Goal: Transaction & Acquisition: Subscribe to service/newsletter

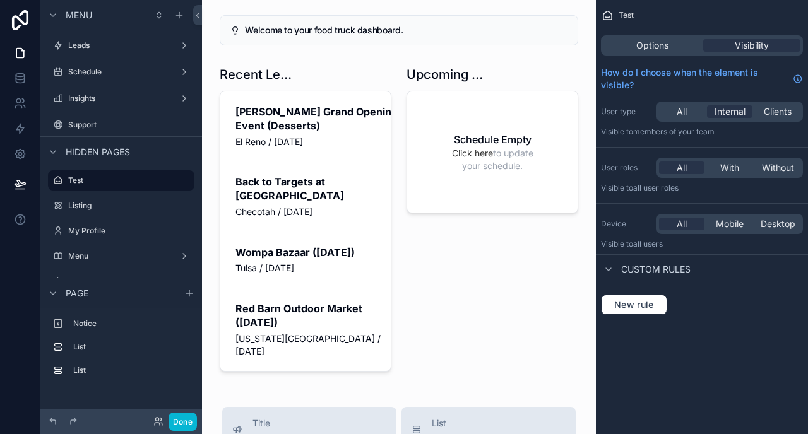
click at [152, 422] on div "Done" at bounding box center [171, 422] width 50 height 18
click at [158, 422] on icon at bounding box center [158, 422] width 10 height 10
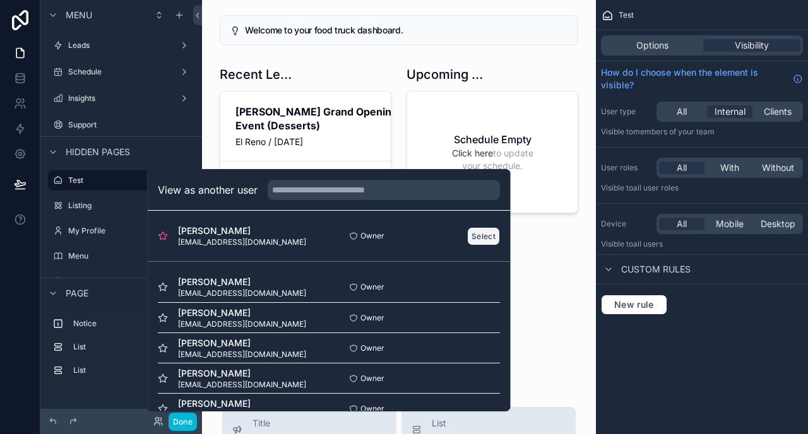
click at [480, 235] on button "Select" at bounding box center [483, 236] width 33 height 18
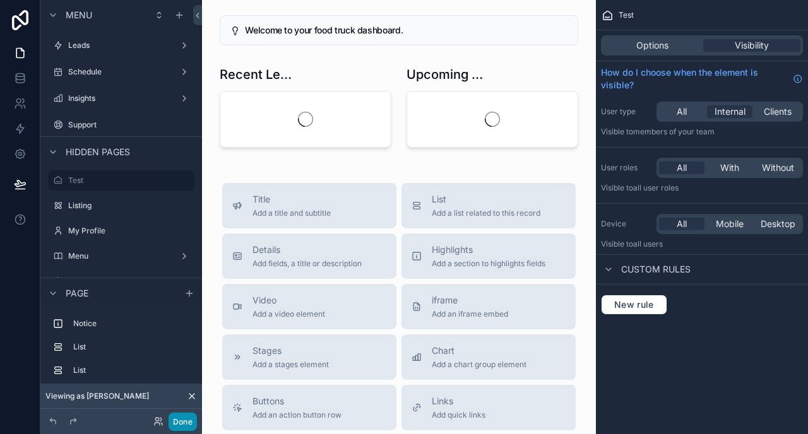
click at [192, 422] on button "Done" at bounding box center [183, 422] width 28 height 18
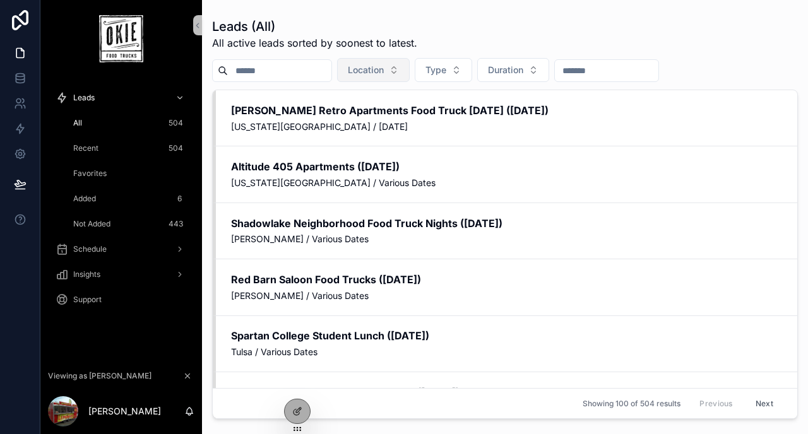
click at [384, 73] on span "Location" at bounding box center [366, 70] width 36 height 13
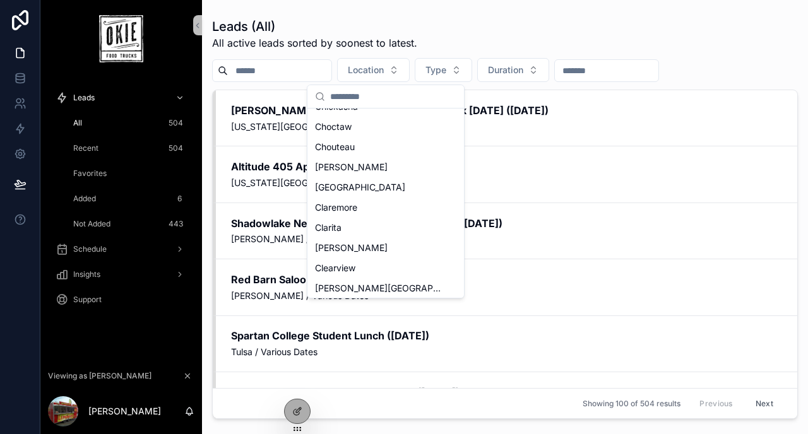
scroll to position [2724, 0]
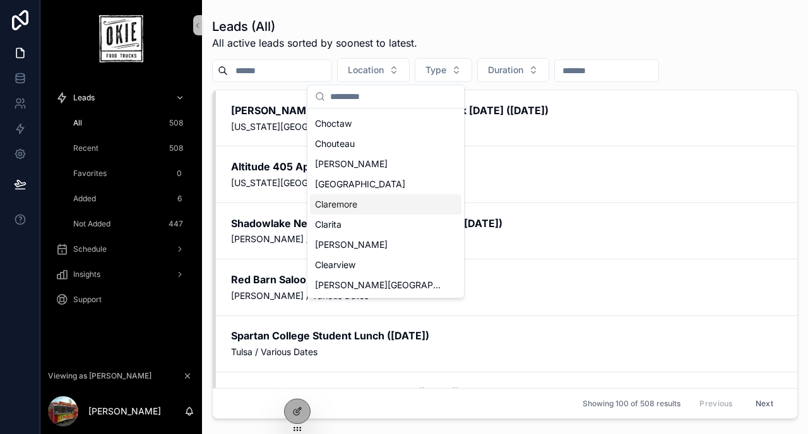
click at [389, 201] on div "Claremore" at bounding box center [385, 204] width 151 height 20
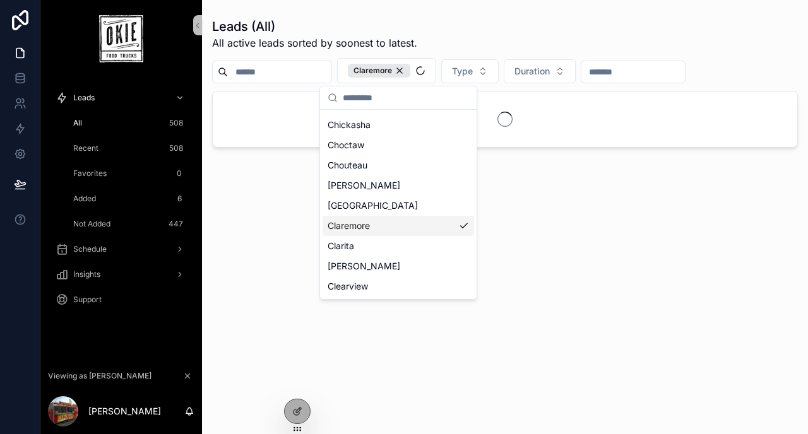
scroll to position [2744, 0]
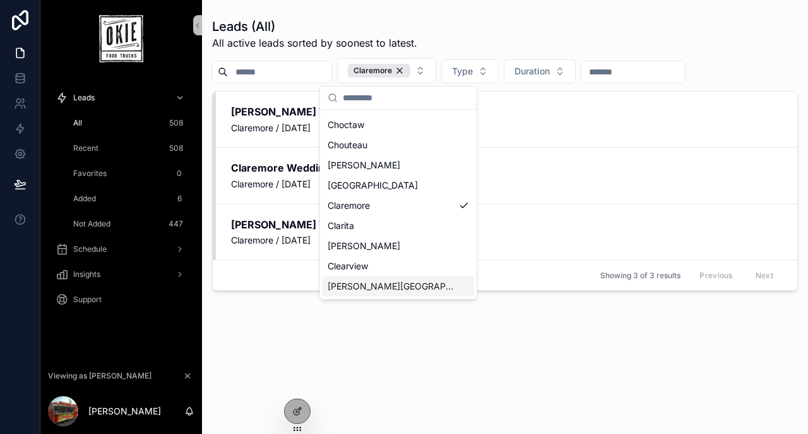
click at [294, 355] on div "Leads (All) All active leads sorted by soonest to latest. Claremore Type Durati…" at bounding box center [505, 214] width 586 height 409
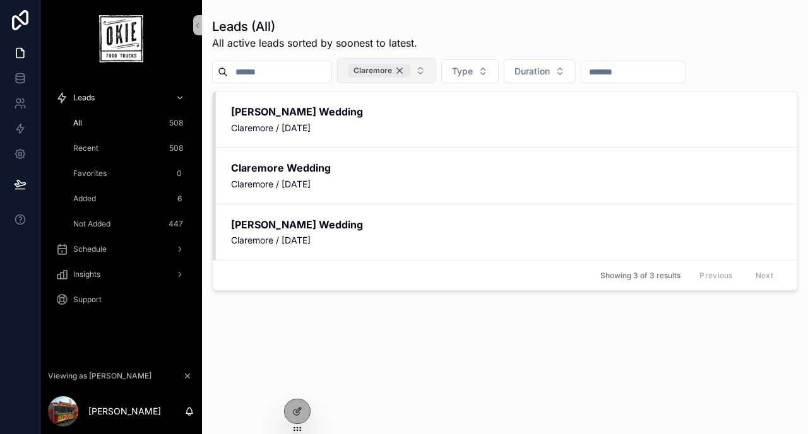
click at [410, 71] on div "Claremore" at bounding box center [379, 71] width 62 height 14
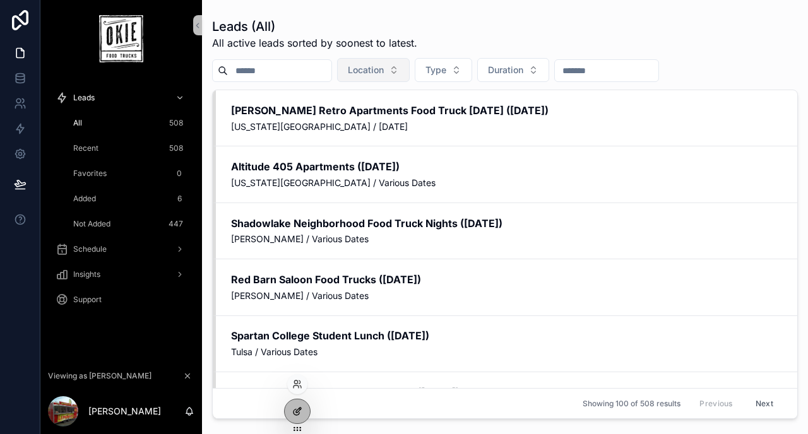
click at [299, 416] on icon at bounding box center [297, 411] width 10 height 10
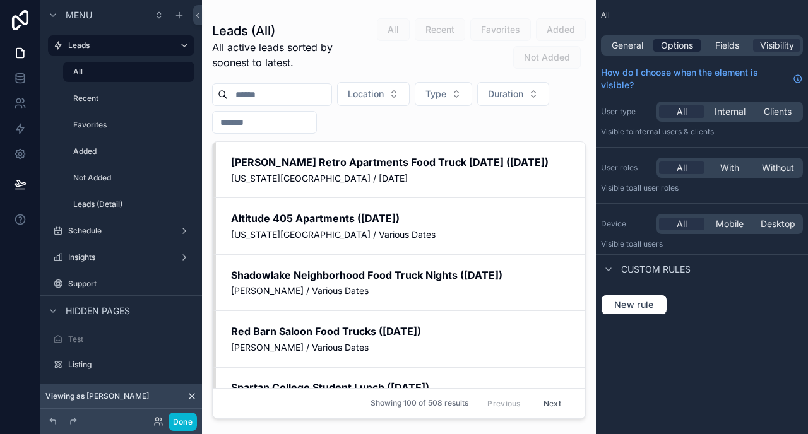
click at [666, 47] on span "Options" at bounding box center [677, 45] width 32 height 13
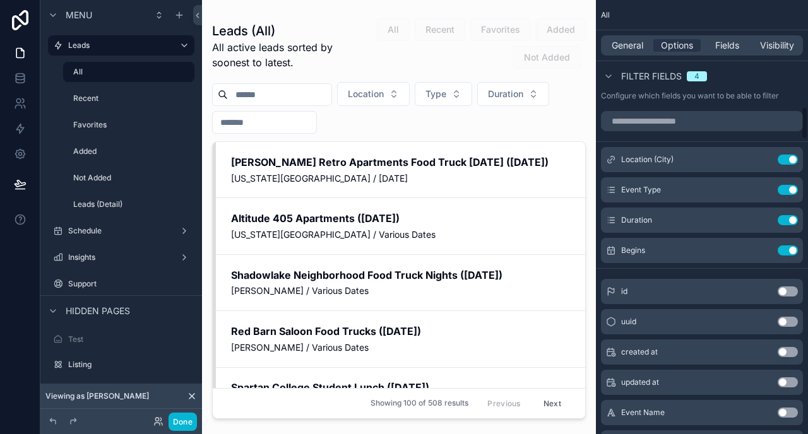
scroll to position [1402, 0]
click at [762, 158] on icon "scrollable content" at bounding box center [763, 159] width 5 height 5
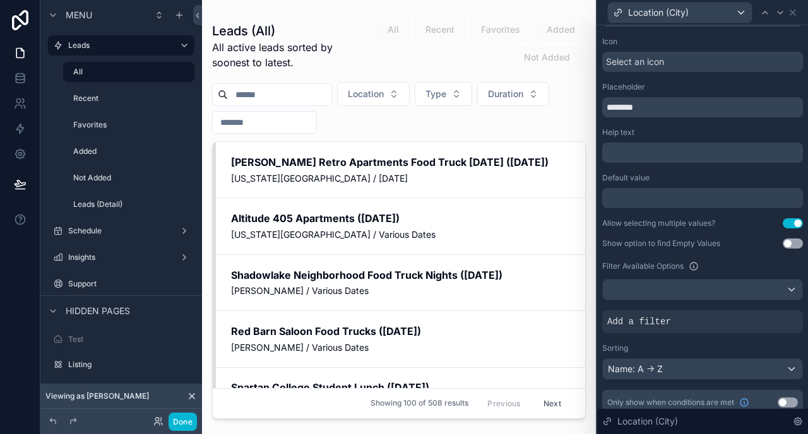
scroll to position [50, 0]
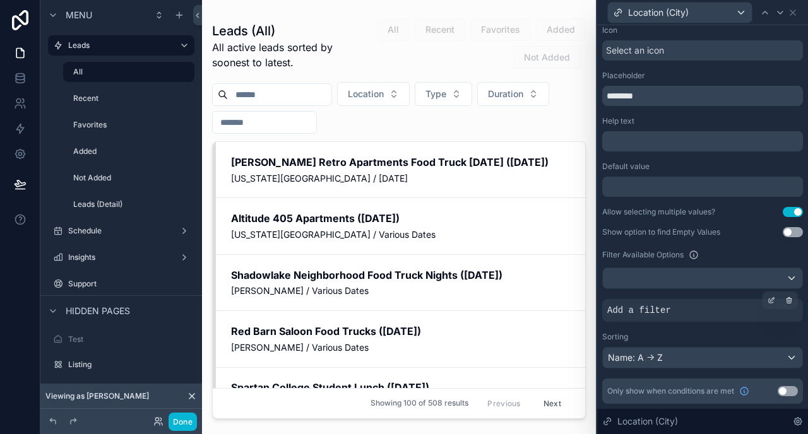
click at [712, 311] on div "Add a filter" at bounding box center [702, 310] width 201 height 23
click at [791, 300] on icon at bounding box center [789, 301] width 8 height 8
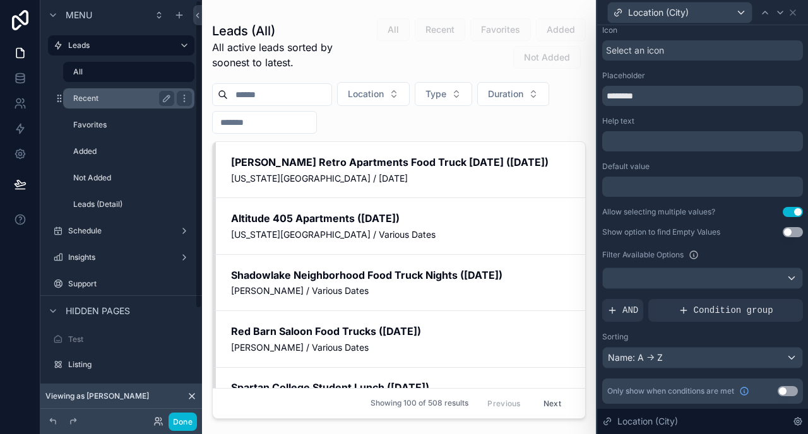
click at [93, 105] on div "Recent" at bounding box center [123, 98] width 101 height 15
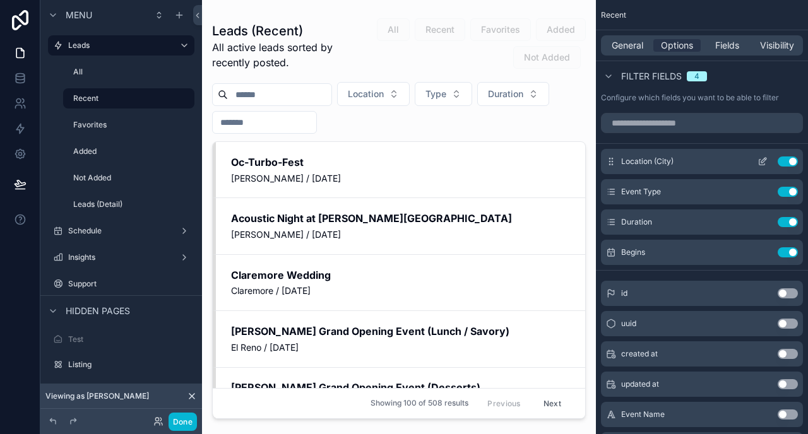
click at [759, 160] on icon "scrollable content" at bounding box center [762, 163] width 6 height 6
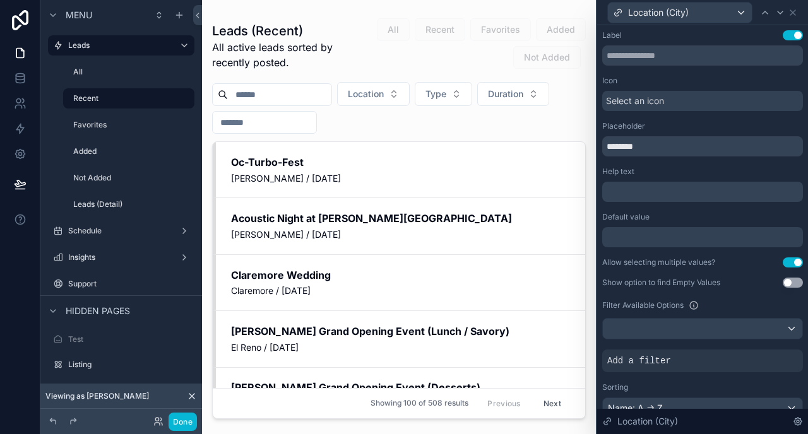
scroll to position [50, 0]
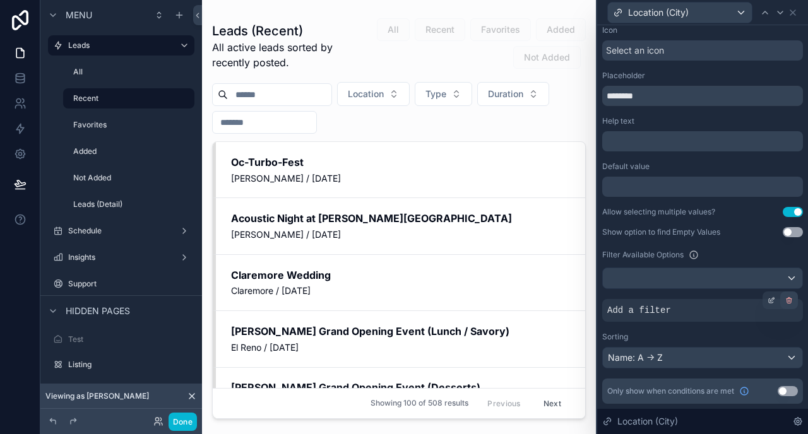
click at [787, 304] on icon at bounding box center [789, 301] width 8 height 8
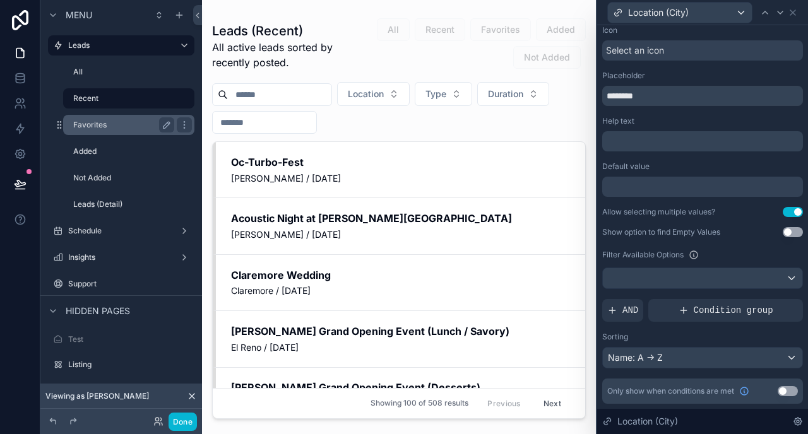
click at [99, 121] on label "Favorites" at bounding box center [121, 125] width 96 height 10
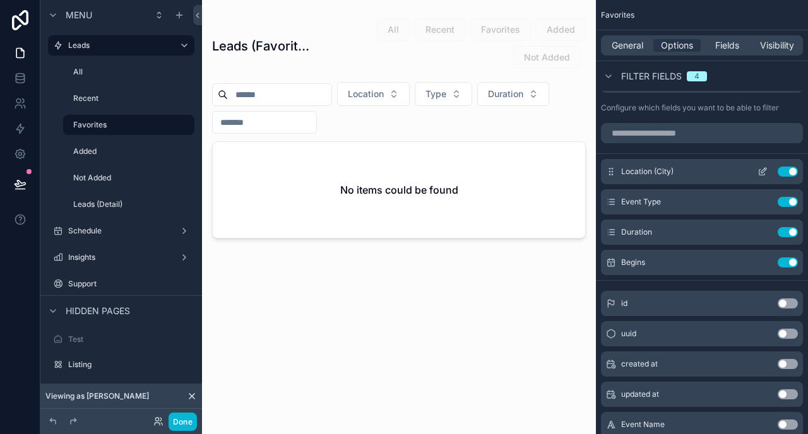
click at [763, 170] on icon "scrollable content" at bounding box center [762, 172] width 10 height 10
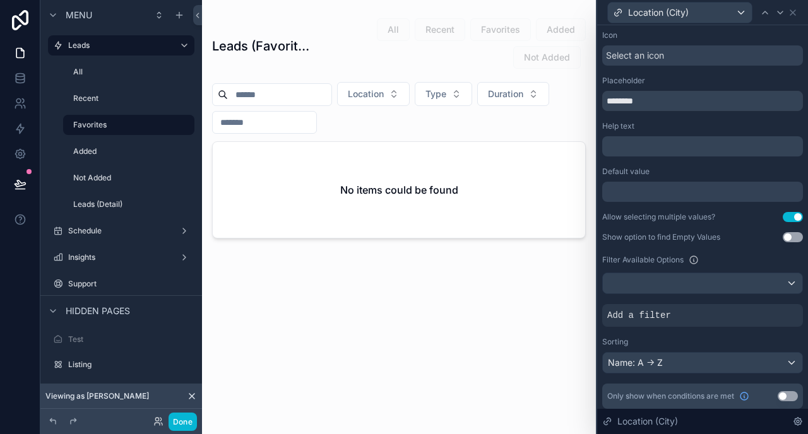
scroll to position [50, 0]
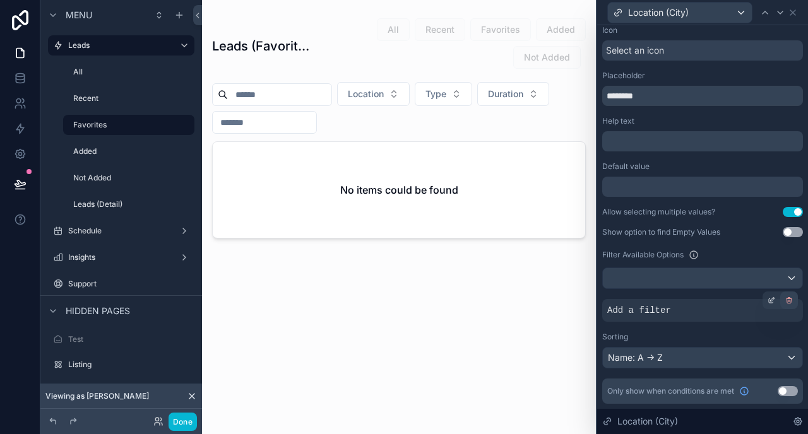
click at [787, 302] on icon at bounding box center [789, 301] width 8 height 8
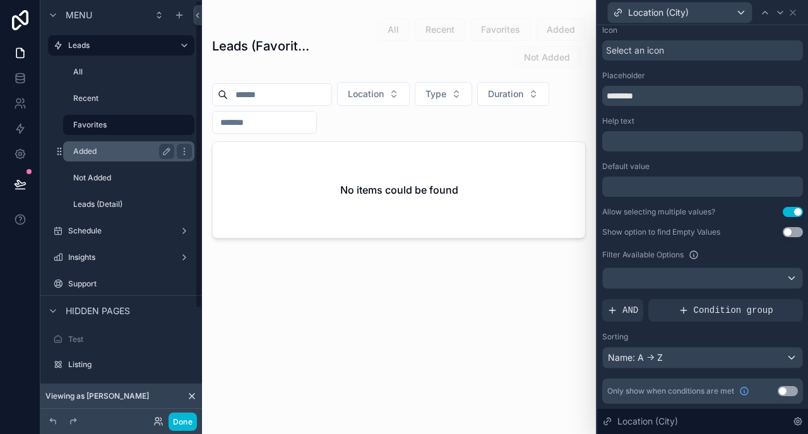
click at [76, 158] on div "Added" at bounding box center [123, 151] width 101 height 15
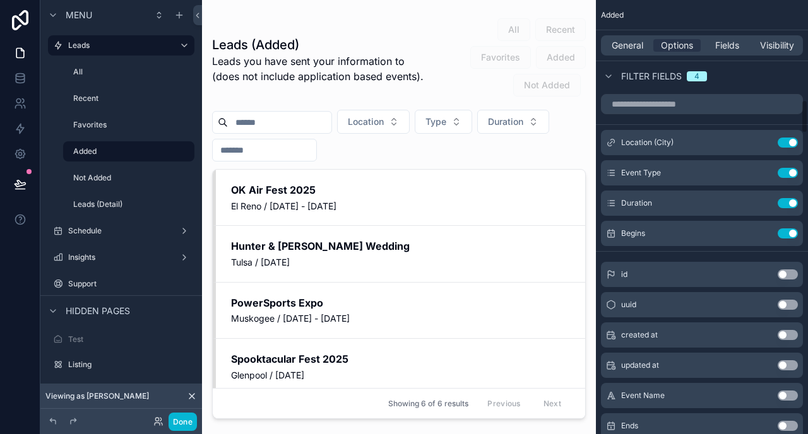
scroll to position [1266, 0]
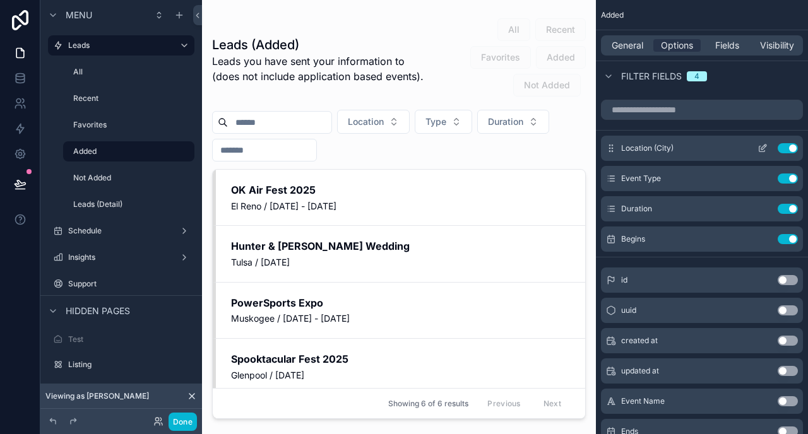
click at [760, 154] on div "Location (City) Use setting" at bounding box center [702, 148] width 202 height 25
click at [760, 147] on icon "scrollable content" at bounding box center [762, 148] width 10 height 10
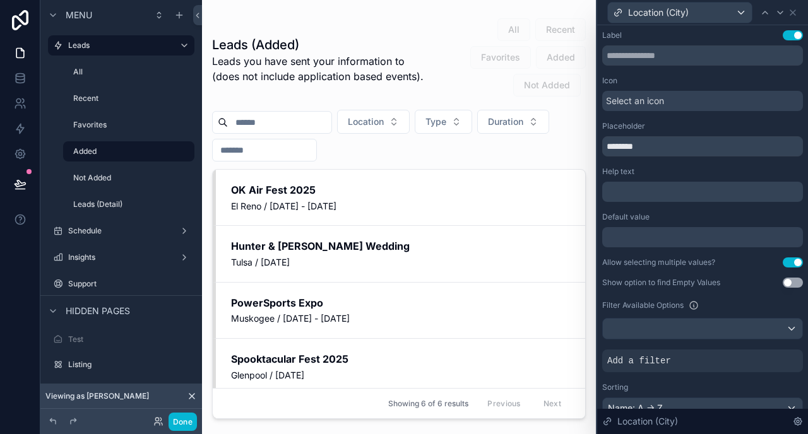
scroll to position [50, 0]
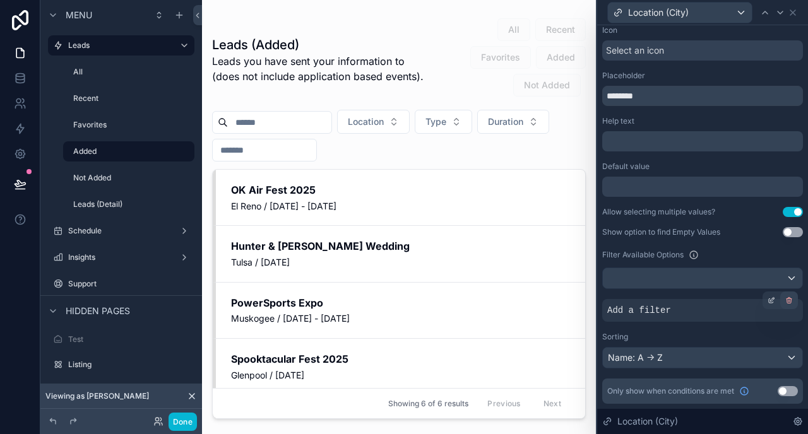
click at [785, 303] on icon at bounding box center [789, 301] width 8 height 8
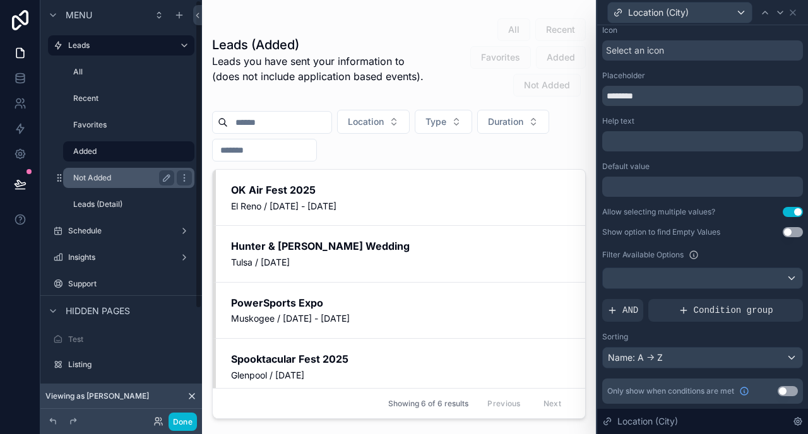
click at [108, 179] on label "Not Added" at bounding box center [121, 178] width 96 height 10
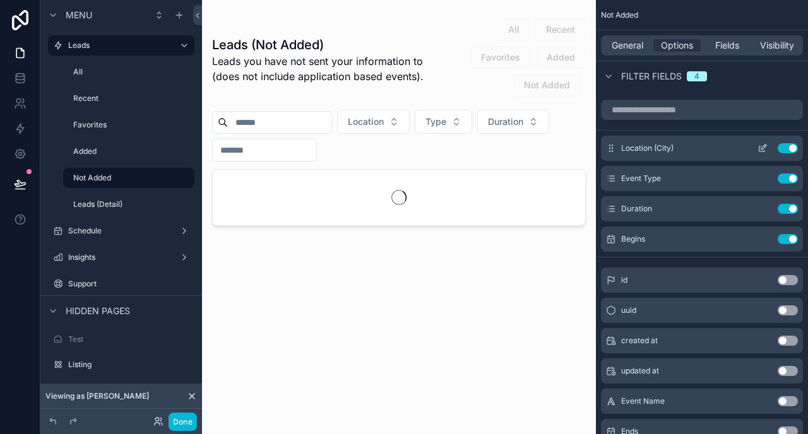
click at [760, 150] on icon "scrollable content" at bounding box center [762, 148] width 10 height 10
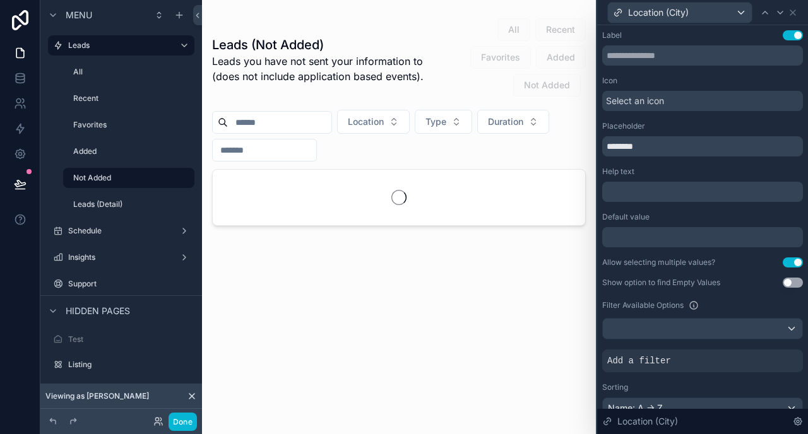
scroll to position [50, 0]
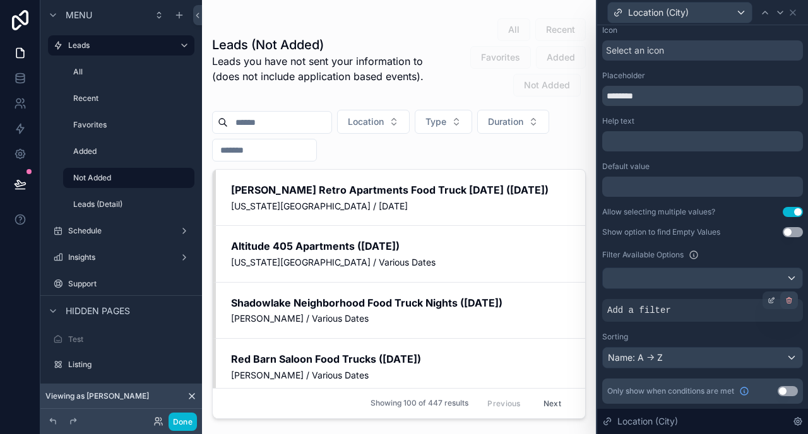
click at [789, 302] on icon at bounding box center [789, 301] width 8 height 8
click at [182, 419] on button "Done" at bounding box center [183, 422] width 28 height 18
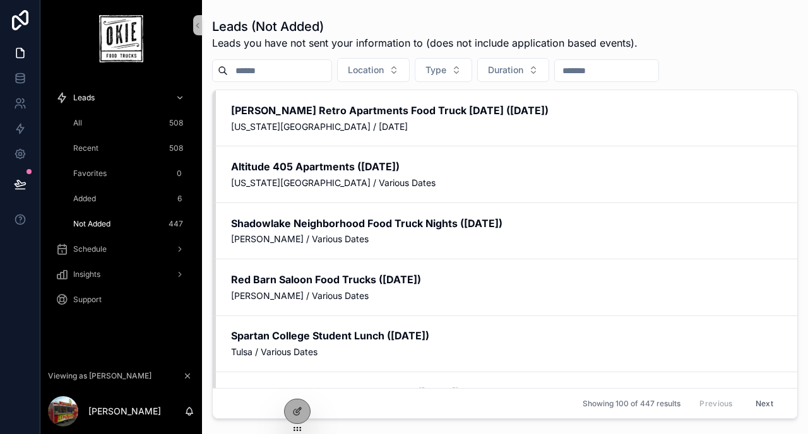
click at [149, 123] on div "All 508" at bounding box center [129, 123] width 116 height 20
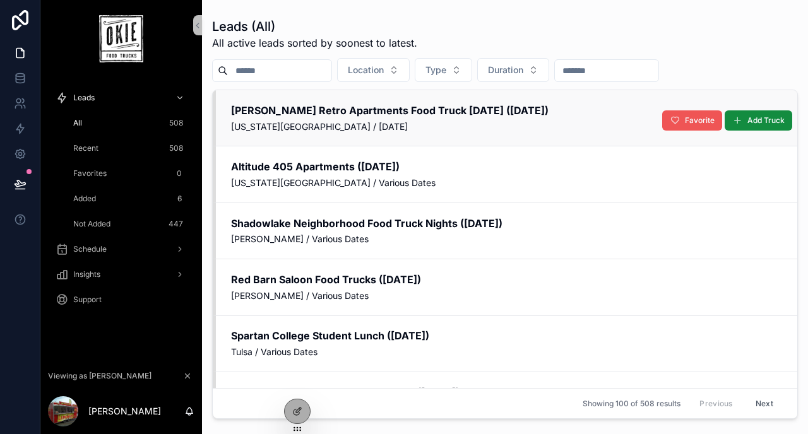
click at [682, 122] on button "Favorite" at bounding box center [692, 120] width 60 height 20
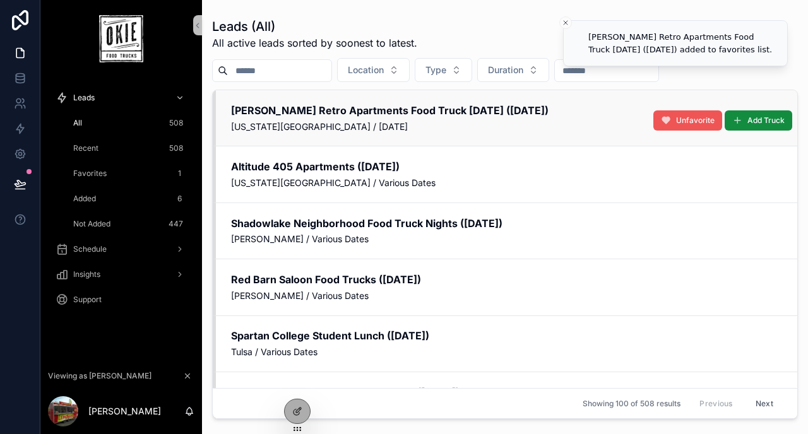
click at [690, 115] on span "Unfavorite" at bounding box center [695, 120] width 38 height 10
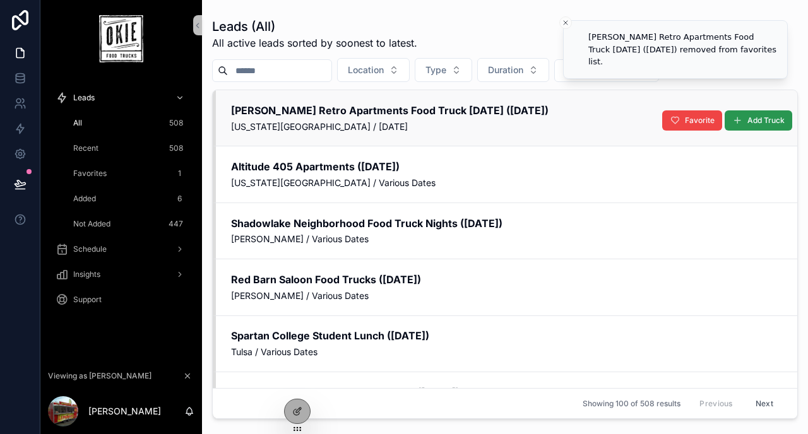
click at [739, 120] on icon "scrollable content" at bounding box center [737, 120] width 10 height 10
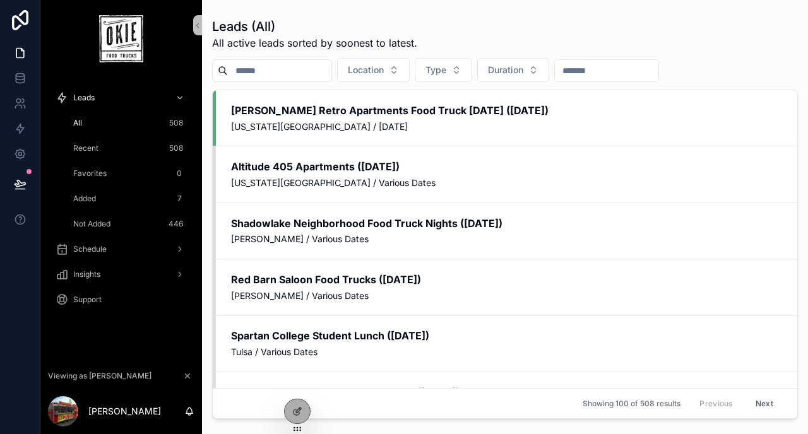
click at [107, 148] on div "Recent 508" at bounding box center [129, 148] width 116 height 20
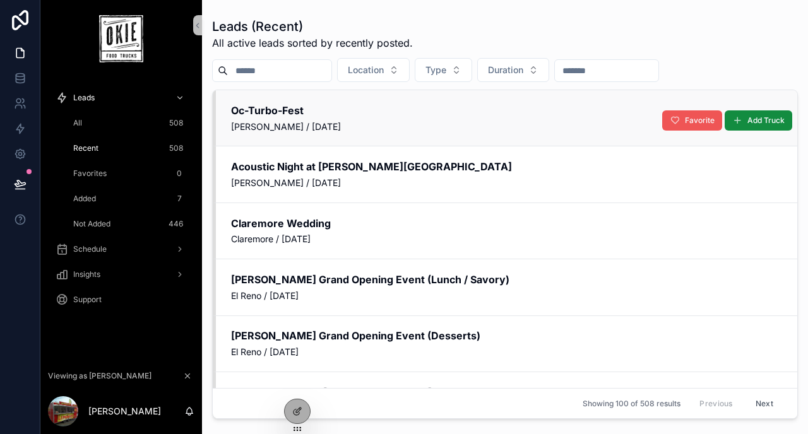
click at [691, 115] on span "Favorite" at bounding box center [700, 120] width 30 height 10
click at [685, 123] on span "Unfavorite" at bounding box center [695, 120] width 38 height 10
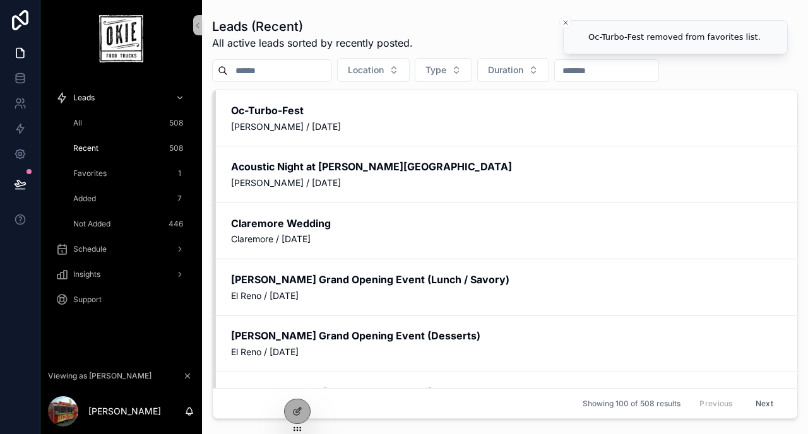
click at [0, 0] on span "Add Truck" at bounding box center [0, 0] width 0 height 0
click at [108, 174] on div "Favorites 0" at bounding box center [129, 173] width 116 height 20
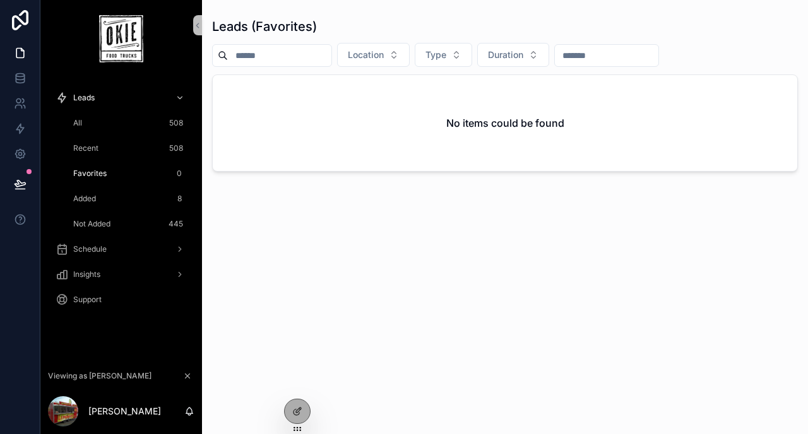
click at [128, 148] on div "Recent 508" at bounding box center [129, 148] width 116 height 20
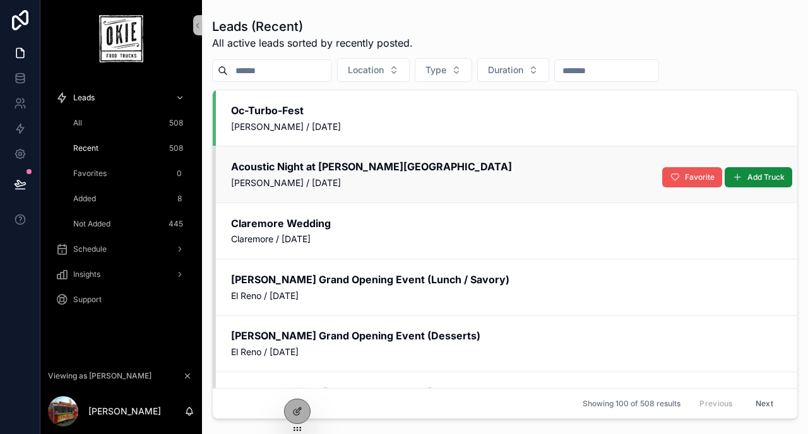
click at [678, 175] on icon "scrollable content" at bounding box center [675, 177] width 10 height 10
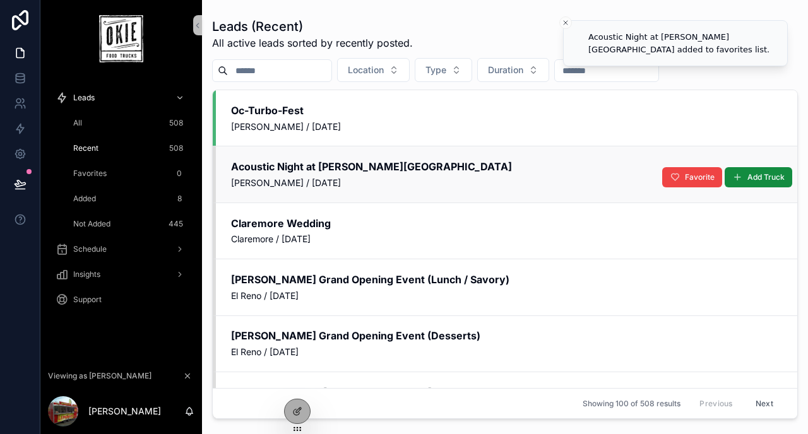
click at [129, 175] on div "Favorites 0" at bounding box center [129, 173] width 116 height 20
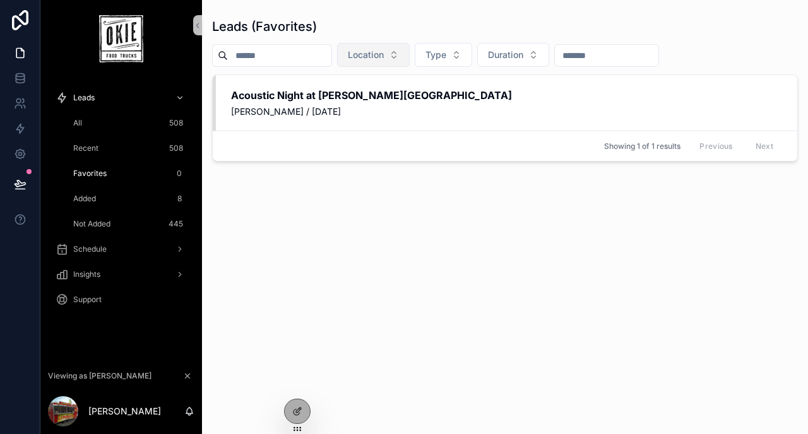
click at [406, 59] on button "Location" at bounding box center [373, 55] width 73 height 24
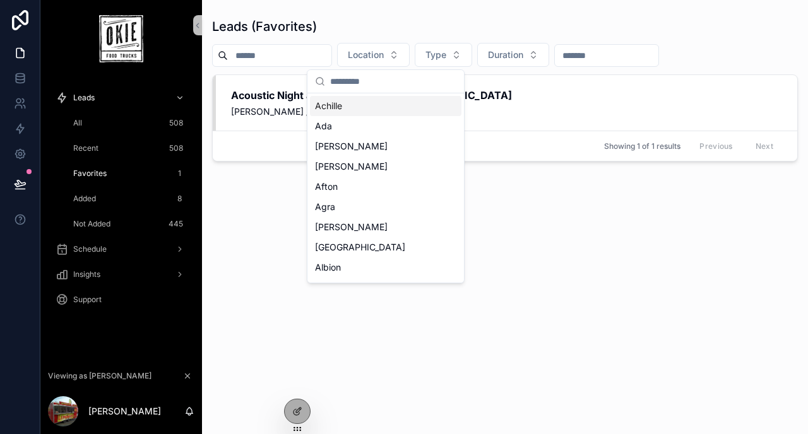
click at [406, 59] on button "Location" at bounding box center [373, 55] width 73 height 24
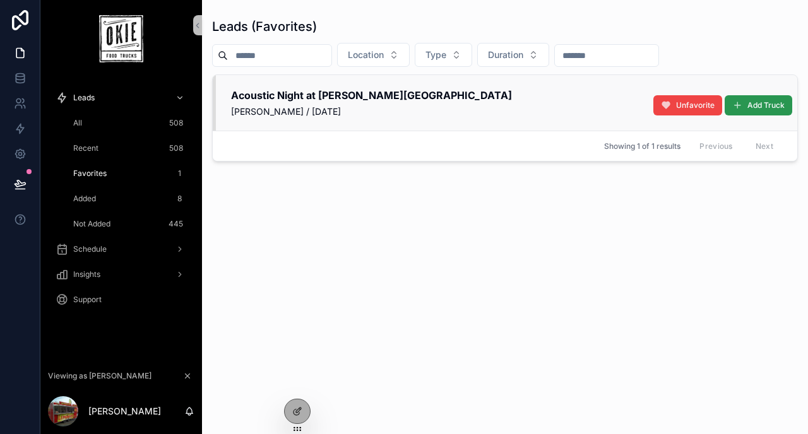
click at [752, 109] on span "Add Truck" at bounding box center [765, 105] width 37 height 10
click at [690, 106] on span "Unfavorite" at bounding box center [709, 105] width 38 height 10
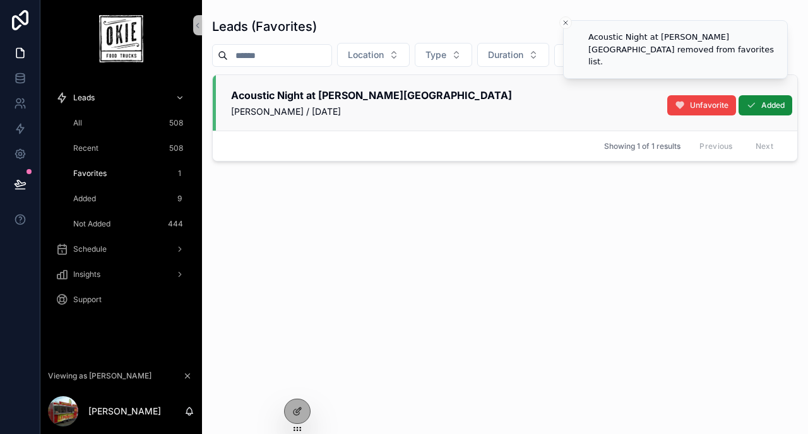
click at [155, 201] on div "Added 9" at bounding box center [129, 199] width 116 height 20
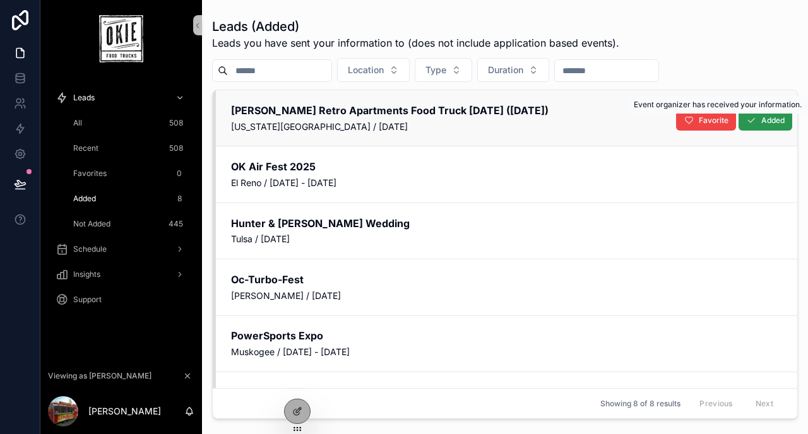
click at [754, 123] on icon "scrollable content" at bounding box center [751, 120] width 10 height 10
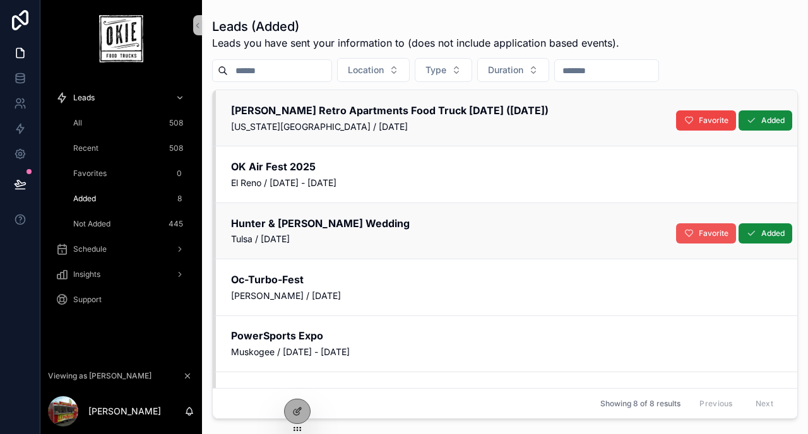
click at [689, 235] on icon "scrollable content" at bounding box center [689, 233] width 10 height 10
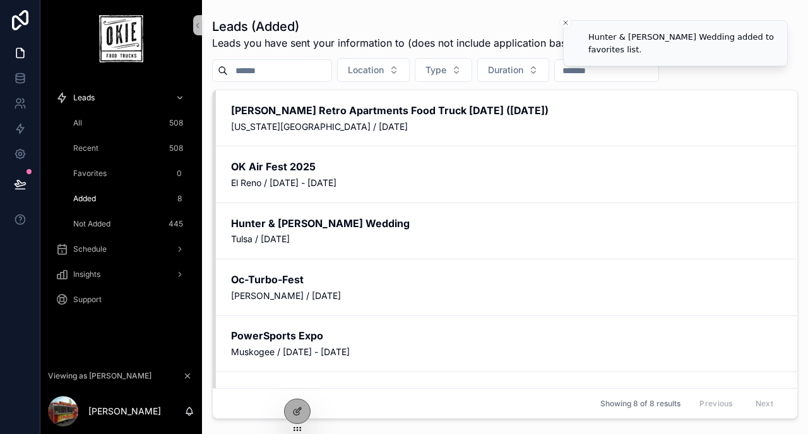
click at [140, 169] on div "Favorites 0" at bounding box center [129, 173] width 116 height 20
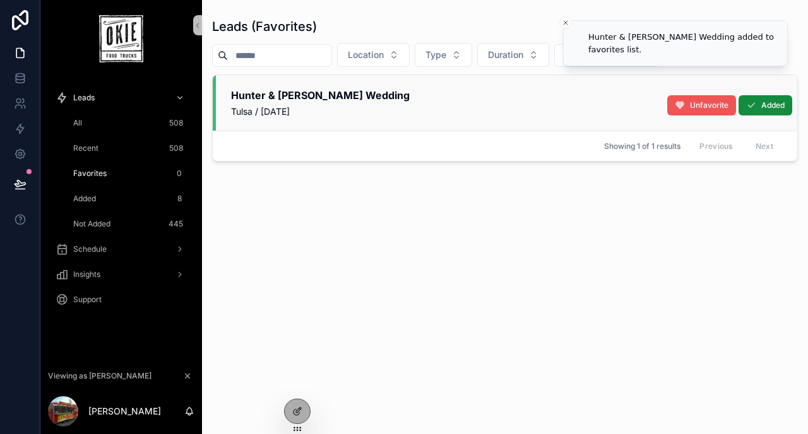
click at [690, 109] on span "Unfavorite" at bounding box center [709, 105] width 38 height 10
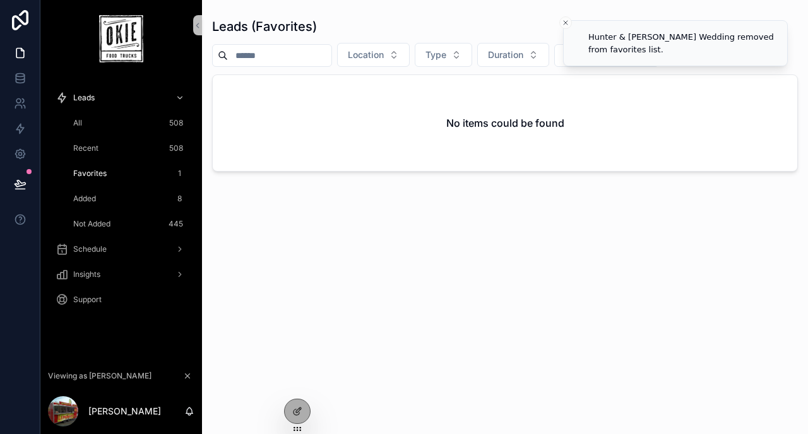
click at [111, 201] on div "Added 8" at bounding box center [129, 199] width 116 height 20
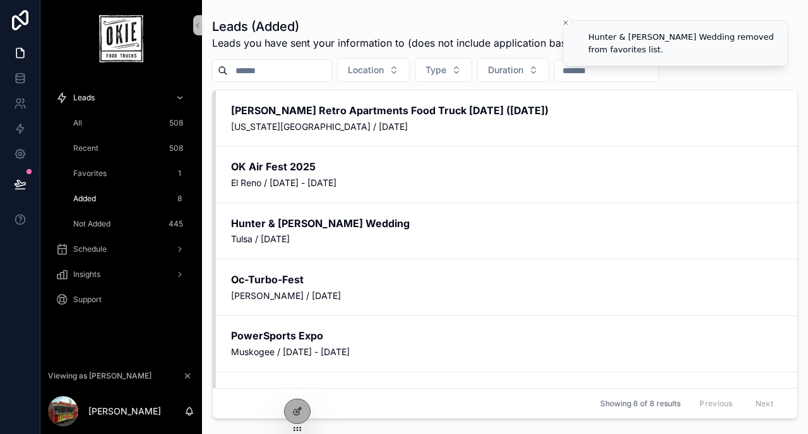
click at [110, 222] on span "Not Added" at bounding box center [91, 224] width 37 height 10
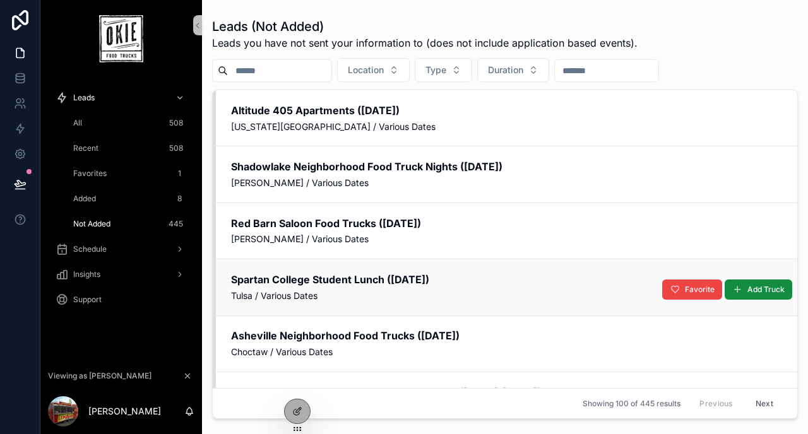
scroll to position [167, 0]
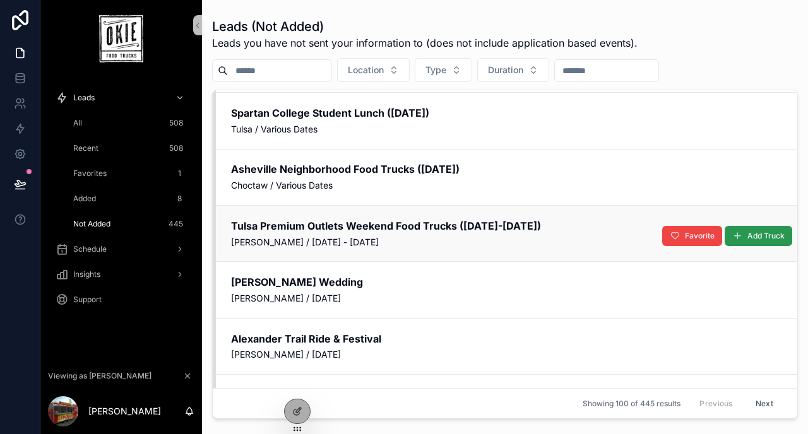
click at [760, 235] on span "Add Truck" at bounding box center [765, 236] width 37 height 10
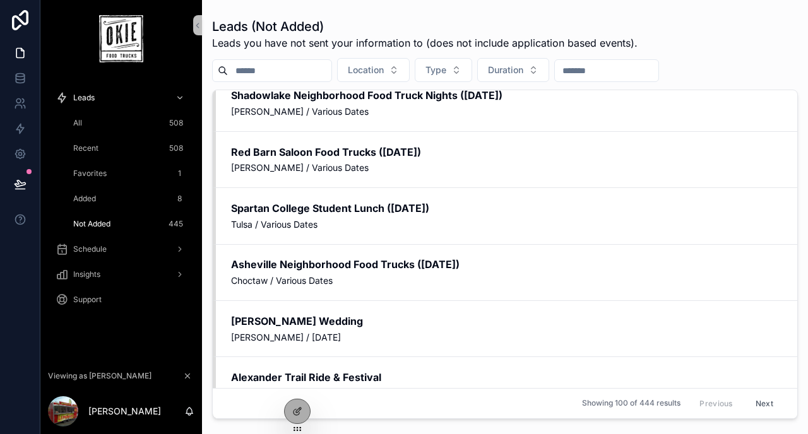
scroll to position [0, 0]
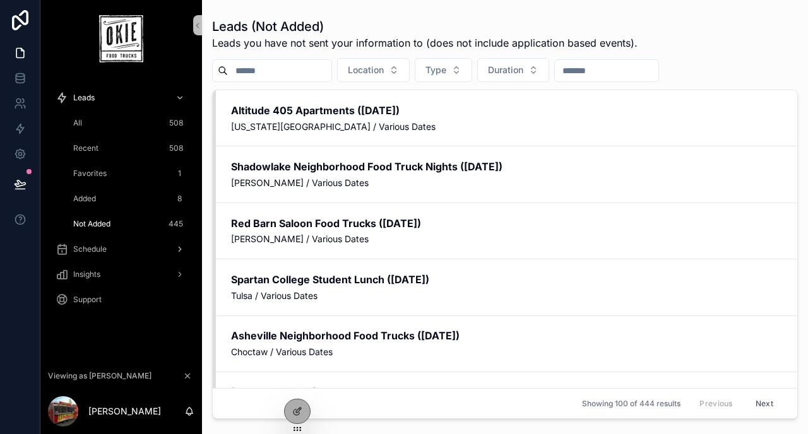
click at [93, 255] on div "Schedule" at bounding box center [121, 249] width 131 height 20
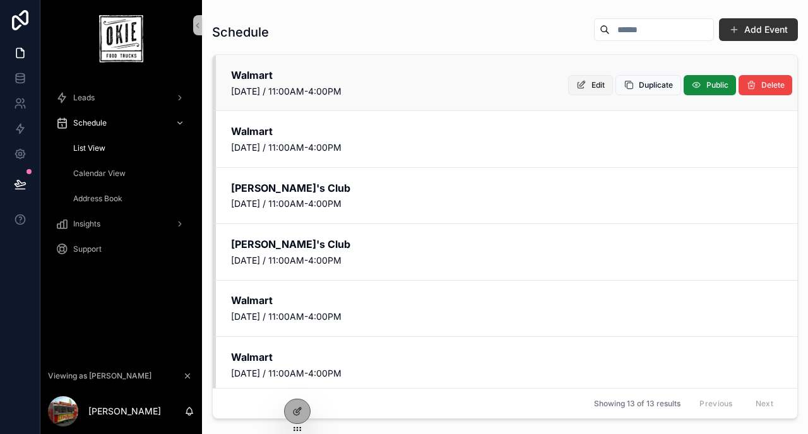
click at [591, 85] on span "Edit" at bounding box center [597, 85] width 13 height 10
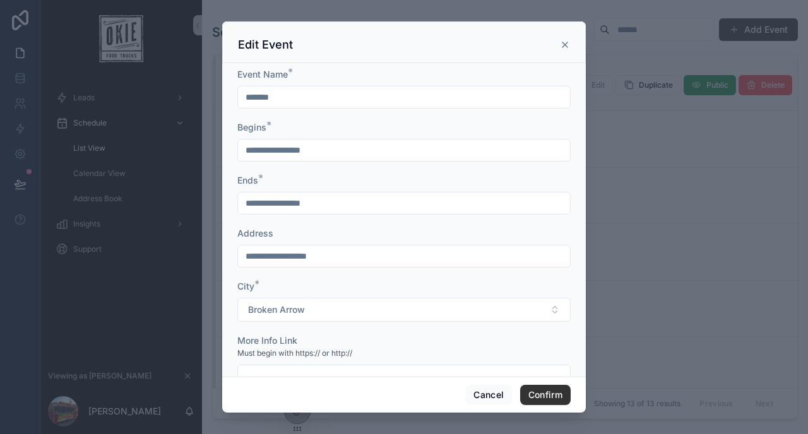
click at [341, 93] on input "*******" at bounding box center [404, 97] width 332 height 18
type input "*********"
click at [535, 388] on button "Confirm" at bounding box center [545, 395] width 50 height 20
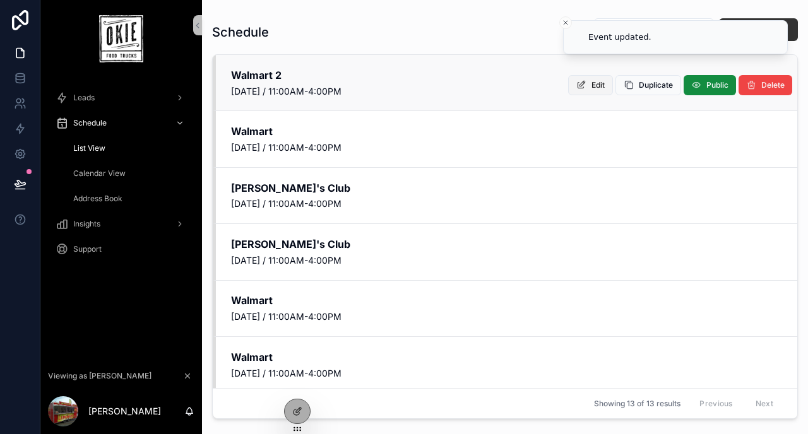
click at [588, 80] on button "Edit" at bounding box center [590, 85] width 45 height 20
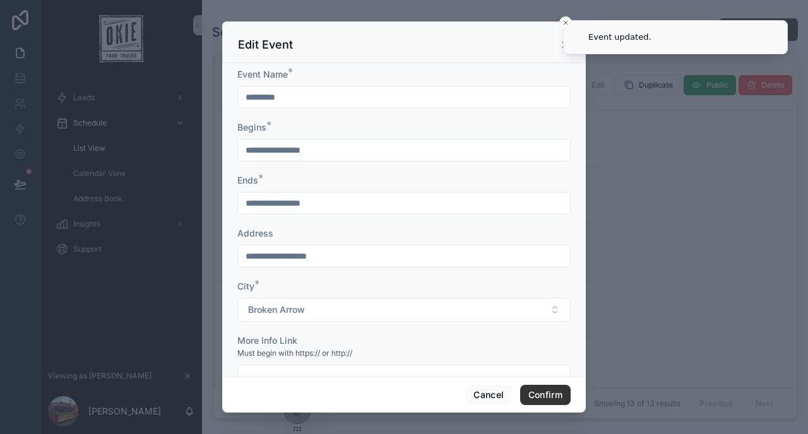
click at [371, 107] on div "*********" at bounding box center [403, 97] width 333 height 23
click at [366, 104] on input "*********" at bounding box center [404, 97] width 332 height 18
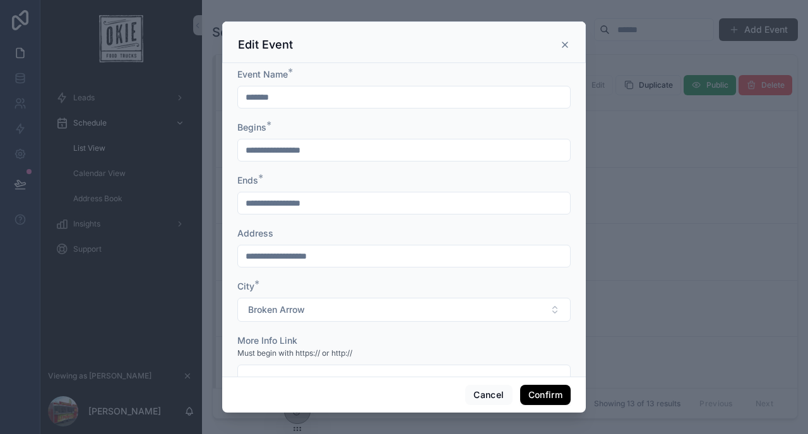
type input "*******"
click at [545, 393] on button "Confirm" at bounding box center [545, 395] width 50 height 20
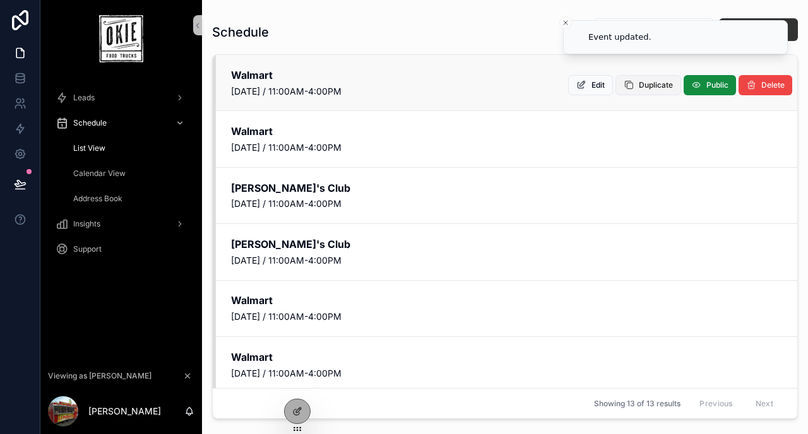
click at [647, 88] on span "Duplicate" at bounding box center [656, 85] width 34 height 10
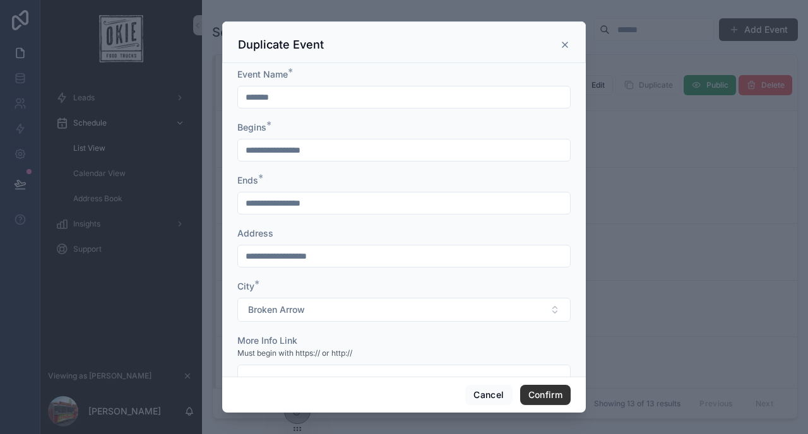
click at [300, 98] on input "*******" at bounding box center [404, 97] width 332 height 18
type input "*******"
click at [263, 207] on input "**********" at bounding box center [404, 203] width 332 height 18
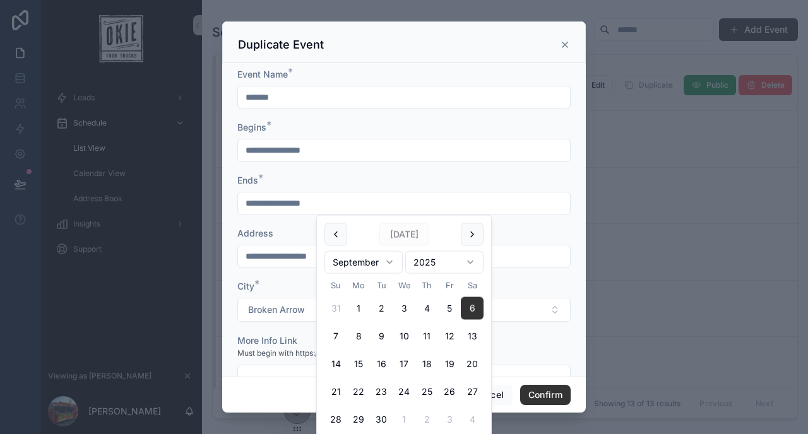
click at [378, 305] on button "2" at bounding box center [381, 308] width 23 height 23
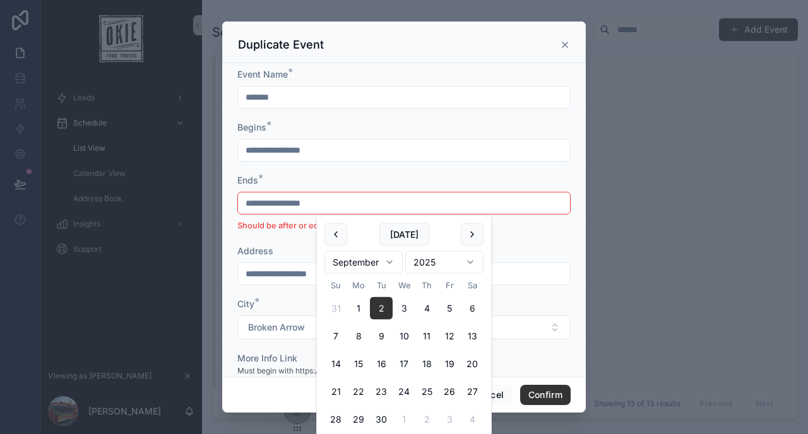
click at [367, 176] on div "Ends *" at bounding box center [403, 180] width 333 height 13
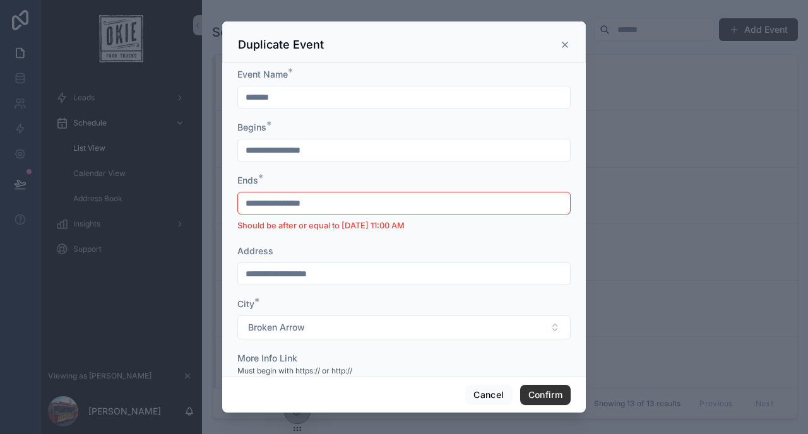
click at [274, 201] on input "**********" at bounding box center [404, 203] width 332 height 18
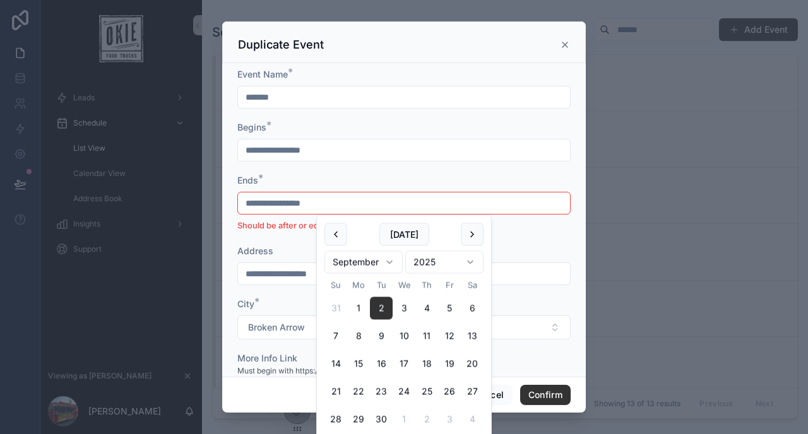
click at [466, 311] on button "6" at bounding box center [472, 308] width 23 height 23
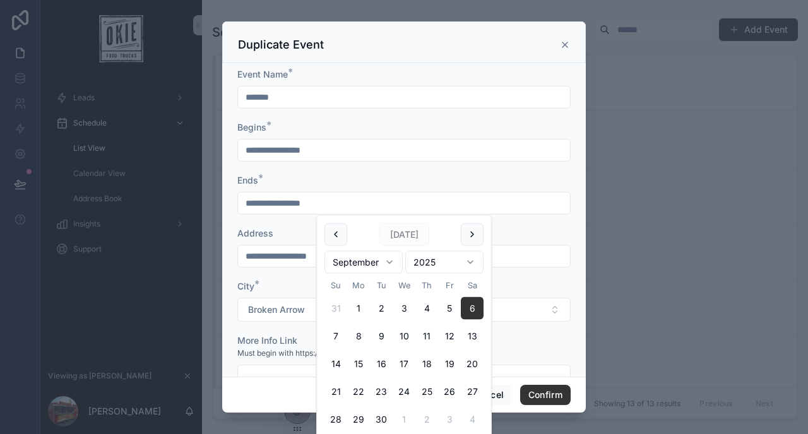
type input "**********"
click at [384, 182] on div "Ends *" at bounding box center [403, 180] width 333 height 13
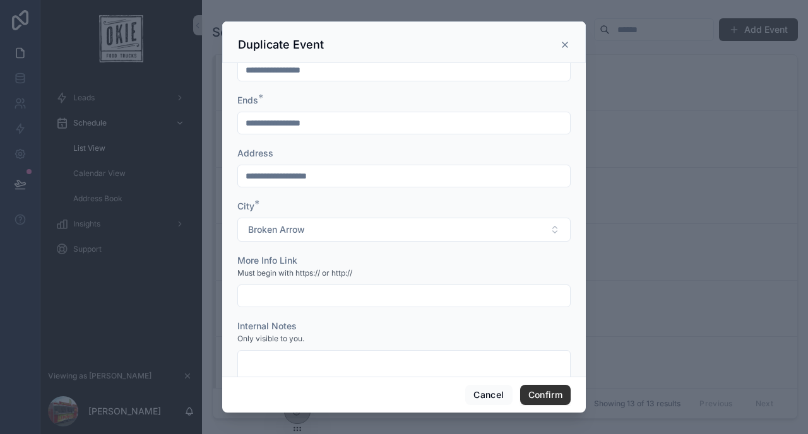
scroll to position [181, 0]
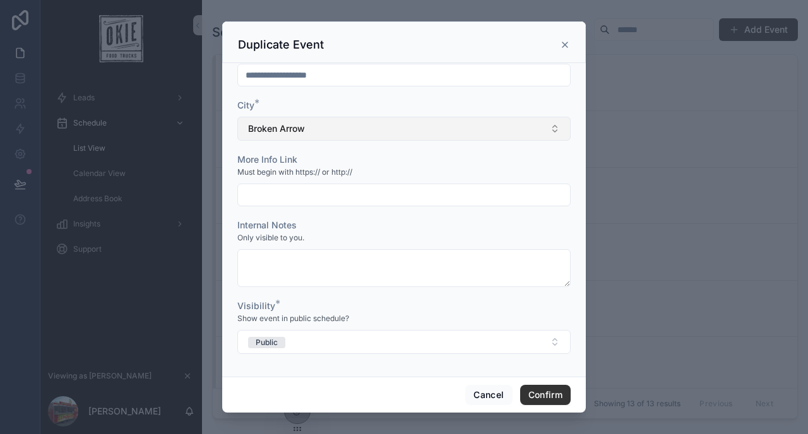
click at [299, 126] on span "Broken Arrow" at bounding box center [276, 128] width 57 height 13
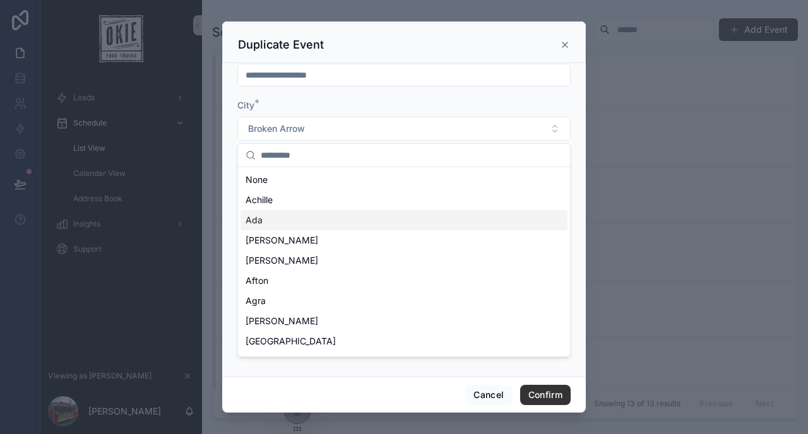
click at [297, 219] on div "Ada" at bounding box center [403, 220] width 327 height 20
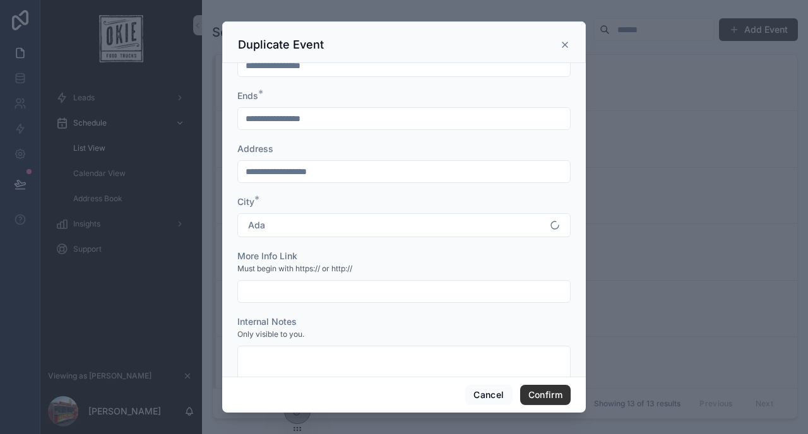
scroll to position [76, 0]
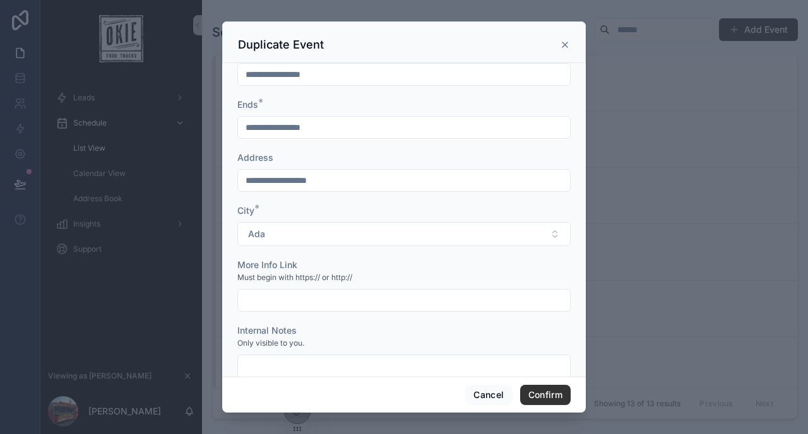
click at [331, 185] on input "**********" at bounding box center [404, 181] width 332 height 18
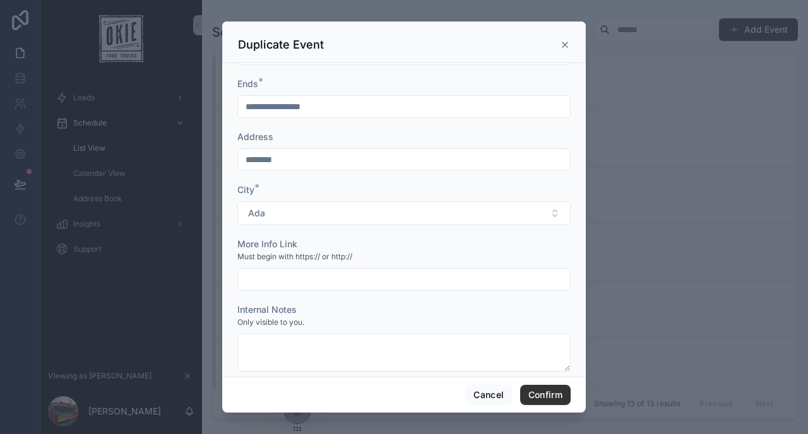
scroll to position [181, 0]
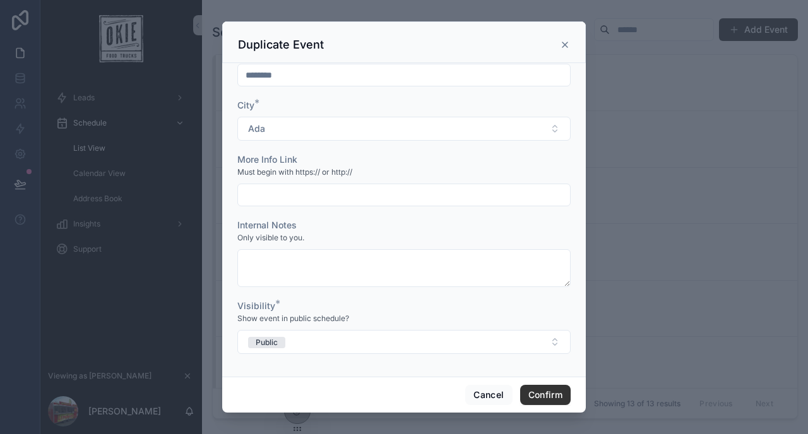
type input "********"
click at [304, 196] on input "text" at bounding box center [404, 195] width 332 height 18
click at [375, 346] on button "Public" at bounding box center [403, 342] width 333 height 24
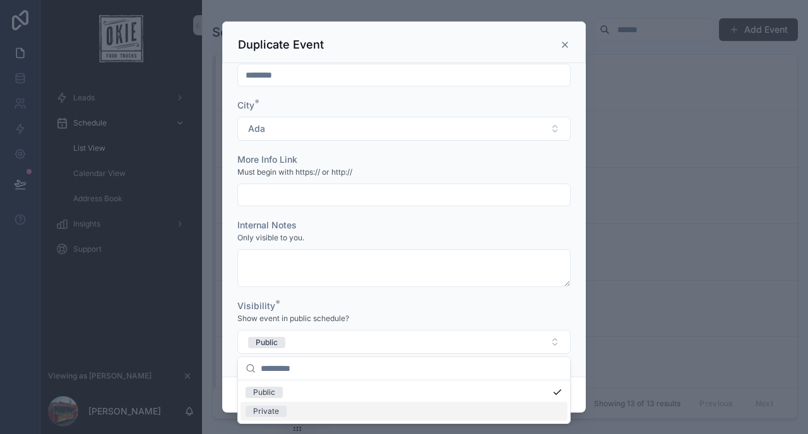
click at [323, 411] on div "Private" at bounding box center [403, 411] width 327 height 19
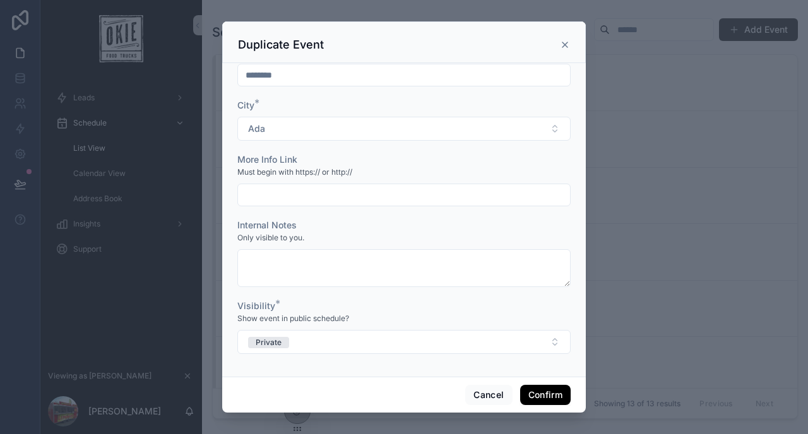
click at [539, 394] on button "Confirm" at bounding box center [545, 395] width 50 height 20
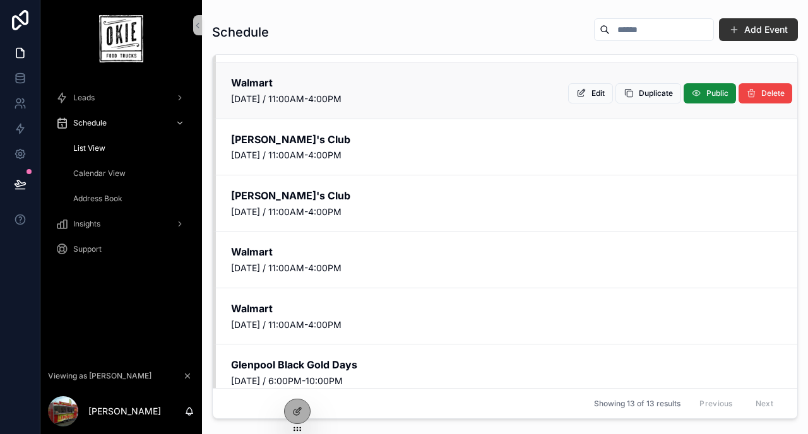
scroll to position [0, 0]
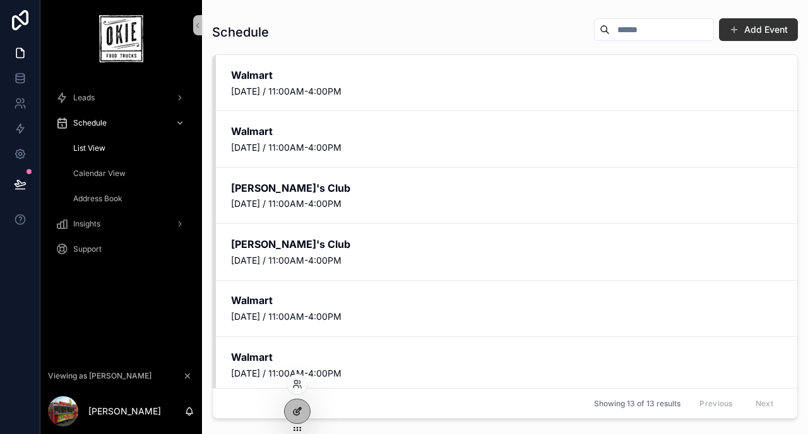
click at [302, 408] on div at bounding box center [297, 411] width 25 height 24
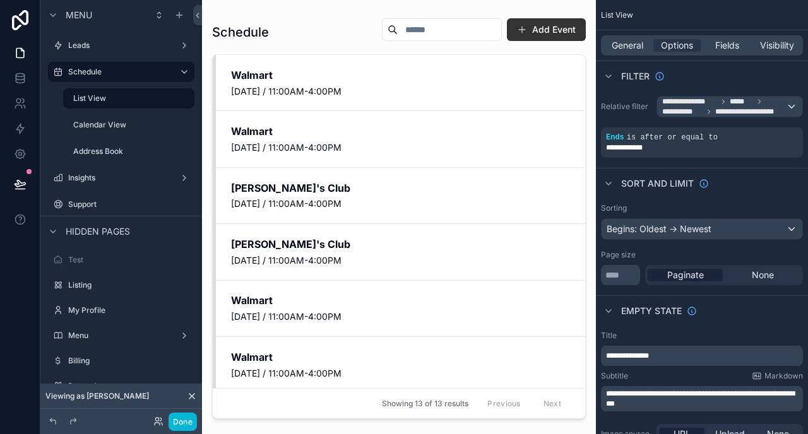
click at [387, 92] on div "scrollable content" at bounding box center [399, 209] width 394 height 419
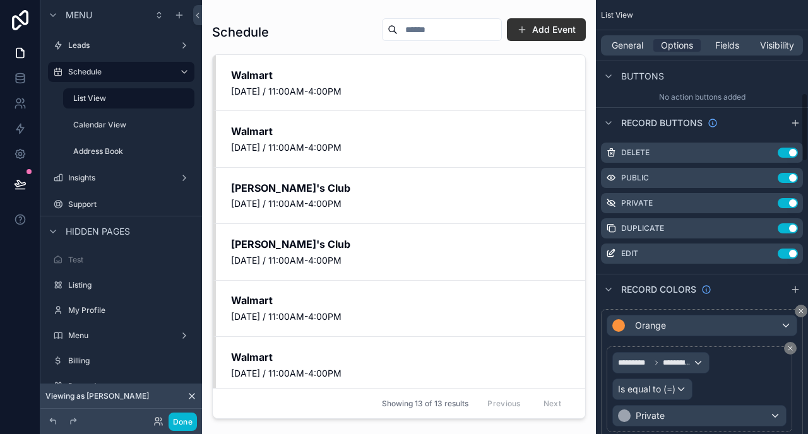
scroll to position [595, 0]
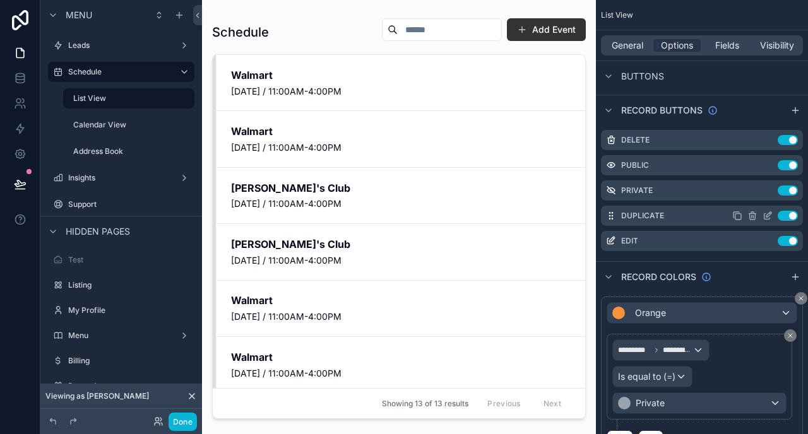
click at [766, 218] on icon "scrollable content" at bounding box center [767, 216] width 10 height 10
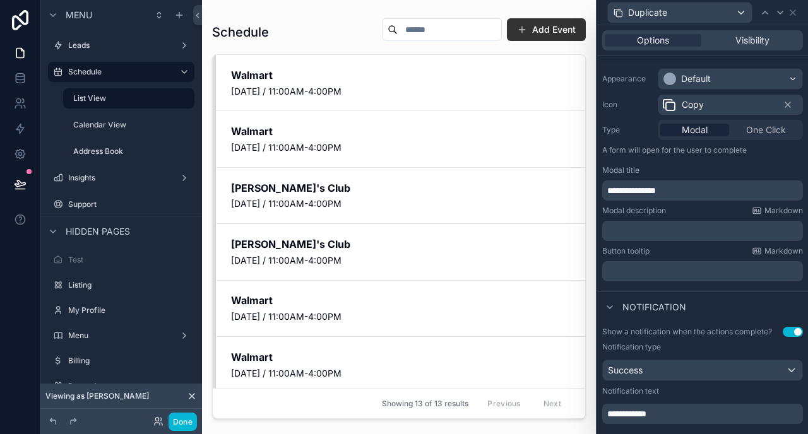
scroll to position [280, 0]
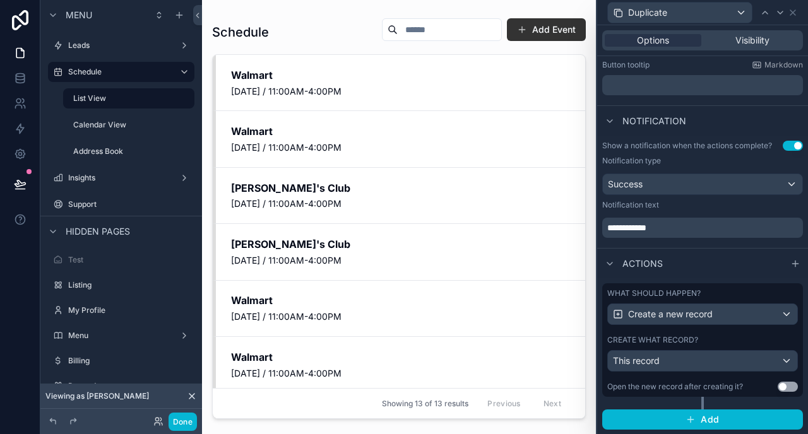
click at [704, 299] on div "What should happen? Create a new record" at bounding box center [702, 306] width 191 height 37
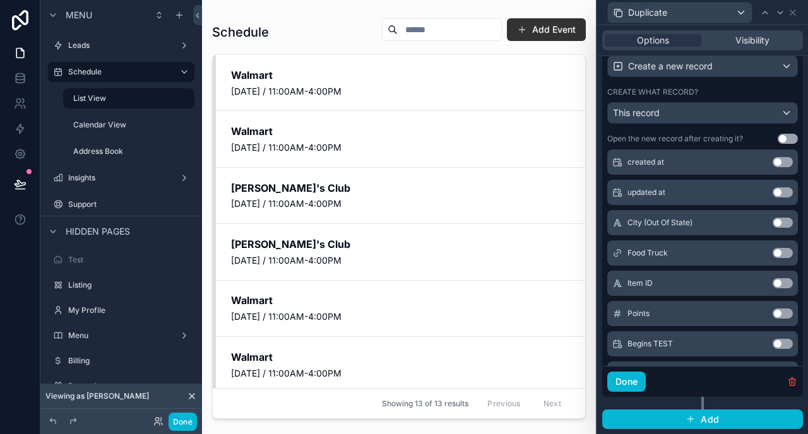
scroll to position [392, 0]
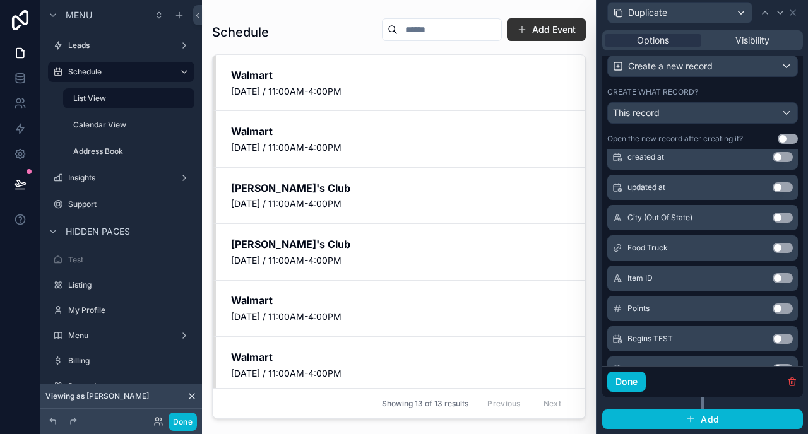
click at [781, 251] on button "Use setting" at bounding box center [782, 248] width 20 height 10
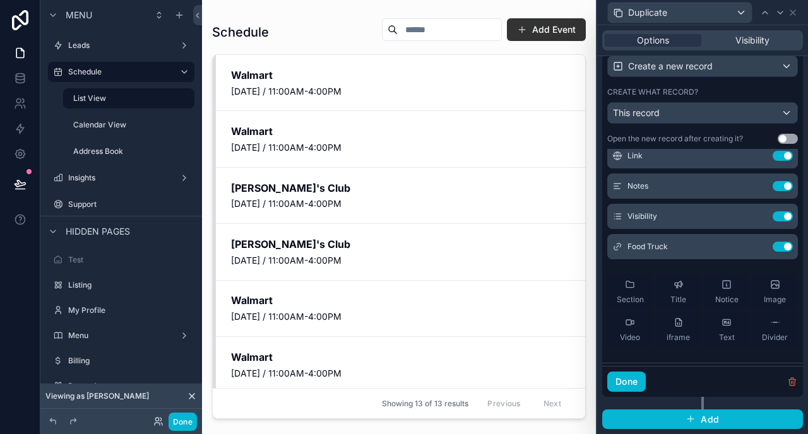
scroll to position [187, 0]
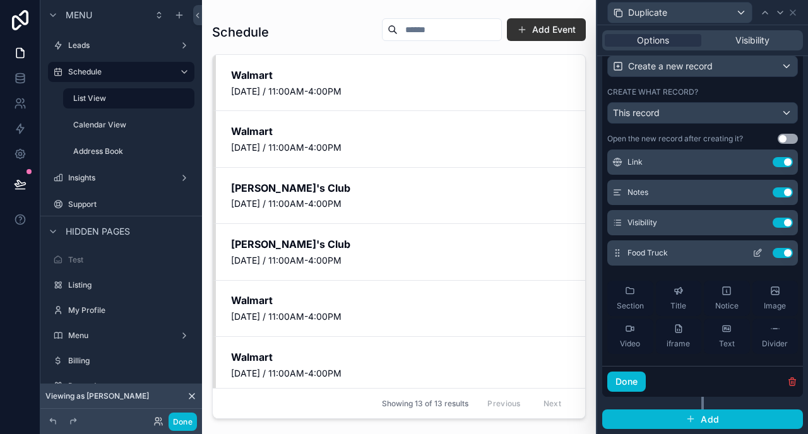
click at [758, 256] on icon at bounding box center [757, 254] width 6 height 6
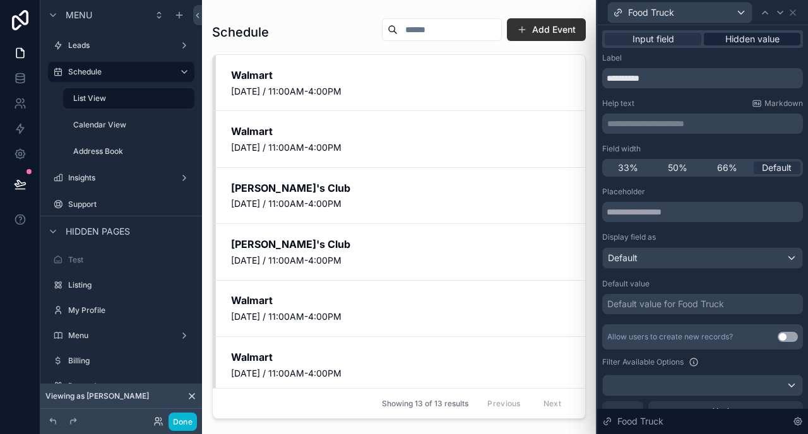
click at [741, 40] on span "Hidden value" at bounding box center [752, 39] width 54 height 13
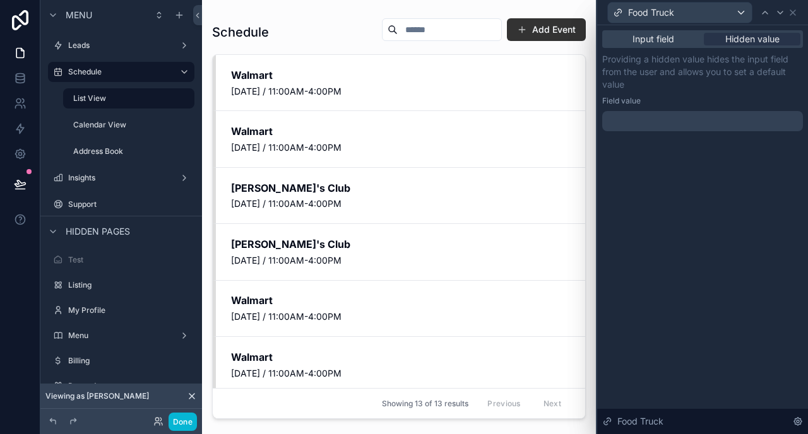
click at [678, 119] on div at bounding box center [702, 121] width 201 height 20
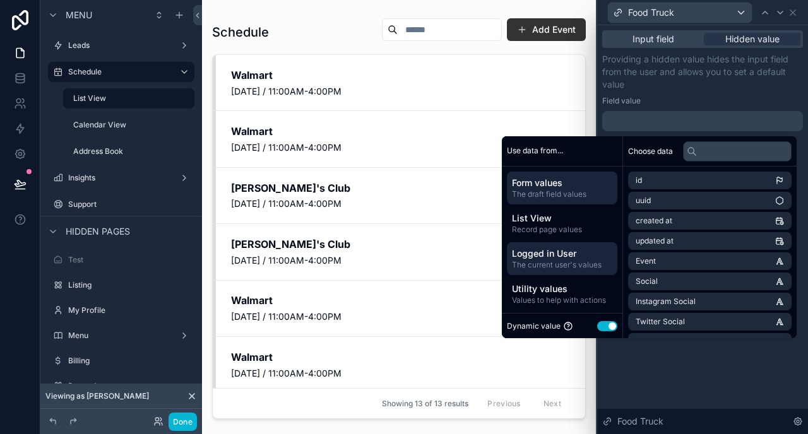
click at [559, 262] on span "The current user's values" at bounding box center [562, 265] width 100 height 10
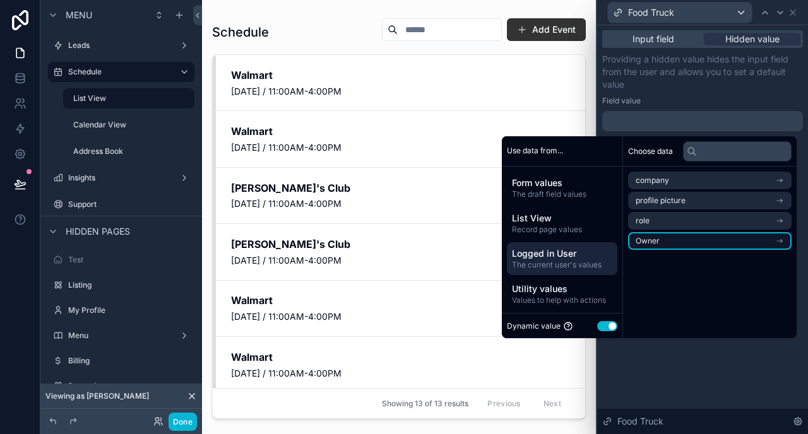
click at [663, 234] on li "Owner" at bounding box center [709, 241] width 163 height 18
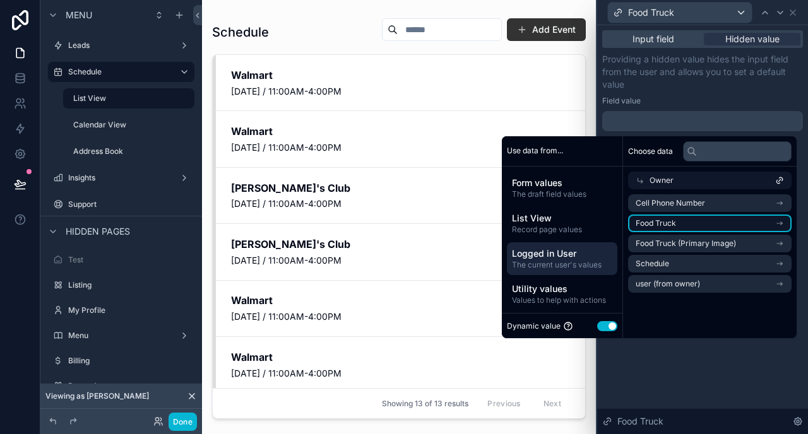
click at [667, 222] on span "Food Truck" at bounding box center [656, 223] width 40 height 10
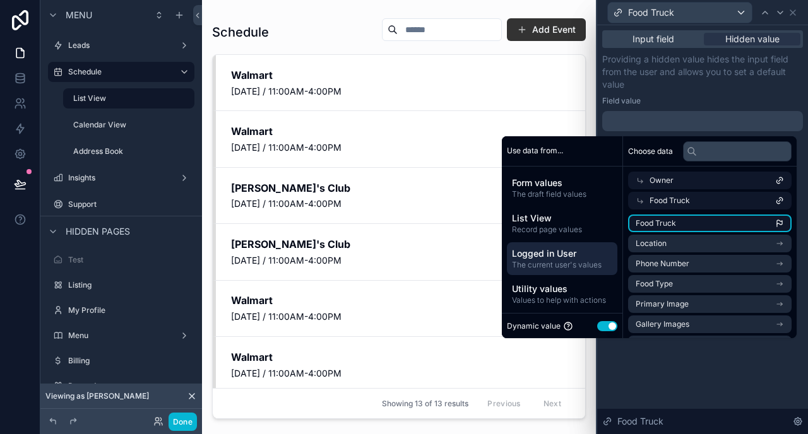
click at [678, 225] on li "Food Truck" at bounding box center [709, 224] width 163 height 18
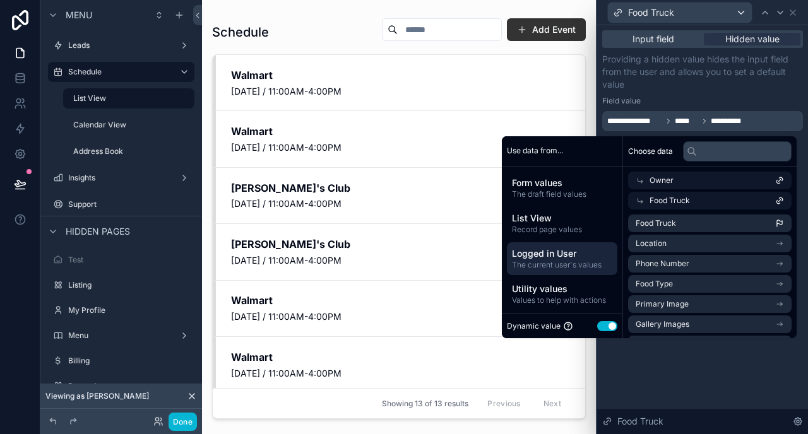
click at [760, 86] on p "Providing a hidden value hides the input field from the user and allows you to …" at bounding box center [702, 72] width 201 height 38
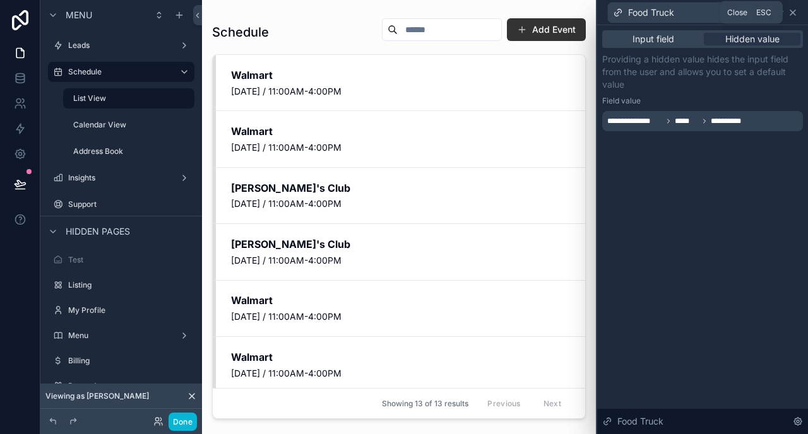
click at [791, 13] on icon at bounding box center [792, 12] width 5 height 5
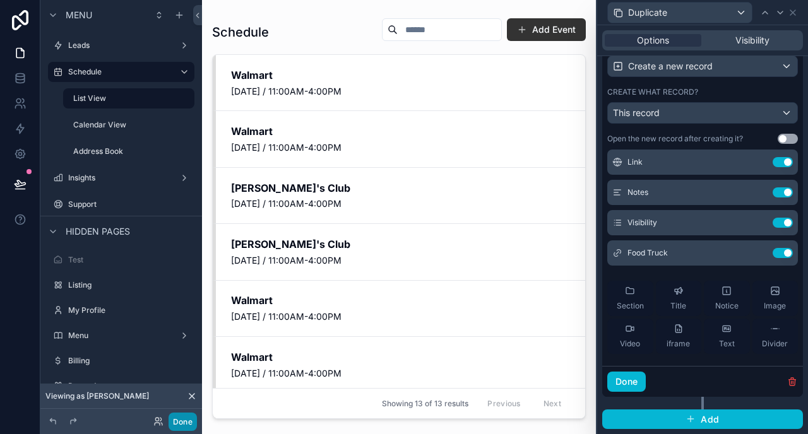
click at [185, 419] on button "Done" at bounding box center [183, 422] width 28 height 18
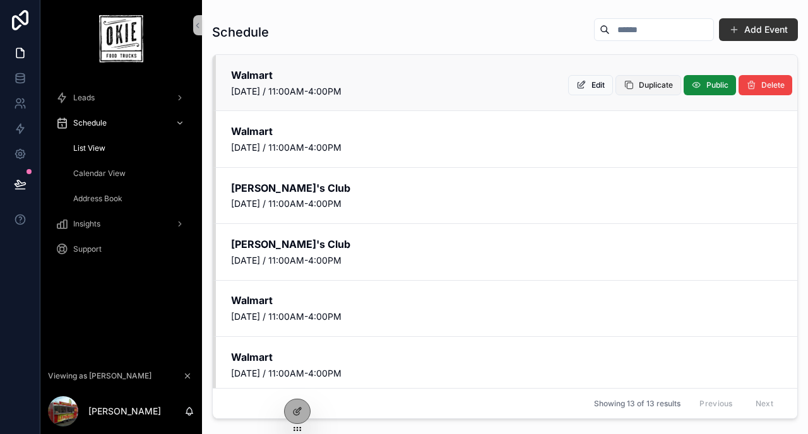
click at [637, 86] on button "Duplicate" at bounding box center [648, 85] width 66 height 20
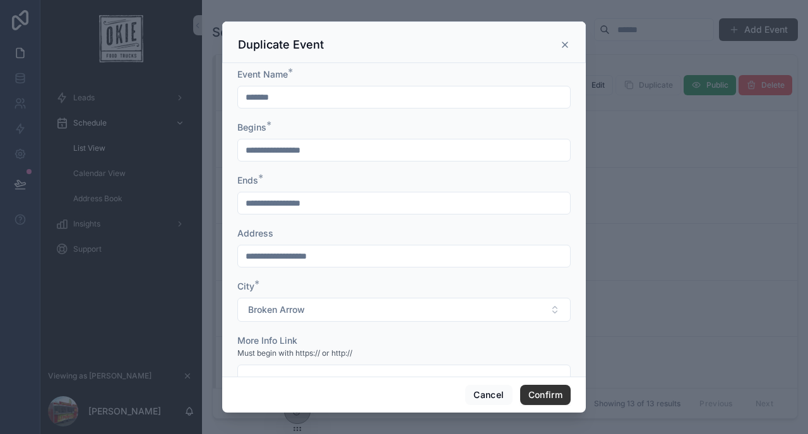
click at [308, 99] on input "*******" at bounding box center [404, 97] width 332 height 18
type input "*******"
click at [307, 261] on input "**********" at bounding box center [404, 256] width 332 height 18
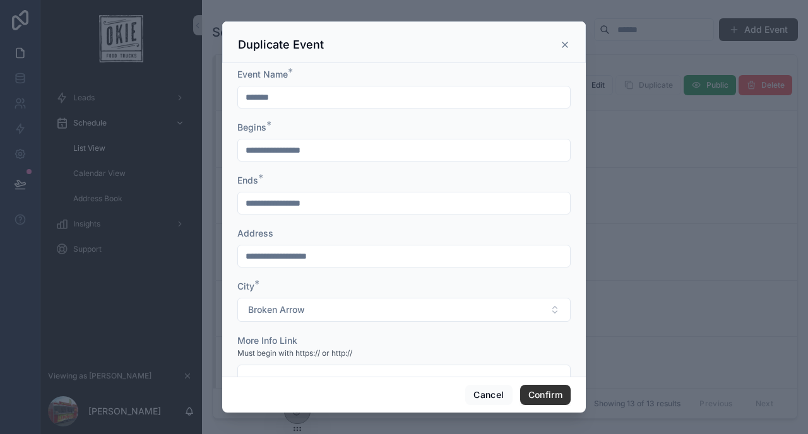
click at [307, 261] on input "**********" at bounding box center [404, 256] width 332 height 18
type input "*********"
click at [280, 151] on input "**********" at bounding box center [404, 150] width 332 height 18
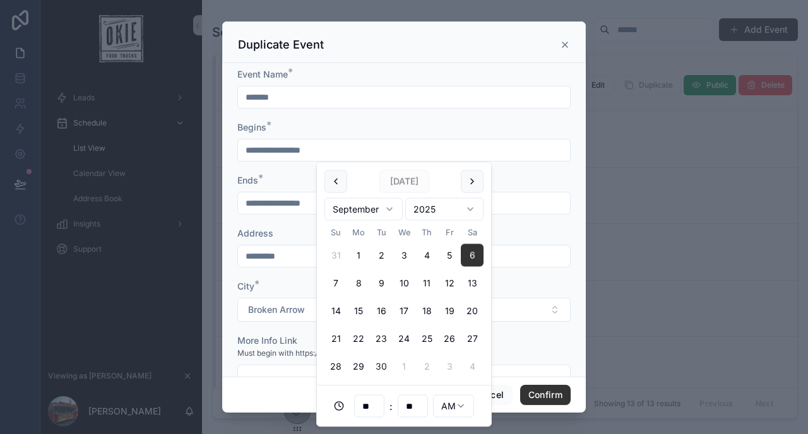
click at [380, 360] on button "30" at bounding box center [381, 366] width 23 height 23
type input "**********"
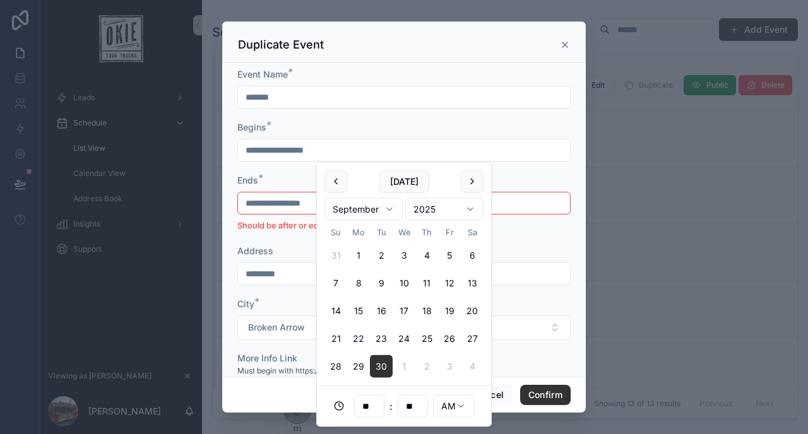
click at [295, 201] on input "**********" at bounding box center [404, 203] width 332 height 18
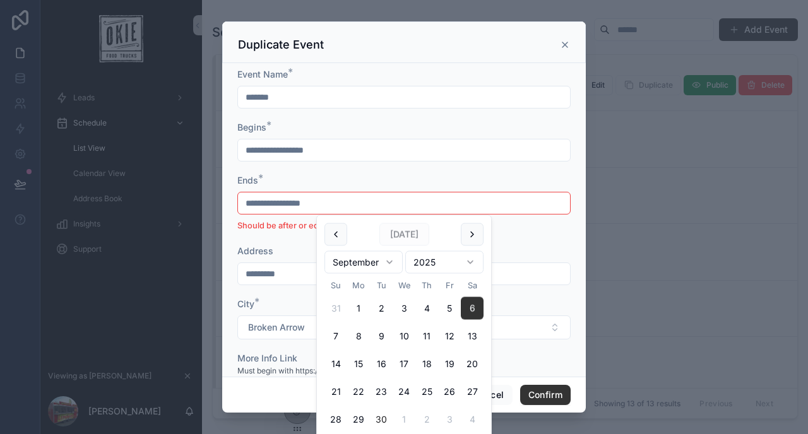
click at [384, 417] on button "30" at bounding box center [381, 419] width 23 height 23
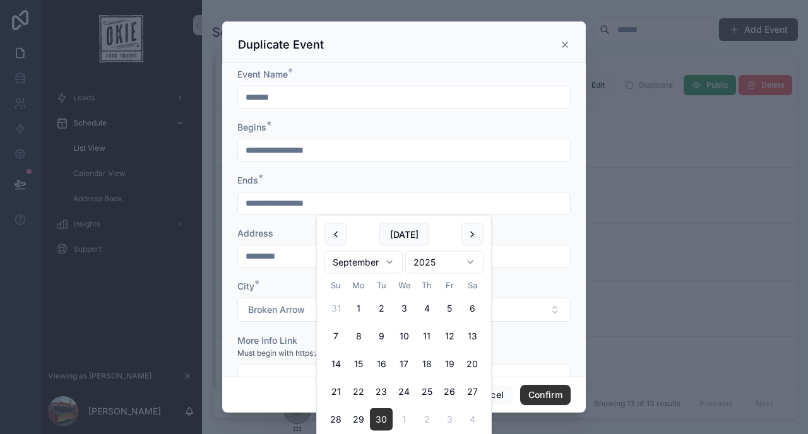
type input "**********"
click at [360, 182] on div "Ends *" at bounding box center [403, 180] width 333 height 13
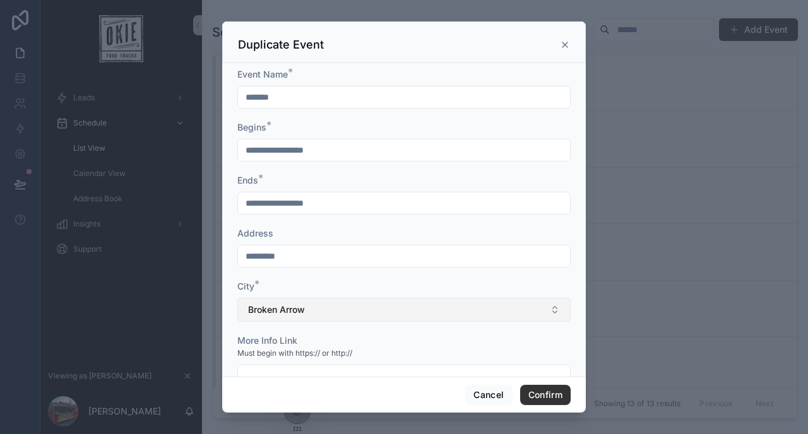
click at [336, 308] on button "Broken Arrow" at bounding box center [403, 310] width 333 height 24
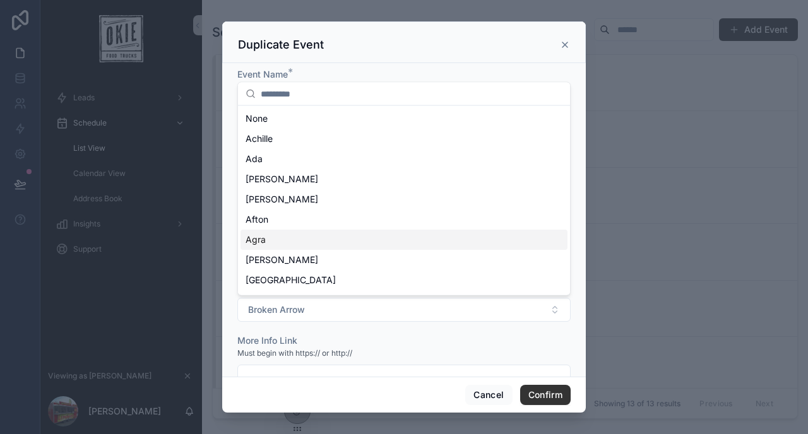
click at [359, 239] on div "Agra" at bounding box center [403, 240] width 327 height 20
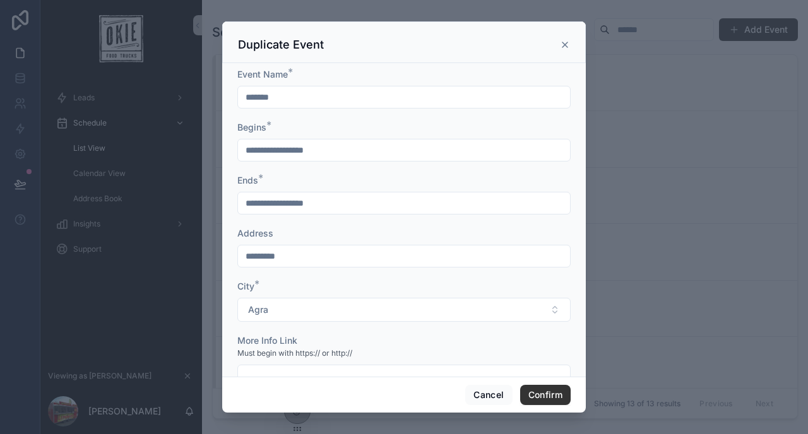
scroll to position [181, 0]
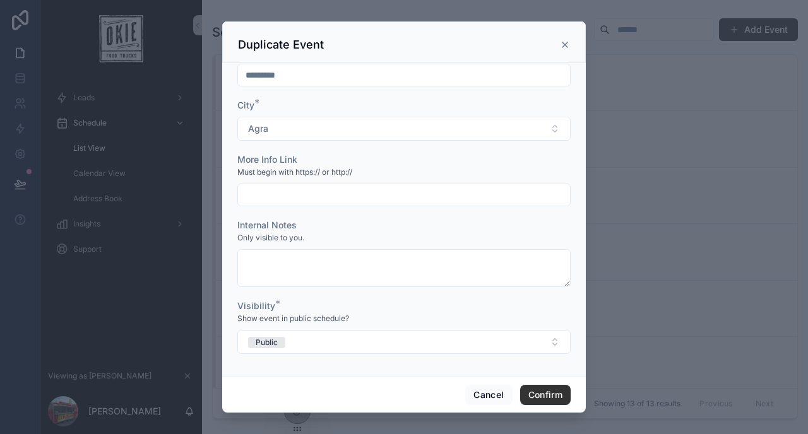
click at [334, 196] on input "text" at bounding box center [404, 195] width 332 height 18
click at [360, 191] on input "*****" at bounding box center [404, 195] width 332 height 18
type input "*"
type input "**********"
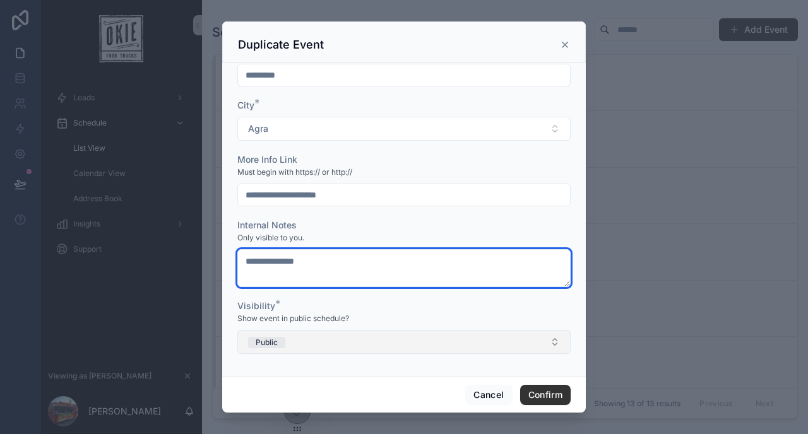
type textarea "**********"
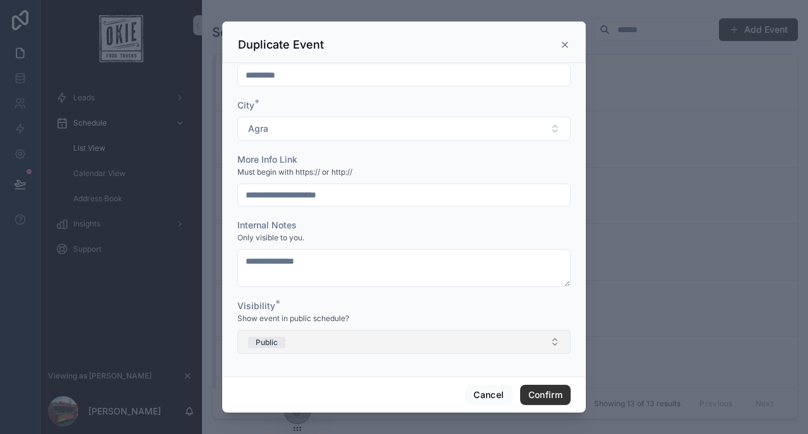
click at [324, 348] on button "Public" at bounding box center [403, 342] width 333 height 24
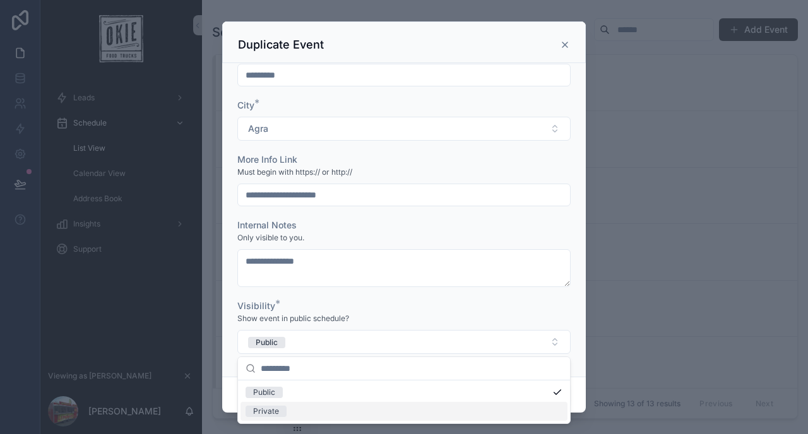
click at [276, 410] on div "Private" at bounding box center [266, 411] width 26 height 11
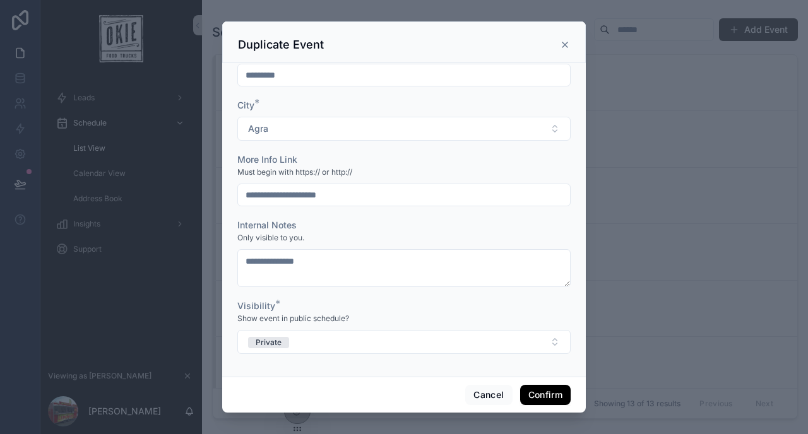
click at [546, 391] on button "Confirm" at bounding box center [545, 395] width 50 height 20
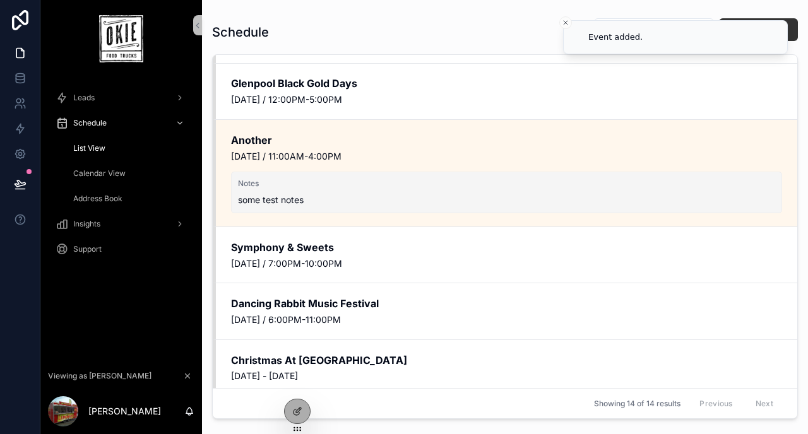
scroll to position [507, 0]
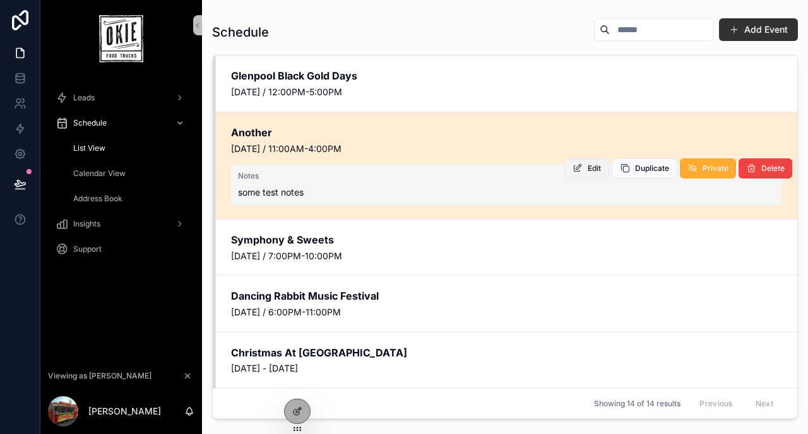
click at [596, 164] on span "Edit" at bounding box center [594, 168] width 13 height 10
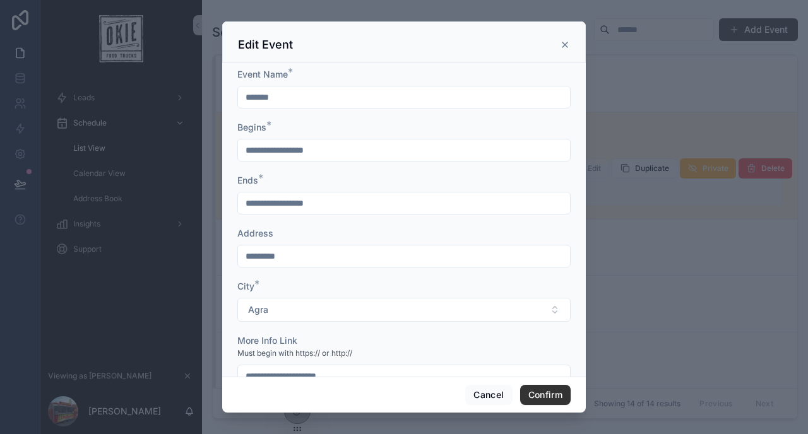
click at [562, 47] on icon at bounding box center [565, 45] width 10 height 10
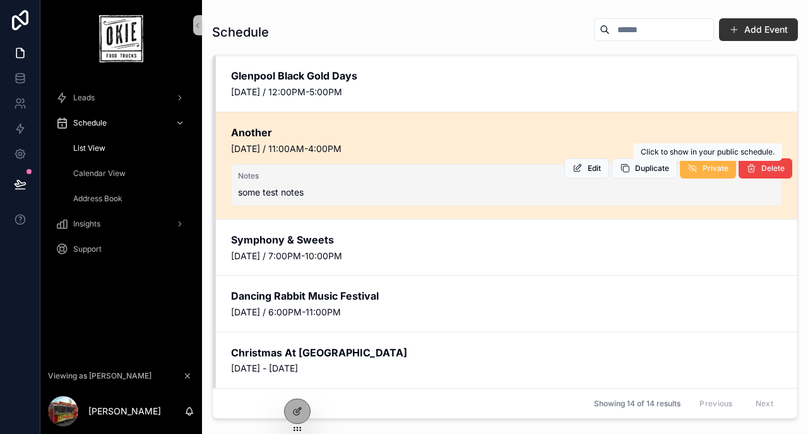
click at [699, 169] on button "Private" at bounding box center [708, 168] width 56 height 20
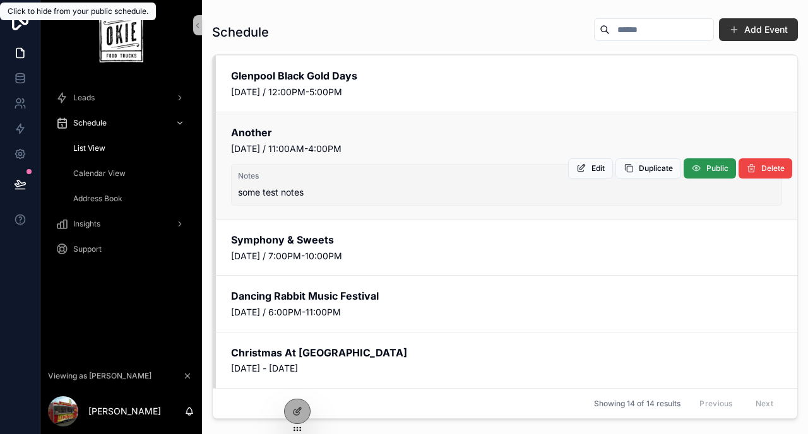
click at [704, 165] on button "Public" at bounding box center [710, 168] width 52 height 20
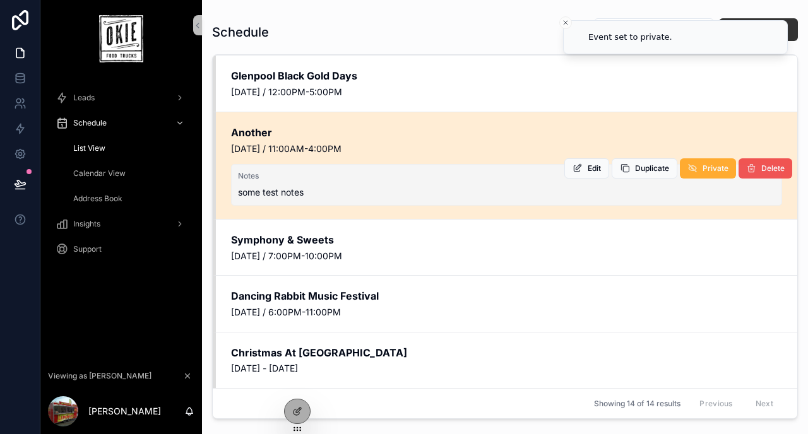
click at [766, 165] on span "Delete" at bounding box center [772, 168] width 23 height 10
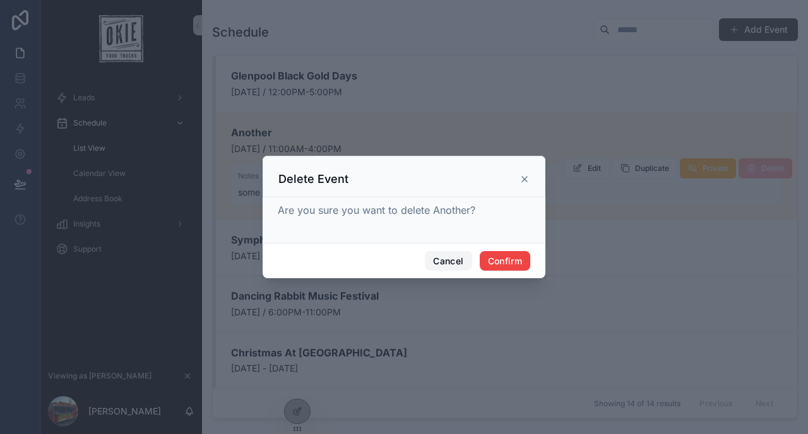
click at [452, 262] on button "Cancel" at bounding box center [448, 261] width 47 height 20
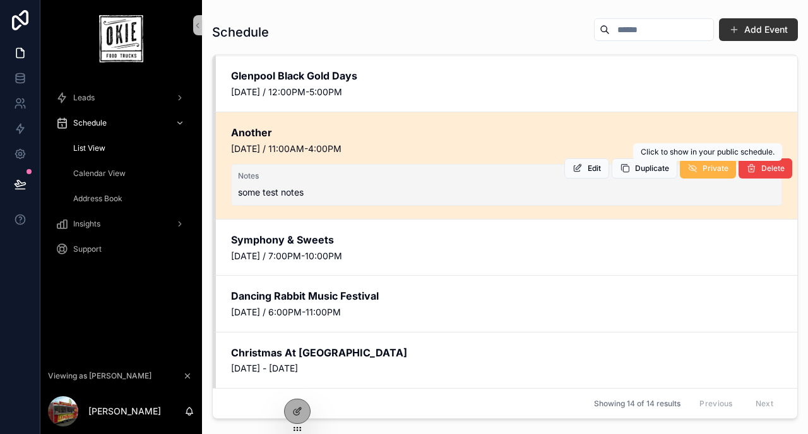
click at [698, 167] on button "Private" at bounding box center [708, 168] width 56 height 20
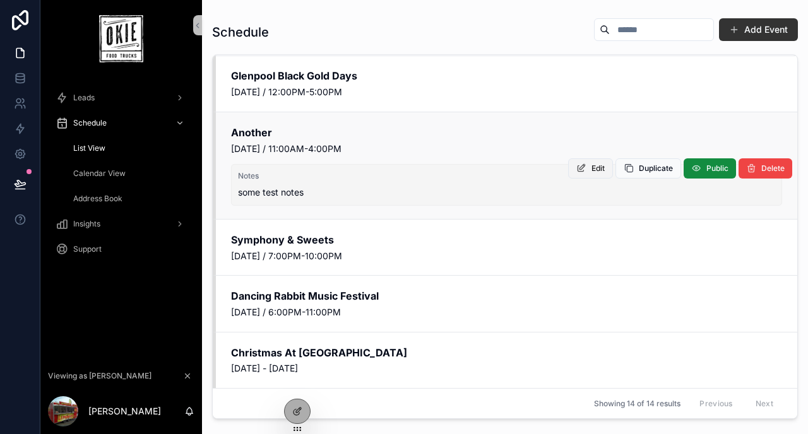
click at [589, 173] on button "Edit" at bounding box center [590, 168] width 45 height 20
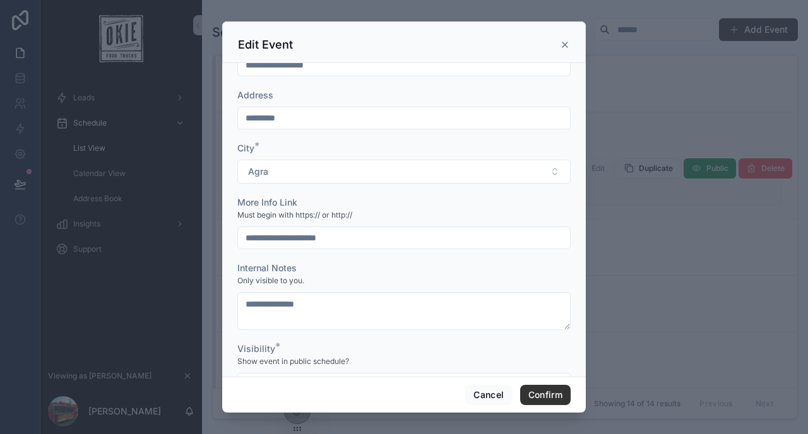
scroll to position [181, 0]
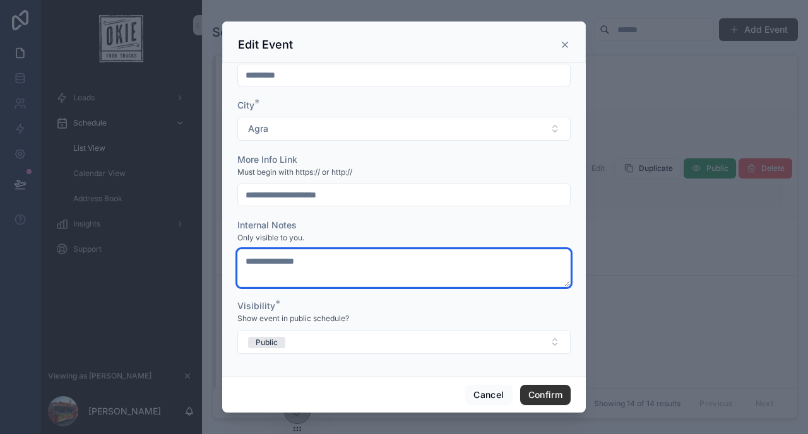
click at [348, 265] on textarea "**********" at bounding box center [403, 268] width 333 height 38
type textarea "**********"
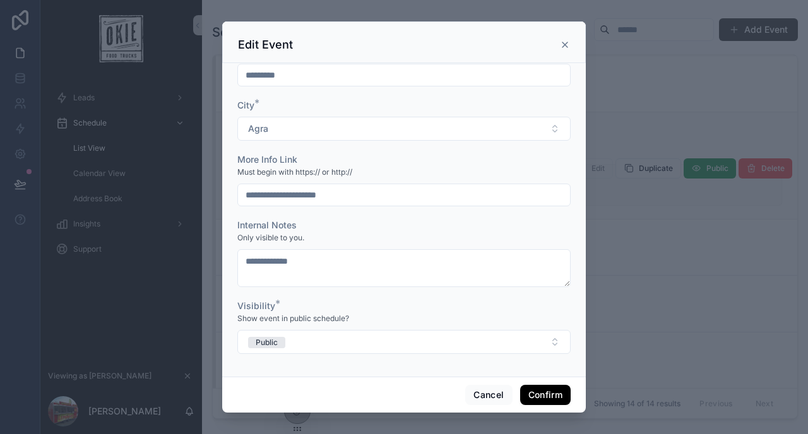
click at [530, 390] on button "Confirm" at bounding box center [545, 395] width 50 height 20
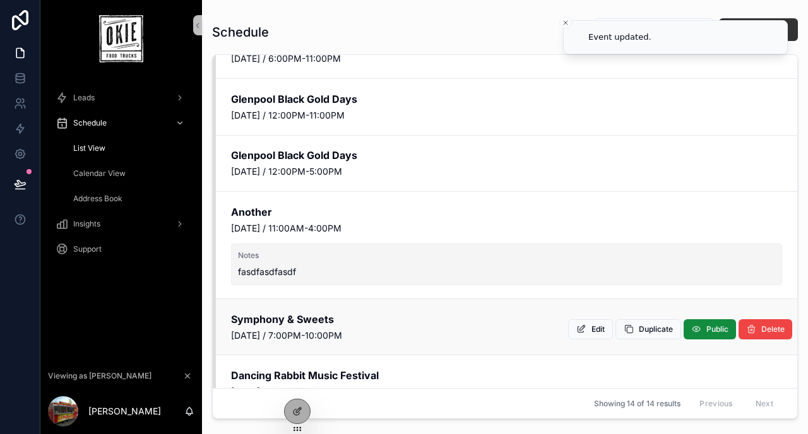
scroll to position [429, 0]
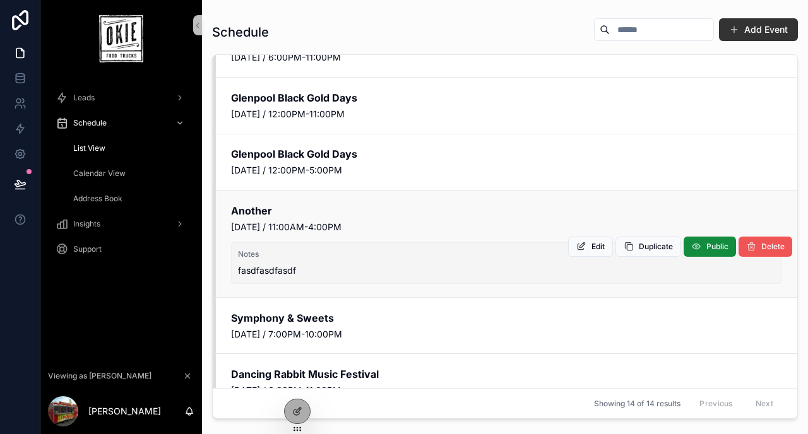
click at [764, 249] on span "Delete" at bounding box center [772, 247] width 23 height 10
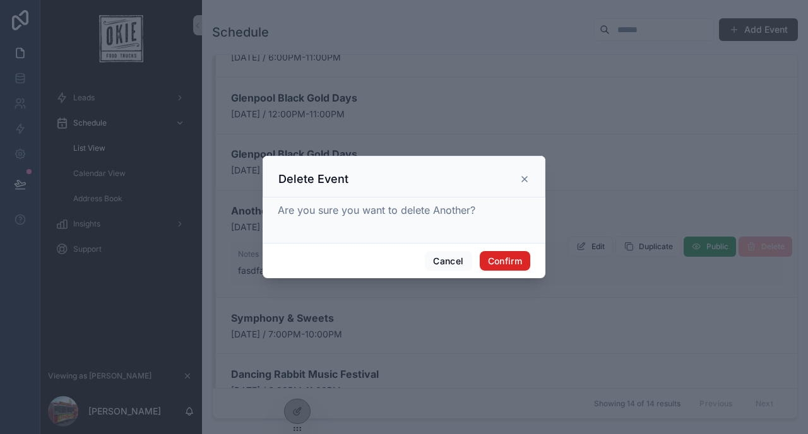
click at [507, 262] on button "Confirm" at bounding box center [505, 261] width 50 height 20
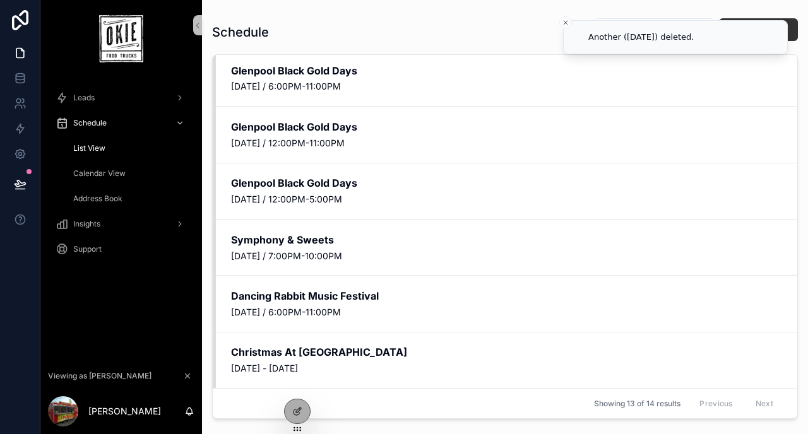
scroll to position [399, 0]
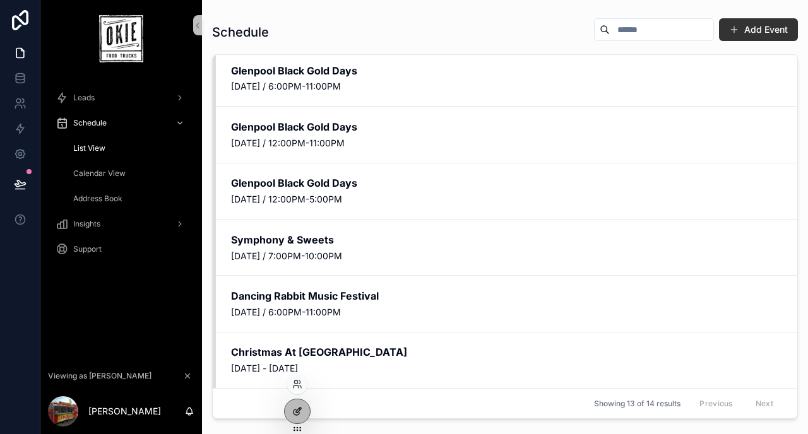
click at [294, 409] on icon at bounding box center [297, 411] width 10 height 10
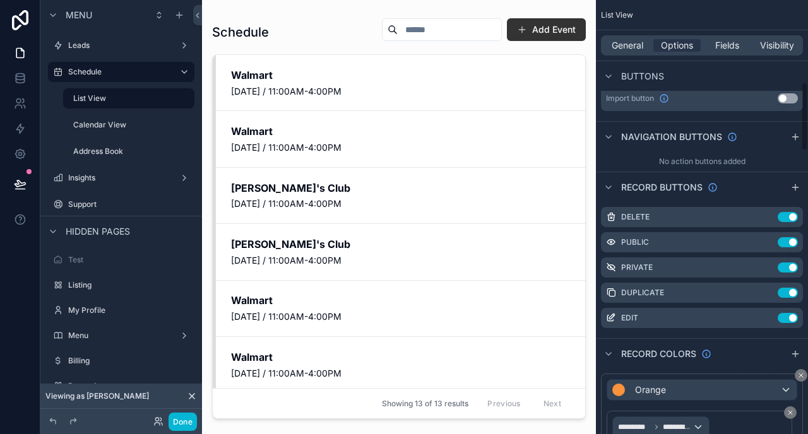
scroll to position [518, 0]
click at [764, 216] on icon "scrollable content" at bounding box center [767, 216] width 10 height 10
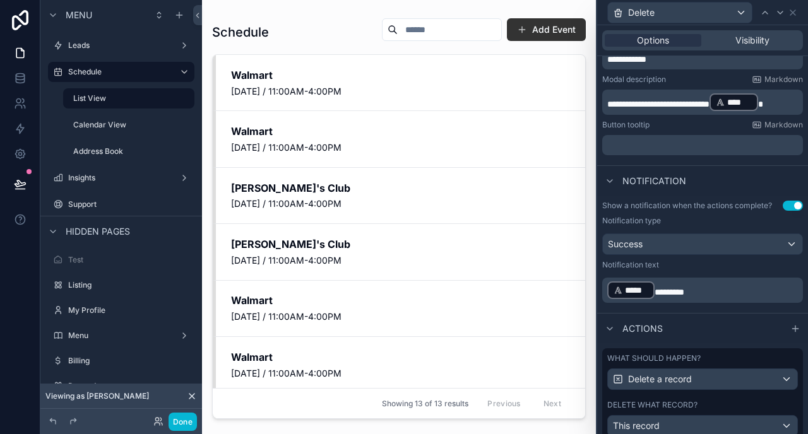
scroll to position [270, 0]
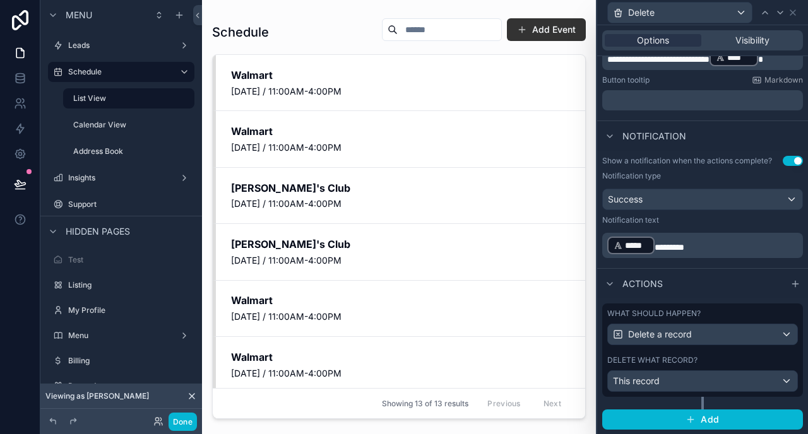
click at [659, 247] on span "********" at bounding box center [669, 247] width 30 height 9
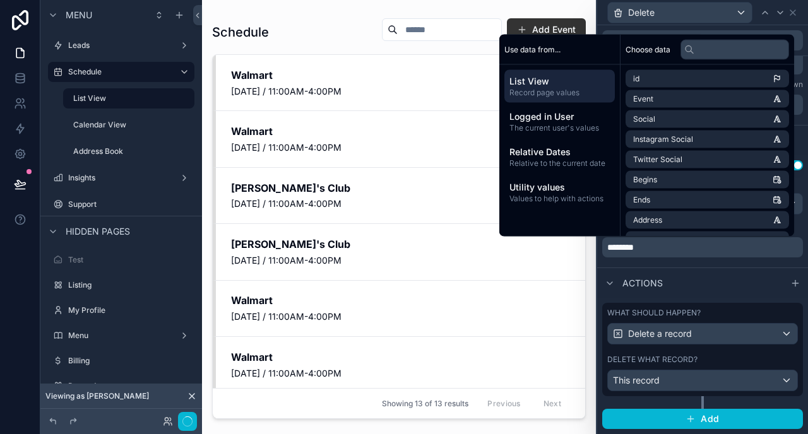
scroll to position [265, 0]
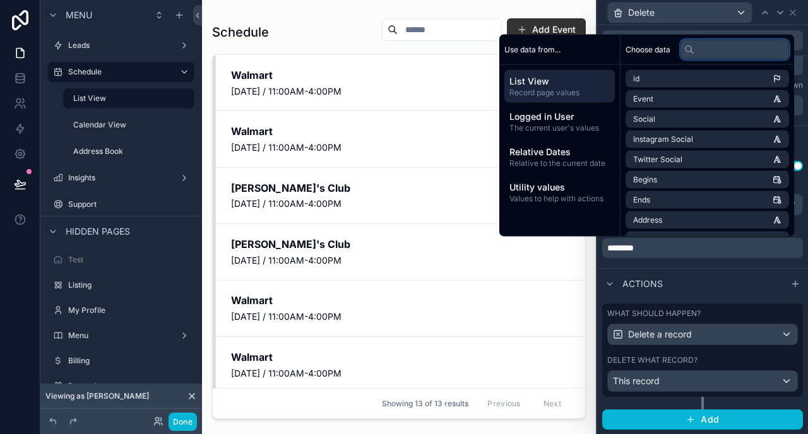
click at [698, 50] on input "text" at bounding box center [734, 49] width 109 height 20
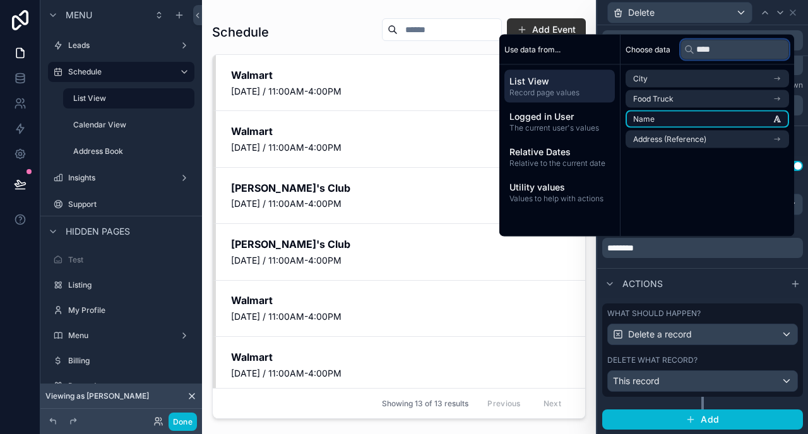
type input "****"
click at [646, 114] on span "Name" at bounding box center [643, 119] width 21 height 10
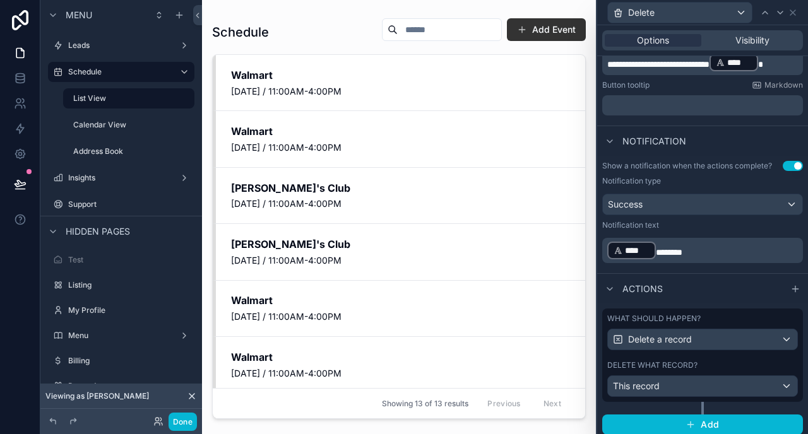
click at [706, 251] on p "﻿ **** ﻿ ********" at bounding box center [703, 250] width 193 height 20
click at [445, 289] on div "scrollable content" at bounding box center [399, 209] width 394 height 419
click at [187, 418] on button "Done" at bounding box center [183, 422] width 28 height 18
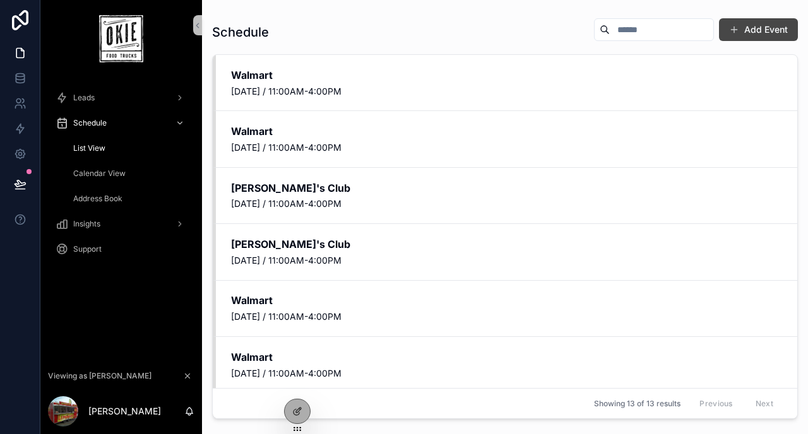
click at [762, 30] on button "Add Event" at bounding box center [758, 29] width 79 height 23
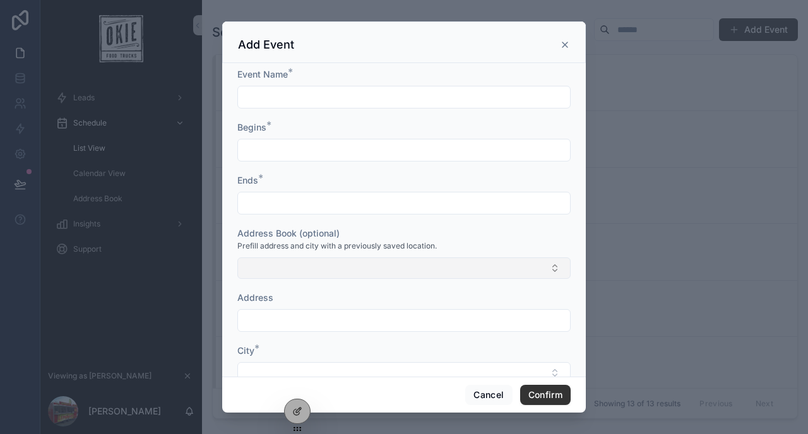
click at [358, 267] on button "Select Button" at bounding box center [403, 267] width 333 height 21
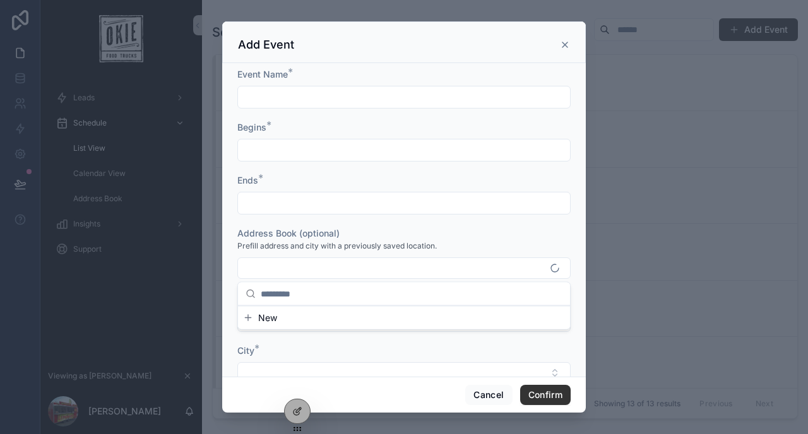
click at [335, 319] on button "New" at bounding box center [404, 318] width 322 height 13
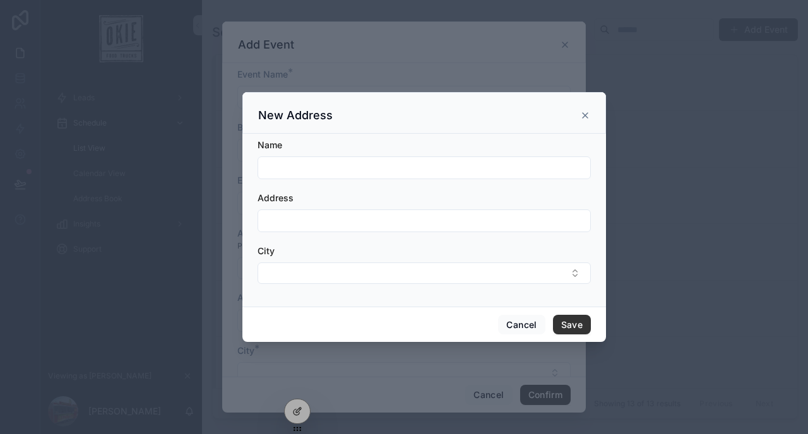
click at [583, 115] on icon "scrollable content" at bounding box center [585, 115] width 10 height 10
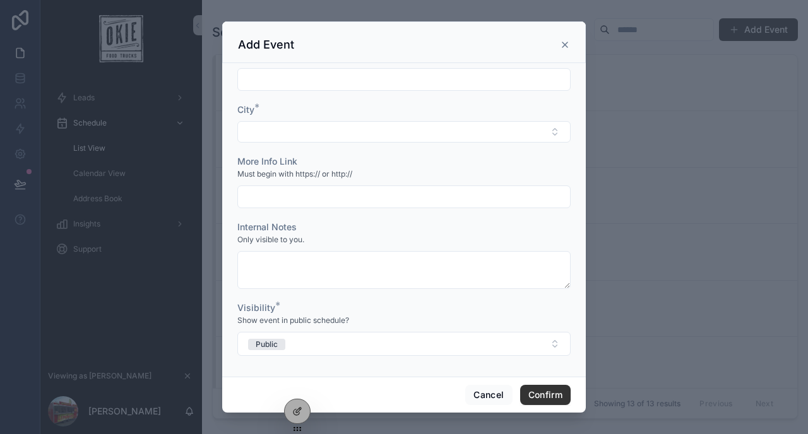
scroll to position [243, 0]
click at [567, 47] on icon "scrollable content" at bounding box center [564, 44] width 5 height 5
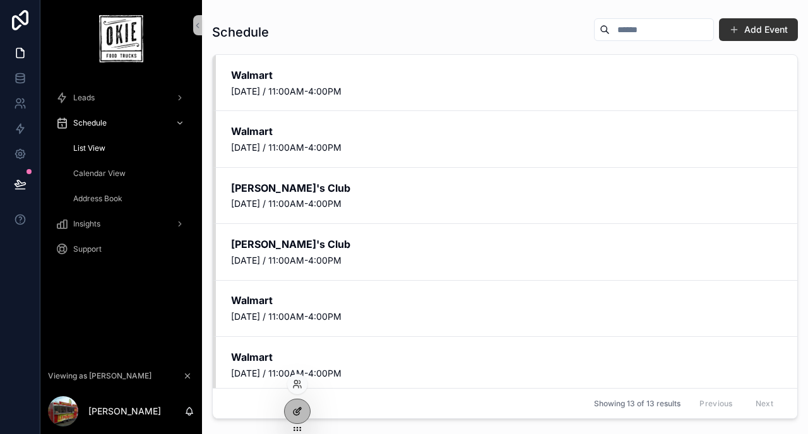
click at [302, 406] on div at bounding box center [297, 411] width 25 height 24
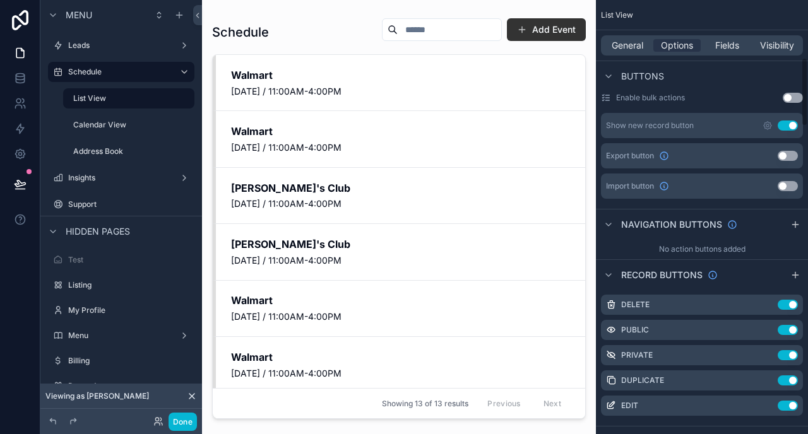
scroll to position [363, 0]
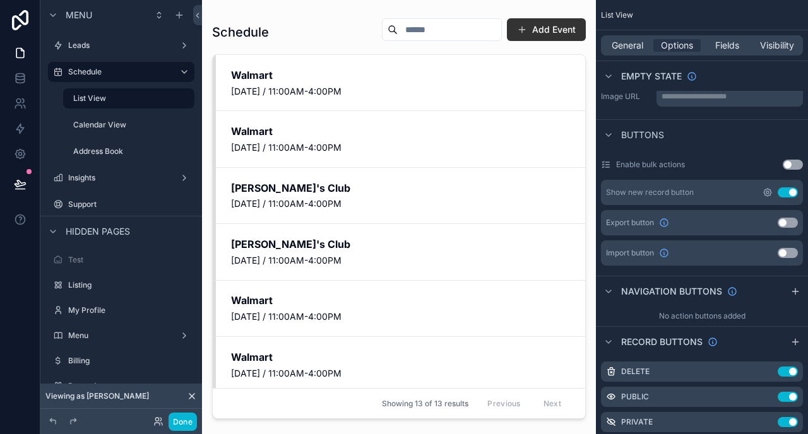
click at [768, 192] on icon "scrollable content" at bounding box center [767, 192] width 3 height 3
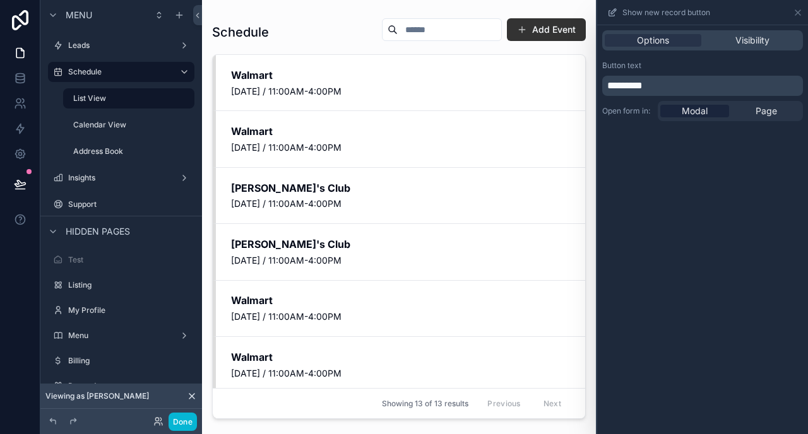
click at [534, 34] on div "scrollable content" at bounding box center [399, 209] width 394 height 419
click at [557, 30] on button "Add Event" at bounding box center [546, 29] width 79 height 23
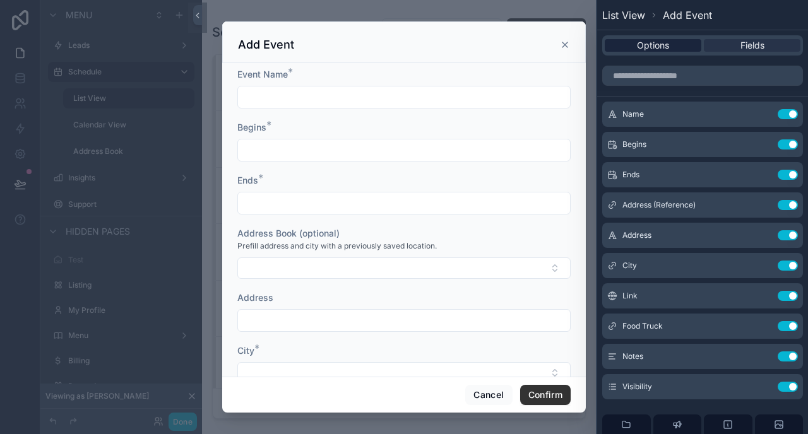
click at [662, 47] on span "Options" at bounding box center [653, 45] width 32 height 13
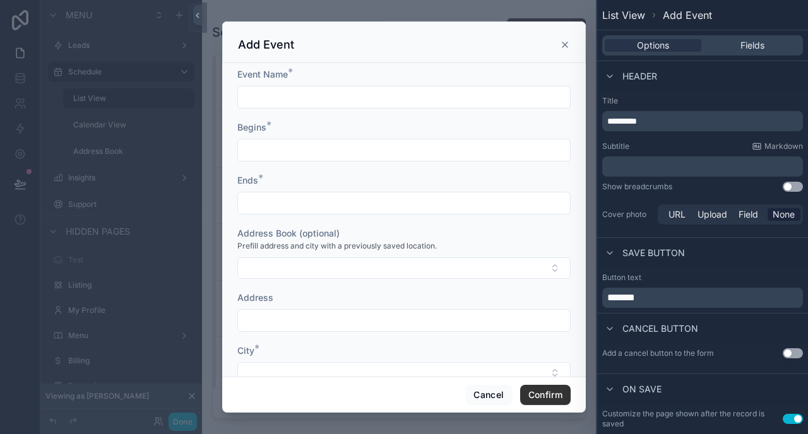
click at [788, 190] on button "Use setting" at bounding box center [793, 187] width 20 height 10
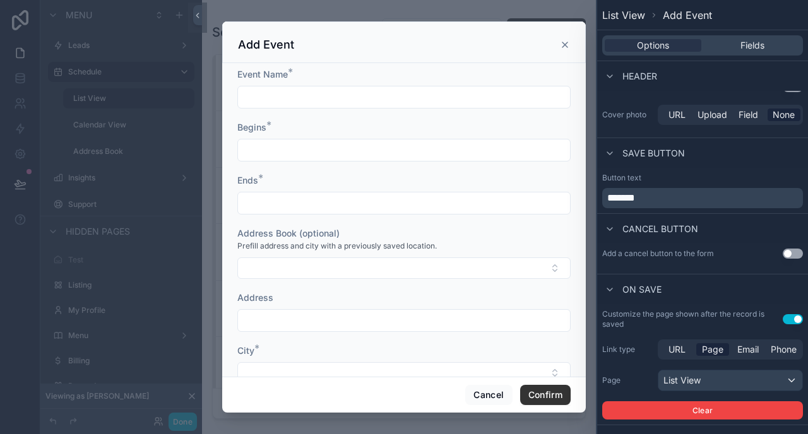
scroll to position [106, 0]
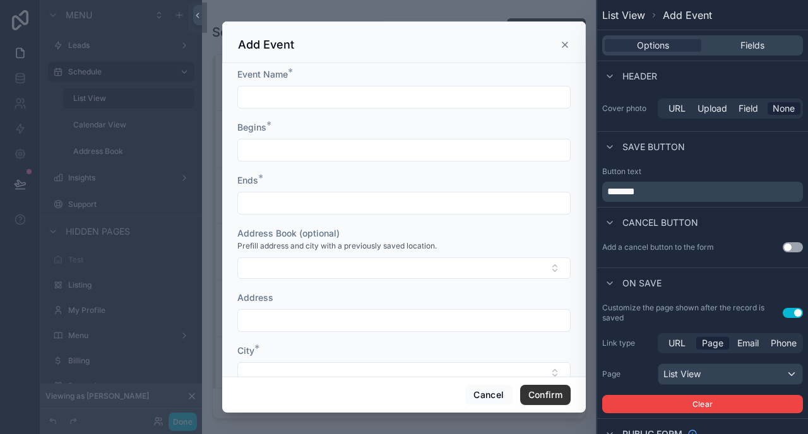
click at [654, 190] on p "*******" at bounding box center [703, 191] width 193 height 15
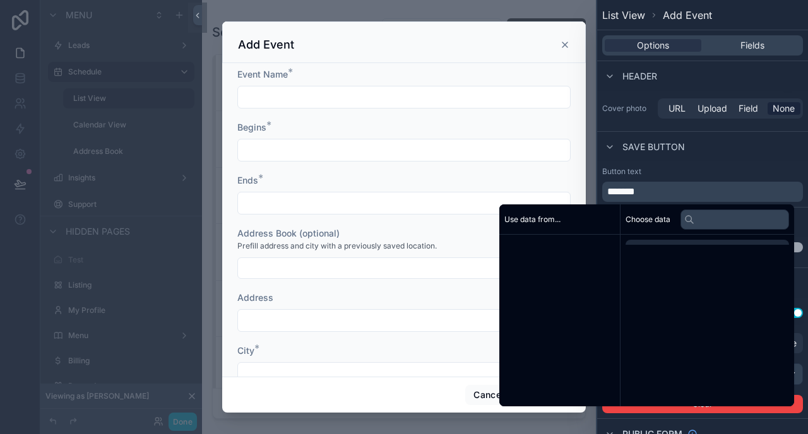
click at [654, 190] on p "*******" at bounding box center [703, 191] width 193 height 15
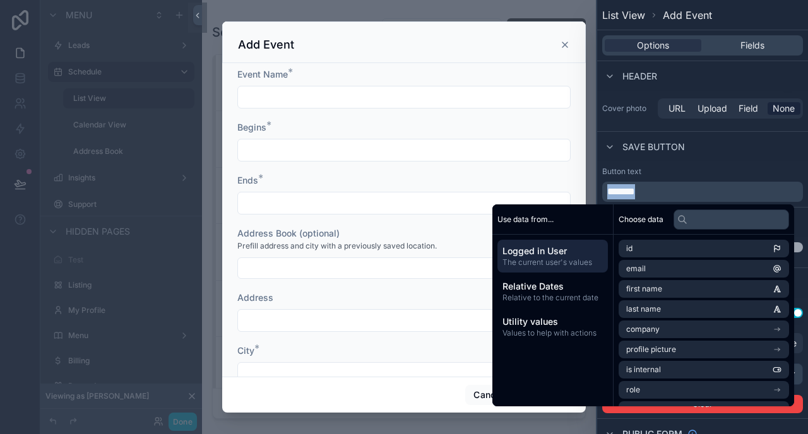
click at [654, 190] on p "*******" at bounding box center [703, 191] width 193 height 15
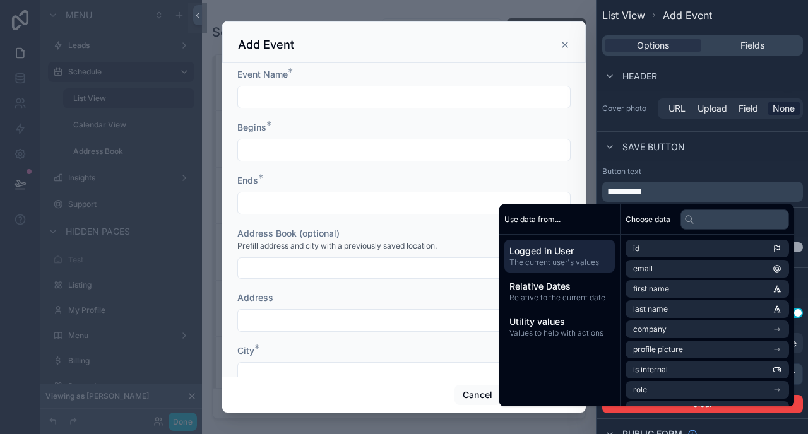
click at [709, 162] on div "Button text *********" at bounding box center [702, 184] width 211 height 45
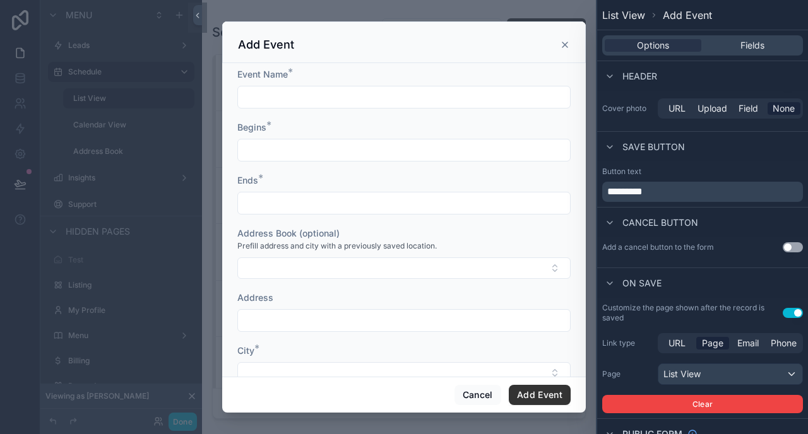
scroll to position [141, 0]
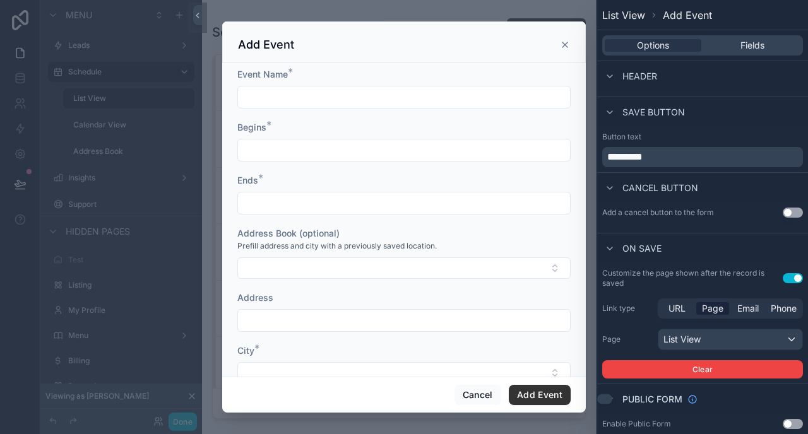
click at [651, 393] on span "Public form" at bounding box center [652, 399] width 60 height 13
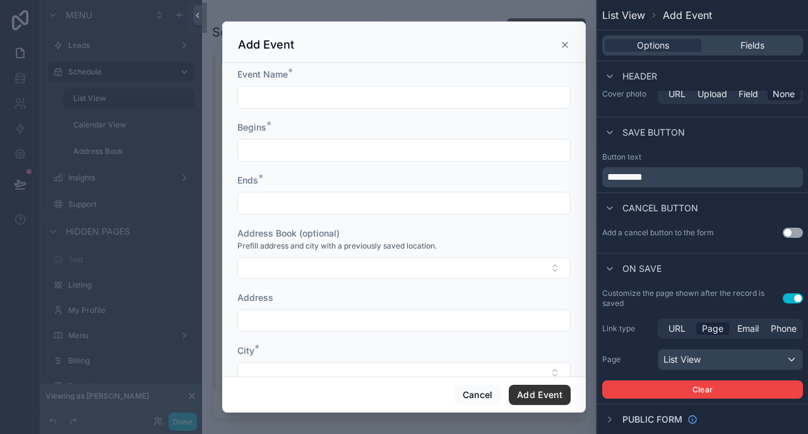
click at [647, 416] on span "Public form" at bounding box center [652, 419] width 60 height 13
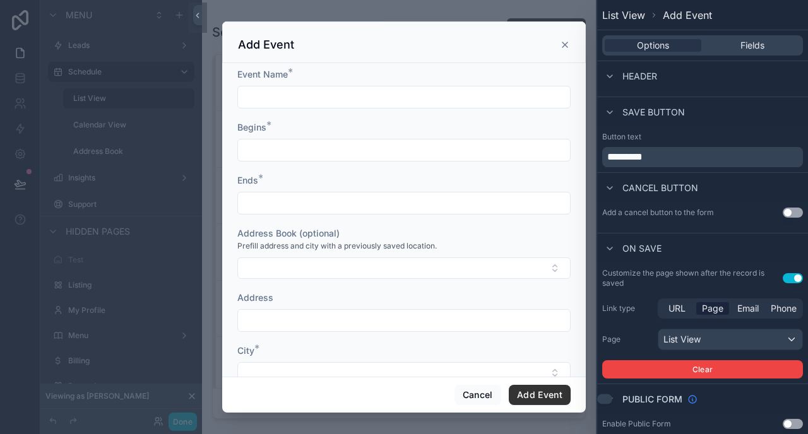
click at [694, 403] on icon at bounding box center [692, 399] width 10 height 10
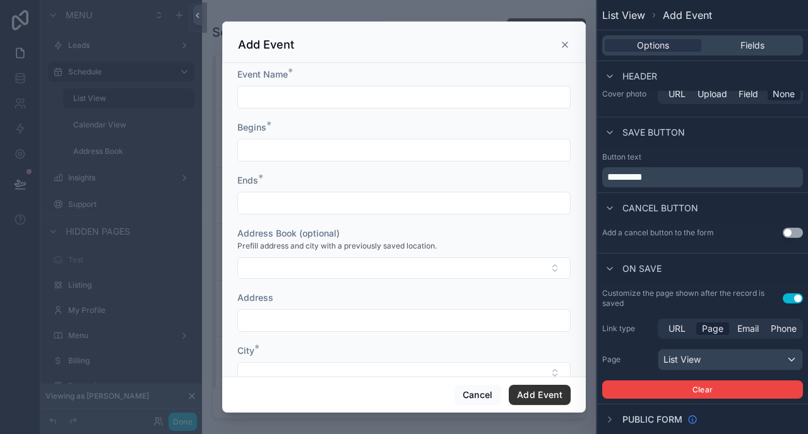
scroll to position [121, 0]
click at [564, 45] on icon "scrollable content" at bounding box center [564, 44] width 5 height 5
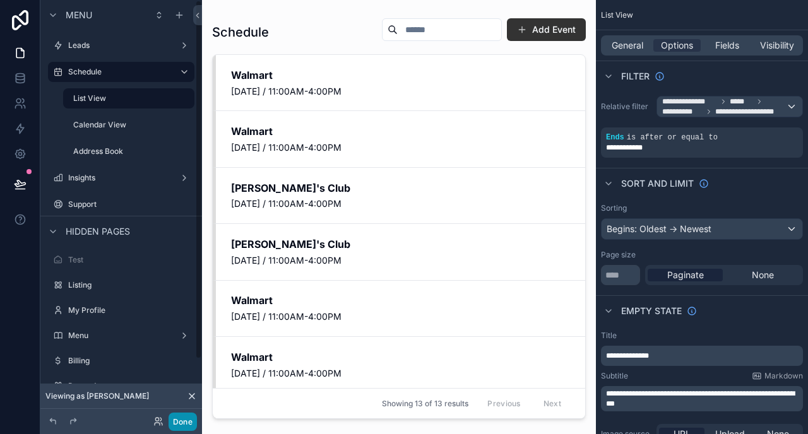
click at [178, 422] on button "Done" at bounding box center [183, 422] width 28 height 18
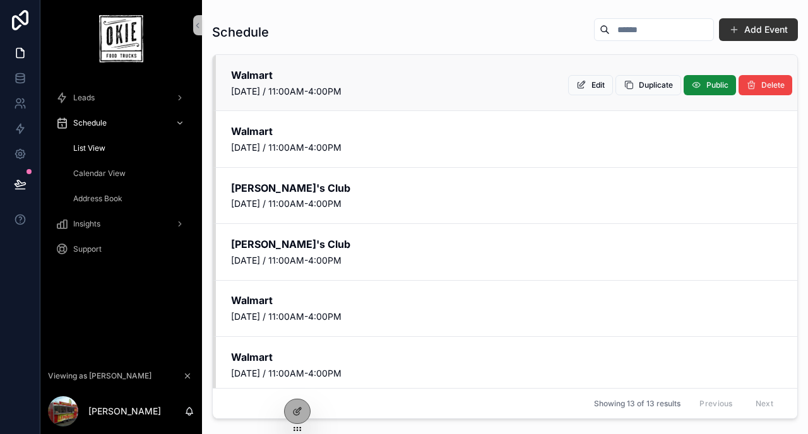
click at [405, 98] on div "Walmart Saturday, September 6, 2025 / 11:00AM-4:00PM Delete Public Duplicate Ed…" at bounding box center [505, 83] width 584 height 56
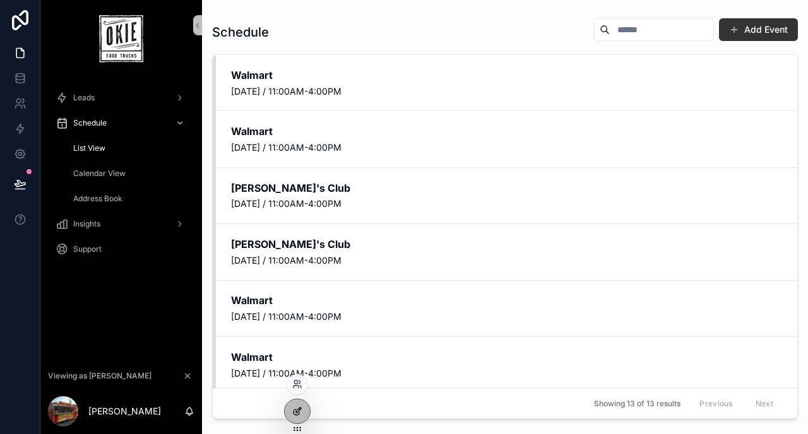
click at [295, 414] on icon at bounding box center [297, 411] width 10 height 10
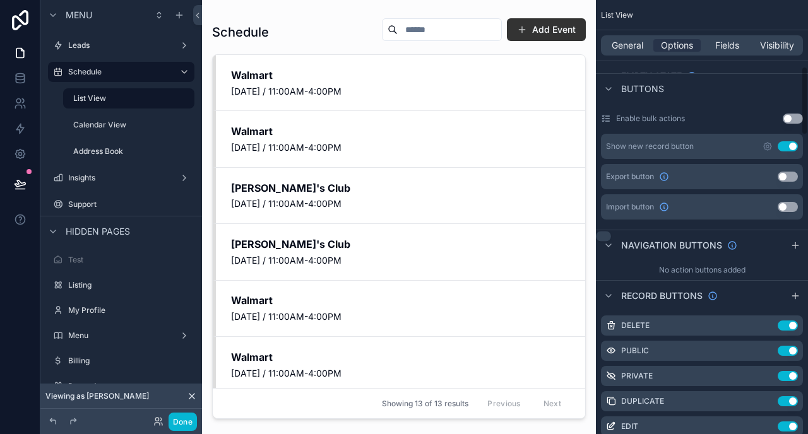
scroll to position [418, 0]
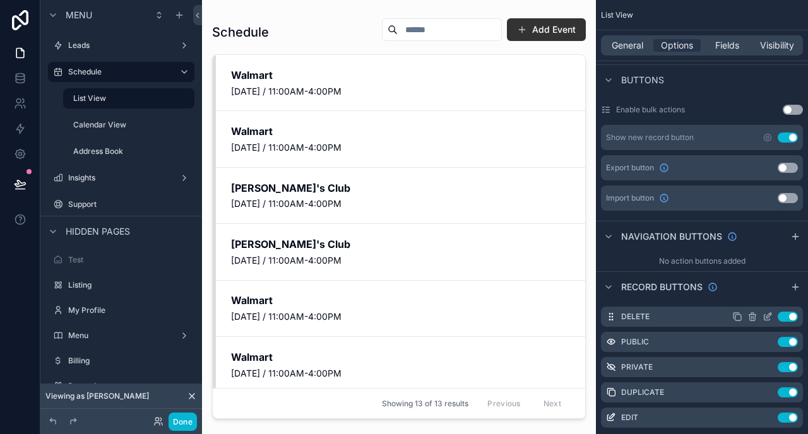
click at [767, 315] on icon "scrollable content" at bounding box center [768, 315] width 5 height 5
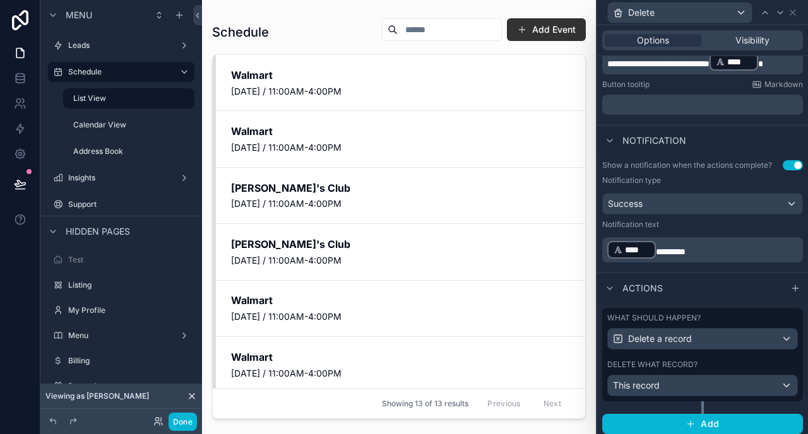
scroll to position [270, 0]
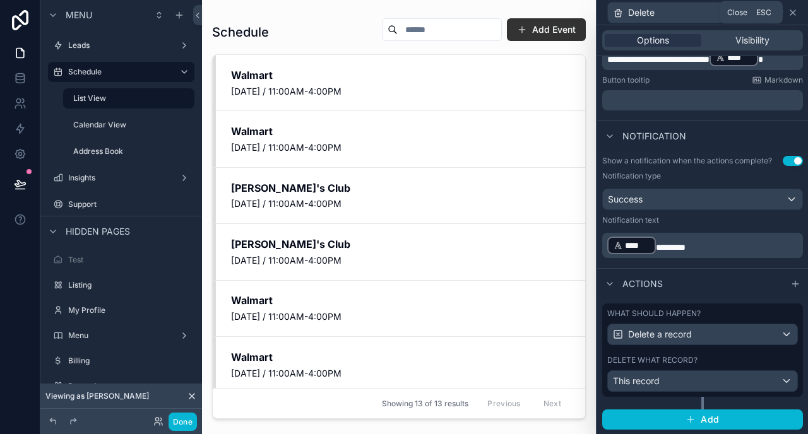
click at [793, 11] on icon at bounding box center [792, 12] width 5 height 5
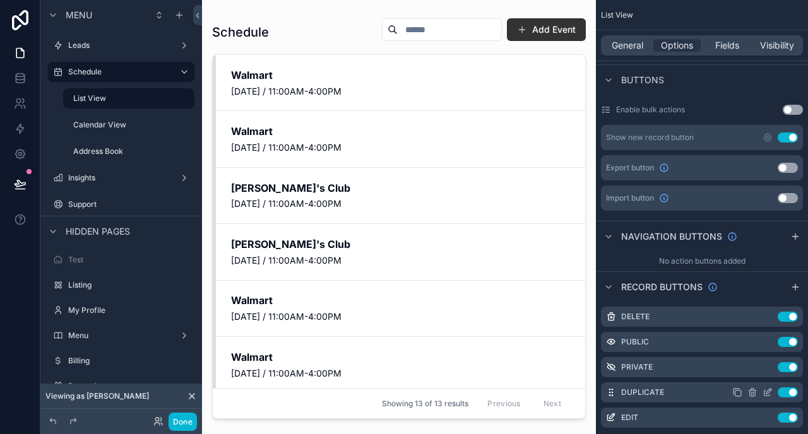
click at [767, 392] on icon "scrollable content" at bounding box center [767, 393] width 10 height 10
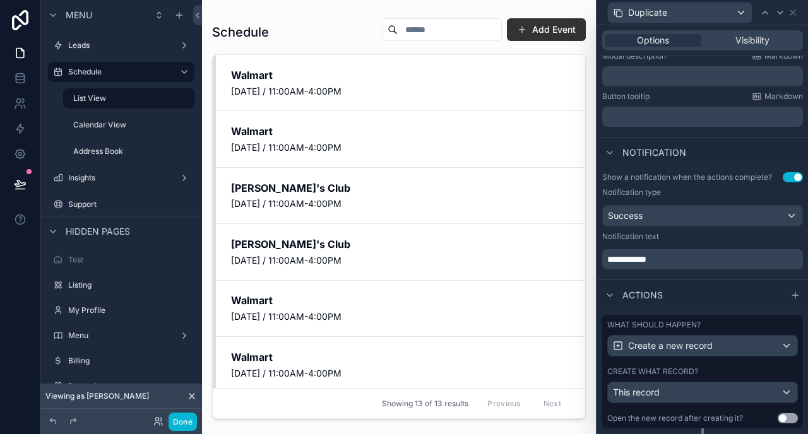
scroll to position [280, 0]
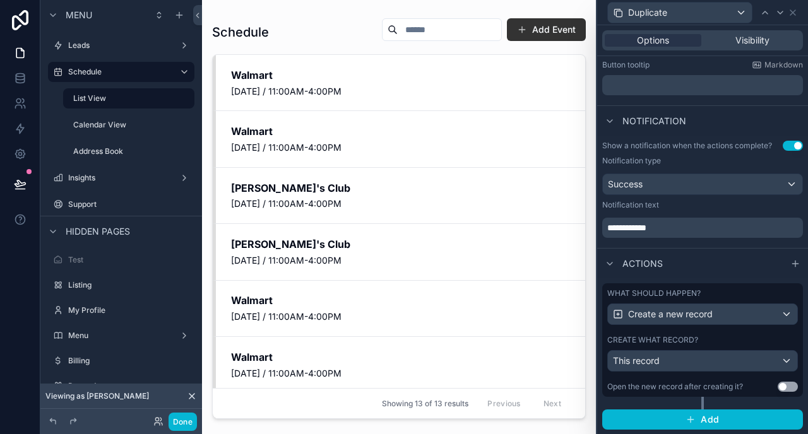
click at [690, 297] on label "What should happen?" at bounding box center [653, 293] width 93 height 10
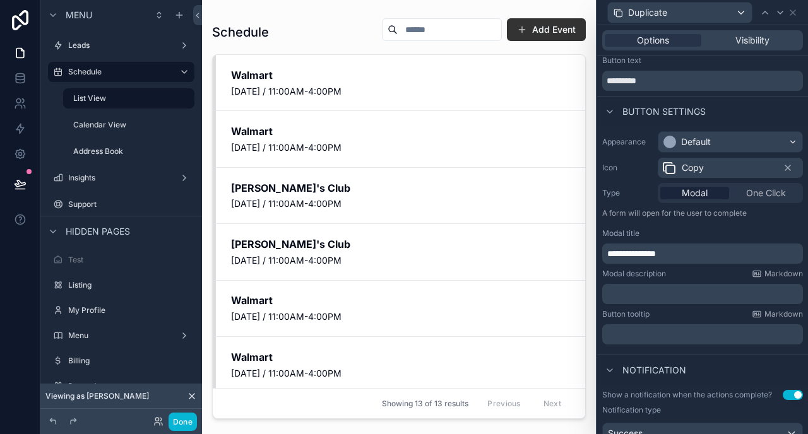
scroll to position [27, 0]
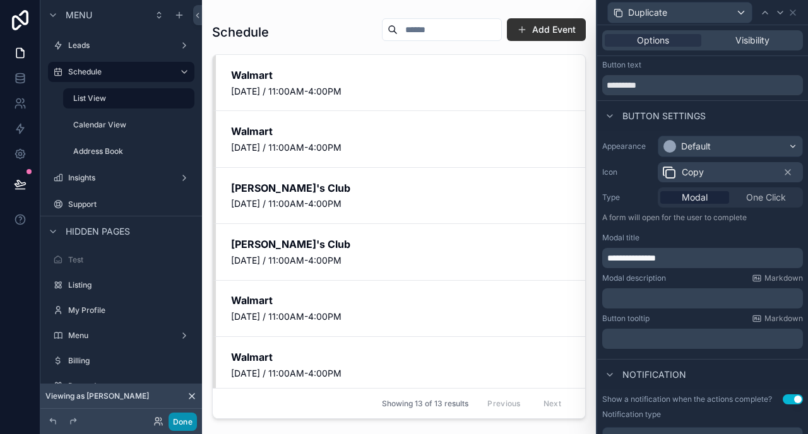
click at [186, 418] on button "Done" at bounding box center [183, 422] width 28 height 18
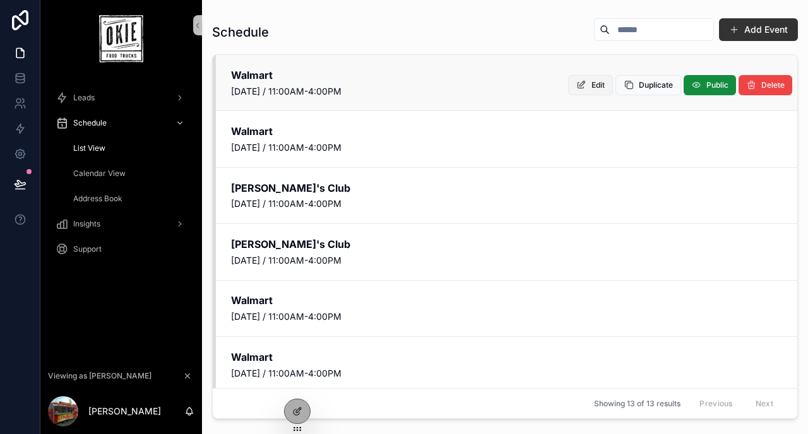
click at [600, 83] on span "Edit" at bounding box center [597, 85] width 13 height 10
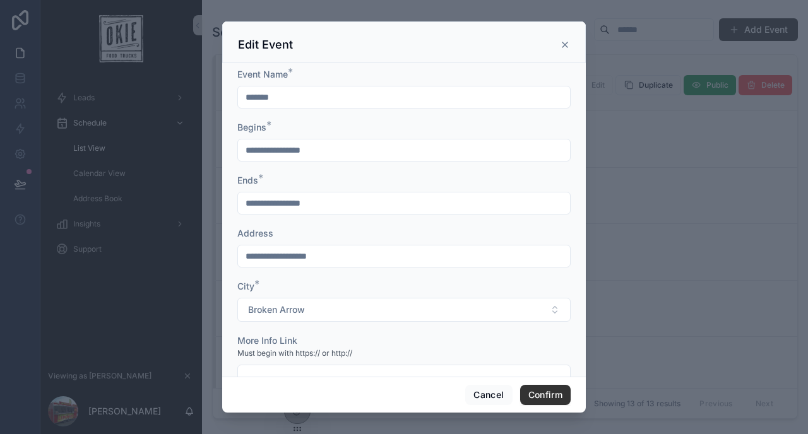
click at [569, 46] on icon at bounding box center [565, 45] width 10 height 10
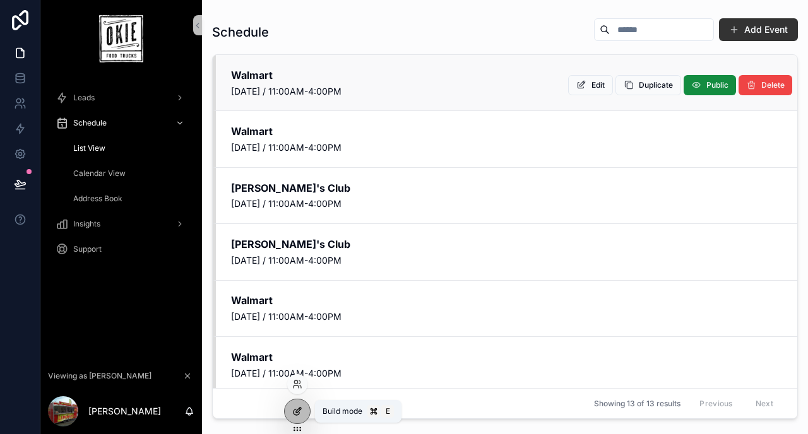
click at [295, 414] on icon at bounding box center [297, 411] width 10 height 10
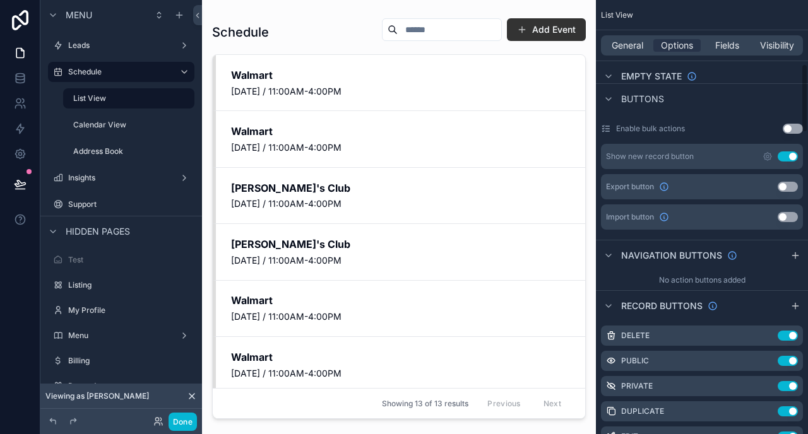
scroll to position [400, 0]
click at [766, 157] on icon "scrollable content" at bounding box center [768, 155] width 8 height 8
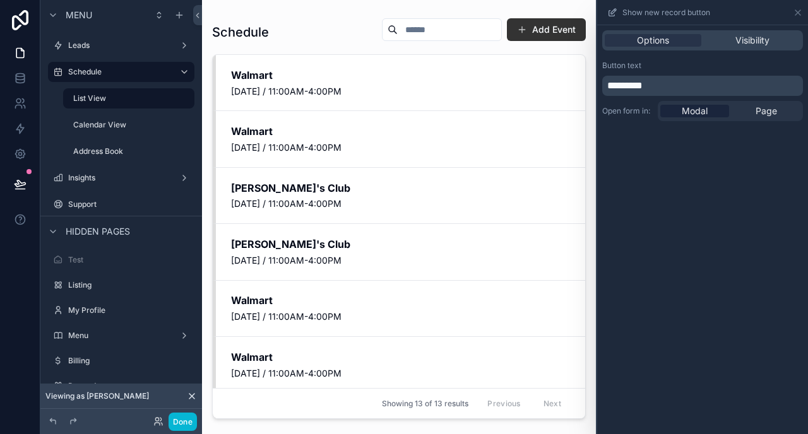
click at [568, 33] on div "scrollable content" at bounding box center [399, 209] width 394 height 419
click at [550, 32] on button "Add Event" at bounding box center [546, 29] width 79 height 23
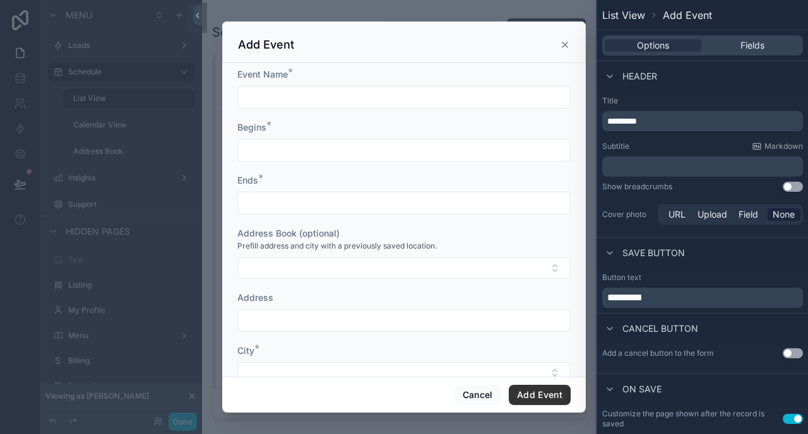
click at [672, 296] on p "*********" at bounding box center [703, 297] width 193 height 15
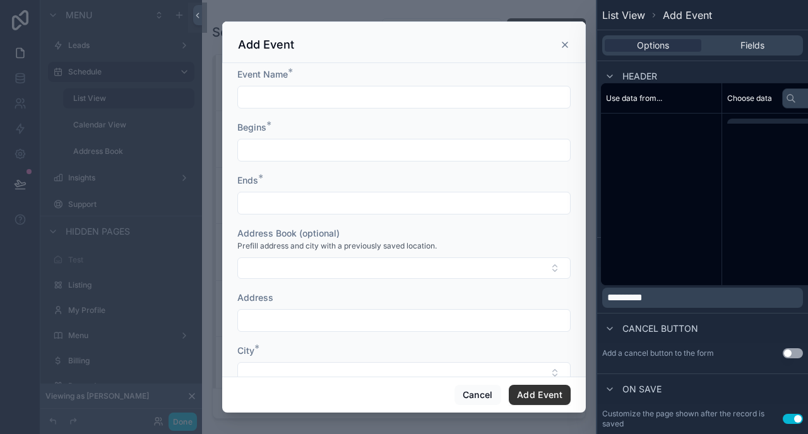
click at [672, 296] on p "*********" at bounding box center [703, 297] width 193 height 15
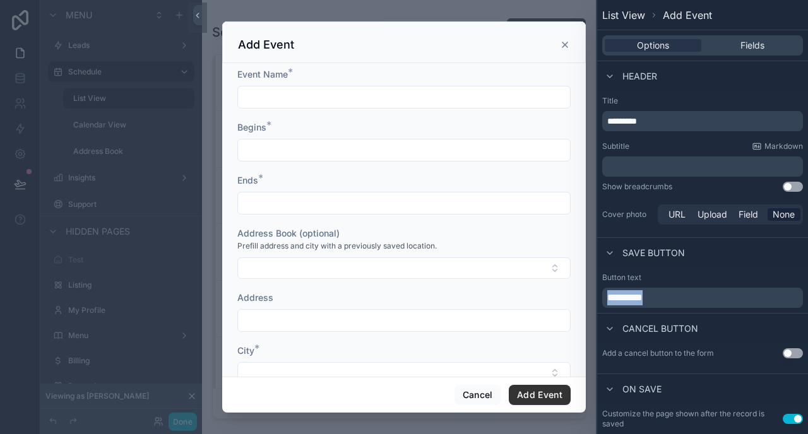
click at [672, 296] on p "*********" at bounding box center [703, 297] width 193 height 15
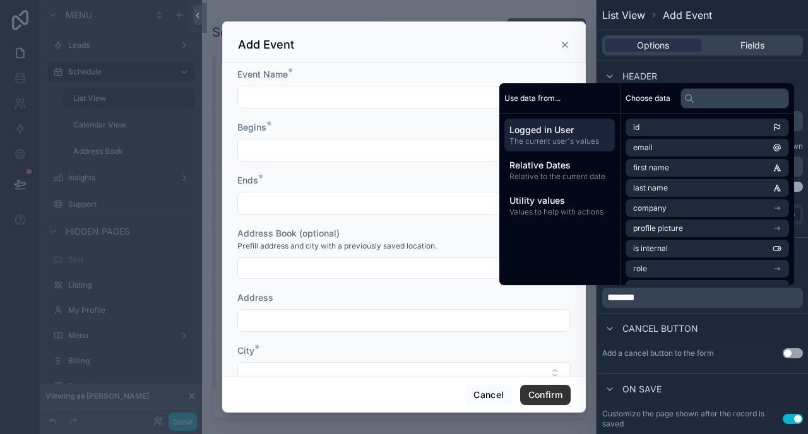
click at [519, 28] on div "Add Event" at bounding box center [404, 42] width 364 height 42
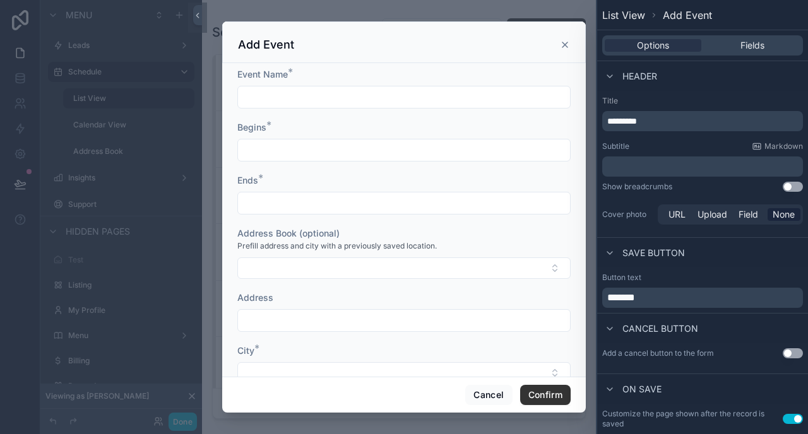
click at [564, 45] on icon "scrollable content" at bounding box center [564, 44] width 5 height 5
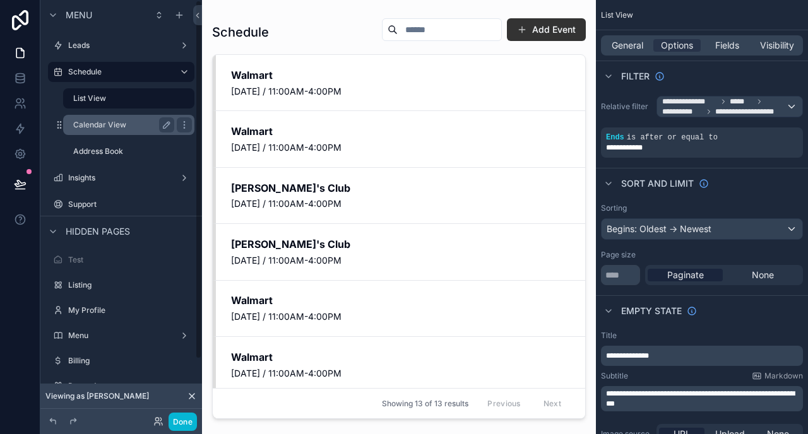
click at [115, 130] on div "Calendar View" at bounding box center [123, 124] width 101 height 15
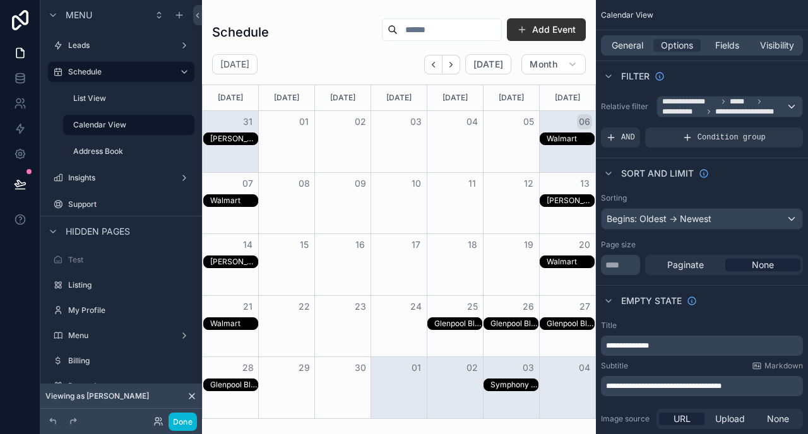
click at [227, 138] on div "Sam’s Club" at bounding box center [233, 139] width 47 height 10
click at [178, 420] on button "Done" at bounding box center [183, 422] width 28 height 18
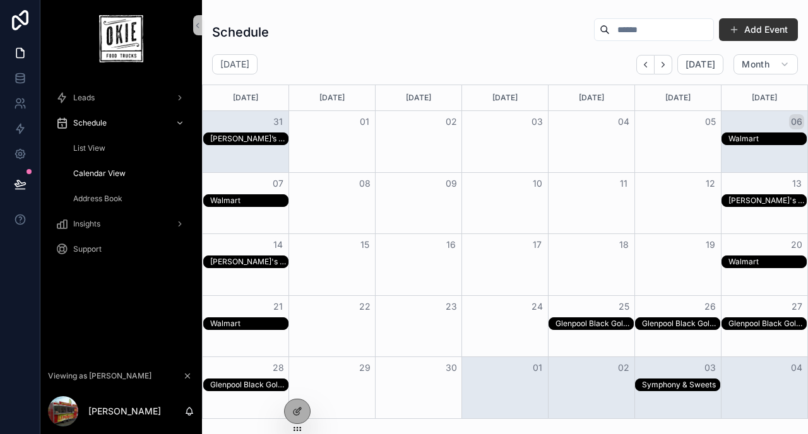
click at [259, 138] on div "Sam’s Club" at bounding box center [249, 139] width 78 height 10
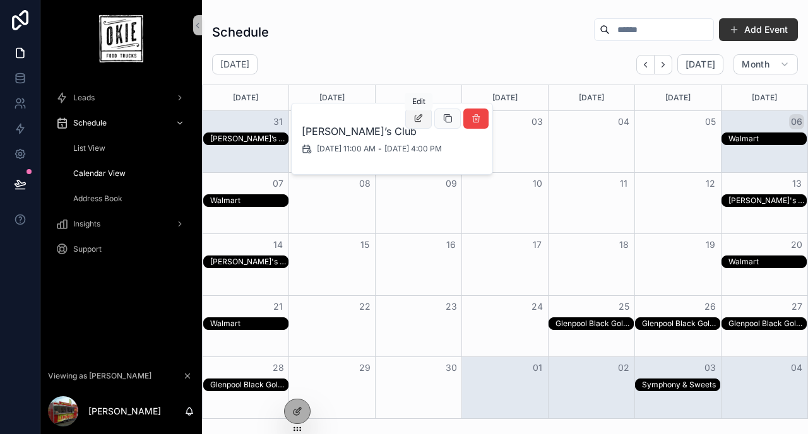
click at [417, 117] on icon "scrollable content" at bounding box center [418, 119] width 10 height 10
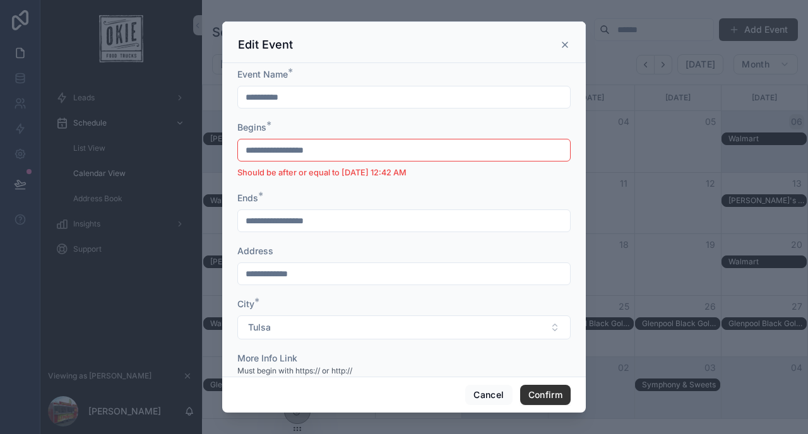
click at [565, 44] on icon at bounding box center [564, 44] width 5 height 5
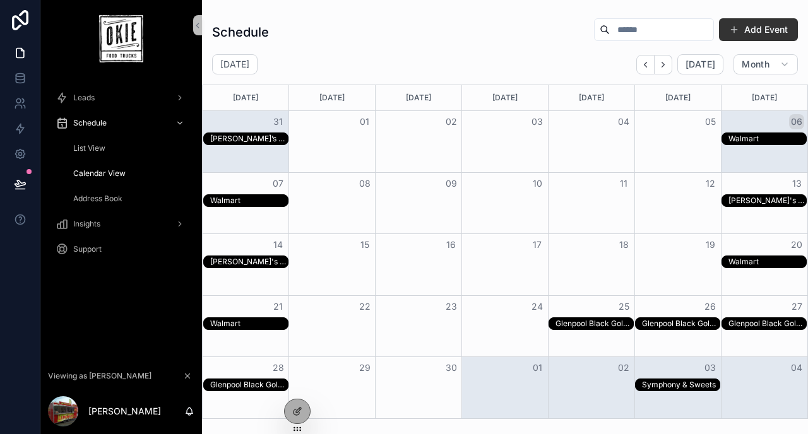
click at [255, 138] on div "Sam’s Club" at bounding box center [249, 139] width 78 height 10
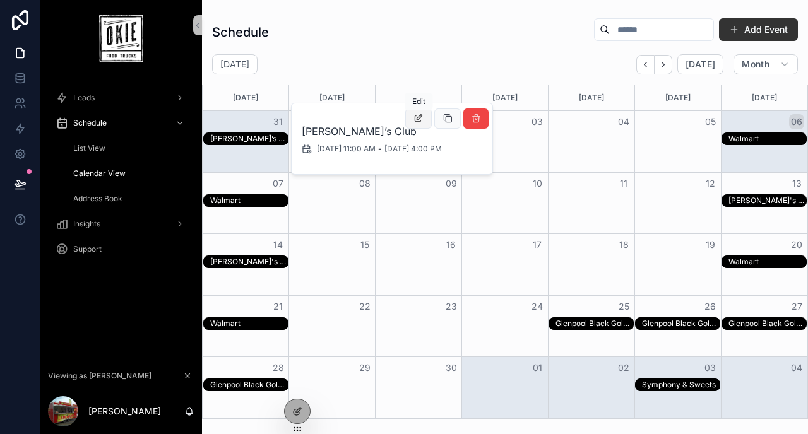
click at [427, 120] on button "scrollable content" at bounding box center [418, 119] width 27 height 20
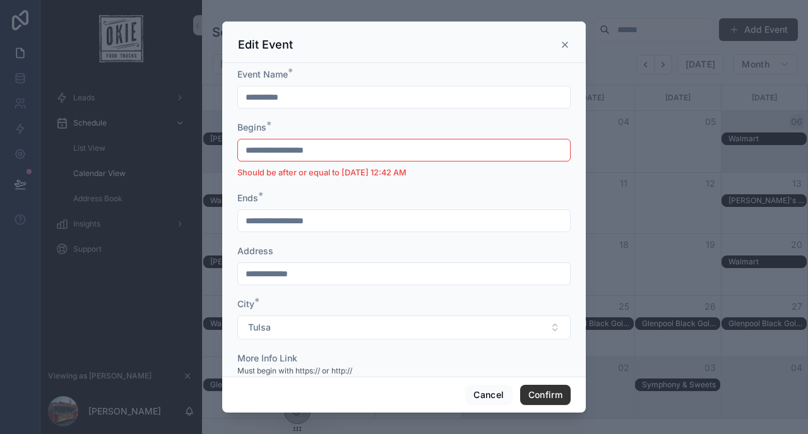
click at [562, 41] on icon at bounding box center [565, 45] width 10 height 10
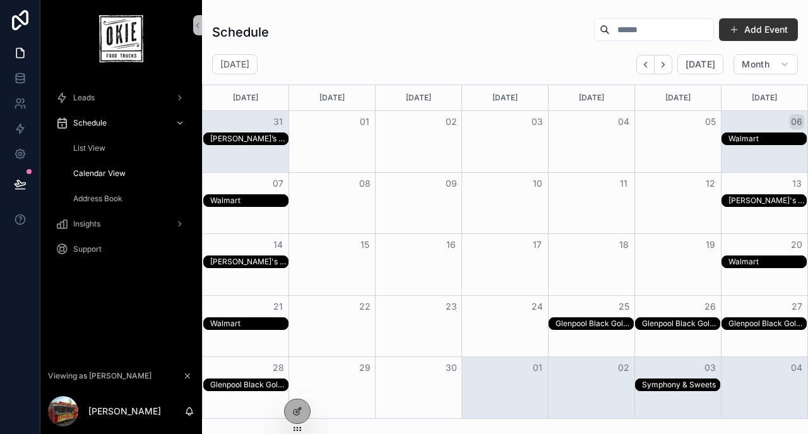
click at [100, 148] on span "List View" at bounding box center [89, 148] width 32 height 10
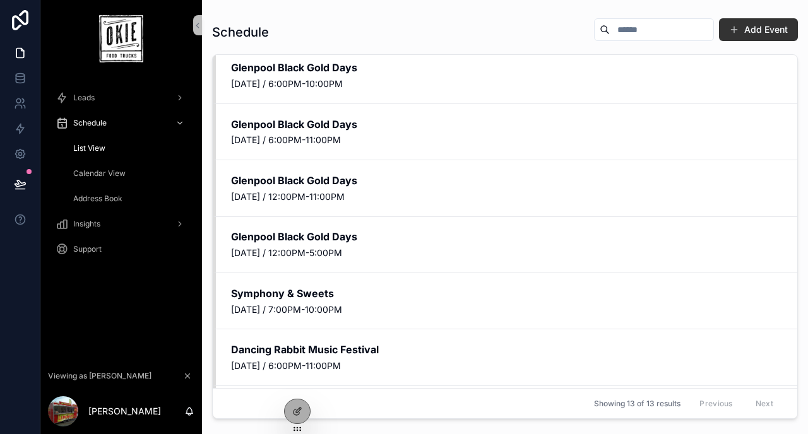
scroll to position [399, 0]
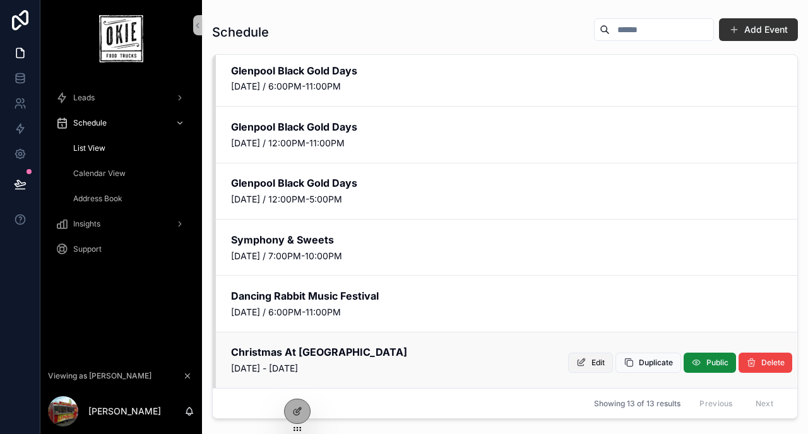
click at [585, 365] on icon "scrollable content" at bounding box center [581, 363] width 10 height 10
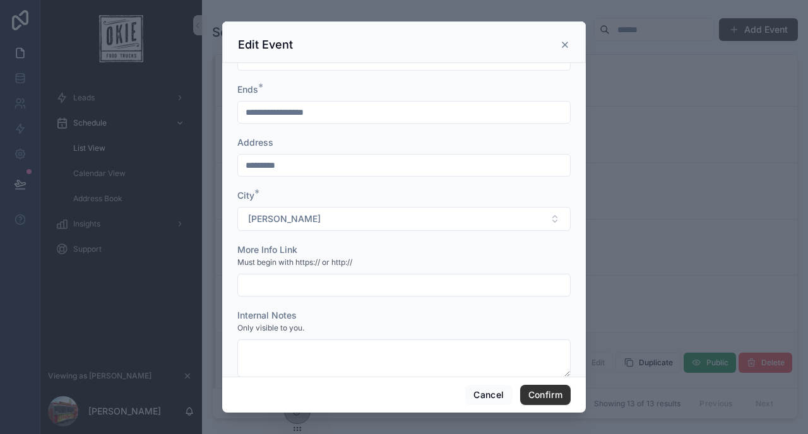
scroll to position [0, 0]
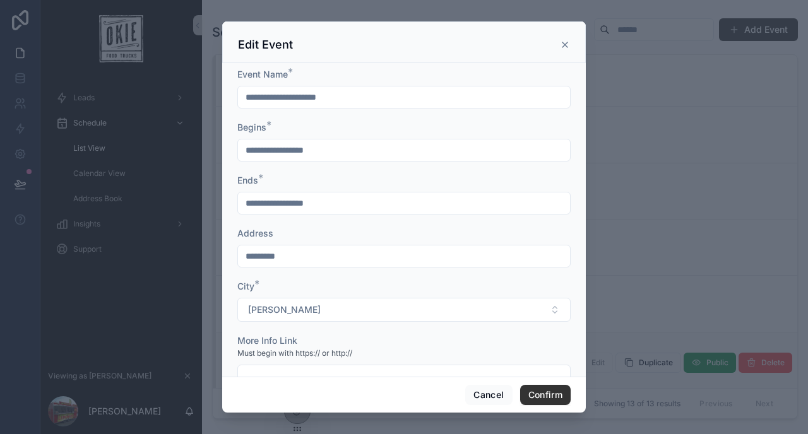
click at [565, 49] on icon at bounding box center [565, 45] width 10 height 10
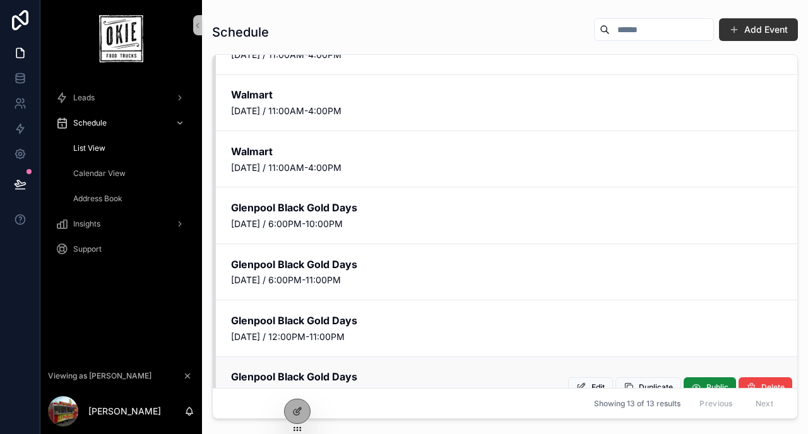
scroll to position [399, 0]
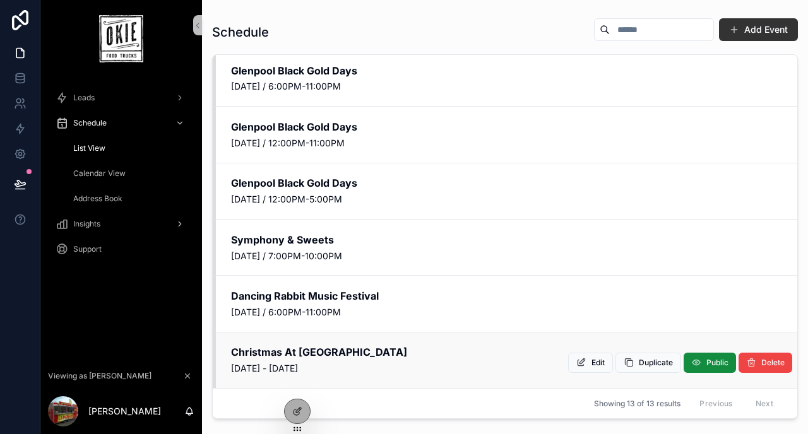
click at [92, 222] on span "Insights" at bounding box center [86, 224] width 27 height 10
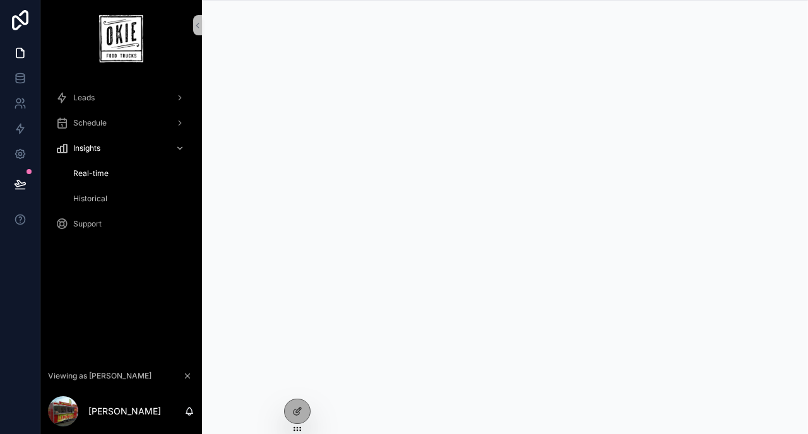
click at [96, 229] on div "Support" at bounding box center [121, 224] width 131 height 20
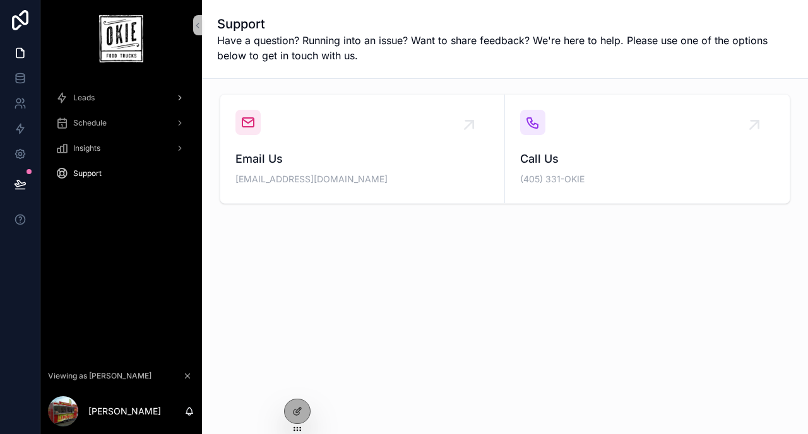
click at [83, 104] on div "Leads" at bounding box center [121, 98] width 131 height 20
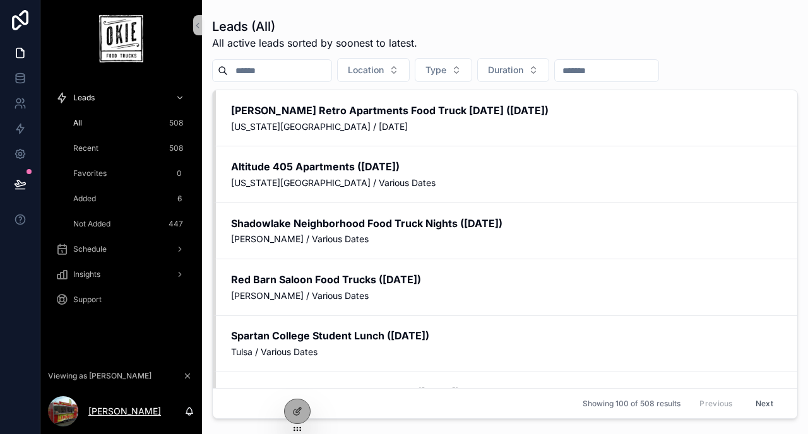
click at [110, 411] on p "[PERSON_NAME]" at bounding box center [124, 411] width 73 height 13
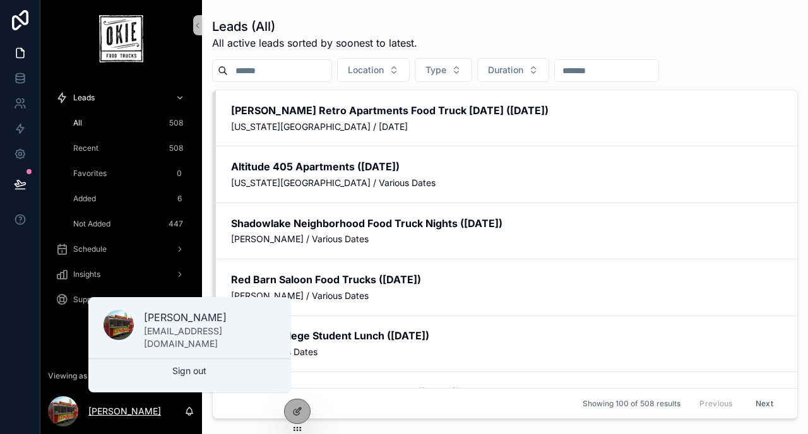
click at [110, 411] on p "[PERSON_NAME]" at bounding box center [124, 411] width 73 height 13
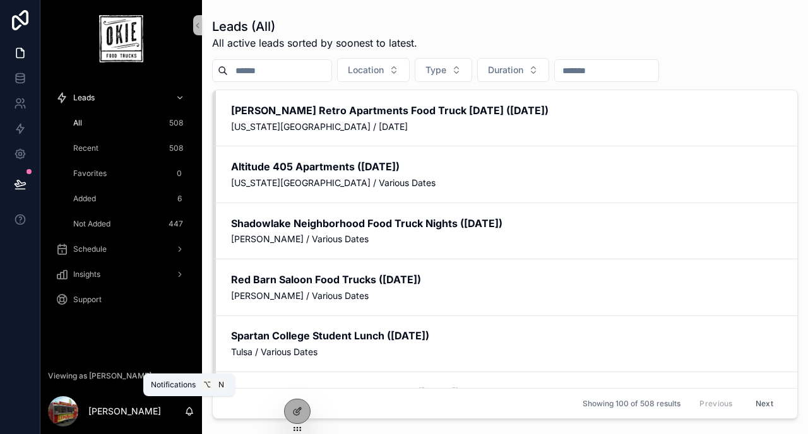
click at [187, 415] on icon "scrollable content" at bounding box center [189, 411] width 10 height 10
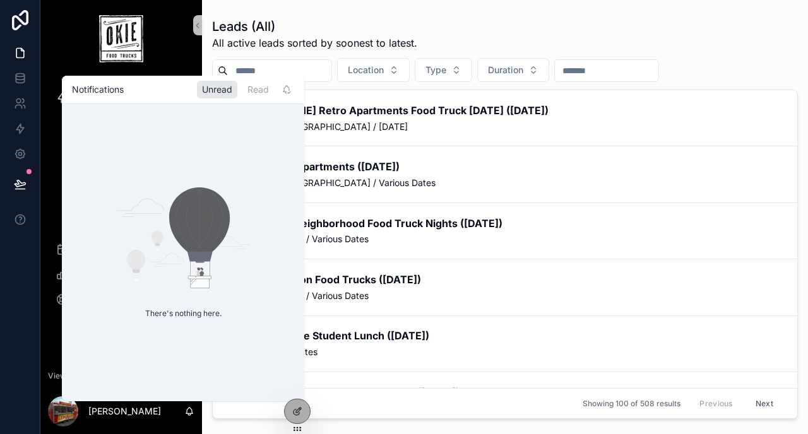
click at [187, 415] on icon "scrollable content" at bounding box center [189, 411] width 10 height 10
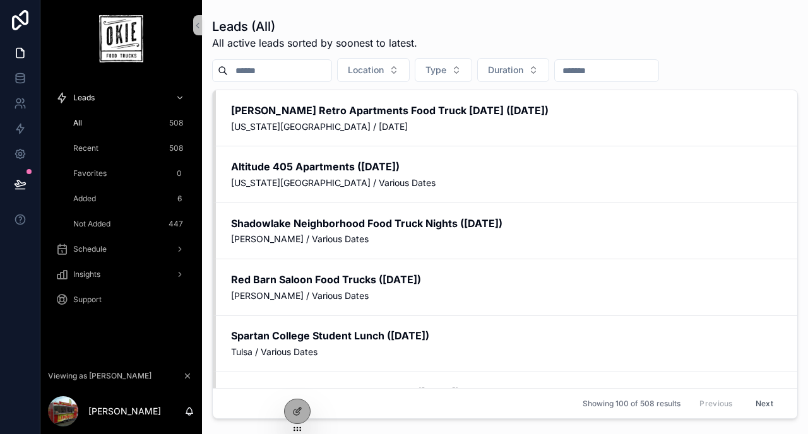
click at [422, 38] on div "Leads (All) All active leads sorted by soonest to latest." at bounding box center [505, 34] width 586 height 33
click at [108, 252] on div "Schedule" at bounding box center [121, 249] width 131 height 20
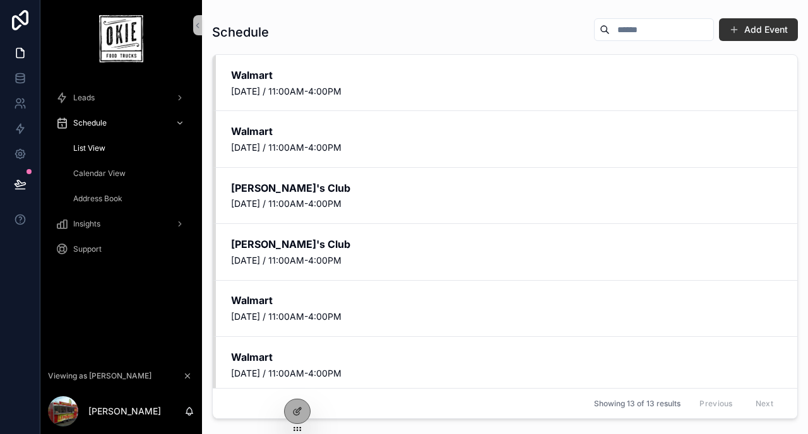
click at [111, 181] on div "Calendar View" at bounding box center [129, 173] width 116 height 20
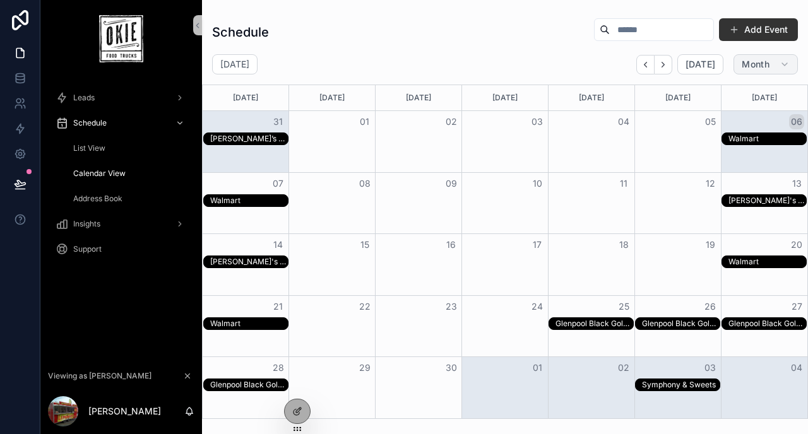
click at [745, 61] on span "Month" at bounding box center [756, 64] width 28 height 11
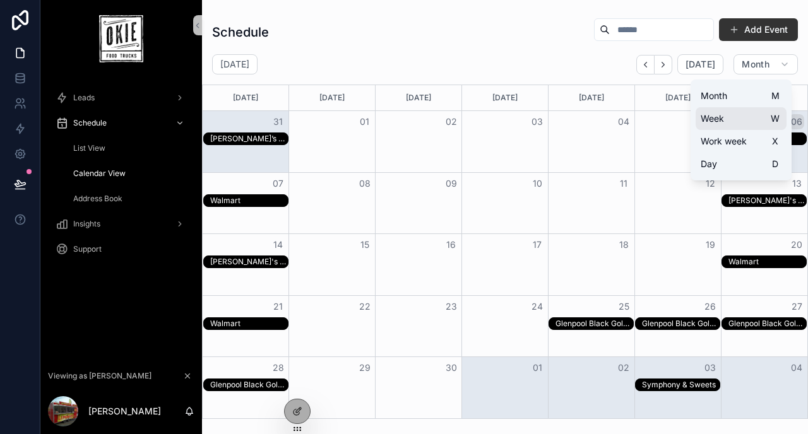
click at [731, 117] on button "Week W" at bounding box center [740, 118] width 91 height 23
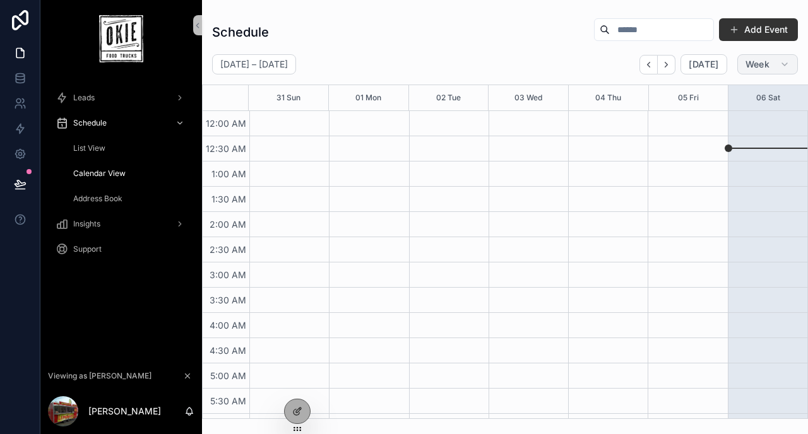
click at [759, 63] on span "Week" at bounding box center [757, 64] width 24 height 11
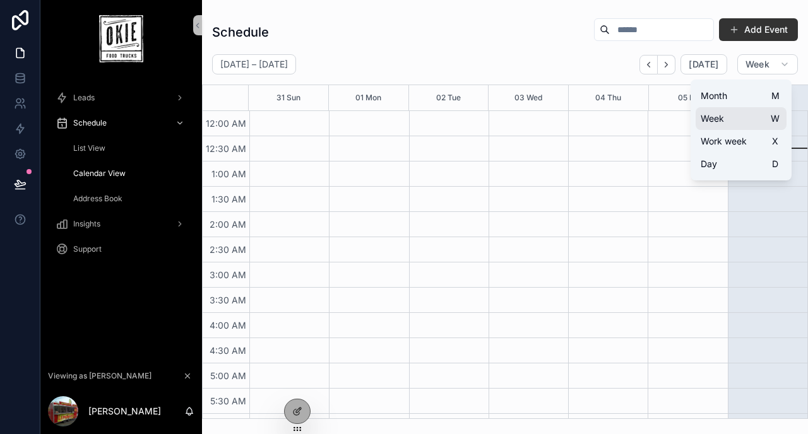
click at [726, 127] on button "Week W" at bounding box center [740, 118] width 91 height 23
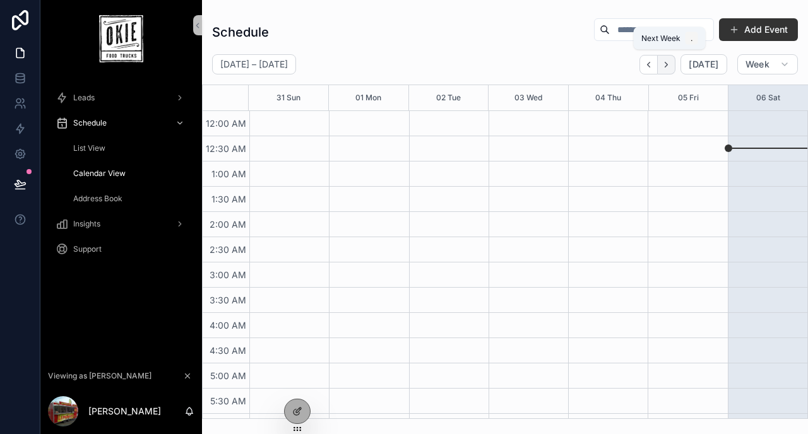
click at [675, 66] on button "Next" at bounding box center [667, 65] width 18 height 20
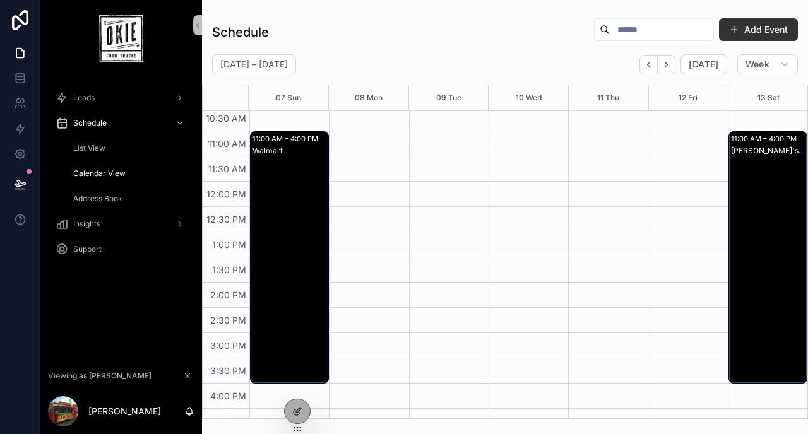
scroll to position [509, 0]
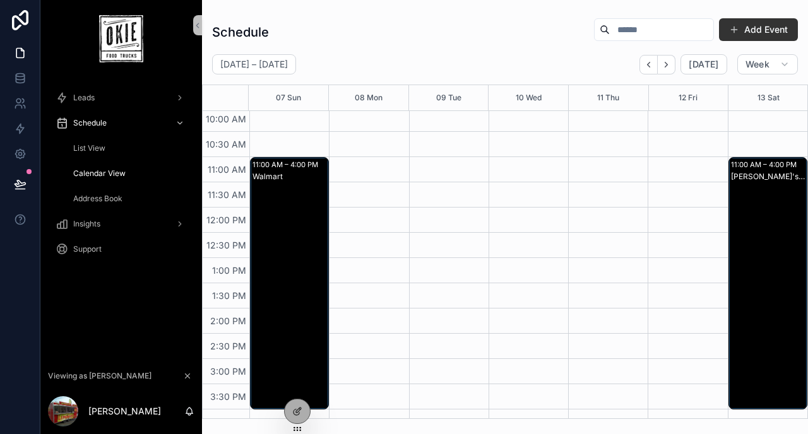
click at [295, 211] on div "Walmart" at bounding box center [289, 296] width 75 height 250
click at [454, 261] on icon "scrollable content" at bounding box center [458, 263] width 10 height 10
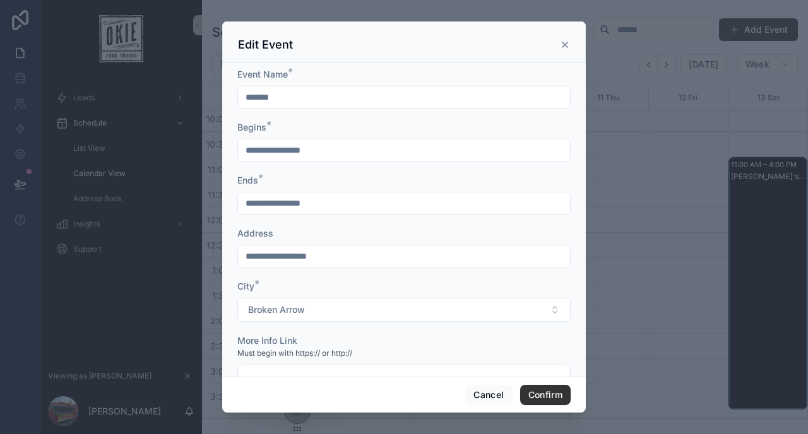
click at [359, 99] on input "*******" at bounding box center [404, 97] width 332 height 18
type input "*********"
click at [533, 394] on button "Confirm" at bounding box center [545, 395] width 50 height 20
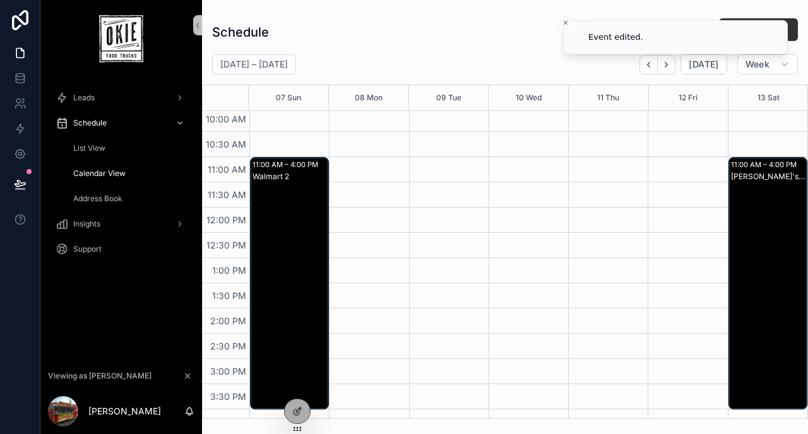
click at [99, 152] on span "List View" at bounding box center [89, 148] width 32 height 10
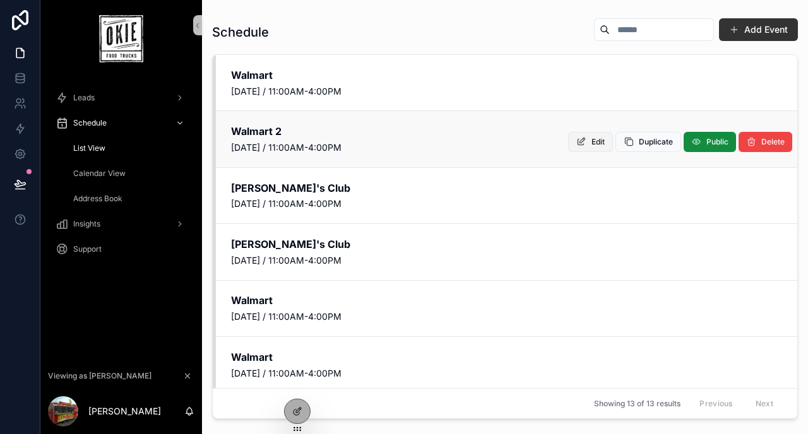
click at [581, 139] on icon "scrollable content" at bounding box center [581, 142] width 10 height 10
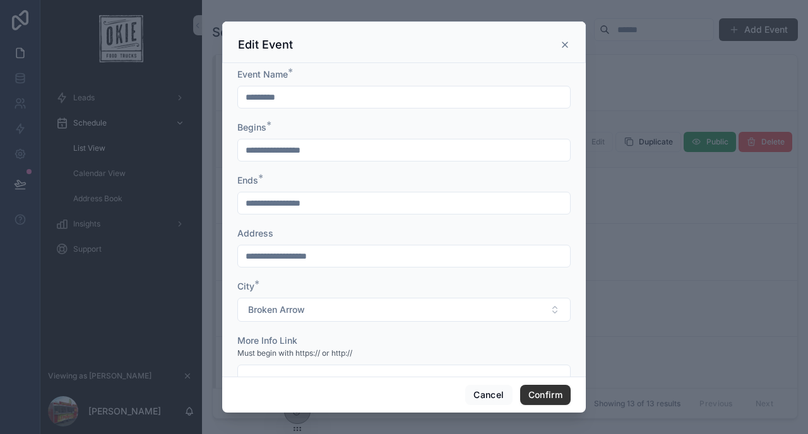
click at [331, 97] on input "*********" at bounding box center [404, 97] width 332 height 18
type input "*******"
click at [533, 397] on button "Confirm" at bounding box center [545, 395] width 50 height 20
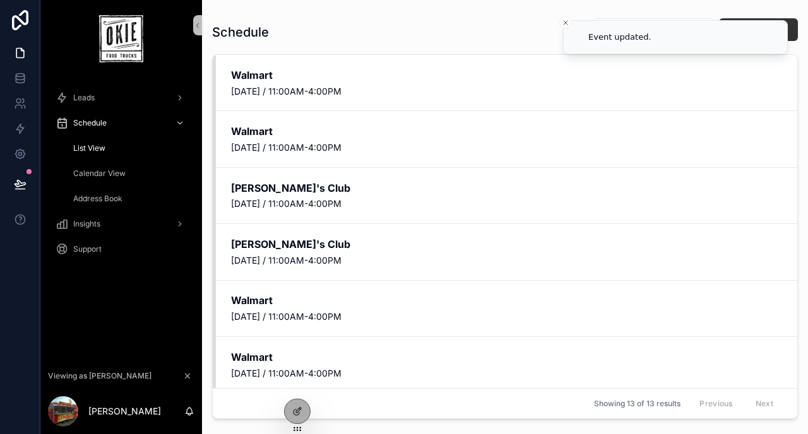
click at [88, 169] on span "Calendar View" at bounding box center [99, 174] width 52 height 10
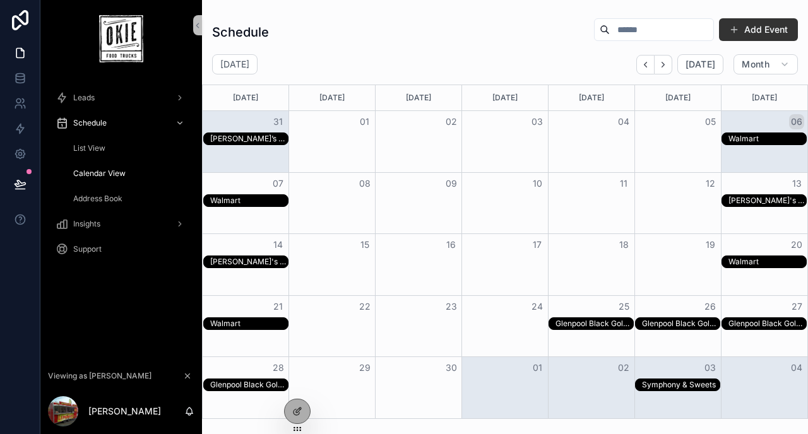
click at [566, 323] on div "Glenpool Black Gold Days" at bounding box center [594, 324] width 78 height 10
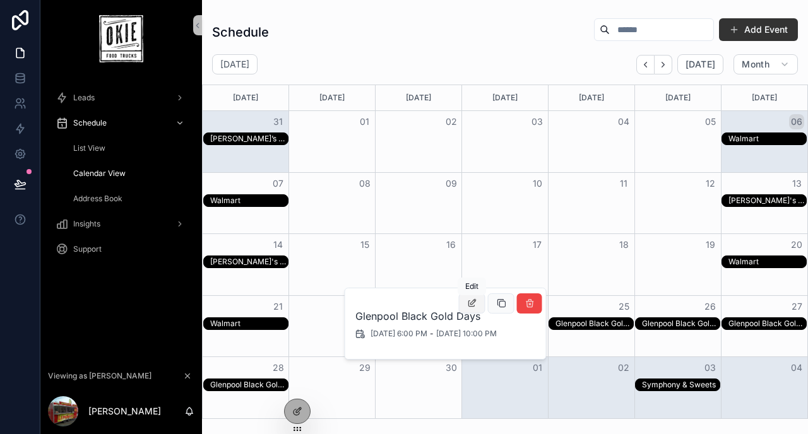
click at [469, 305] on icon "scrollable content" at bounding box center [472, 304] width 10 height 10
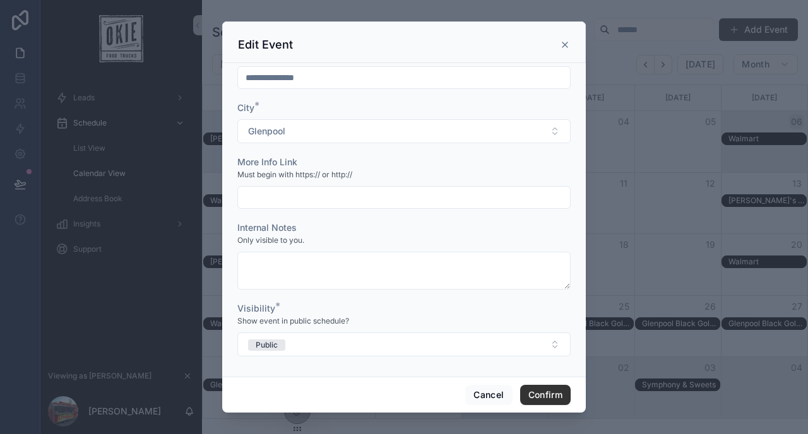
scroll to position [181, 0]
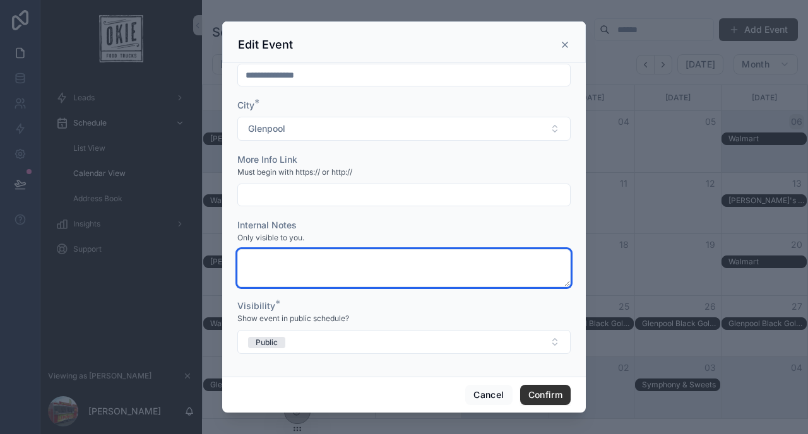
click at [324, 258] on textarea at bounding box center [403, 268] width 333 height 38
type textarea "****"
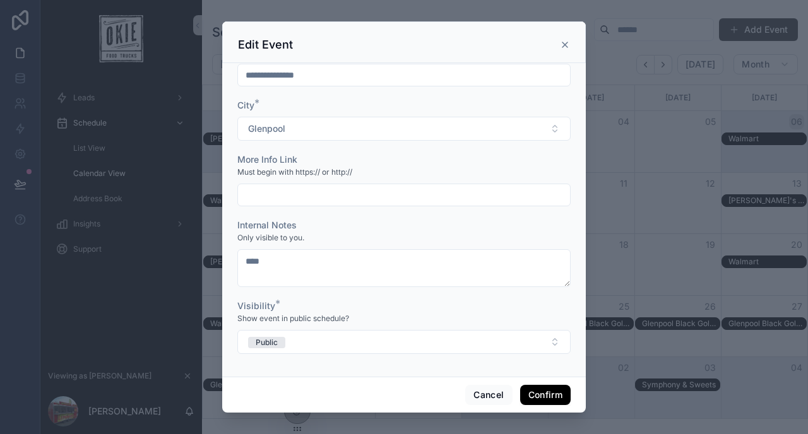
click at [538, 390] on button "Confirm" at bounding box center [545, 395] width 50 height 20
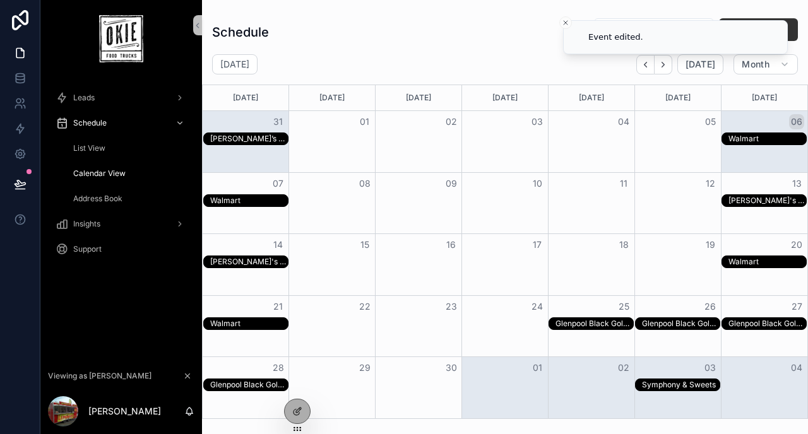
click at [99, 151] on span "List View" at bounding box center [89, 148] width 32 height 10
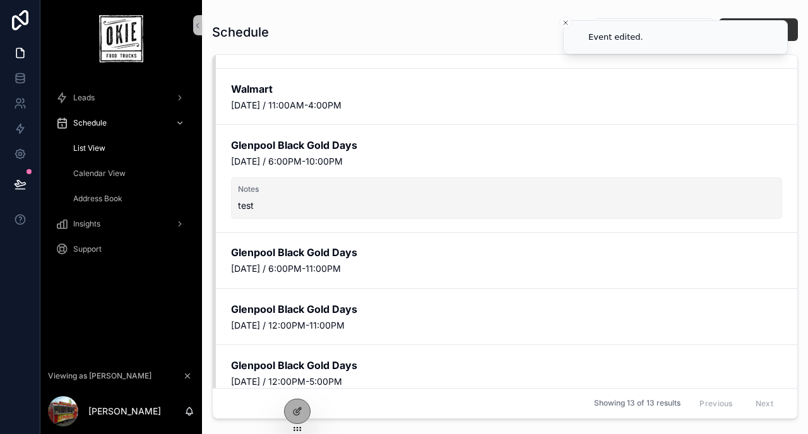
scroll to position [291, 0]
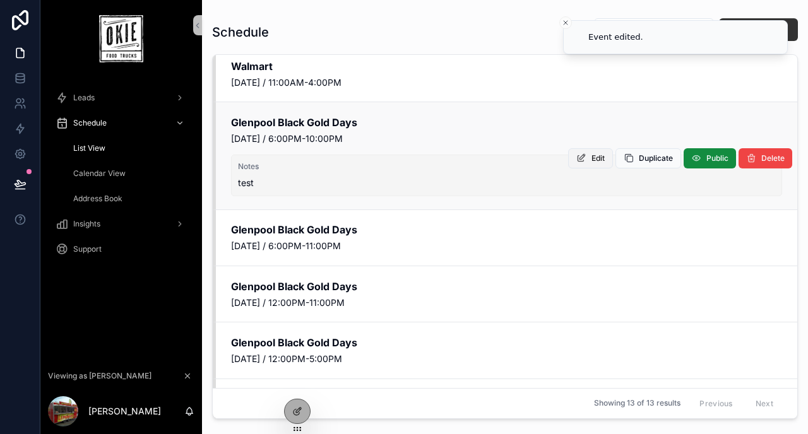
click at [592, 160] on span "Edit" at bounding box center [597, 158] width 13 height 10
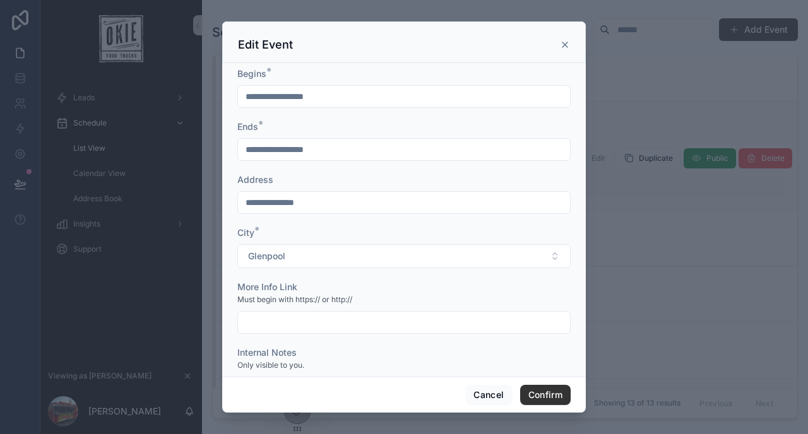
scroll to position [69, 0]
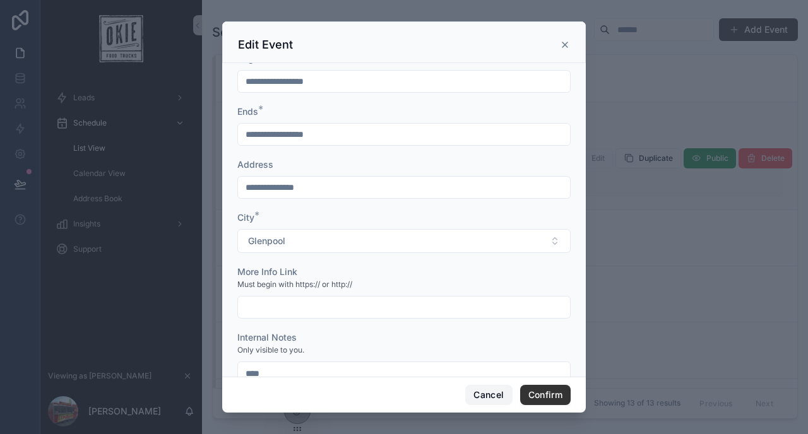
click at [485, 399] on button "Cancel" at bounding box center [488, 395] width 47 height 20
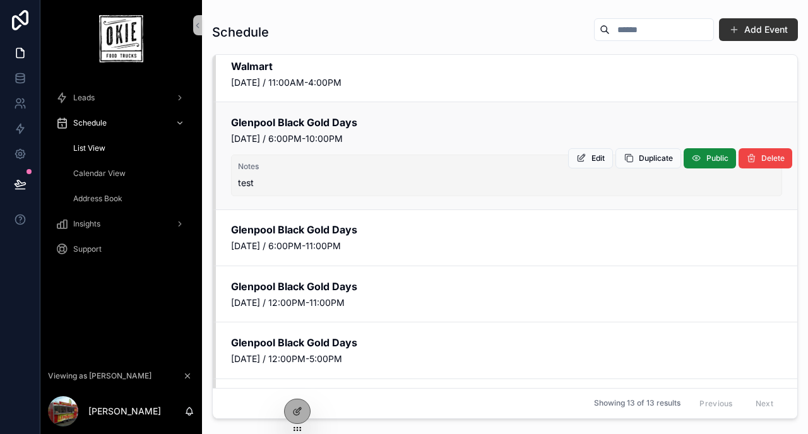
click at [96, 169] on span "Calendar View" at bounding box center [99, 174] width 52 height 10
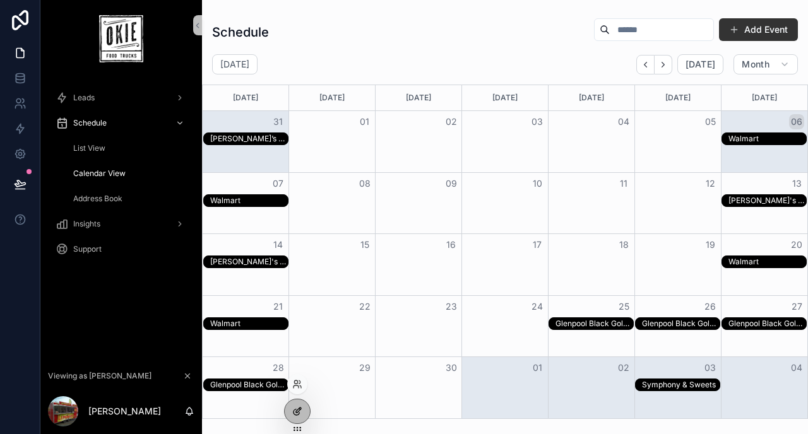
click at [306, 415] on div at bounding box center [297, 411] width 25 height 24
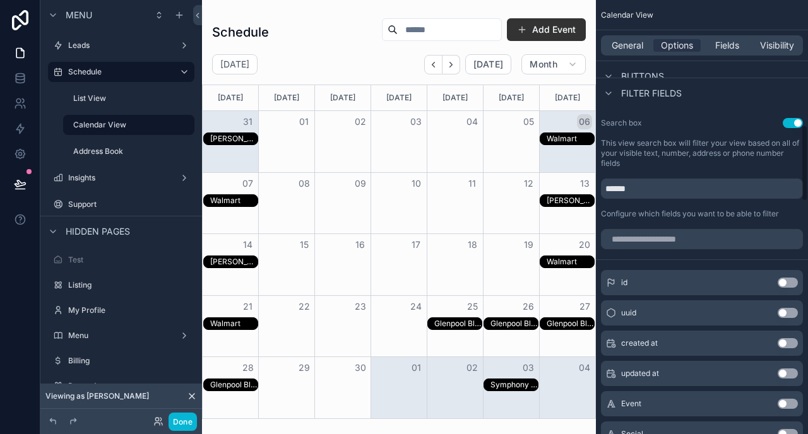
scroll to position [714, 0]
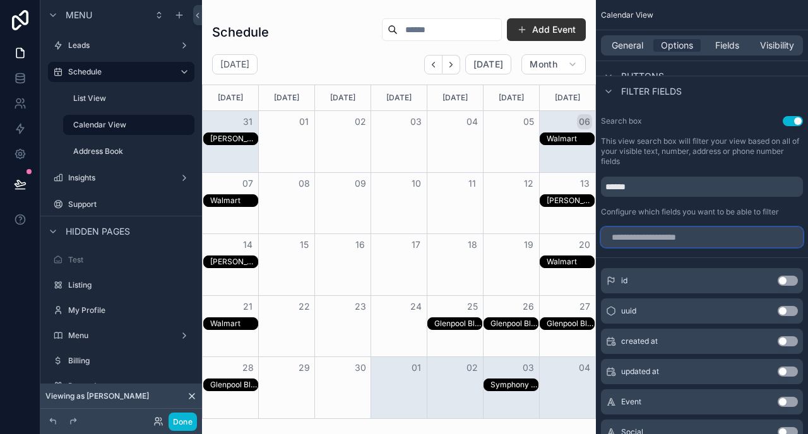
click at [699, 241] on input "scrollable content" at bounding box center [702, 237] width 202 height 20
click at [787, 345] on button "Use setting" at bounding box center [788, 341] width 20 height 10
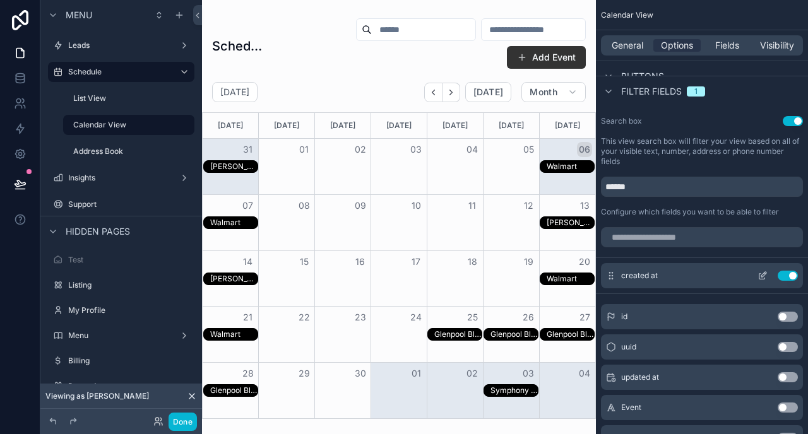
click at [786, 277] on button "Use setting" at bounding box center [788, 276] width 20 height 10
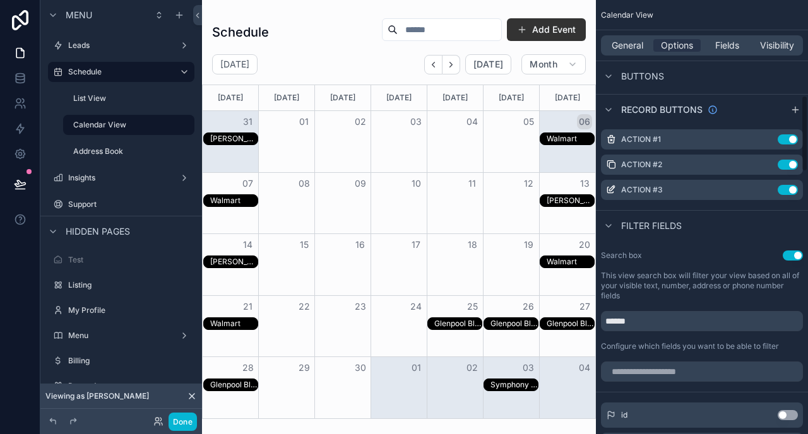
scroll to position [539, 0]
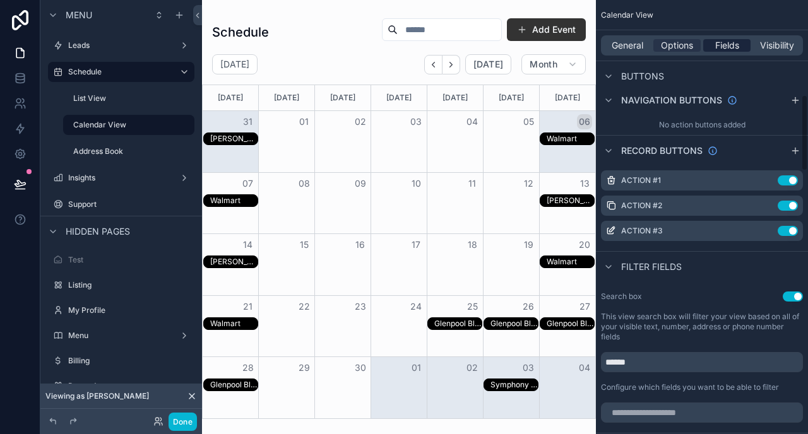
click at [730, 43] on span "Fields" at bounding box center [727, 45] width 24 height 13
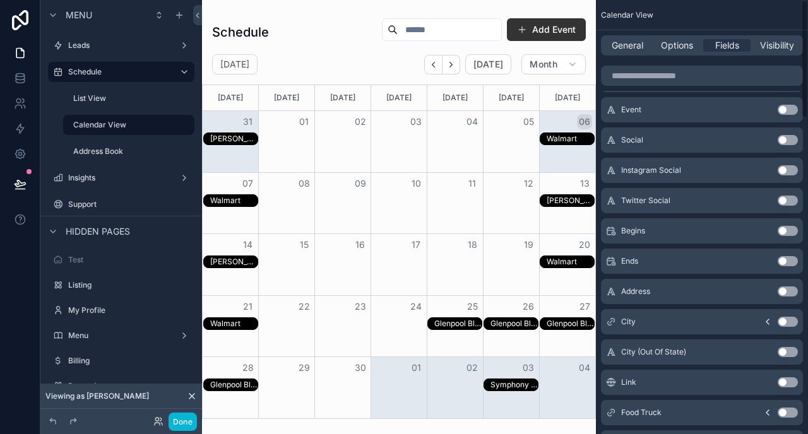
scroll to position [0, 0]
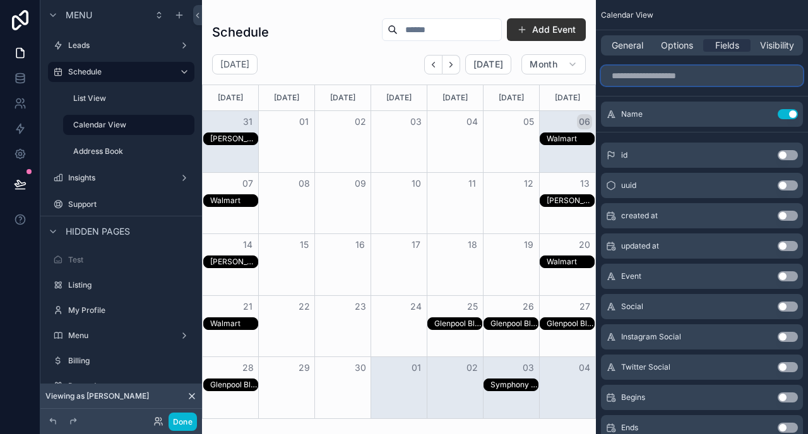
click at [684, 79] on input "scrollable content" at bounding box center [702, 76] width 202 height 20
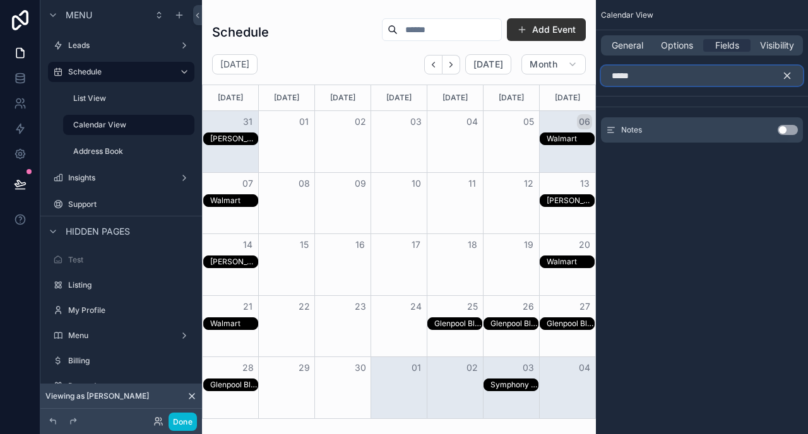
type input "*****"
click at [790, 127] on button "Use setting" at bounding box center [788, 130] width 20 height 10
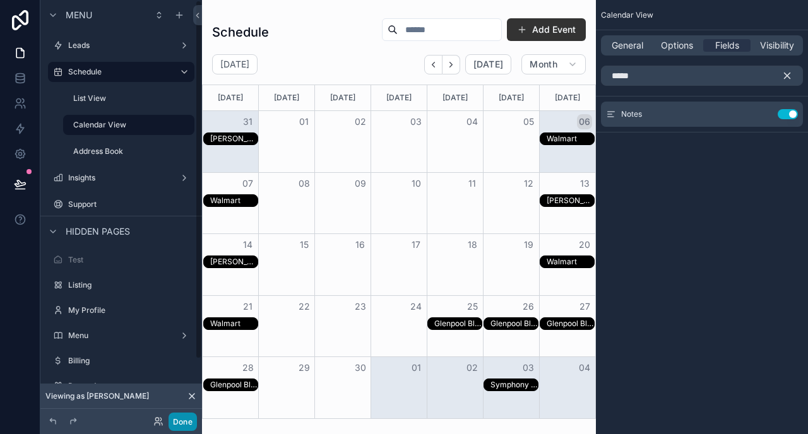
click at [173, 424] on button "Done" at bounding box center [183, 422] width 28 height 18
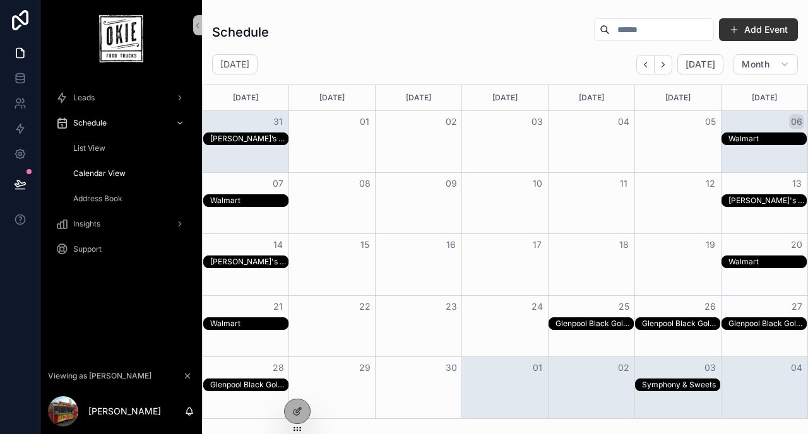
click at [253, 326] on div "Walmart" at bounding box center [249, 324] width 78 height 10
click at [247, 258] on div "[PERSON_NAME]'s Club" at bounding box center [249, 262] width 78 height 10
click at [240, 196] on div "Walmart" at bounding box center [249, 201] width 78 height 10
click at [234, 138] on div "Sam’s Club" at bounding box center [249, 139] width 78 height 10
click at [242, 326] on div "Walmart" at bounding box center [249, 324] width 78 height 10
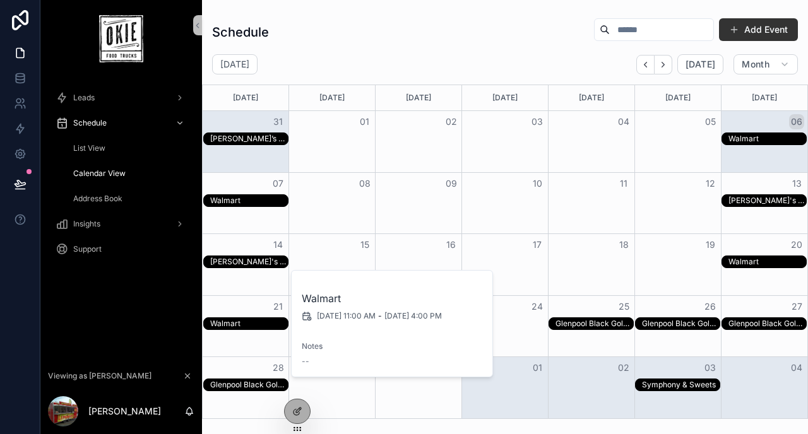
click at [594, 322] on div "Glenpool Black Gold Days" at bounding box center [594, 324] width 78 height 10
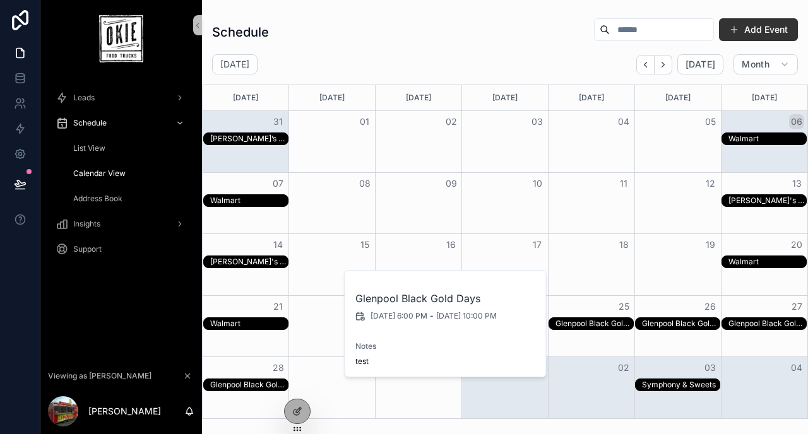
click at [594, 322] on div "Glenpool Black Gold Days" at bounding box center [594, 324] width 78 height 10
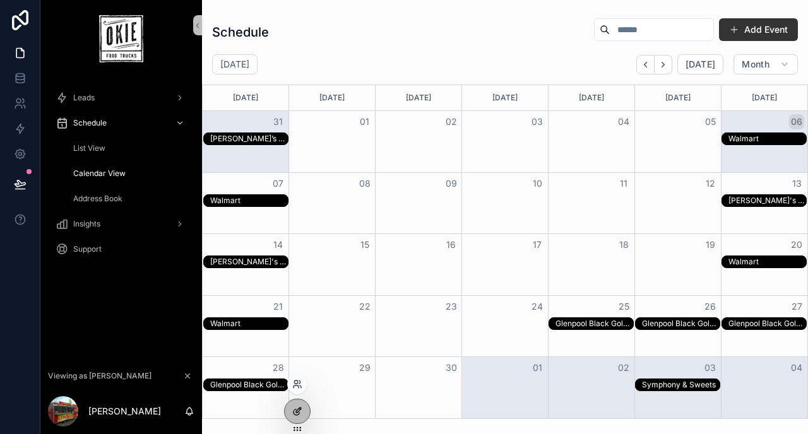
click at [302, 405] on div at bounding box center [297, 411] width 25 height 24
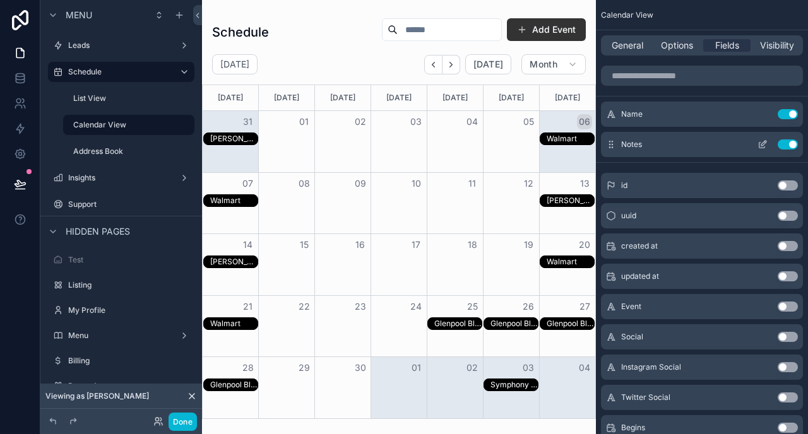
click at [761, 140] on icon "scrollable content" at bounding box center [762, 144] width 10 height 10
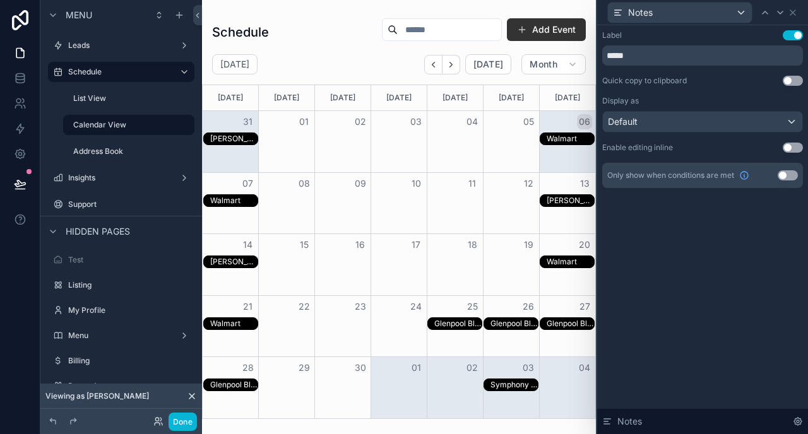
click at [785, 174] on button "Use setting" at bounding box center [788, 175] width 20 height 10
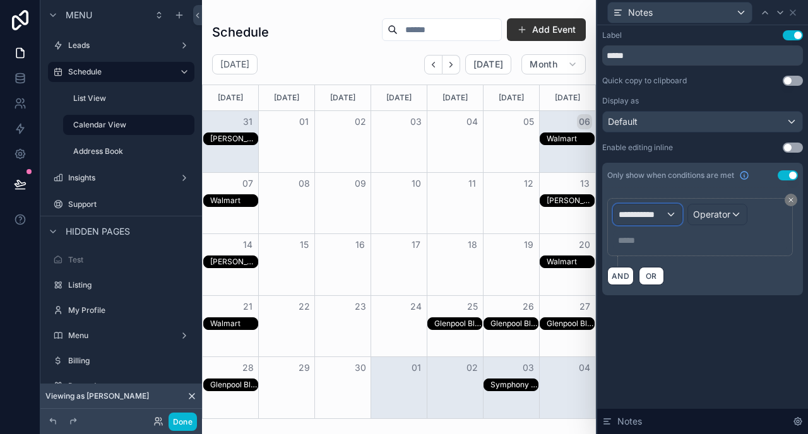
click at [654, 218] on span "**********" at bounding box center [641, 214] width 47 height 13
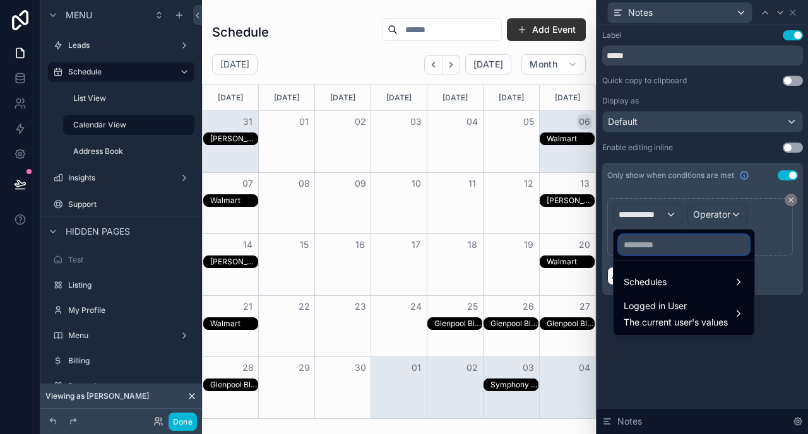
click at [652, 242] on input "text" at bounding box center [683, 245] width 131 height 20
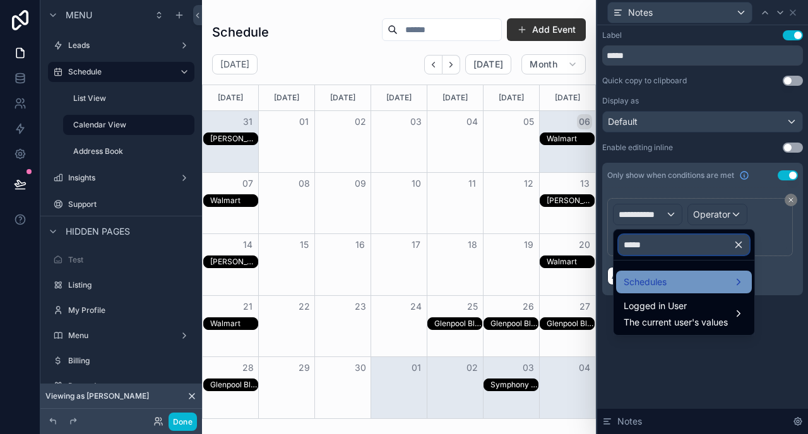
type input "*****"
click at [674, 281] on div "Schedules" at bounding box center [684, 282] width 121 height 15
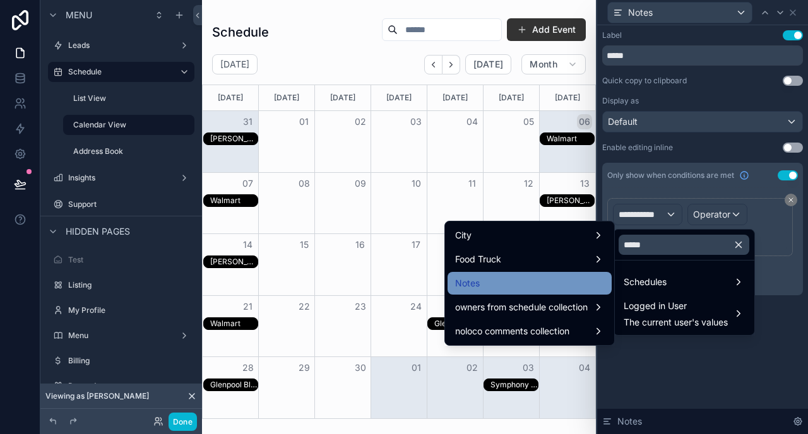
click at [525, 281] on div "Notes" at bounding box center [529, 283] width 149 height 15
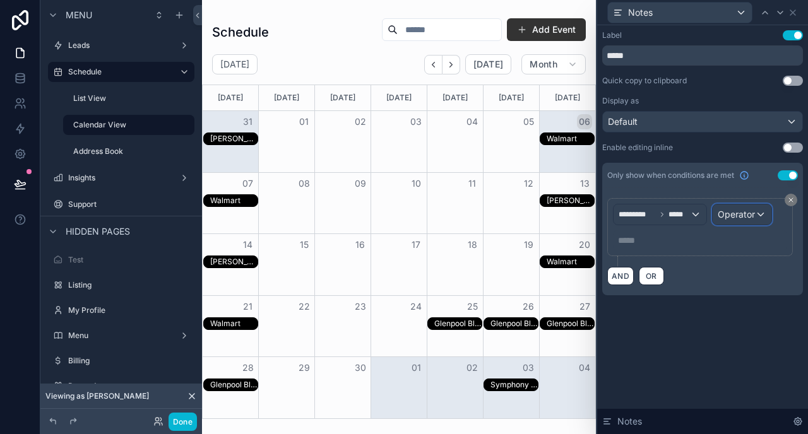
click at [730, 216] on span "Operator" at bounding box center [736, 214] width 37 height 11
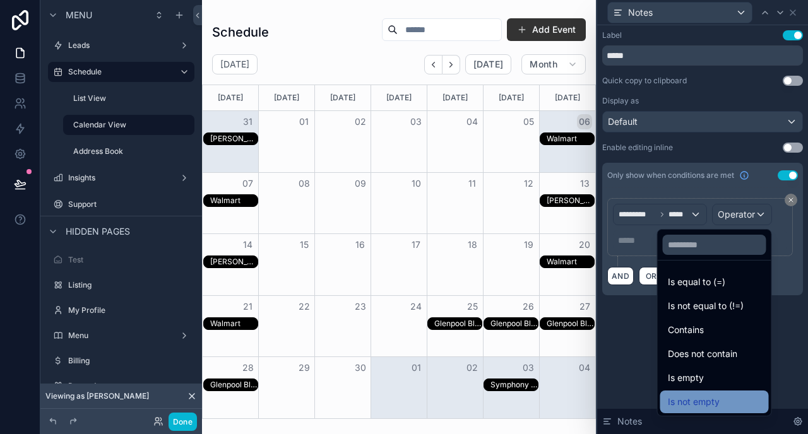
click at [699, 393] on div "Is not empty" at bounding box center [714, 402] width 109 height 23
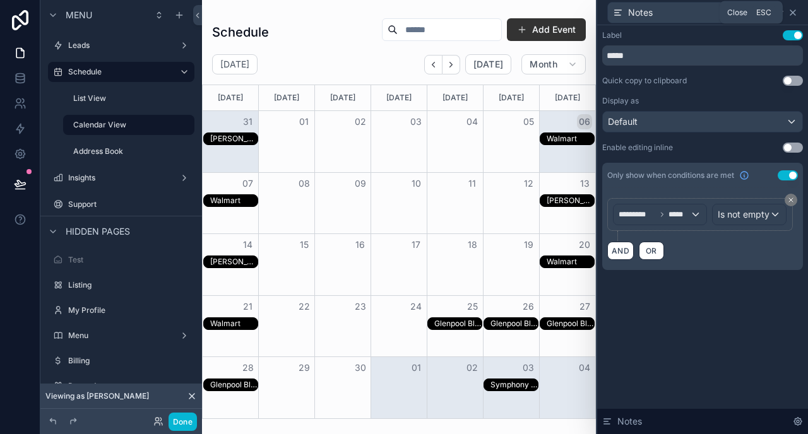
click at [792, 13] on icon at bounding box center [793, 13] width 10 height 10
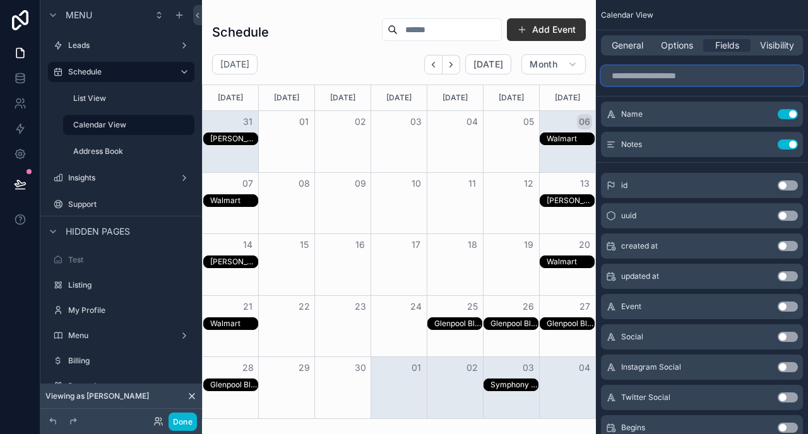
click at [684, 77] on input "scrollable content" at bounding box center [702, 76] width 202 height 20
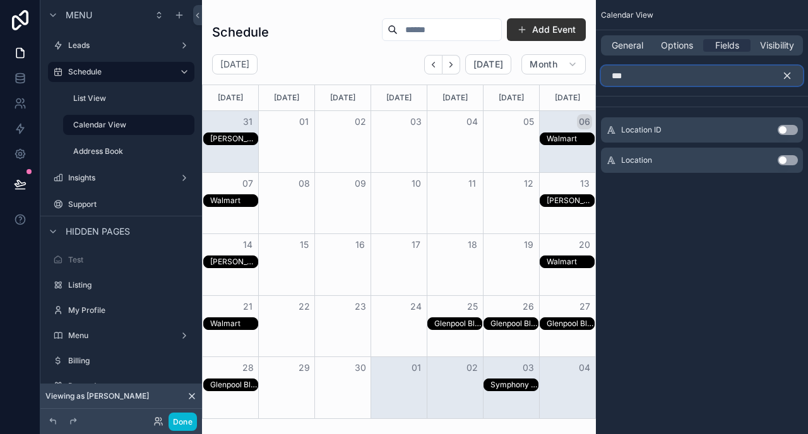
type input "****"
click at [663, 78] on input "****" at bounding box center [702, 76] width 202 height 20
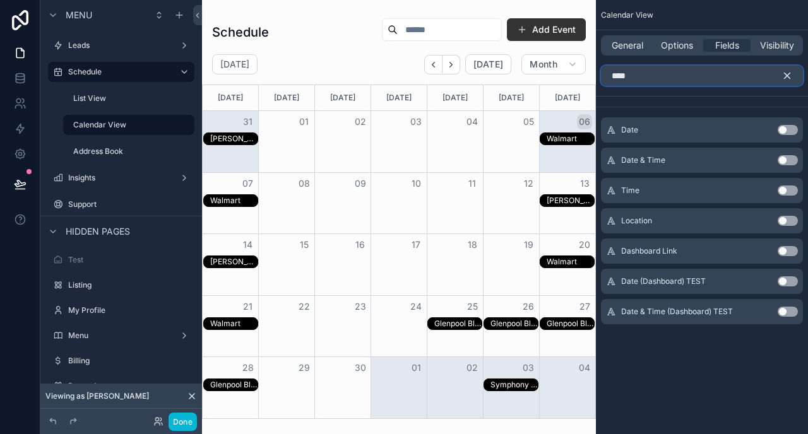
type input "****"
click at [785, 218] on button "Use setting" at bounding box center [788, 221] width 20 height 10
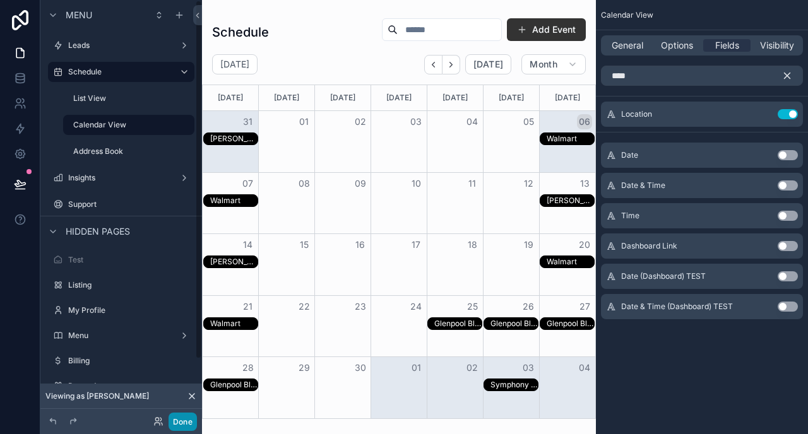
click at [184, 422] on button "Done" at bounding box center [183, 422] width 28 height 18
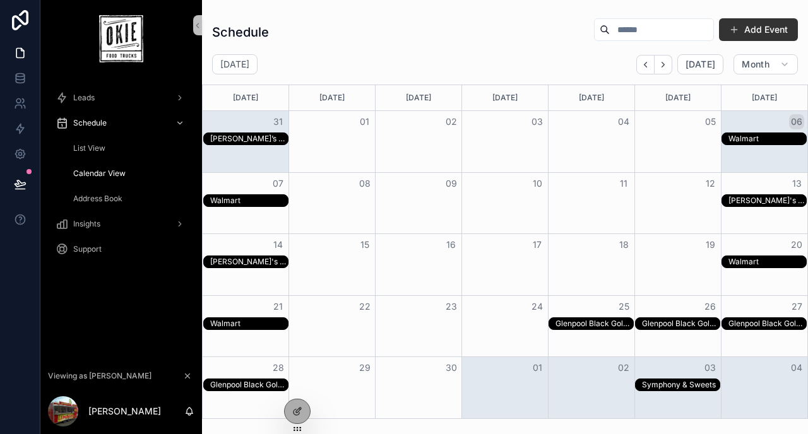
click at [569, 321] on div "Glenpool Black Gold Days" at bounding box center [594, 324] width 78 height 10
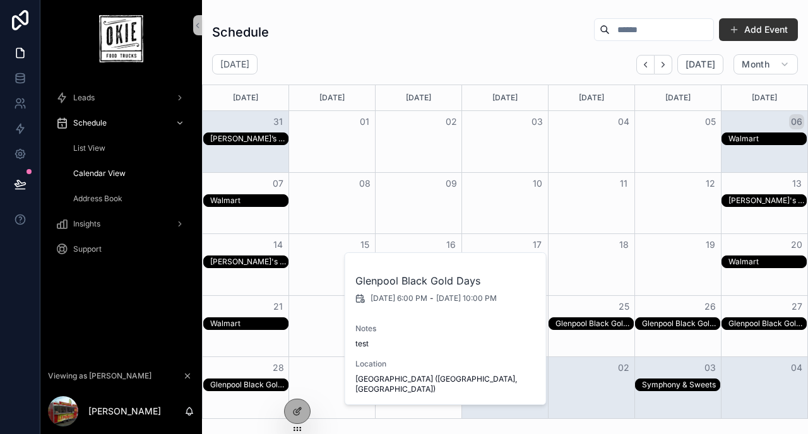
click at [569, 321] on div "Glenpool Black Gold Days" at bounding box center [594, 324] width 78 height 10
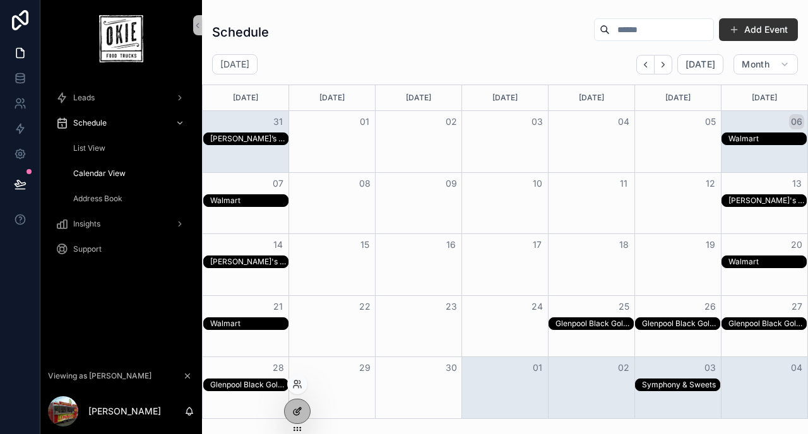
click at [304, 412] on div at bounding box center [297, 411] width 25 height 24
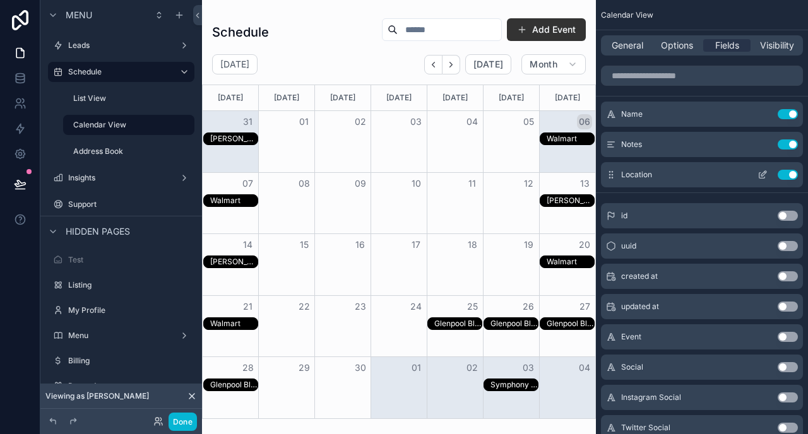
click at [787, 173] on button "Use setting" at bounding box center [788, 175] width 20 height 10
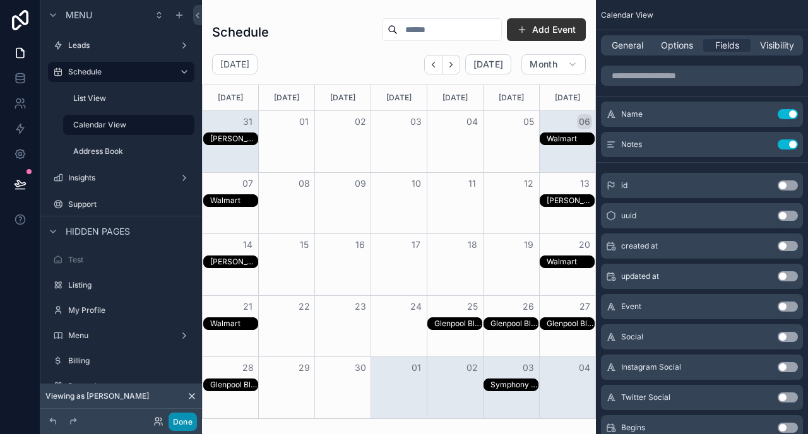
click at [195, 417] on button "Done" at bounding box center [183, 422] width 28 height 18
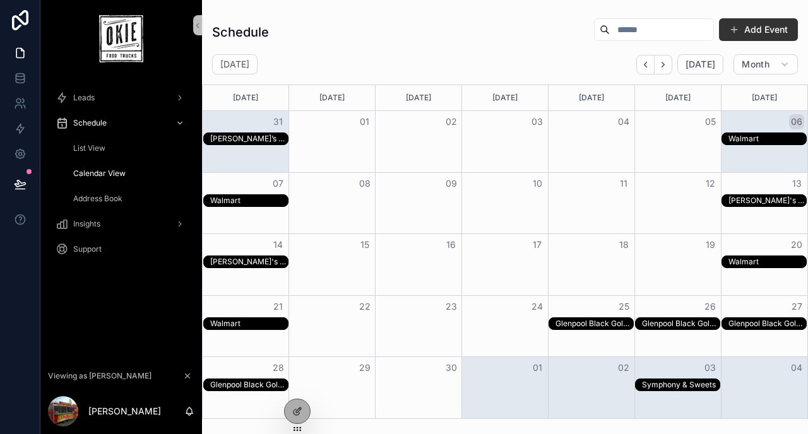
click at [253, 384] on div "Glenpool Black Gold Days" at bounding box center [249, 385] width 78 height 10
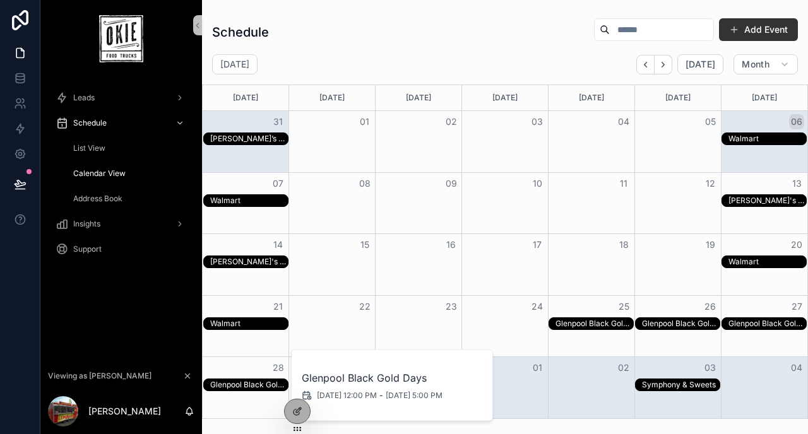
click at [569, 319] on div "Glenpool Black Gold Days" at bounding box center [594, 324] width 78 height 10
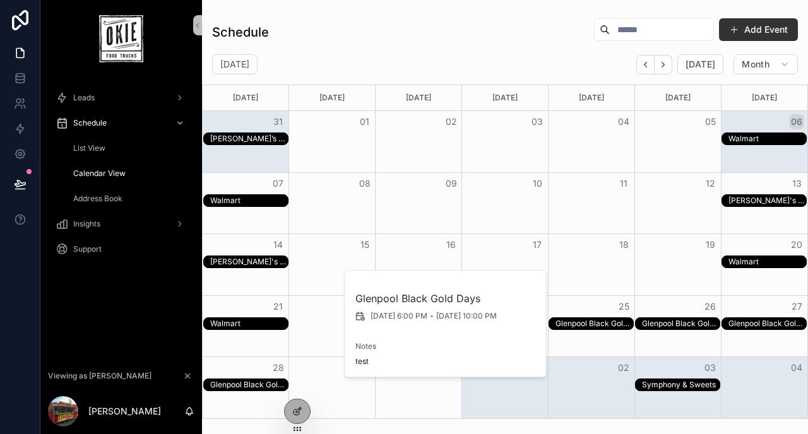
click at [236, 324] on div "Walmart" at bounding box center [249, 324] width 78 height 10
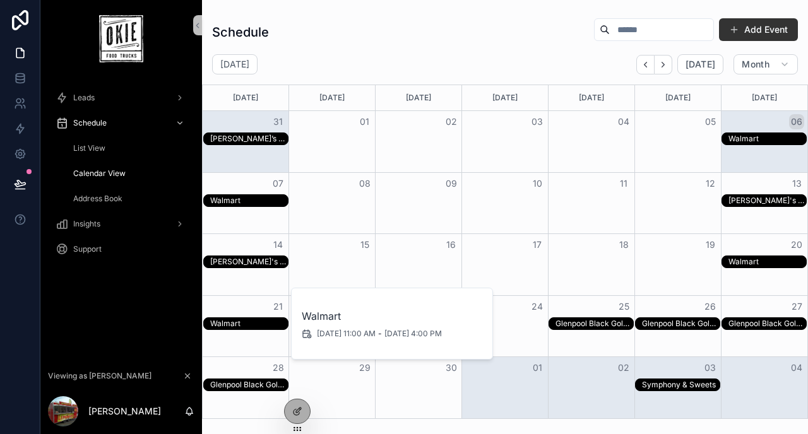
click at [237, 260] on div "[PERSON_NAME]'s Club" at bounding box center [249, 262] width 78 height 10
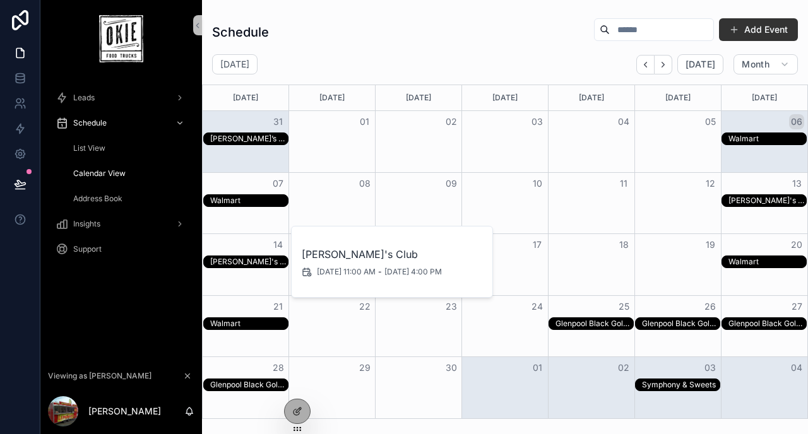
click at [237, 260] on div "[PERSON_NAME]'s Club" at bounding box center [249, 262] width 78 height 10
click at [92, 151] on span "List View" at bounding box center [89, 148] width 32 height 10
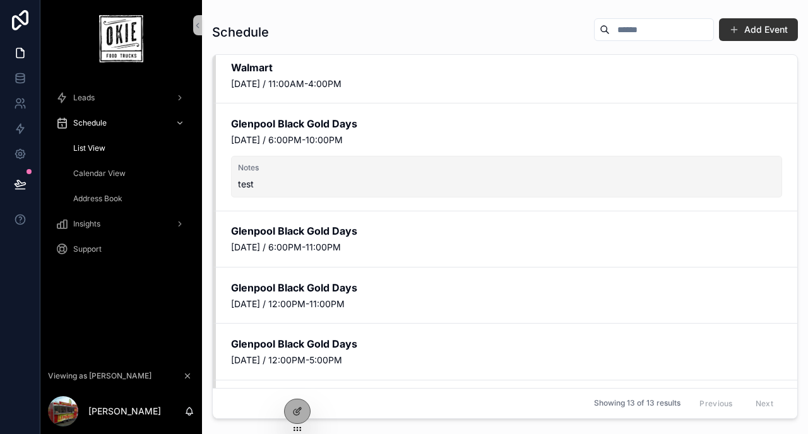
scroll to position [330, 0]
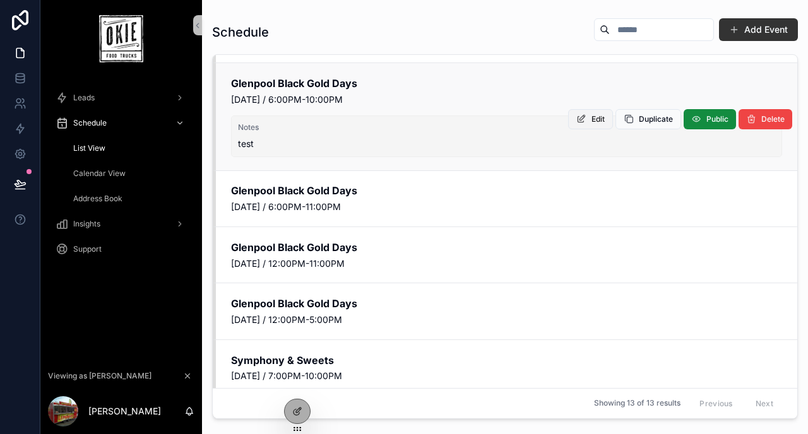
click at [598, 125] on button "Edit" at bounding box center [590, 119] width 45 height 20
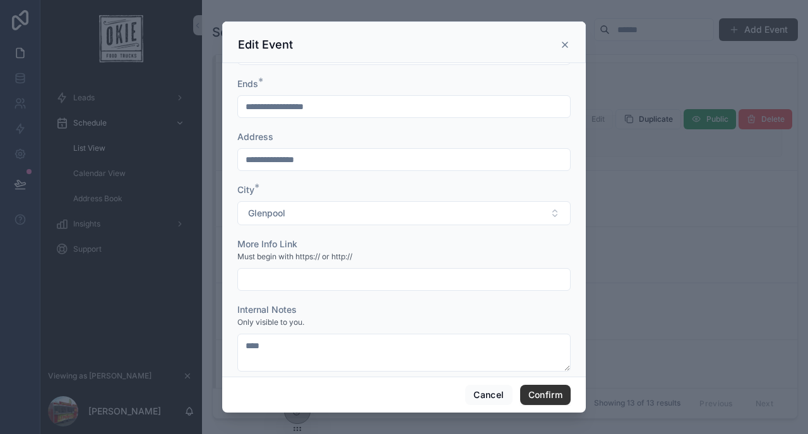
scroll to position [181, 0]
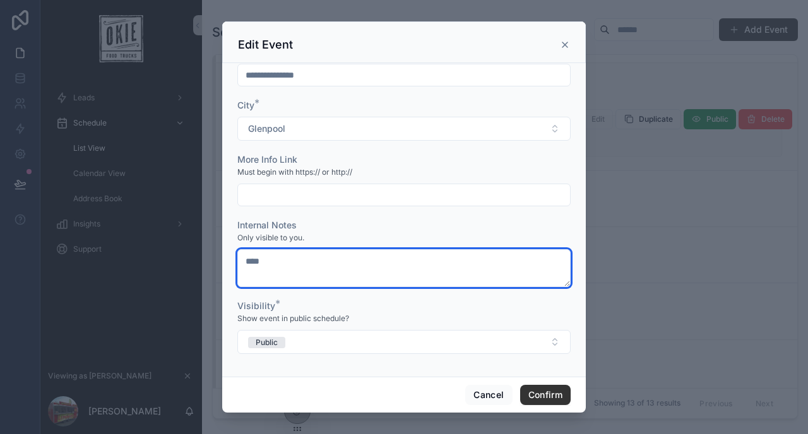
click at [345, 275] on textarea "****" at bounding box center [403, 268] width 333 height 38
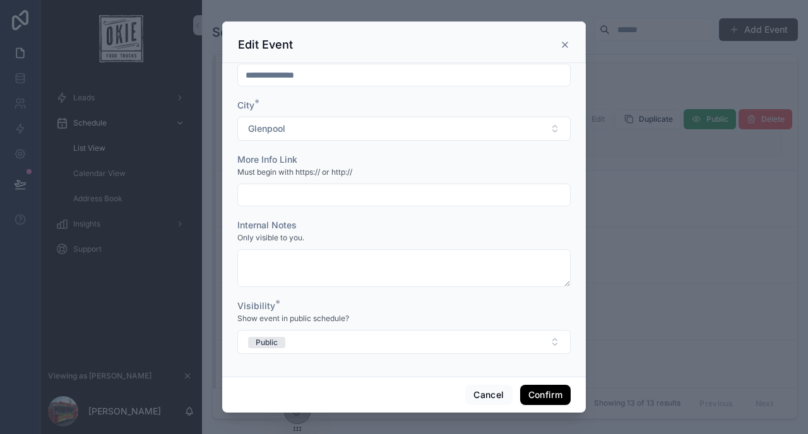
click at [529, 391] on button "Confirm" at bounding box center [545, 395] width 50 height 20
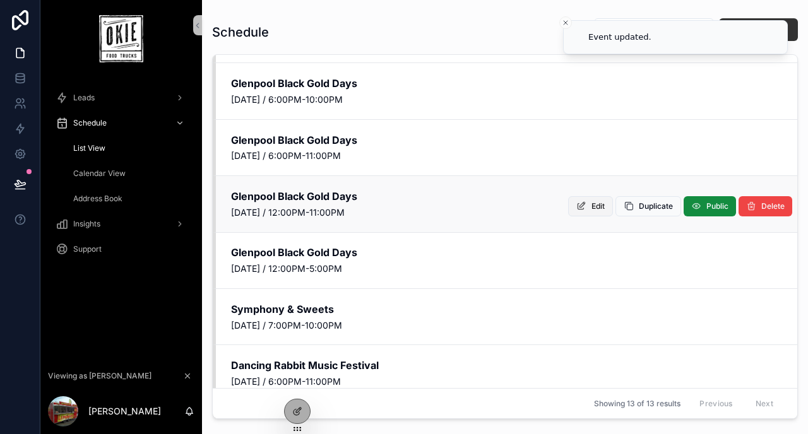
click at [589, 210] on button "Edit" at bounding box center [590, 206] width 45 height 20
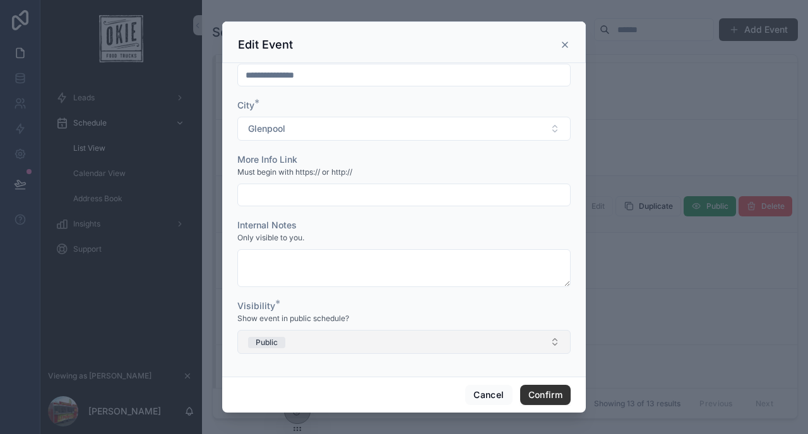
click at [343, 346] on button "Public" at bounding box center [403, 342] width 333 height 24
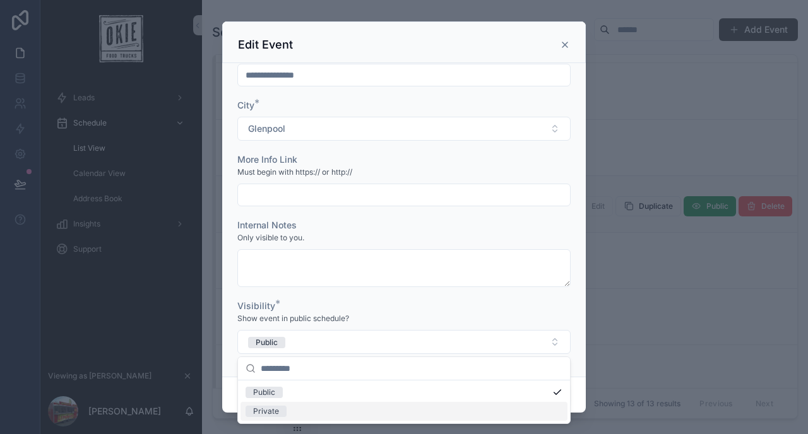
click at [327, 415] on div "Private" at bounding box center [403, 411] width 327 height 19
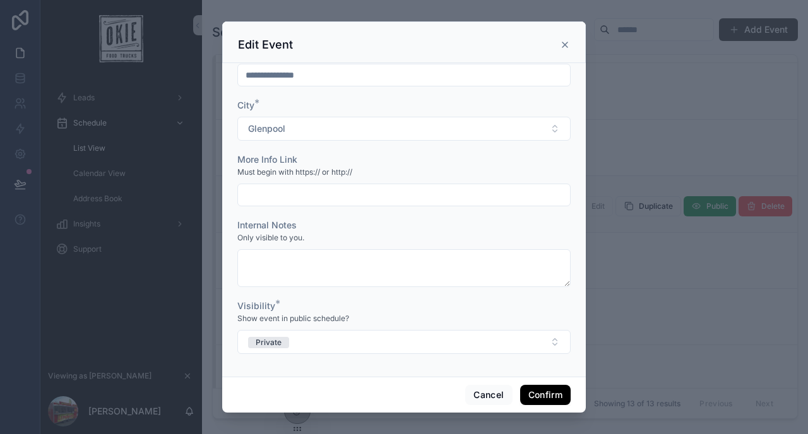
click at [536, 396] on button "Confirm" at bounding box center [545, 395] width 50 height 20
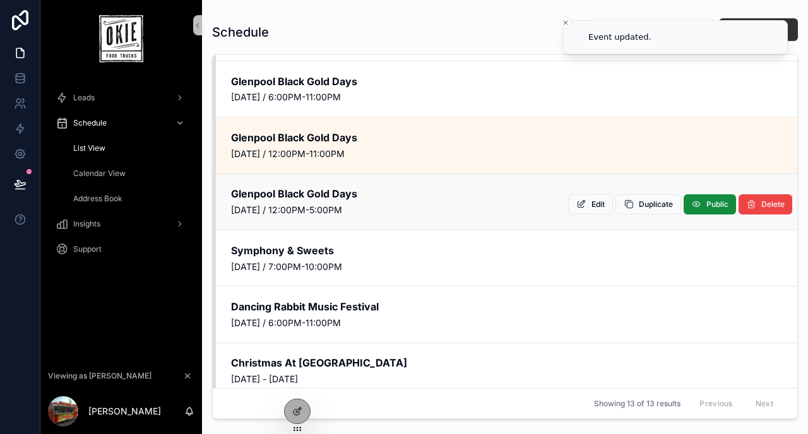
scroll to position [389, 0]
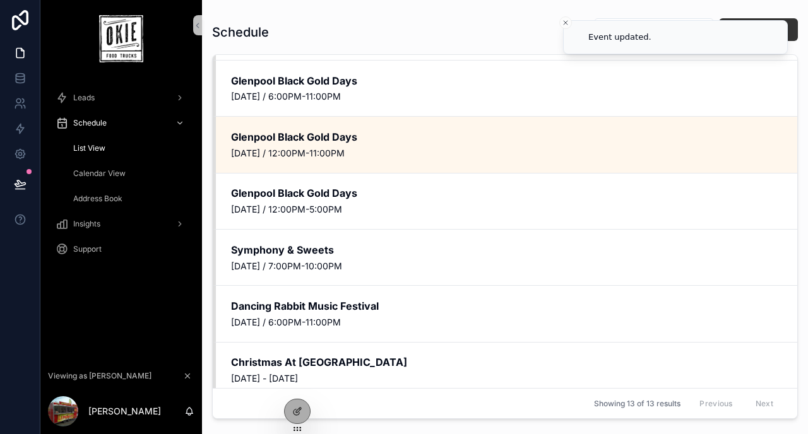
click at [108, 180] on div "Calendar View" at bounding box center [129, 173] width 116 height 20
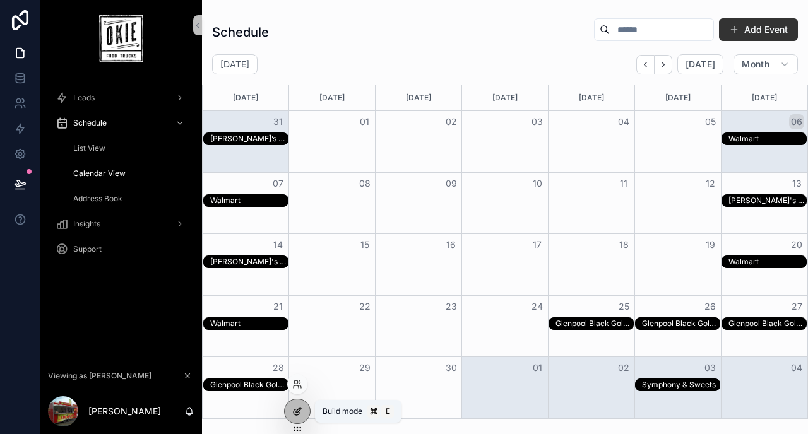
click at [296, 408] on icon at bounding box center [297, 411] width 10 height 10
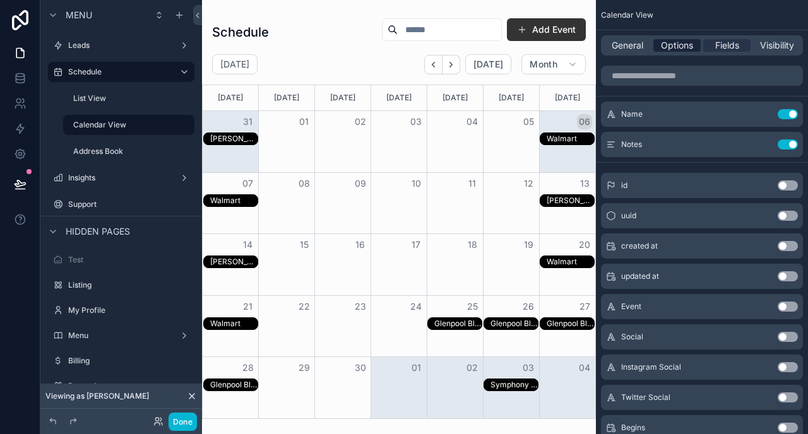
click at [673, 42] on span "Options" at bounding box center [677, 45] width 32 height 13
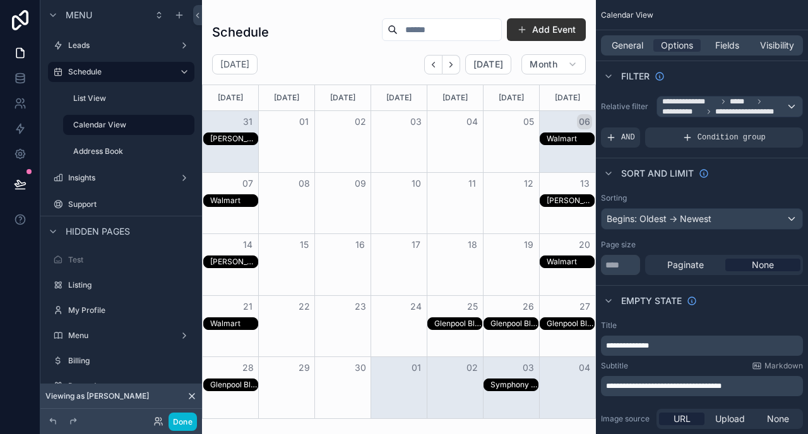
click at [447, 322] on div "Glenpool Black Gold Days" at bounding box center [457, 324] width 47 height 10
click at [187, 419] on button "Done" at bounding box center [183, 422] width 28 height 18
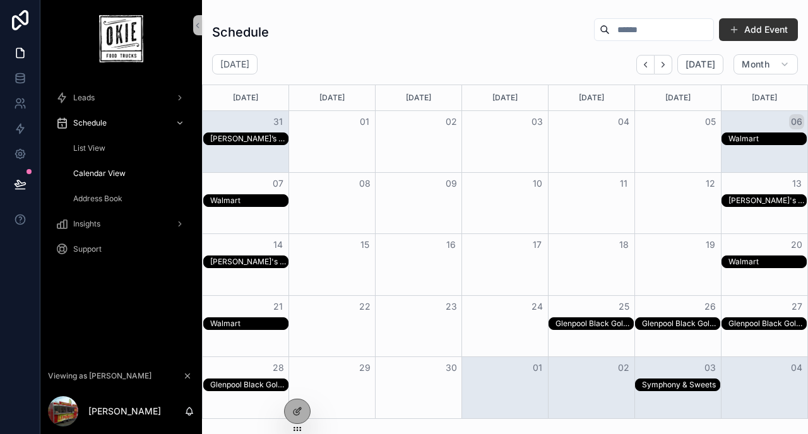
click at [251, 384] on div "Glenpool Black Gold Days" at bounding box center [249, 385] width 78 height 10
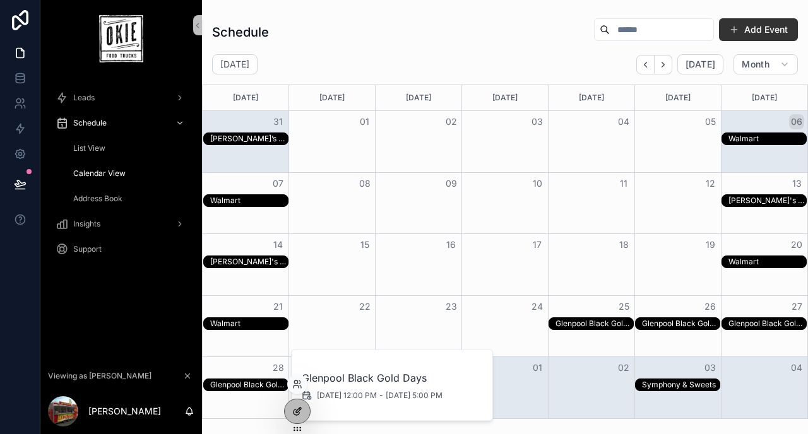
click at [299, 413] on icon at bounding box center [296, 413] width 6 height 6
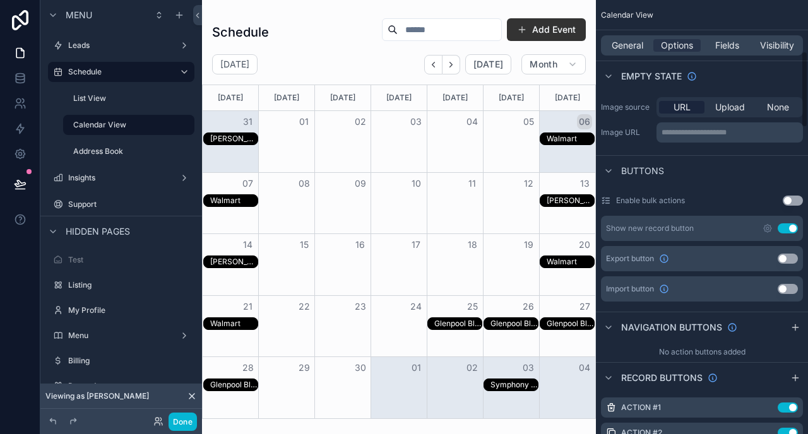
scroll to position [223, 0]
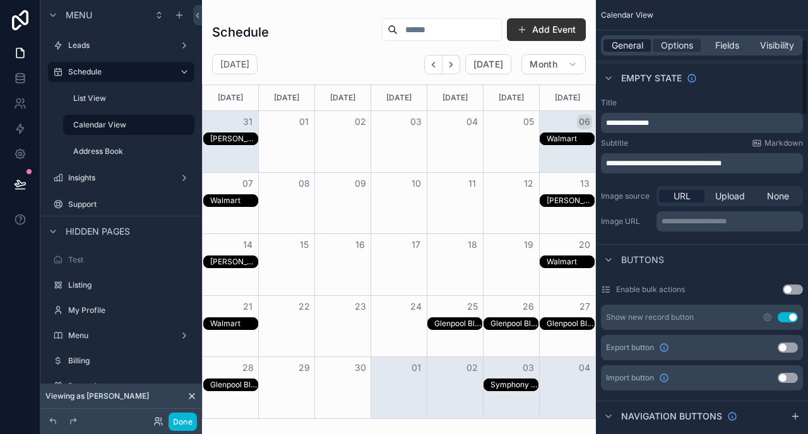
click at [627, 49] on span "General" at bounding box center [628, 45] width 32 height 13
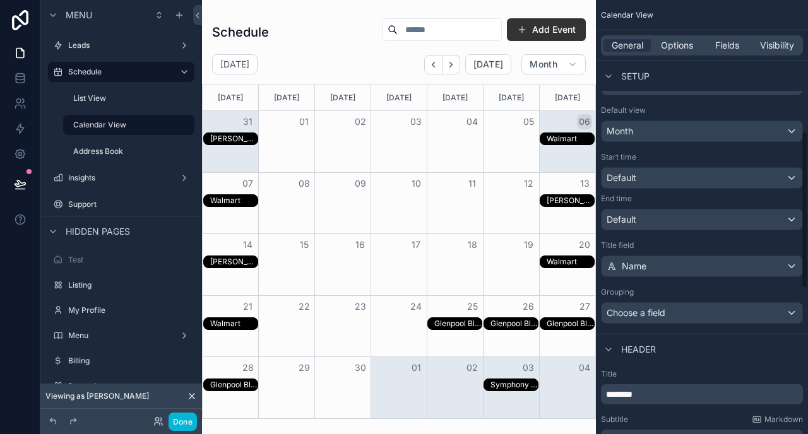
scroll to position [362, 0]
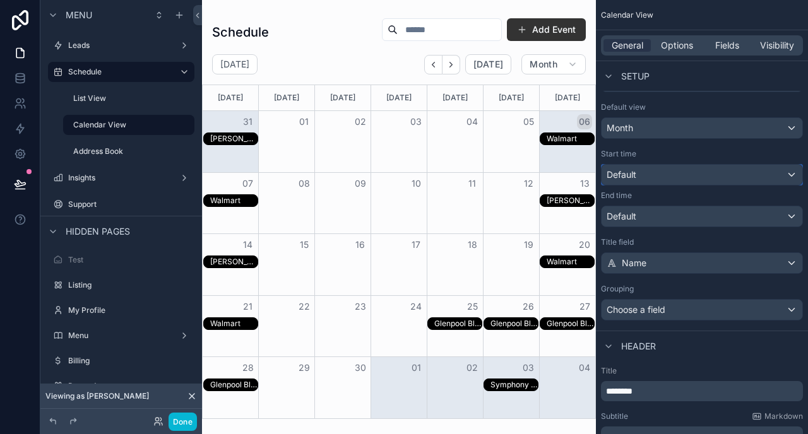
click at [663, 172] on div "Default" at bounding box center [701, 175] width 201 height 20
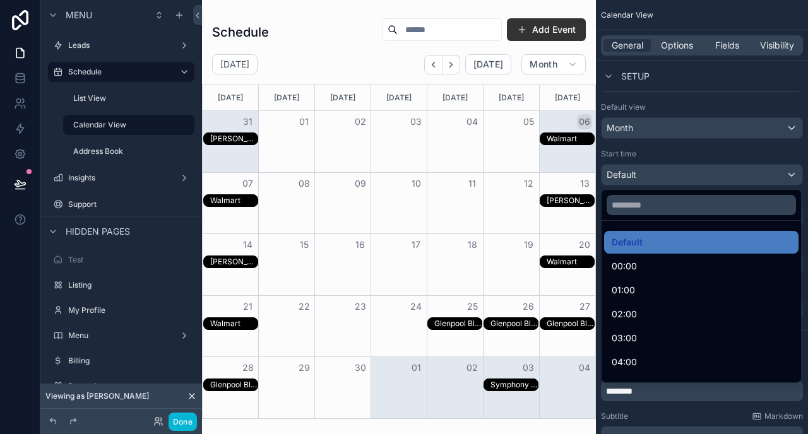
click at [661, 151] on div "scrollable content" at bounding box center [404, 217] width 808 height 434
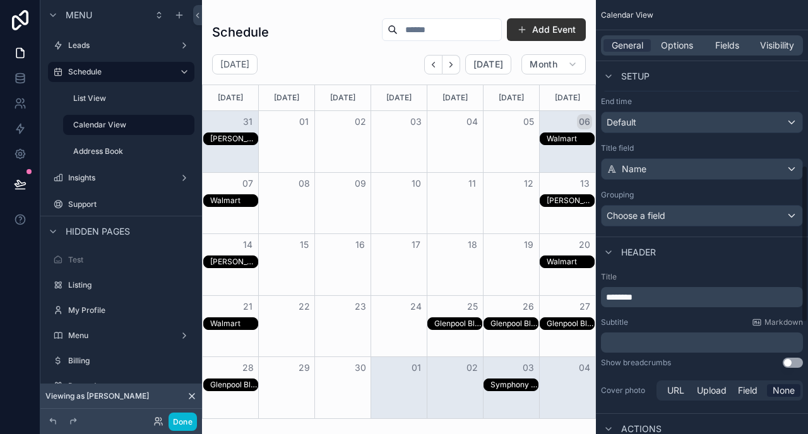
scroll to position [458, 0]
click at [678, 216] on div "Choose a field" at bounding box center [701, 214] width 201 height 20
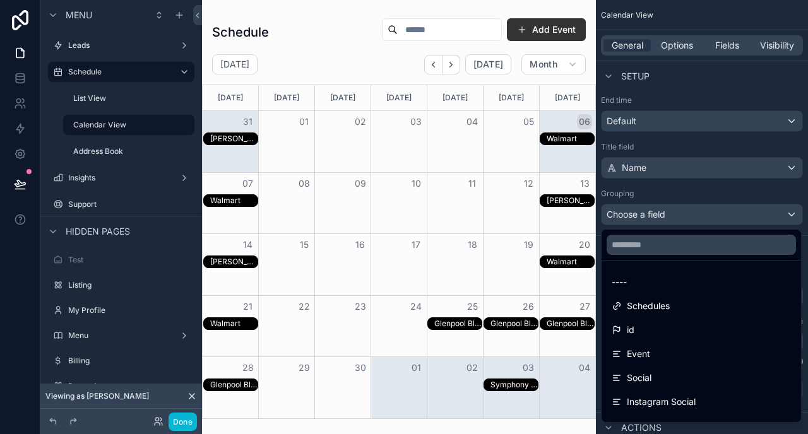
click at [682, 189] on div "scrollable content" at bounding box center [404, 217] width 808 height 434
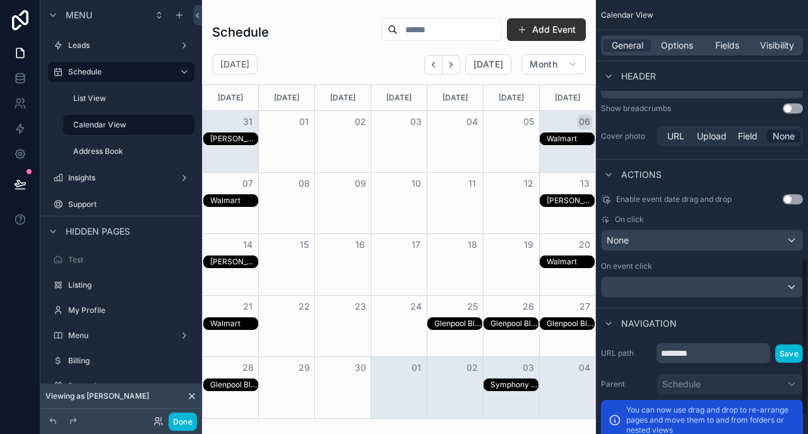
scroll to position [712, 0]
click at [790, 196] on button "Use setting" at bounding box center [793, 198] width 20 height 10
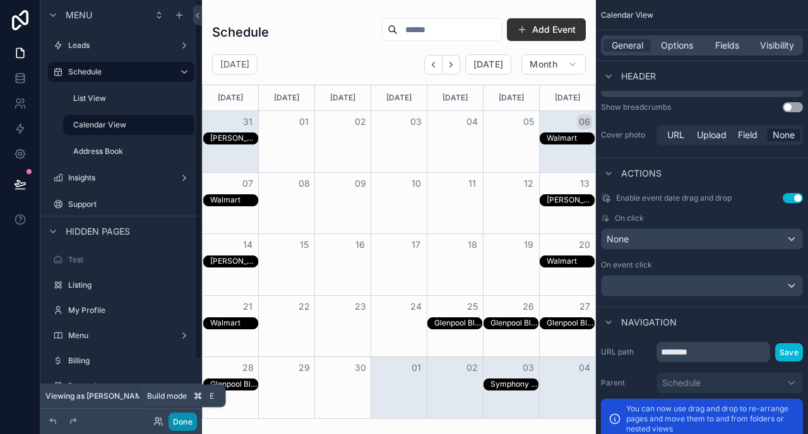
click at [182, 418] on button "Done" at bounding box center [183, 422] width 28 height 18
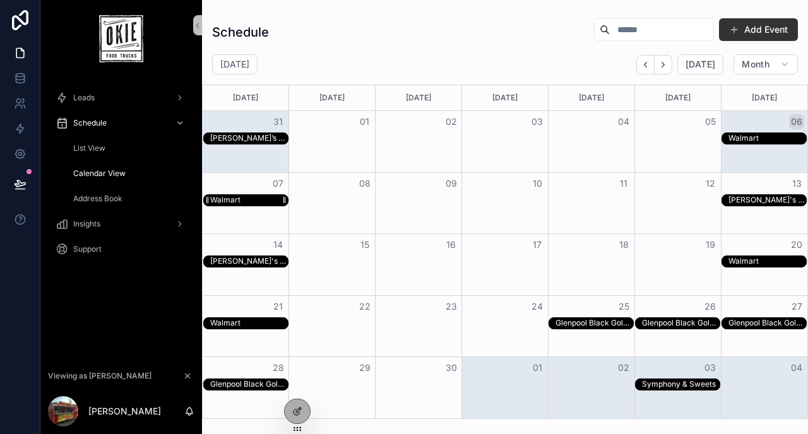
click at [231, 198] on div "Walmart" at bounding box center [225, 200] width 30 height 10
click at [377, 222] on div "Walmart 9/7/2025 11:00 AM - 9/7/2025 4:00 PM" at bounding box center [393, 200] width 202 height 71
click at [349, 265] on div "Month View" at bounding box center [505, 262] width 432 height 13
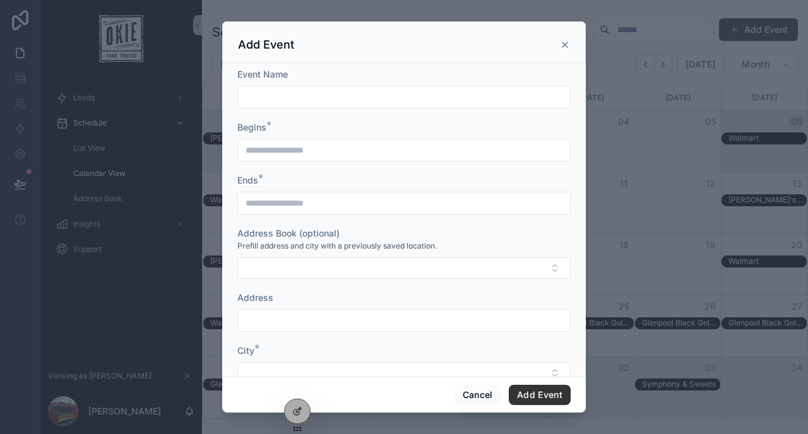
click at [562, 45] on icon "scrollable content" at bounding box center [565, 45] width 10 height 10
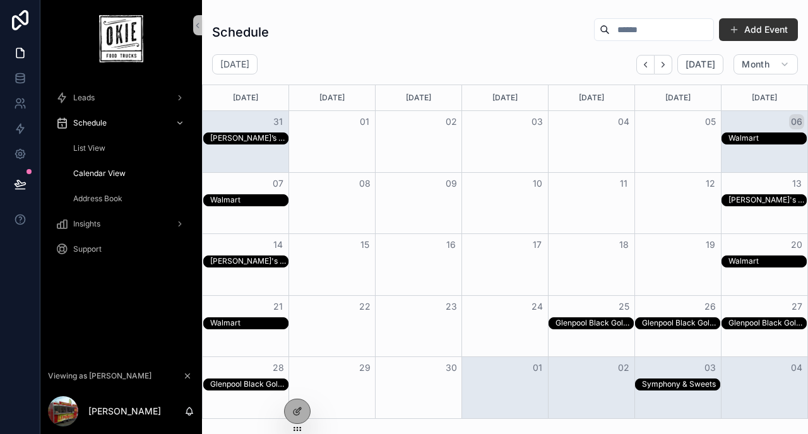
click at [510, 260] on div "Month View" at bounding box center [505, 262] width 432 height 13
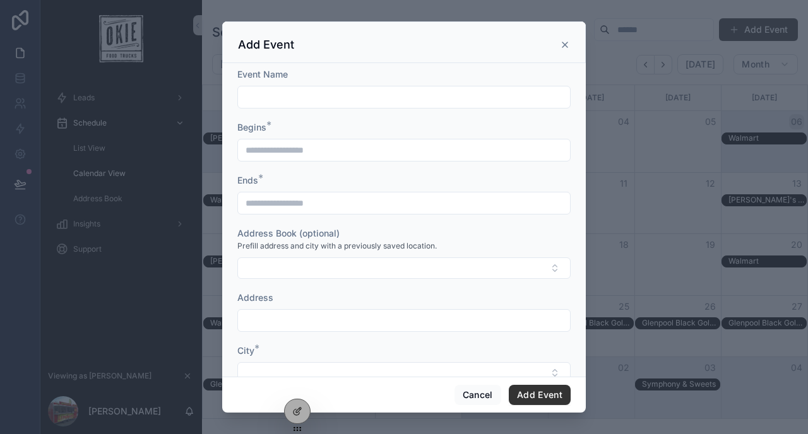
click at [568, 45] on icon "scrollable content" at bounding box center [565, 45] width 10 height 10
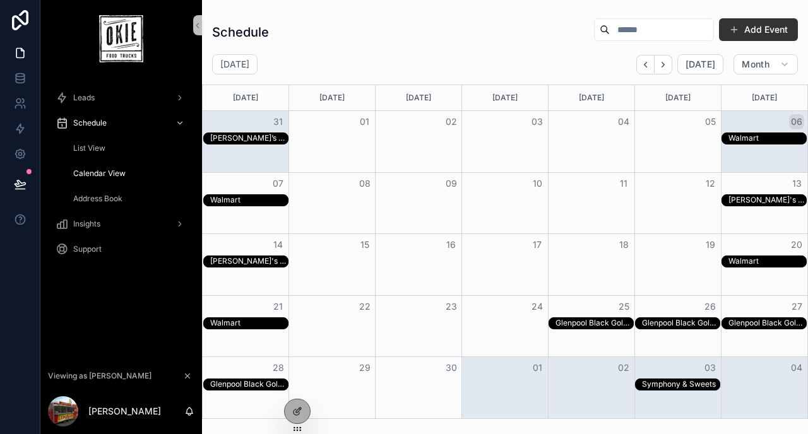
click at [97, 150] on span "List View" at bounding box center [89, 148] width 32 height 10
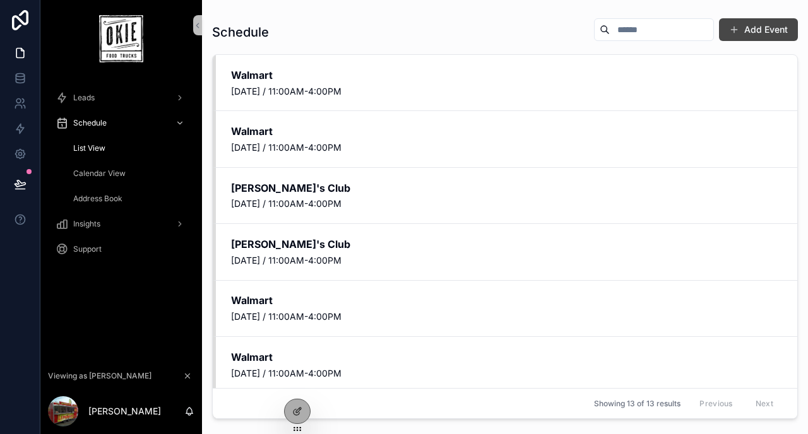
click at [757, 25] on button "Add Event" at bounding box center [758, 29] width 79 height 23
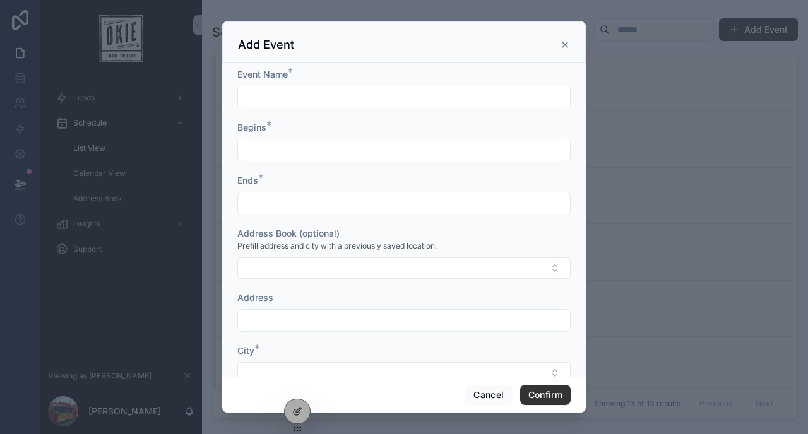
click at [346, 99] on input "scrollable content" at bounding box center [404, 97] width 332 height 18
type input "**********"
click at [311, 141] on input "scrollable content" at bounding box center [404, 150] width 332 height 18
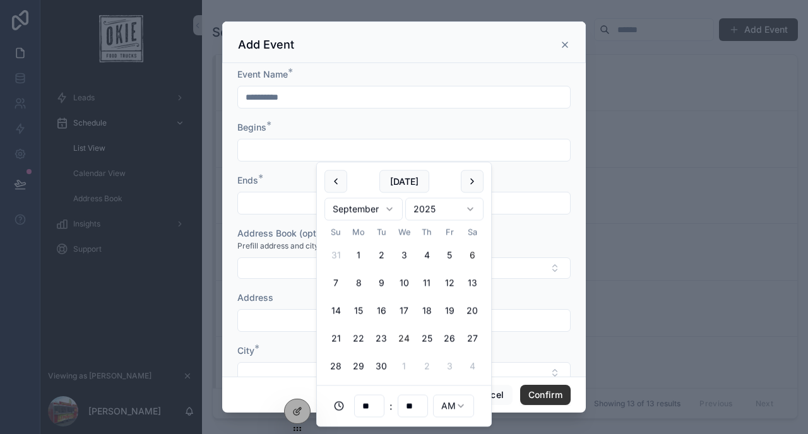
click at [406, 334] on button "24" at bounding box center [404, 339] width 23 height 23
type input "**********"
click at [283, 181] on div "Ends *" at bounding box center [403, 180] width 333 height 13
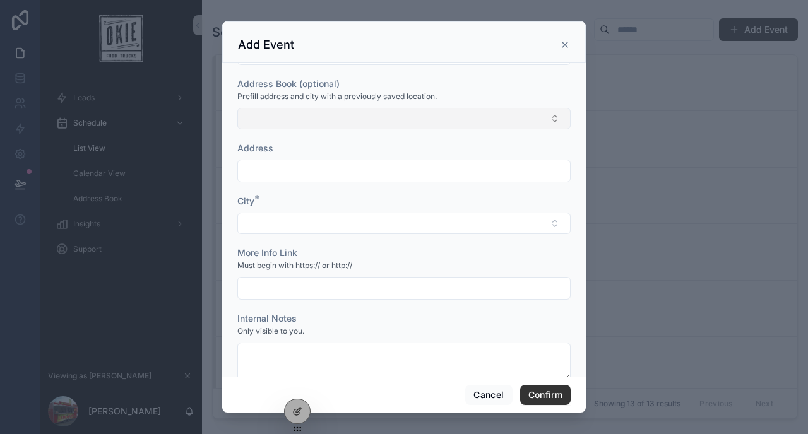
scroll to position [183, 0]
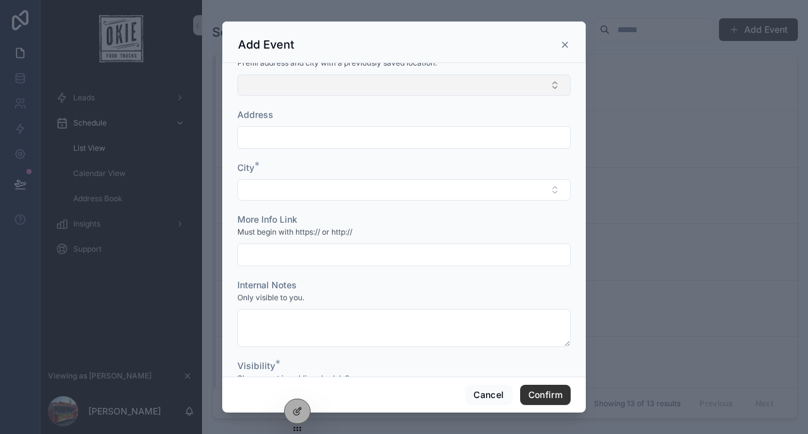
click at [315, 90] on button "Select Button" at bounding box center [403, 84] width 333 height 21
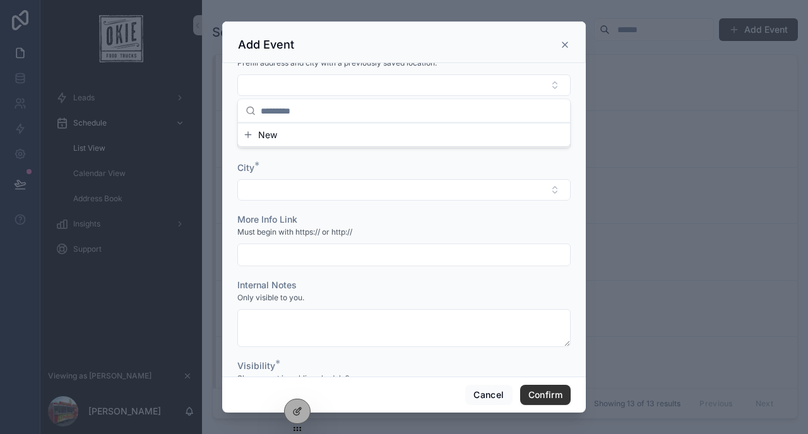
click at [225, 90] on div "**********" at bounding box center [404, 220] width 364 height 314
click at [281, 138] on input "scrollable content" at bounding box center [404, 138] width 332 height 18
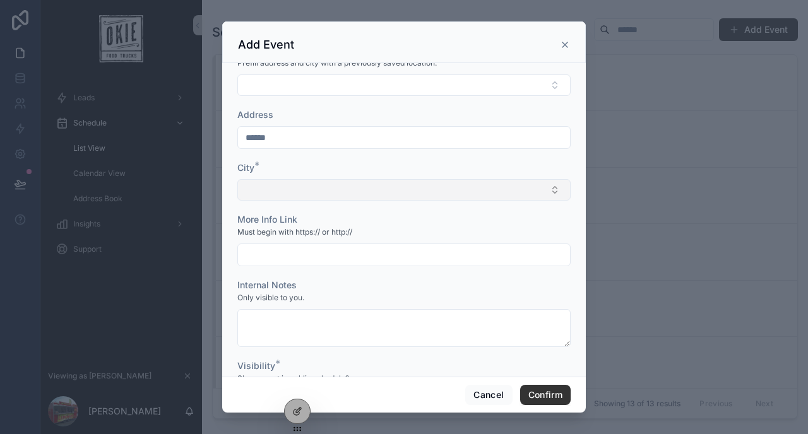
type input "******"
click at [282, 192] on button "Select Button" at bounding box center [403, 189] width 333 height 21
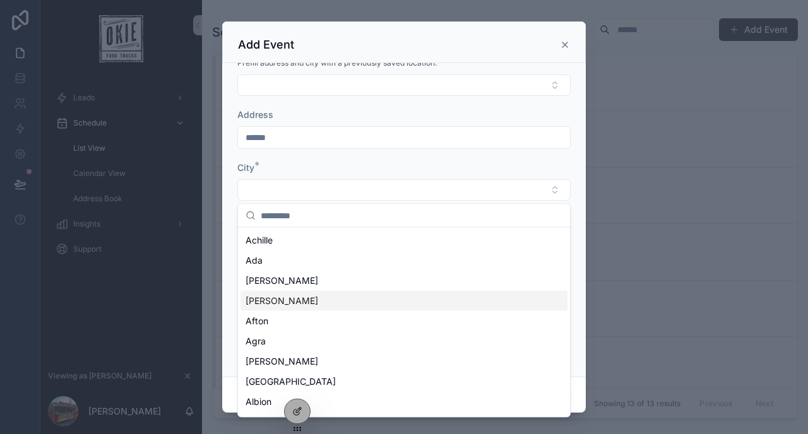
click at [305, 299] on div "Addington" at bounding box center [403, 301] width 327 height 20
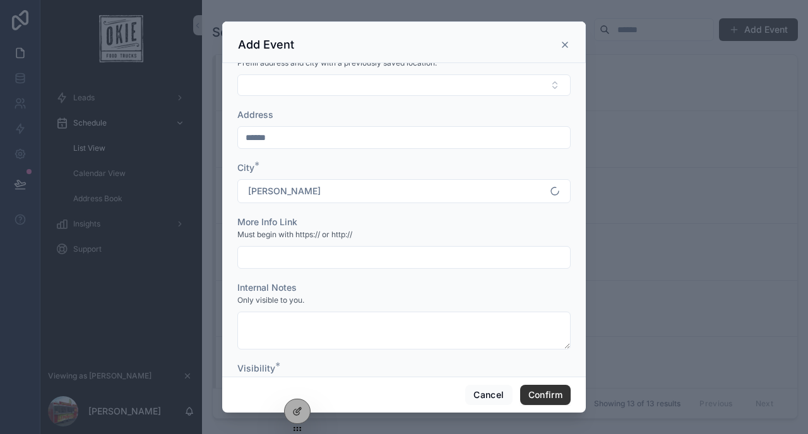
click at [283, 253] on input "scrollable content" at bounding box center [404, 258] width 332 height 18
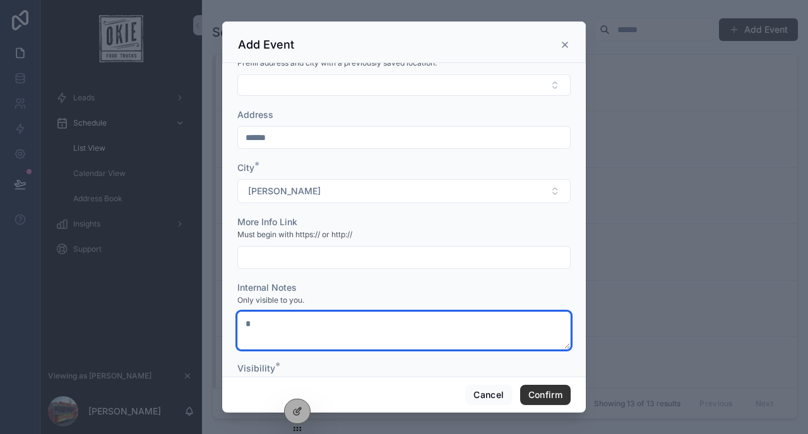
click at [296, 330] on textarea "*" at bounding box center [403, 331] width 333 height 38
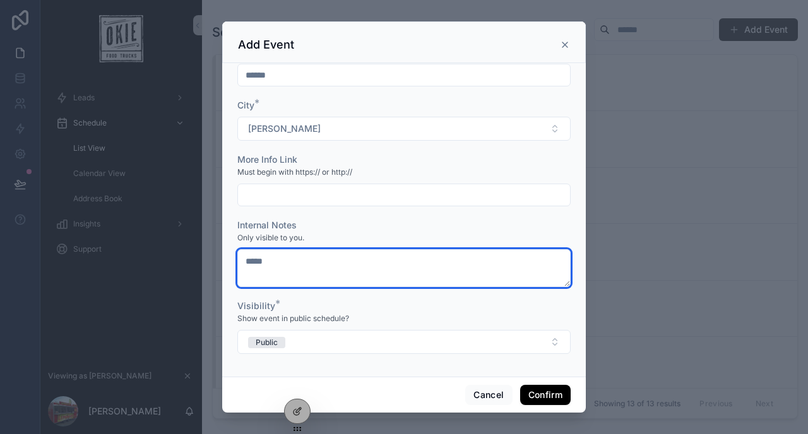
type textarea "*****"
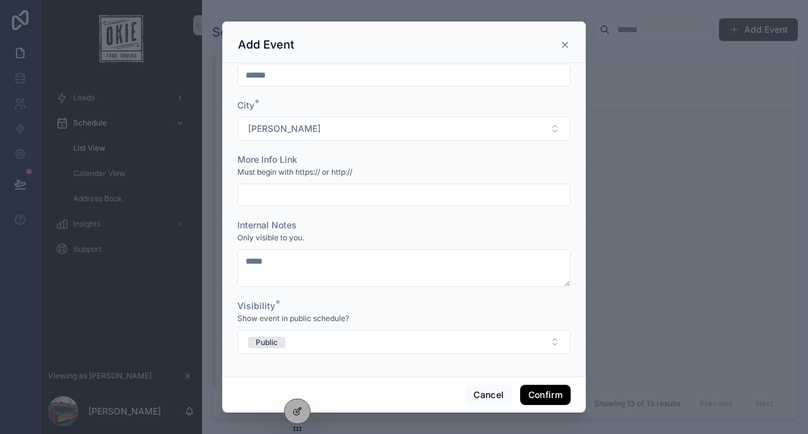
click at [536, 391] on button "Confirm" at bounding box center [545, 395] width 50 height 20
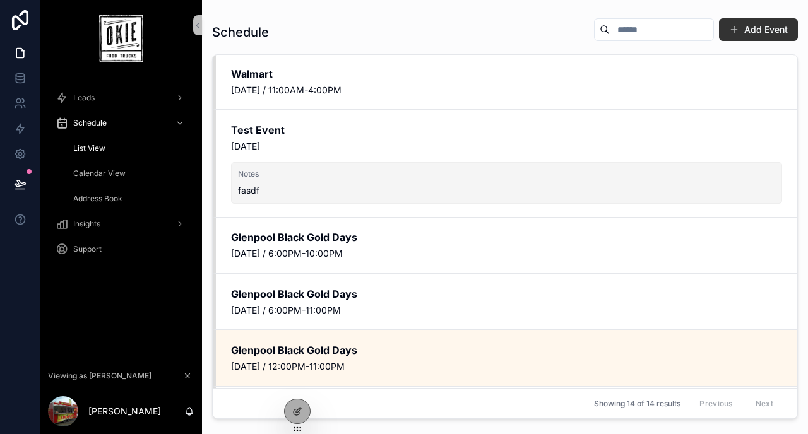
scroll to position [263, 0]
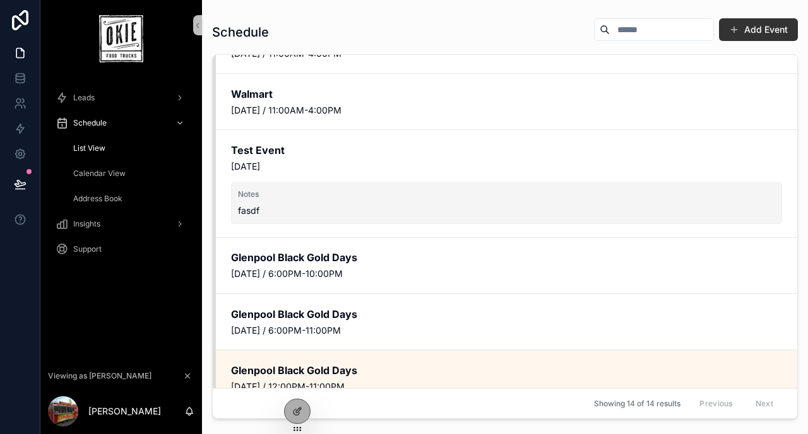
click at [121, 173] on span "Calendar View" at bounding box center [99, 174] width 52 height 10
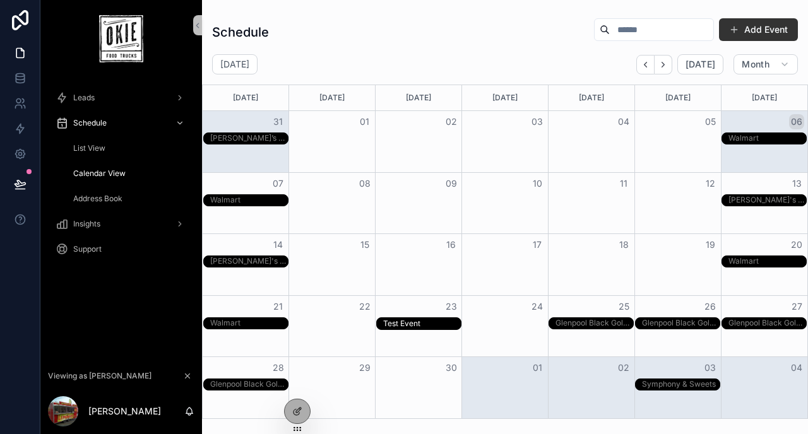
drag, startPoint x: 500, startPoint y: 321, endPoint x: 425, endPoint y: 323, distance: 74.5
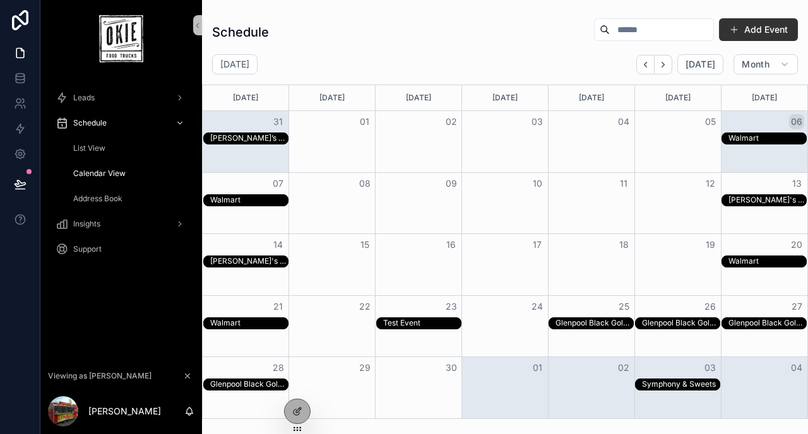
click at [425, 323] on div "Test Event" at bounding box center [422, 323] width 78 height 11
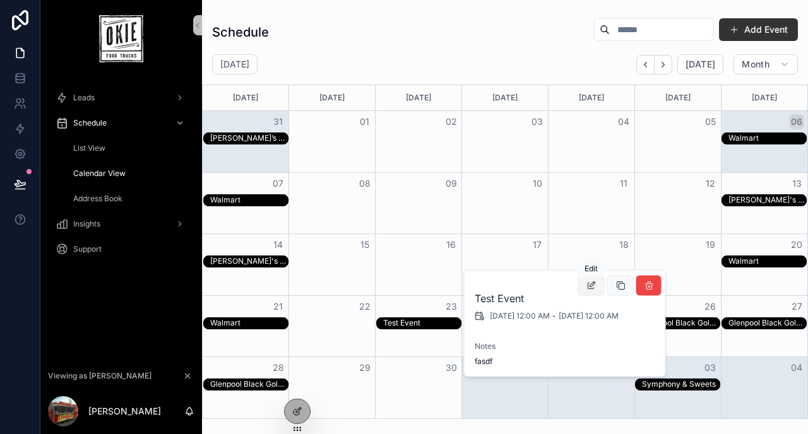
click at [590, 284] on icon "scrollable content" at bounding box center [591, 286] width 10 height 10
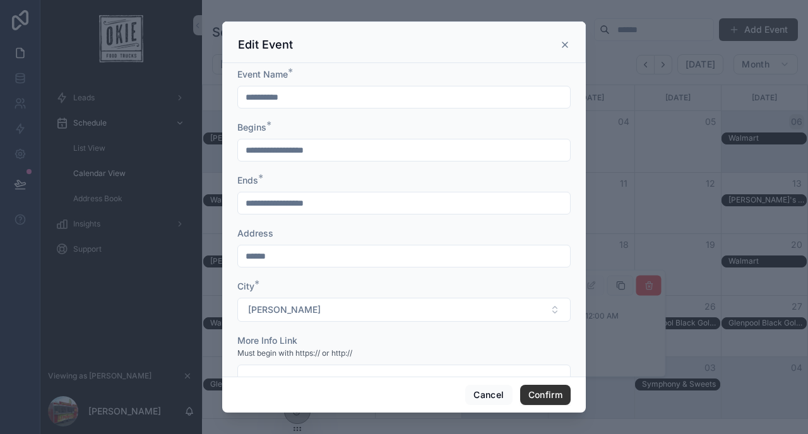
click at [364, 150] on input "**********" at bounding box center [404, 150] width 332 height 18
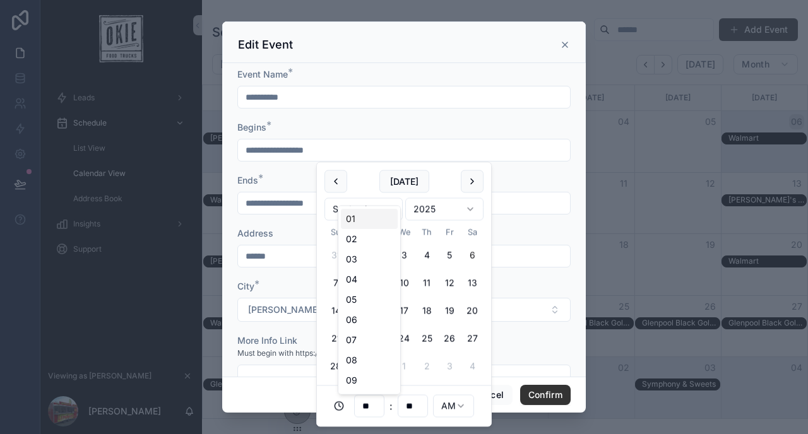
click at [366, 405] on input "**" at bounding box center [369, 407] width 29 height 18
type input "**"
click at [464, 408] on html "**********" at bounding box center [404, 217] width 808 height 434
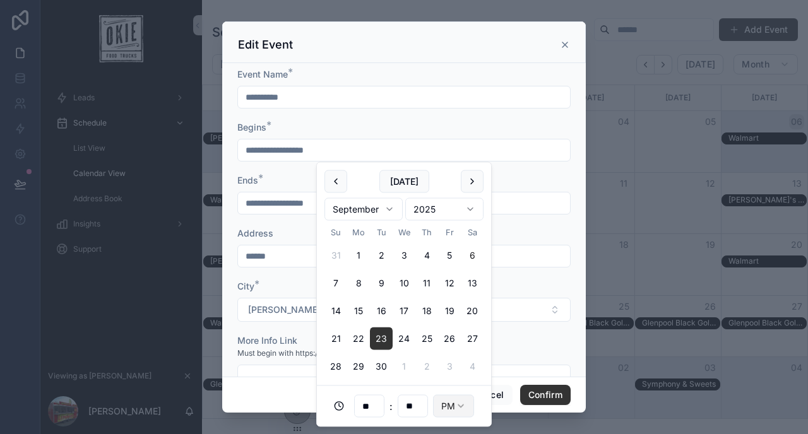
type input "**********"
click at [302, 182] on div "Ends *" at bounding box center [403, 180] width 333 height 13
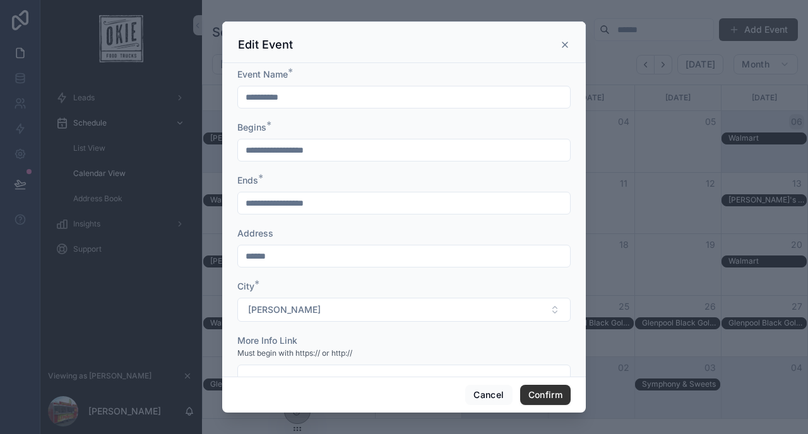
click at [314, 208] on input "**********" at bounding box center [404, 203] width 332 height 18
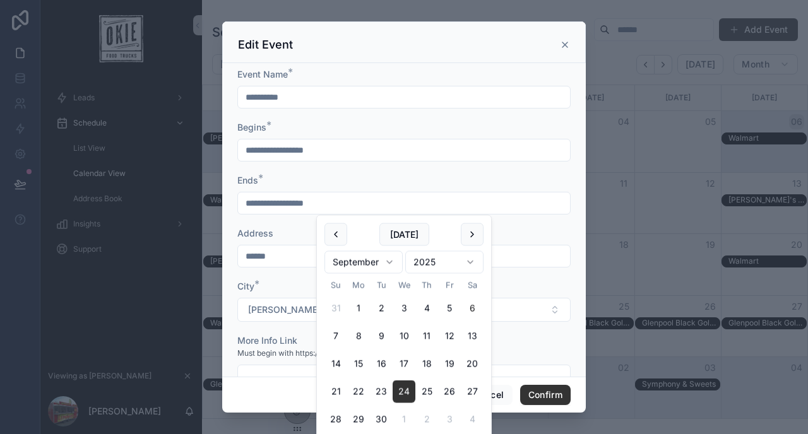
click at [277, 206] on input "**********" at bounding box center [404, 203] width 332 height 18
click at [352, 176] on div "Ends *" at bounding box center [403, 180] width 333 height 13
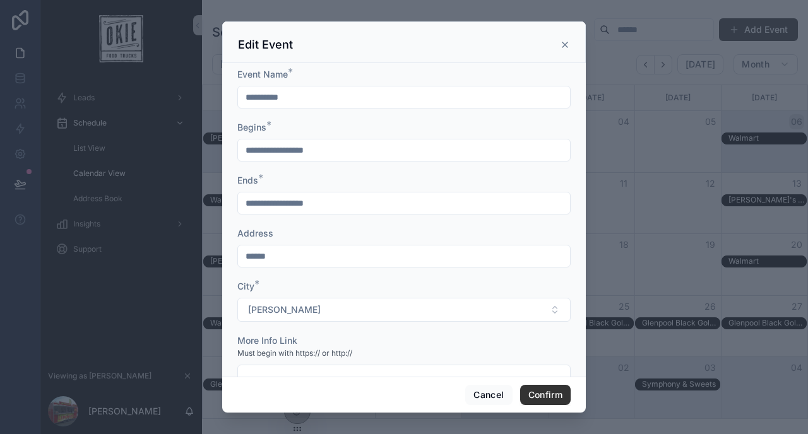
click at [343, 199] on input "**********" at bounding box center [404, 203] width 332 height 18
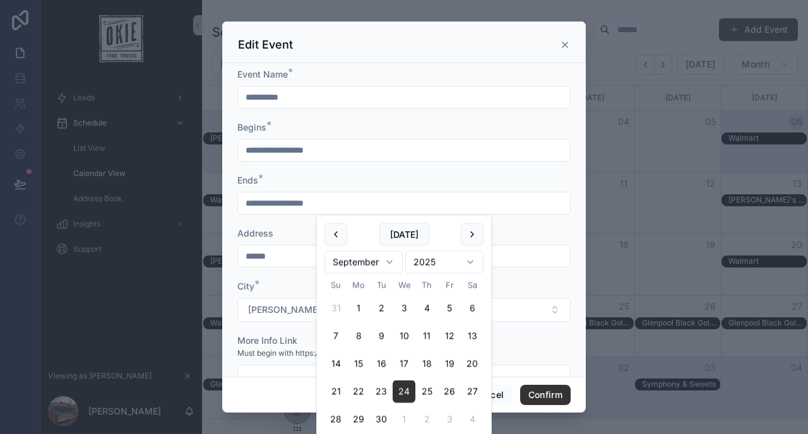
click at [366, 179] on div "Ends *" at bounding box center [403, 180] width 333 height 13
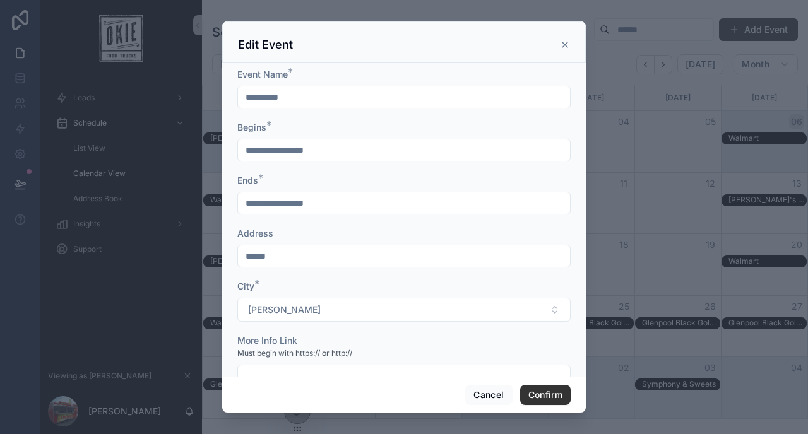
click at [309, 200] on input "**********" at bounding box center [404, 203] width 332 height 18
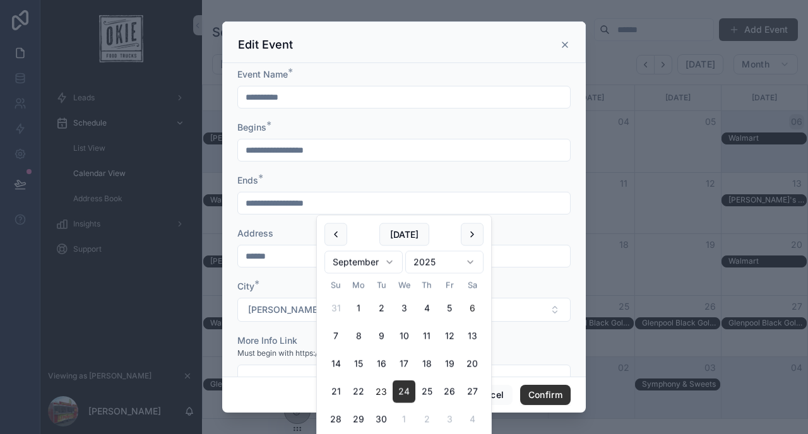
click at [384, 393] on button "23" at bounding box center [381, 392] width 23 height 23
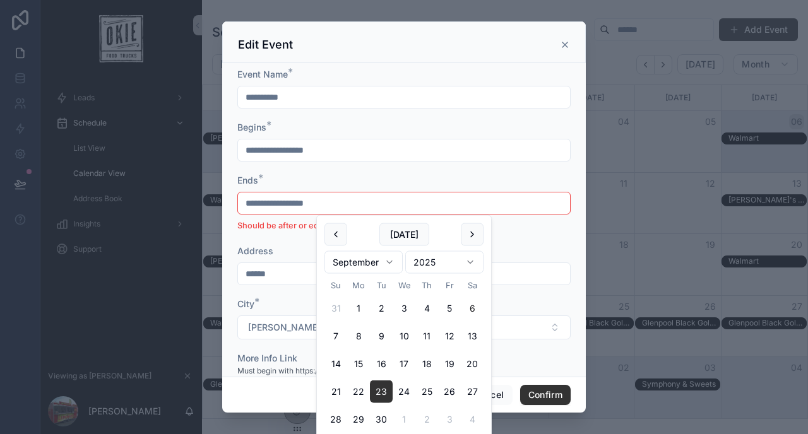
click at [333, 183] on div "Ends *" at bounding box center [403, 180] width 333 height 13
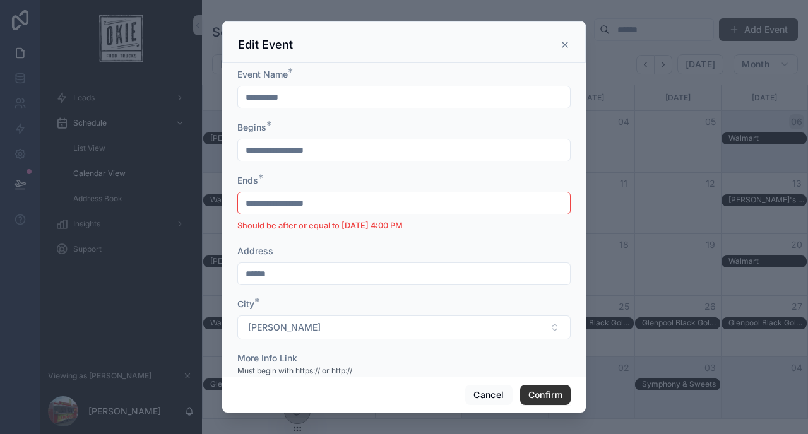
click at [313, 204] on input "**********" at bounding box center [404, 203] width 332 height 18
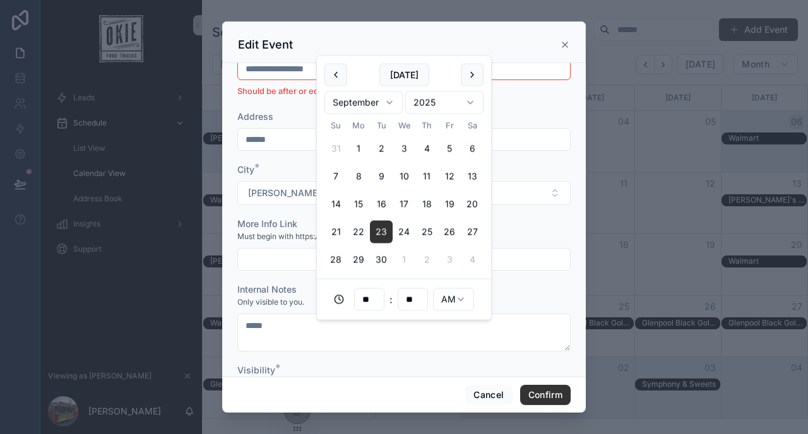
scroll to position [160, 0]
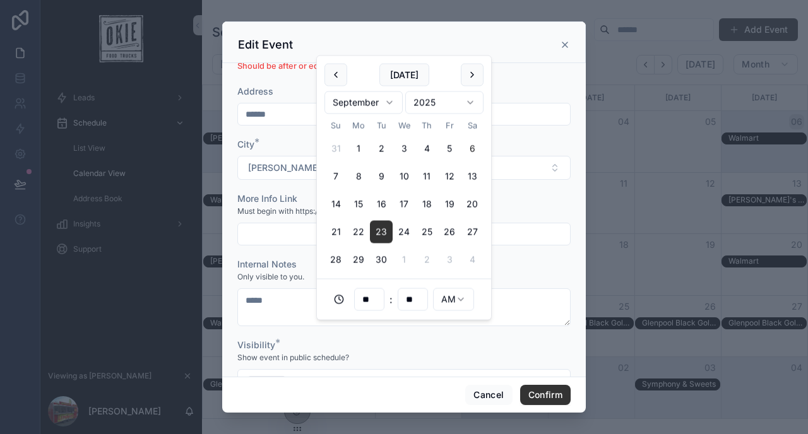
click at [369, 300] on input "**" at bounding box center [369, 300] width 29 height 18
type input "**********"
type input "**"
click at [463, 297] on html "**********" at bounding box center [404, 217] width 808 height 434
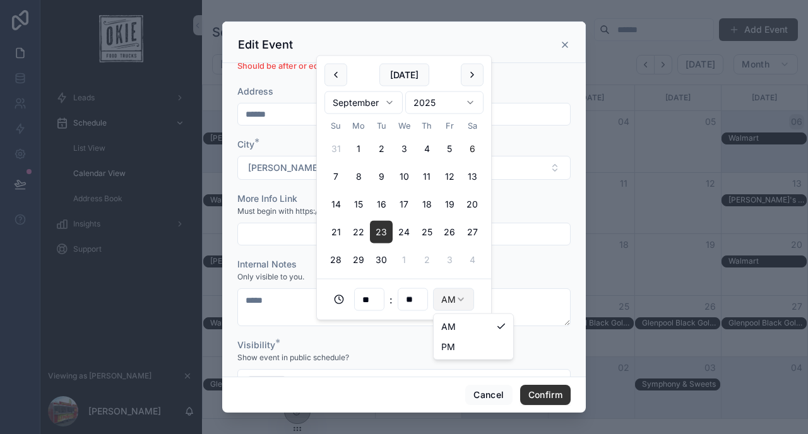
type input "**********"
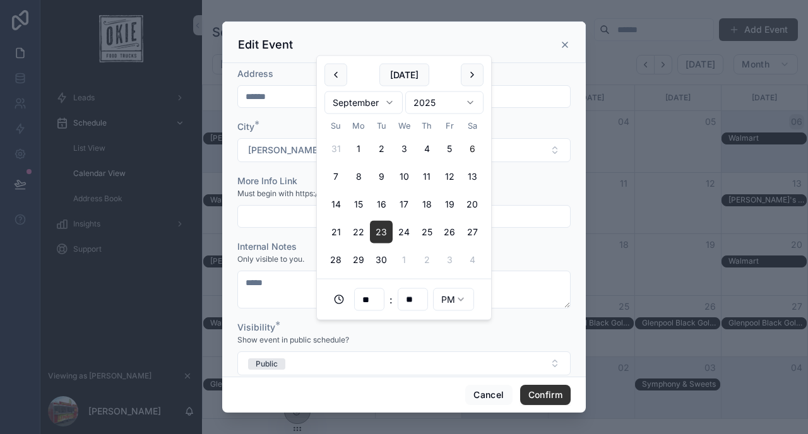
click at [527, 189] on div "Must begin with https:// or http://" at bounding box center [403, 193] width 333 height 13
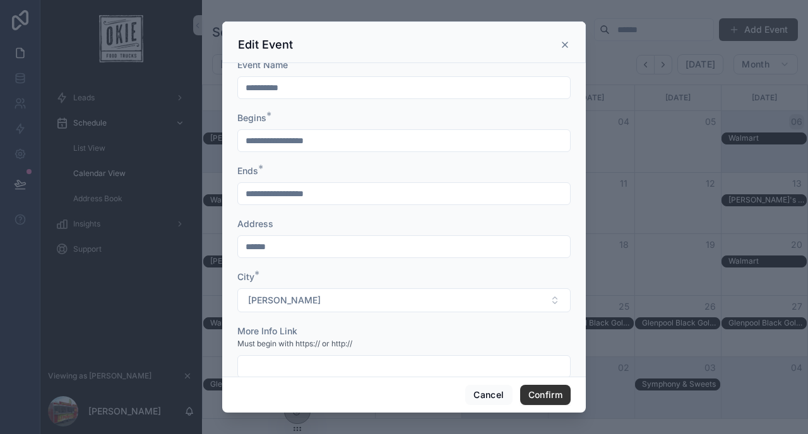
scroll to position [7, 0]
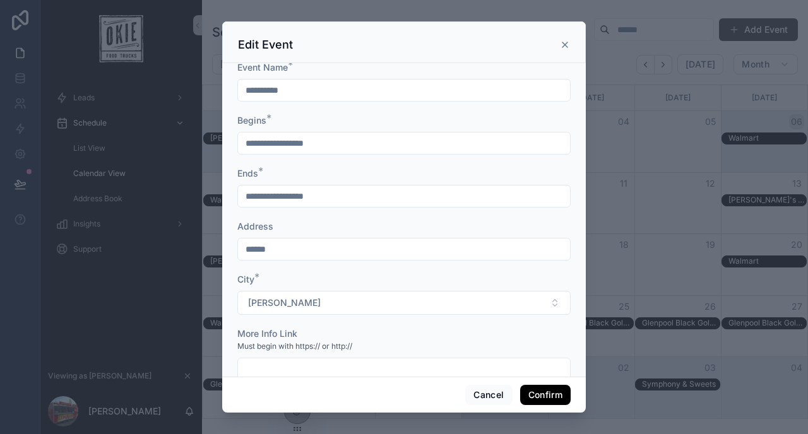
click at [528, 394] on button "Confirm" at bounding box center [545, 395] width 50 height 20
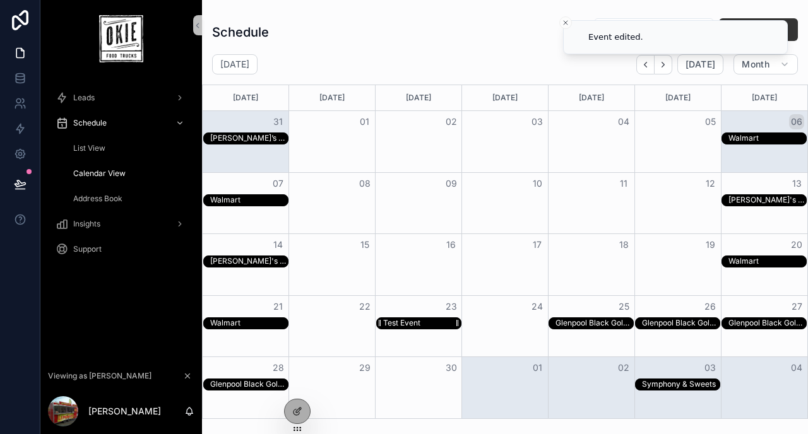
click at [405, 323] on div "Test Event" at bounding box center [401, 323] width 37 height 10
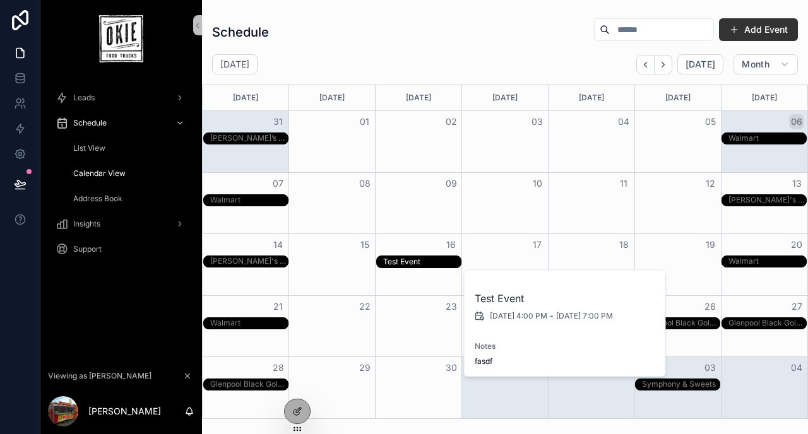
drag, startPoint x: 410, startPoint y: 323, endPoint x: 423, endPoint y: 254, distance: 70.1
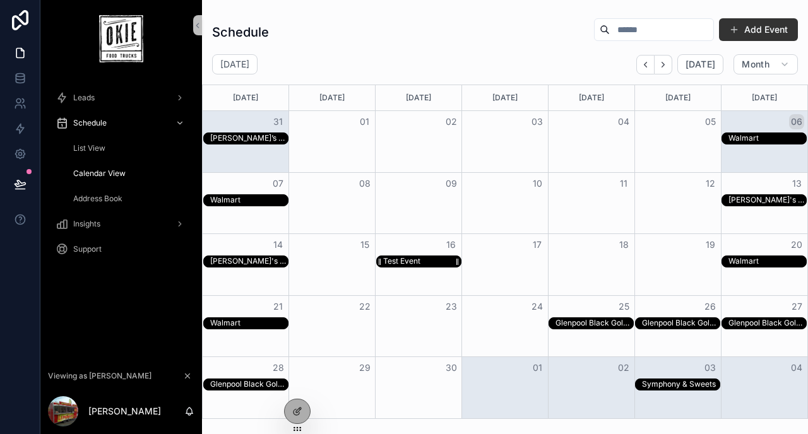
click at [414, 263] on div "Test Event" at bounding box center [401, 261] width 37 height 10
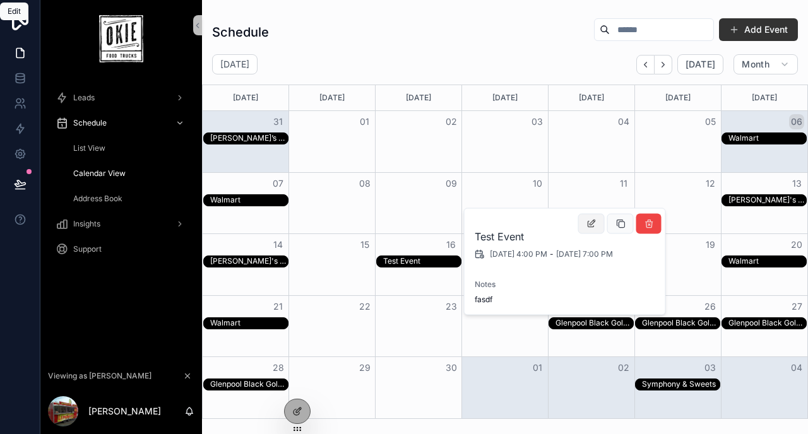
click at [592, 224] on icon "scrollable content" at bounding box center [591, 224] width 10 height 10
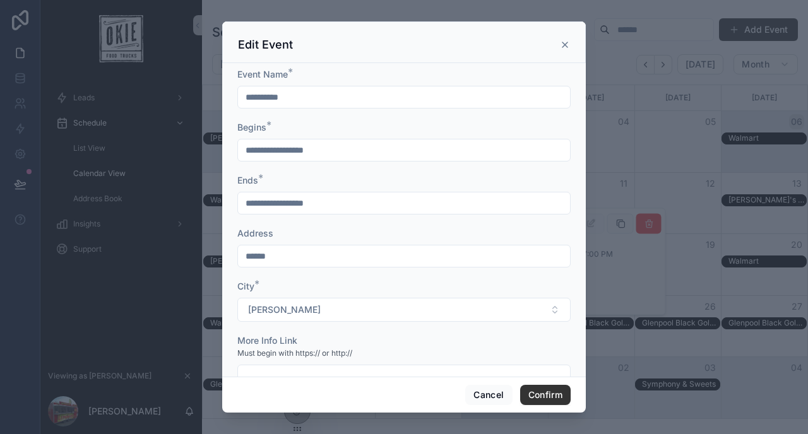
click at [566, 47] on icon at bounding box center [565, 45] width 10 height 10
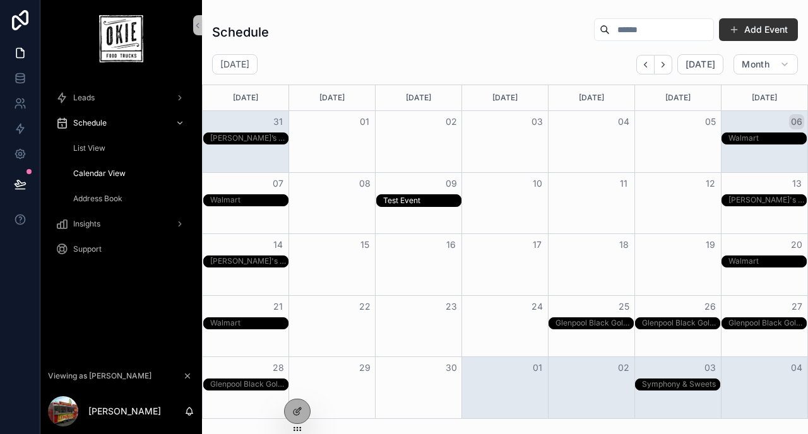
drag, startPoint x: 418, startPoint y: 258, endPoint x: 442, endPoint y: 188, distance: 74.0
drag, startPoint x: 456, startPoint y: 200, endPoint x: 483, endPoint y: 198, distance: 26.6
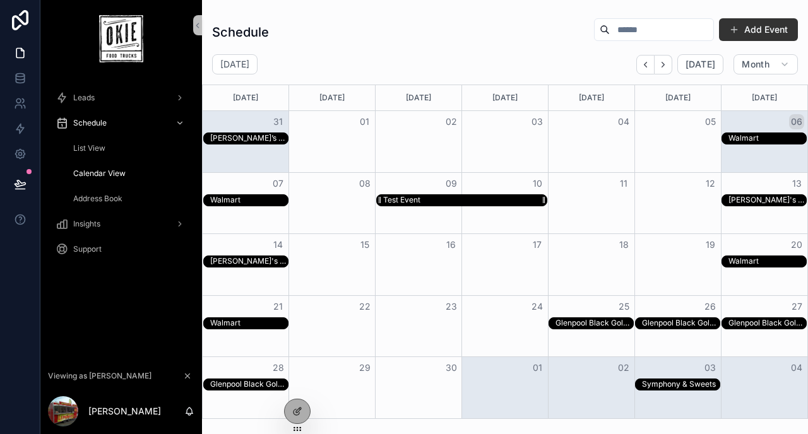
click at [481, 196] on div "Test Event" at bounding box center [465, 200] width 164 height 11
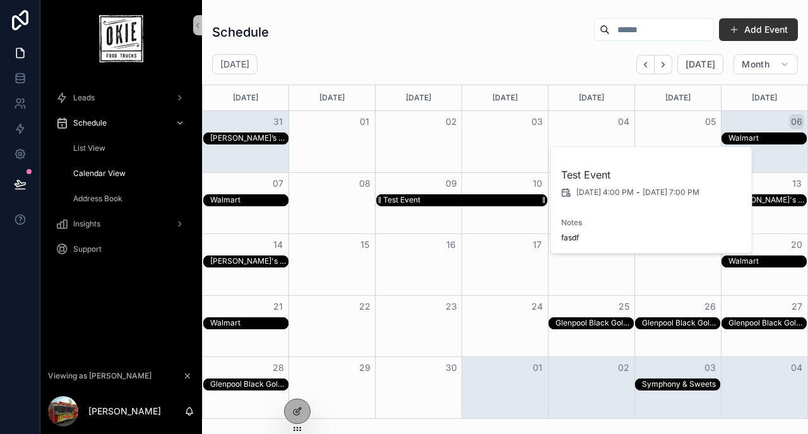
click at [467, 199] on div "Test Event" at bounding box center [465, 200] width 164 height 11
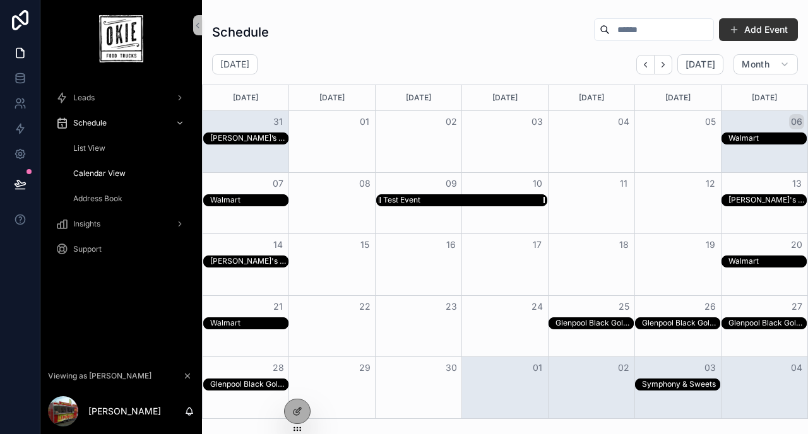
click at [467, 199] on div "Test Event" at bounding box center [465, 200] width 164 height 11
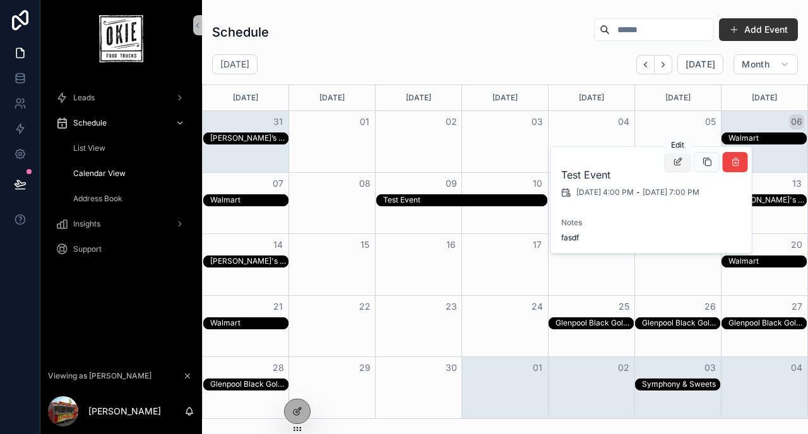
click at [678, 160] on icon "scrollable content" at bounding box center [678, 162] width 10 height 10
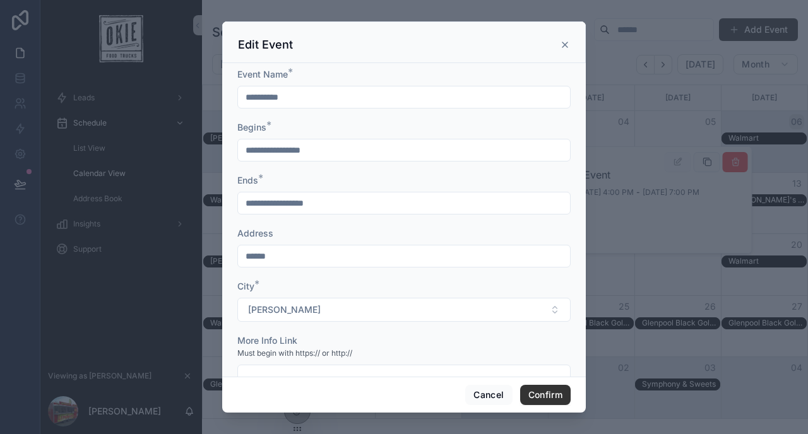
click at [281, 203] on input "**********" at bounding box center [404, 203] width 332 height 18
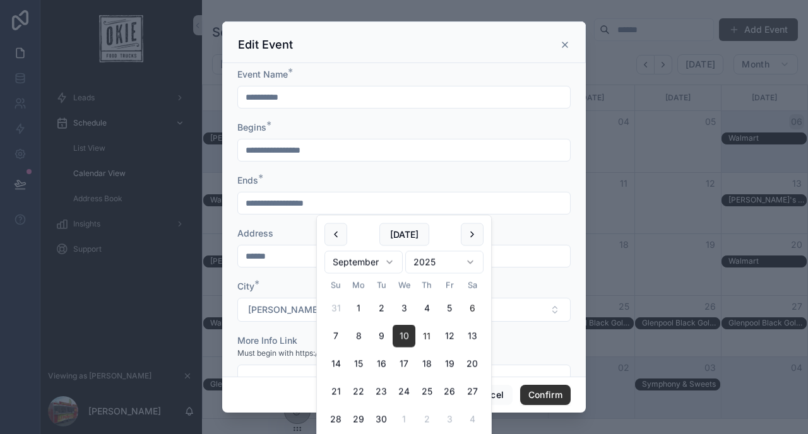
click at [424, 334] on button "11" at bounding box center [426, 336] width 23 height 23
type input "**********"
click at [465, 179] on div "Ends *" at bounding box center [403, 180] width 333 height 13
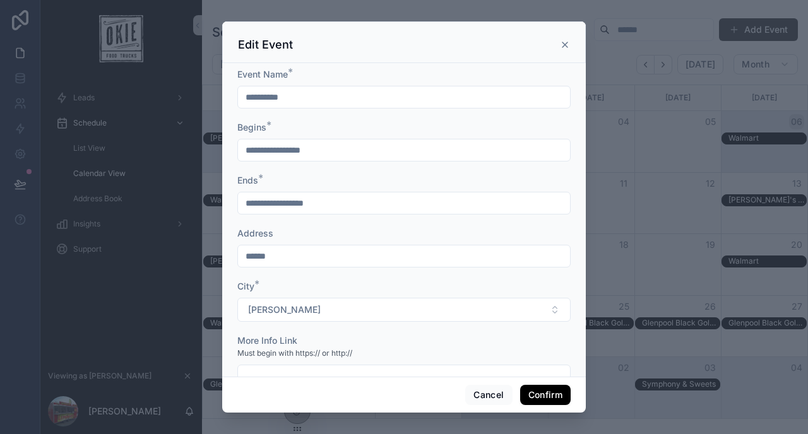
click at [548, 394] on button "Confirm" at bounding box center [545, 395] width 50 height 20
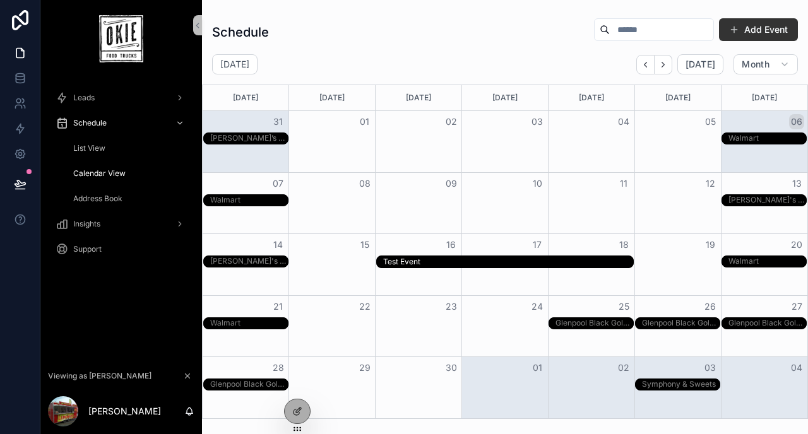
drag, startPoint x: 584, startPoint y: 196, endPoint x: 434, endPoint y: 259, distance: 162.7
drag, startPoint x: 441, startPoint y: 201, endPoint x: 429, endPoint y: 259, distance: 59.3
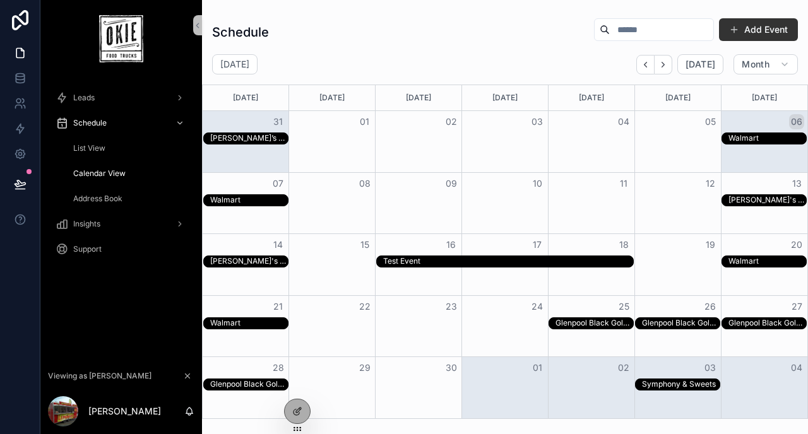
click at [416, 206] on div "Month View" at bounding box center [505, 200] width 432 height 13
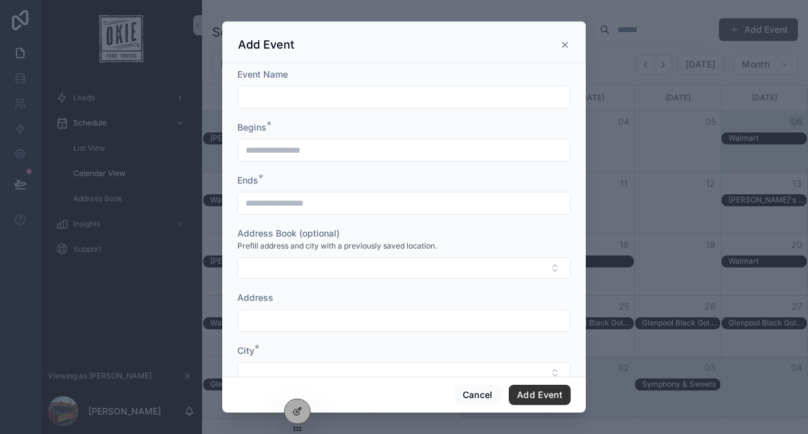
click at [564, 43] on icon "scrollable content" at bounding box center [565, 45] width 10 height 10
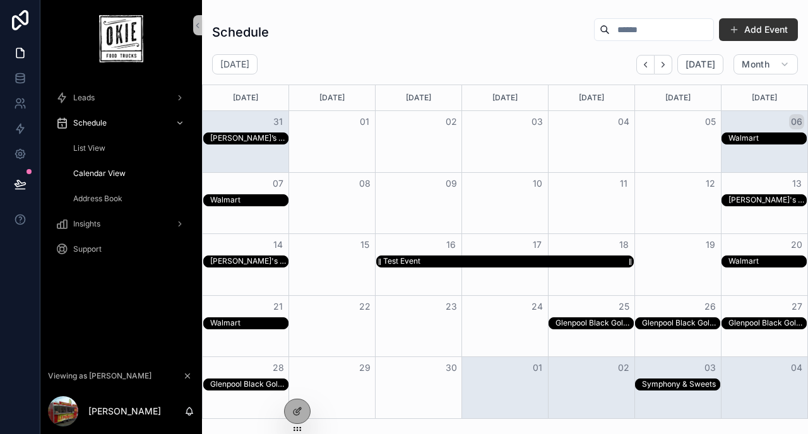
click at [478, 260] on div "Test Event" at bounding box center [508, 261] width 251 height 11
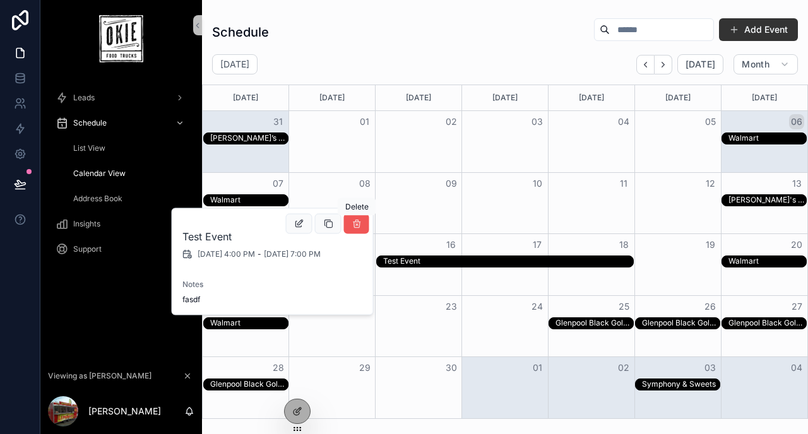
click at [353, 222] on icon "scrollable content" at bounding box center [357, 224] width 10 height 10
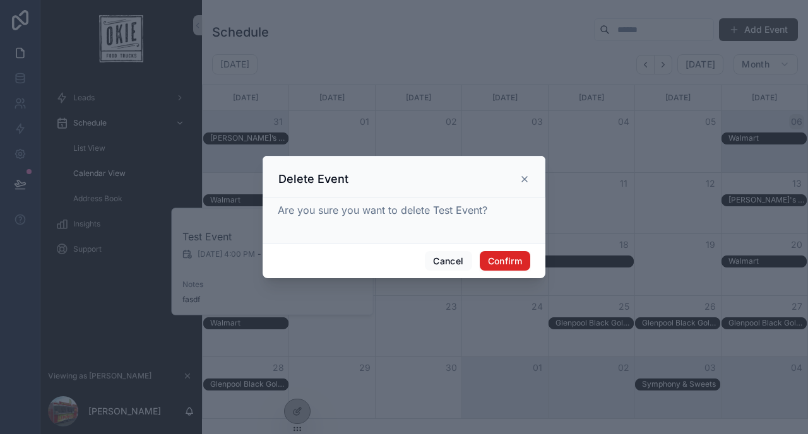
click at [497, 264] on button "Confirm" at bounding box center [505, 261] width 50 height 20
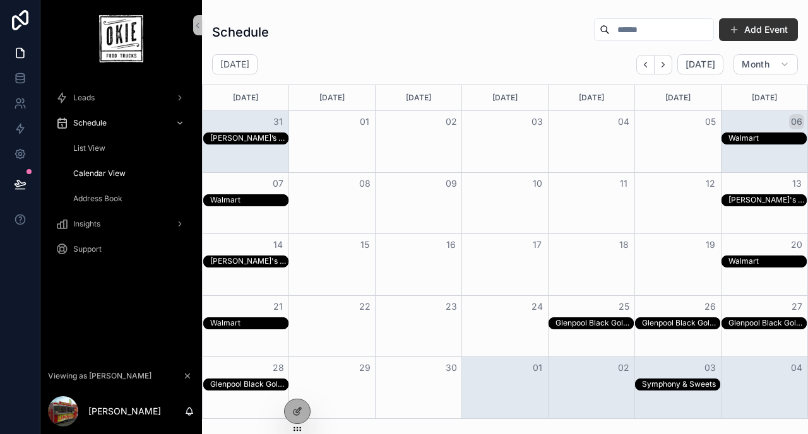
click at [401, 201] on div "Month View" at bounding box center [505, 200] width 432 height 13
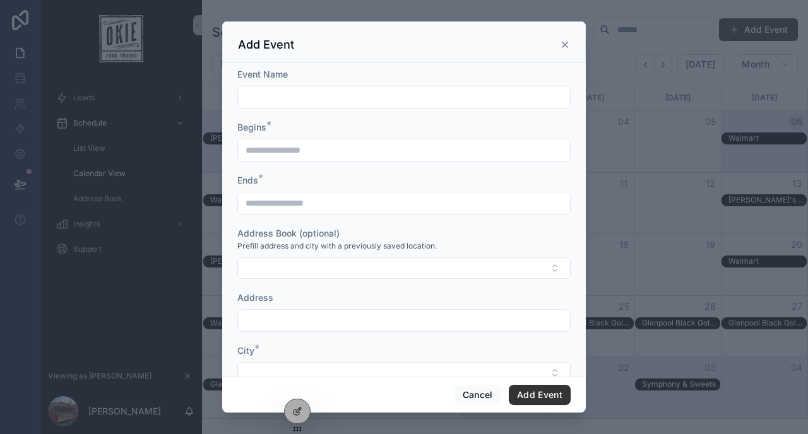
click at [565, 44] on icon "scrollable content" at bounding box center [564, 44] width 5 height 5
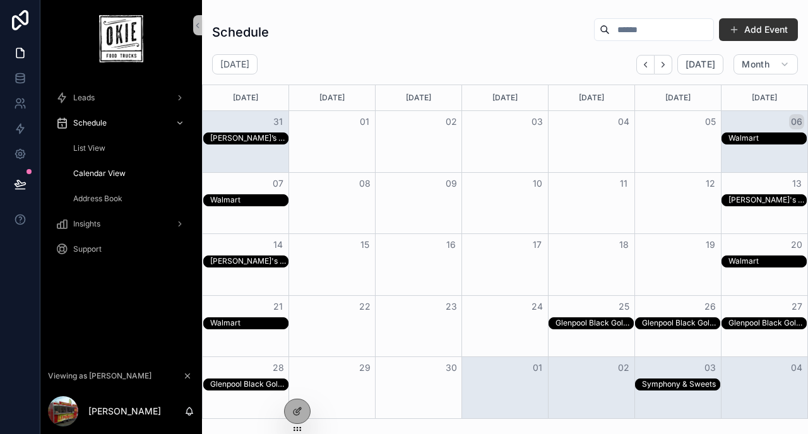
click at [413, 143] on div "Month View" at bounding box center [505, 139] width 432 height 13
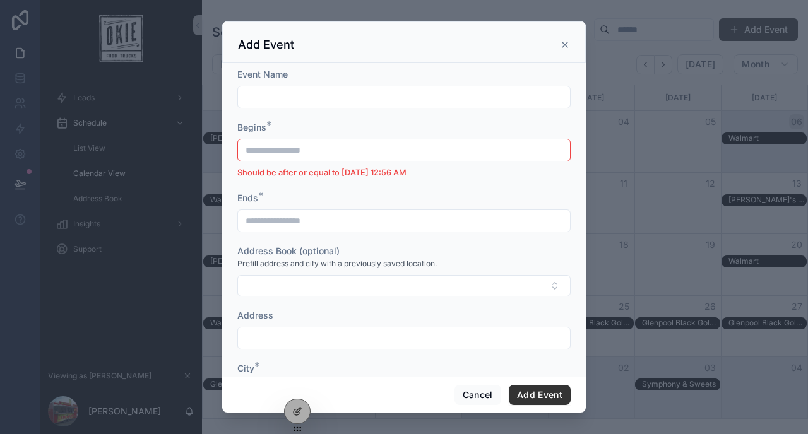
click at [386, 160] on div "**********" at bounding box center [403, 150] width 333 height 23
click at [567, 44] on icon "scrollable content" at bounding box center [565, 45] width 10 height 10
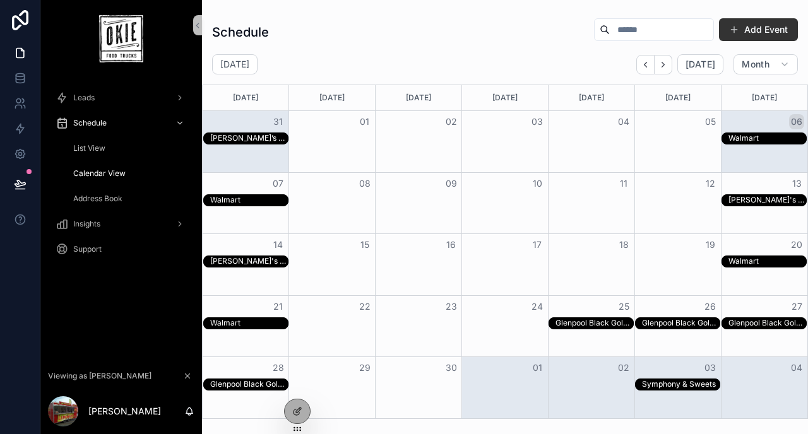
click at [420, 261] on div "Month View" at bounding box center [505, 262] width 432 height 13
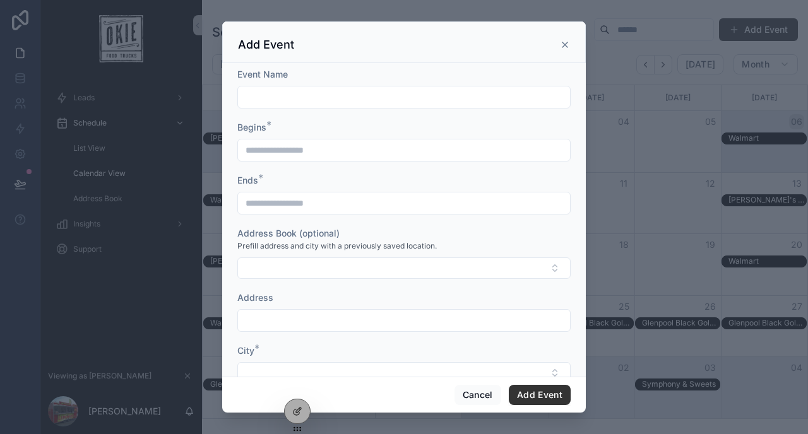
click at [378, 105] on input "scrollable content" at bounding box center [404, 97] width 332 height 18
type input "******"
click at [566, 41] on icon "scrollable content" at bounding box center [565, 45] width 10 height 10
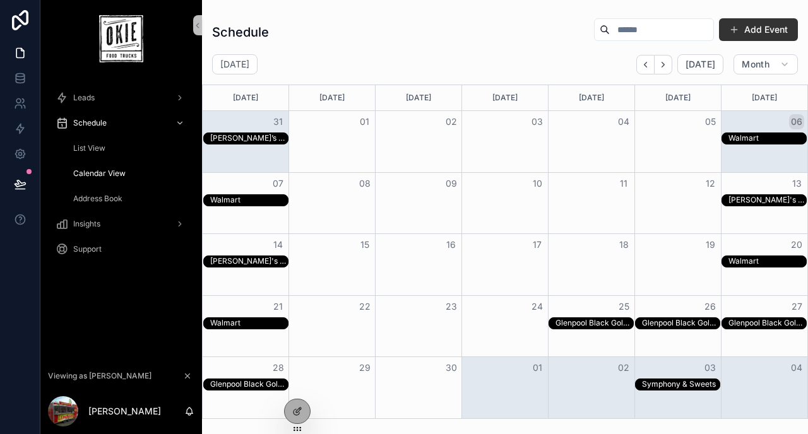
click at [430, 57] on div "September 2025 Today Month" at bounding box center [505, 64] width 606 height 20
click at [391, 211] on div "Month View" at bounding box center [418, 203] width 86 height 61
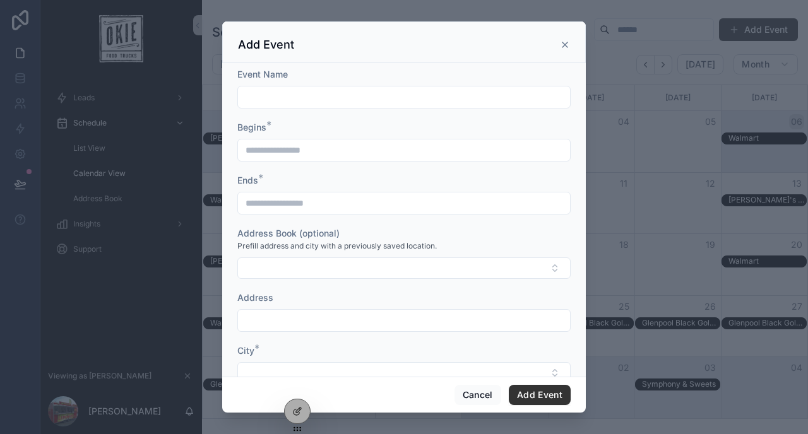
click at [566, 45] on icon "scrollable content" at bounding box center [565, 45] width 10 height 10
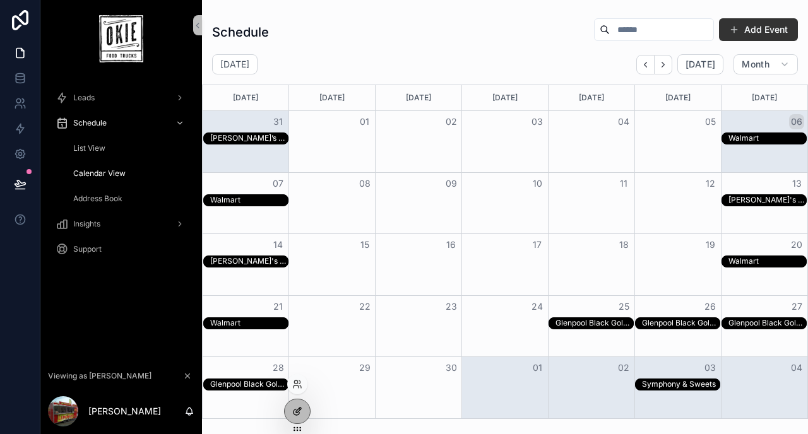
click at [295, 415] on icon at bounding box center [296, 413] width 6 height 6
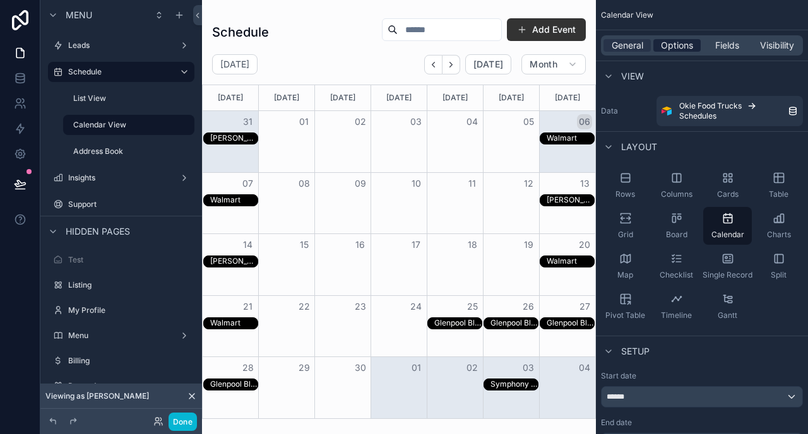
click at [666, 50] on span "Options" at bounding box center [677, 45] width 32 height 13
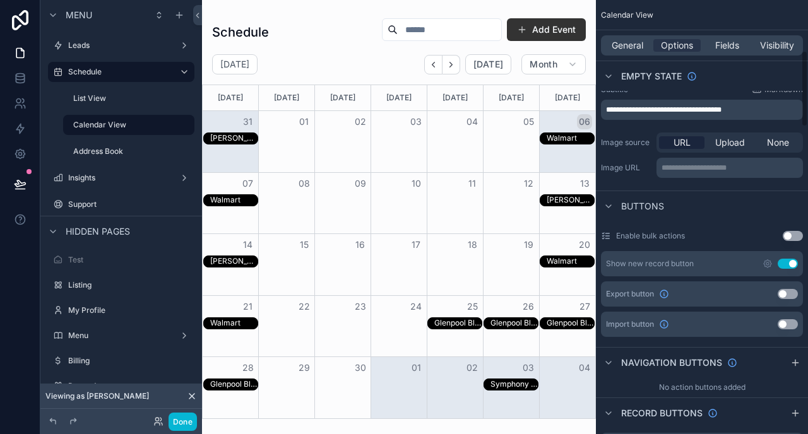
scroll to position [290, 0]
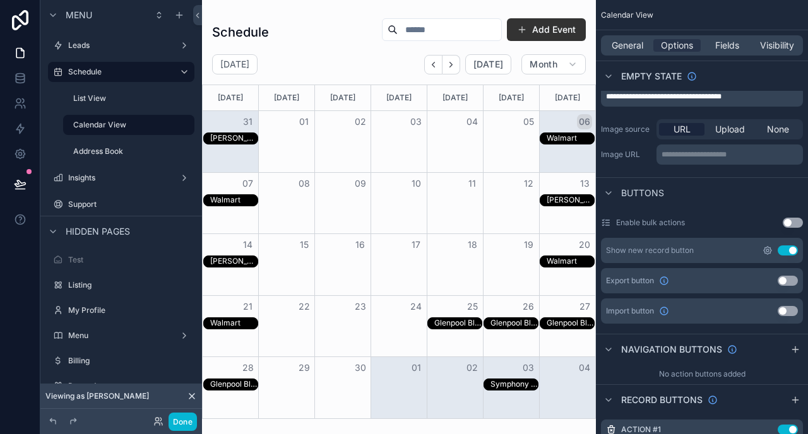
click at [766, 251] on icon "scrollable content" at bounding box center [767, 250] width 3 height 3
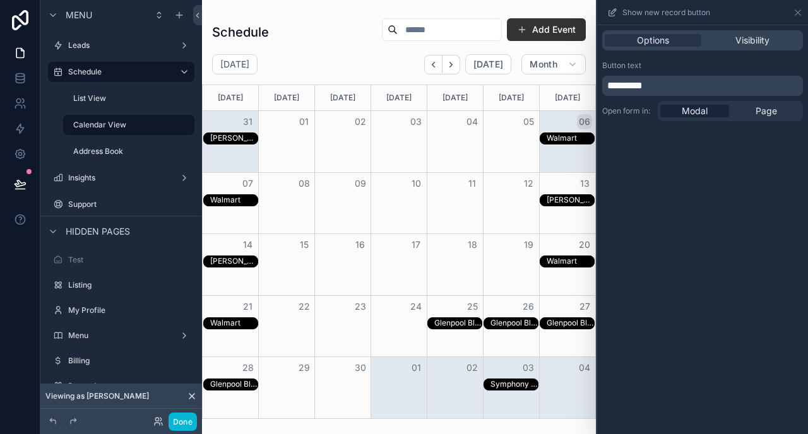
click at [390, 142] on div "Month View" at bounding box center [399, 139] width 280 height 13
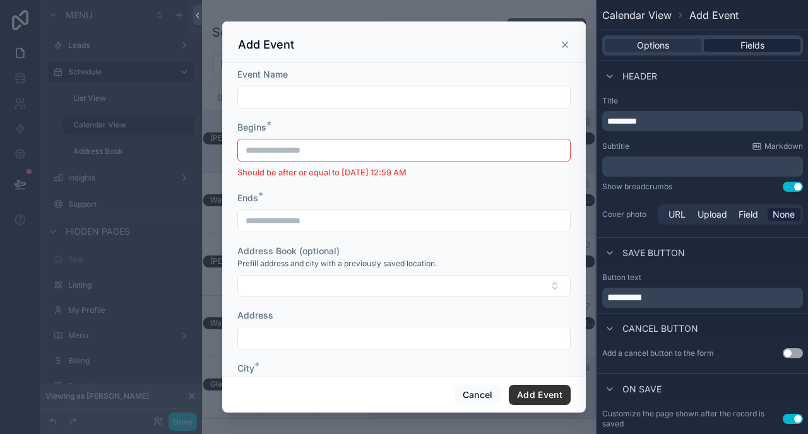
click at [735, 47] on div "Fields" at bounding box center [752, 45] width 97 height 13
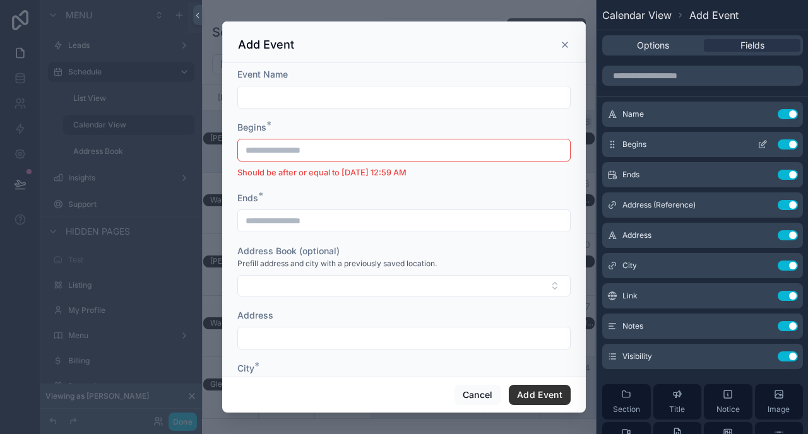
click at [762, 145] on icon at bounding box center [762, 144] width 10 height 10
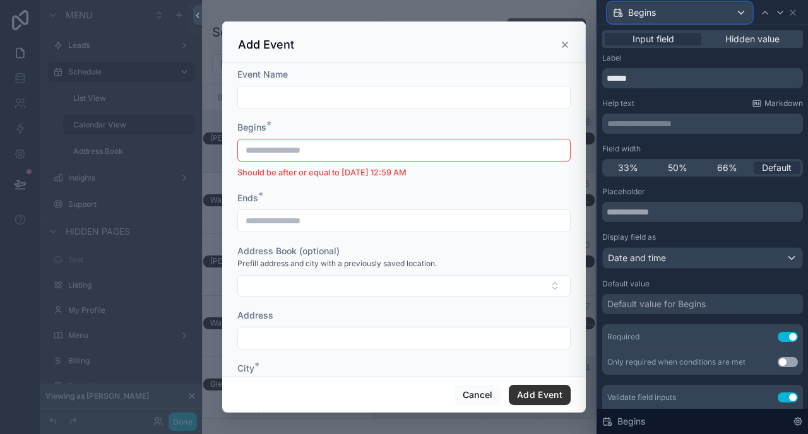
click at [667, 15] on div "Begins" at bounding box center [680, 13] width 144 height 20
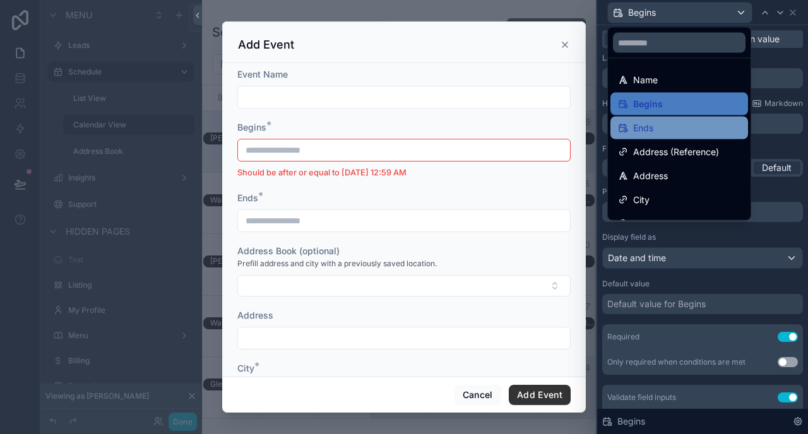
click at [653, 125] on span "Ends" at bounding box center [643, 128] width 20 height 15
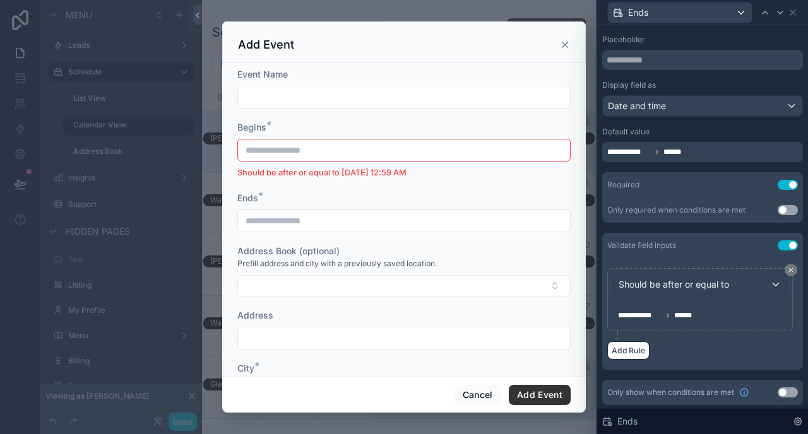
scroll to position [153, 0]
click at [566, 42] on icon "scrollable content" at bounding box center [565, 45] width 10 height 10
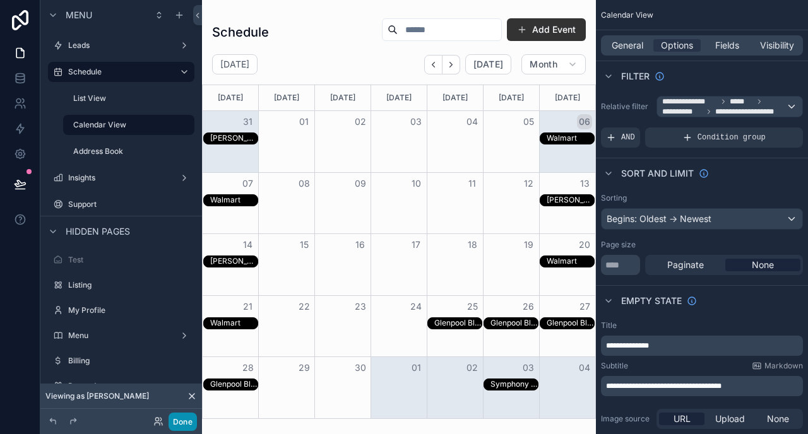
click at [188, 423] on button "Done" at bounding box center [183, 422] width 28 height 18
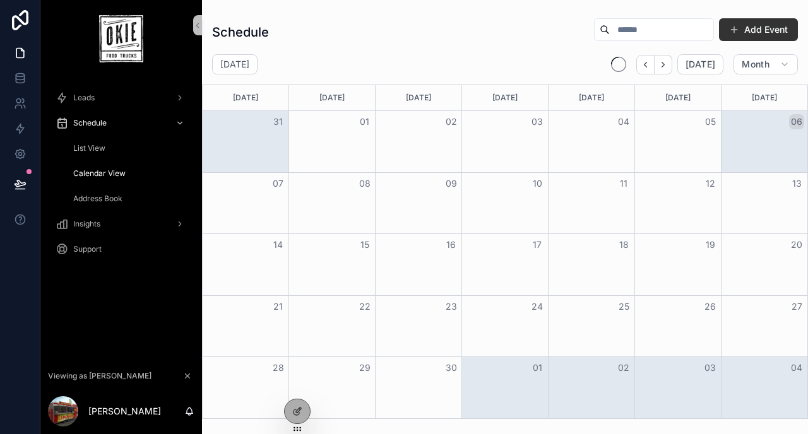
click at [100, 172] on span "Calendar View" at bounding box center [99, 174] width 52 height 10
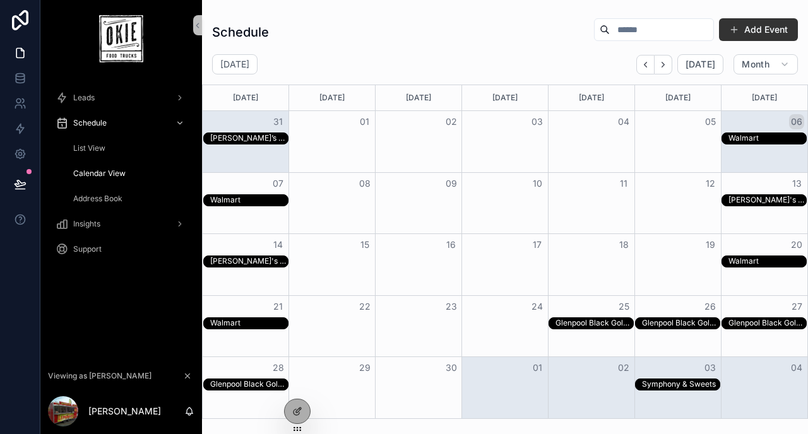
click at [433, 221] on div "Month View" at bounding box center [418, 203] width 86 height 61
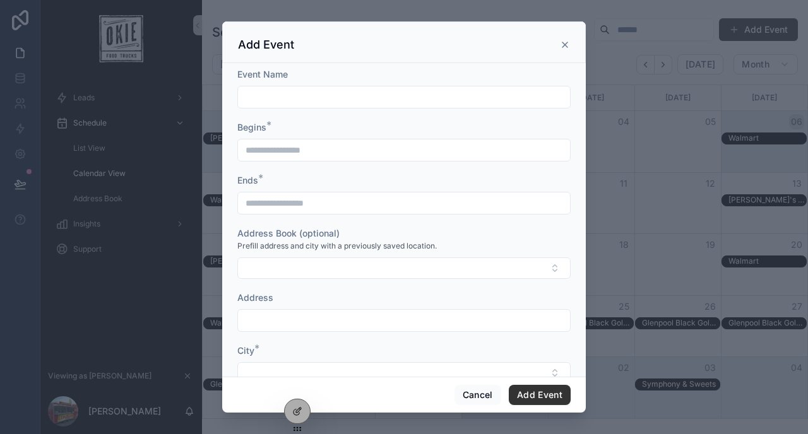
click at [349, 163] on form "**********" at bounding box center [403, 339] width 333 height 542
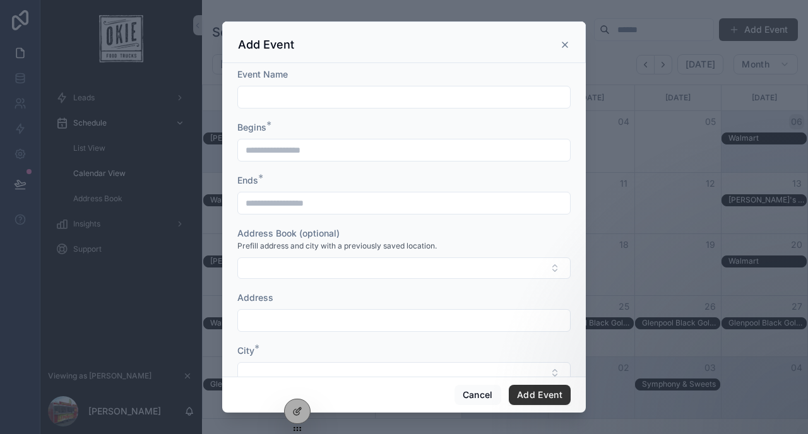
click at [566, 40] on icon "scrollable content" at bounding box center [565, 45] width 10 height 10
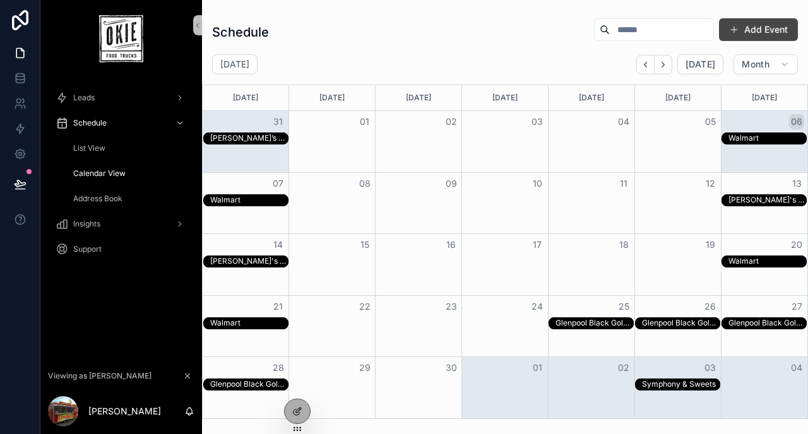
click at [740, 35] on button "Add Event" at bounding box center [758, 29] width 79 height 23
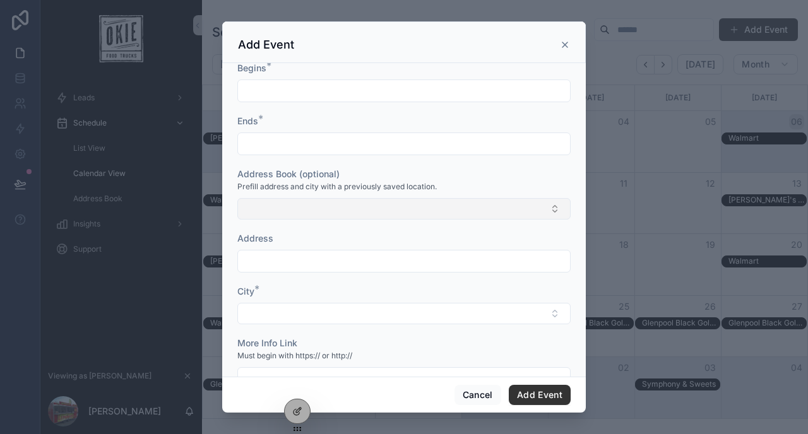
scroll to position [74, 0]
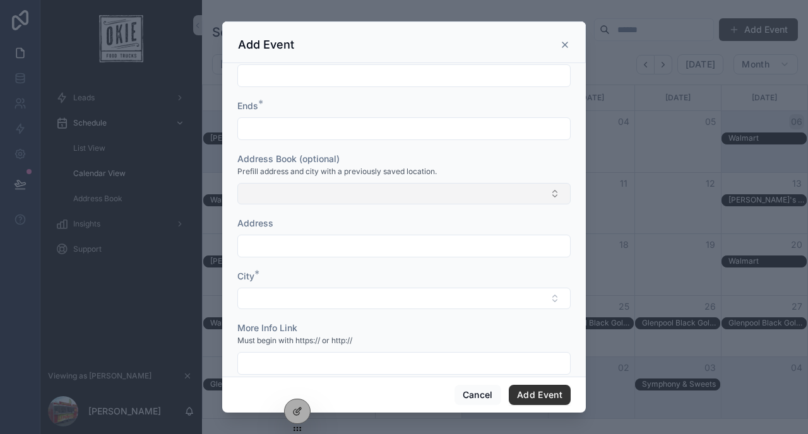
click at [399, 191] on button "Select Button" at bounding box center [403, 193] width 333 height 21
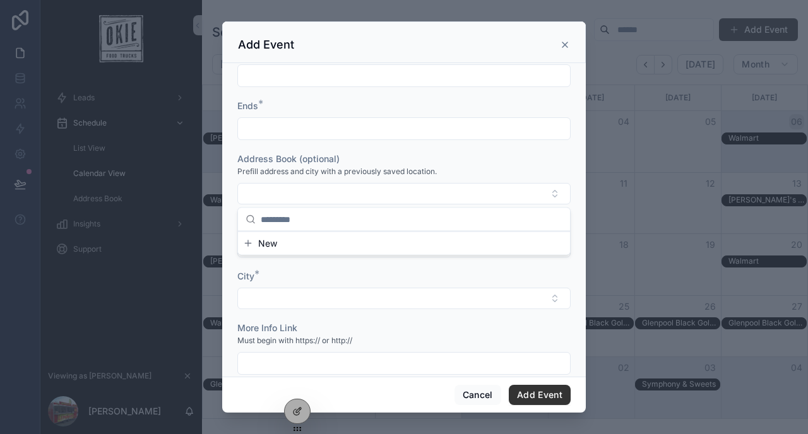
click at [454, 159] on div "Address Book (optional)" at bounding box center [403, 159] width 333 height 13
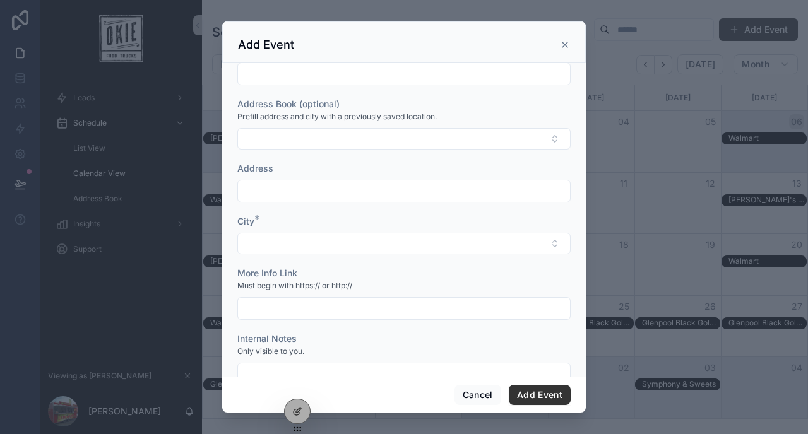
scroll to position [0, 0]
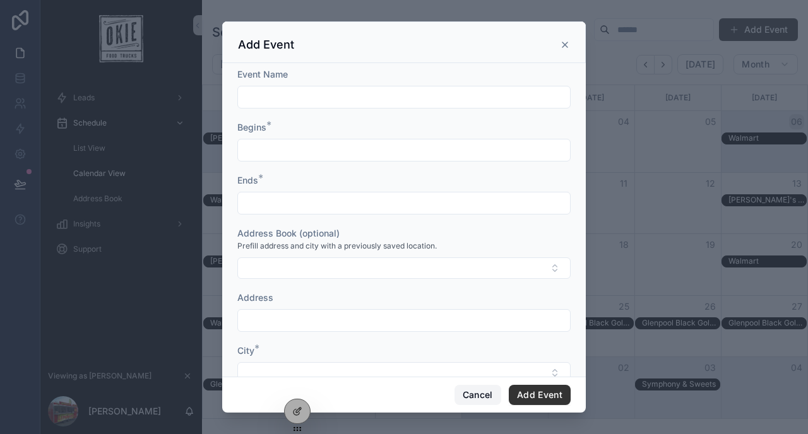
click at [471, 393] on button "Cancel" at bounding box center [477, 395] width 47 height 20
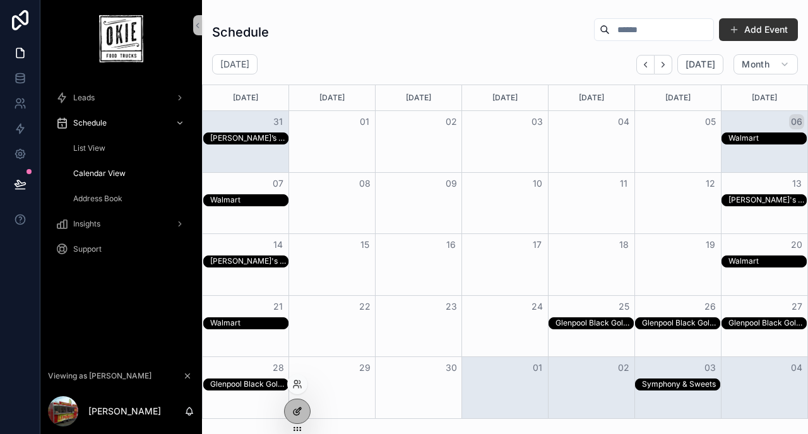
click at [293, 410] on icon at bounding box center [296, 413] width 6 height 6
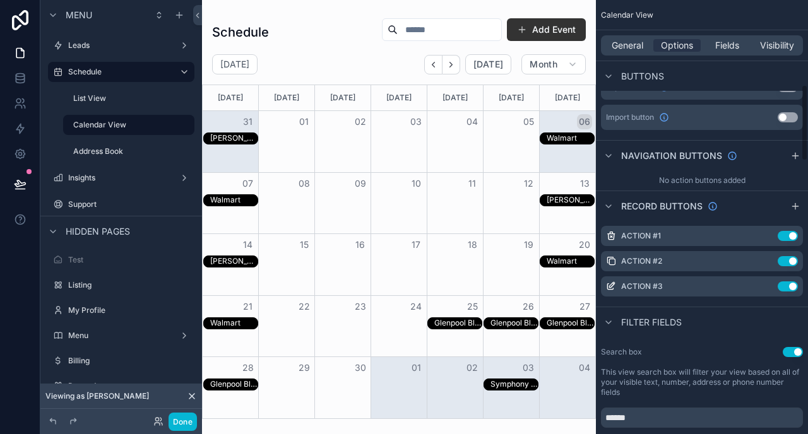
scroll to position [487, 0]
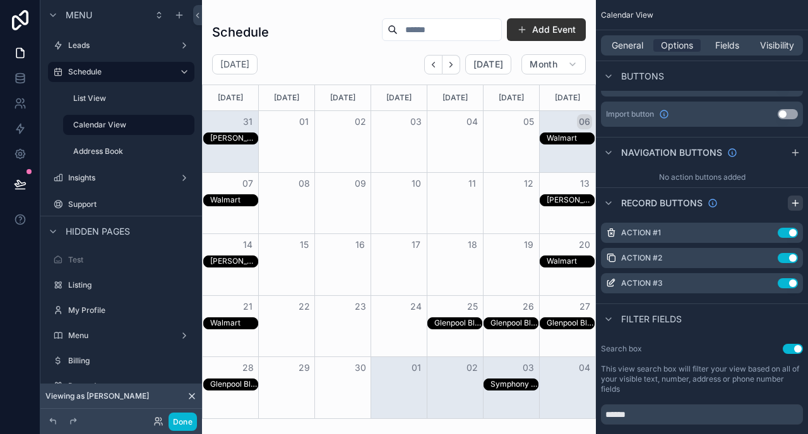
click at [794, 205] on icon "scrollable content" at bounding box center [795, 203] width 10 height 10
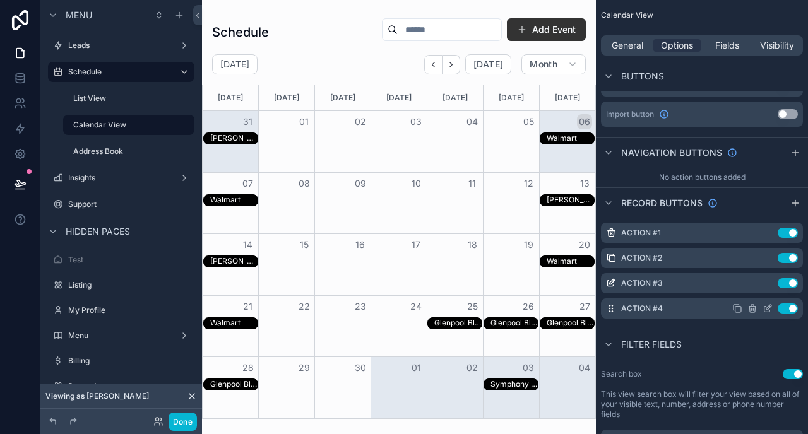
click at [766, 305] on icon "scrollable content" at bounding box center [767, 309] width 10 height 10
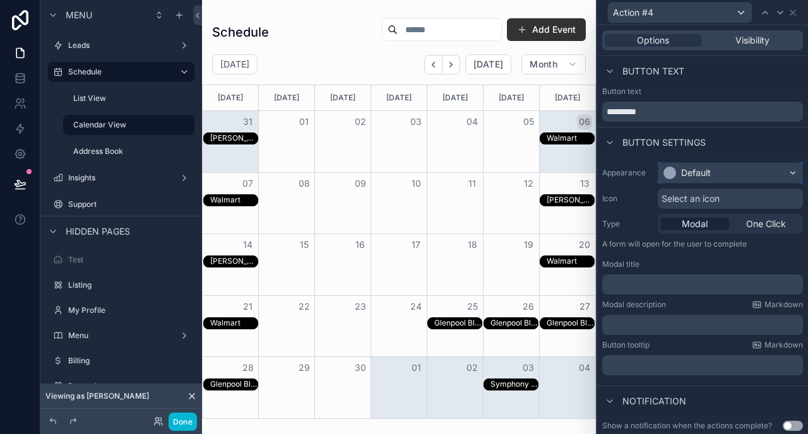
click at [697, 171] on div "Default" at bounding box center [696, 173] width 30 height 13
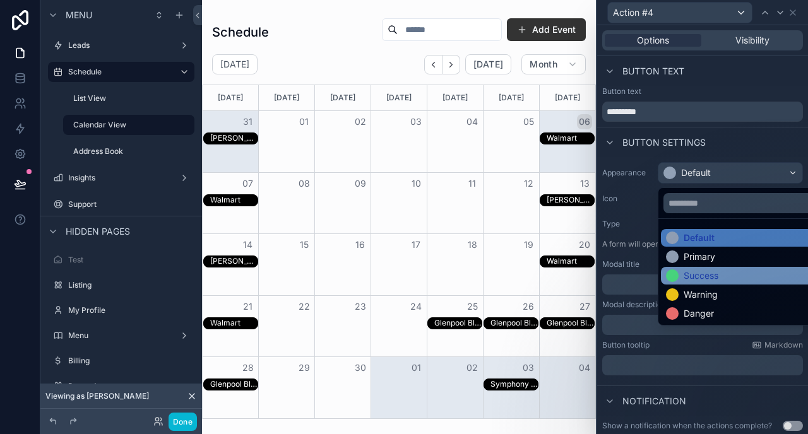
click at [704, 275] on div "Success" at bounding box center [701, 275] width 35 height 13
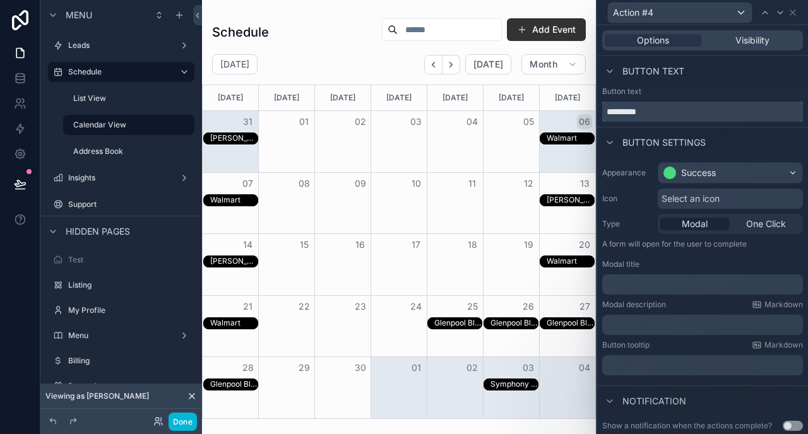
click at [663, 115] on input "*********" at bounding box center [702, 112] width 201 height 20
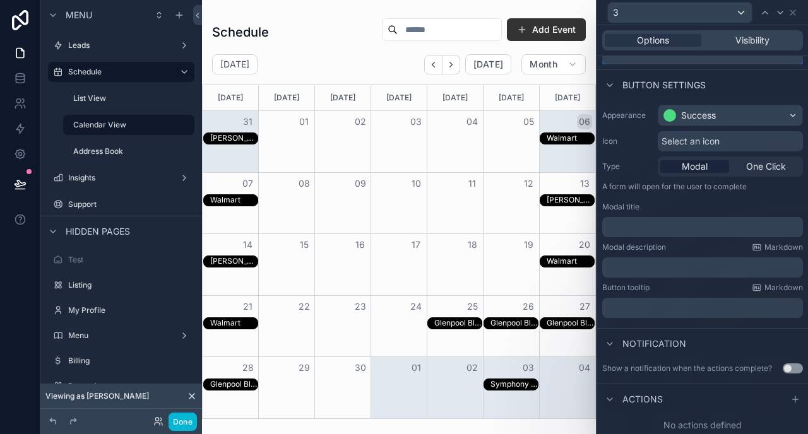
scroll to position [60, 0]
click at [642, 302] on p "﻿" at bounding box center [703, 305] width 193 height 13
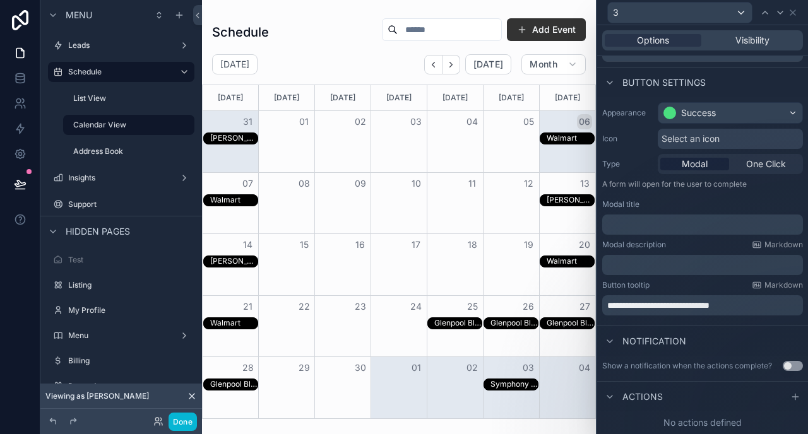
click at [747, 323] on div "**********" at bounding box center [702, 211] width 211 height 228
click at [699, 141] on span "Select an icon" at bounding box center [690, 139] width 58 height 13
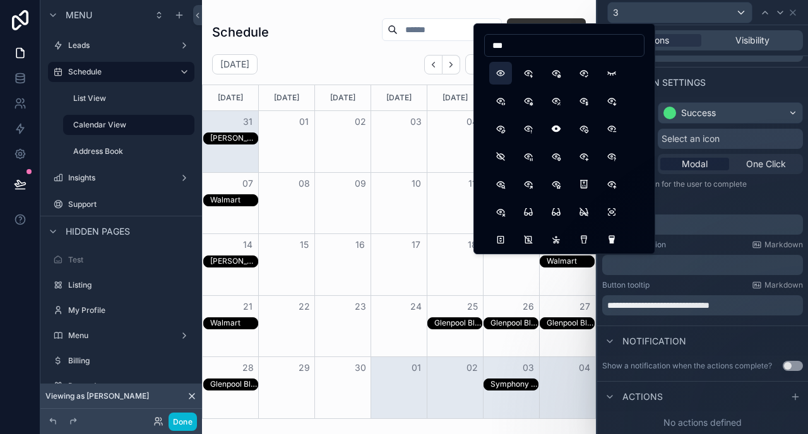
type input "***"
click at [497, 71] on button "Eye" at bounding box center [500, 73] width 23 height 23
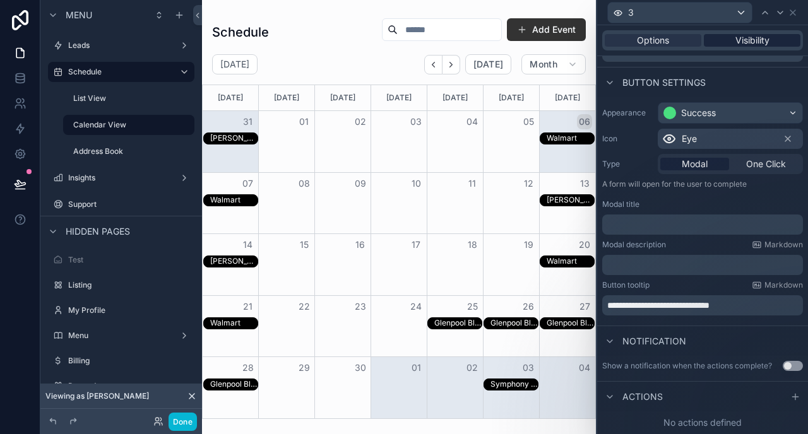
click at [759, 37] on span "Visibility" at bounding box center [752, 40] width 34 height 13
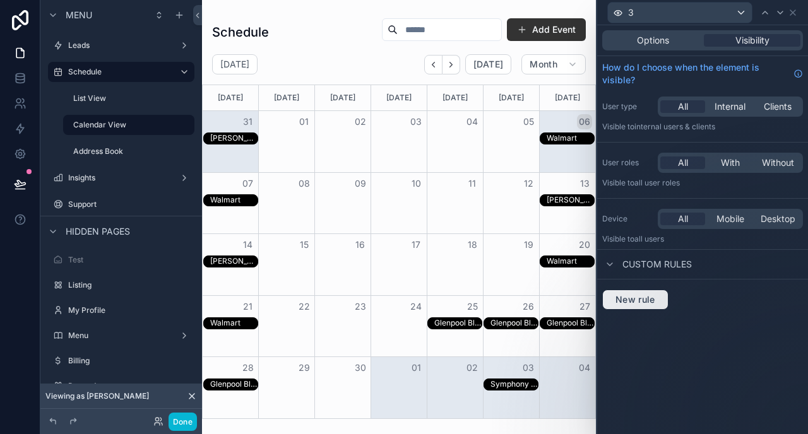
click at [629, 301] on span "New rule" at bounding box center [635, 299] width 50 height 11
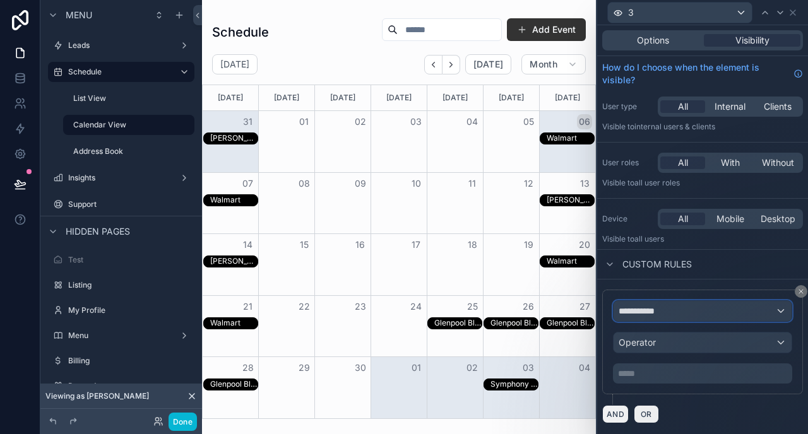
click at [670, 309] on div "**********" at bounding box center [702, 311] width 178 height 20
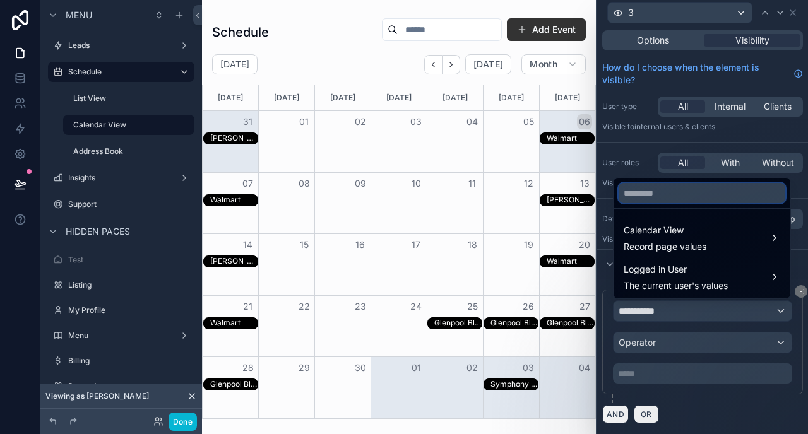
click at [673, 193] on input "text" at bounding box center [701, 193] width 167 height 20
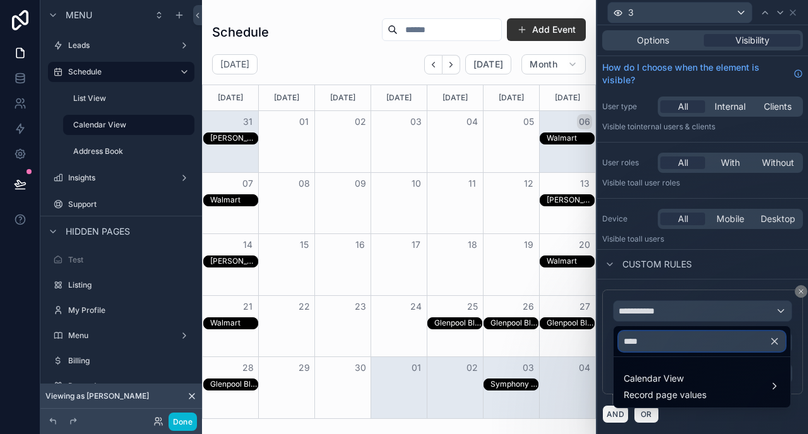
type input "****"
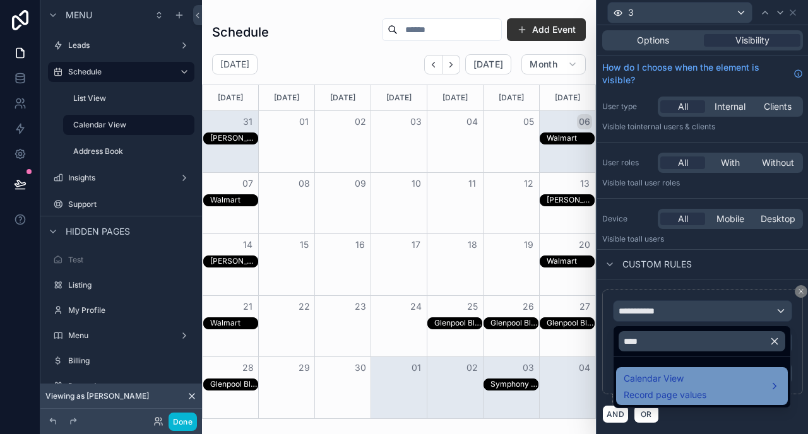
click at [695, 390] on span "Record page values" at bounding box center [665, 395] width 83 height 13
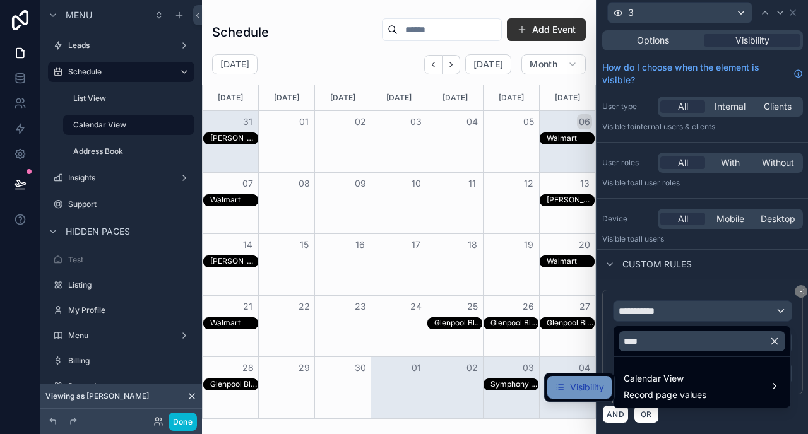
click at [579, 390] on span "Visibility" at bounding box center [587, 387] width 34 height 15
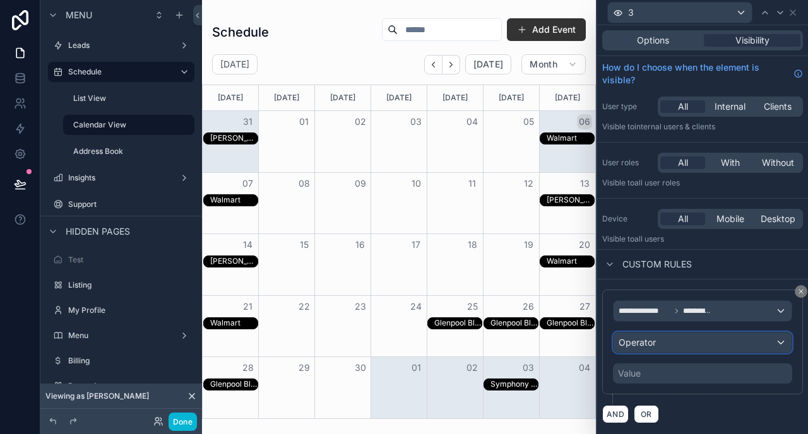
click at [668, 343] on div "Operator" at bounding box center [702, 343] width 178 height 20
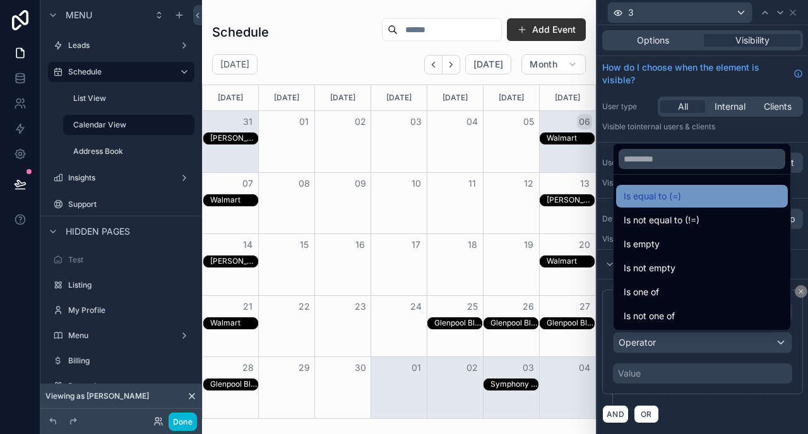
click at [666, 196] on span "Is equal to (=)" at bounding box center [652, 196] width 57 height 15
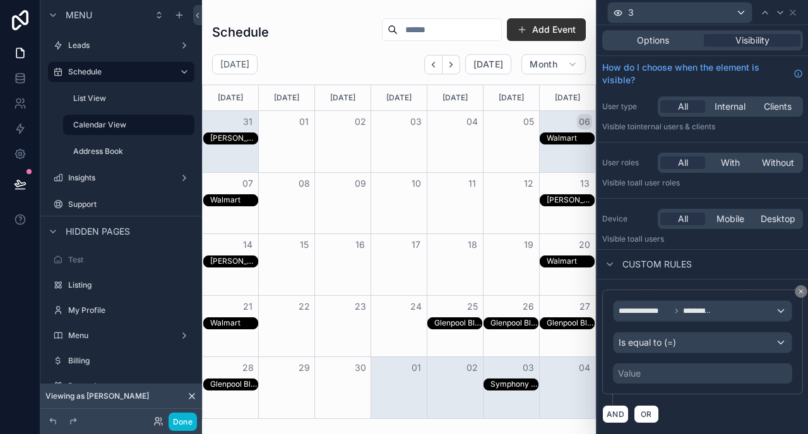
click at [651, 372] on div "Value" at bounding box center [702, 374] width 179 height 20
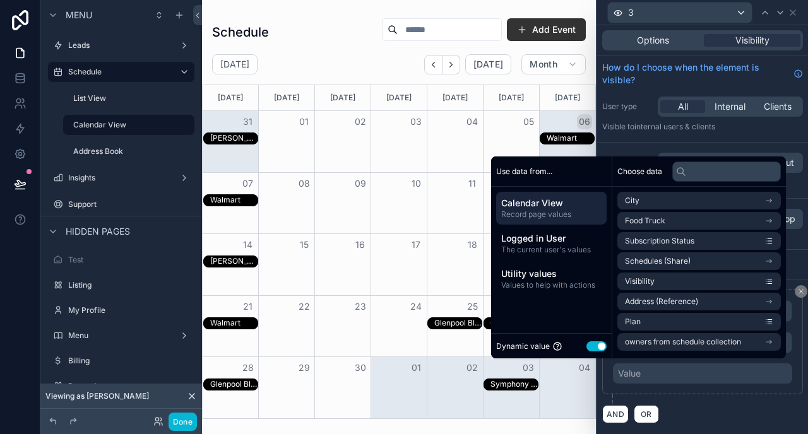
click at [586, 349] on button "Use setting" at bounding box center [596, 346] width 20 height 10
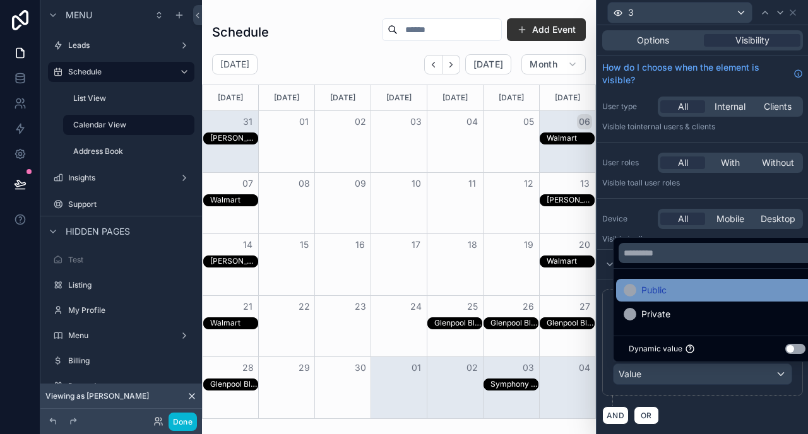
click at [669, 289] on div "Public" at bounding box center [717, 290] width 187 height 15
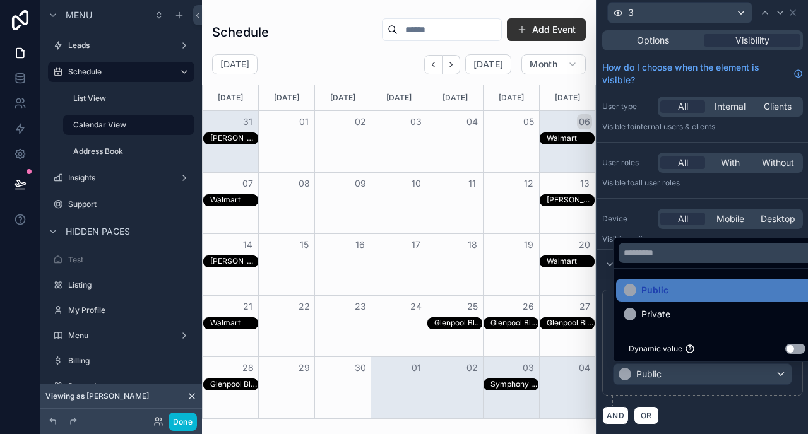
click at [646, 196] on div "**********" at bounding box center [702, 230] width 211 height 410
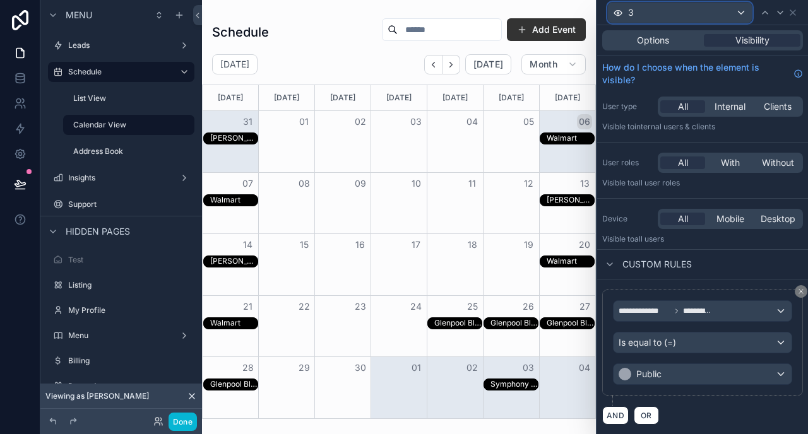
click at [737, 15] on div "3" at bounding box center [680, 13] width 144 height 20
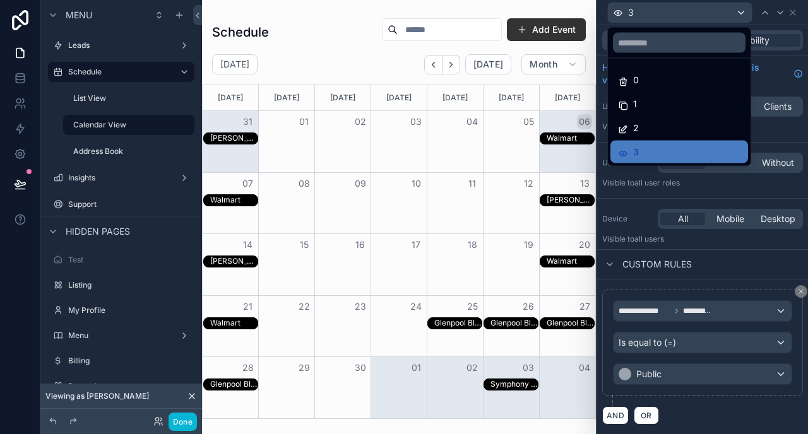
click at [795, 11] on div at bounding box center [702, 217] width 211 height 434
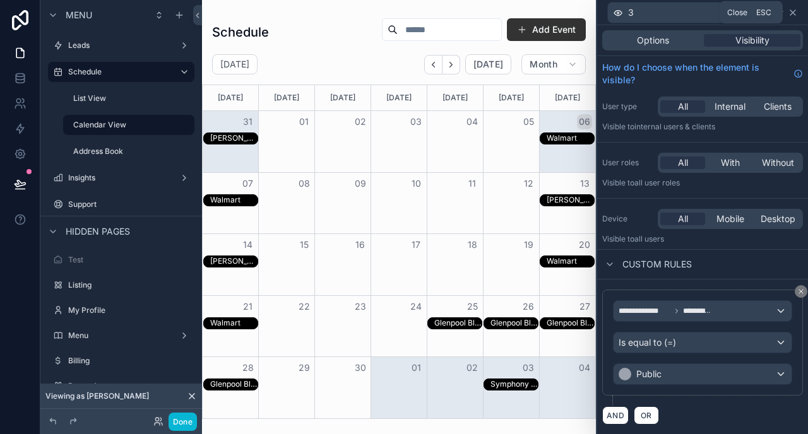
click at [792, 15] on icon at bounding box center [793, 13] width 10 height 10
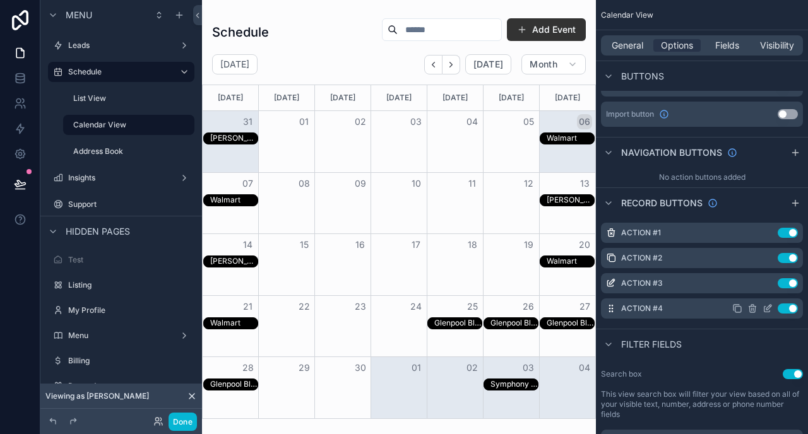
click at [738, 308] on icon "scrollable content" at bounding box center [737, 309] width 10 height 10
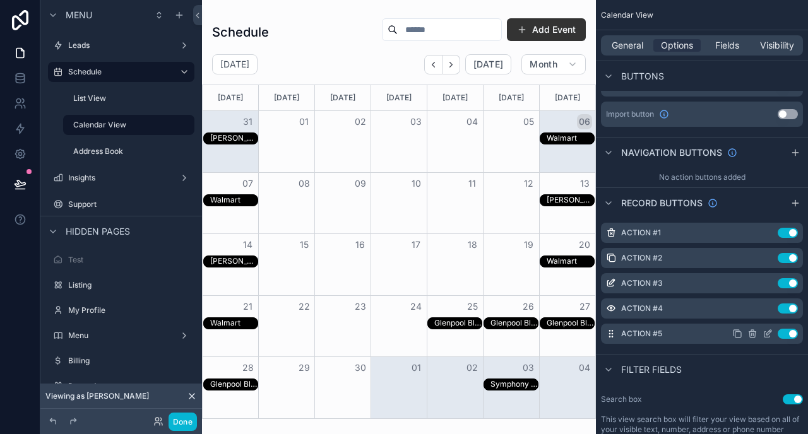
click at [765, 331] on icon "scrollable content" at bounding box center [767, 334] width 10 height 10
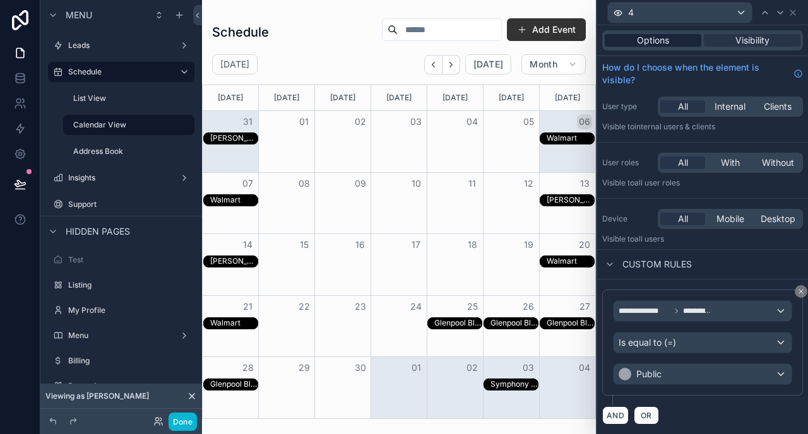
click at [651, 41] on span "Options" at bounding box center [653, 40] width 32 height 13
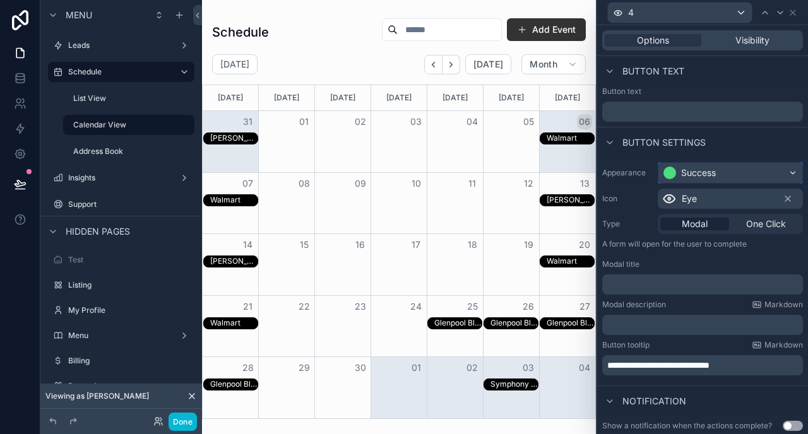
click at [696, 169] on div "Success" at bounding box center [698, 173] width 35 height 13
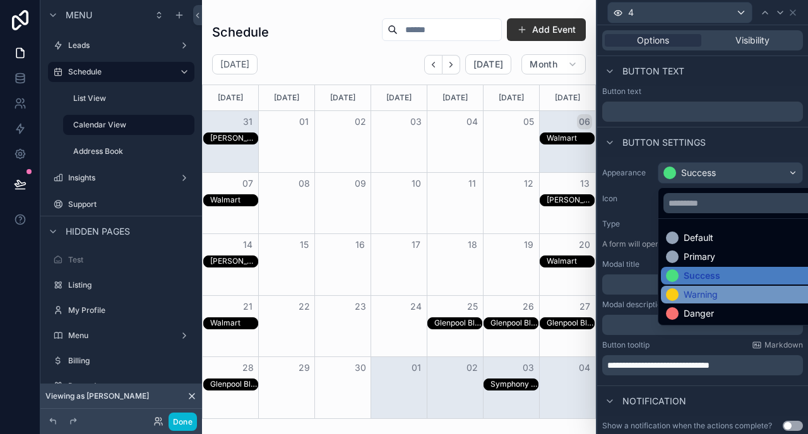
click at [703, 287] on div "Warning" at bounding box center [745, 295] width 168 height 18
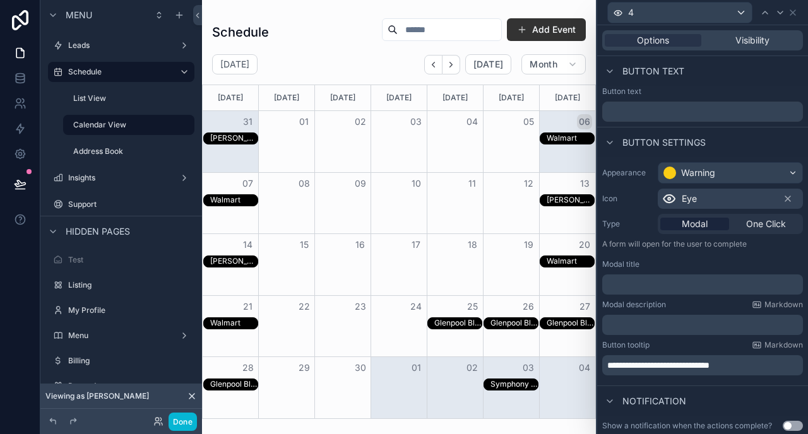
click at [686, 199] on span "Eye" at bounding box center [689, 198] width 15 height 13
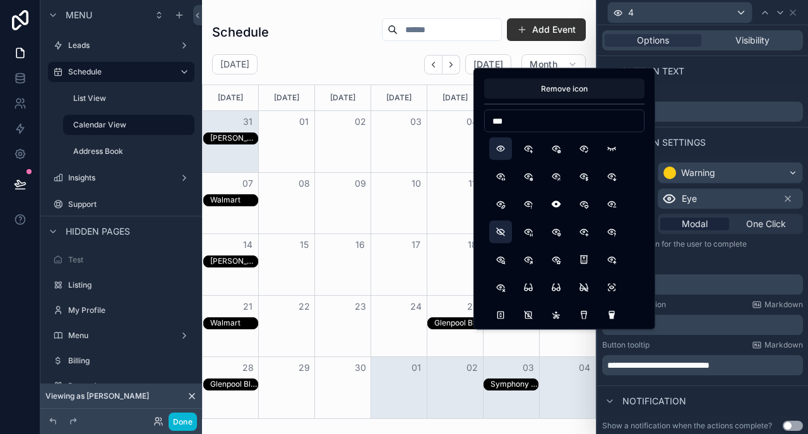
type input "***"
click at [497, 229] on button "EyeOff" at bounding box center [500, 232] width 23 height 23
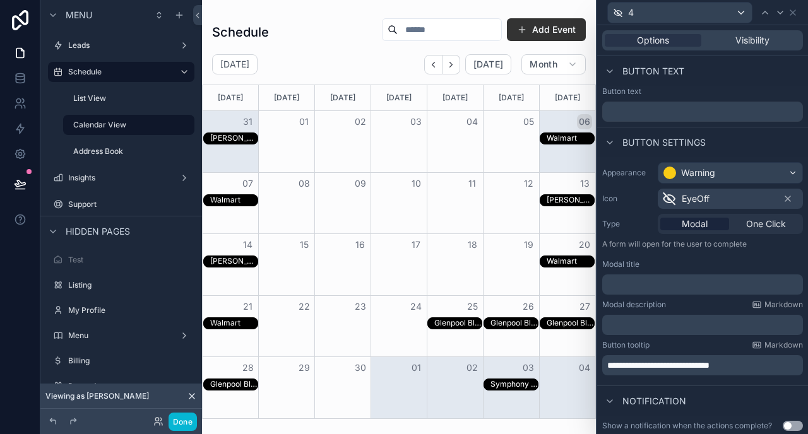
click at [620, 362] on span "**********" at bounding box center [658, 365] width 102 height 9
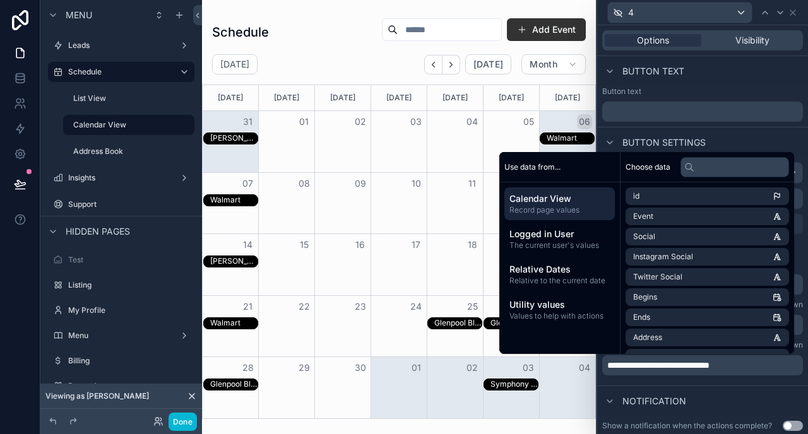
click at [670, 365] on span "**********" at bounding box center [658, 365] width 102 height 9
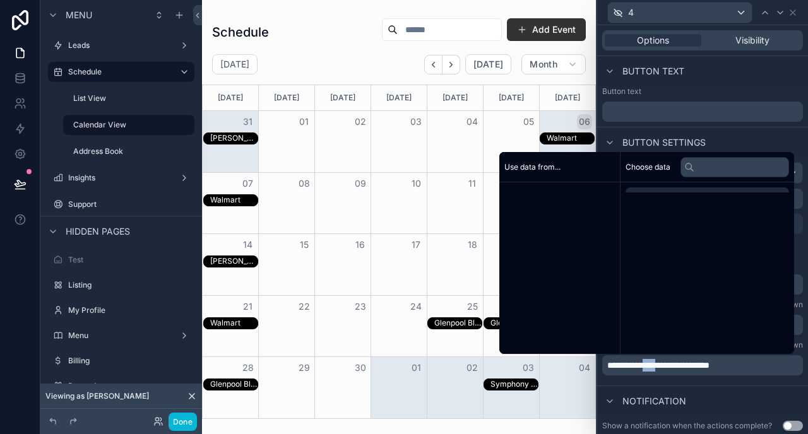
click at [670, 365] on span "**********" at bounding box center [658, 365] width 102 height 9
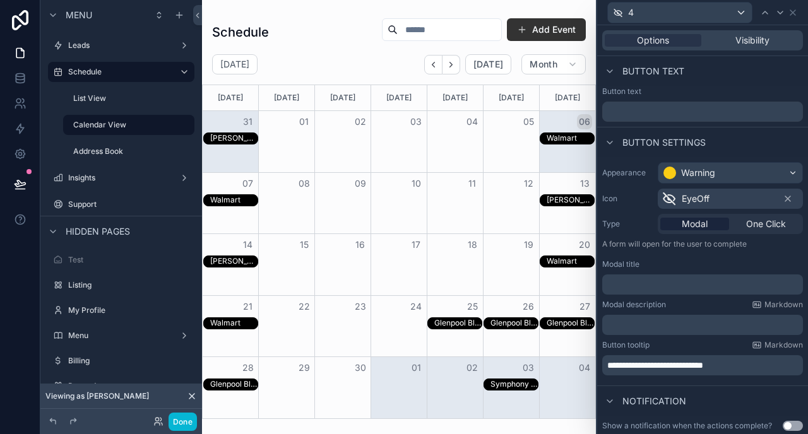
click at [737, 72] on div "Button text" at bounding box center [702, 71] width 211 height 30
click at [747, 39] on span "Visibility" at bounding box center [752, 40] width 34 height 13
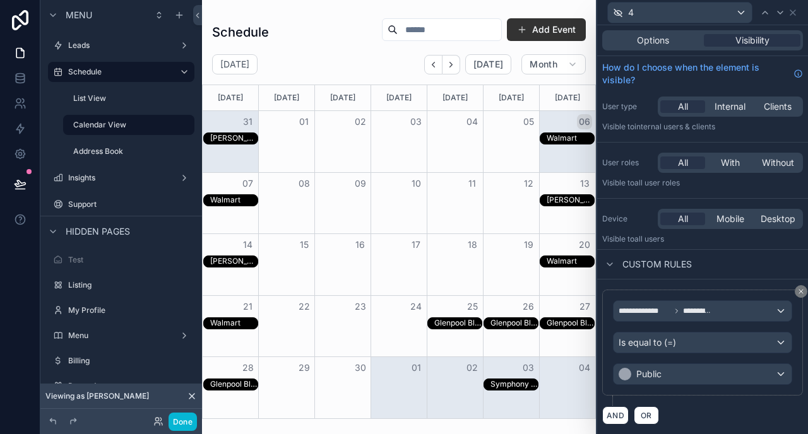
scroll to position [1, 0]
click at [689, 372] on div "Public" at bounding box center [702, 374] width 178 height 20
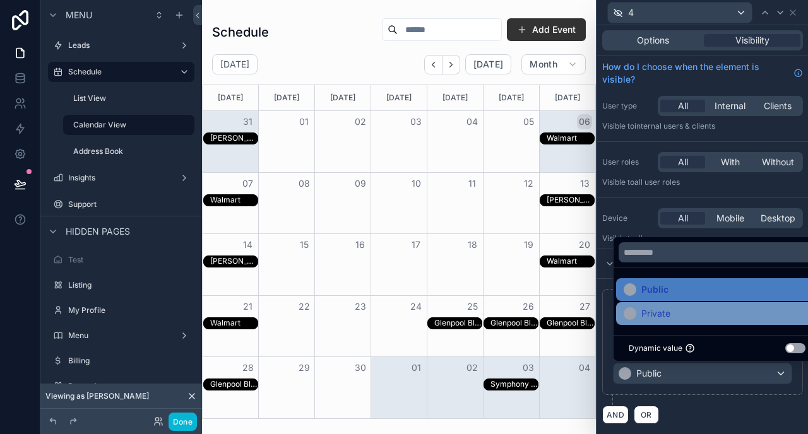
click at [672, 316] on div "Private" at bounding box center [717, 313] width 187 height 15
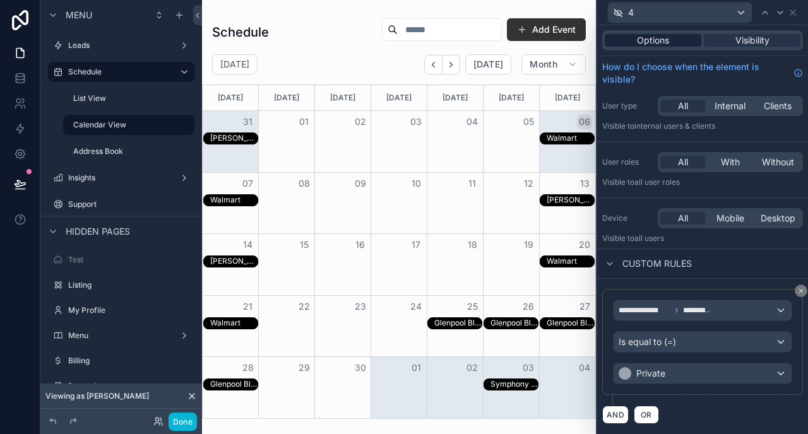
click at [656, 41] on span "Options" at bounding box center [653, 40] width 32 height 13
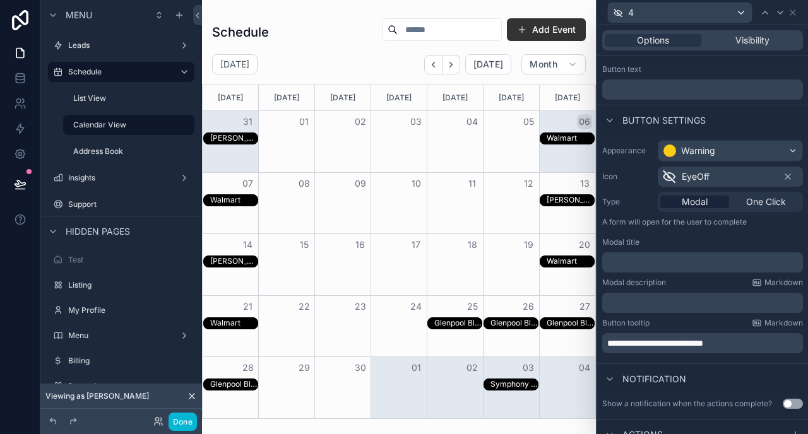
scroll to position [19, 0]
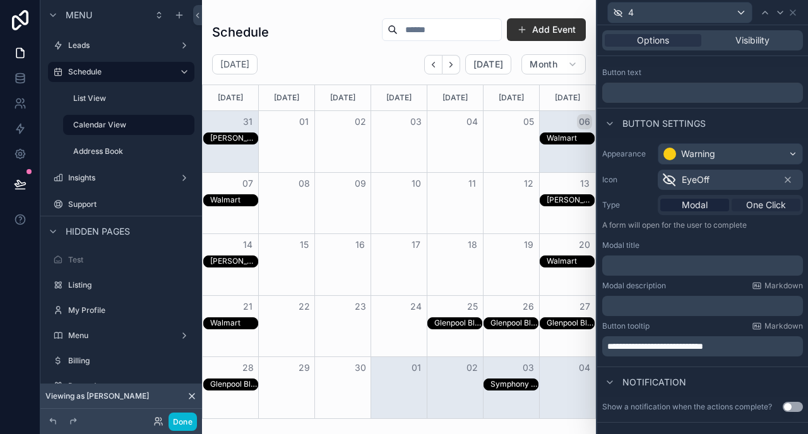
click at [762, 203] on span "One Click" at bounding box center [766, 205] width 40 height 13
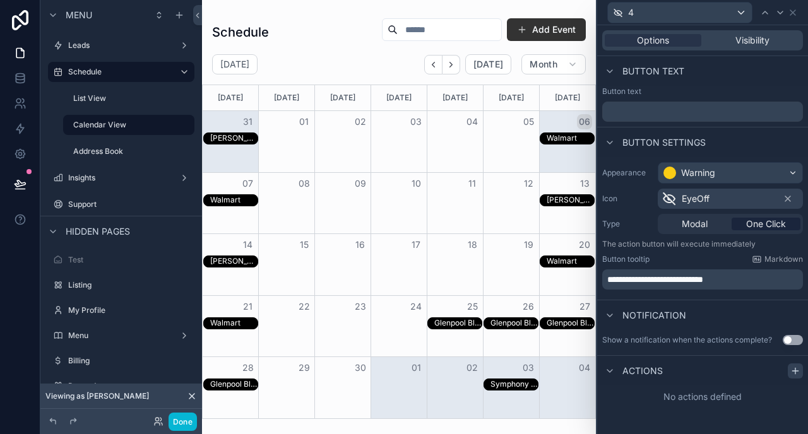
click at [793, 372] on icon at bounding box center [795, 371] width 10 height 10
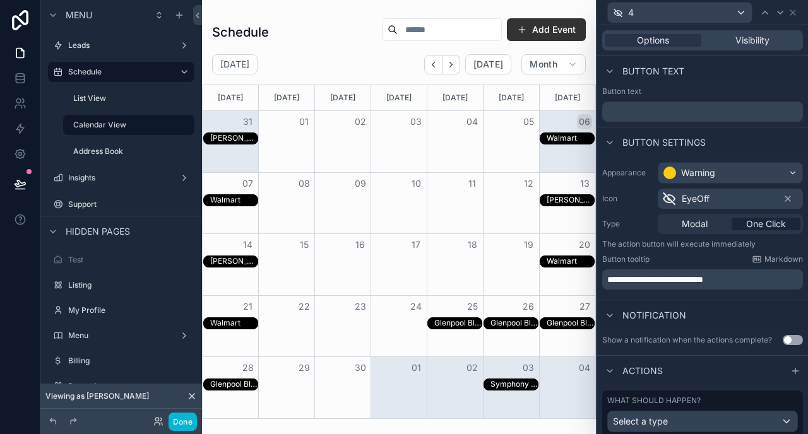
scroll to position [40, 0]
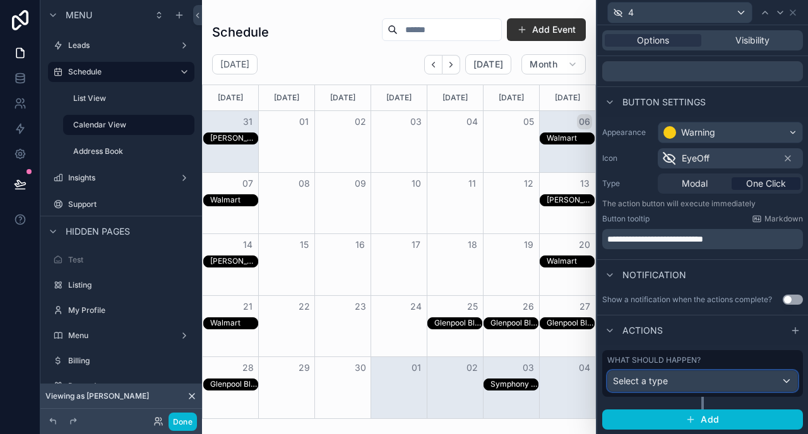
click at [640, 376] on span "Select a type" at bounding box center [640, 381] width 55 height 11
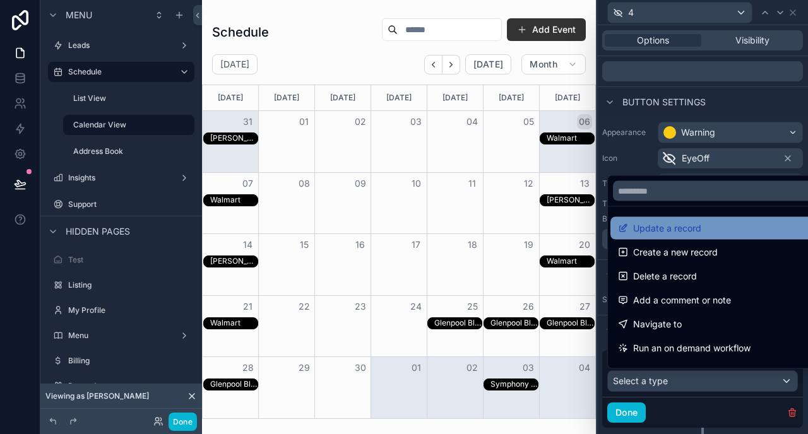
click at [657, 227] on span "Update a record" at bounding box center [667, 228] width 68 height 15
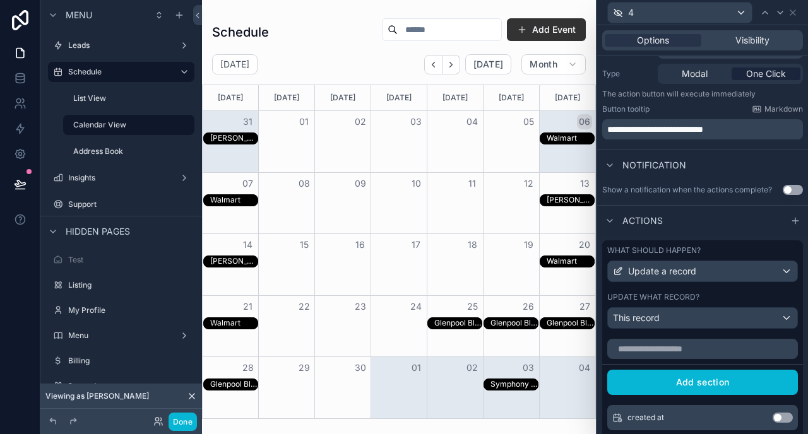
scroll to position [230, 0]
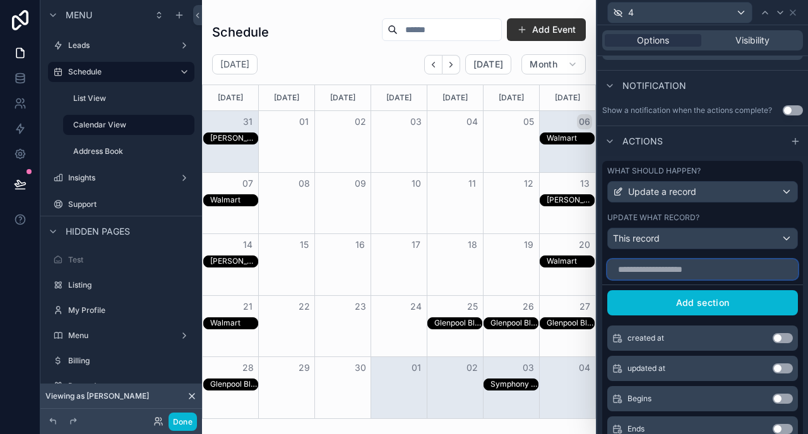
click at [675, 271] on input "text" at bounding box center [702, 269] width 191 height 20
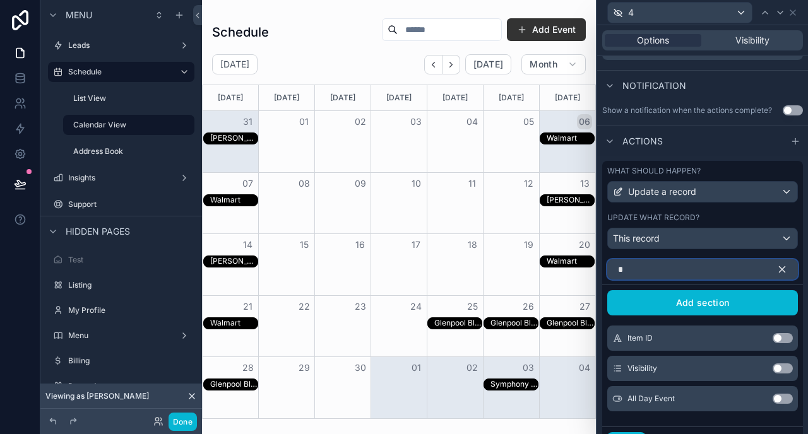
type input "**"
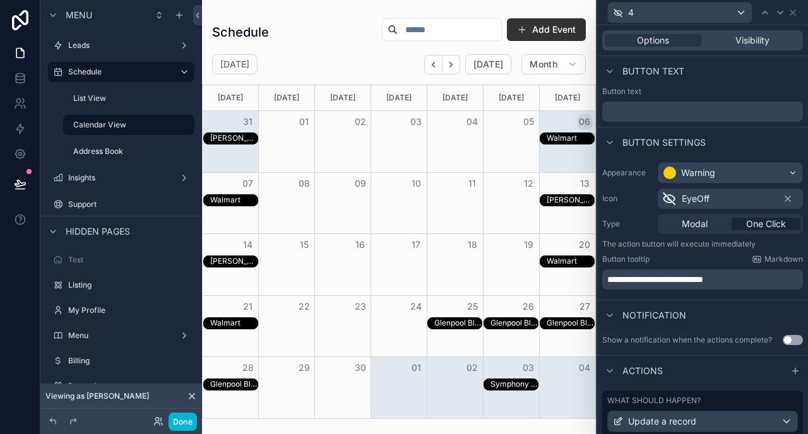
scroll to position [487, 0]
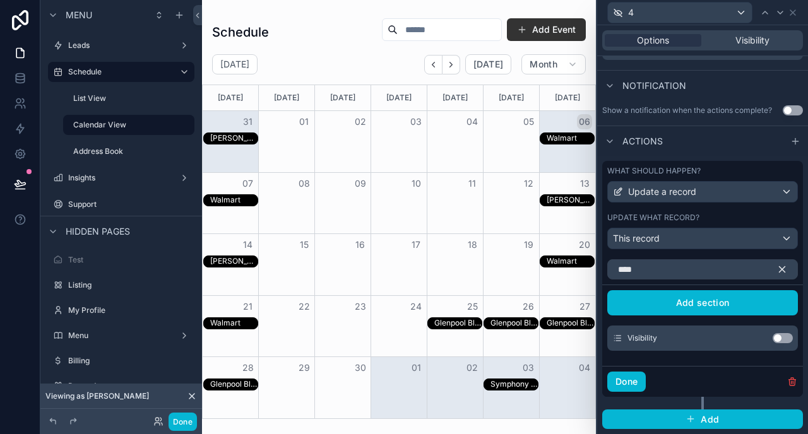
type input "****"
click at [782, 342] on button "Use setting" at bounding box center [782, 338] width 20 height 10
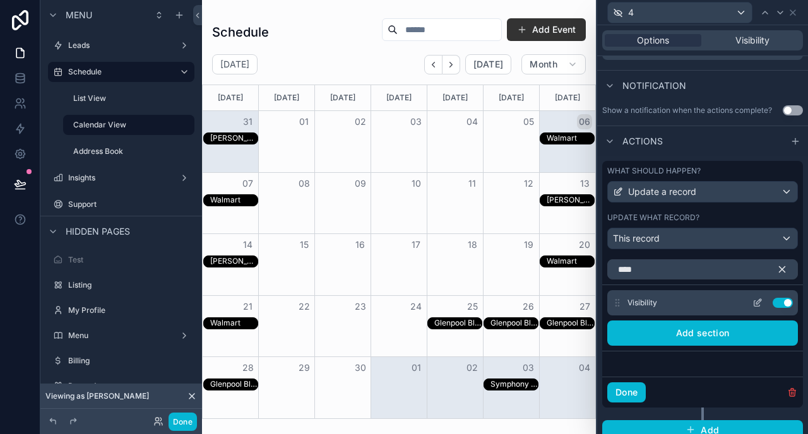
click at [759, 303] on icon at bounding box center [758, 301] width 5 height 5
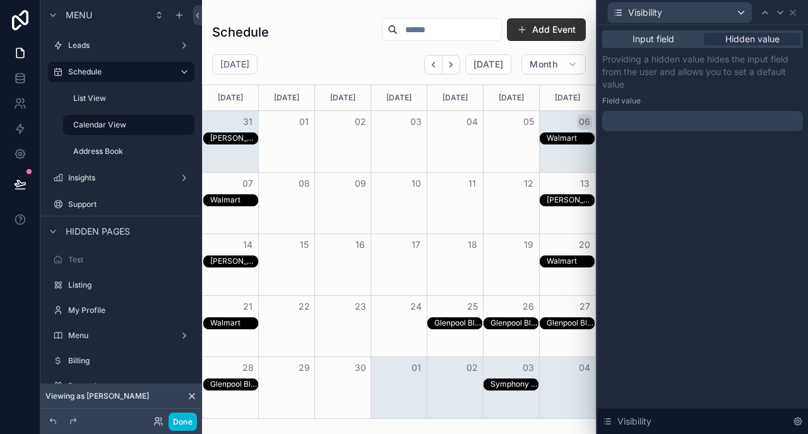
click at [676, 122] on div at bounding box center [702, 121] width 201 height 20
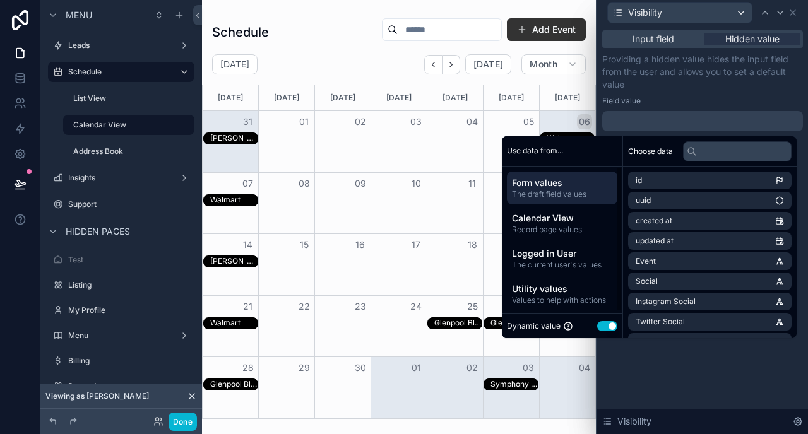
click at [604, 322] on button "Use setting" at bounding box center [607, 326] width 20 height 10
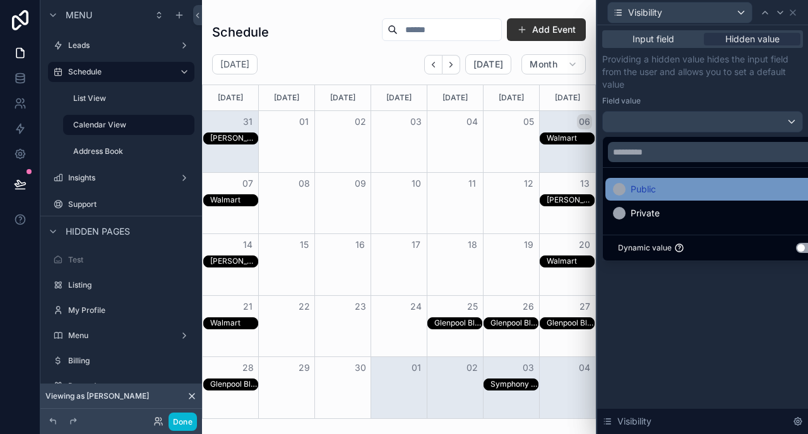
click at [654, 182] on span "Public" at bounding box center [642, 189] width 25 height 15
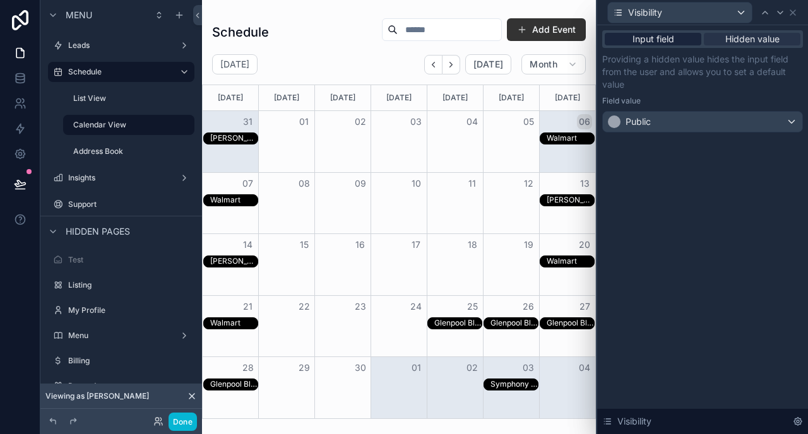
click at [672, 40] on span "Input field" at bounding box center [653, 39] width 42 height 13
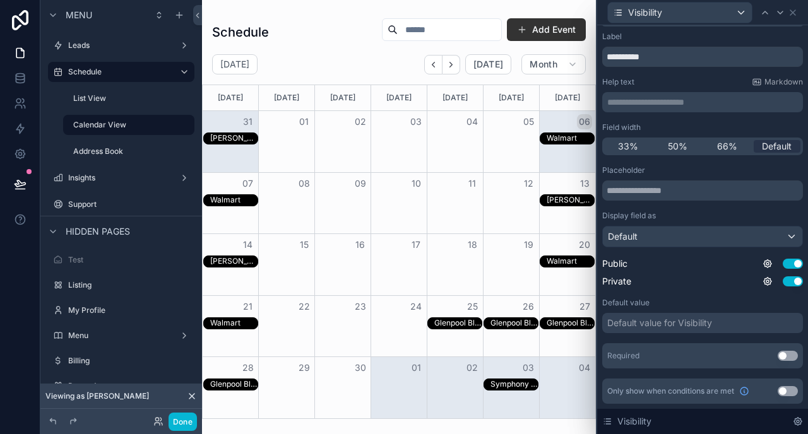
scroll to position [0, 0]
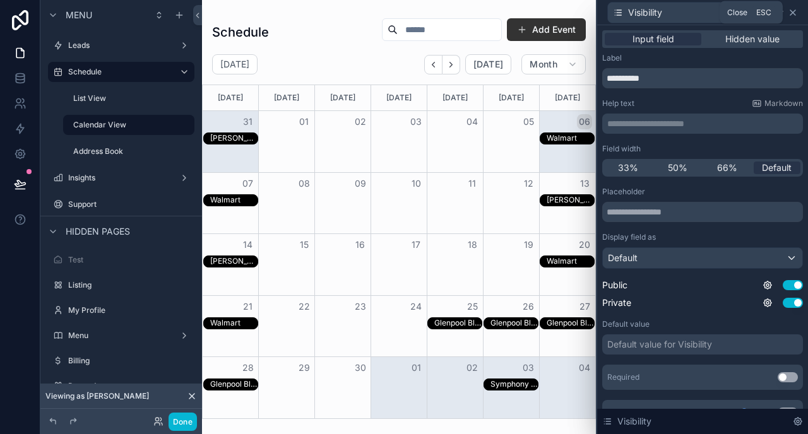
click at [792, 13] on icon at bounding box center [792, 12] width 5 height 5
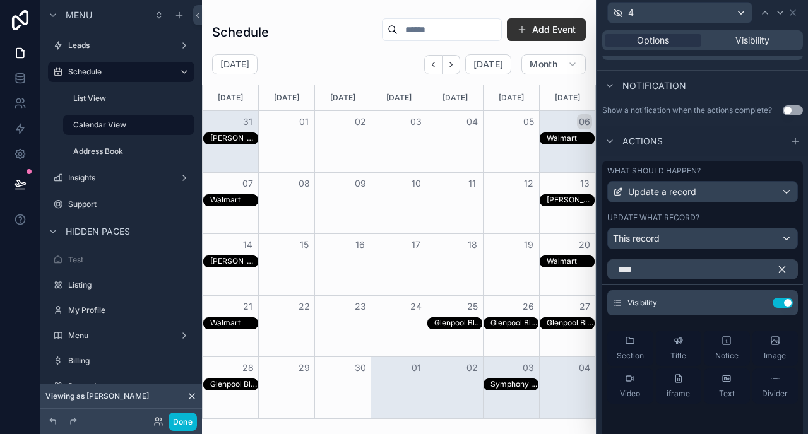
click at [780, 269] on icon "button" at bounding box center [781, 269] width 11 height 11
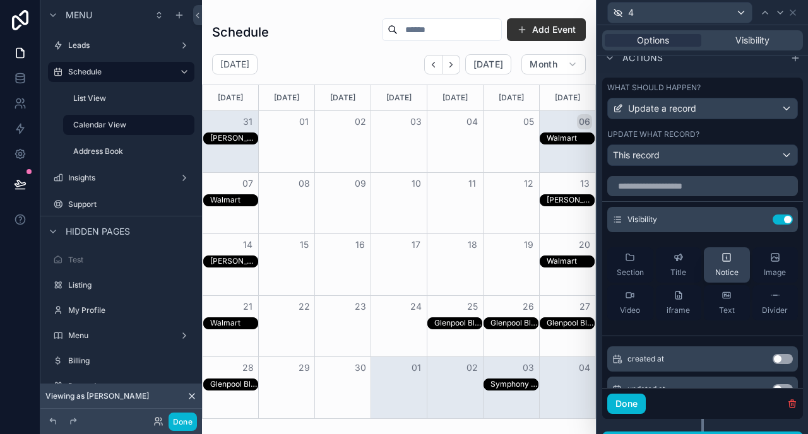
scroll to position [409, 0]
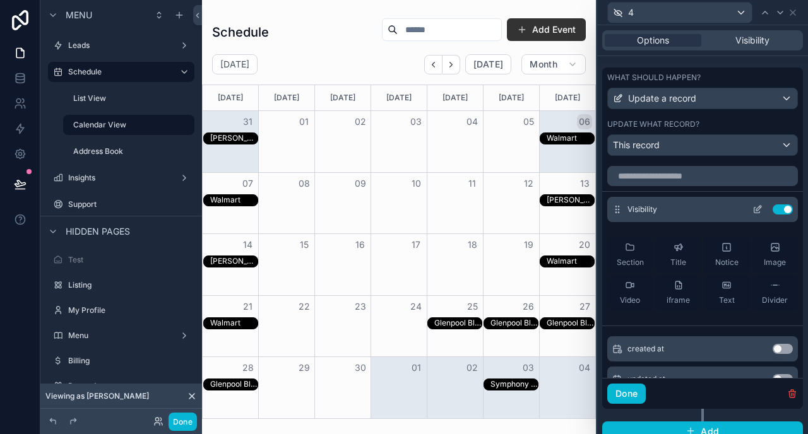
click at [754, 208] on icon at bounding box center [757, 211] width 6 height 6
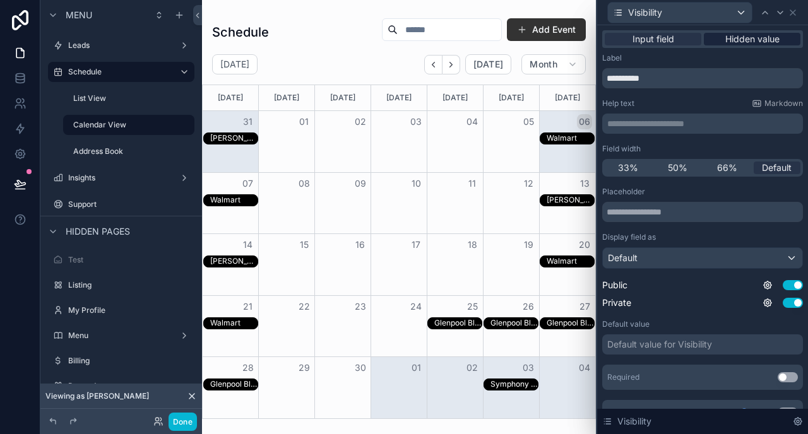
click at [746, 42] on span "Hidden value" at bounding box center [752, 39] width 54 height 13
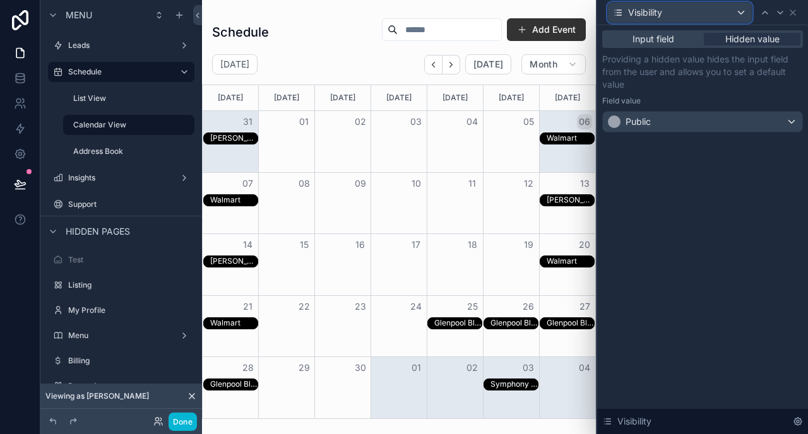
click at [667, 6] on div "Visibility" at bounding box center [680, 13] width 144 height 20
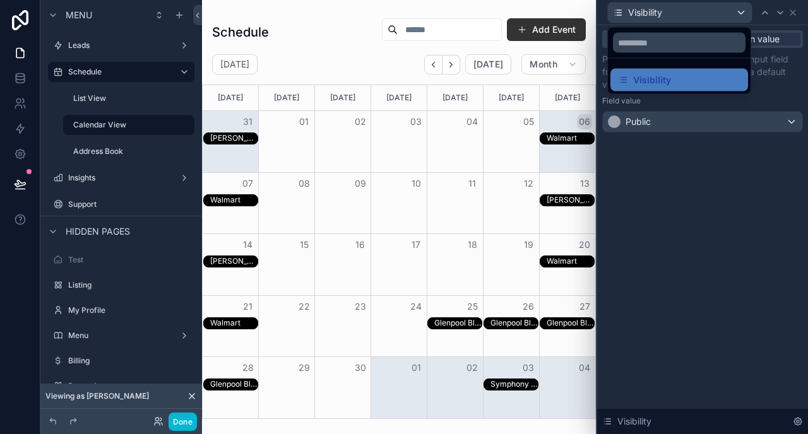
click at [790, 14] on div at bounding box center [702, 217] width 211 height 434
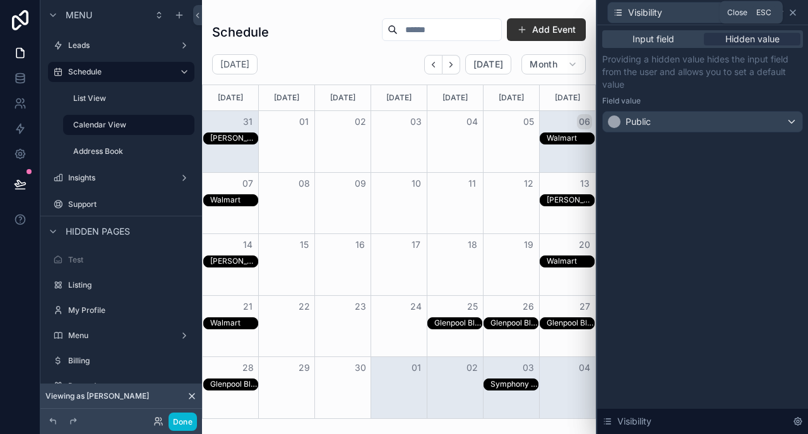
click at [795, 13] on icon at bounding box center [793, 13] width 10 height 10
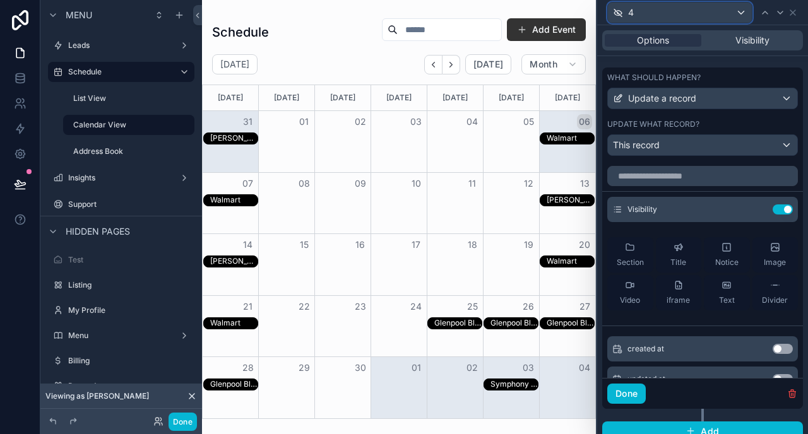
click at [695, 9] on div "4" at bounding box center [680, 13] width 144 height 20
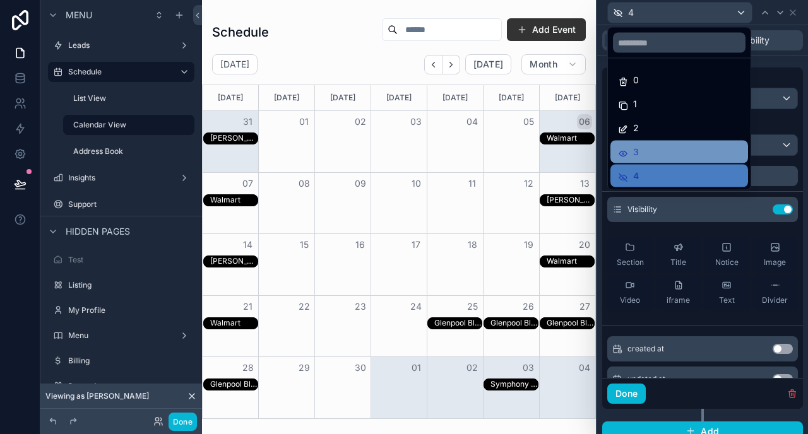
click at [665, 143] on div "3" at bounding box center [679, 152] width 138 height 23
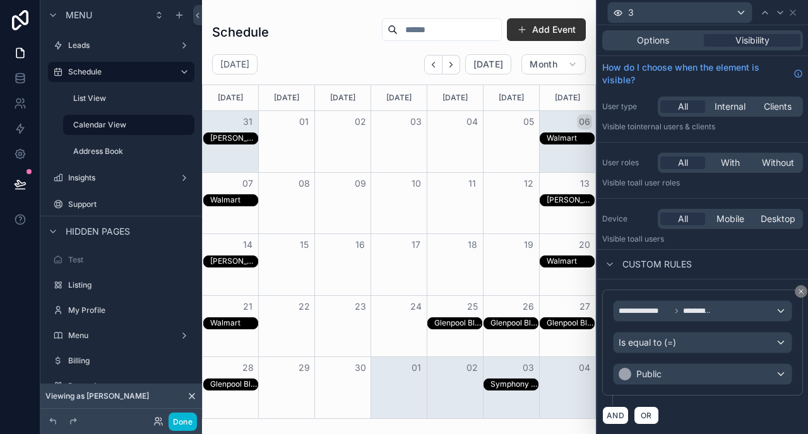
scroll to position [1, 0]
click at [655, 39] on span "Options" at bounding box center [653, 40] width 32 height 13
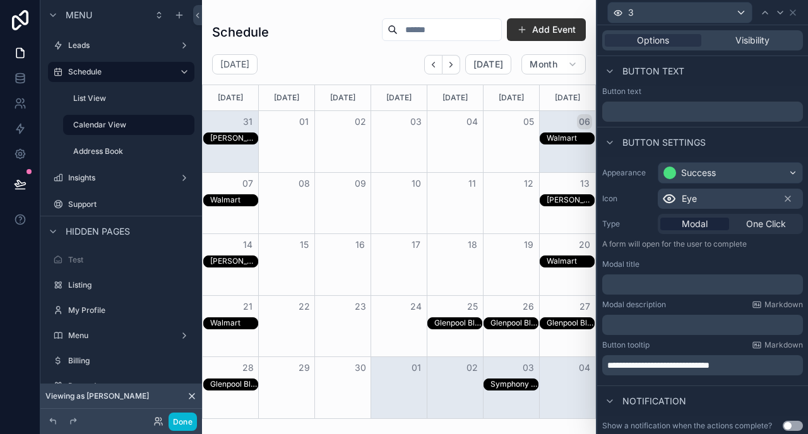
scroll to position [60, 0]
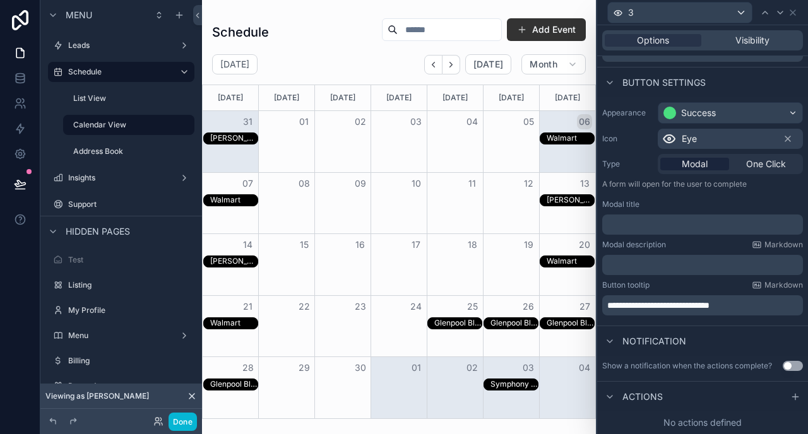
click at [649, 399] on span "Actions" at bounding box center [642, 397] width 40 height 13
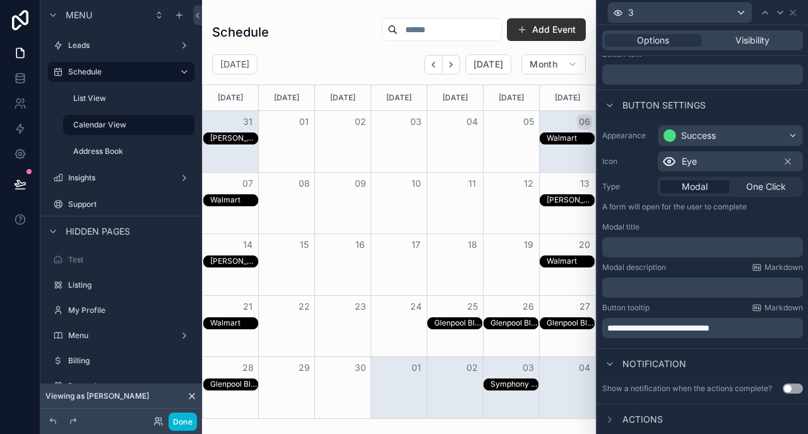
scroll to position [37, 0]
click at [644, 414] on span "Actions" at bounding box center [642, 419] width 40 height 13
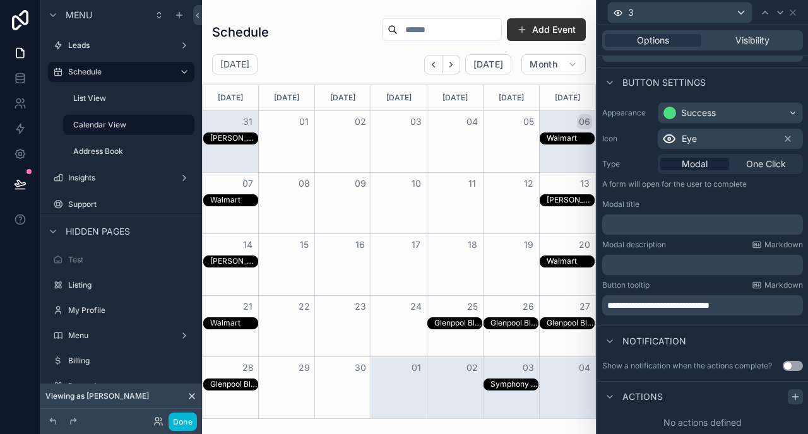
click at [793, 399] on icon at bounding box center [795, 397] width 10 height 10
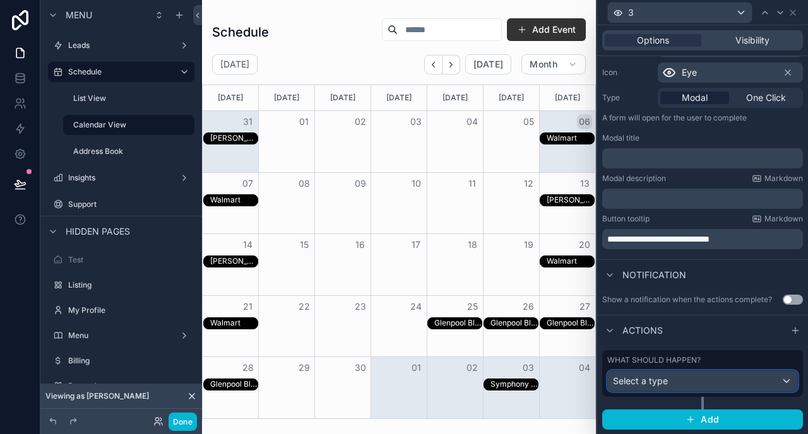
click at [653, 377] on span "Select a type" at bounding box center [640, 381] width 55 height 11
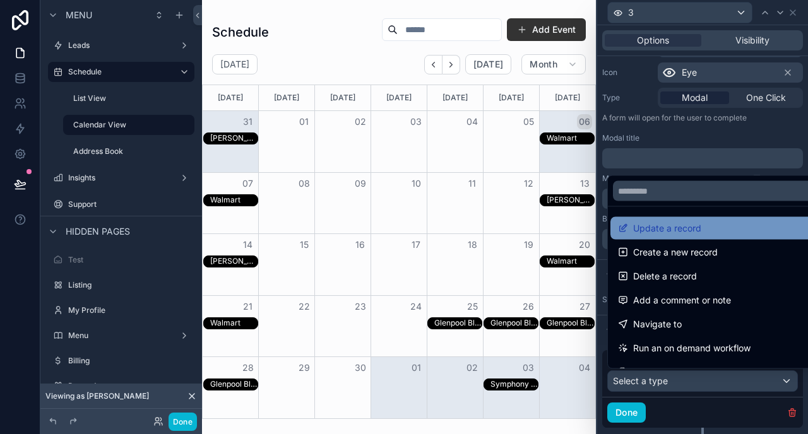
click at [652, 221] on span "Update a record" at bounding box center [667, 228] width 68 height 15
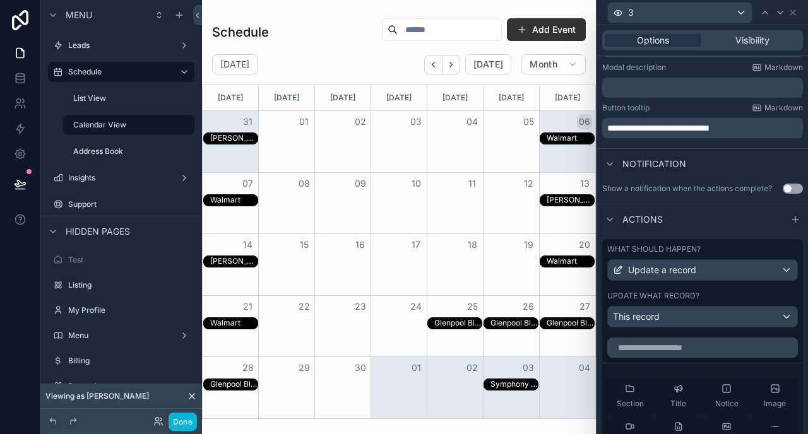
scroll to position [364, 0]
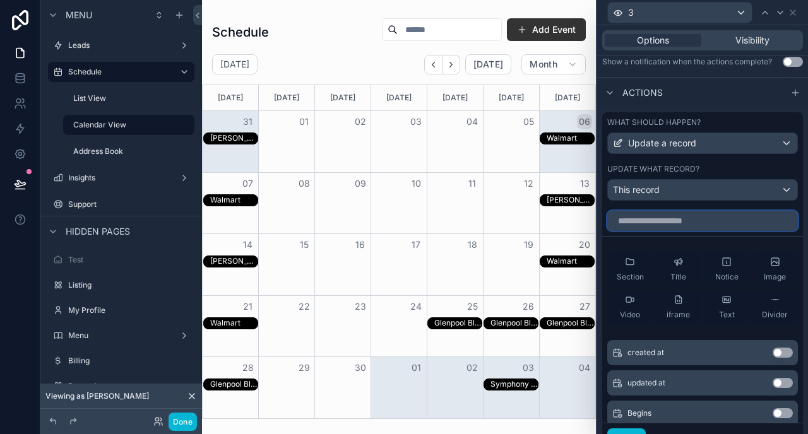
click at [664, 227] on input "text" at bounding box center [702, 221] width 191 height 20
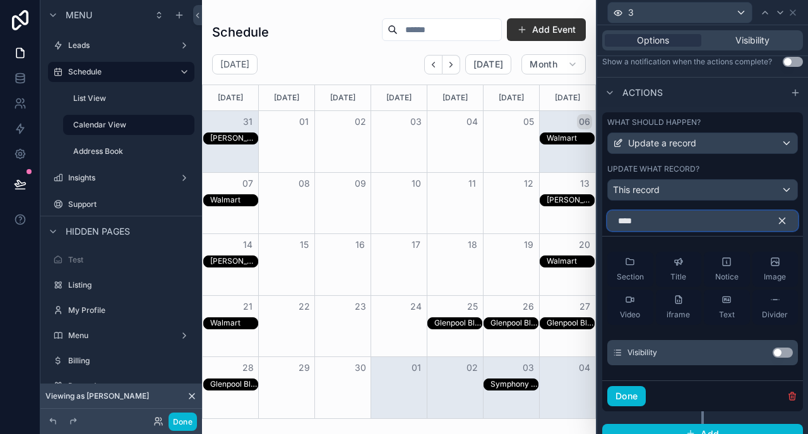
type input "****"
click at [778, 355] on button "Use setting" at bounding box center [782, 353] width 20 height 10
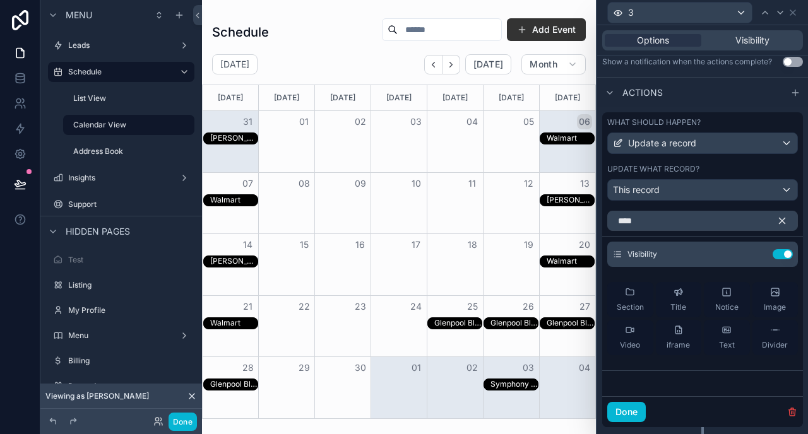
click at [781, 218] on icon "button" at bounding box center [781, 220] width 11 height 11
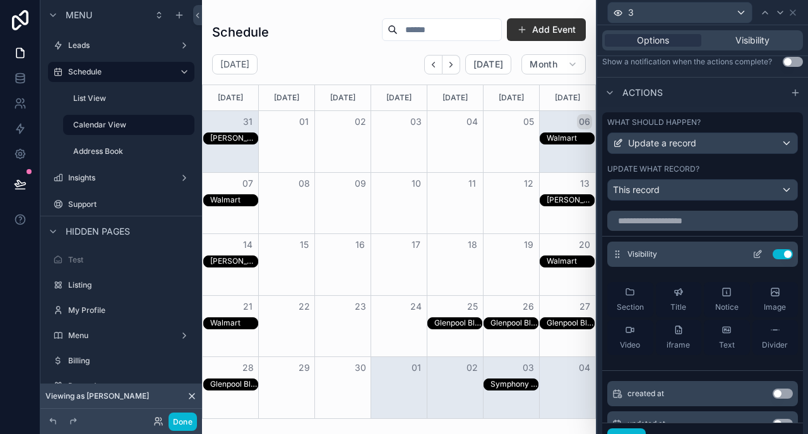
click at [759, 256] on icon at bounding box center [757, 255] width 6 height 6
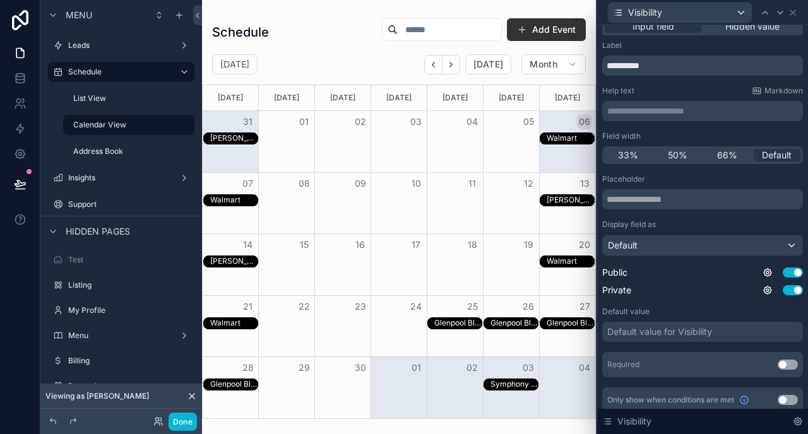
scroll to position [0, 0]
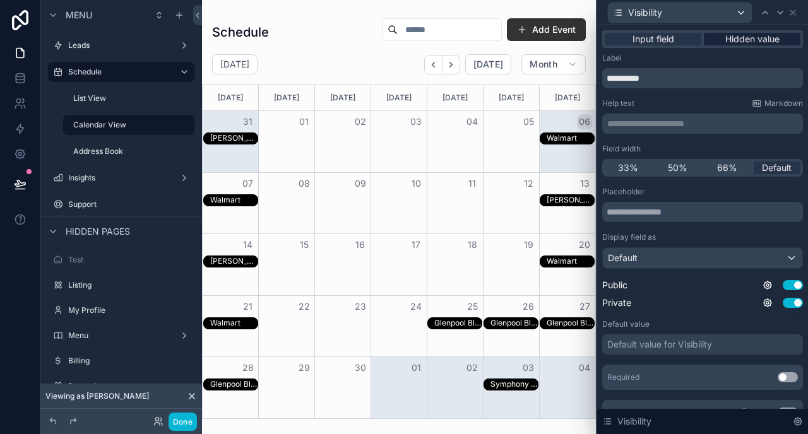
click at [748, 41] on span "Hidden value" at bounding box center [752, 39] width 54 height 13
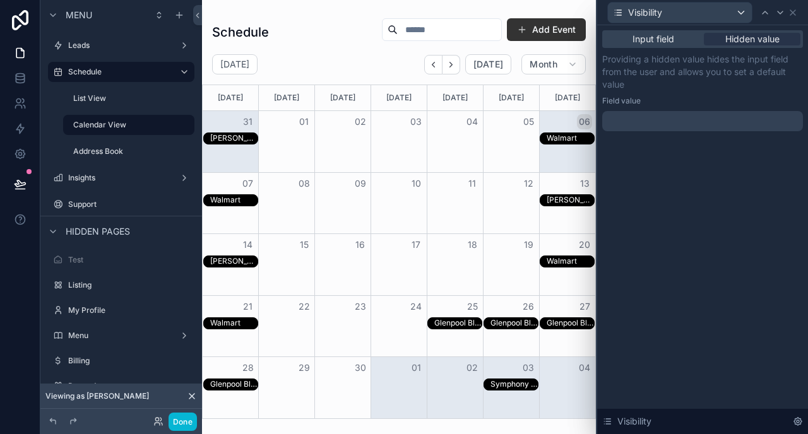
click at [712, 116] on div at bounding box center [702, 121] width 201 height 20
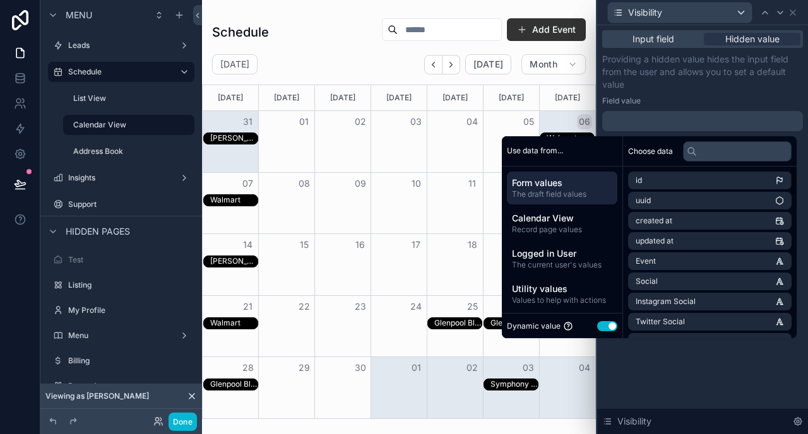
click at [606, 324] on button "Use setting" at bounding box center [607, 326] width 20 height 10
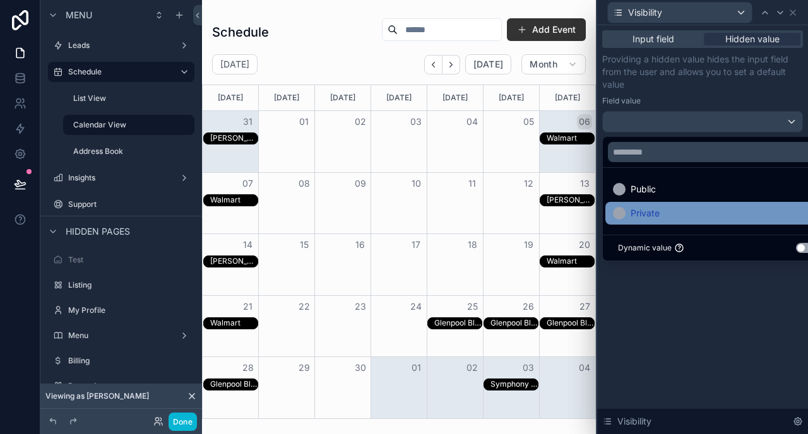
click at [654, 215] on span "Private" at bounding box center [644, 213] width 29 height 15
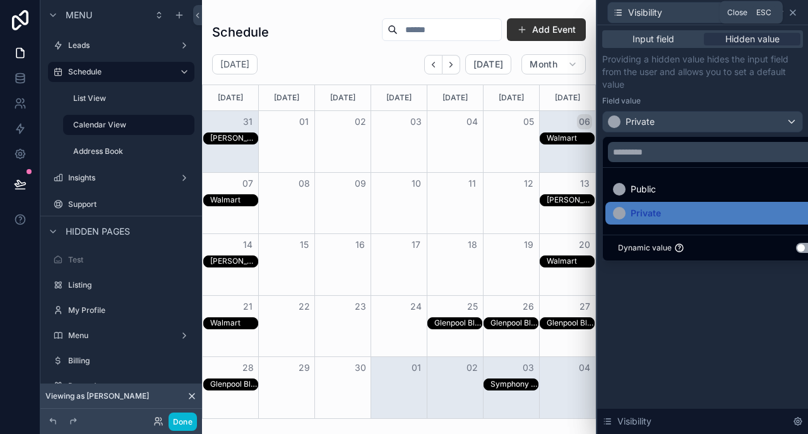
click at [790, 13] on icon at bounding box center [793, 13] width 10 height 10
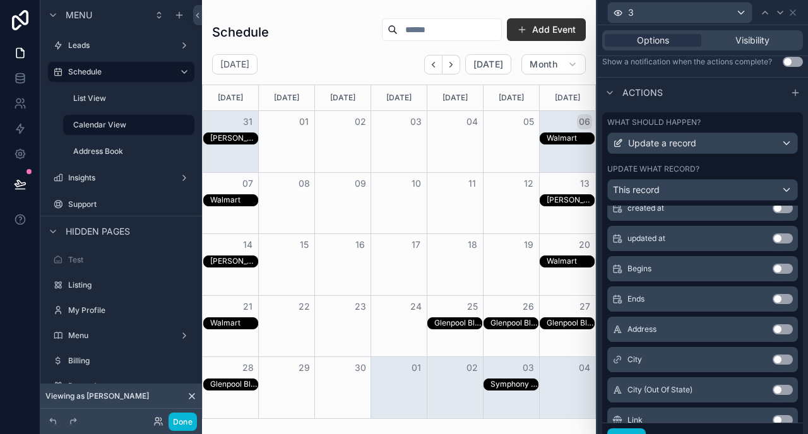
scroll to position [187, 0]
click at [791, 9] on icon at bounding box center [793, 13] width 10 height 10
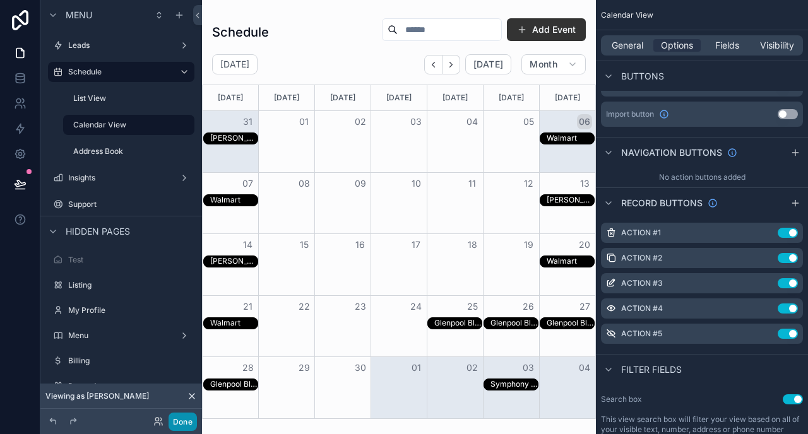
click at [181, 417] on button "Done" at bounding box center [183, 422] width 28 height 18
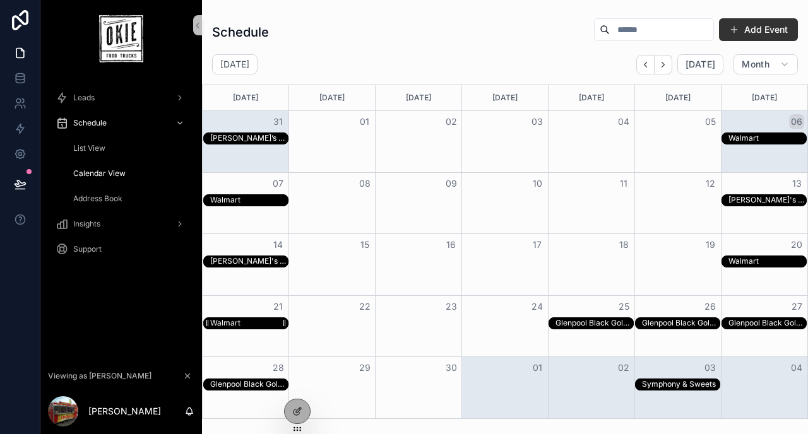
click at [256, 326] on div "Walmart" at bounding box center [249, 323] width 78 height 11
click at [113, 146] on div "List View" at bounding box center [129, 148] width 116 height 20
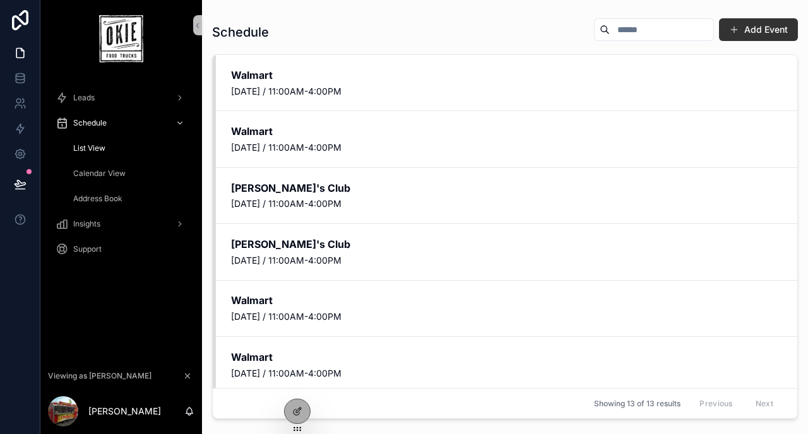
click at [85, 165] on div "Calendar View" at bounding box center [129, 173] width 116 height 20
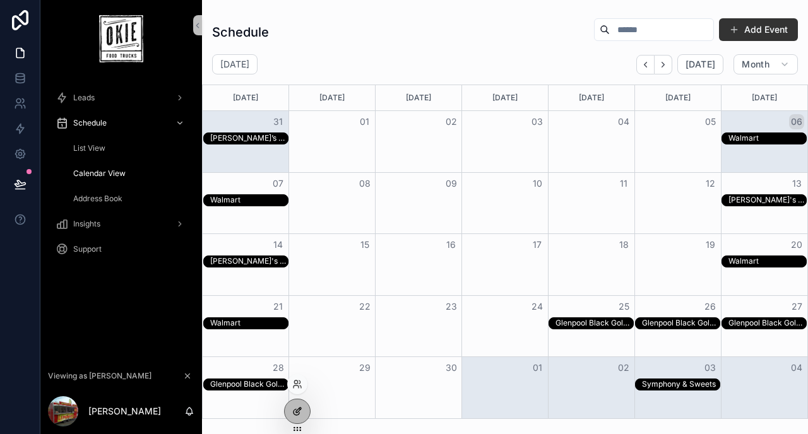
click at [293, 406] on icon at bounding box center [297, 411] width 10 height 10
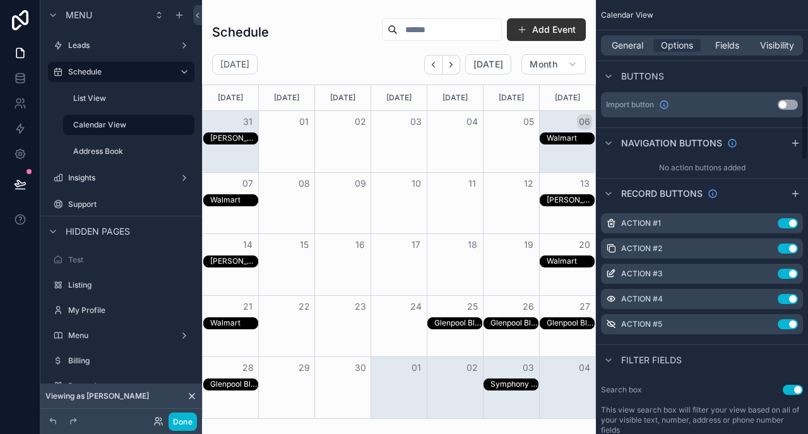
scroll to position [497, 0]
click at [182, 420] on button "Done" at bounding box center [183, 422] width 28 height 18
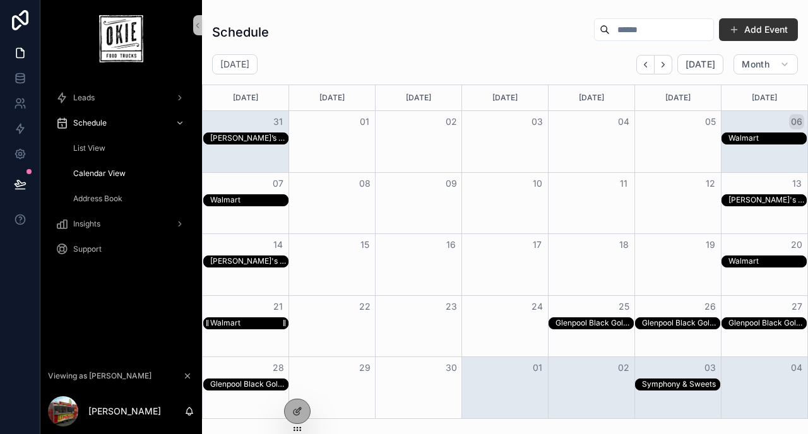
click at [239, 319] on div "Walmart" at bounding box center [225, 323] width 30 height 10
click at [256, 259] on div "[PERSON_NAME]'s Club" at bounding box center [249, 261] width 78 height 11
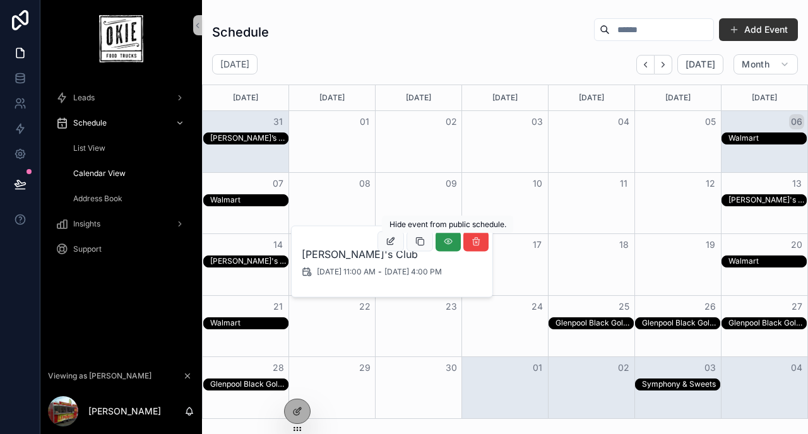
click at [447, 240] on icon "scrollable content" at bounding box center [448, 242] width 10 height 10
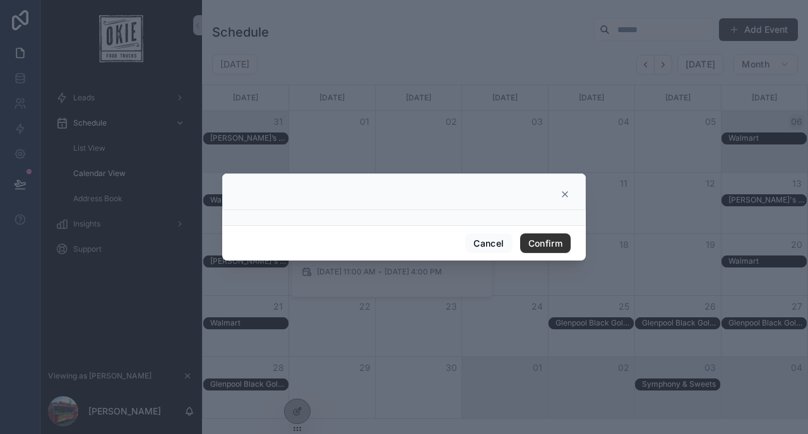
click at [562, 78] on div at bounding box center [404, 217] width 808 height 434
click at [564, 191] on icon at bounding box center [565, 194] width 10 height 10
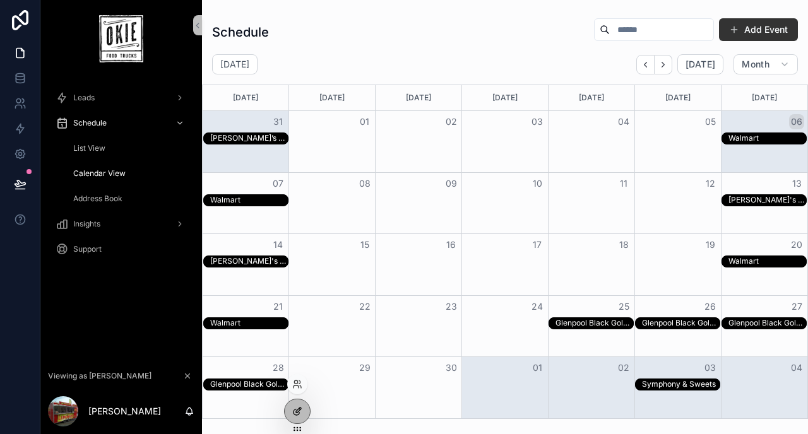
click at [286, 411] on div at bounding box center [297, 411] width 25 height 24
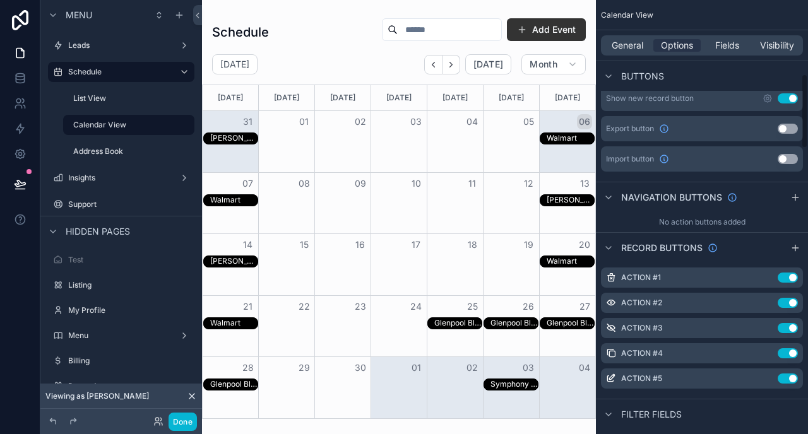
scroll to position [457, 0]
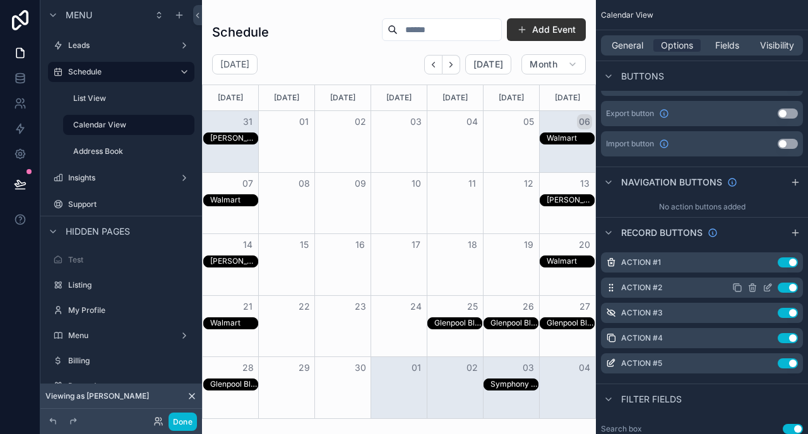
click at [767, 287] on icon "scrollable content" at bounding box center [767, 288] width 10 height 10
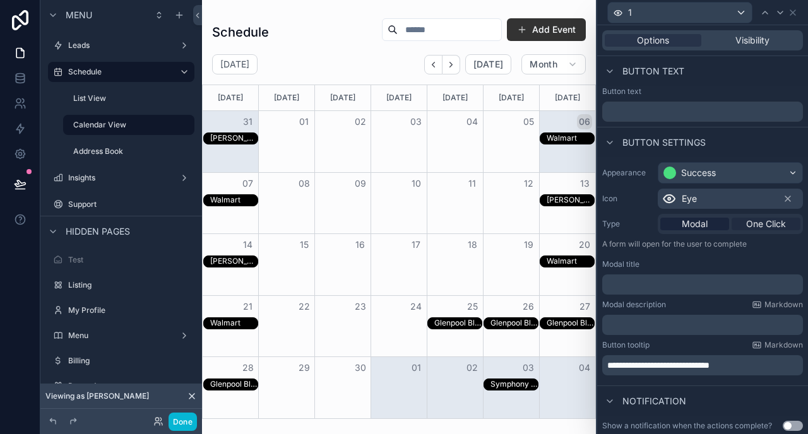
click at [759, 225] on span "One Click" at bounding box center [766, 224] width 40 height 13
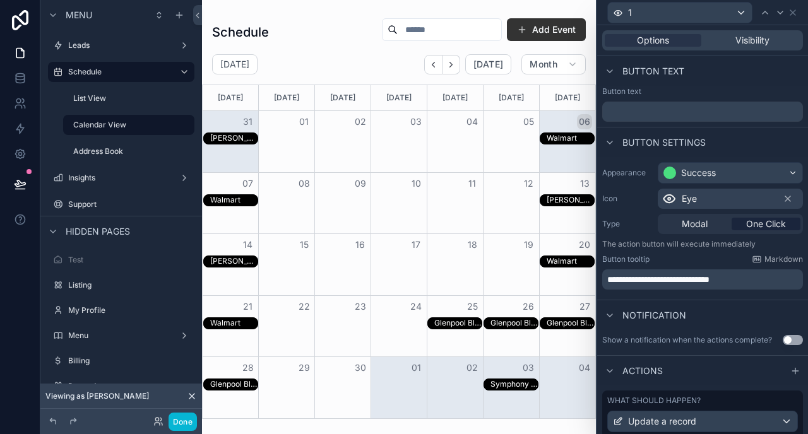
scroll to position [87, 0]
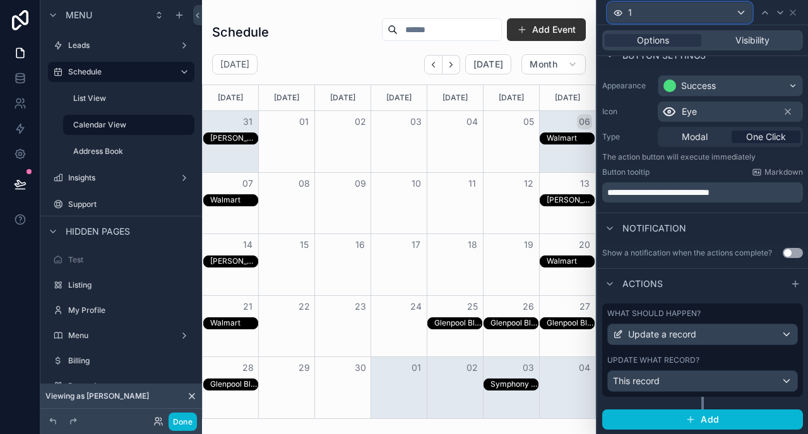
click at [646, 16] on div "1" at bounding box center [680, 13] width 144 height 20
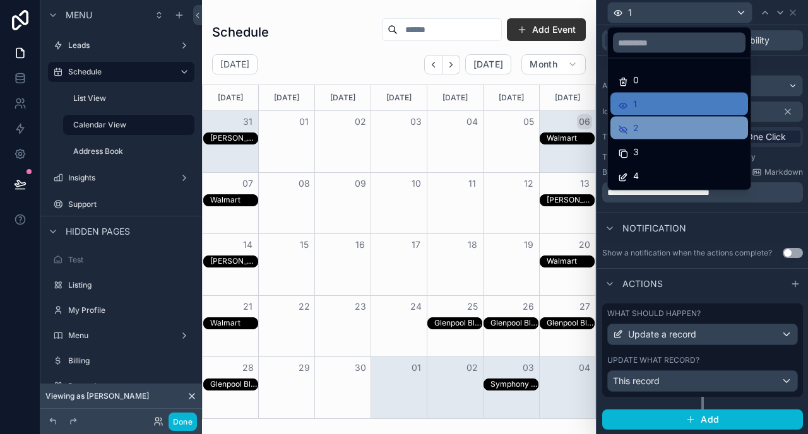
click at [649, 123] on div "2" at bounding box center [679, 128] width 122 height 15
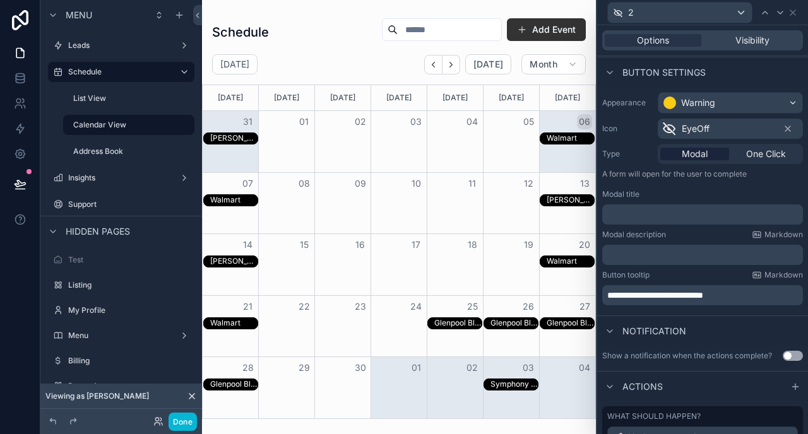
scroll to position [68, 0]
click at [762, 158] on span "One Click" at bounding box center [766, 156] width 40 height 13
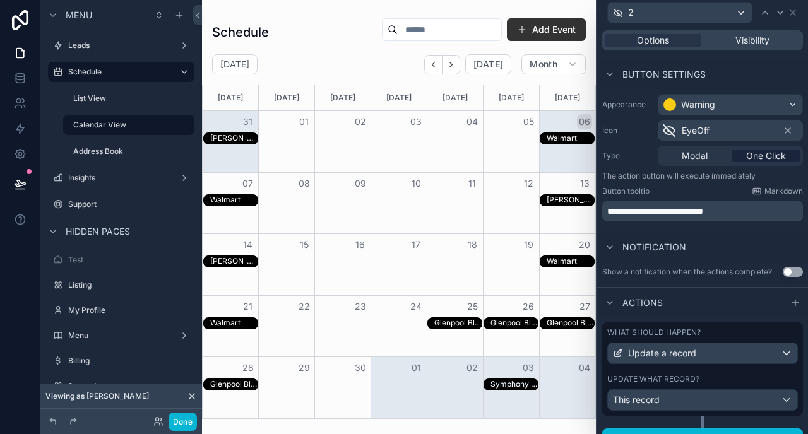
scroll to position [87, 0]
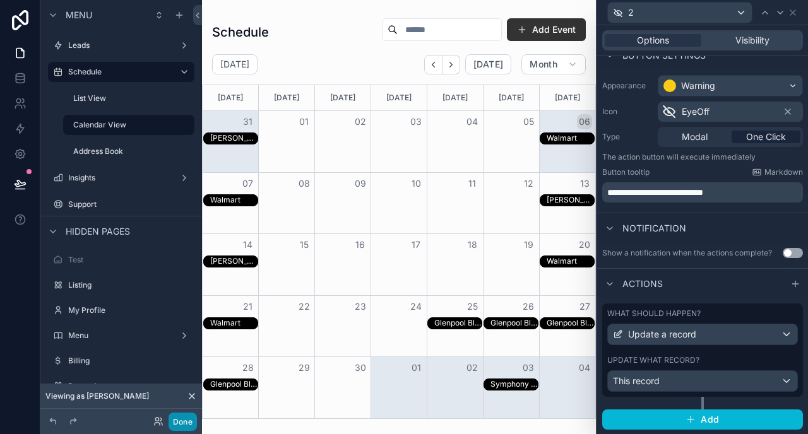
click at [185, 423] on button "Done" at bounding box center [183, 422] width 28 height 18
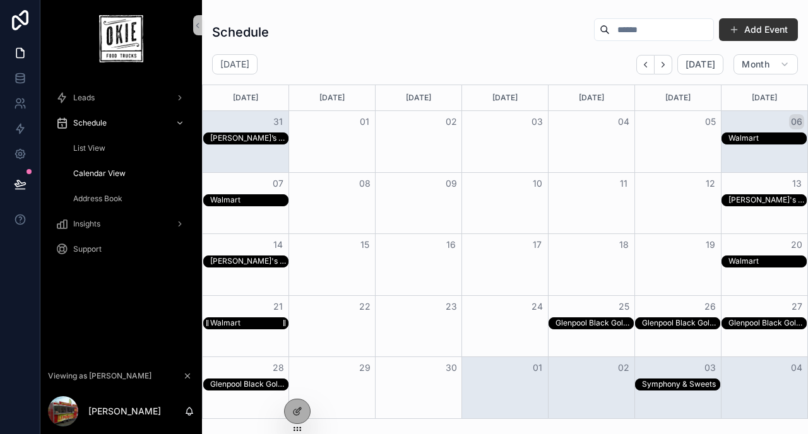
click at [256, 324] on div "Walmart" at bounding box center [249, 323] width 78 height 11
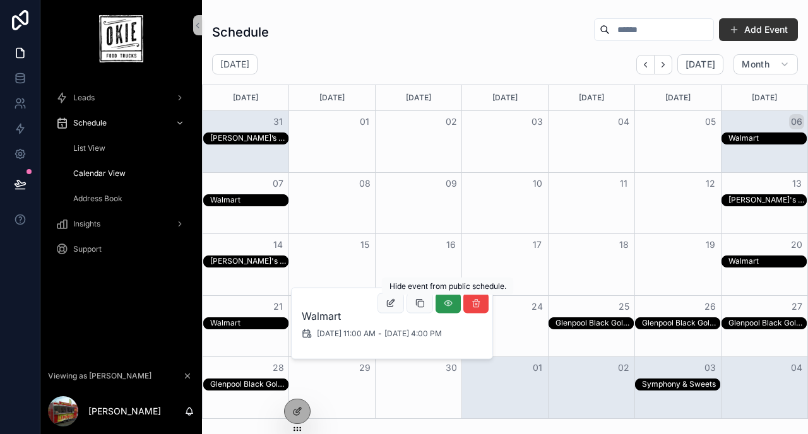
click at [446, 300] on icon "scrollable content" at bounding box center [448, 304] width 10 height 10
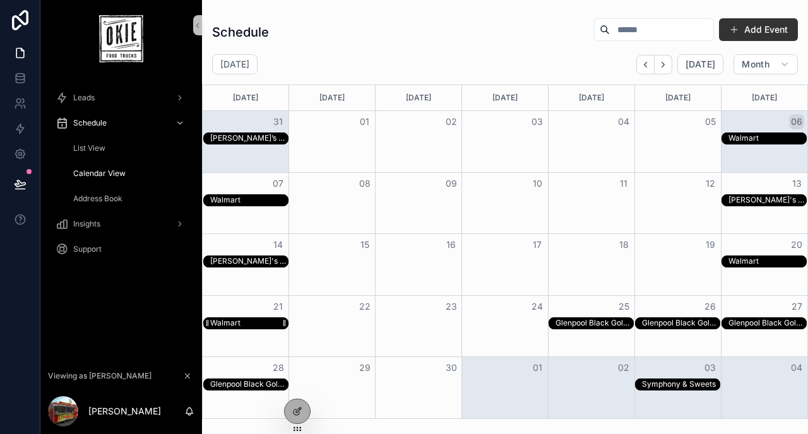
click at [256, 323] on div "Walmart" at bounding box center [249, 323] width 78 height 11
click at [90, 144] on span "List View" at bounding box center [89, 148] width 32 height 10
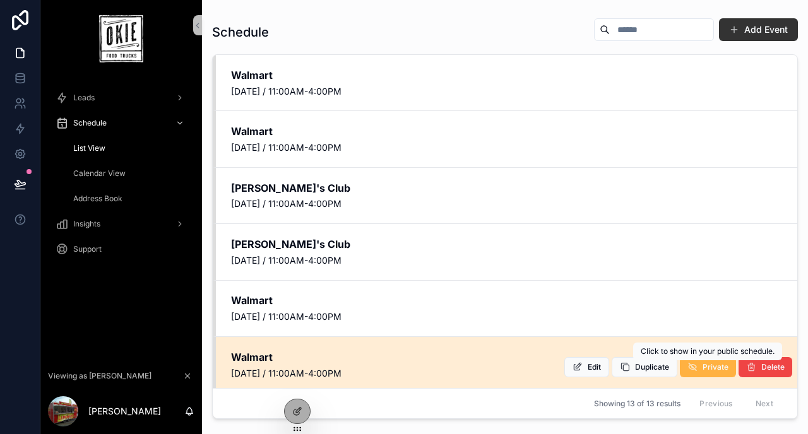
click at [714, 372] on span "Private" at bounding box center [715, 367] width 26 height 10
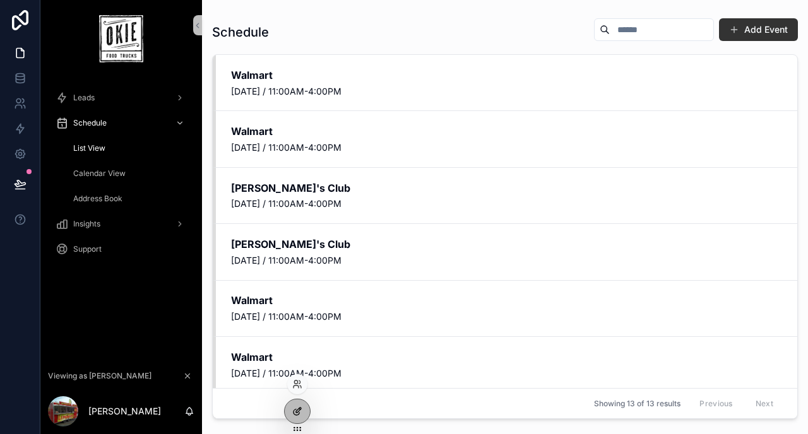
click at [293, 406] on icon at bounding box center [297, 411] width 10 height 10
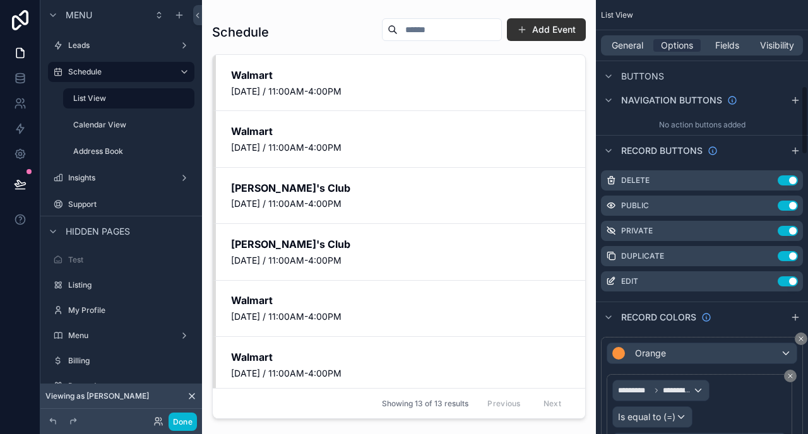
scroll to position [559, 0]
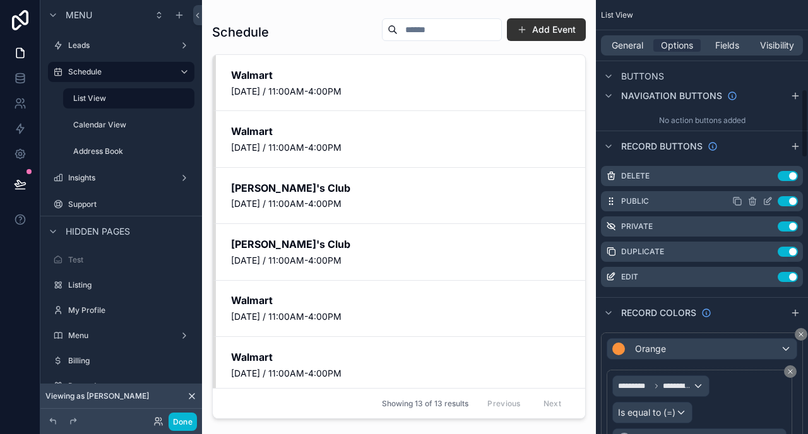
click at [766, 200] on icon "scrollable content" at bounding box center [767, 201] width 10 height 10
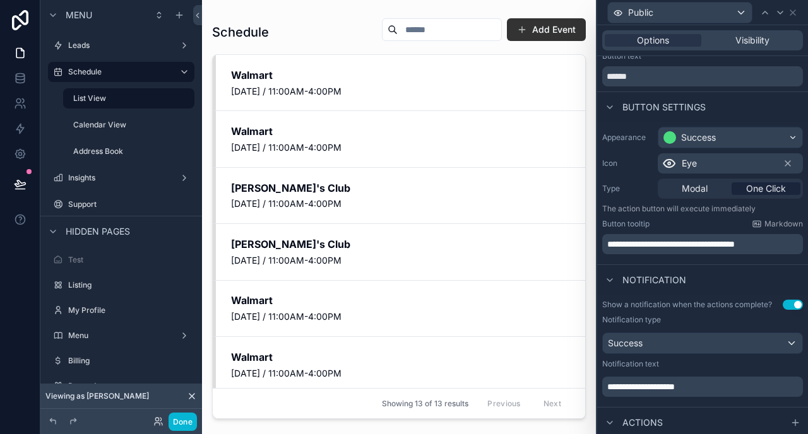
scroll to position [38, 0]
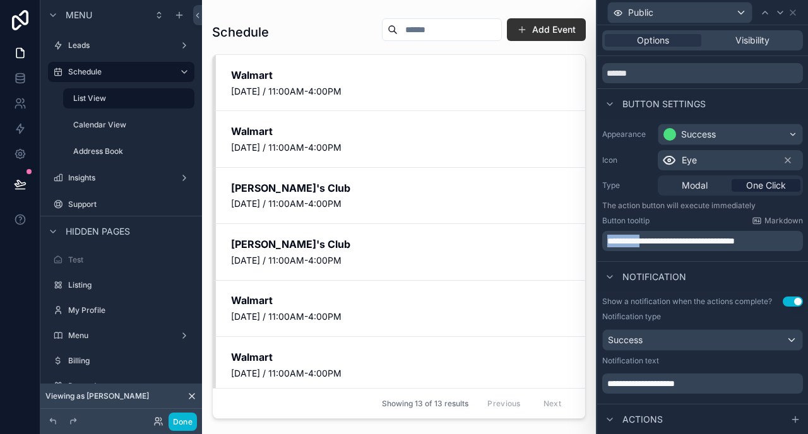
drag, startPoint x: 644, startPoint y: 240, endPoint x: 530, endPoint y: 240, distance: 114.2
click at [530, 240] on div "**********" at bounding box center [404, 217] width 808 height 434
click at [701, 9] on div "Public" at bounding box center [680, 13] width 144 height 20
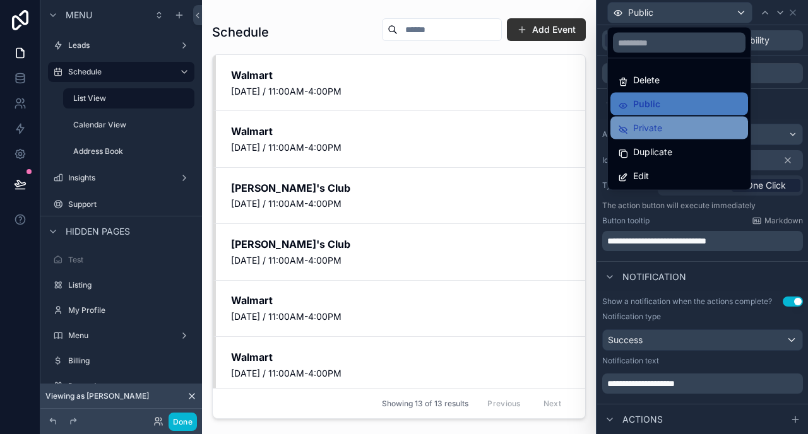
click at [662, 121] on div "Private" at bounding box center [679, 128] width 122 height 15
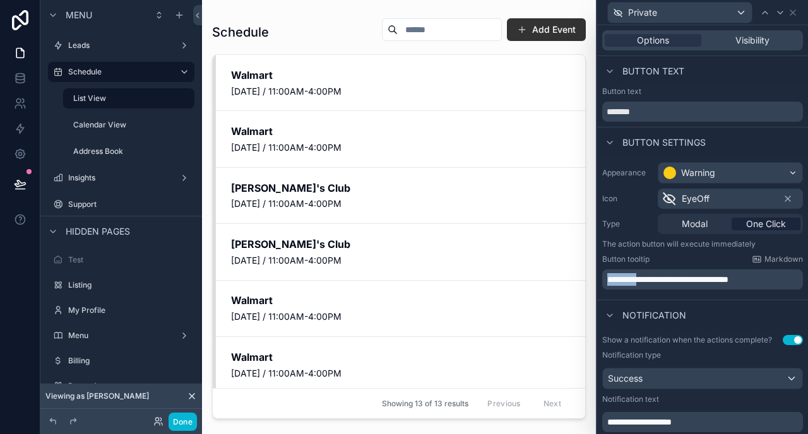
drag, startPoint x: 642, startPoint y: 279, endPoint x: 581, endPoint y: 278, distance: 61.9
click at [581, 278] on div "**********" at bounding box center [404, 217] width 808 height 434
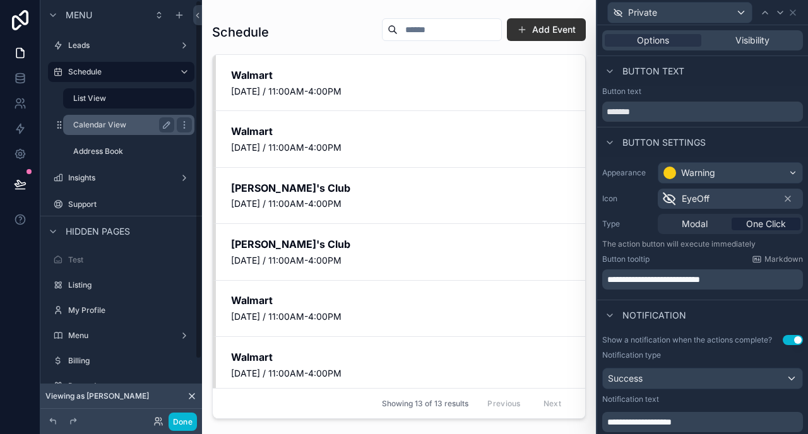
click at [112, 121] on label "Calendar View" at bounding box center [121, 125] width 96 height 10
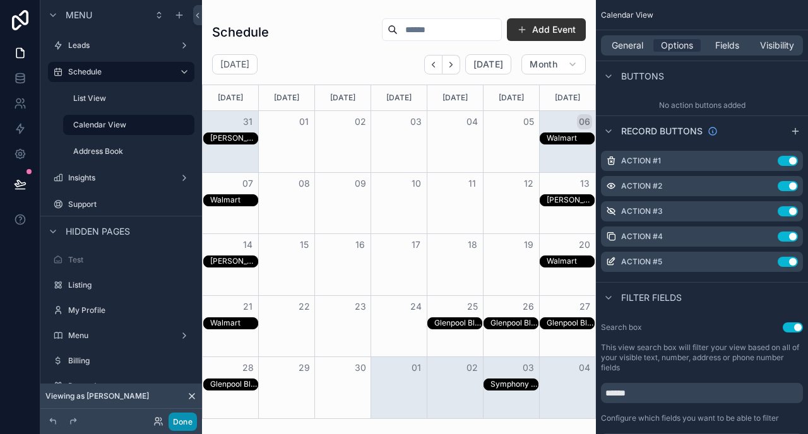
click at [177, 427] on button "Done" at bounding box center [183, 422] width 28 height 18
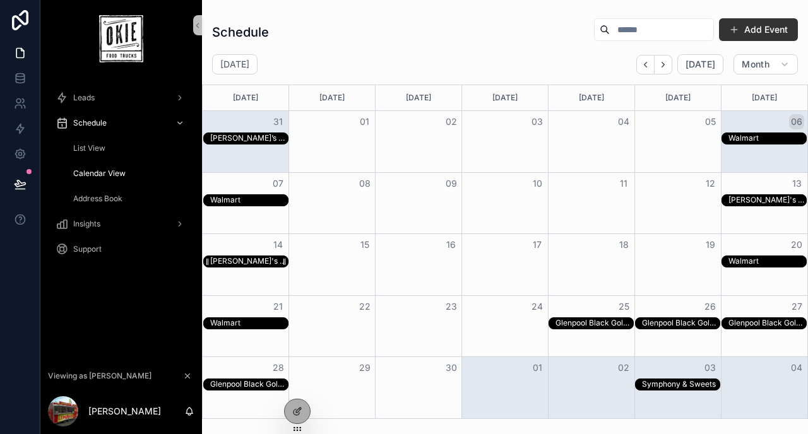
click at [259, 257] on div "[PERSON_NAME]'s Club" at bounding box center [249, 261] width 78 height 11
click at [292, 408] on icon at bounding box center [297, 411] width 10 height 10
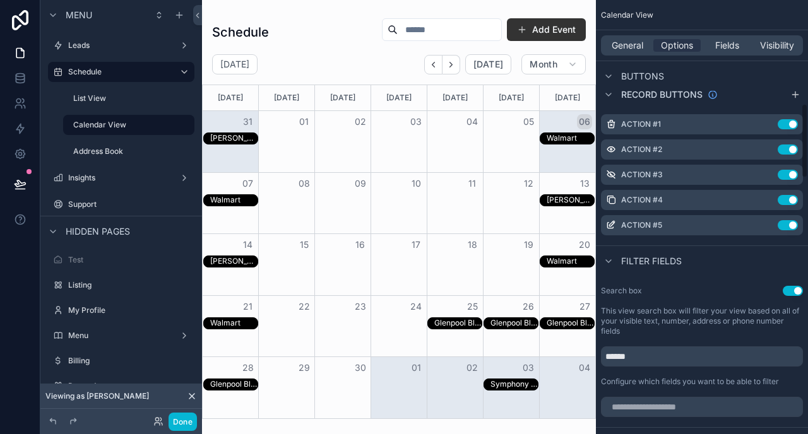
scroll to position [617, 0]
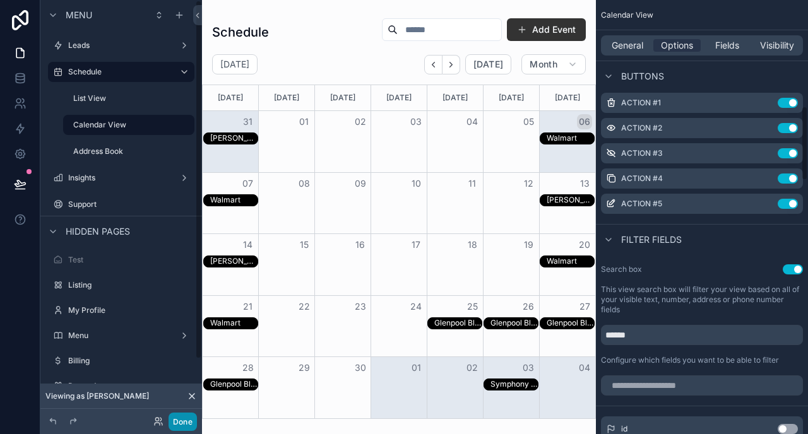
click at [178, 417] on button "Done" at bounding box center [183, 422] width 28 height 18
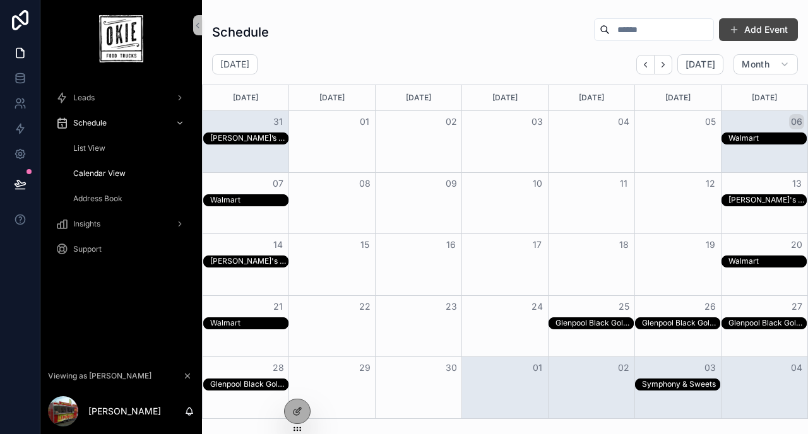
click at [747, 40] on button "Add Event" at bounding box center [758, 29] width 79 height 23
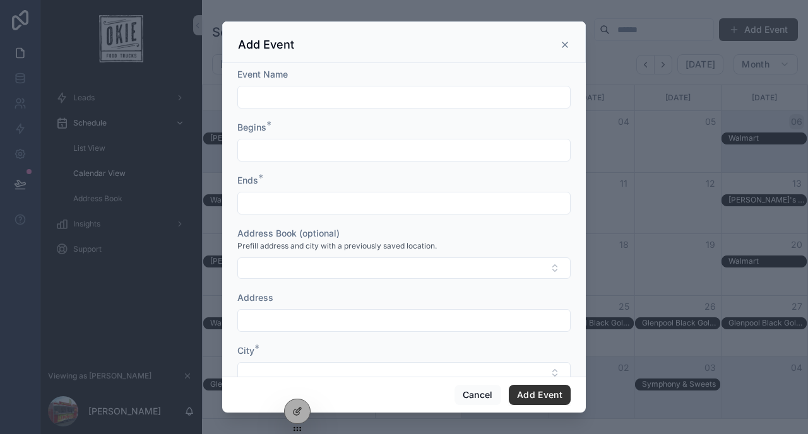
click at [349, 107] on div "scrollable content" at bounding box center [403, 97] width 333 height 23
click at [346, 95] on input "scrollable content" at bounding box center [404, 97] width 332 height 18
type input "**********"
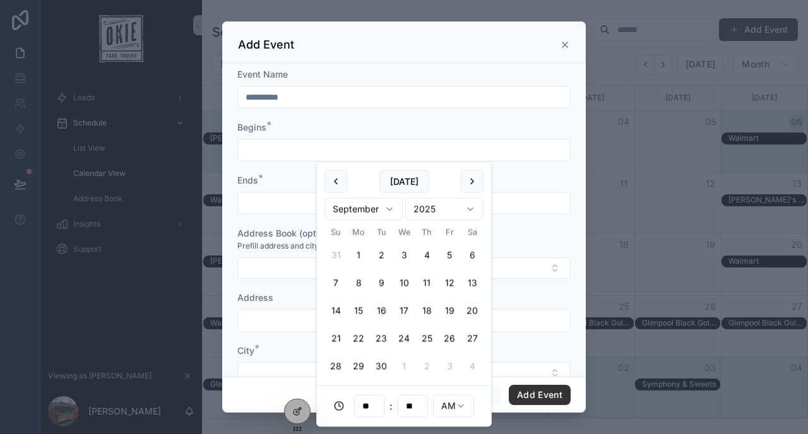
click at [314, 154] on input "scrollable content" at bounding box center [404, 150] width 332 height 18
click at [409, 339] on button "24" at bounding box center [404, 339] width 23 height 23
type input "**********"
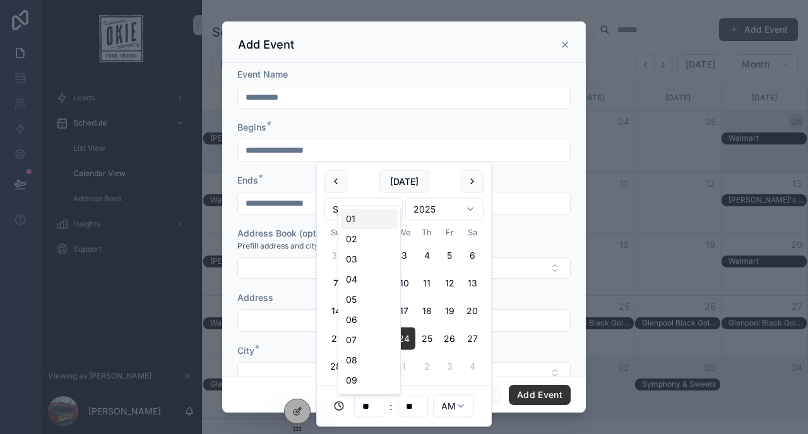
click at [373, 401] on input "**" at bounding box center [369, 407] width 29 height 18
click at [408, 406] on input "**" at bounding box center [412, 407] width 29 height 18
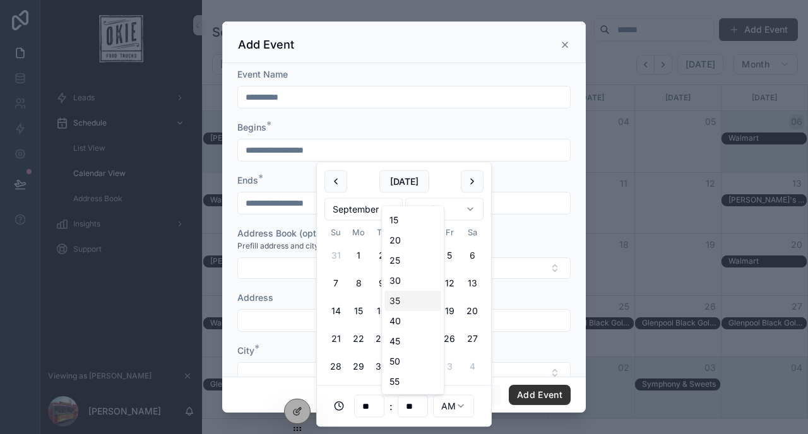
scroll to position [0, 0]
click at [405, 243] on div "05" at bounding box center [412, 239] width 57 height 20
type input "**********"
type input "**"
type input "**********"
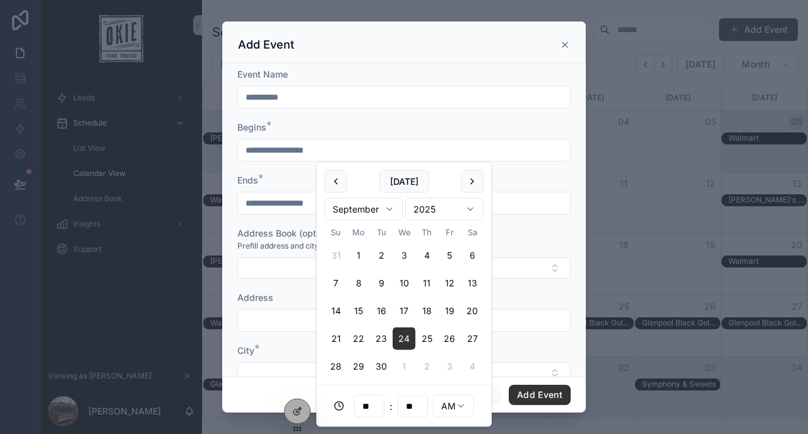
click at [264, 198] on input "**********" at bounding box center [404, 203] width 332 height 18
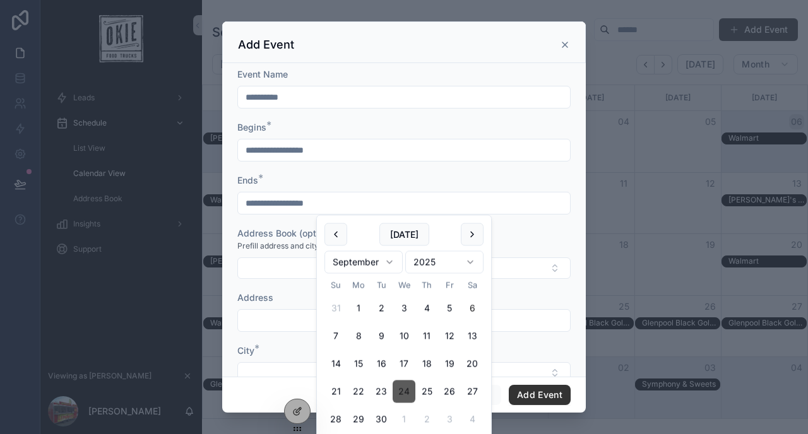
click at [409, 389] on button "24" at bounding box center [404, 392] width 23 height 23
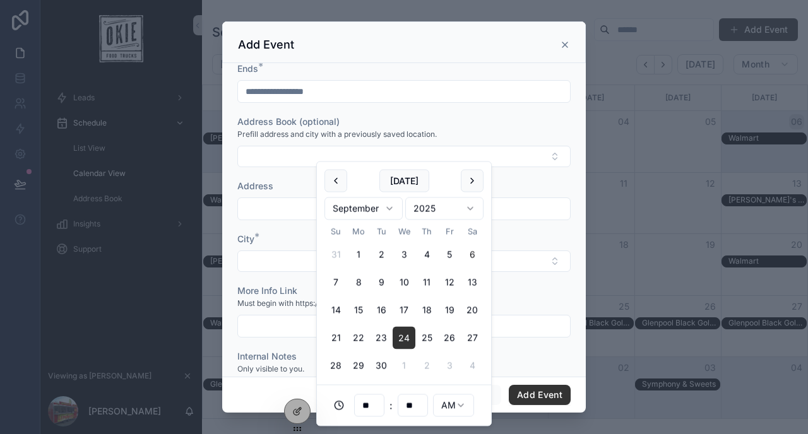
scroll to position [160, 0]
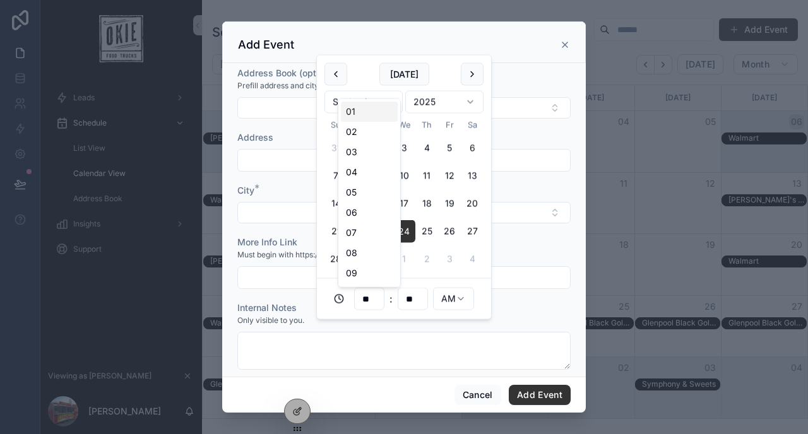
click at [377, 292] on input "**" at bounding box center [369, 299] width 29 height 18
type input "**"
type input "**********"
click at [521, 186] on div "City *" at bounding box center [403, 190] width 333 height 13
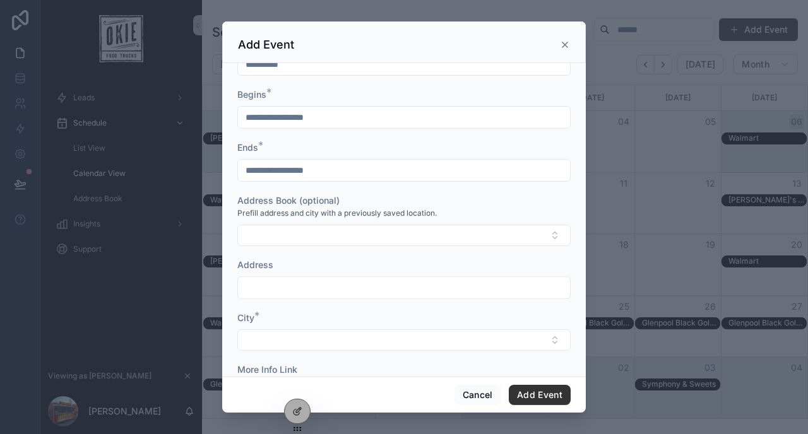
scroll to position [8, 0]
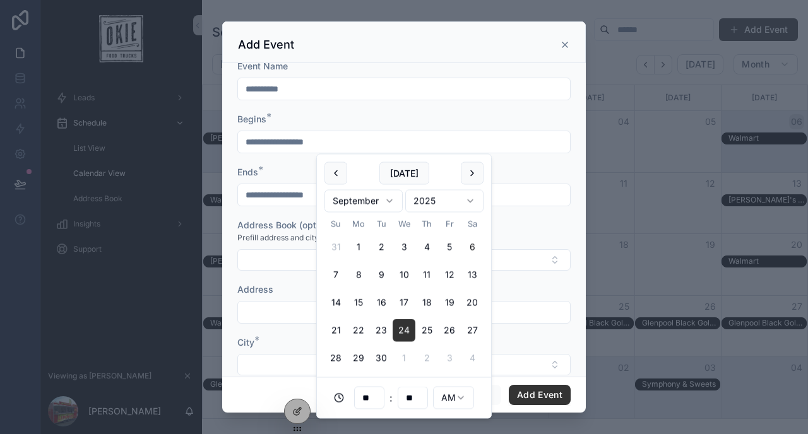
click at [311, 143] on input "**********" at bounding box center [404, 142] width 332 height 18
click at [405, 325] on button "24" at bounding box center [404, 330] width 23 height 23
click at [372, 396] on input "**" at bounding box center [369, 398] width 29 height 18
click at [356, 329] on div "07" at bounding box center [369, 332] width 57 height 20
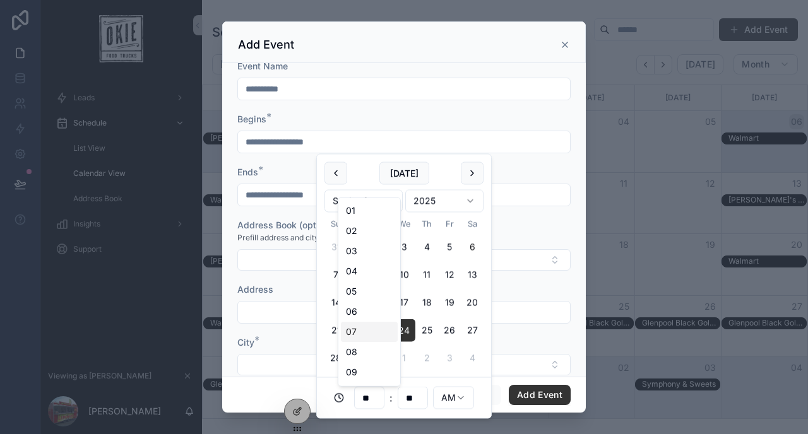
type input "**********"
type input "**"
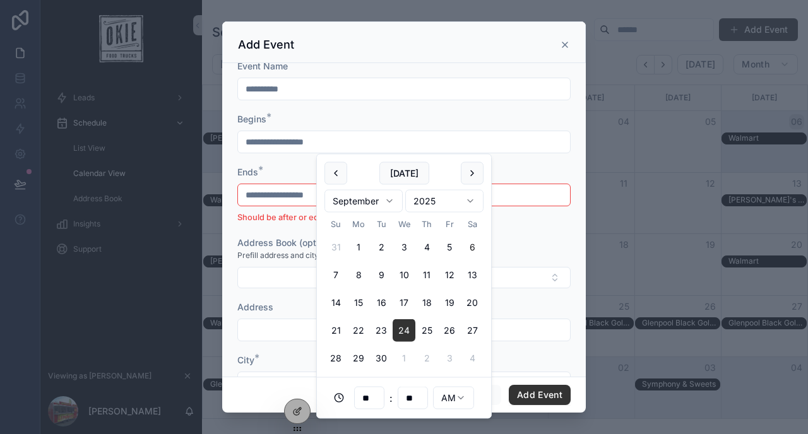
click at [368, 394] on input "**" at bounding box center [369, 398] width 29 height 18
click at [365, 231] on div "02" at bounding box center [369, 231] width 57 height 20
type input "**********"
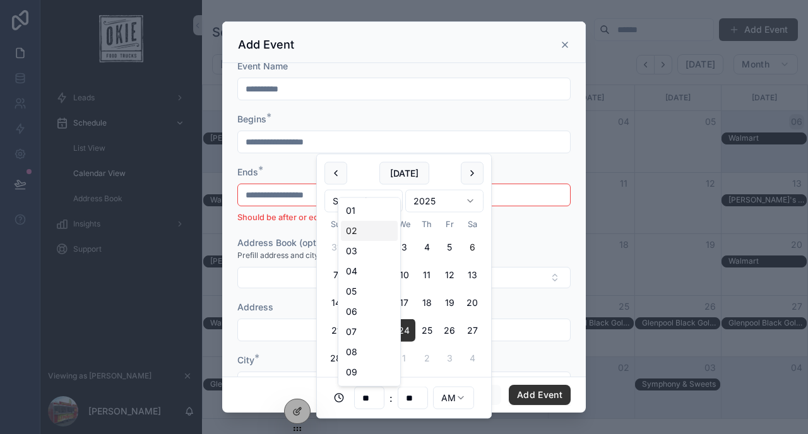
type input "**"
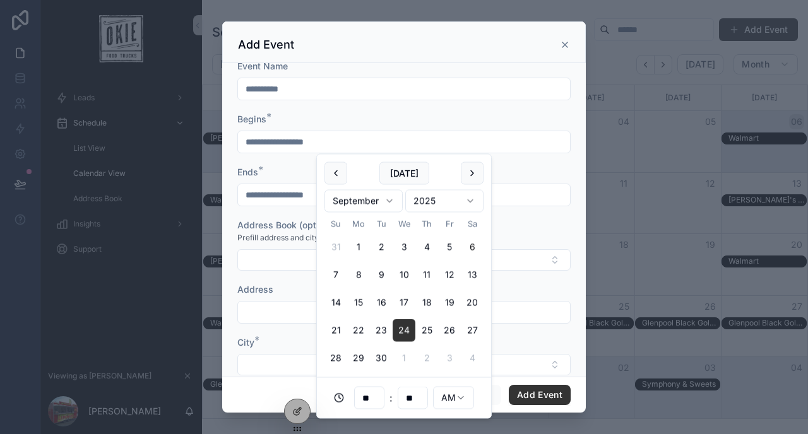
click at [523, 165] on form "**********" at bounding box center [403, 331] width 333 height 542
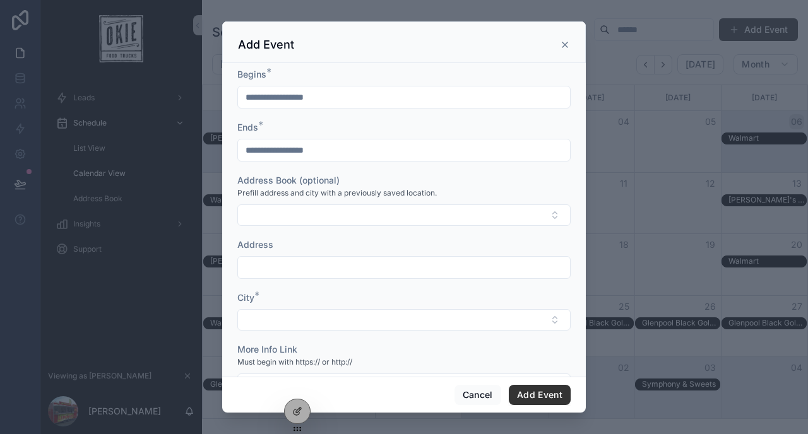
scroll to position [83, 0]
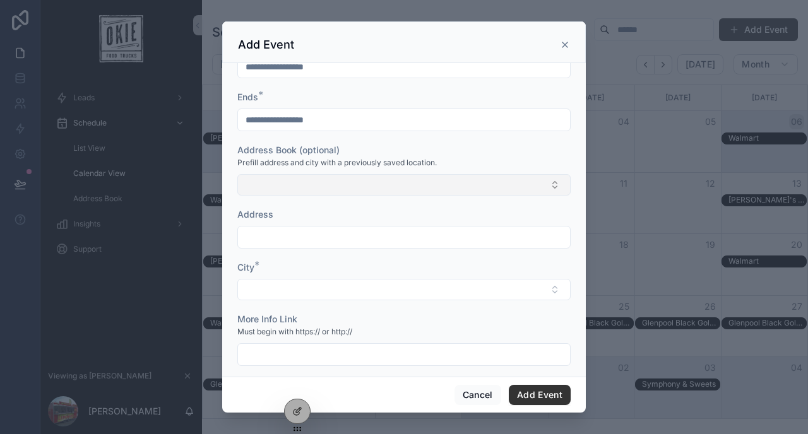
click at [370, 186] on button "Select Button" at bounding box center [403, 184] width 333 height 21
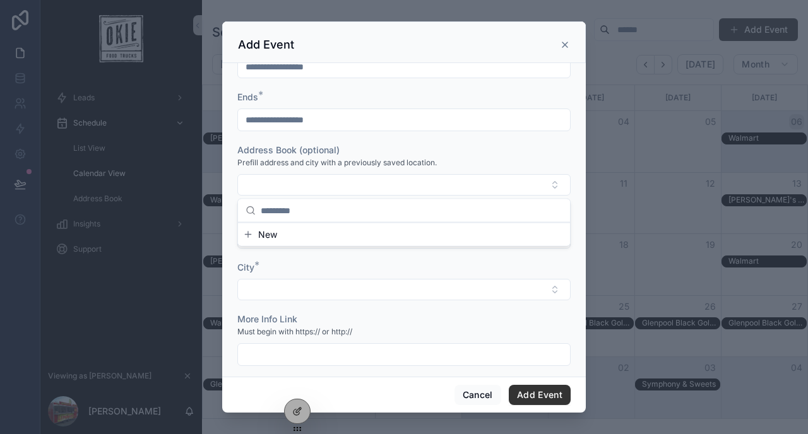
click at [309, 257] on form "**********" at bounding box center [403, 256] width 333 height 542
click at [274, 241] on input "scrollable content" at bounding box center [404, 237] width 332 height 18
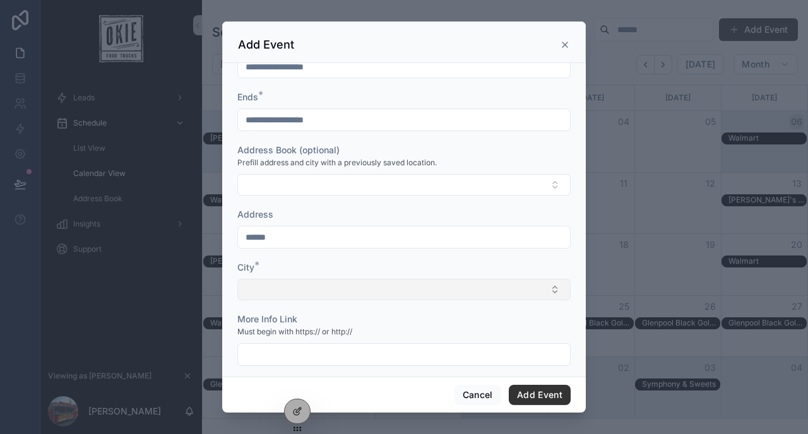
type input "******"
click at [280, 291] on button "Select Button" at bounding box center [403, 289] width 333 height 21
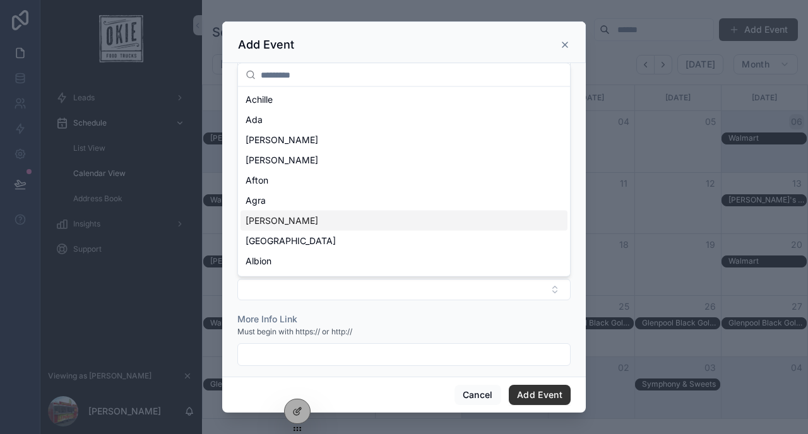
click at [300, 221] on div "Akins" at bounding box center [403, 221] width 327 height 20
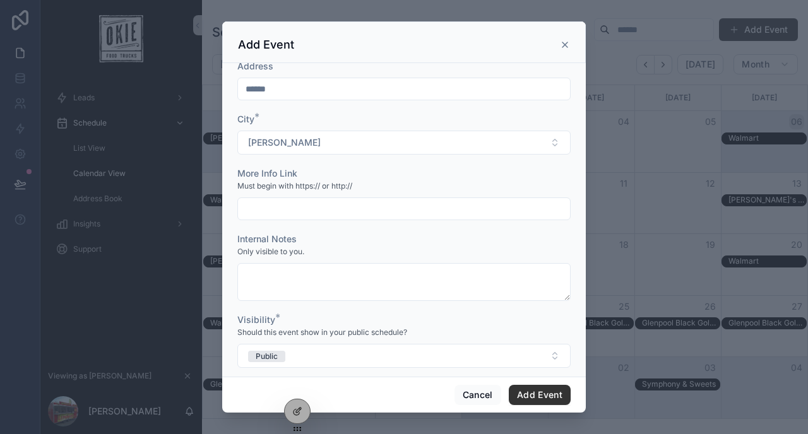
scroll to position [246, 0]
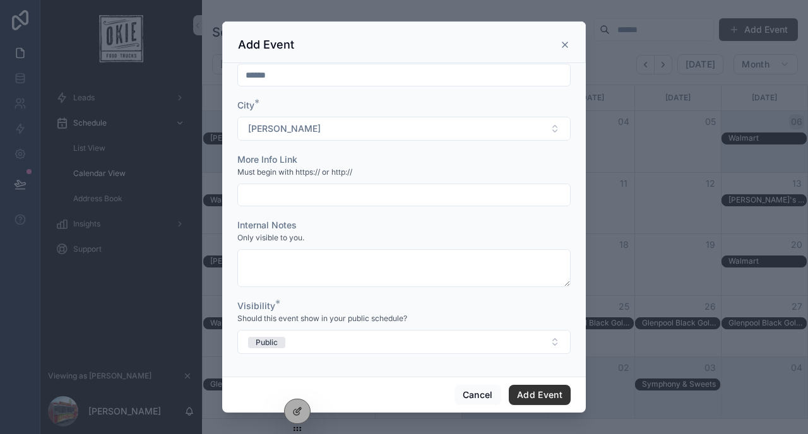
click at [287, 196] on input "scrollable content" at bounding box center [404, 195] width 332 height 18
type input "****"
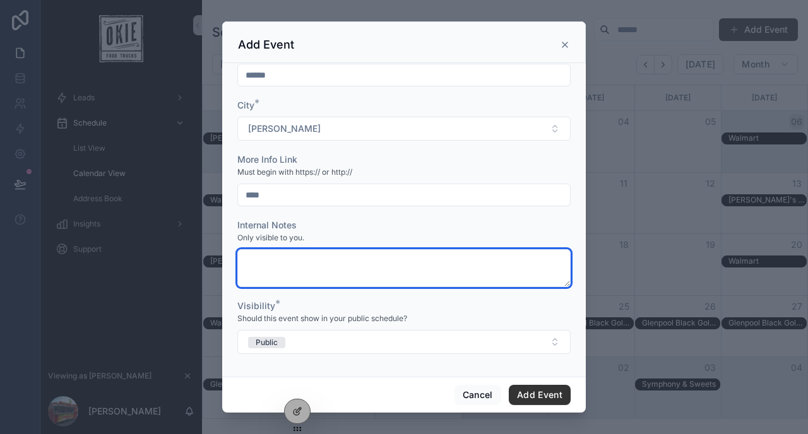
click at [269, 268] on textarea "scrollable content" at bounding box center [403, 268] width 333 height 38
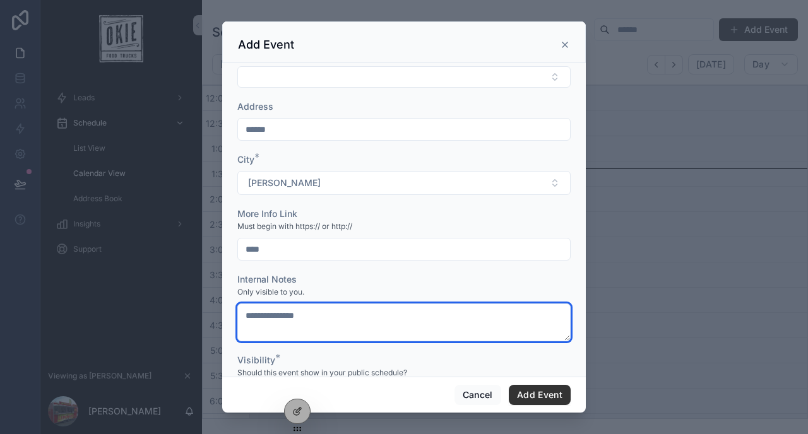
scroll to position [246, 0]
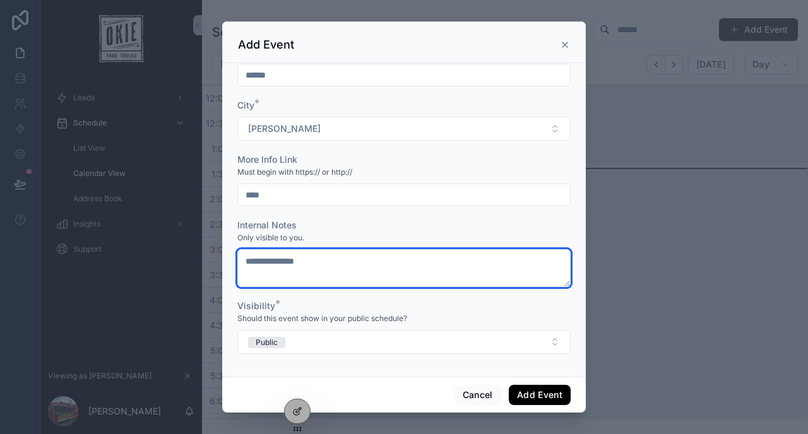
type textarea "**********"
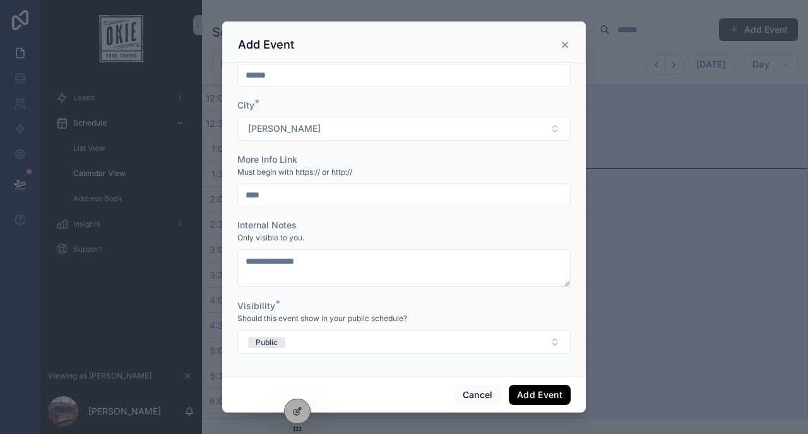
click at [528, 398] on button "Add Event" at bounding box center [540, 395] width 62 height 20
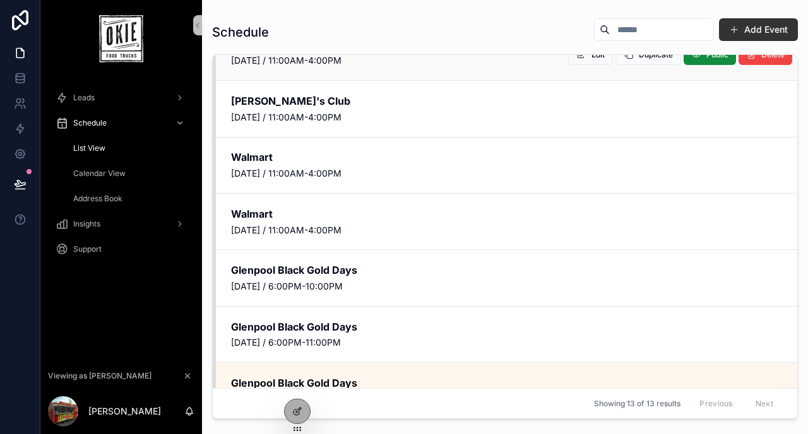
scroll to position [206, 0]
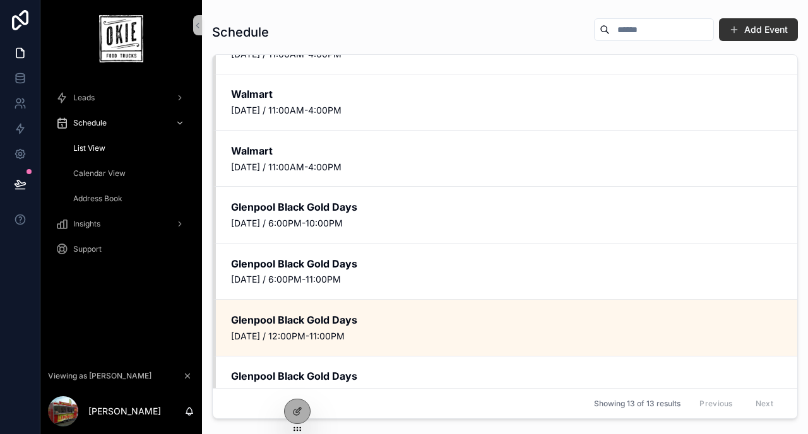
click at [117, 172] on span "Calendar View" at bounding box center [99, 174] width 52 height 10
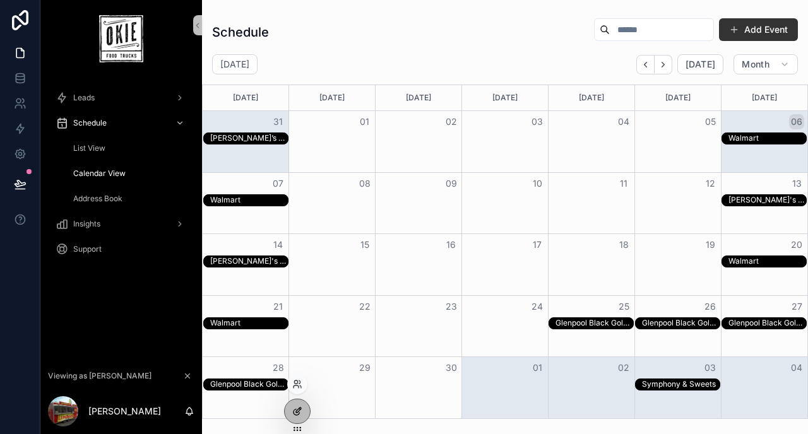
click at [291, 413] on div at bounding box center [297, 411] width 25 height 24
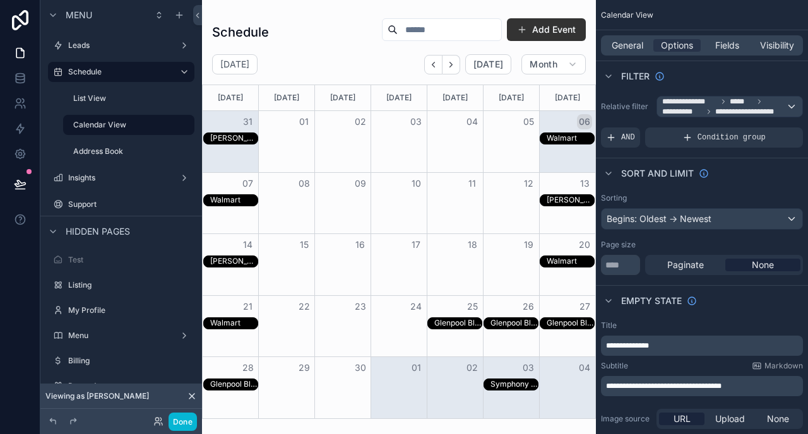
click at [560, 30] on div "scrollable content" at bounding box center [399, 217] width 394 height 434
click at [560, 30] on button "Add Event" at bounding box center [546, 29] width 79 height 23
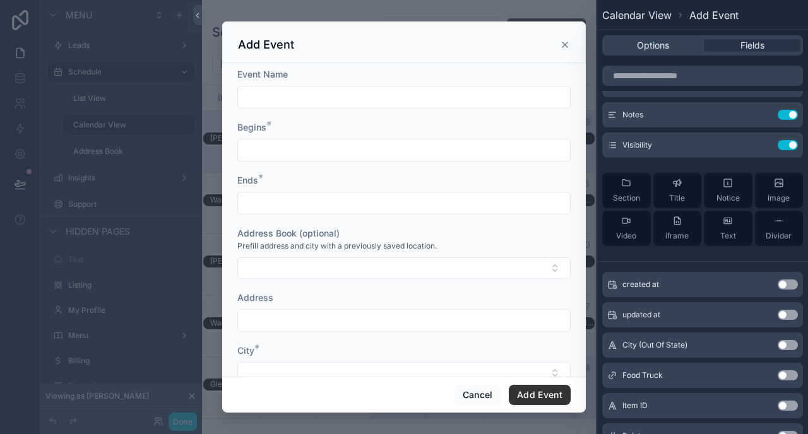
scroll to position [285, 0]
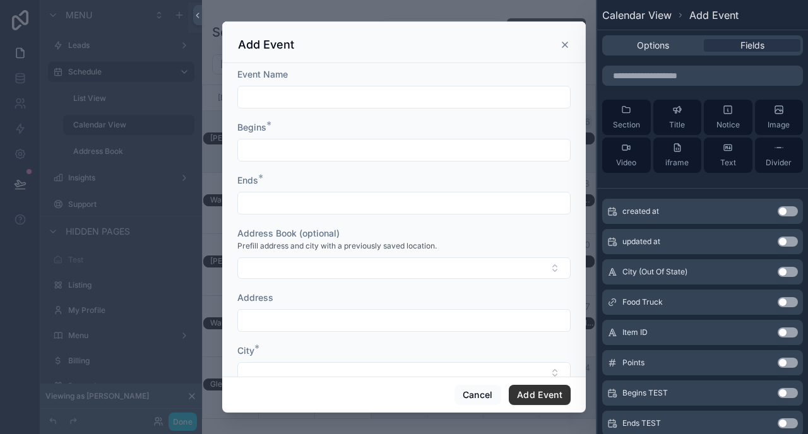
click at [785, 300] on button "Use setting" at bounding box center [788, 302] width 20 height 10
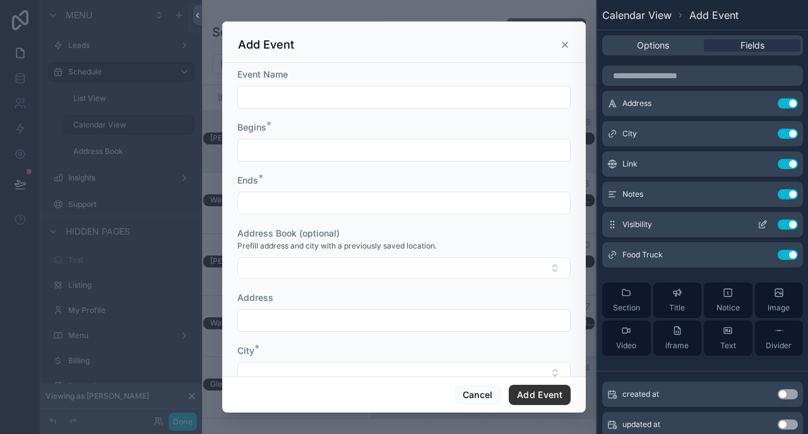
scroll to position [124, 0]
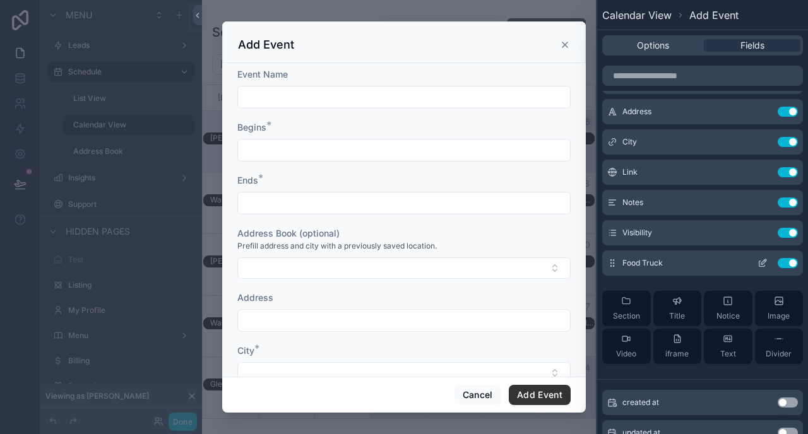
click at [759, 263] on icon at bounding box center [762, 264] width 6 height 6
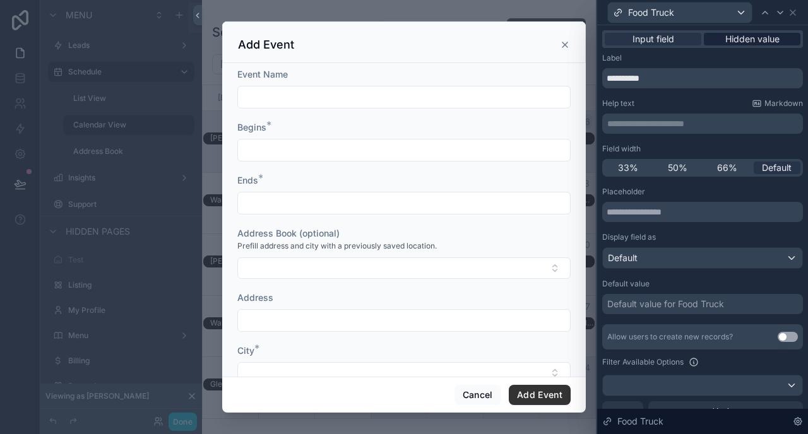
click at [742, 42] on span "Hidden value" at bounding box center [752, 39] width 54 height 13
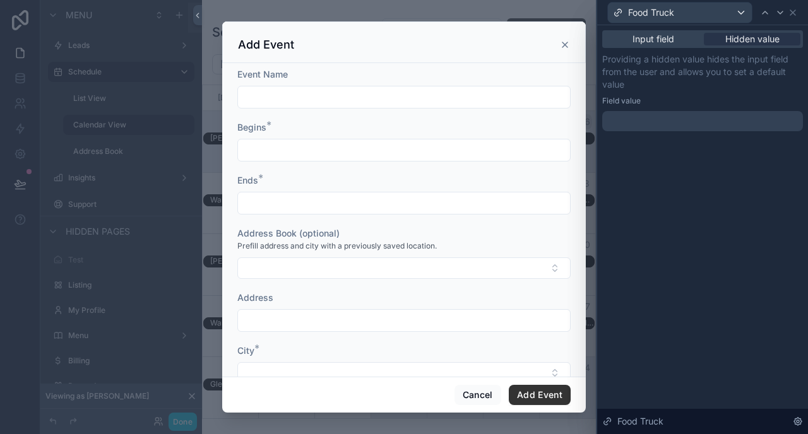
click at [683, 120] on div at bounding box center [702, 121] width 201 height 20
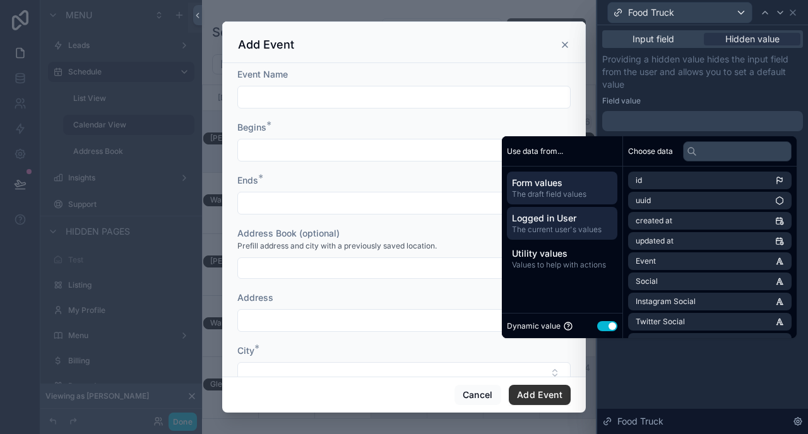
click at [564, 220] on span "Logged in User" at bounding box center [562, 218] width 100 height 13
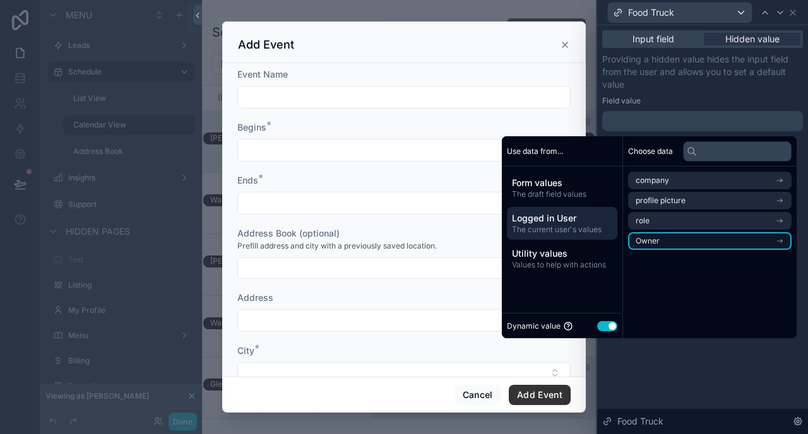
click at [653, 246] on li "Owner" at bounding box center [709, 241] width 163 height 18
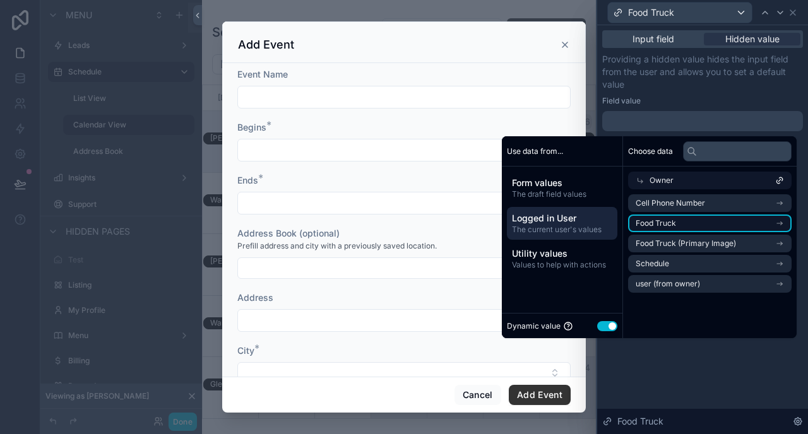
click at [658, 223] on span "Food Truck" at bounding box center [656, 223] width 40 height 10
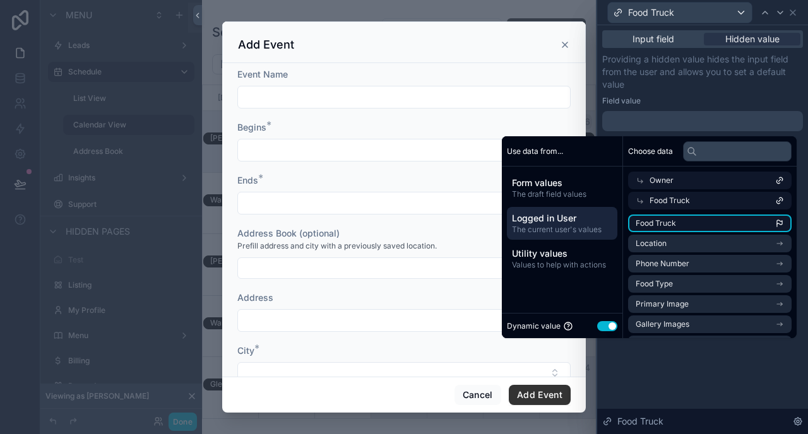
click at [665, 223] on span "Food Truck" at bounding box center [656, 223] width 40 height 10
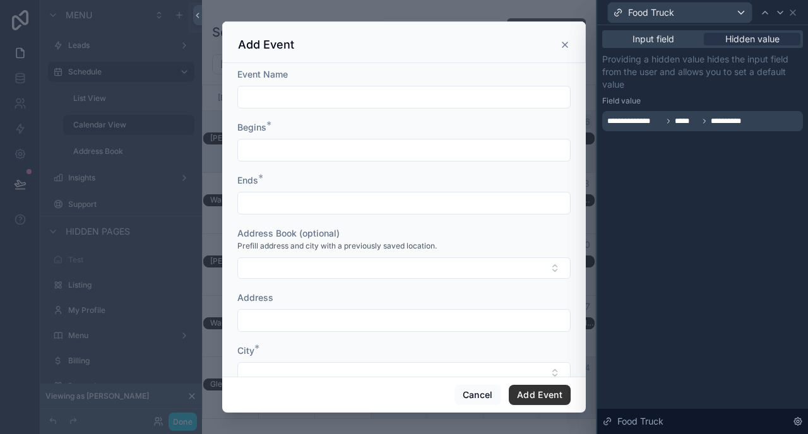
click at [644, 394] on div "**********" at bounding box center [702, 229] width 211 height 409
click at [794, 12] on icon at bounding box center [793, 13] width 10 height 10
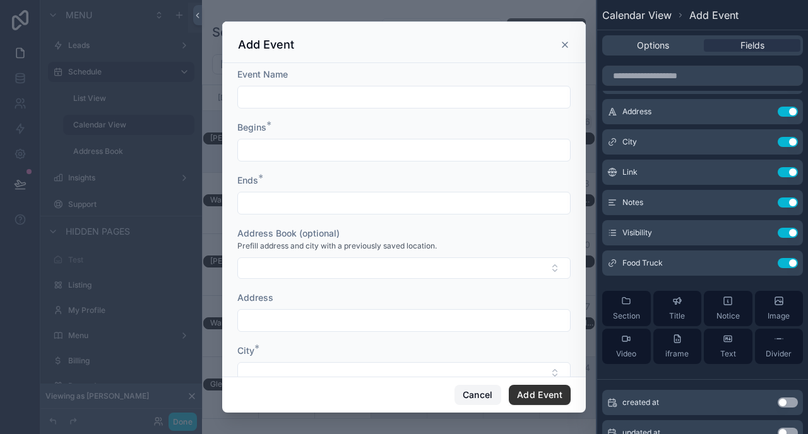
click at [458, 391] on button "Cancel" at bounding box center [477, 395] width 47 height 20
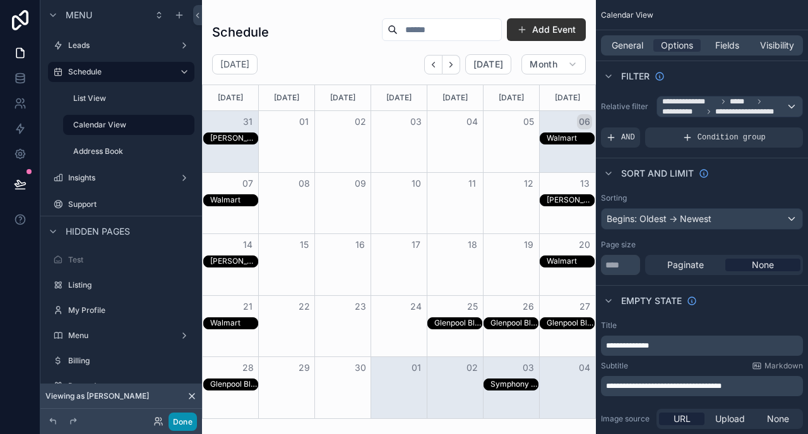
click at [181, 419] on button "Done" at bounding box center [183, 422] width 28 height 18
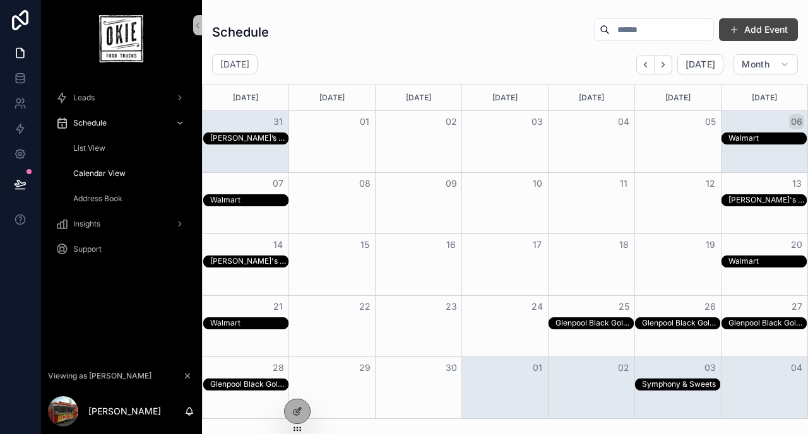
click at [772, 33] on button "Add Event" at bounding box center [758, 29] width 79 height 23
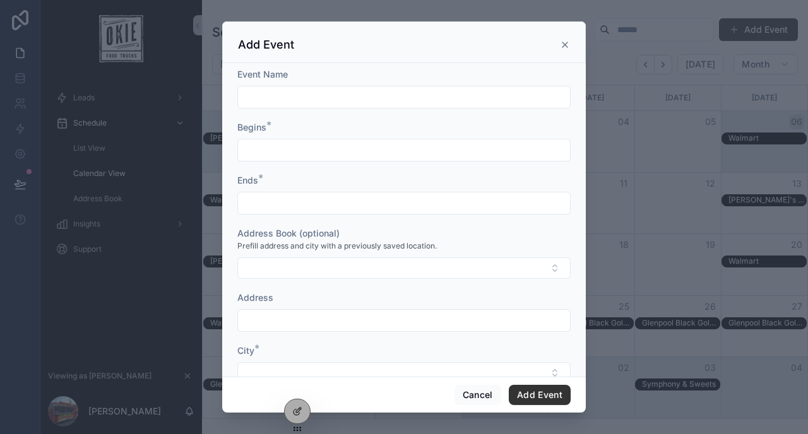
click at [357, 102] on input "scrollable content" at bounding box center [404, 97] width 332 height 18
type input "**********"
click at [321, 143] on input "scrollable content" at bounding box center [404, 150] width 332 height 18
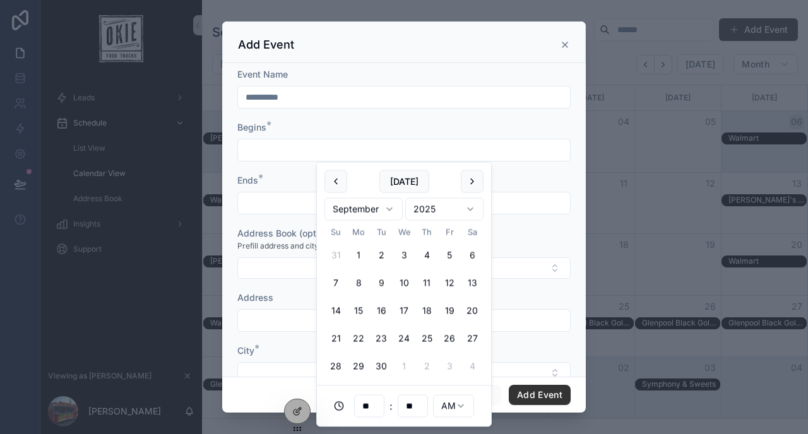
click at [380, 283] on button "9" at bounding box center [381, 283] width 23 height 23
type input "**********"
click at [275, 186] on div "Ends *" at bounding box center [403, 180] width 333 height 13
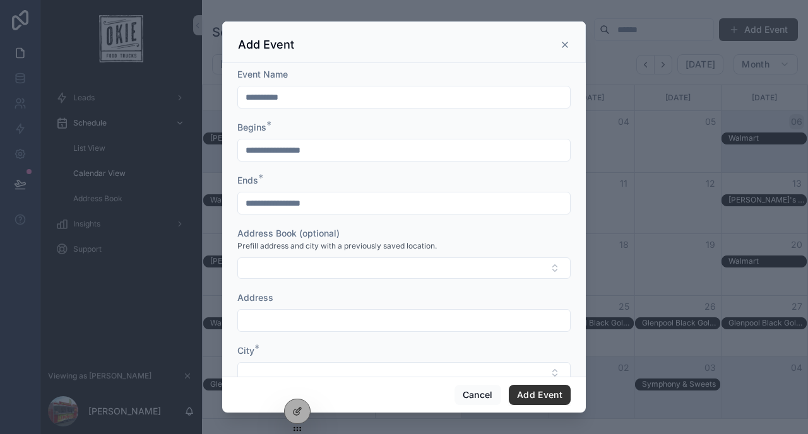
click at [294, 203] on input "**********" at bounding box center [404, 203] width 332 height 18
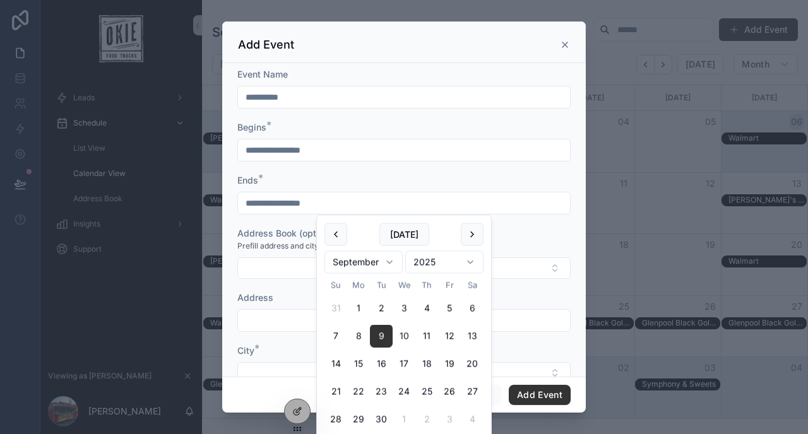
click at [401, 336] on button "10" at bounding box center [404, 336] width 23 height 23
type input "**********"
click at [267, 262] on button "Select Button" at bounding box center [403, 267] width 333 height 21
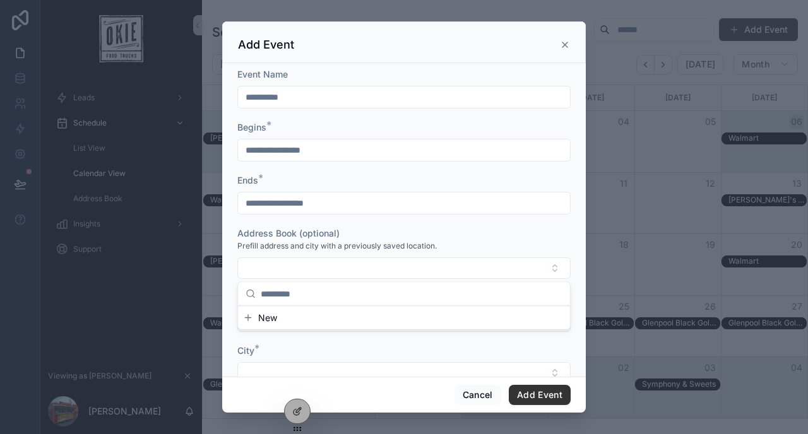
click at [284, 314] on button "New" at bounding box center [404, 318] width 322 height 13
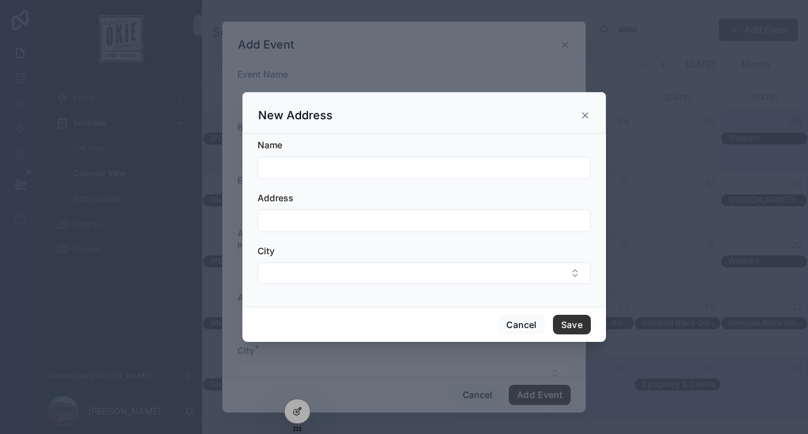
click at [334, 167] on input "scrollable content" at bounding box center [424, 168] width 332 height 18
click at [334, 219] on input "scrollable content" at bounding box center [424, 221] width 332 height 18
click at [331, 170] on input "****" at bounding box center [424, 168] width 332 height 18
type input "**********"
click at [335, 221] on input "scrollable content" at bounding box center [424, 221] width 332 height 18
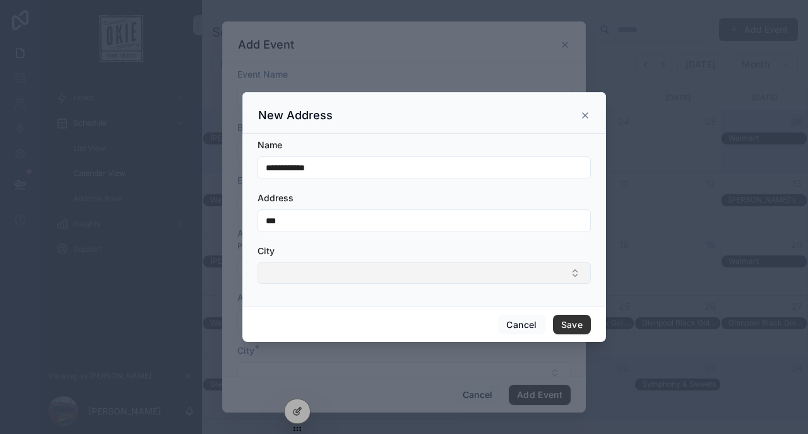
type input "***"
click at [347, 280] on button "Select Button" at bounding box center [423, 273] width 333 height 21
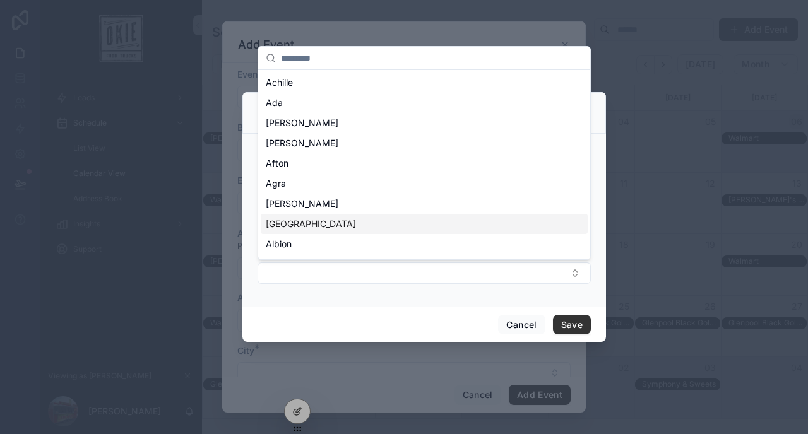
click at [317, 216] on div "[GEOGRAPHIC_DATA]" at bounding box center [424, 224] width 327 height 20
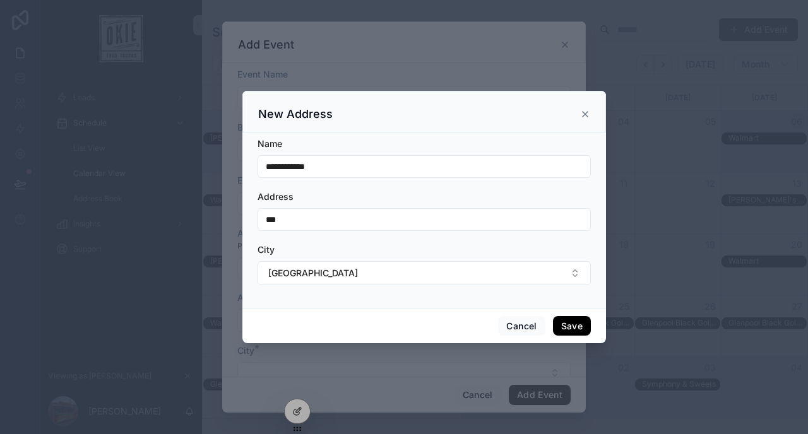
click at [572, 322] on button "Save" at bounding box center [572, 326] width 38 height 20
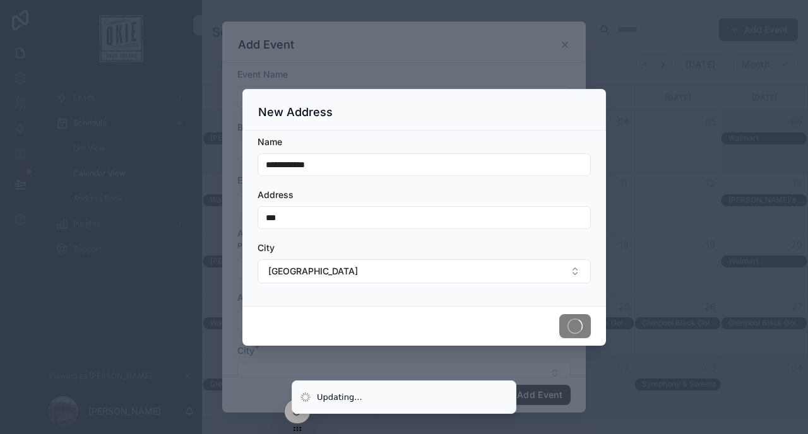
type input "***"
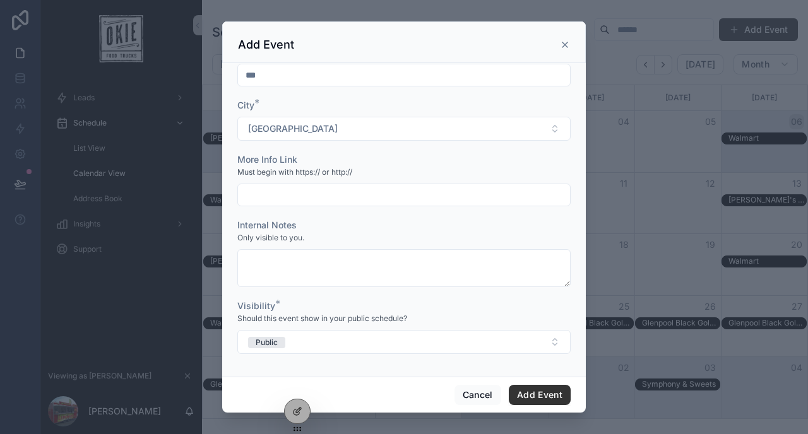
scroll to position [248, 0]
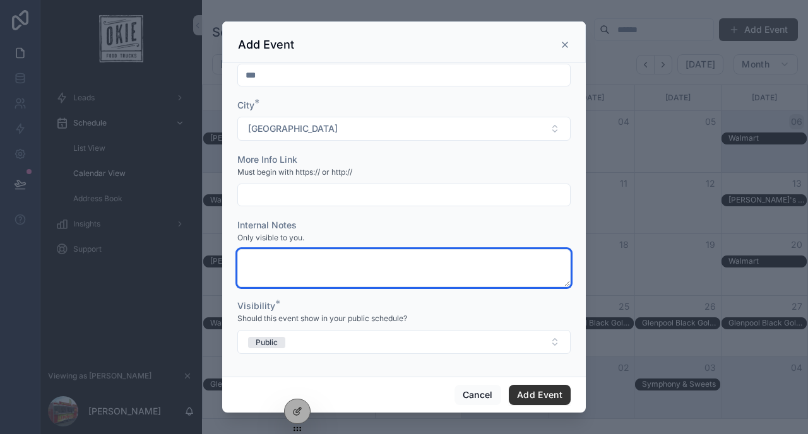
click at [315, 269] on textarea "scrollable content" at bounding box center [403, 268] width 333 height 38
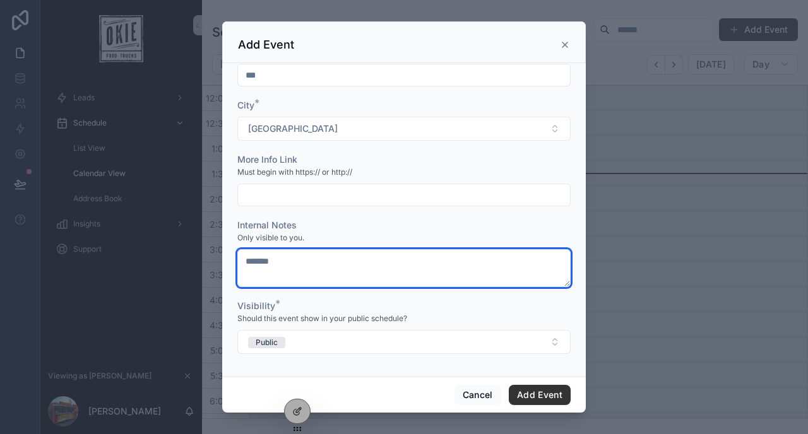
type textarea "********"
select select "****"
select select "*"
click at [357, 273] on textarea "********" at bounding box center [403, 268] width 333 height 38
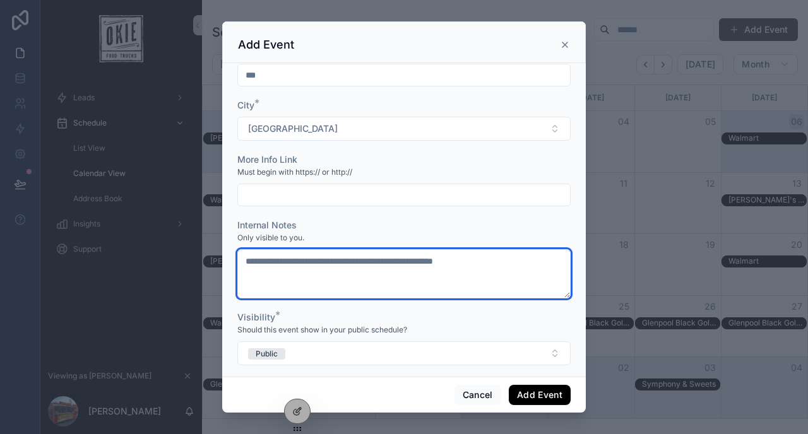
type textarea "**********"
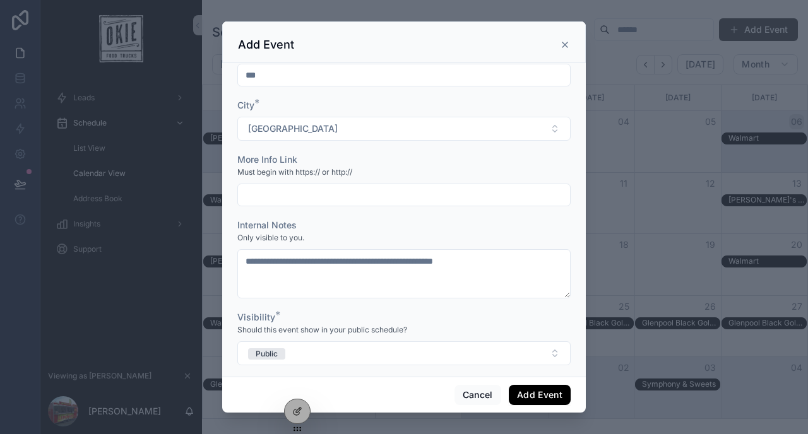
click at [538, 395] on button "Add Event" at bounding box center [540, 395] width 62 height 20
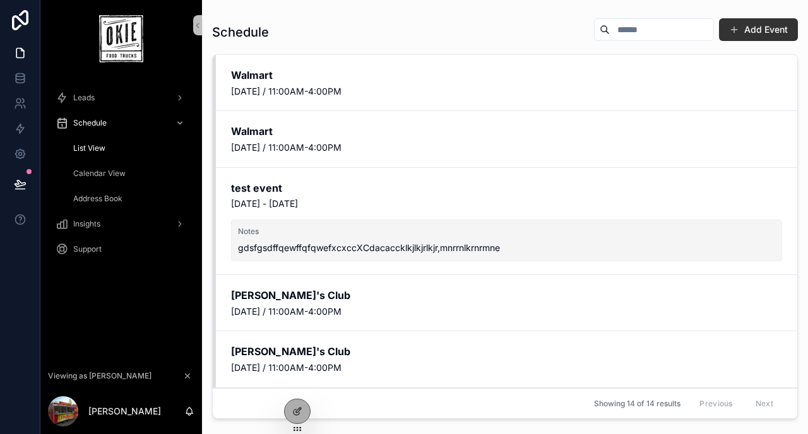
click at [88, 177] on span "Calendar View" at bounding box center [99, 174] width 52 height 10
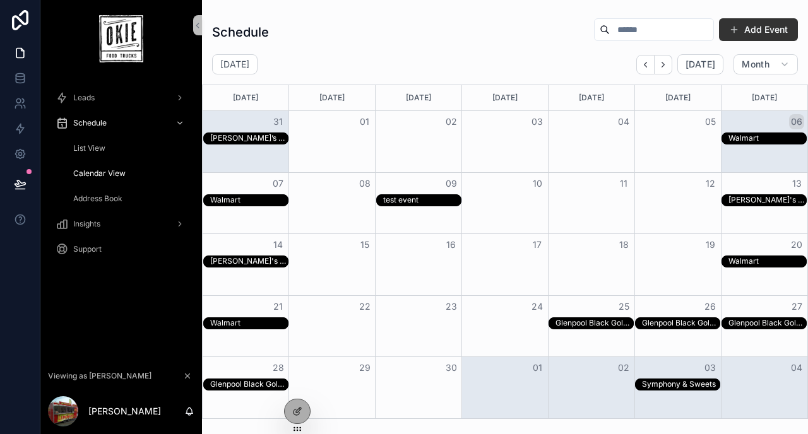
click at [415, 193] on div "09" at bounding box center [419, 183] width 86 height 21
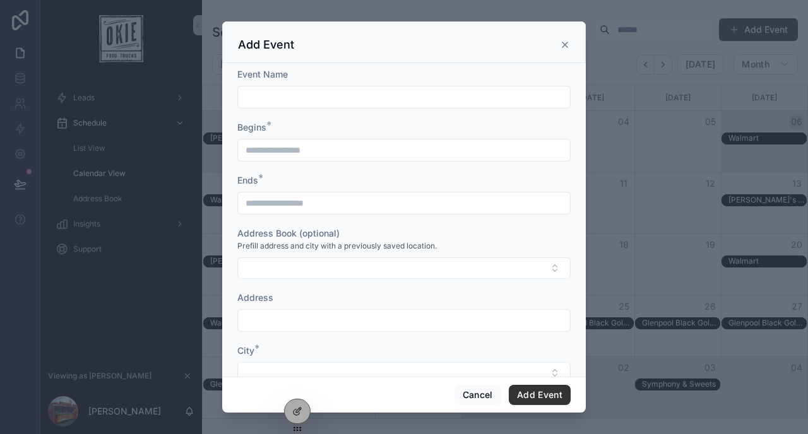
click at [566, 46] on icon "scrollable content" at bounding box center [564, 44] width 5 height 5
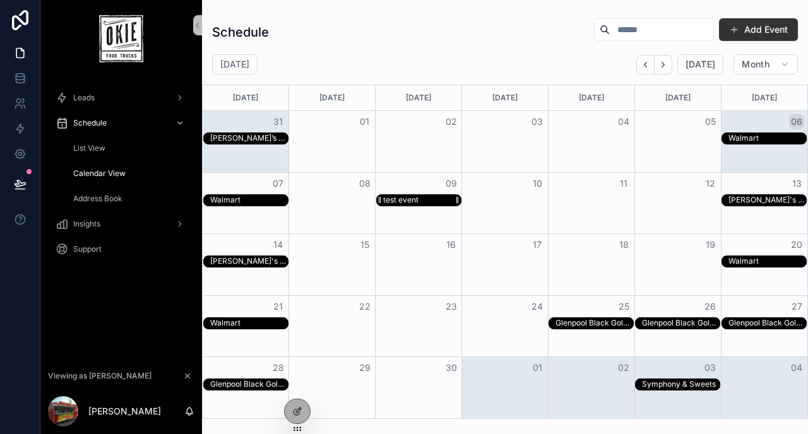
click at [419, 199] on div "test event" at bounding box center [422, 200] width 78 height 11
click at [404, 196] on div "test event" at bounding box center [400, 200] width 35 height 10
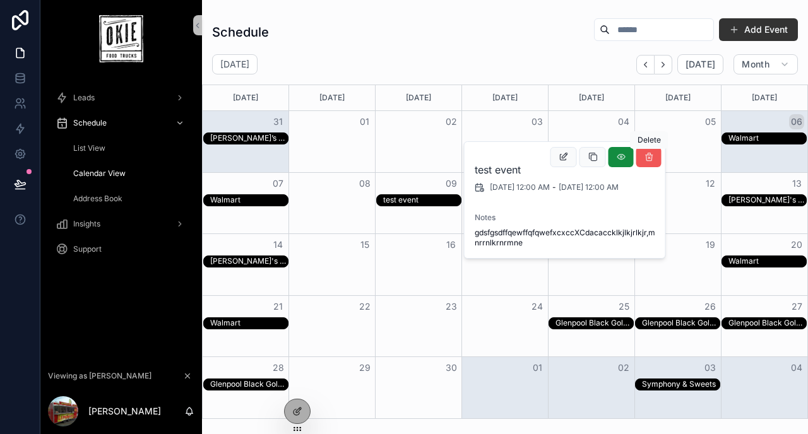
click at [650, 159] on icon "scrollable content" at bounding box center [649, 157] width 10 height 10
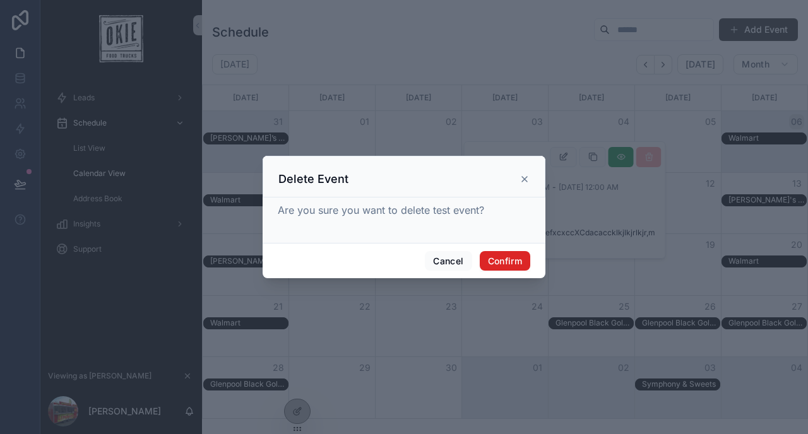
click at [504, 265] on button "Confirm" at bounding box center [505, 261] width 50 height 20
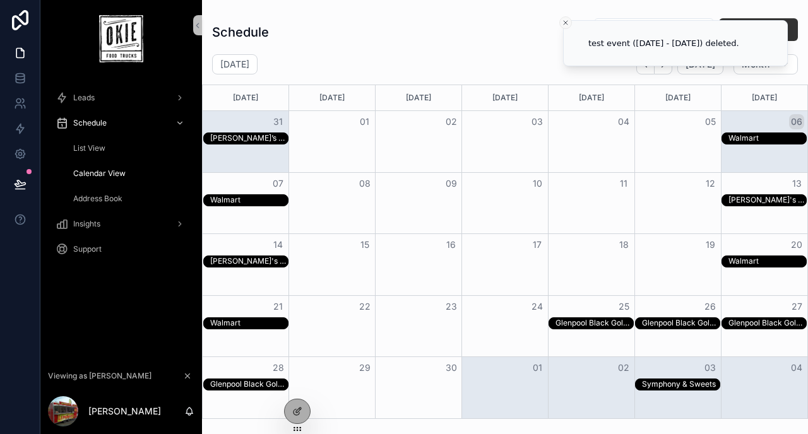
click at [565, 23] on line "Close toast" at bounding box center [566, 23] width 4 height 4
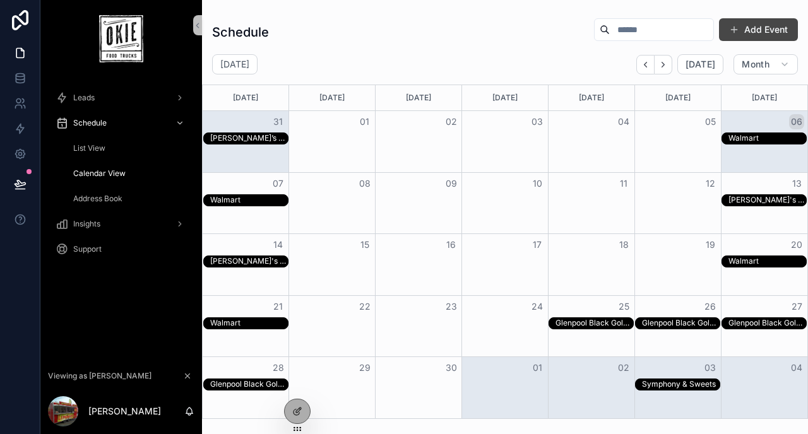
click at [754, 35] on button "Add Event" at bounding box center [758, 29] width 79 height 23
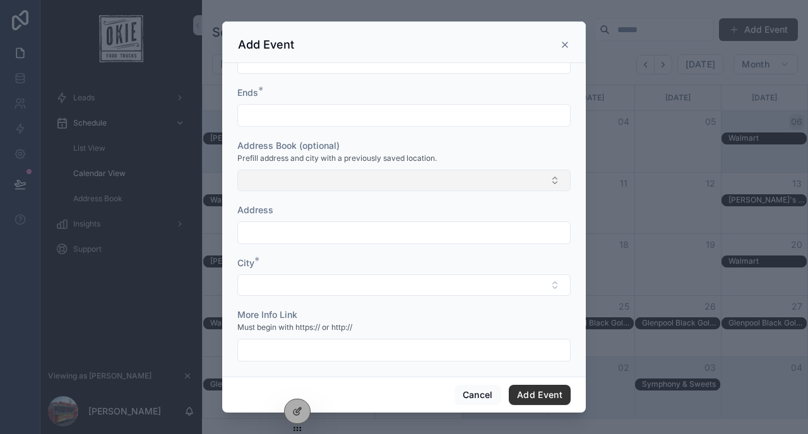
scroll to position [243, 0]
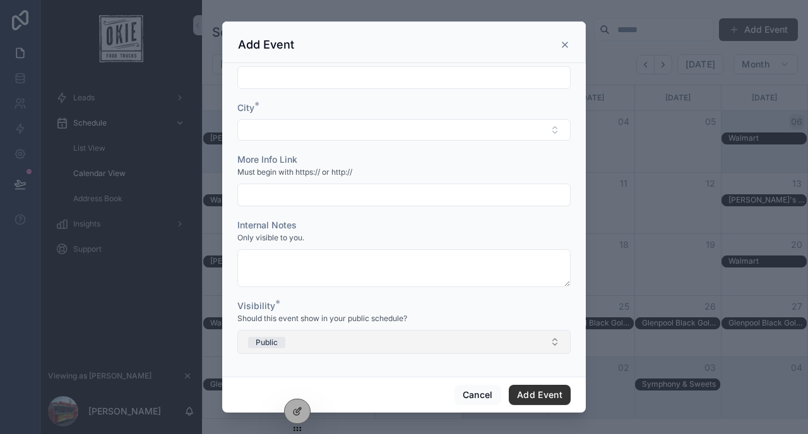
click at [296, 343] on button "Public" at bounding box center [403, 342] width 333 height 24
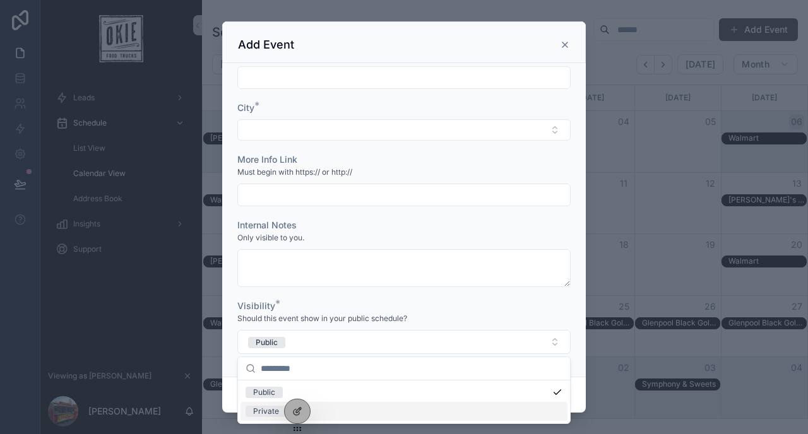
click at [261, 415] on div "Private" at bounding box center [266, 411] width 26 height 11
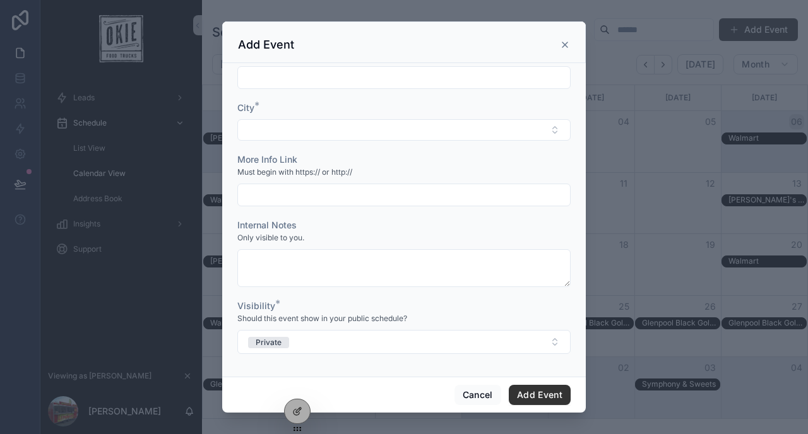
scroll to position [0, 0]
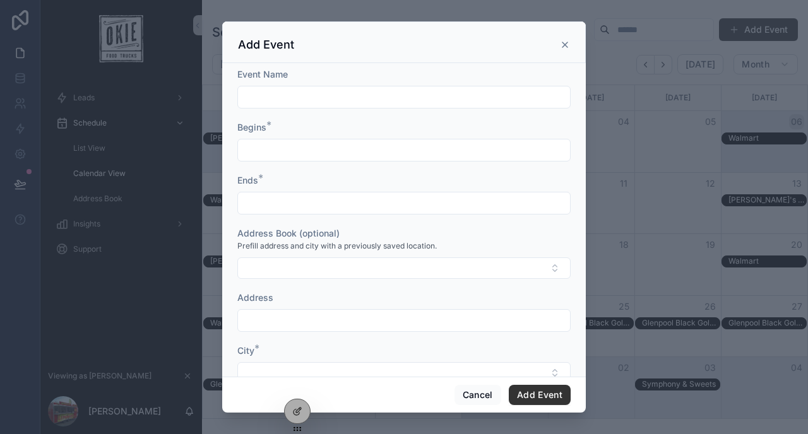
click at [300, 99] on input "scrollable content" at bounding box center [404, 97] width 332 height 18
click at [301, 94] on input "****" at bounding box center [404, 97] width 332 height 18
type input "****"
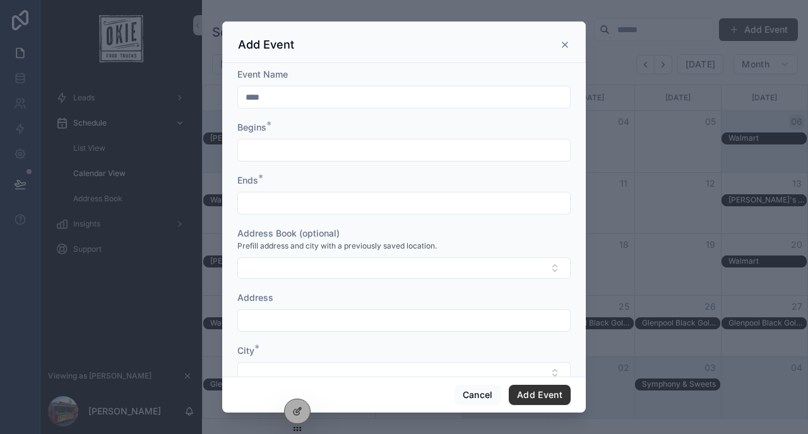
click at [303, 102] on input "****" at bounding box center [404, 97] width 332 height 18
click at [564, 48] on icon "scrollable content" at bounding box center [565, 45] width 10 height 10
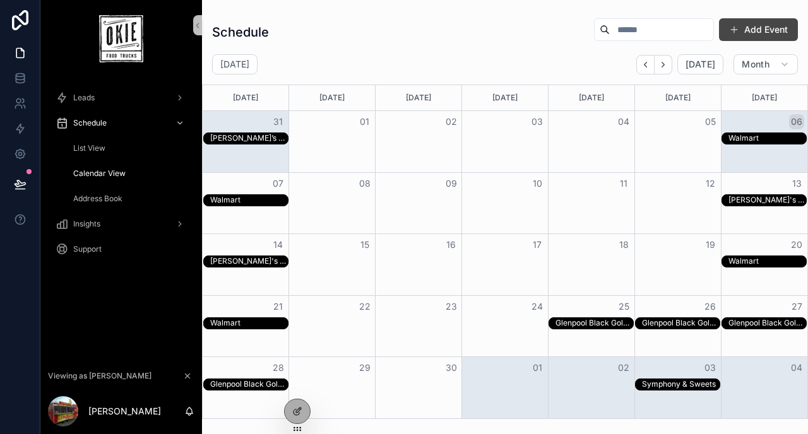
click at [762, 25] on button "Add Event" at bounding box center [758, 29] width 79 height 23
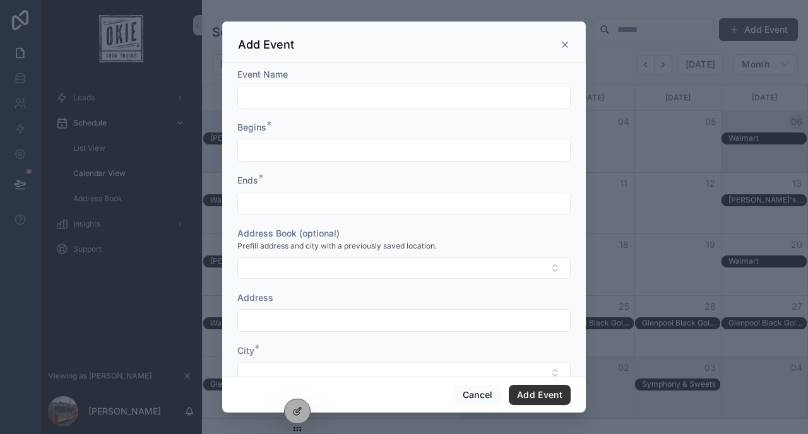
click at [564, 47] on icon "scrollable content" at bounding box center [565, 45] width 10 height 10
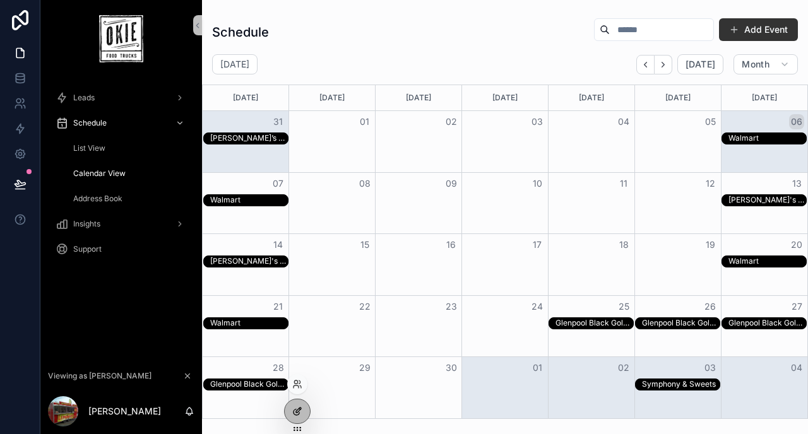
click at [301, 411] on icon at bounding box center [297, 411] width 10 height 10
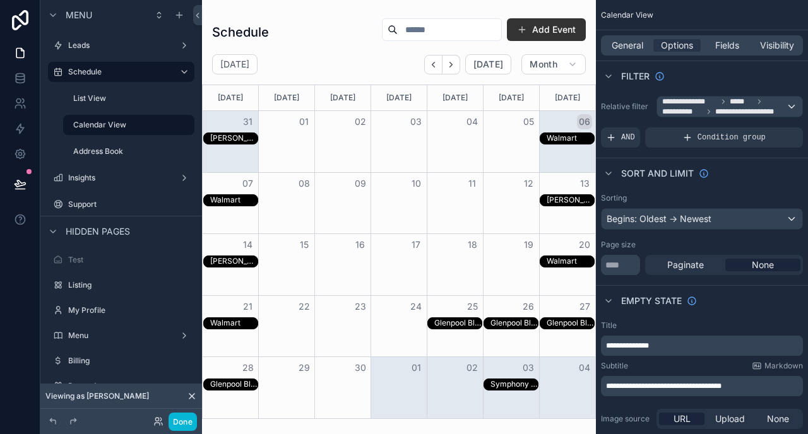
click at [555, 33] on div "scrollable content" at bounding box center [399, 217] width 394 height 434
click at [542, 30] on button "Add Event" at bounding box center [546, 29] width 79 height 23
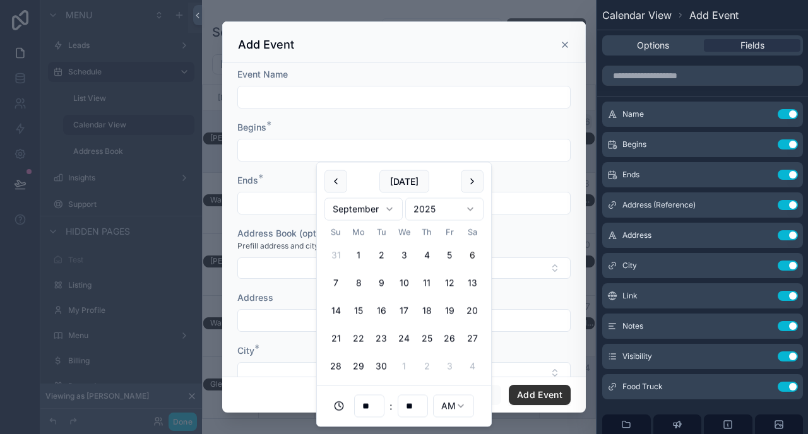
click at [442, 152] on input "scrollable content" at bounding box center [404, 150] width 332 height 18
click at [760, 146] on icon at bounding box center [762, 144] width 10 height 10
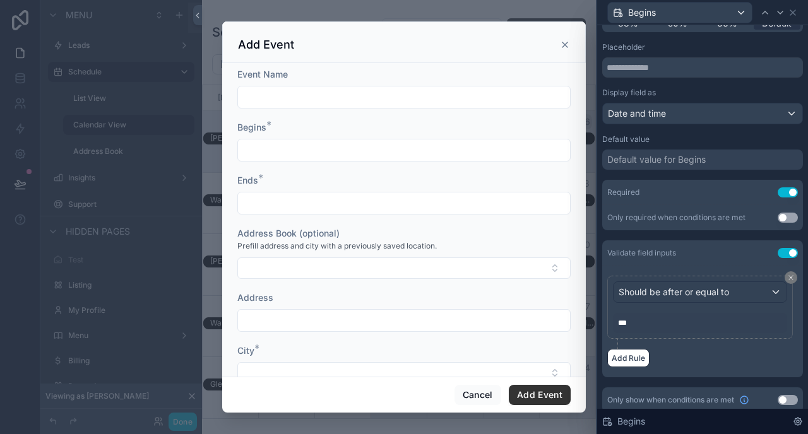
scroll to position [153, 0]
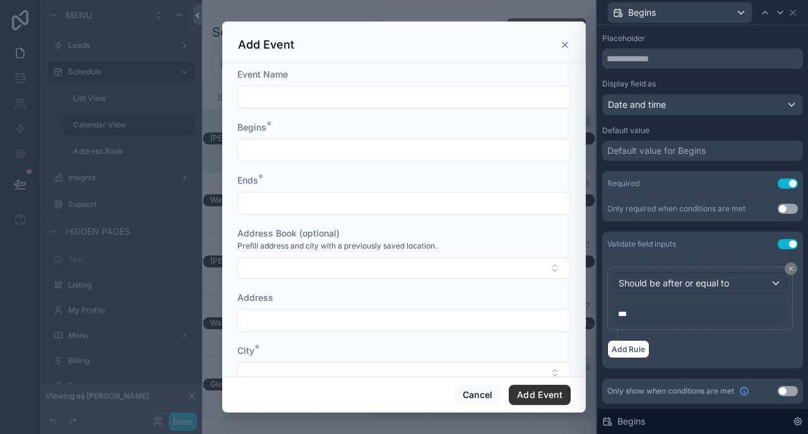
click at [794, 21] on div "Begins" at bounding box center [702, 12] width 201 height 25
click at [794, 16] on icon at bounding box center [793, 13] width 10 height 10
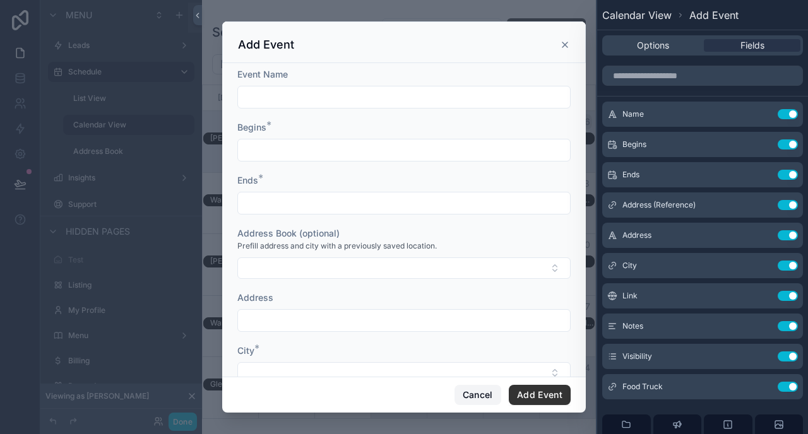
click at [476, 396] on button "Cancel" at bounding box center [477, 395] width 47 height 20
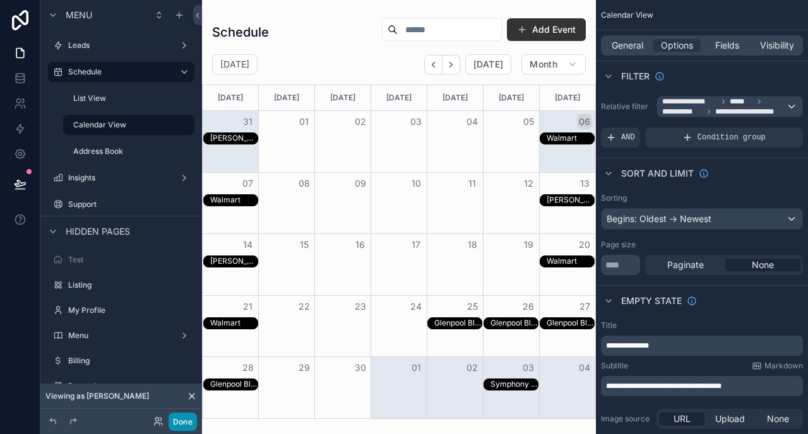
click at [174, 418] on button "Done" at bounding box center [183, 422] width 28 height 18
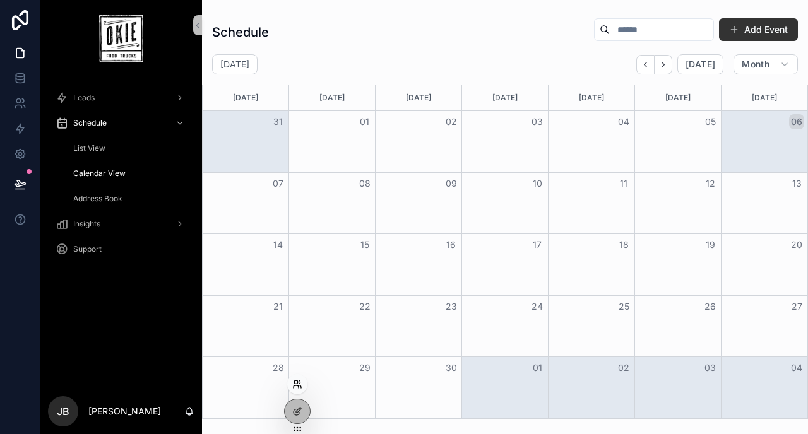
click at [294, 384] on icon at bounding box center [297, 384] width 10 height 10
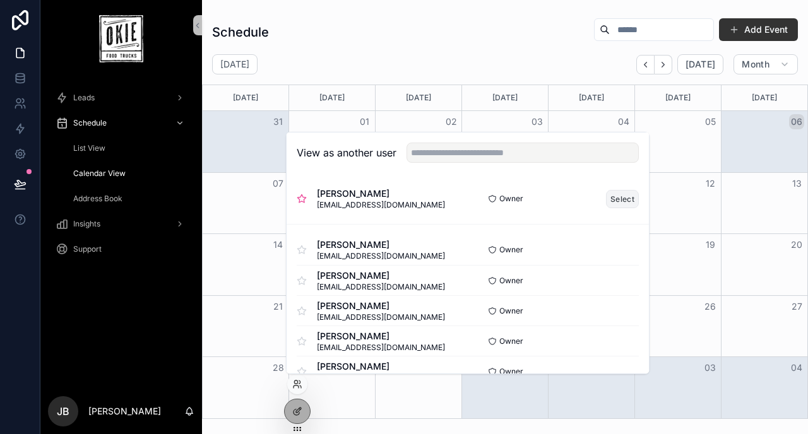
click at [617, 194] on button "Select" at bounding box center [622, 199] width 33 height 18
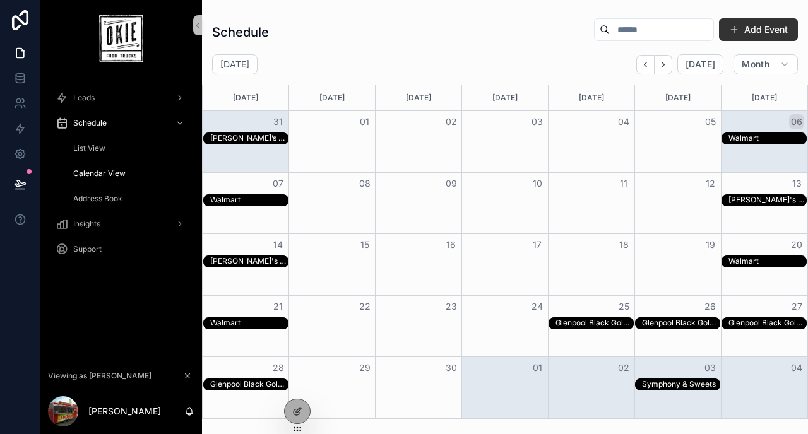
click at [745, 41] on div "Add Event" at bounding box center [691, 30] width 214 height 24
click at [740, 32] on button "Add Event" at bounding box center [758, 29] width 79 height 23
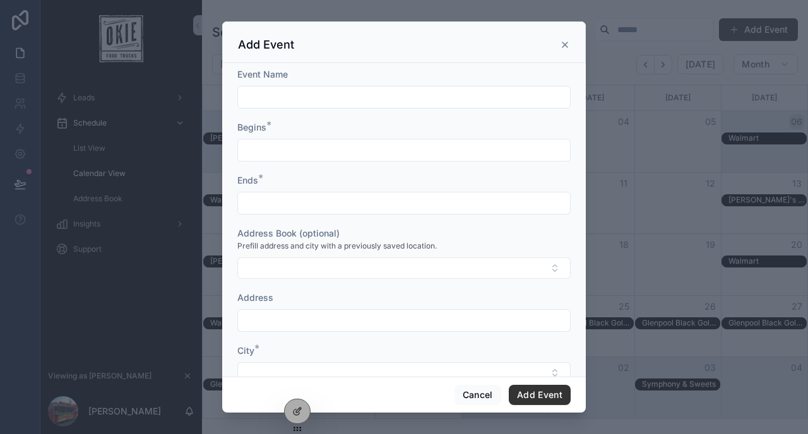
click at [376, 154] on input "scrollable content" at bounding box center [404, 150] width 332 height 18
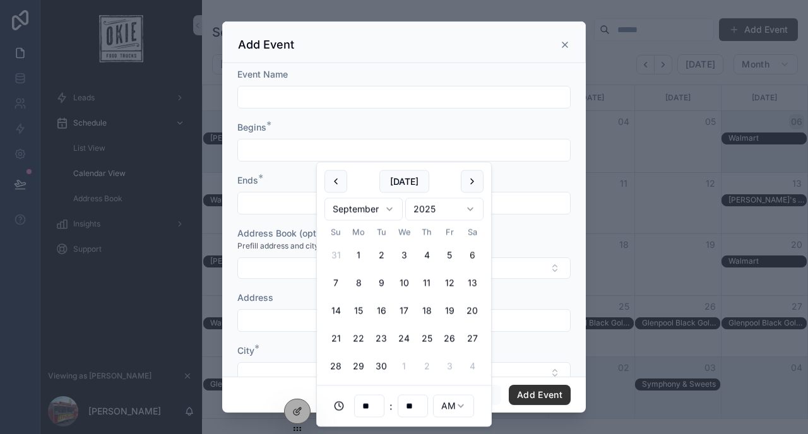
click at [309, 104] on input "scrollable content" at bounding box center [404, 97] width 332 height 18
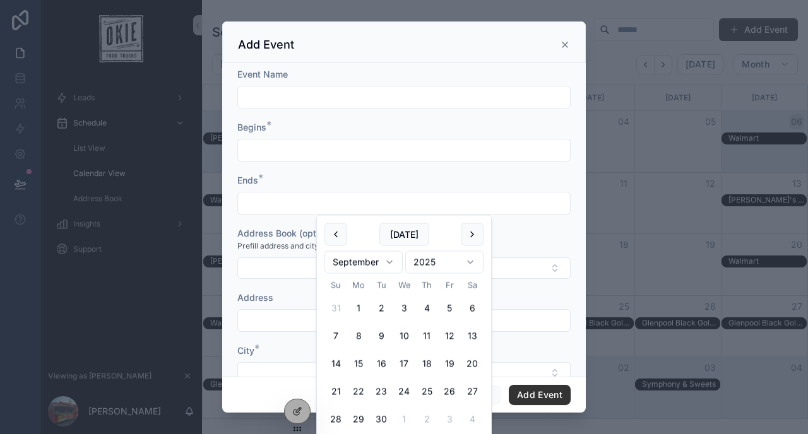
click at [302, 102] on input "scrollable content" at bounding box center [404, 97] width 332 height 18
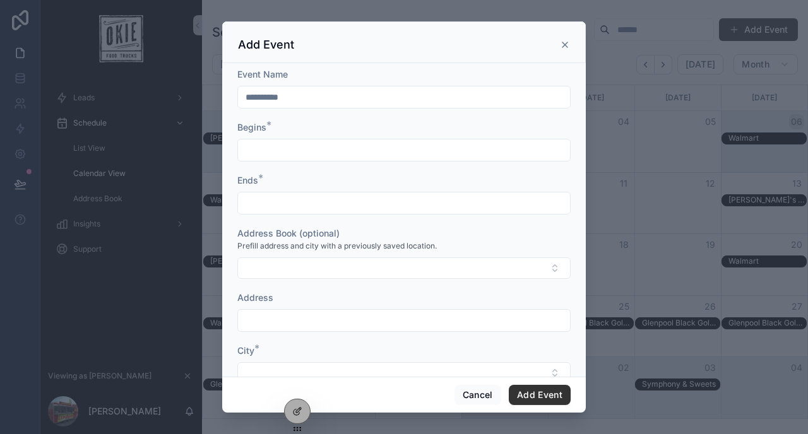
type input "**********"
click at [277, 157] on input "scrollable content" at bounding box center [404, 150] width 332 height 18
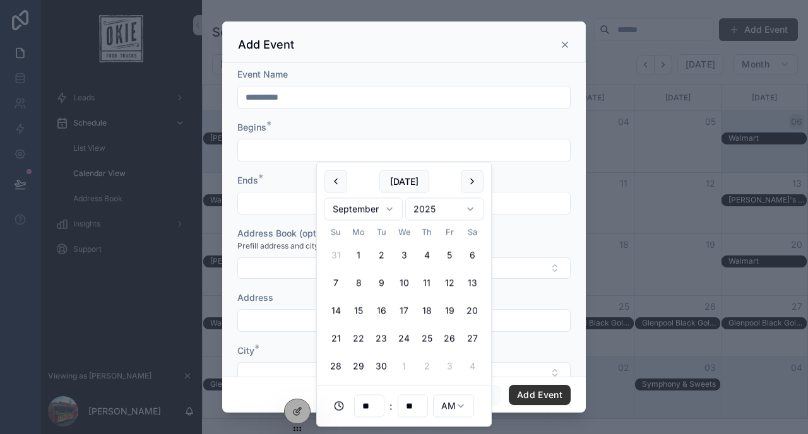
click at [404, 312] on button "17" at bounding box center [404, 311] width 23 height 23
type input "**********"
click at [280, 175] on div "Ends *" at bounding box center [403, 180] width 333 height 13
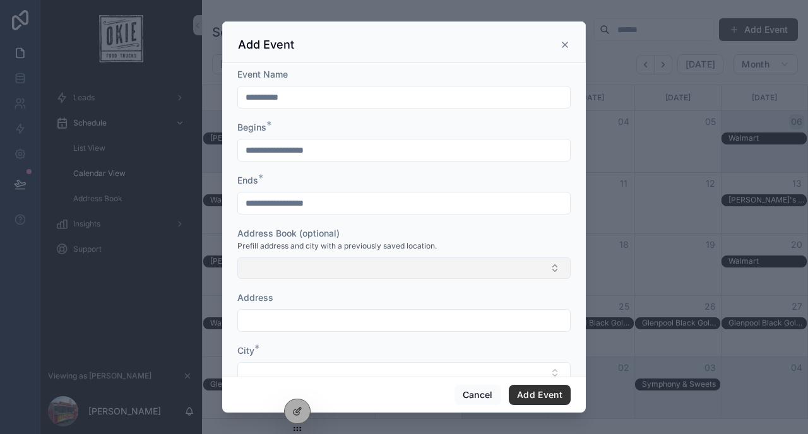
click at [299, 277] on button "Select Button" at bounding box center [403, 267] width 333 height 21
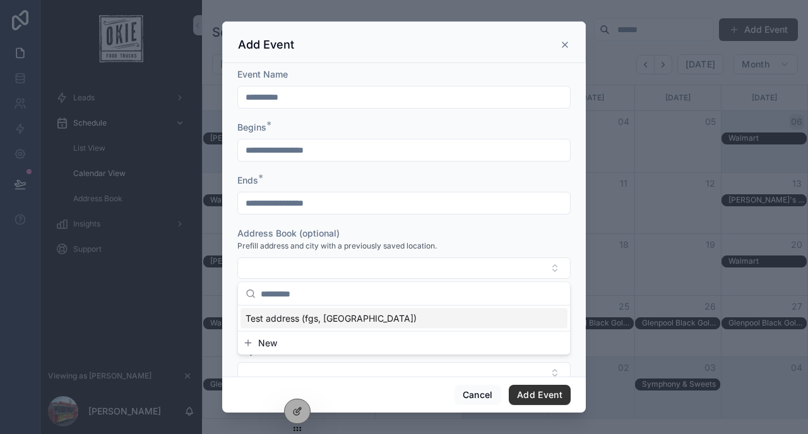
click at [306, 315] on span "Test address (fgs, Albany)" at bounding box center [331, 318] width 171 height 13
type input "***"
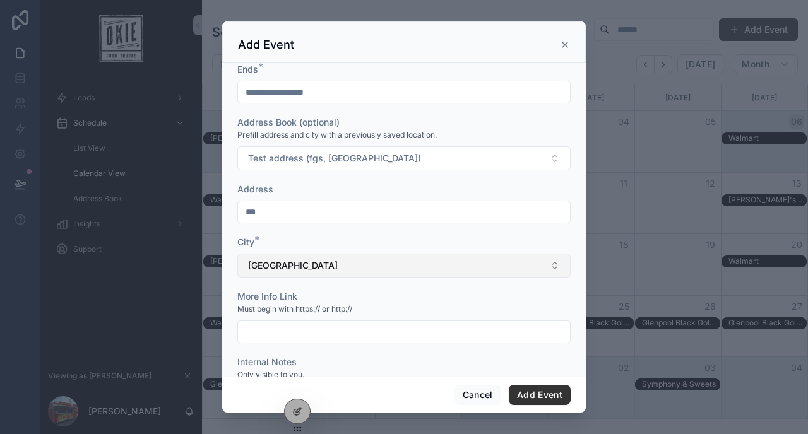
scroll to position [194, 0]
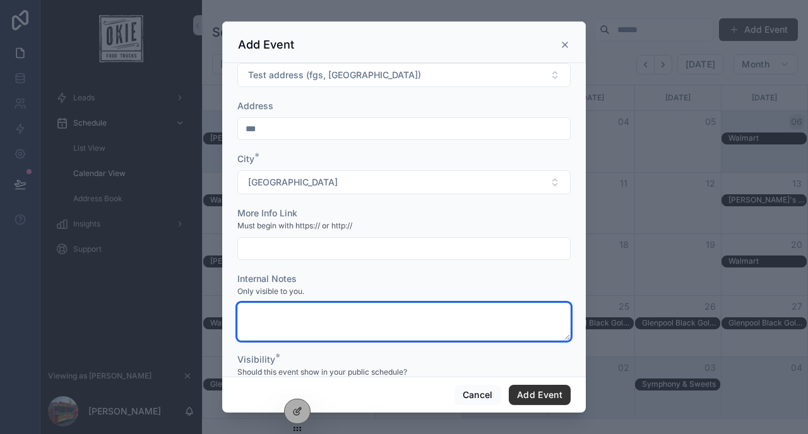
click at [289, 322] on textarea "scrollable content" at bounding box center [403, 322] width 333 height 38
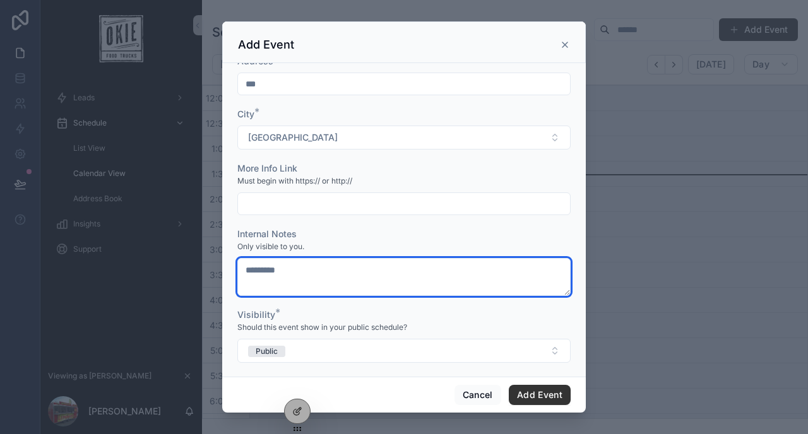
scroll to position [248, 0]
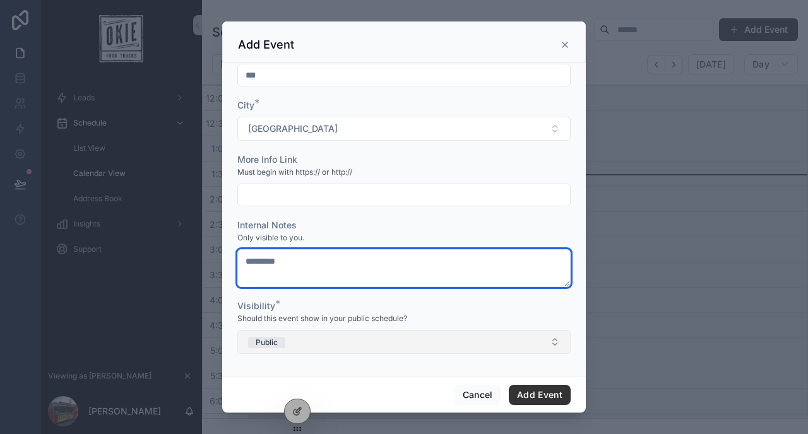
type textarea "*********"
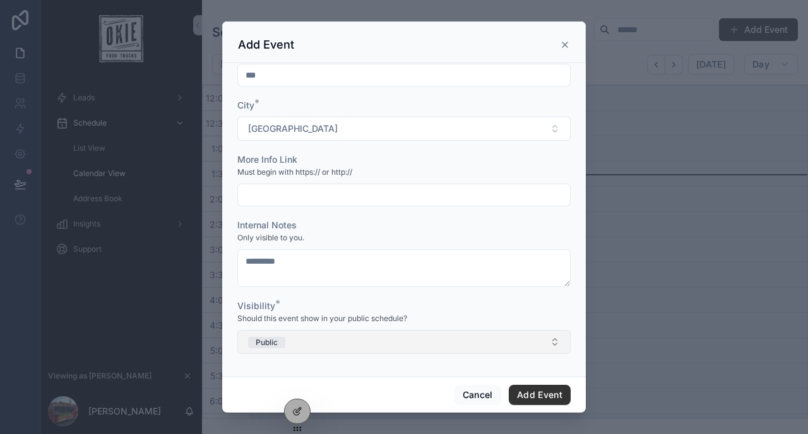
click at [348, 340] on button "Public" at bounding box center [403, 342] width 333 height 24
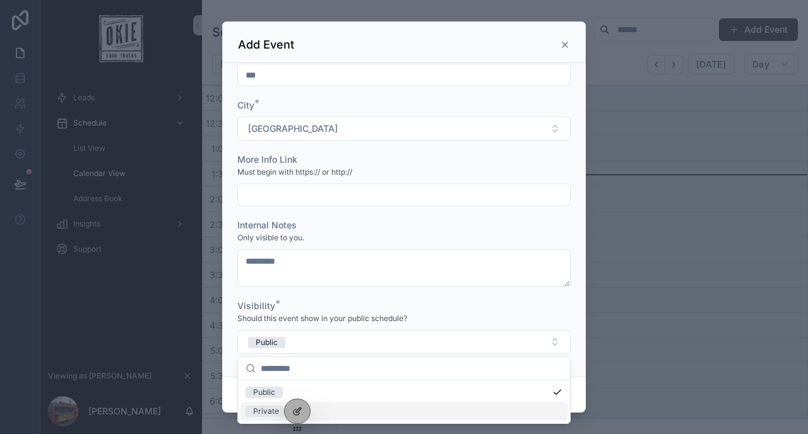
click at [354, 413] on div "Private" at bounding box center [403, 411] width 327 height 19
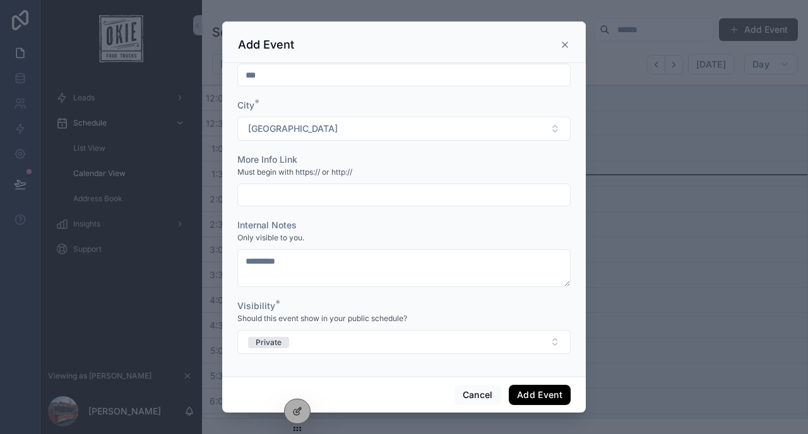
click at [530, 391] on button "Add Event" at bounding box center [540, 395] width 62 height 20
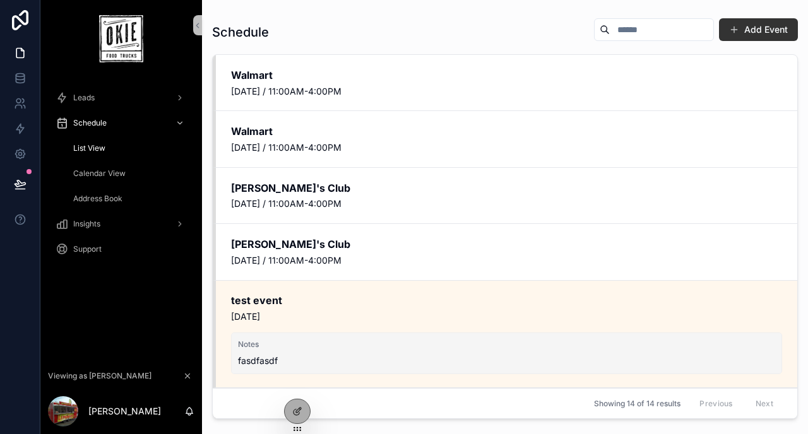
click at [109, 181] on div "Calendar View" at bounding box center [129, 173] width 116 height 20
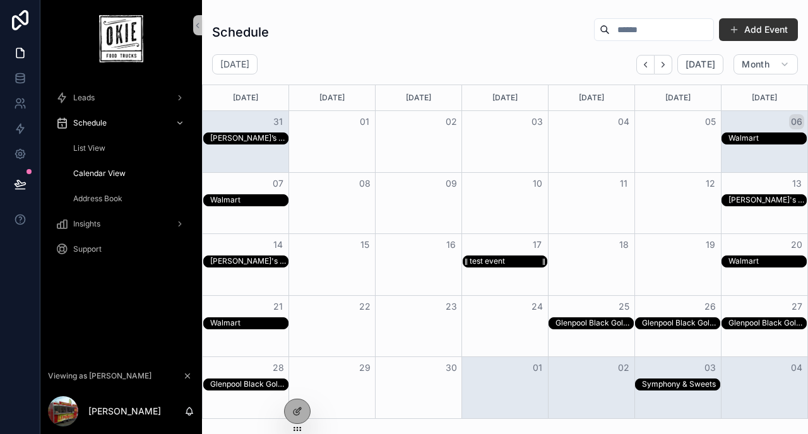
click at [498, 261] on div "test event" at bounding box center [487, 261] width 35 height 10
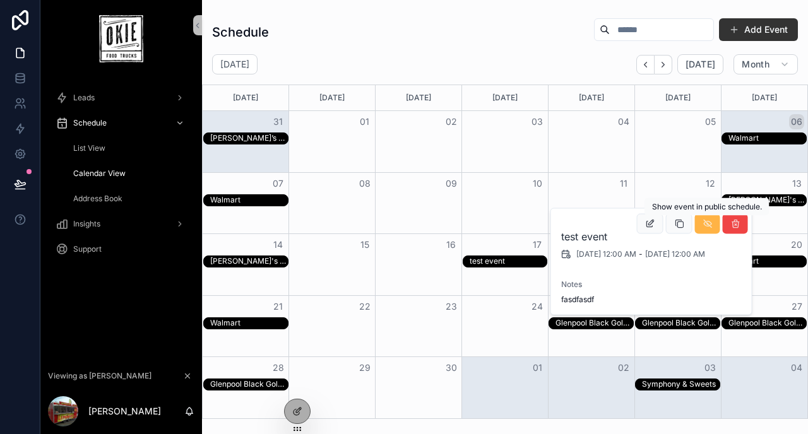
click at [707, 225] on icon "scrollable content" at bounding box center [707, 224] width 10 height 10
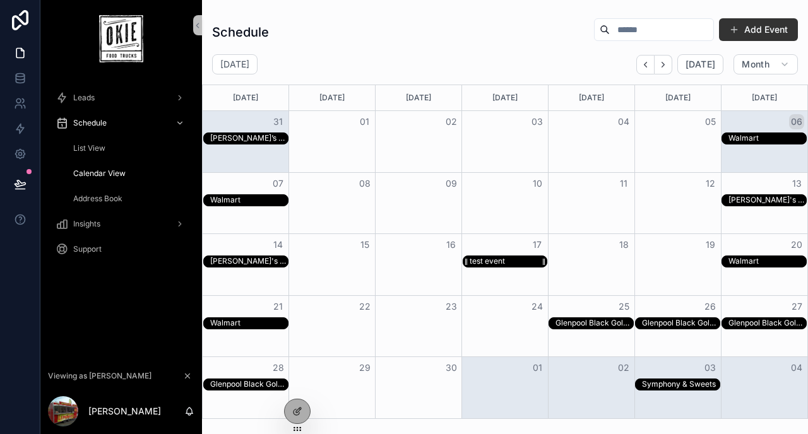
click at [507, 261] on div "test event" at bounding box center [509, 261] width 78 height 11
click at [95, 152] on span "List View" at bounding box center [89, 148] width 32 height 10
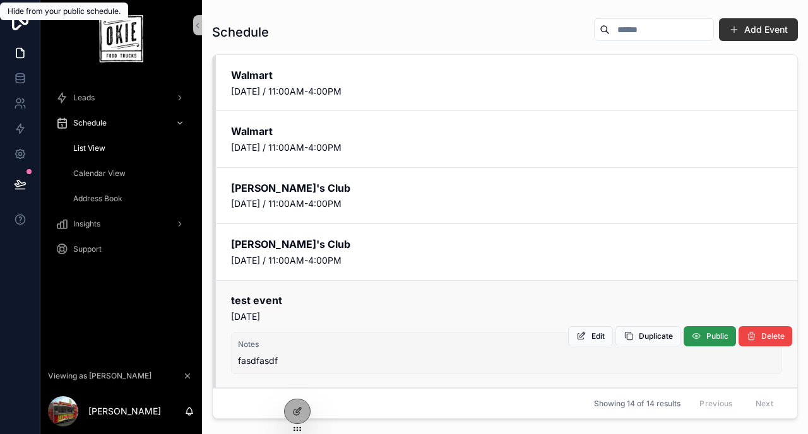
click at [717, 332] on span "Public" at bounding box center [717, 336] width 22 height 10
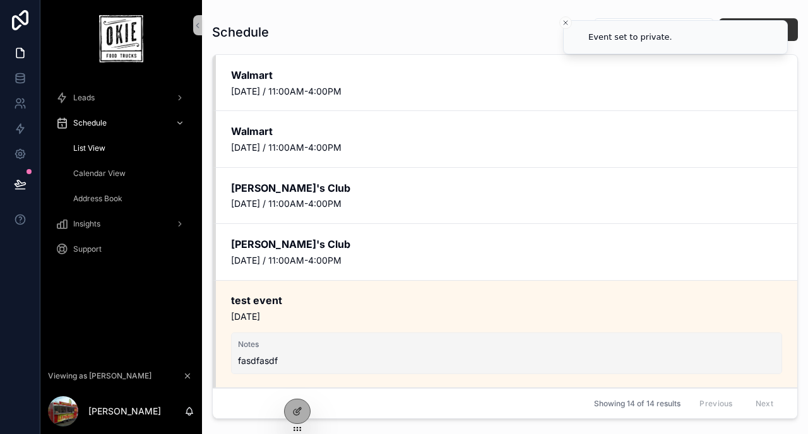
click at [112, 173] on span "Calendar View" at bounding box center [99, 174] width 52 height 10
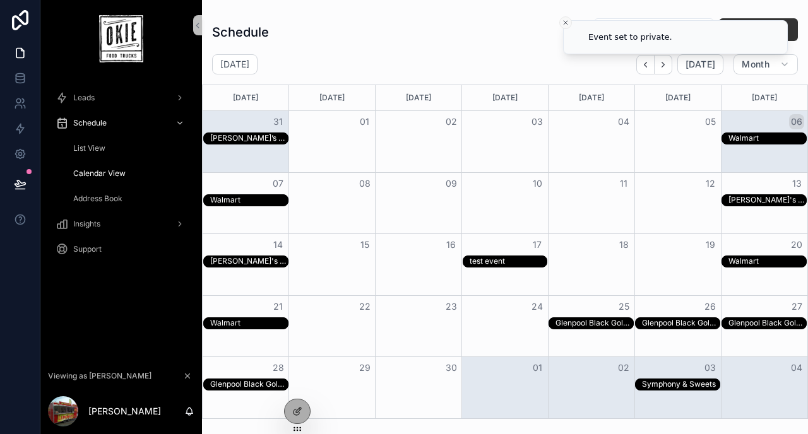
click at [565, 23] on icon "Close toast" at bounding box center [566, 23] width 8 height 8
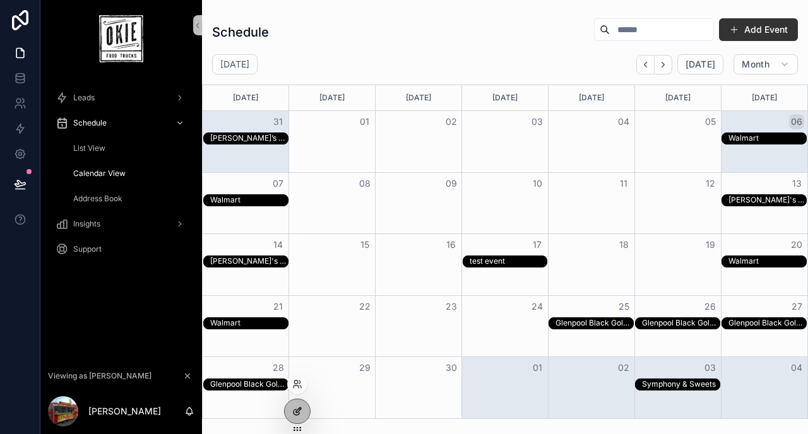
click at [293, 412] on icon at bounding box center [296, 413] width 6 height 6
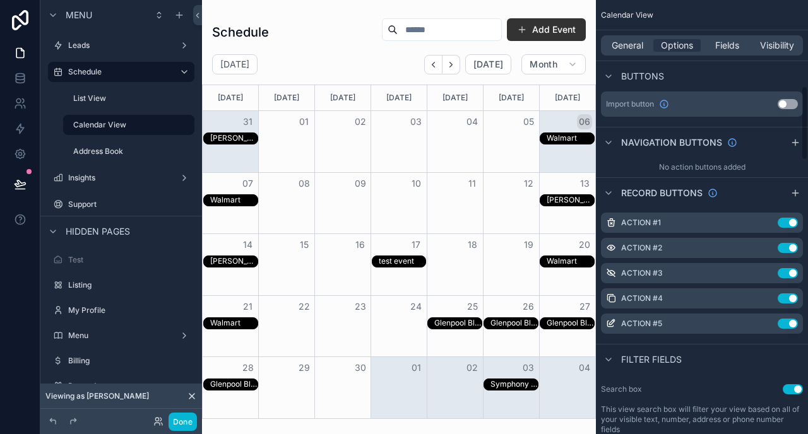
scroll to position [500, 0]
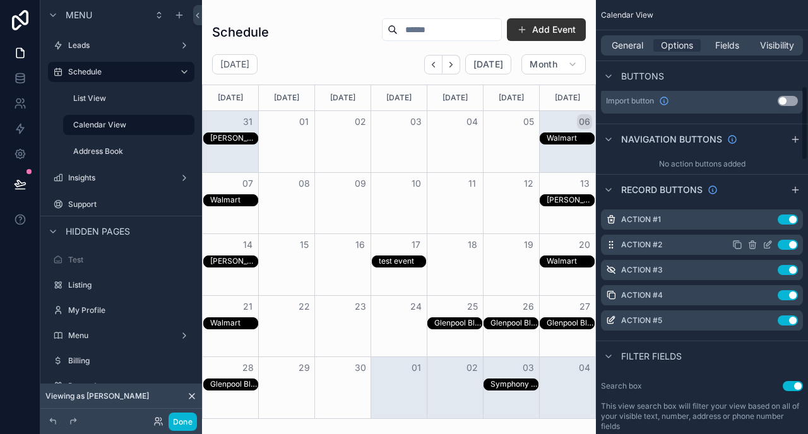
click at [771, 242] on icon "scrollable content" at bounding box center [768, 243] width 5 height 5
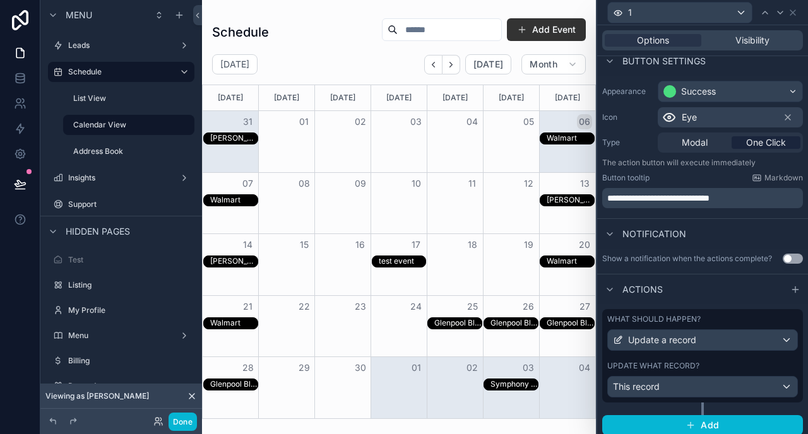
scroll to position [87, 0]
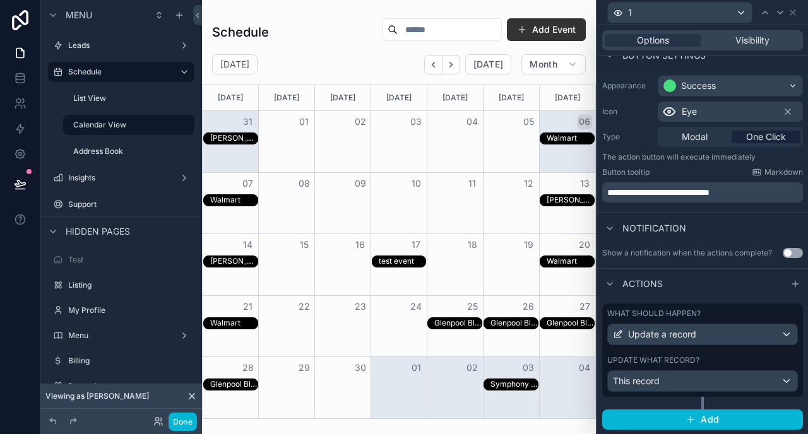
click at [795, 251] on button "Use setting" at bounding box center [793, 253] width 20 height 10
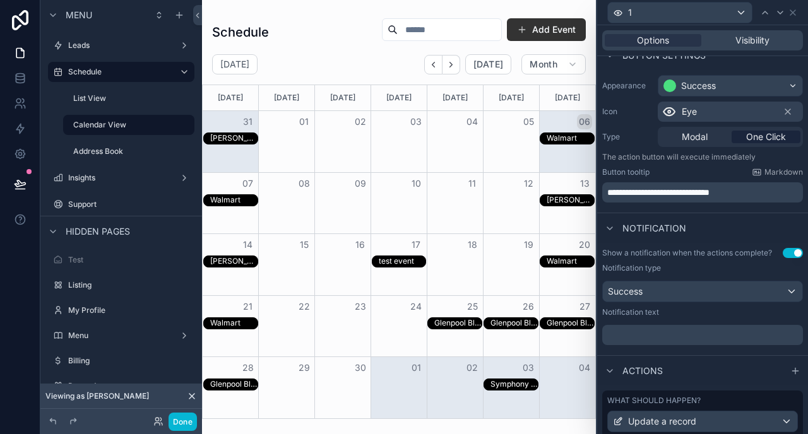
click at [672, 328] on div "﻿" at bounding box center [702, 335] width 201 height 20
click at [661, 333] on p "﻿" at bounding box center [703, 335] width 193 height 13
click at [660, 6] on div "1" at bounding box center [680, 13] width 144 height 20
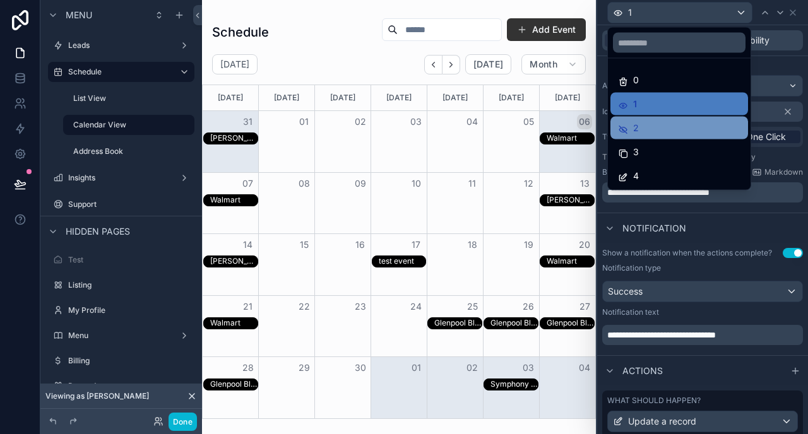
click at [643, 123] on div "2" at bounding box center [679, 128] width 122 height 15
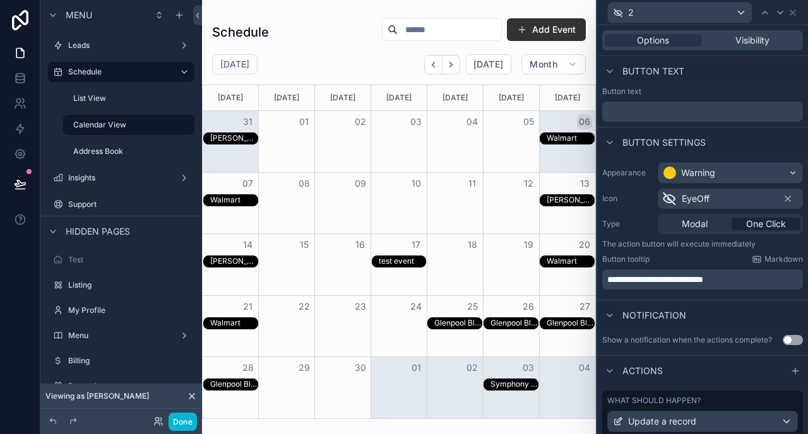
click at [686, 286] on div "**********" at bounding box center [702, 279] width 201 height 20
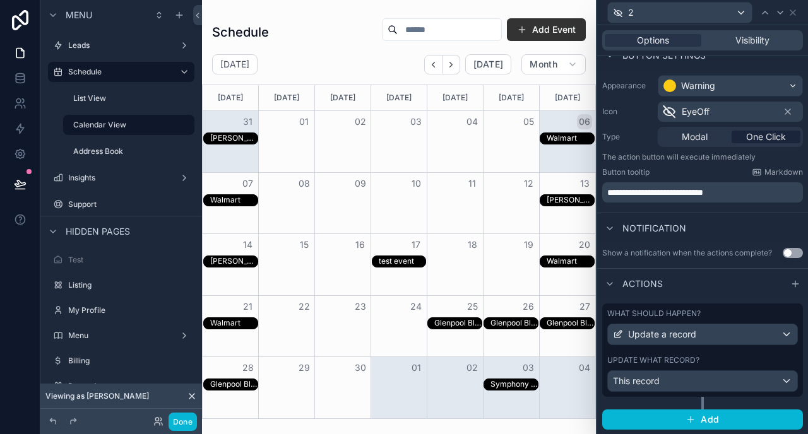
click at [791, 246] on div "Show a notification when the actions complete? Use setting" at bounding box center [702, 253] width 211 height 20
click at [792, 254] on button "Use setting" at bounding box center [793, 253] width 20 height 10
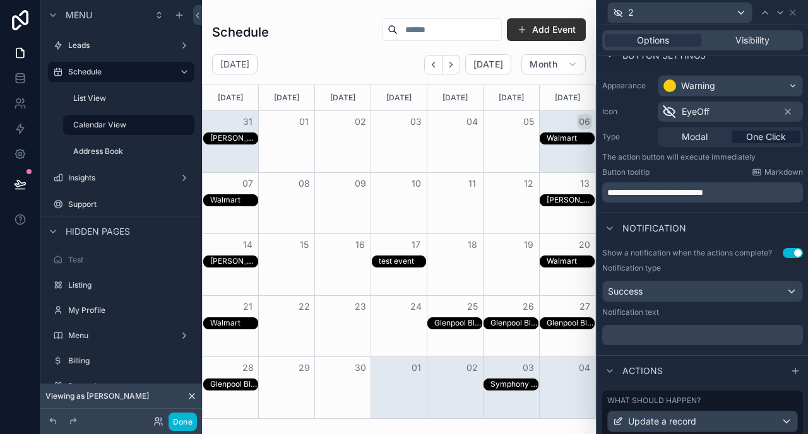
click at [644, 328] on div "﻿" at bounding box center [702, 335] width 201 height 20
click at [636, 338] on p "﻿" at bounding box center [703, 335] width 193 height 13
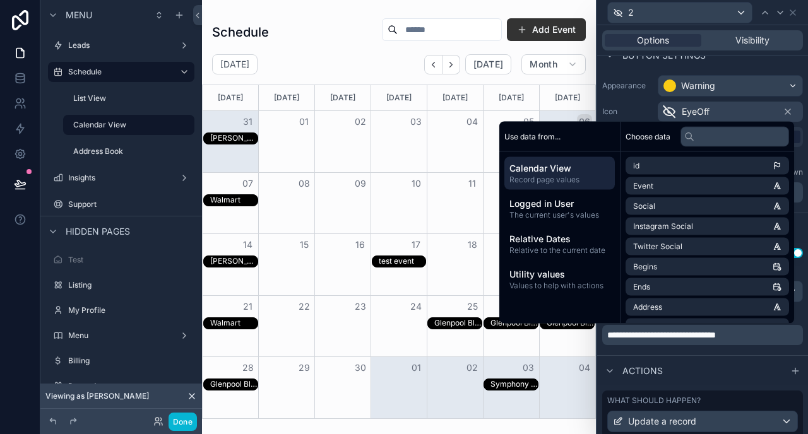
click at [648, 336] on span "**********" at bounding box center [661, 335] width 109 height 9
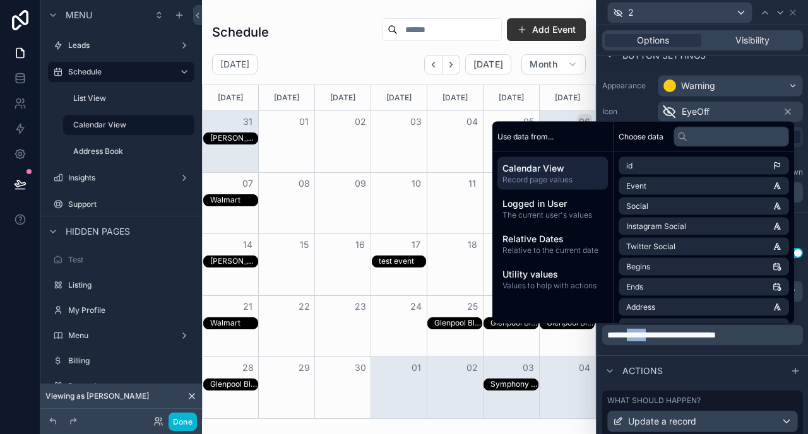
click at [648, 336] on span "**********" at bounding box center [661, 335] width 109 height 9
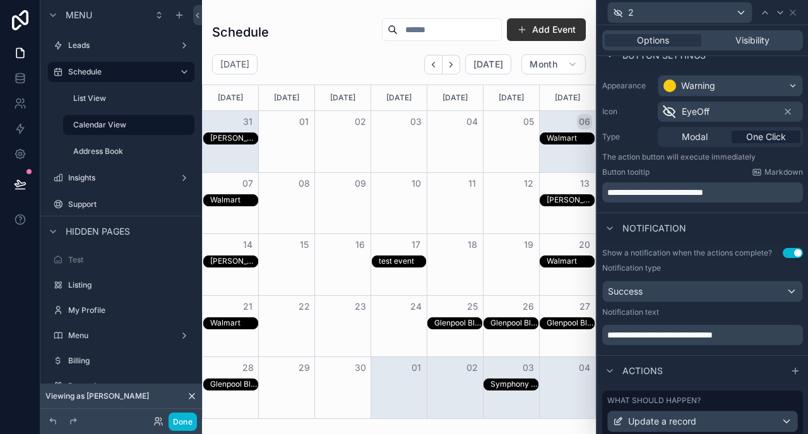
click at [672, 337] on span "**********" at bounding box center [659, 335] width 105 height 9
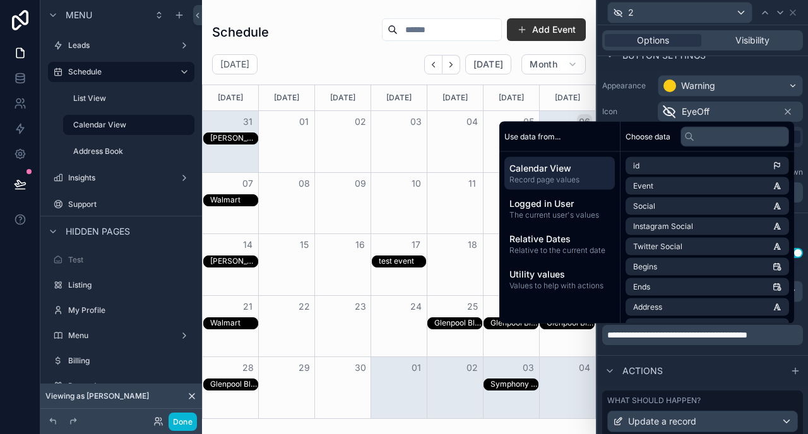
click at [716, 66] on div "Button settings" at bounding box center [702, 55] width 211 height 30
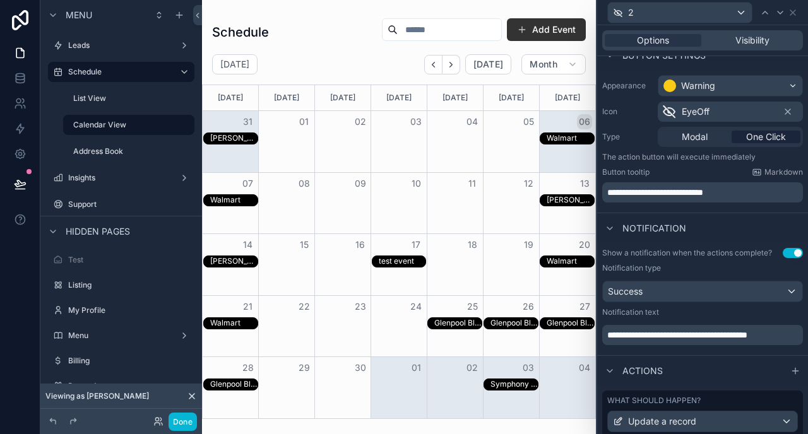
click at [733, 334] on span "**********" at bounding box center [677, 335] width 140 height 9
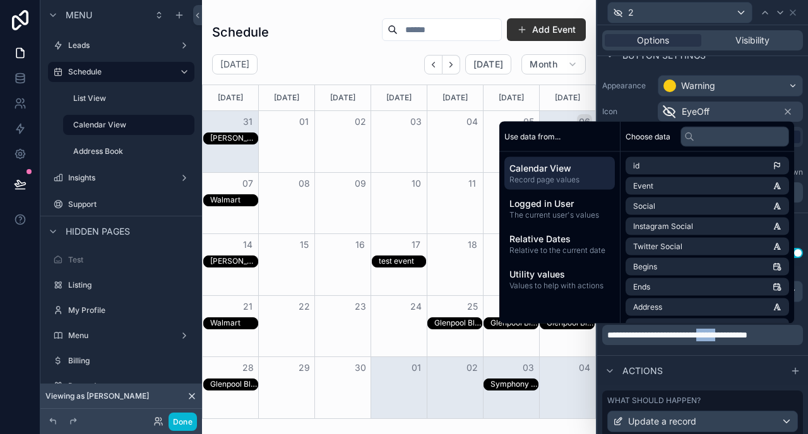
click at [733, 334] on span "**********" at bounding box center [677, 335] width 140 height 9
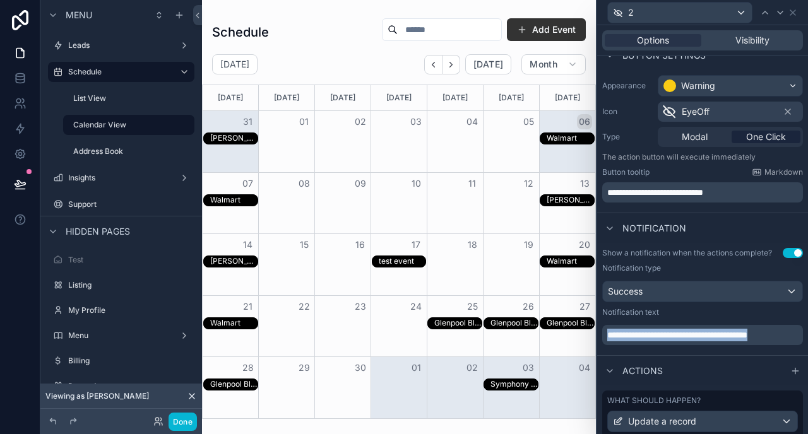
click at [733, 334] on span "**********" at bounding box center [677, 335] width 140 height 9
copy span "**********"
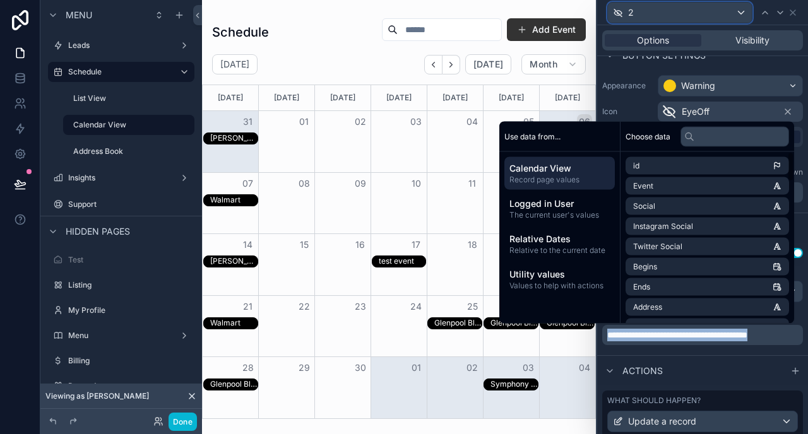
click at [712, 14] on div "2" at bounding box center [680, 13] width 144 height 20
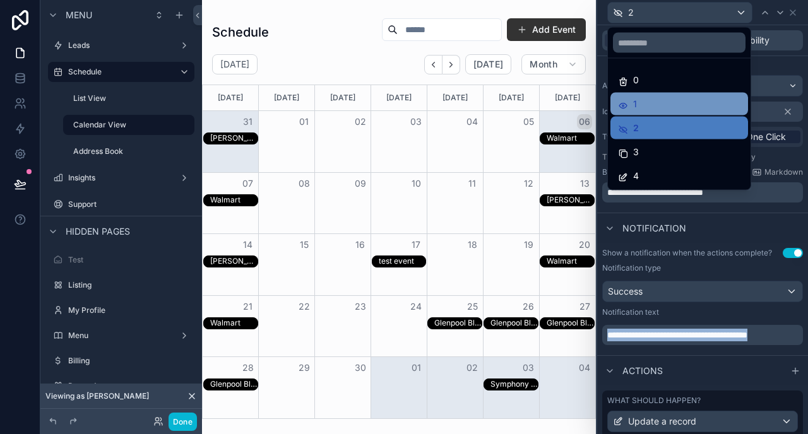
click at [670, 101] on div "1" at bounding box center [679, 104] width 122 height 15
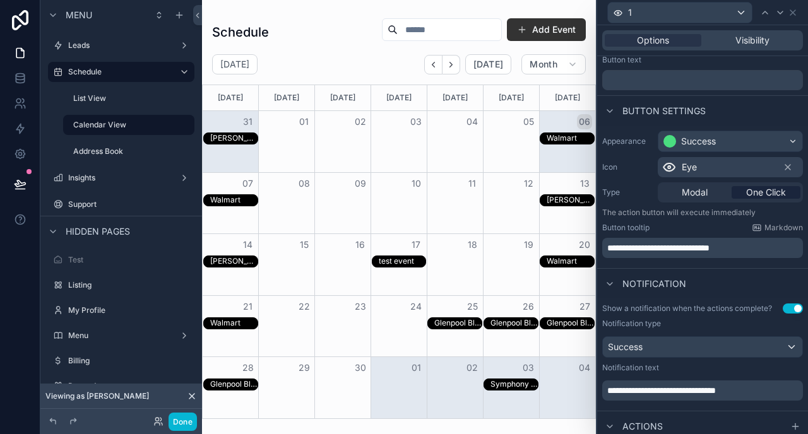
scroll to position [47, 0]
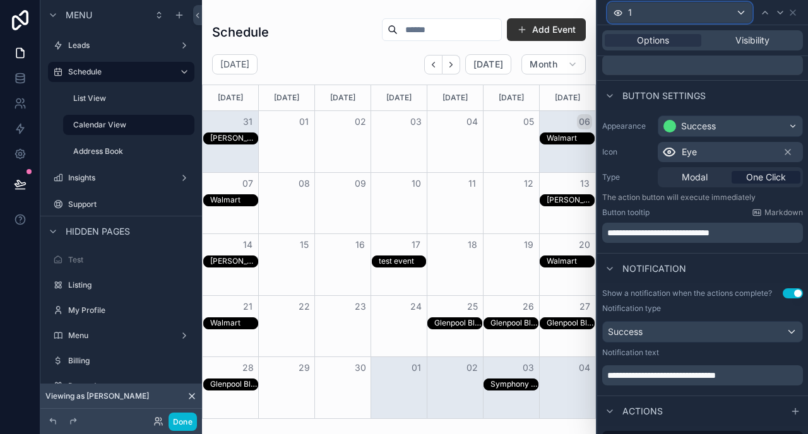
click at [693, 11] on div "1" at bounding box center [680, 13] width 144 height 20
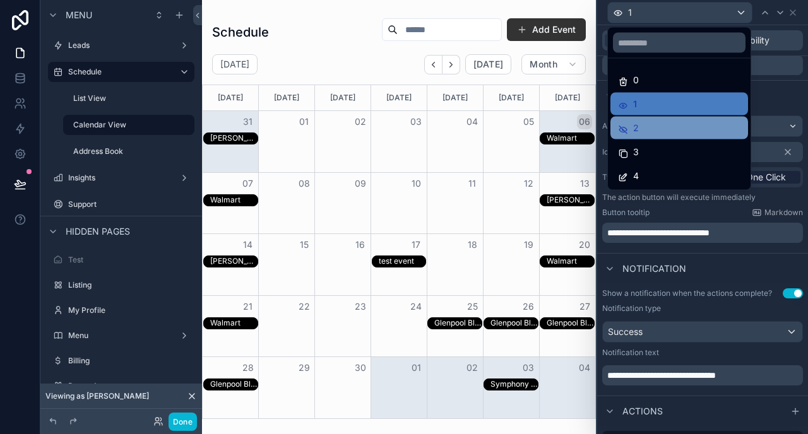
click at [660, 123] on div "2" at bounding box center [679, 128] width 122 height 15
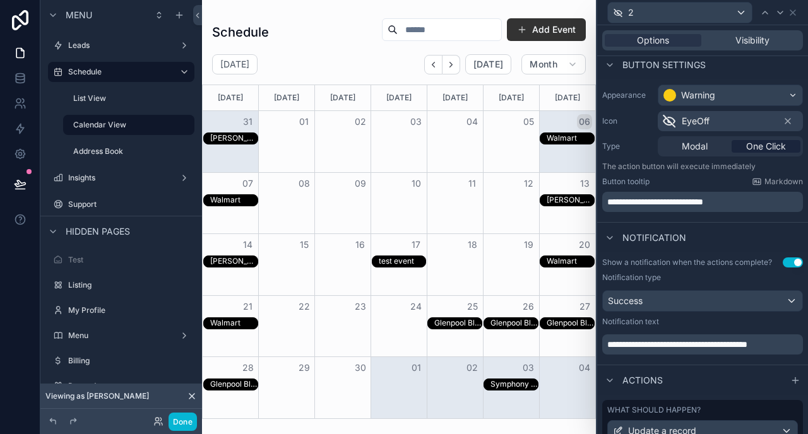
scroll to position [0, 0]
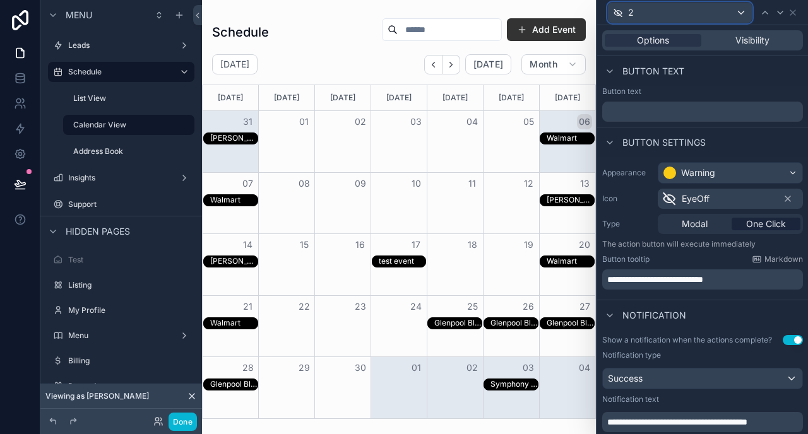
click at [654, 15] on div "2" at bounding box center [680, 13] width 144 height 20
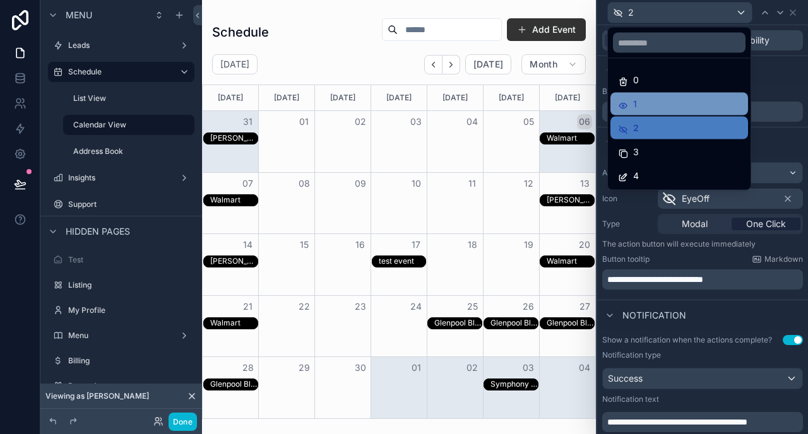
click at [642, 98] on div "1" at bounding box center [679, 104] width 122 height 15
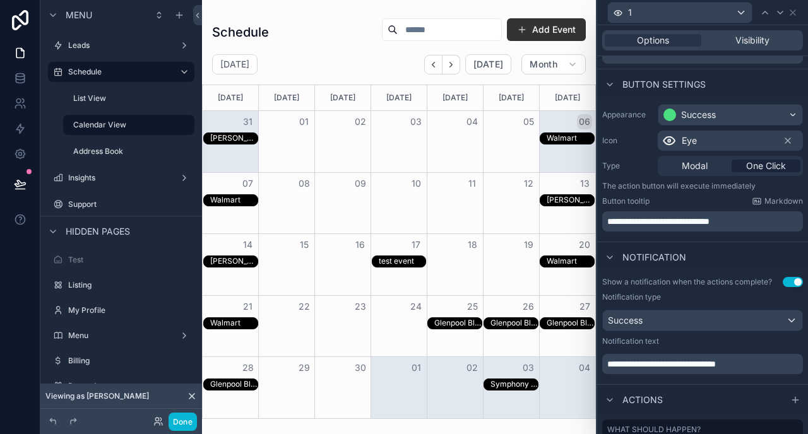
scroll to position [66, 0]
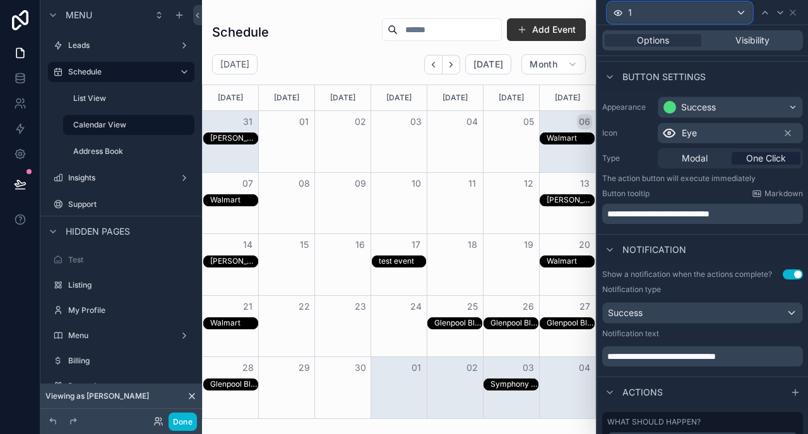
click at [675, 16] on div "1" at bounding box center [680, 13] width 144 height 20
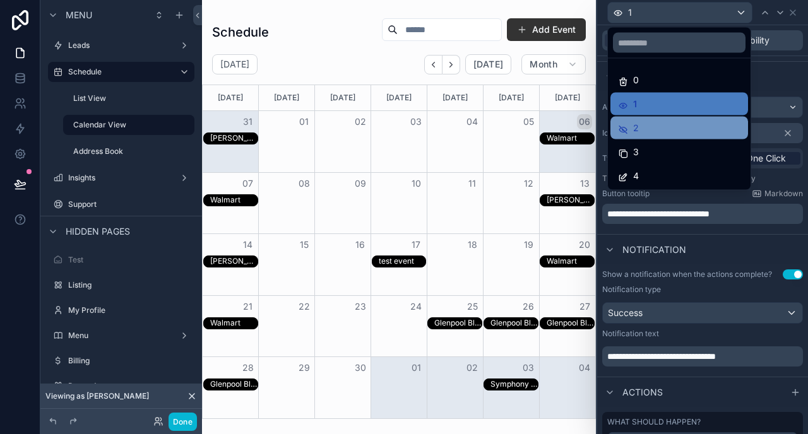
click at [650, 119] on div "2" at bounding box center [679, 128] width 138 height 23
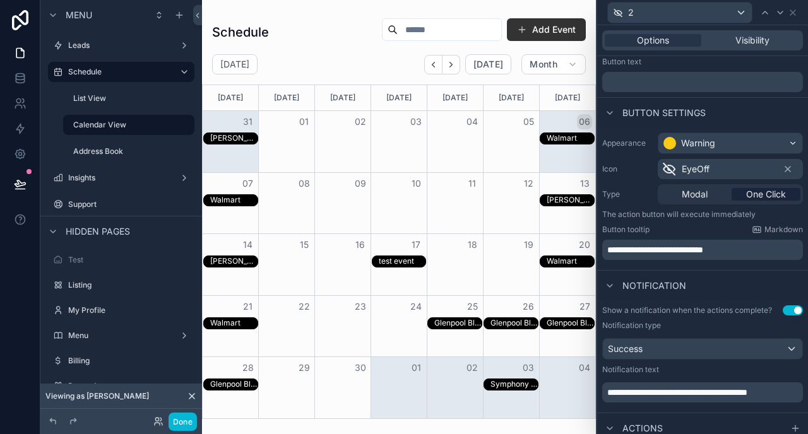
scroll to position [73, 0]
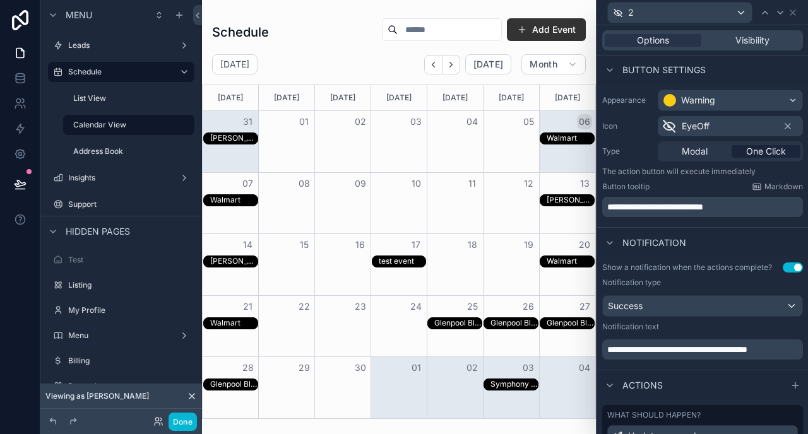
click at [718, 349] on span "**********" at bounding box center [677, 349] width 140 height 9
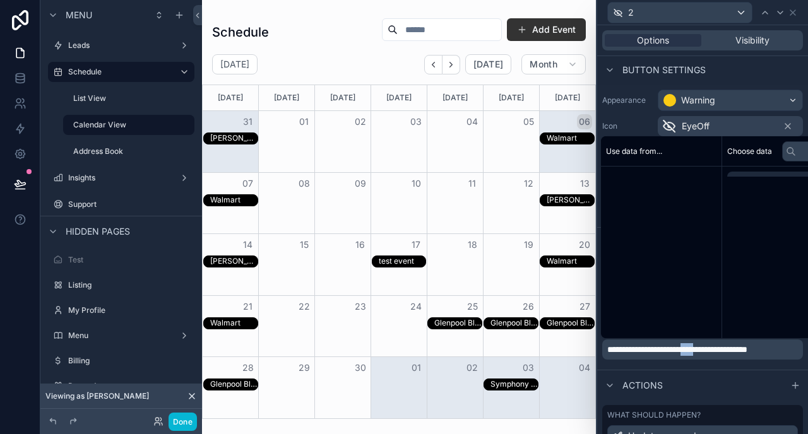
click at [718, 349] on span "**********" at bounding box center [677, 349] width 140 height 9
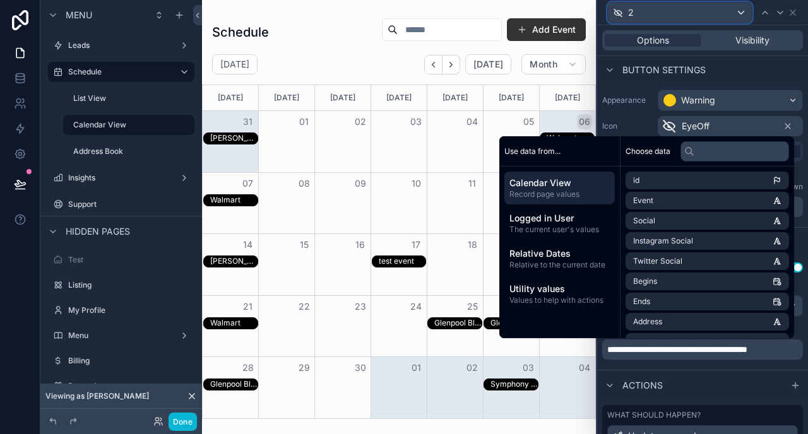
click at [663, 6] on div "2" at bounding box center [680, 13] width 144 height 20
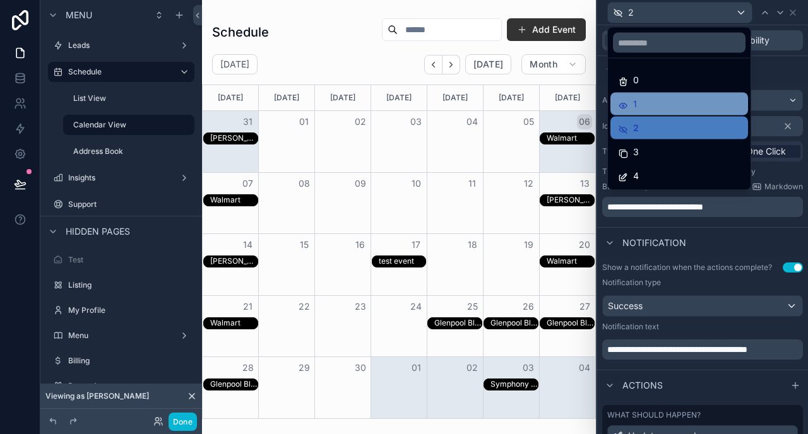
click at [648, 102] on div "1" at bounding box center [679, 104] width 122 height 15
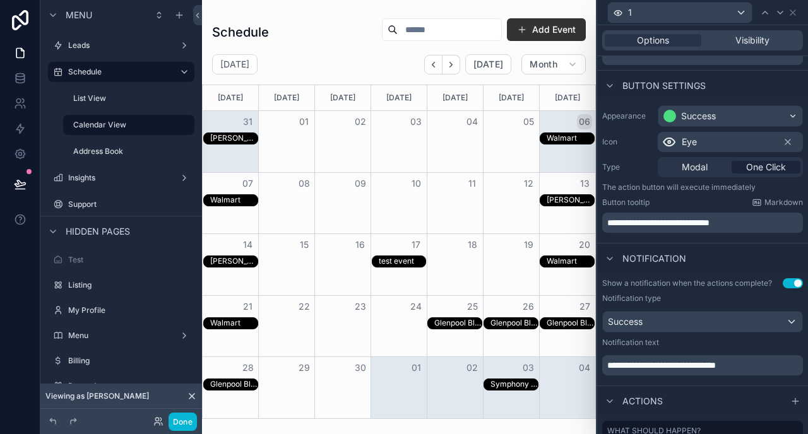
scroll to position [57, 0]
click at [686, 365] on span "**********" at bounding box center [661, 364] width 109 height 9
click at [115, 100] on label "List View" at bounding box center [121, 98] width 96 height 10
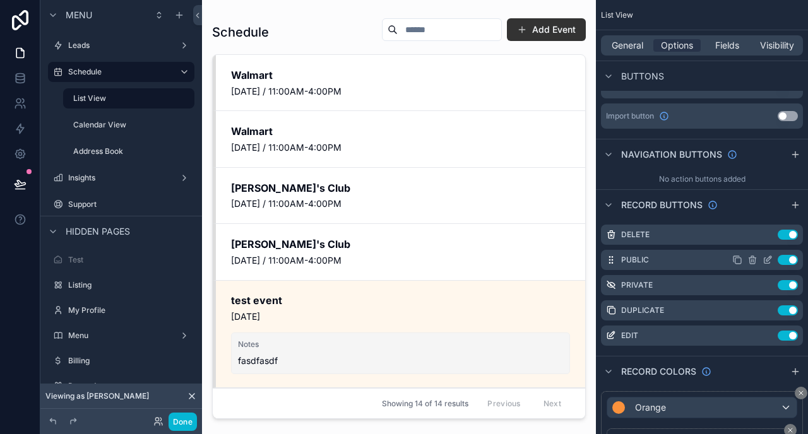
click at [767, 257] on icon "scrollable content" at bounding box center [767, 260] width 10 height 10
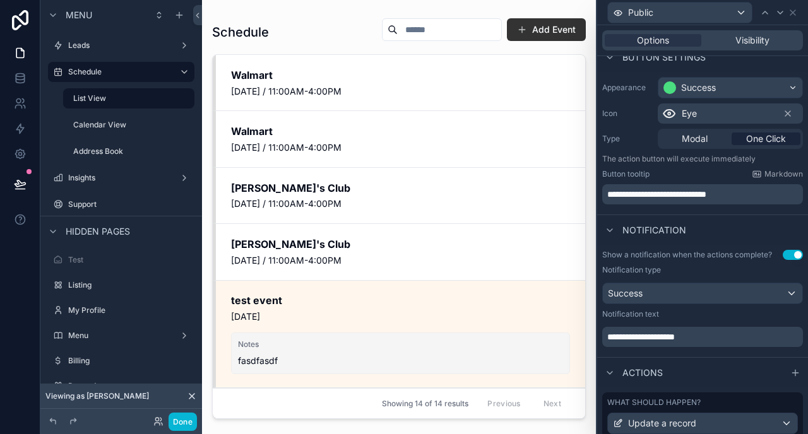
scroll to position [99, 0]
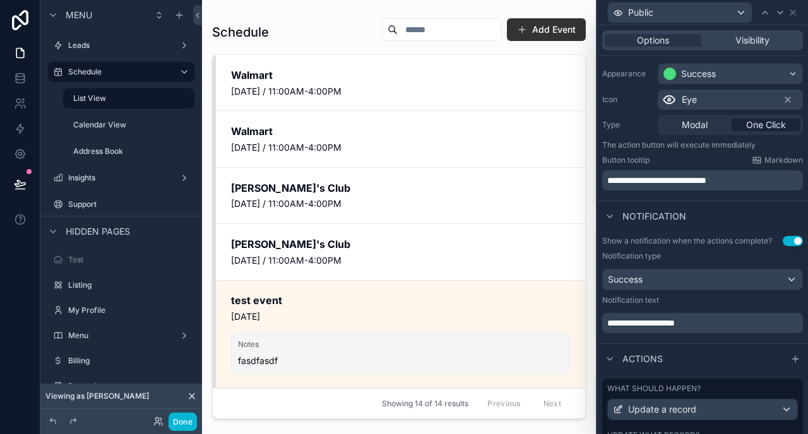
click at [713, 328] on p "**********" at bounding box center [703, 323] width 193 height 13
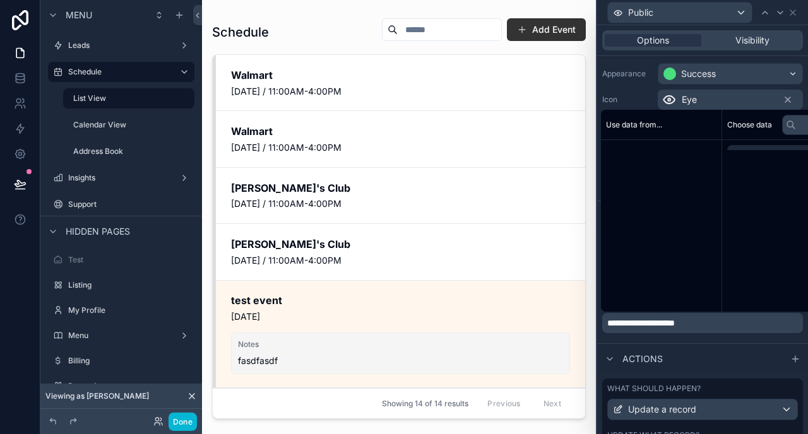
click at [713, 328] on p "**********" at bounding box center [703, 323] width 193 height 13
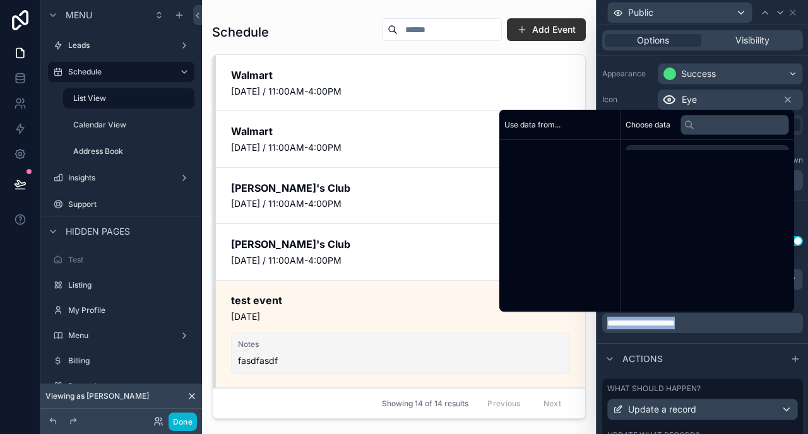
click at [713, 328] on p "**********" at bounding box center [703, 323] width 193 height 13
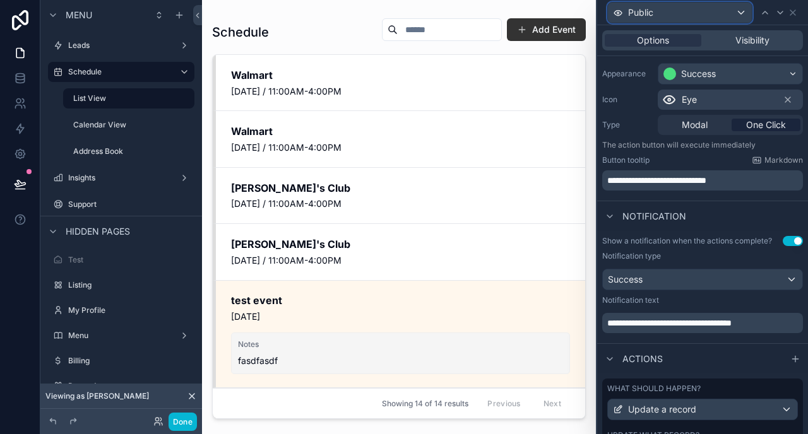
click at [679, 17] on div "Public" at bounding box center [680, 13] width 144 height 20
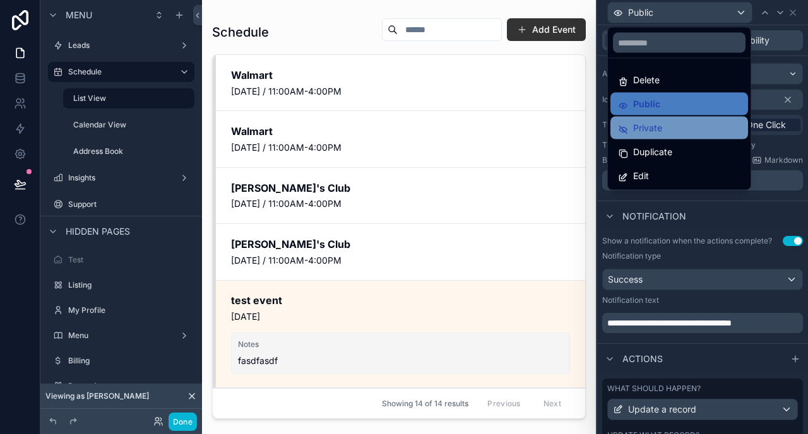
click at [652, 122] on span "Private" at bounding box center [647, 128] width 29 height 15
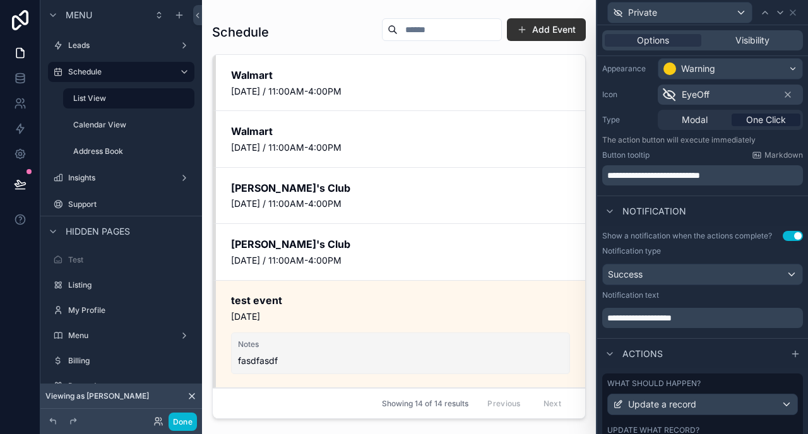
scroll to position [106, 0]
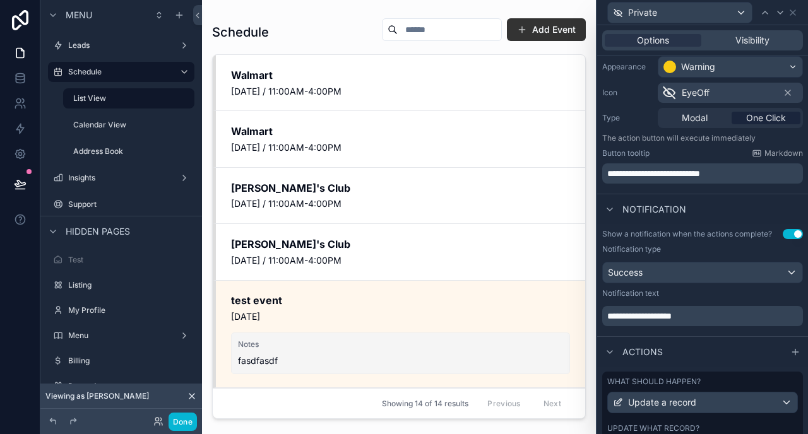
click at [703, 316] on p "**********" at bounding box center [703, 316] width 193 height 13
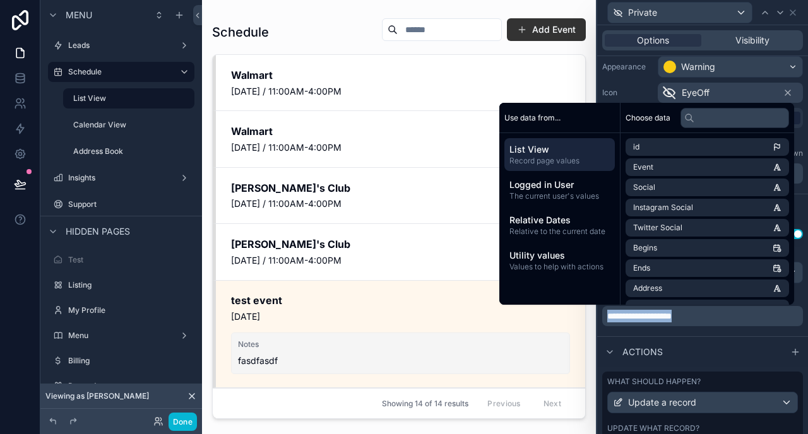
paste div "scrollable content"
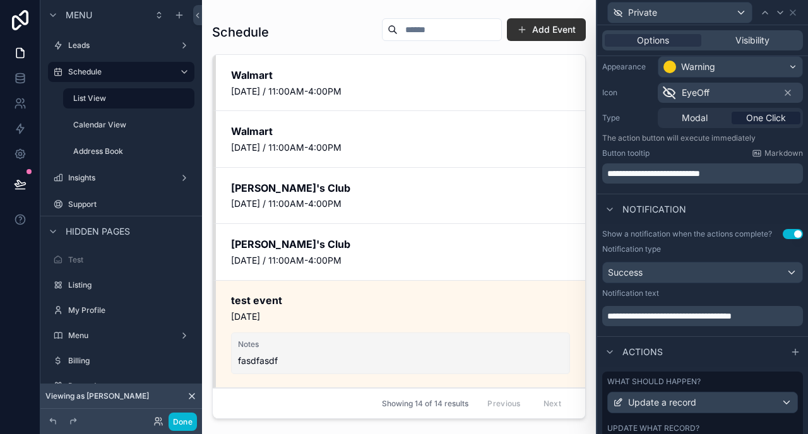
click at [639, 317] on span "**********" at bounding box center [669, 316] width 124 height 9
click at [790, 13] on icon at bounding box center [793, 13] width 10 height 10
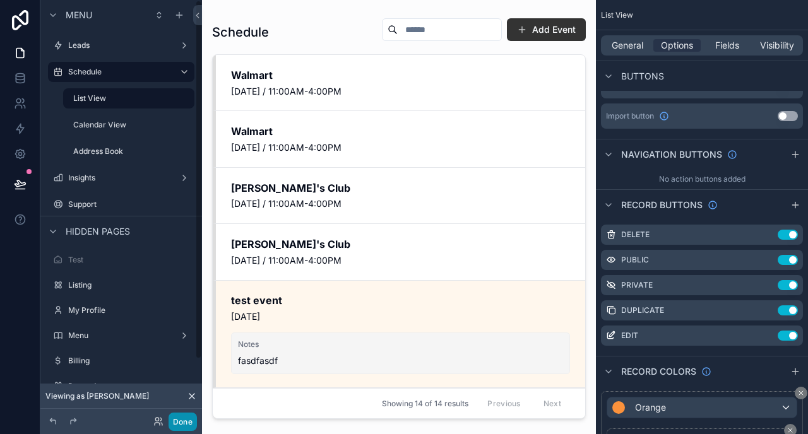
click at [189, 424] on button "Done" at bounding box center [183, 422] width 28 height 18
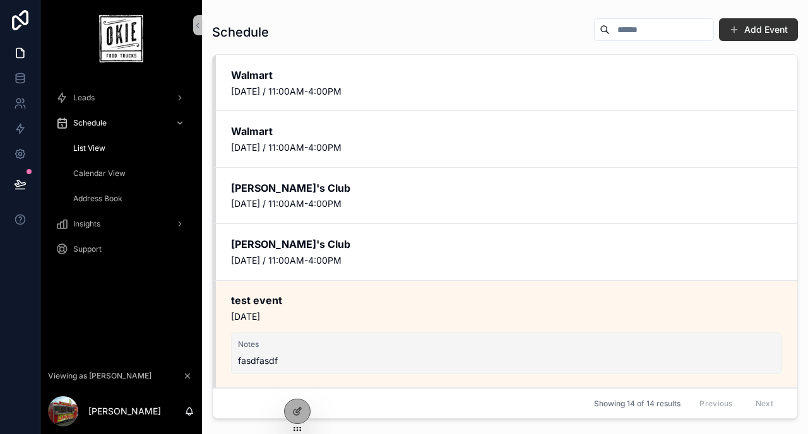
click at [114, 177] on span "Calendar View" at bounding box center [99, 174] width 52 height 10
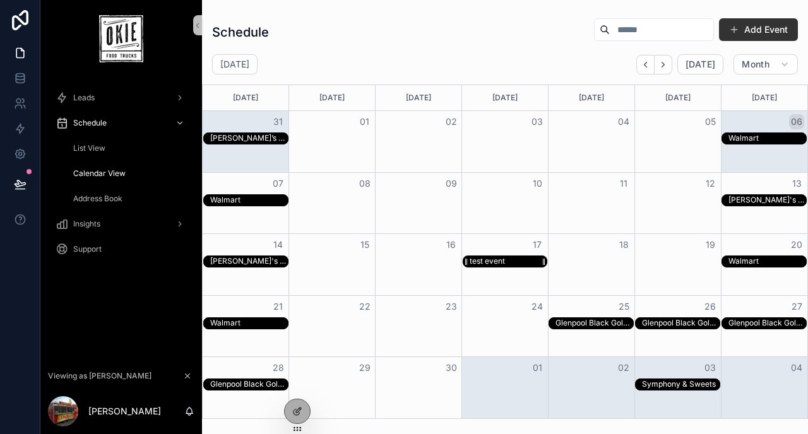
click at [492, 262] on div "test event" at bounding box center [487, 261] width 35 height 10
click at [526, 263] on div "test event" at bounding box center [509, 261] width 78 height 11
click at [515, 263] on div "test event" at bounding box center [509, 261] width 78 height 11
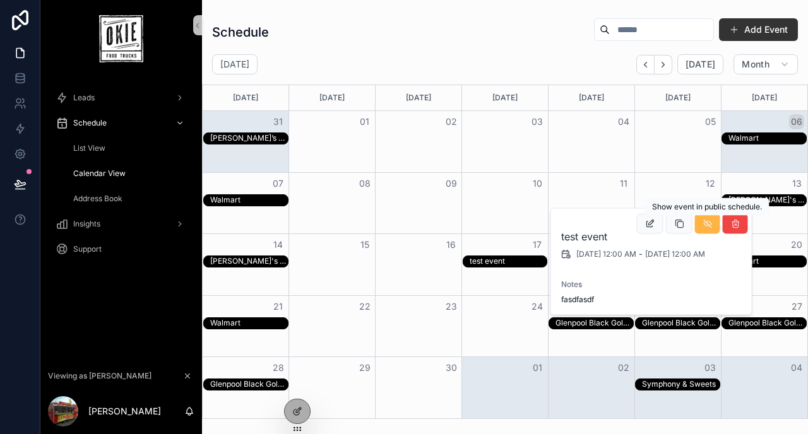
click at [711, 227] on icon "scrollable content" at bounding box center [707, 224] width 10 height 10
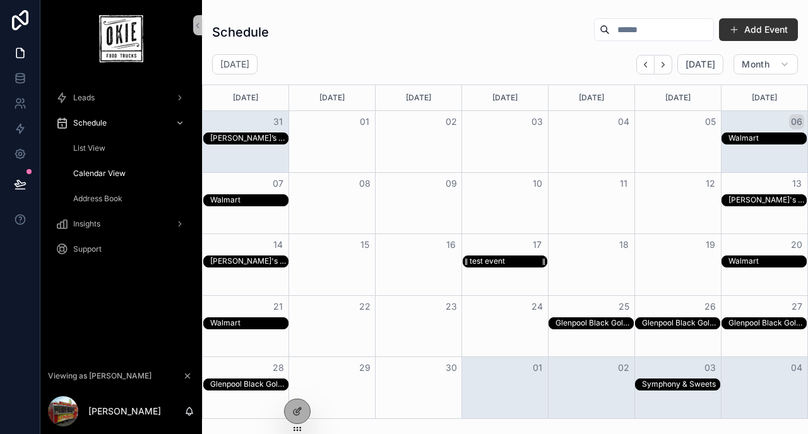
click at [490, 260] on div "test event" at bounding box center [487, 261] width 35 height 10
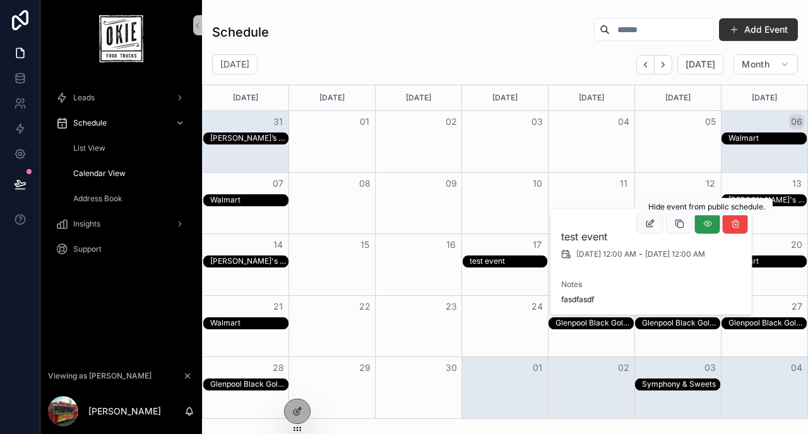
click at [705, 226] on icon "scrollable content" at bounding box center [707, 224] width 10 height 10
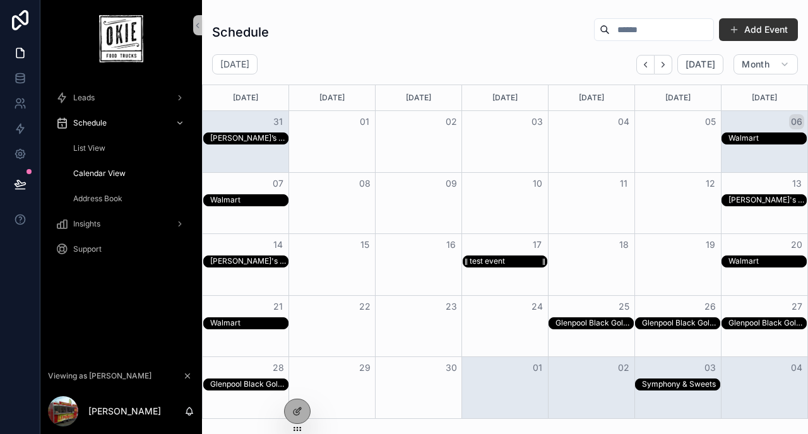
click at [488, 259] on div "test event" at bounding box center [487, 261] width 35 height 10
click at [545, 261] on div "Month View" at bounding box center [543, 261] width 6 height 11
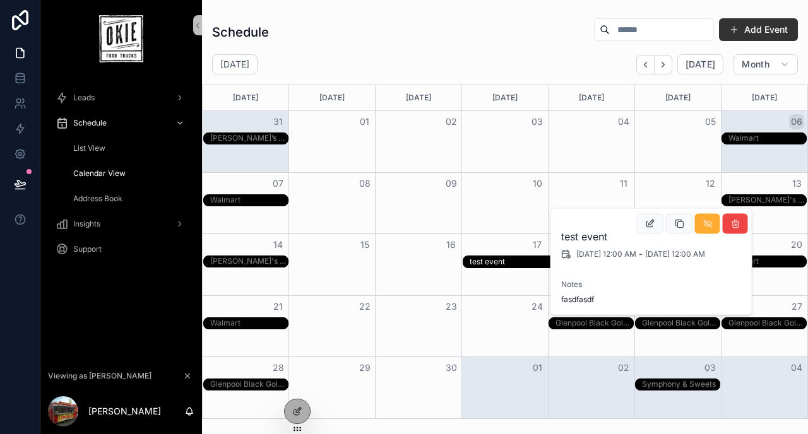
drag, startPoint x: 542, startPoint y: 261, endPoint x: 572, endPoint y: 259, distance: 29.7
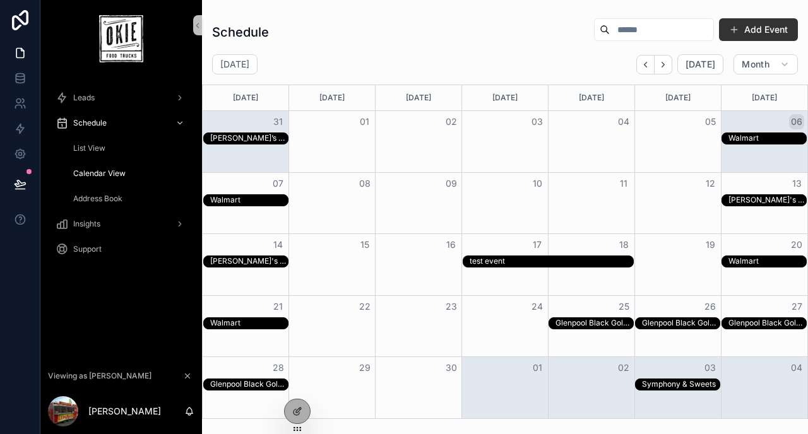
click at [499, 256] on div "test event" at bounding box center [549, 262] width 172 height 12
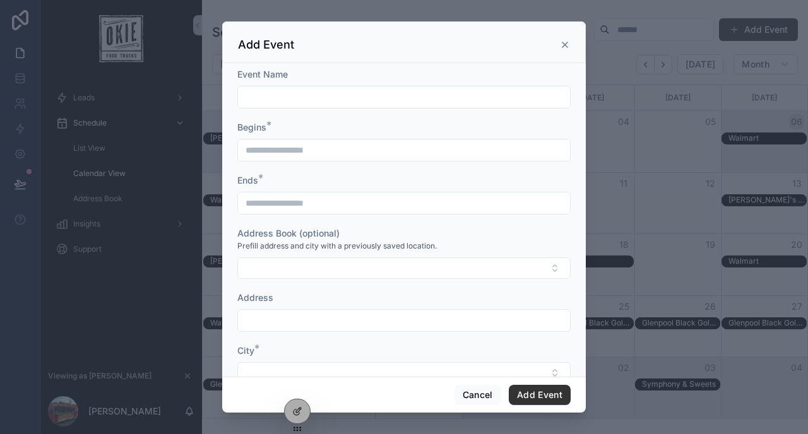
click at [562, 45] on icon "scrollable content" at bounding box center [565, 45] width 10 height 10
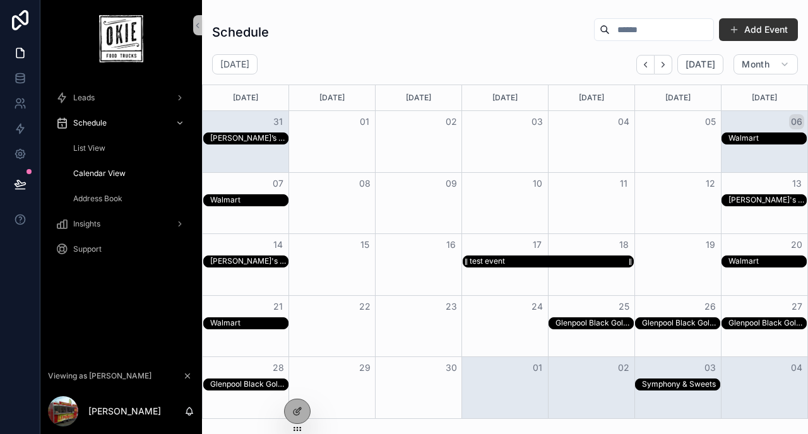
click at [519, 259] on div "test event" at bounding box center [552, 261] width 164 height 11
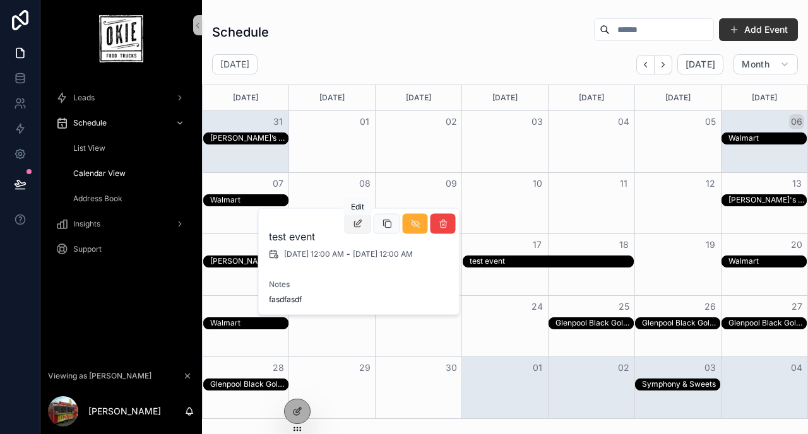
click at [361, 227] on icon "scrollable content" at bounding box center [358, 224] width 10 height 10
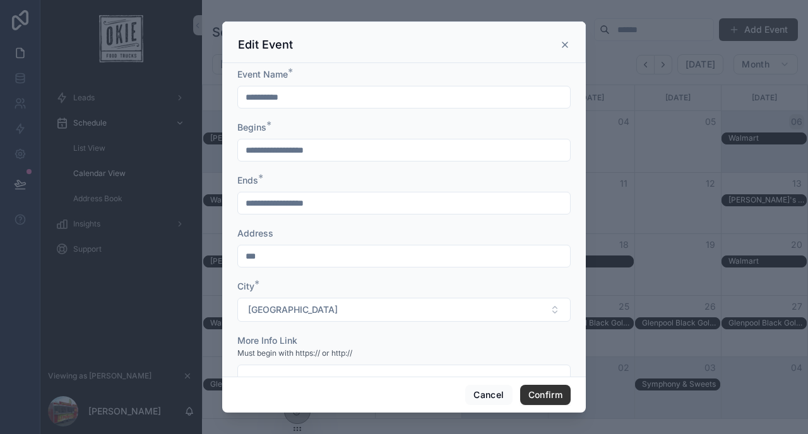
click at [251, 98] on input "**********" at bounding box center [404, 97] width 332 height 18
type input "**********"
click at [256, 144] on input "**********" at bounding box center [404, 150] width 332 height 18
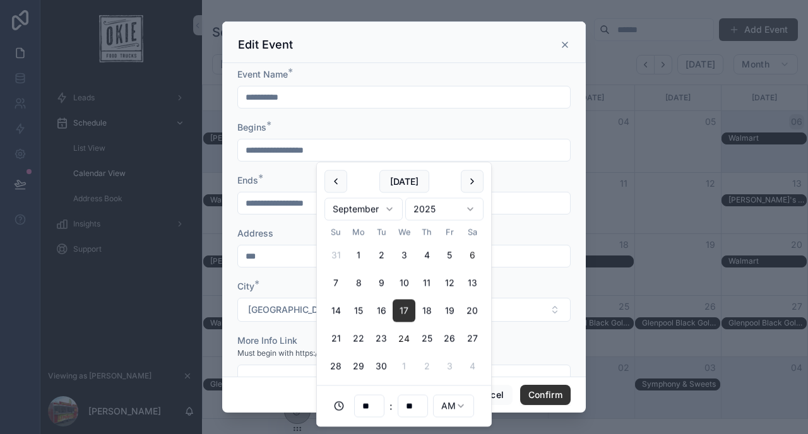
click at [400, 333] on button "24" at bounding box center [404, 339] width 23 height 23
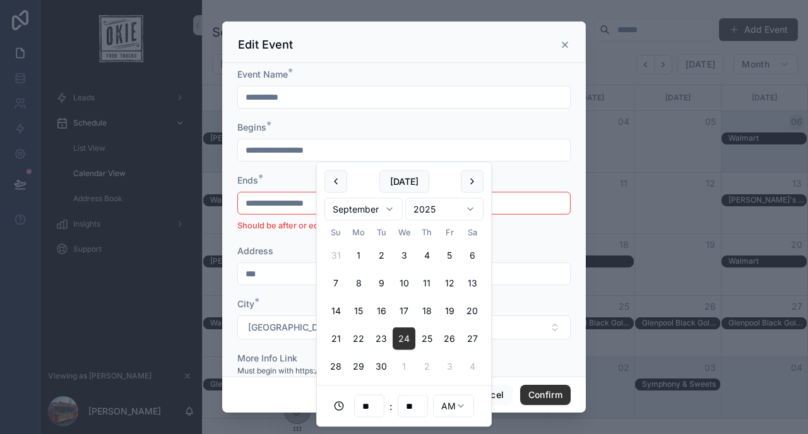
type input "**********"
click at [273, 206] on input "**********" at bounding box center [404, 203] width 332 height 18
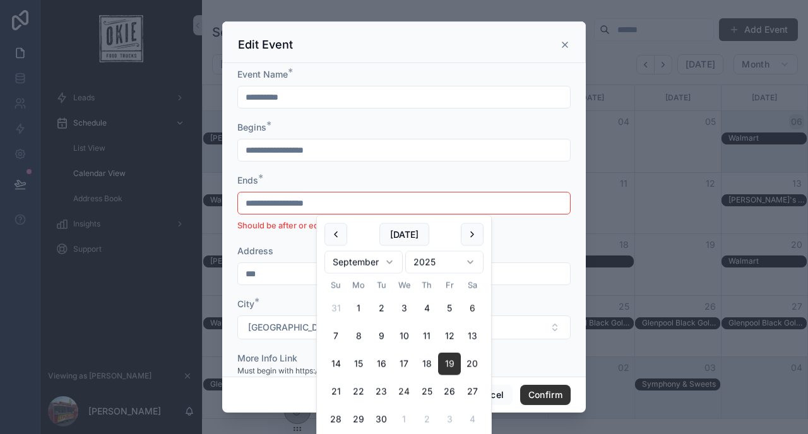
click at [404, 386] on button "24" at bounding box center [404, 392] width 23 height 23
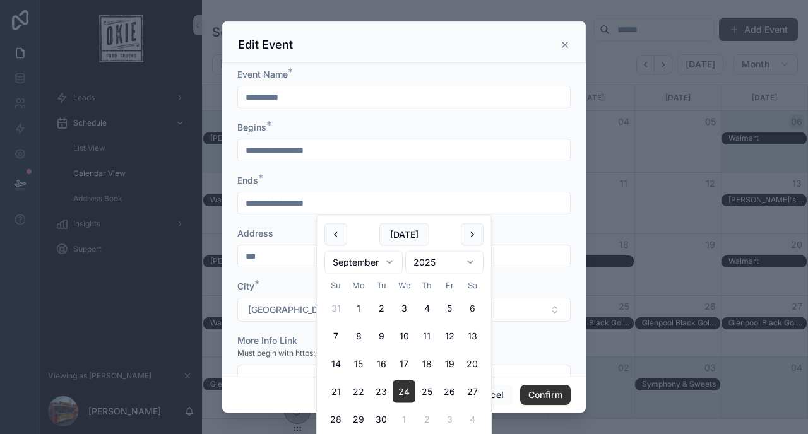
type input "**********"
click at [353, 173] on form "**********" at bounding box center [403, 308] width 333 height 480
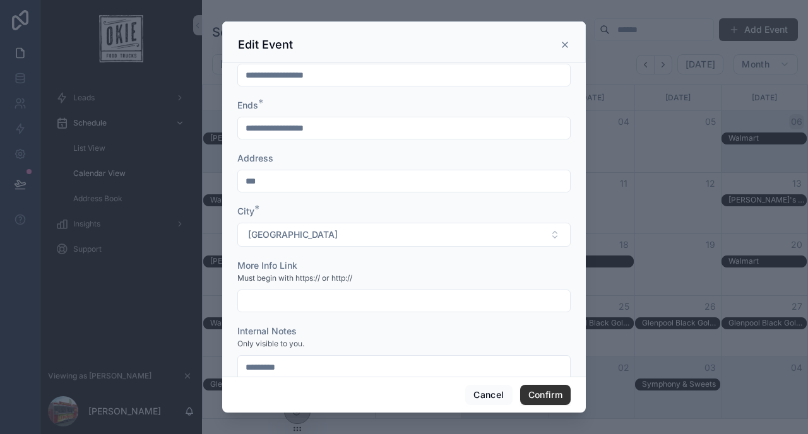
scroll to position [81, 0]
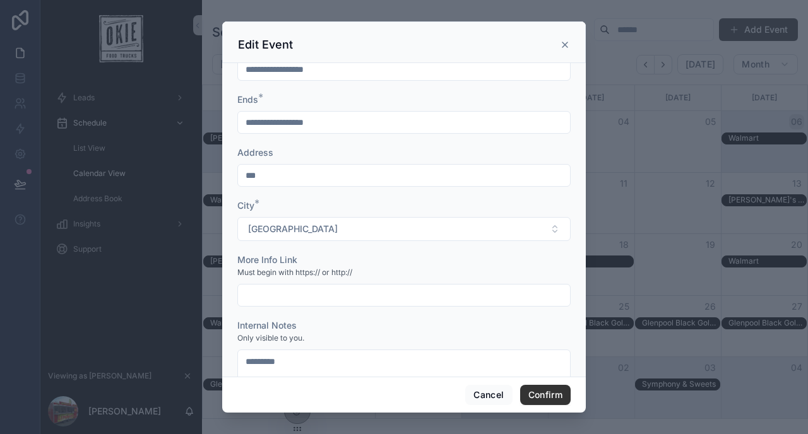
click at [278, 177] on input "***" at bounding box center [404, 176] width 332 height 18
type input "*******"
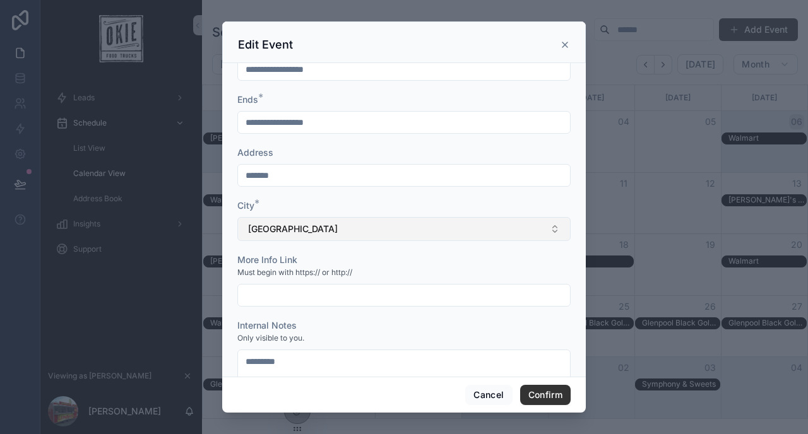
click at [292, 227] on button "[GEOGRAPHIC_DATA]" at bounding box center [403, 229] width 333 height 24
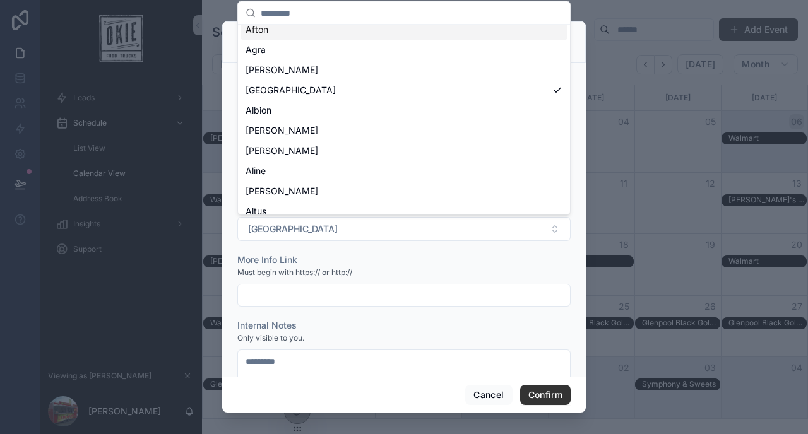
scroll to position [208, 0]
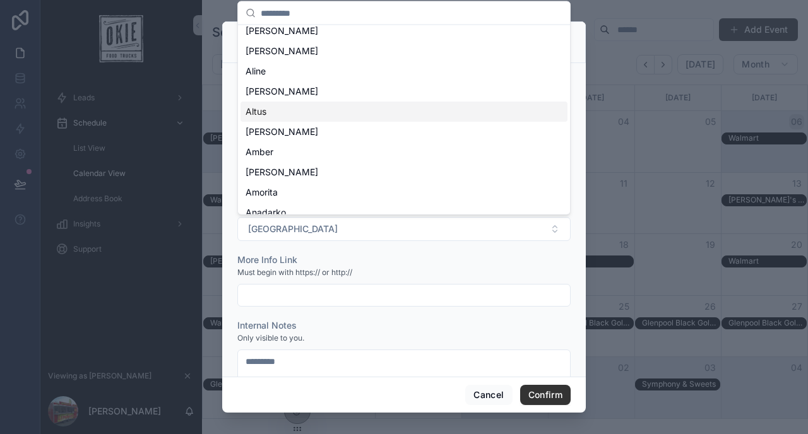
click at [286, 114] on div "Altus" at bounding box center [403, 112] width 327 height 20
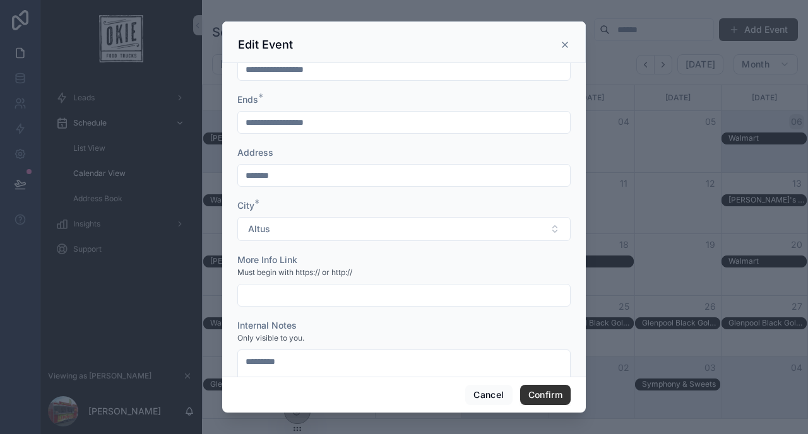
click at [287, 297] on input "text" at bounding box center [404, 296] width 332 height 18
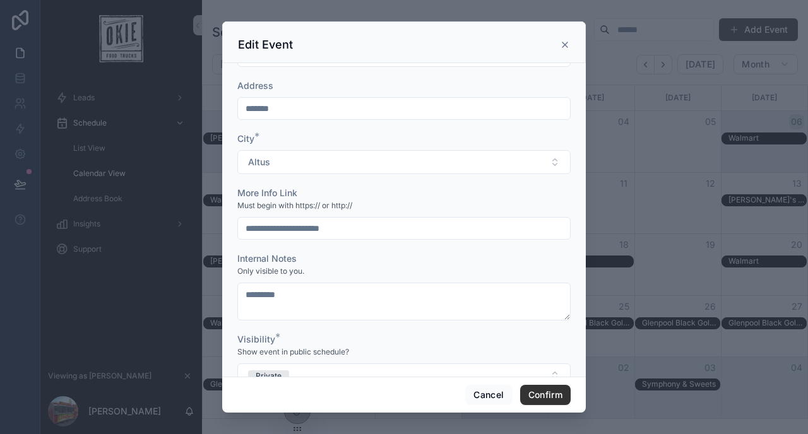
scroll to position [181, 0]
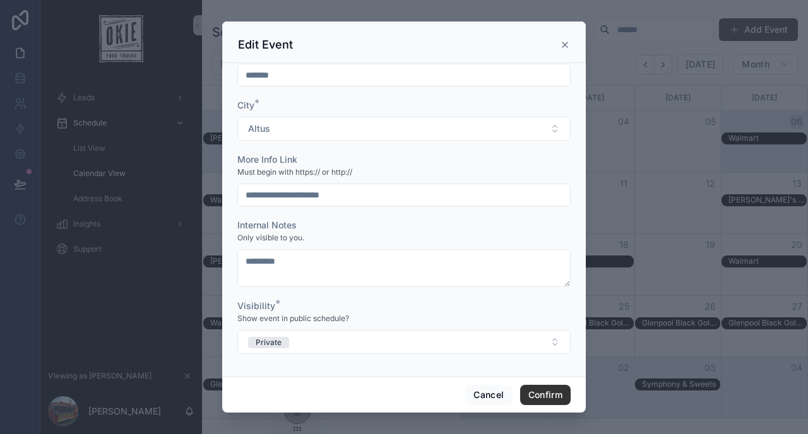
type input "**********"
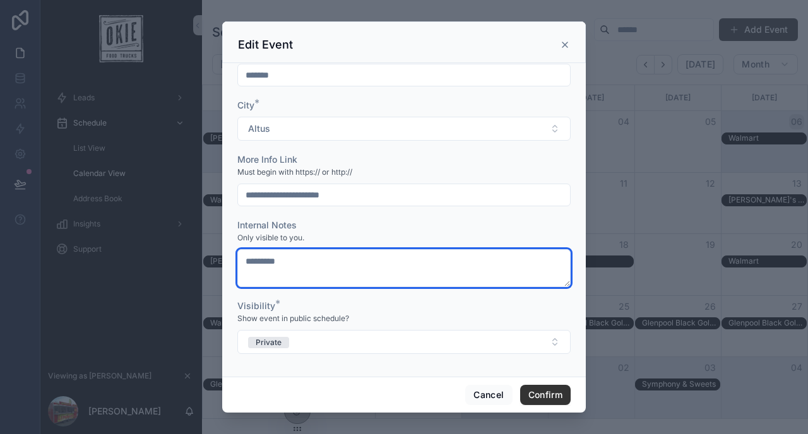
click at [314, 264] on textarea "*********" at bounding box center [403, 268] width 333 height 38
type textarea "**********"
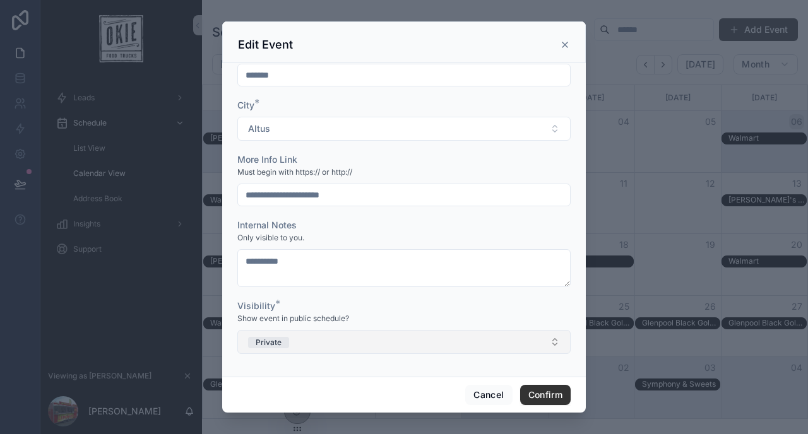
click at [318, 341] on button "Private" at bounding box center [403, 342] width 333 height 24
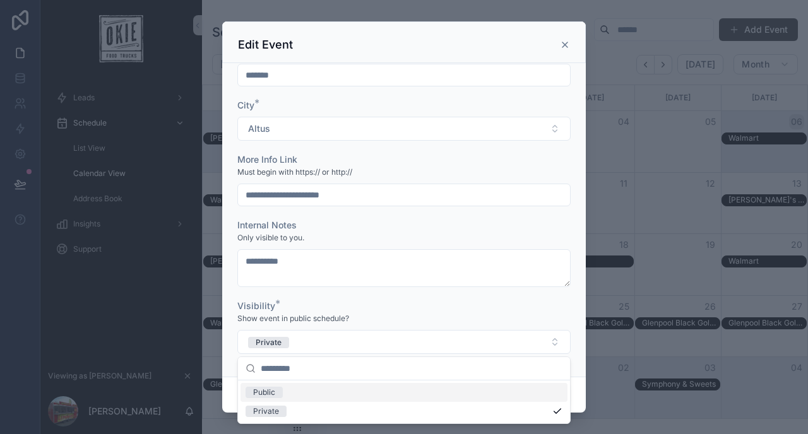
click at [296, 391] on div "Public" at bounding box center [403, 392] width 327 height 19
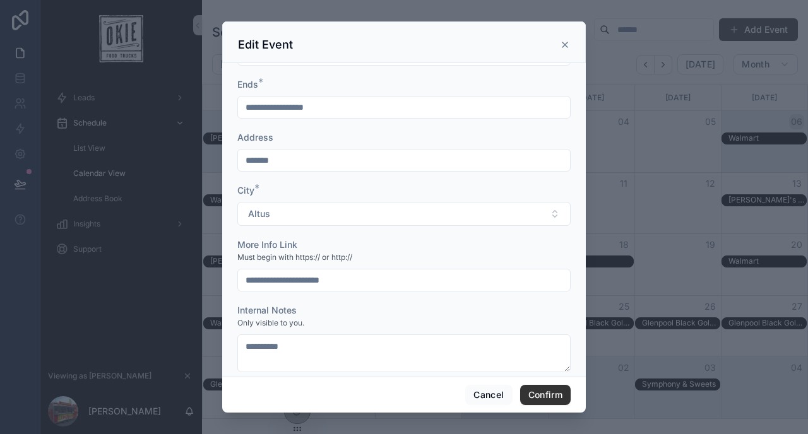
scroll to position [181, 0]
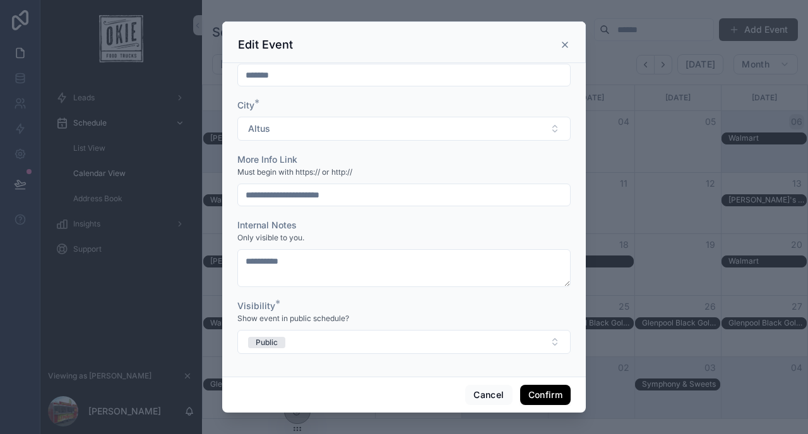
click at [531, 388] on button "Confirm" at bounding box center [545, 395] width 50 height 20
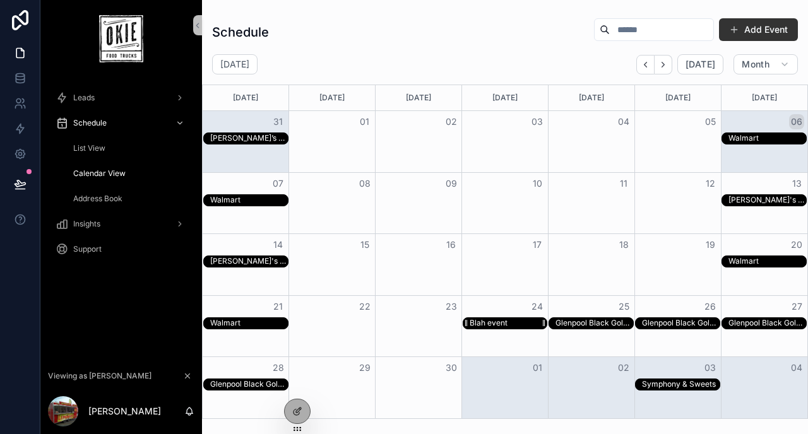
click at [503, 326] on div "Blah event" at bounding box center [489, 323] width 38 height 10
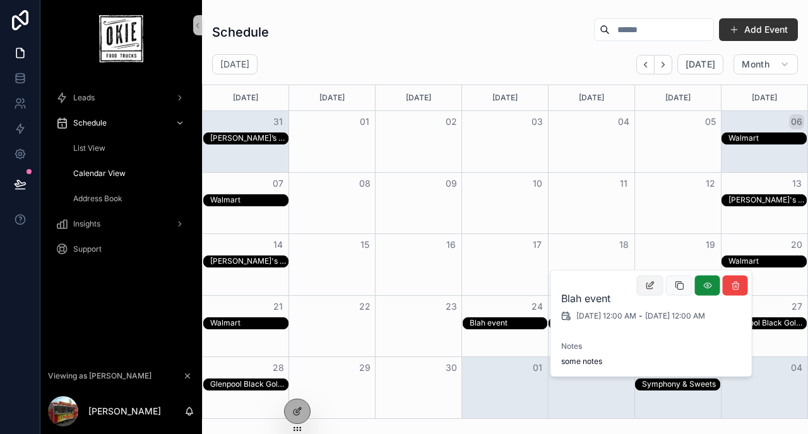
click at [654, 288] on icon "scrollable content" at bounding box center [650, 286] width 10 height 10
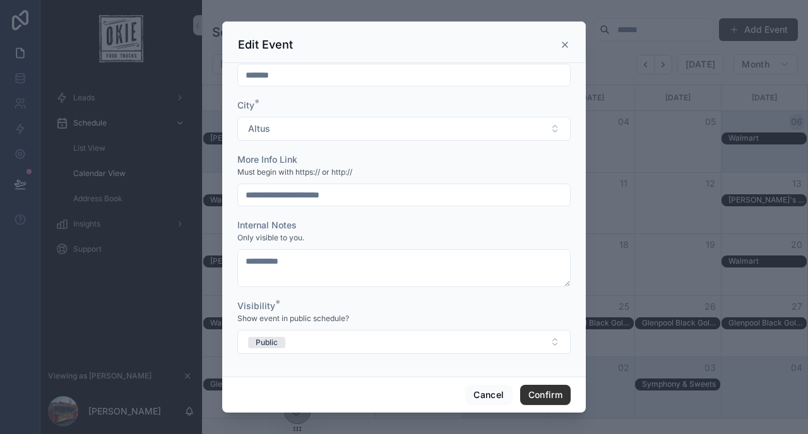
click at [563, 44] on icon at bounding box center [565, 45] width 10 height 10
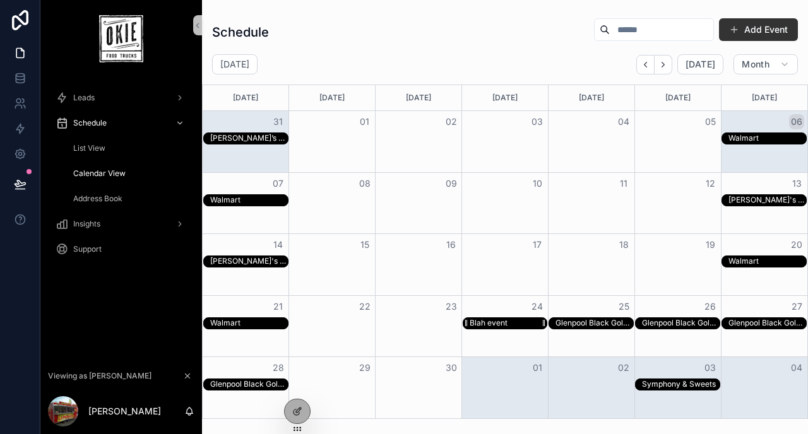
click at [498, 319] on div "Blah event" at bounding box center [489, 323] width 38 height 10
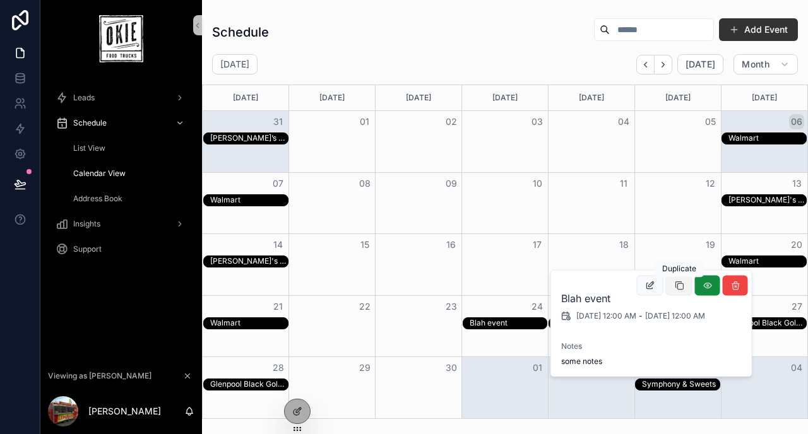
click at [682, 287] on icon "scrollable content" at bounding box center [679, 286] width 10 height 10
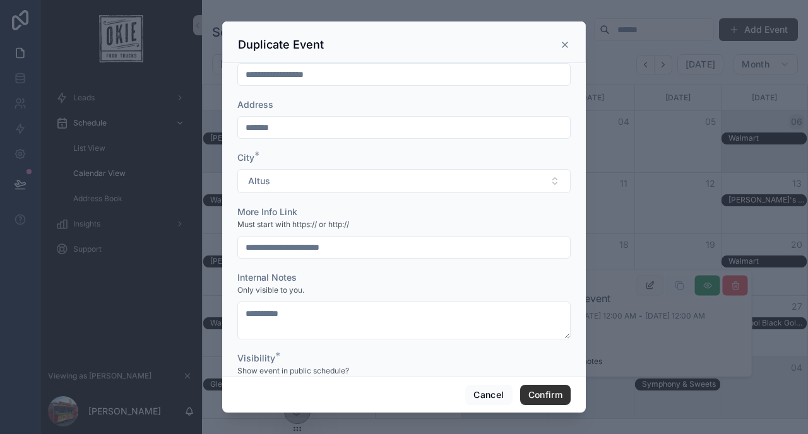
scroll to position [0, 0]
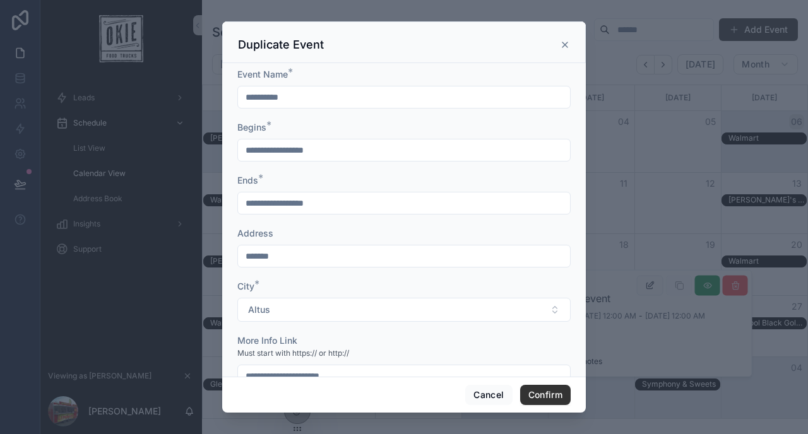
click at [254, 97] on input "**********" at bounding box center [404, 97] width 332 height 18
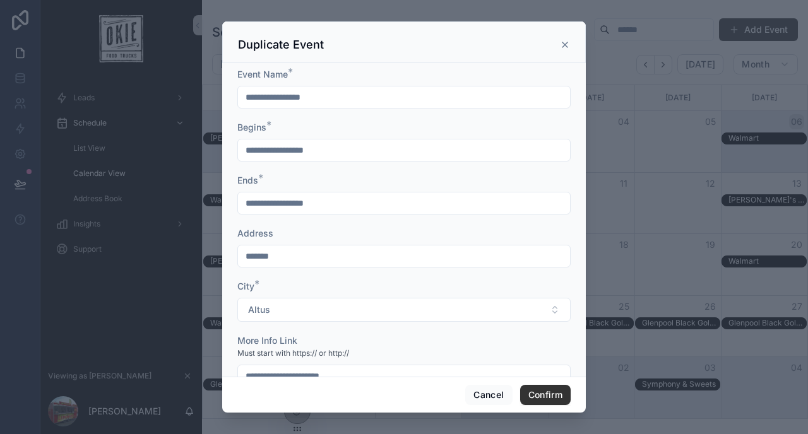
type input "**********"
click at [264, 153] on input "**********" at bounding box center [404, 150] width 332 height 18
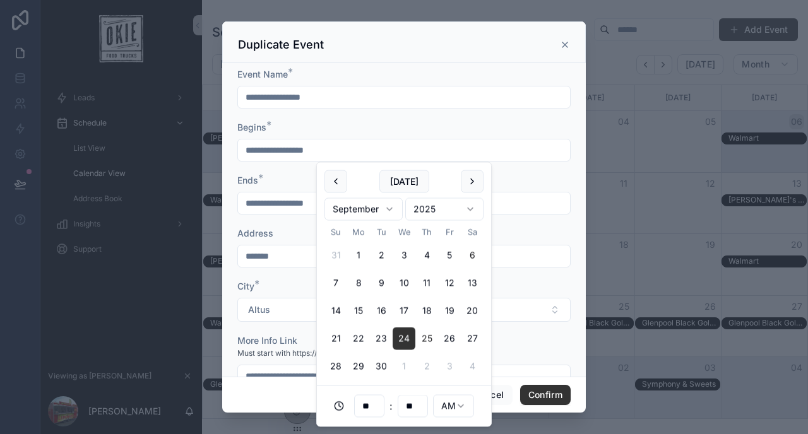
click at [425, 334] on button "25" at bounding box center [426, 339] width 23 height 23
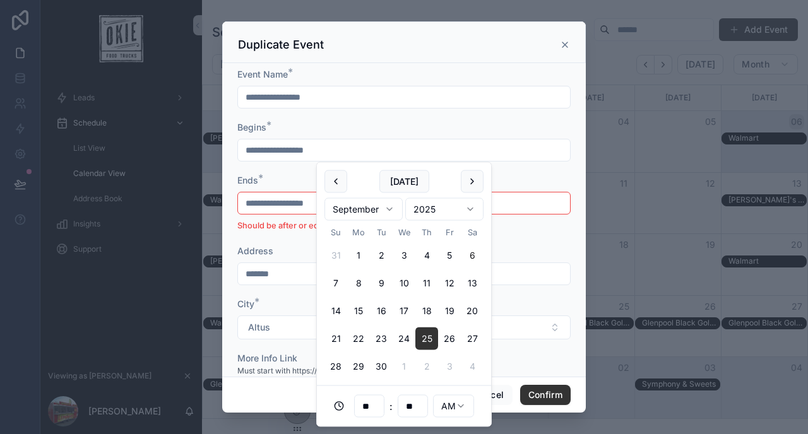
click at [287, 153] on input "**********" at bounding box center [404, 150] width 332 height 18
click at [385, 313] on button "16" at bounding box center [381, 311] width 23 height 23
type input "**********"
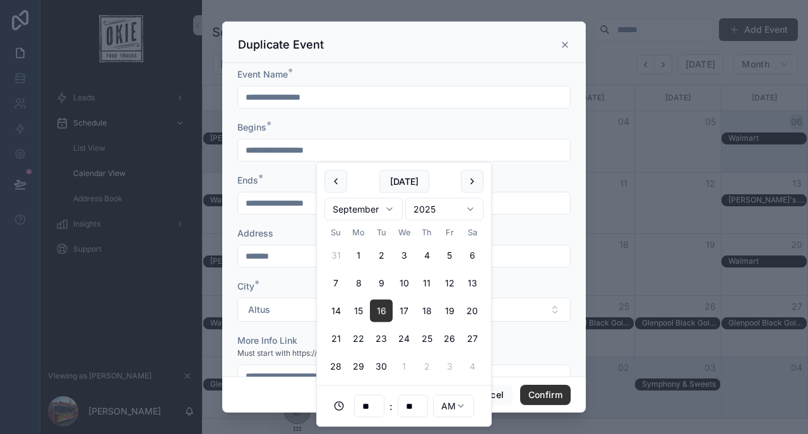
click at [258, 194] on div "**********" at bounding box center [403, 203] width 333 height 23
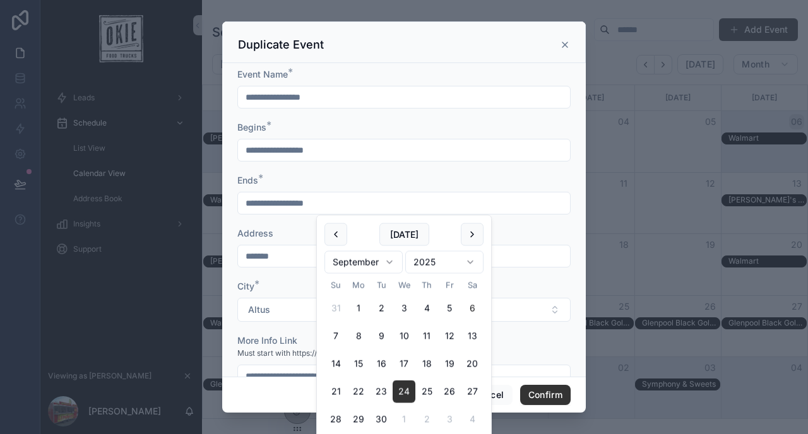
click at [268, 208] on input "**********" at bounding box center [404, 203] width 332 height 18
click at [379, 364] on button "16" at bounding box center [381, 364] width 23 height 23
type input "**********"
click at [378, 178] on div "Ends *" at bounding box center [403, 180] width 333 height 13
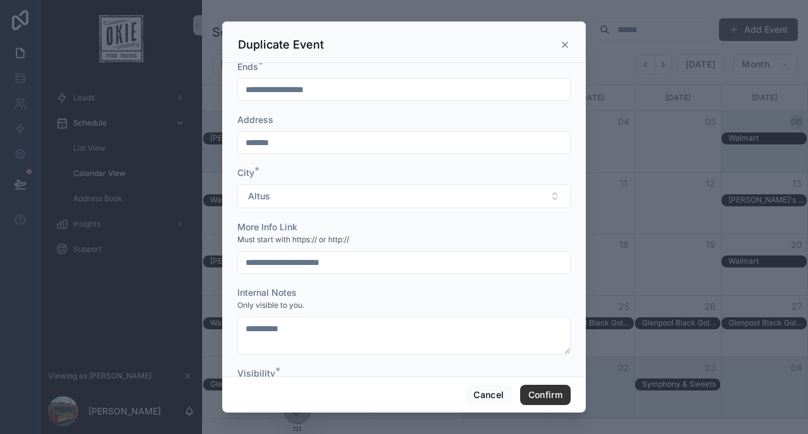
scroll to position [181, 0]
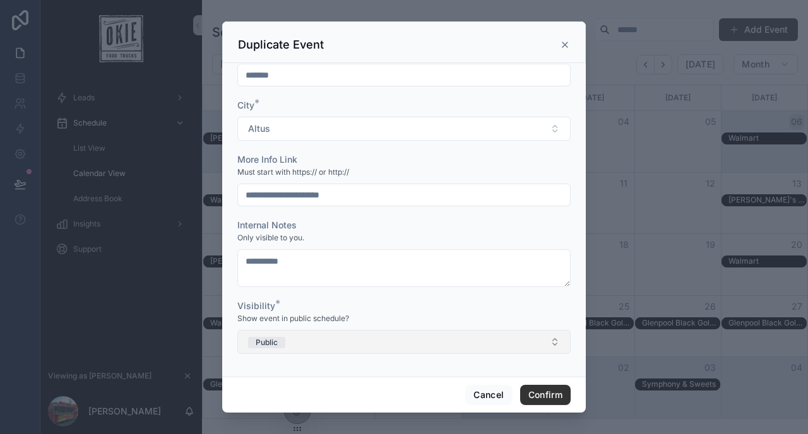
click at [425, 351] on button "Public" at bounding box center [403, 342] width 333 height 24
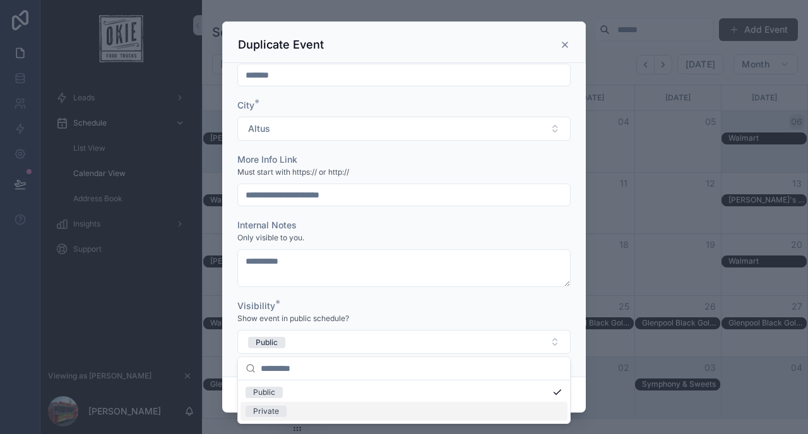
click at [365, 408] on div "Private" at bounding box center [403, 411] width 327 height 19
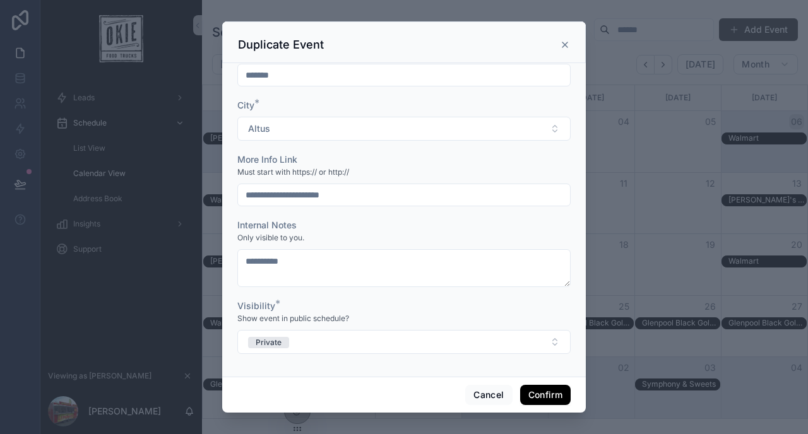
click at [536, 391] on button "Confirm" at bounding box center [545, 395] width 50 height 20
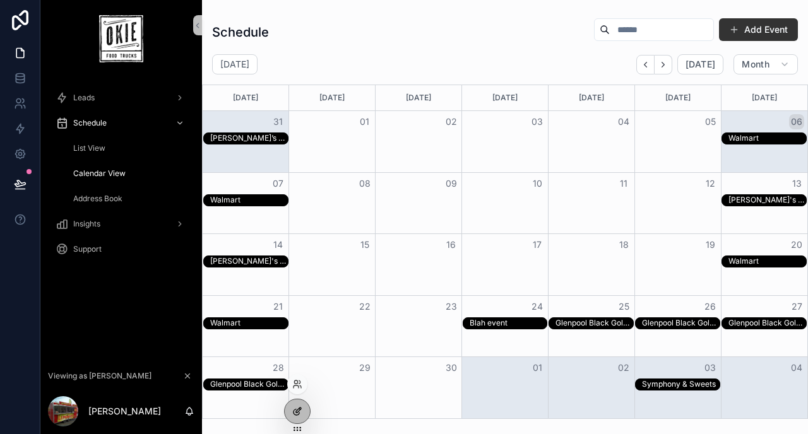
click at [294, 410] on icon at bounding box center [296, 413] width 6 height 6
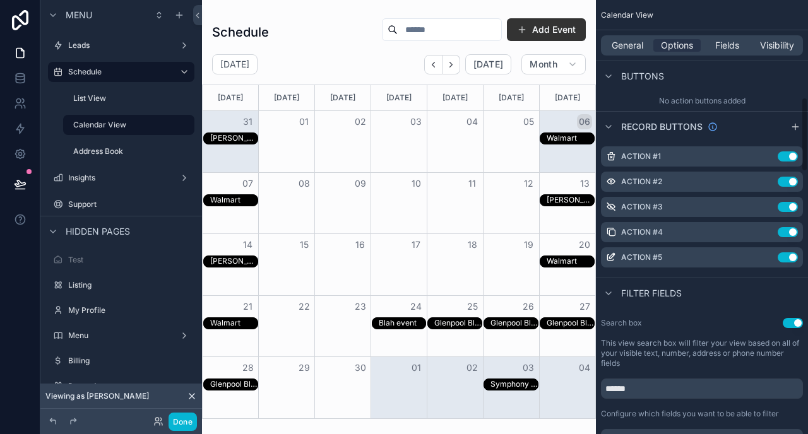
scroll to position [566, 0]
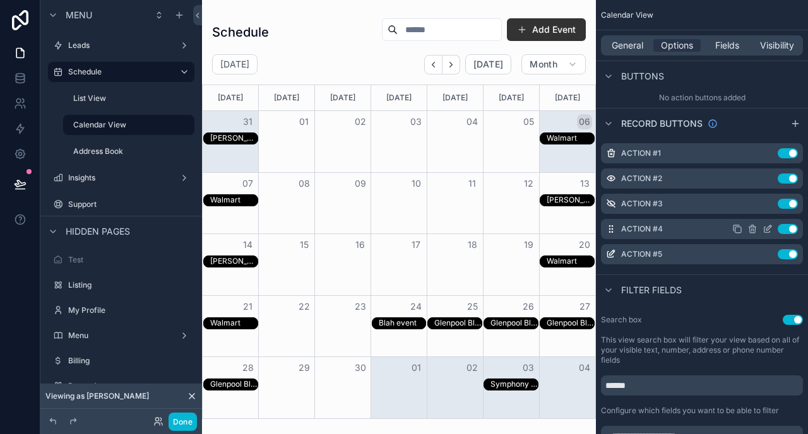
click at [767, 226] on icon "scrollable content" at bounding box center [767, 229] width 10 height 10
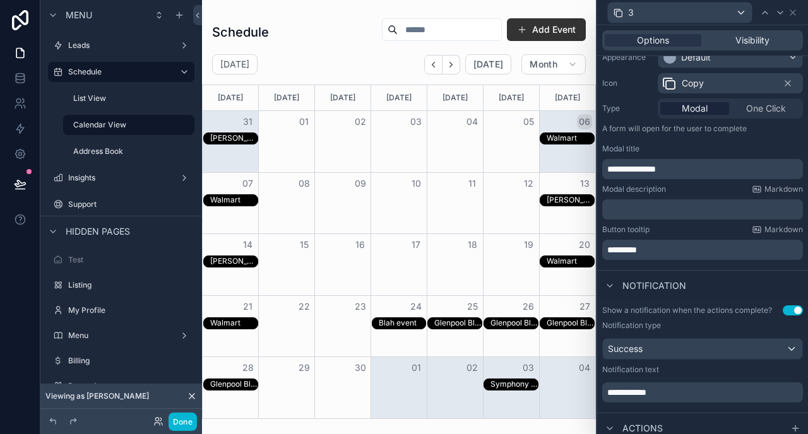
scroll to position [280, 0]
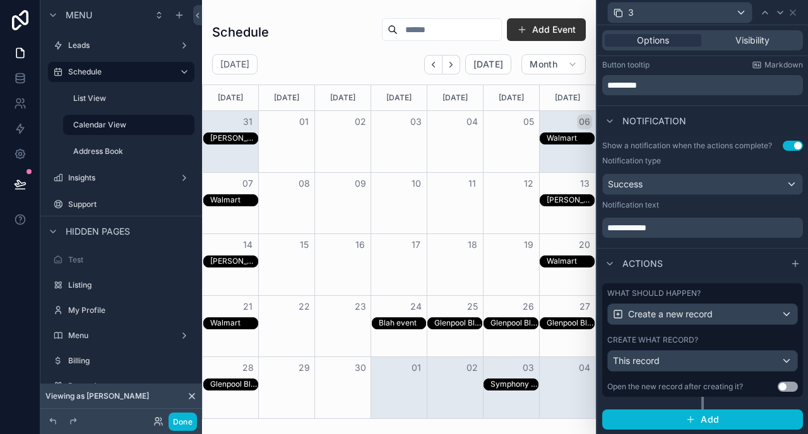
click at [687, 295] on label "What should happen?" at bounding box center [653, 293] width 93 height 10
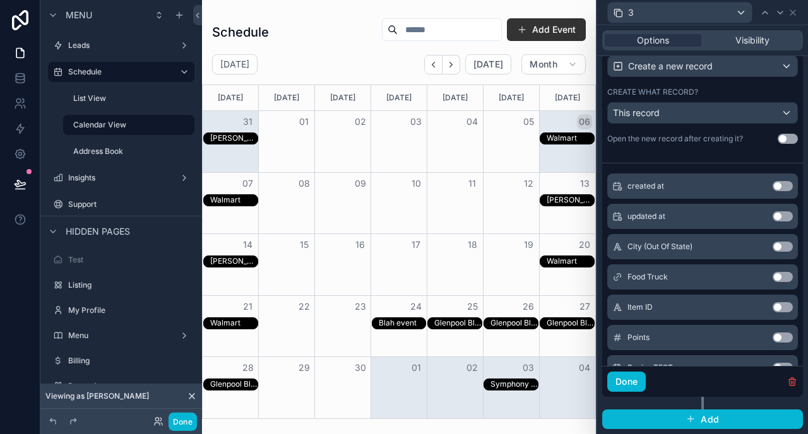
scroll to position [365, 0]
click at [783, 273] on button "Use setting" at bounding box center [782, 275] width 20 height 10
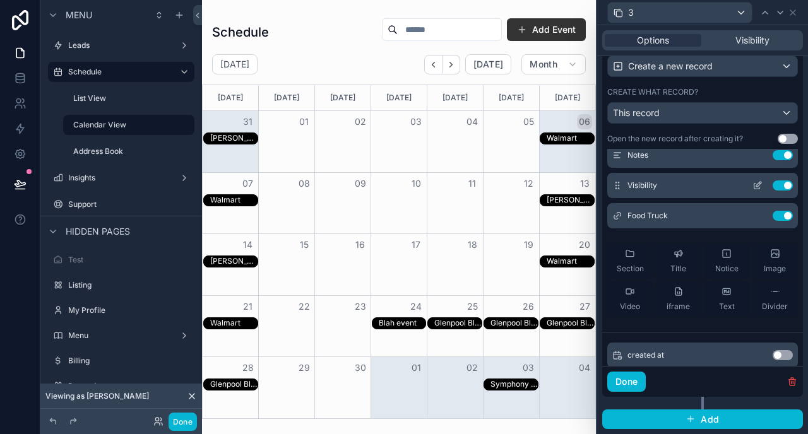
scroll to position [205, 0]
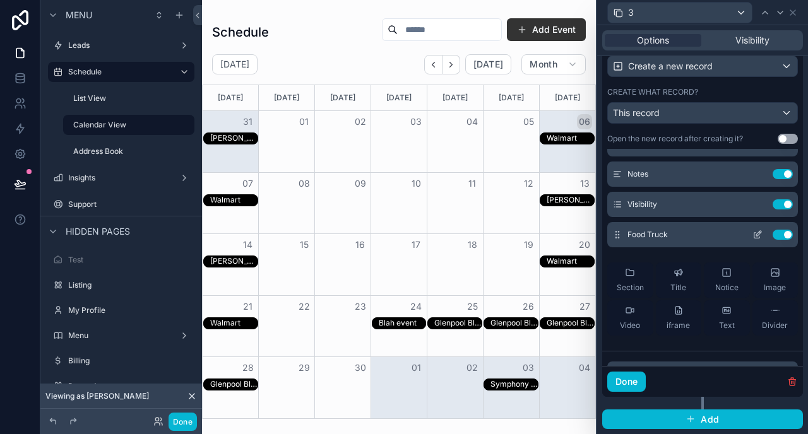
click at [759, 231] on icon at bounding box center [757, 235] width 10 height 10
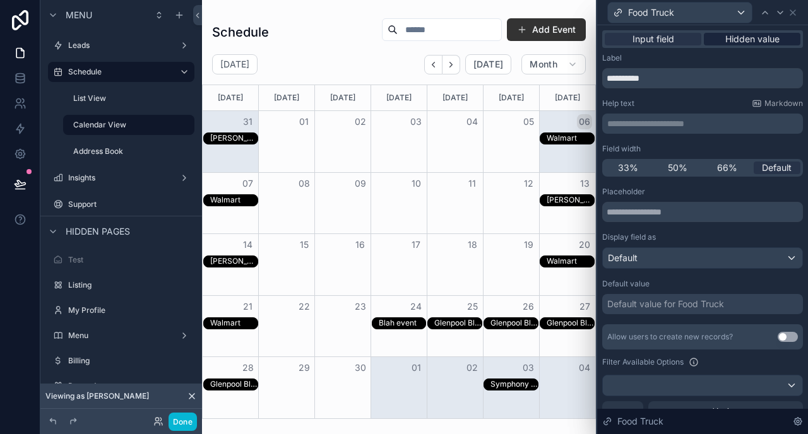
click at [749, 40] on span "Hidden value" at bounding box center [752, 39] width 54 height 13
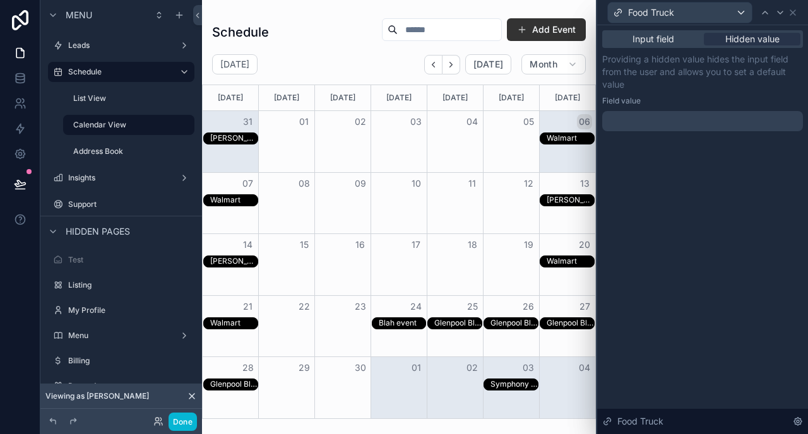
click at [663, 122] on div at bounding box center [702, 121] width 201 height 20
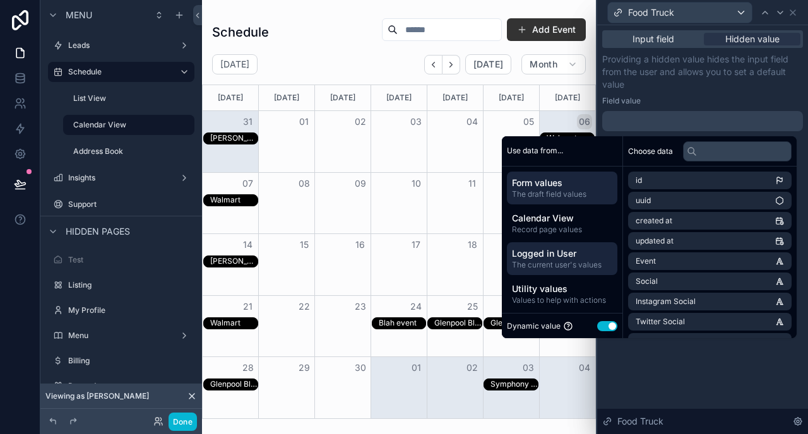
click at [556, 261] on span "The current user's values" at bounding box center [562, 265] width 100 height 10
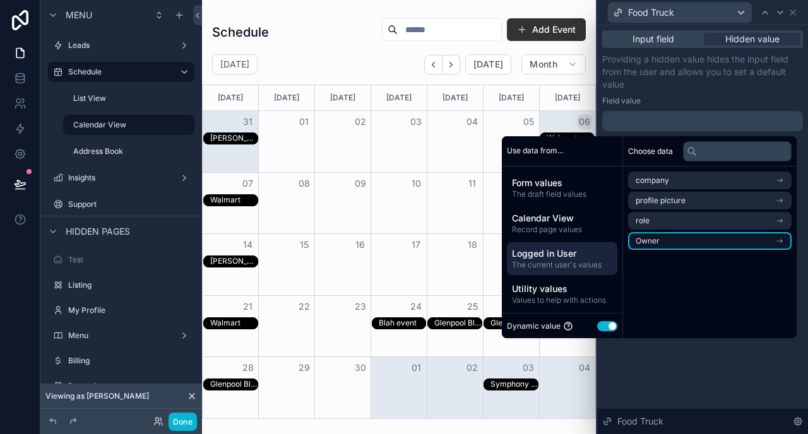
click at [661, 237] on li "Owner" at bounding box center [709, 241] width 163 height 18
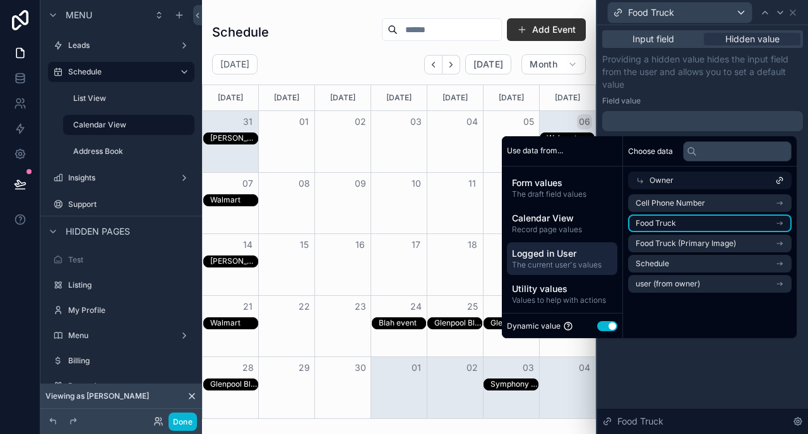
click at [673, 223] on li "Food Truck" at bounding box center [709, 224] width 163 height 18
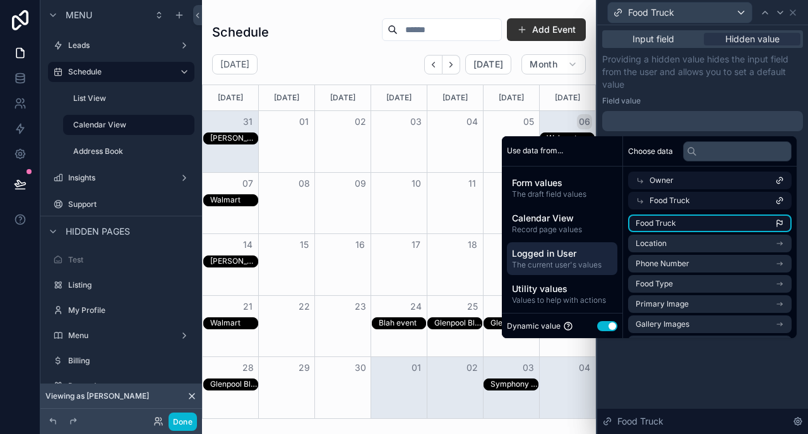
click at [694, 220] on li "Food Truck" at bounding box center [709, 224] width 163 height 18
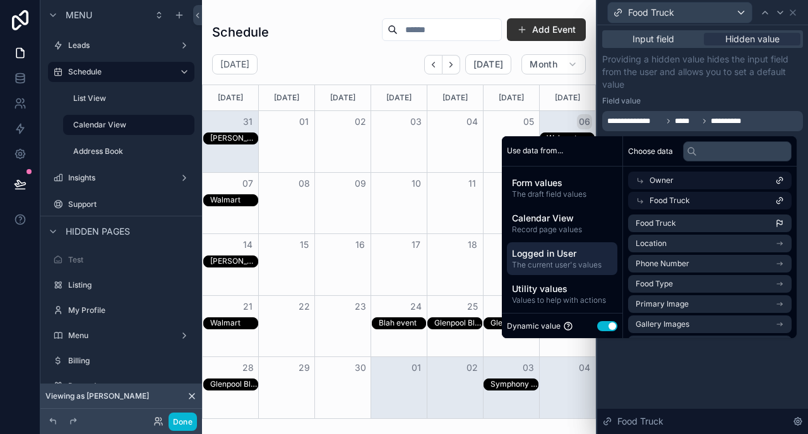
click at [727, 97] on div "Field value" at bounding box center [702, 101] width 201 height 10
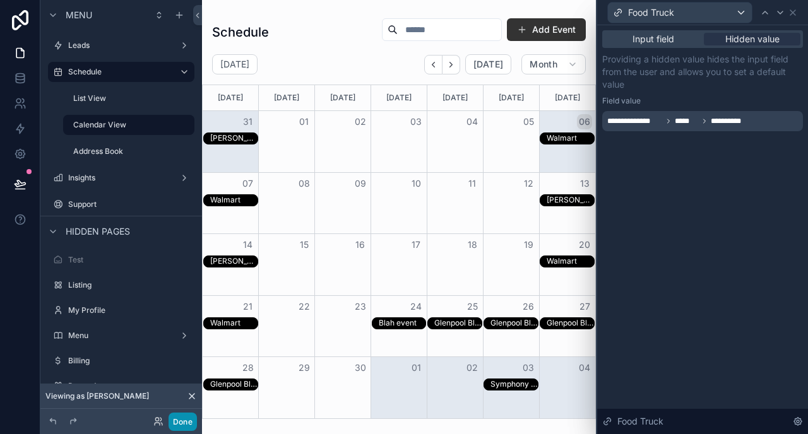
click at [180, 422] on button "Done" at bounding box center [183, 422] width 28 height 18
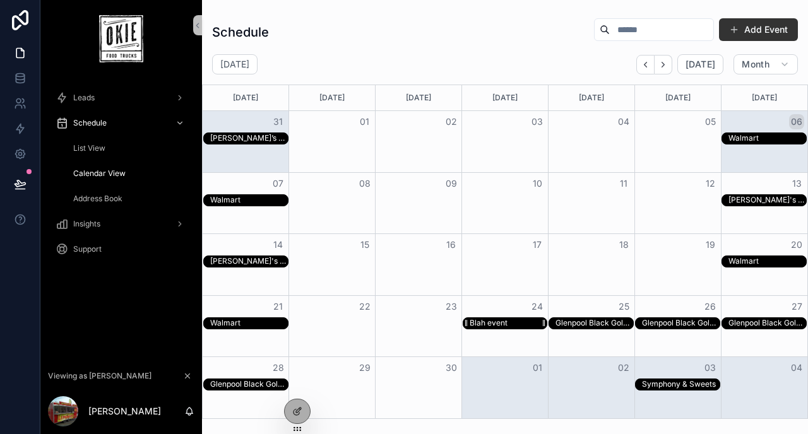
click at [492, 324] on div "Blah event" at bounding box center [489, 323] width 38 height 10
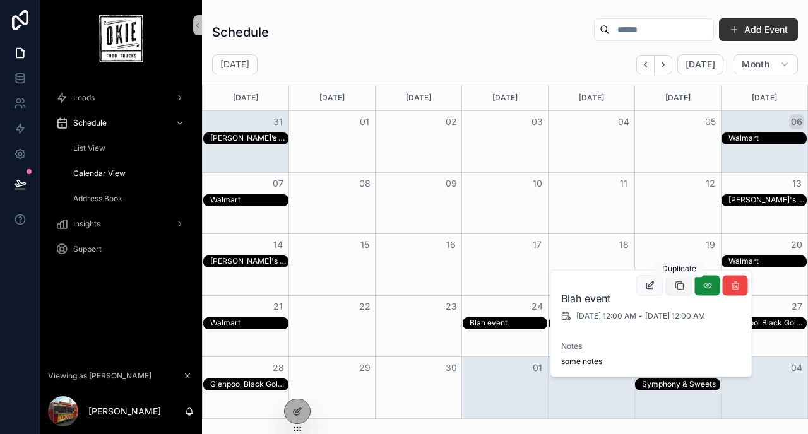
click at [680, 291] on button "scrollable content" at bounding box center [679, 286] width 27 height 20
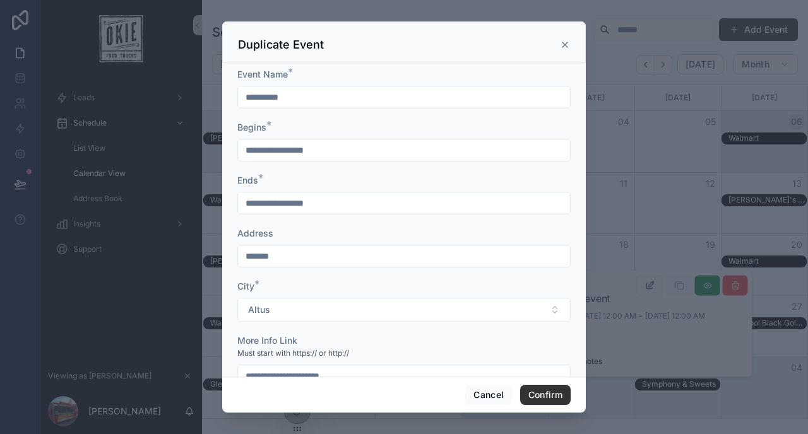
click at [333, 98] on input "**********" at bounding box center [404, 97] width 332 height 18
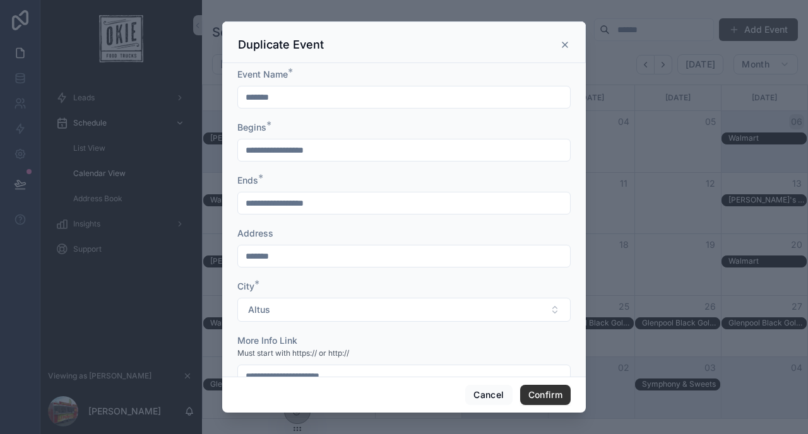
type input "*******"
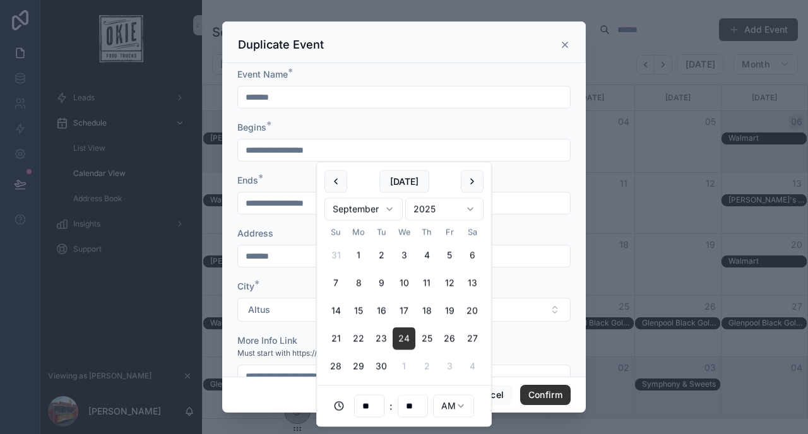
click at [259, 145] on input "**********" at bounding box center [404, 150] width 332 height 18
click at [384, 305] on button "16" at bounding box center [381, 311] width 23 height 23
type input "**********"
click at [295, 203] on input "**********" at bounding box center [404, 203] width 332 height 18
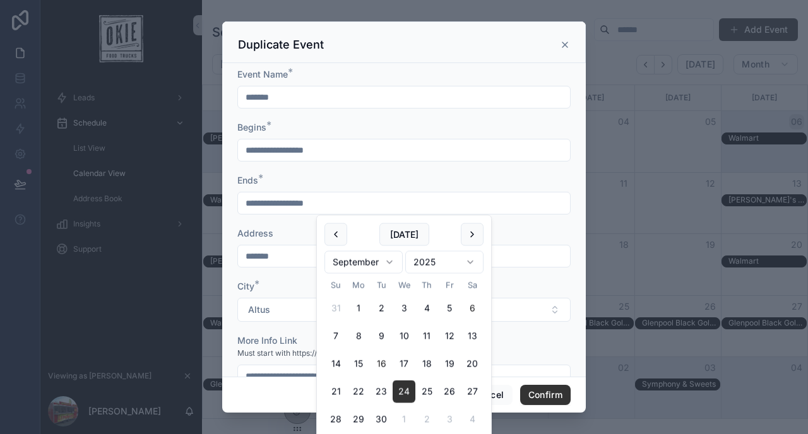
click at [385, 365] on button "16" at bounding box center [381, 364] width 23 height 23
type input "**********"
click at [273, 223] on form "**********" at bounding box center [403, 308] width 333 height 480
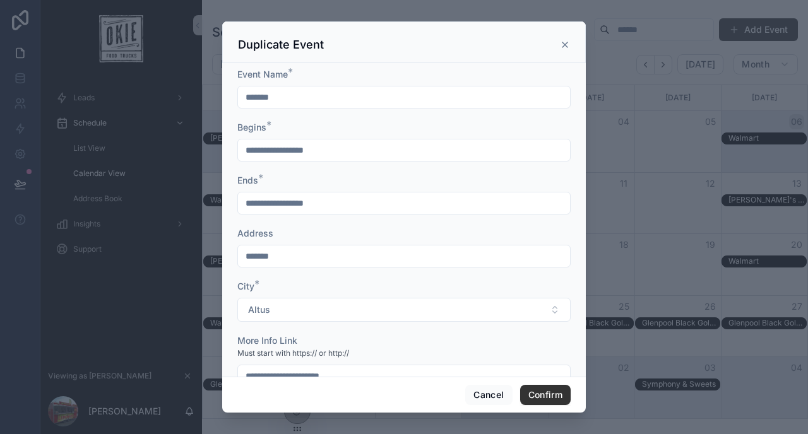
click at [285, 262] on input "*******" at bounding box center [404, 256] width 332 height 18
click at [285, 262] on input "*" at bounding box center [404, 256] width 332 height 18
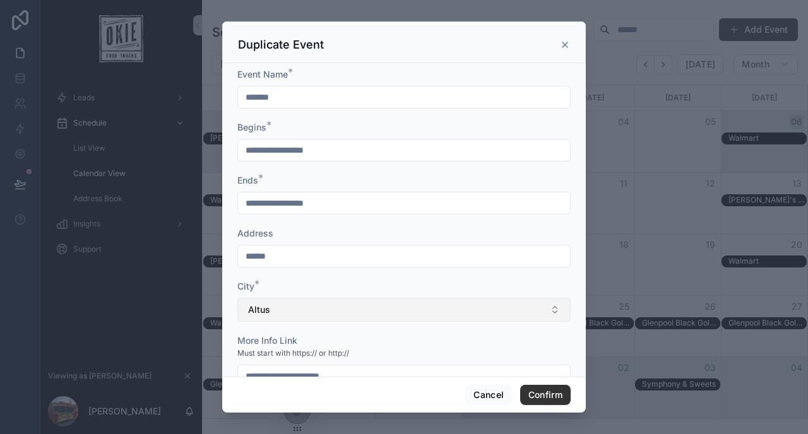
type input "******"
click at [296, 312] on button "Altus" at bounding box center [403, 310] width 333 height 24
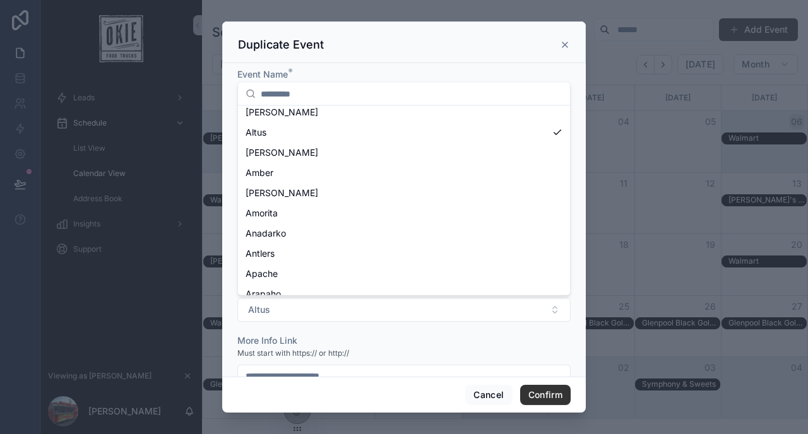
scroll to position [297, 0]
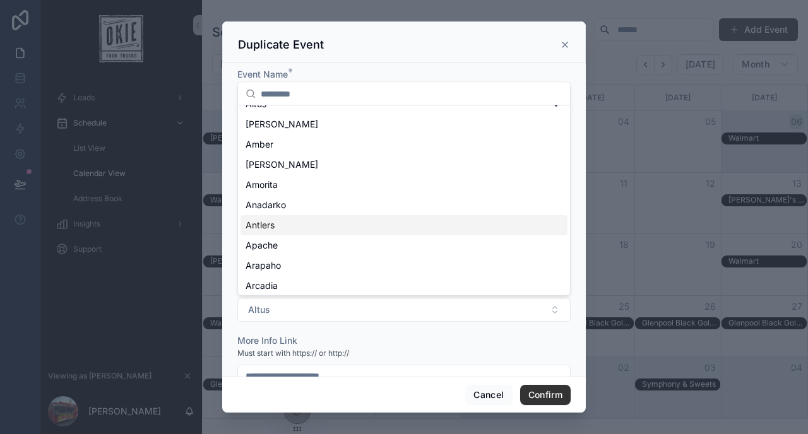
click at [300, 218] on div "Antlers" at bounding box center [403, 226] width 327 height 20
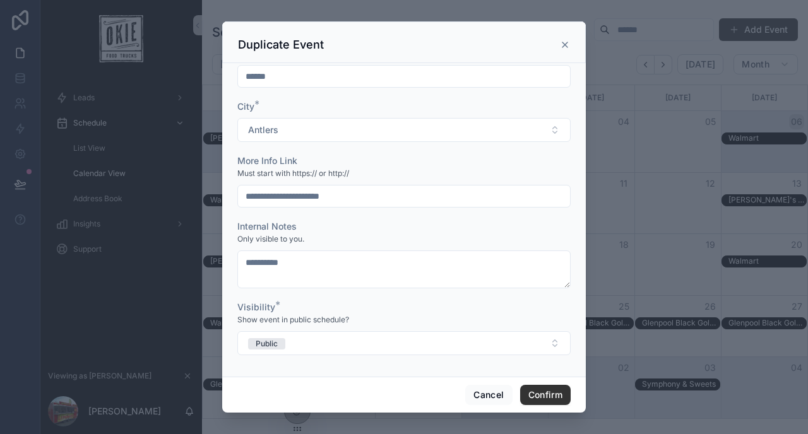
scroll to position [181, 0]
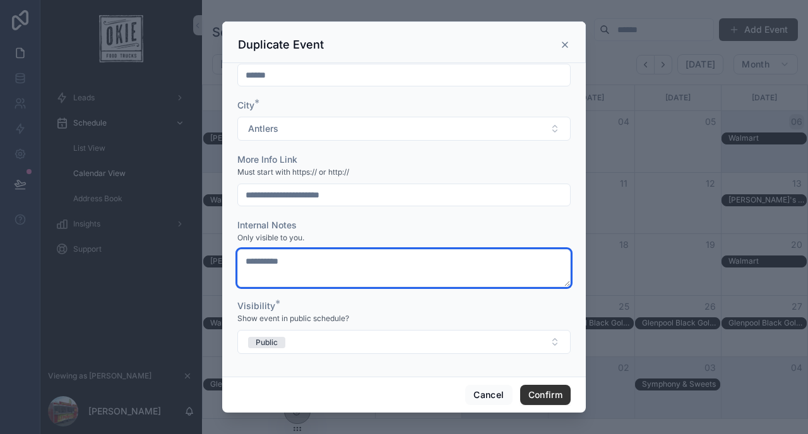
click at [324, 268] on textarea "**********" at bounding box center [403, 268] width 333 height 38
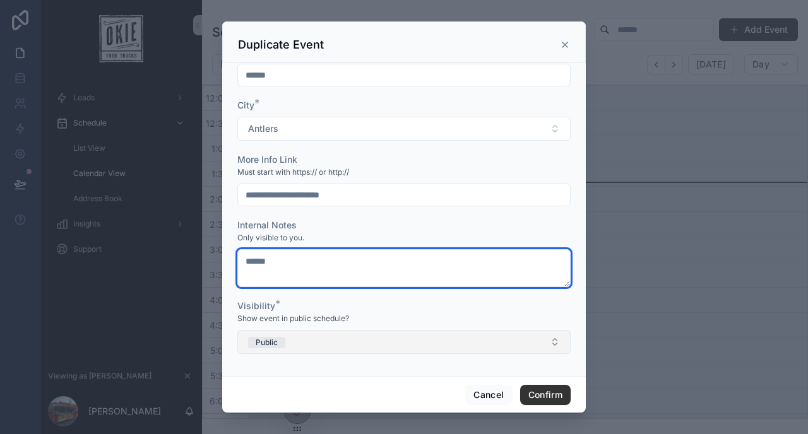
type textarea "******"
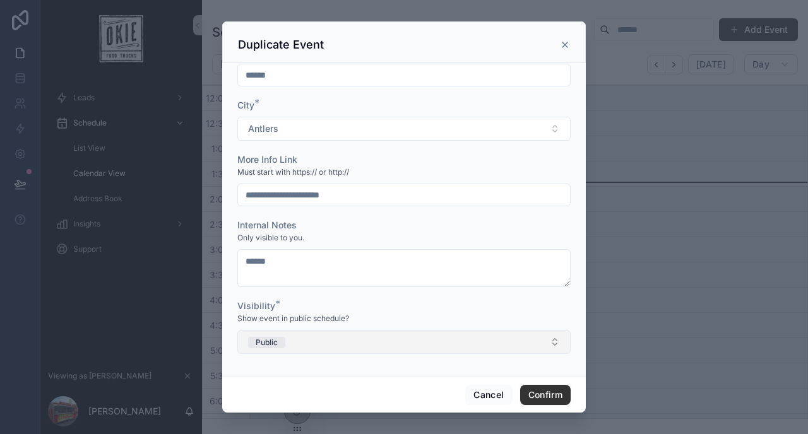
click at [304, 343] on button "Public" at bounding box center [403, 342] width 333 height 24
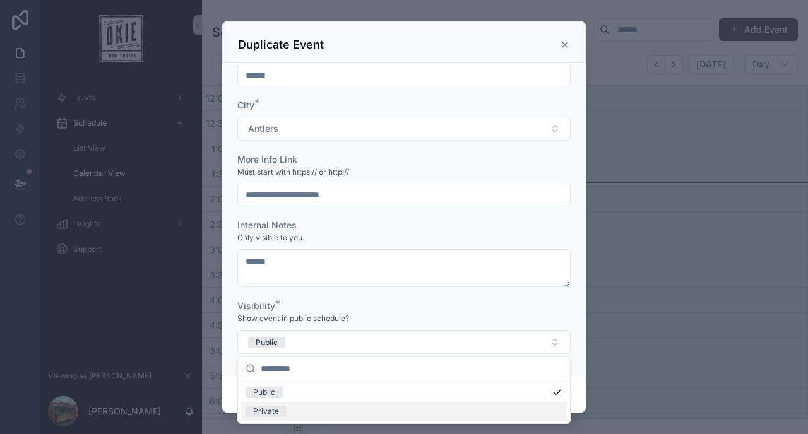
click at [292, 411] on div "Private" at bounding box center [403, 411] width 327 height 19
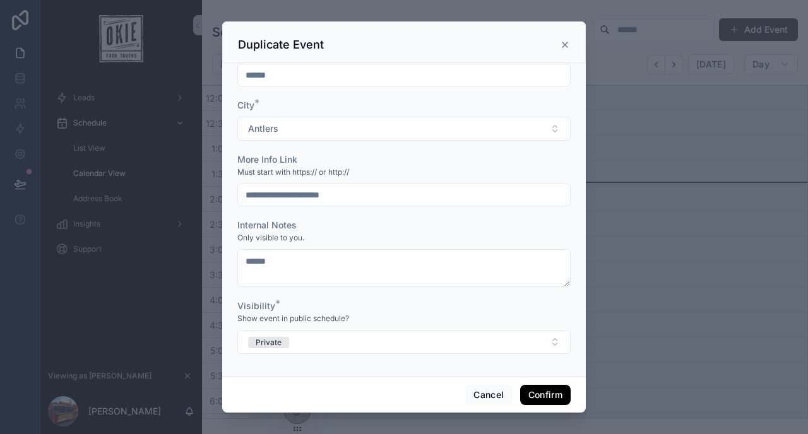
click at [548, 398] on button "Confirm" at bounding box center [545, 395] width 50 height 20
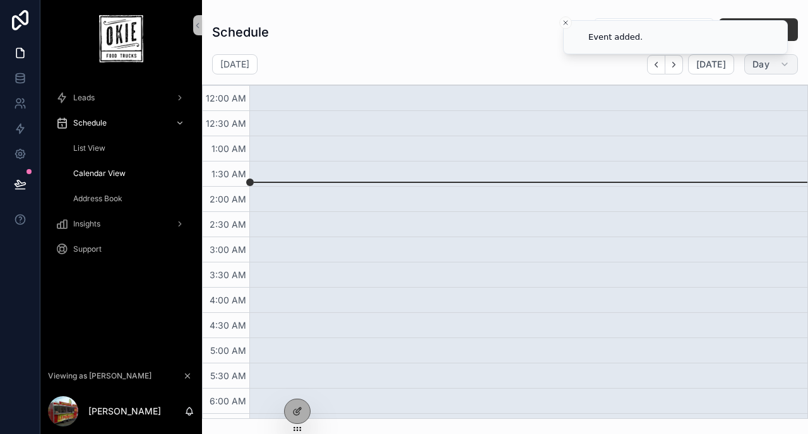
click at [763, 62] on span "Day" at bounding box center [760, 64] width 17 height 11
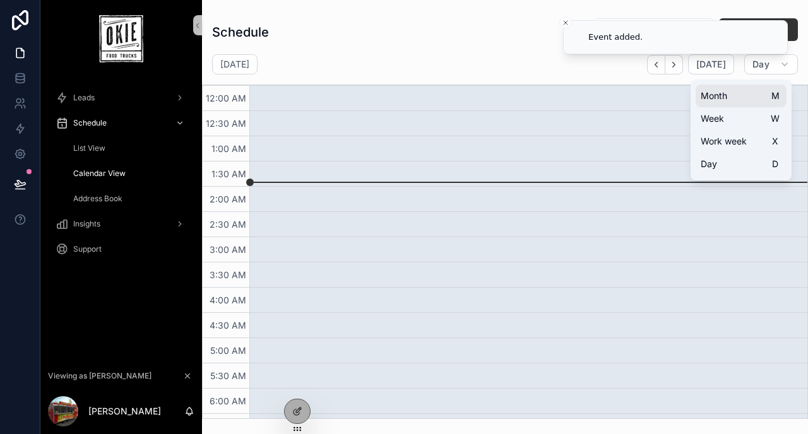
click at [734, 102] on button "Month M" at bounding box center [740, 96] width 91 height 23
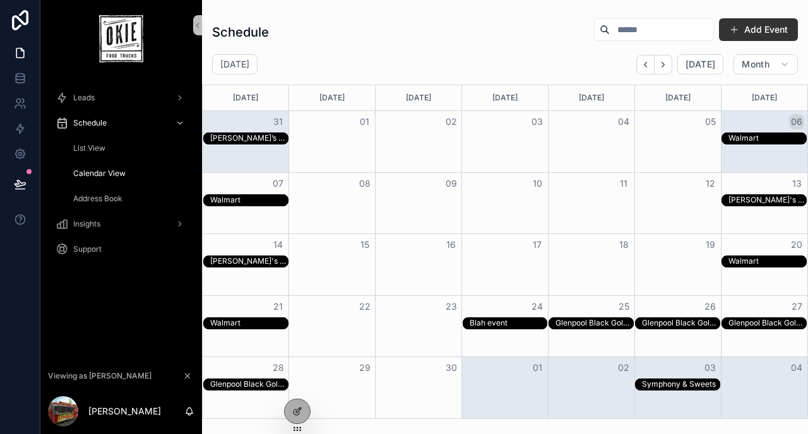
click at [456, 64] on div "September 2025 Today Month" at bounding box center [505, 64] width 606 height 20
click at [427, 64] on div "September 2025 Today Month" at bounding box center [505, 64] width 606 height 20
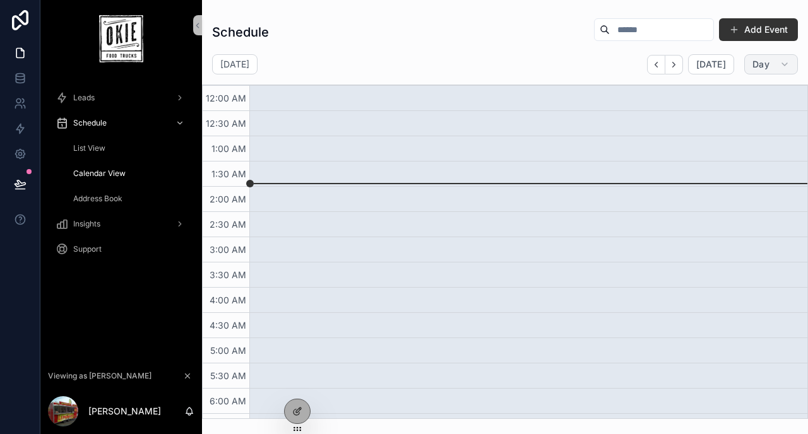
click at [772, 64] on button "Day" at bounding box center [771, 64] width 54 height 20
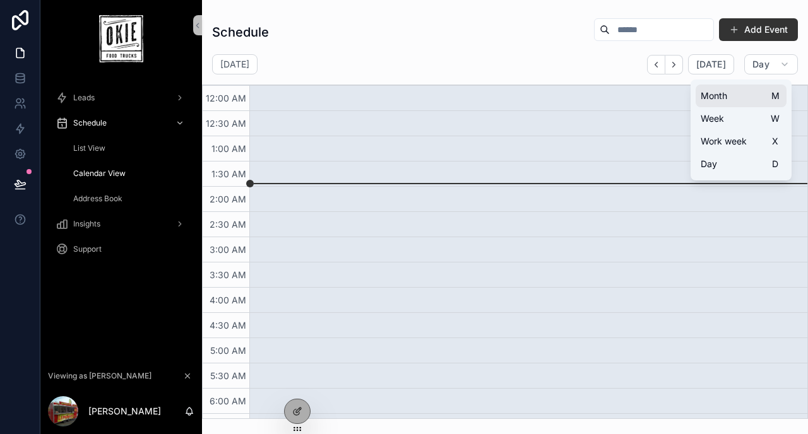
click at [731, 95] on button "Month M" at bounding box center [740, 96] width 91 height 23
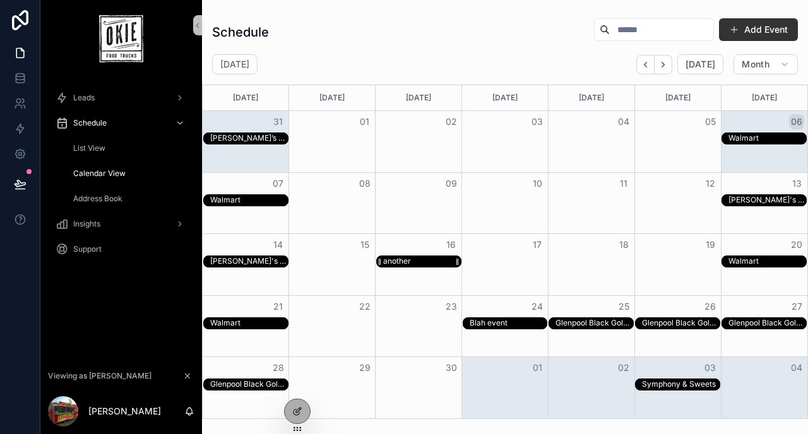
click at [417, 260] on div "another" at bounding box center [422, 261] width 78 height 11
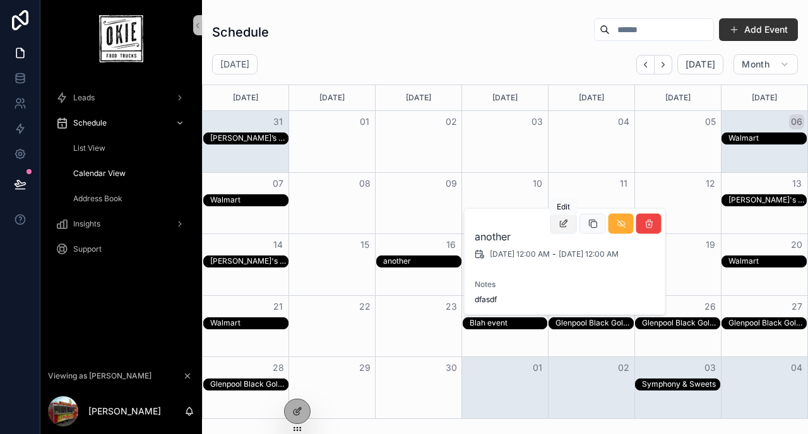
click at [561, 228] on button "scrollable content" at bounding box center [563, 224] width 27 height 20
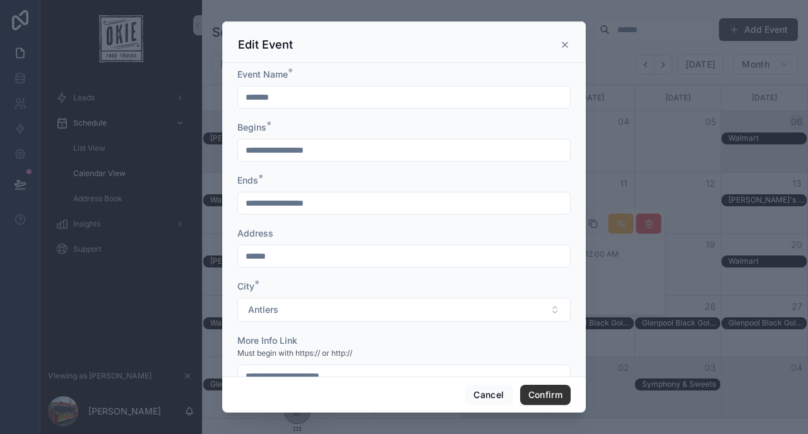
click at [345, 93] on input "*******" at bounding box center [404, 97] width 332 height 18
type input "*******"
click at [317, 263] on input "******" at bounding box center [404, 256] width 332 height 18
type input "******"
click at [334, 92] on input "*******" at bounding box center [404, 97] width 332 height 18
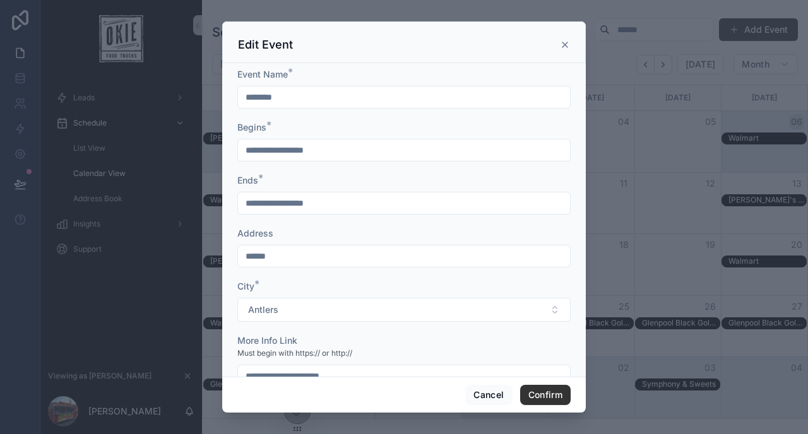
type input "*******"
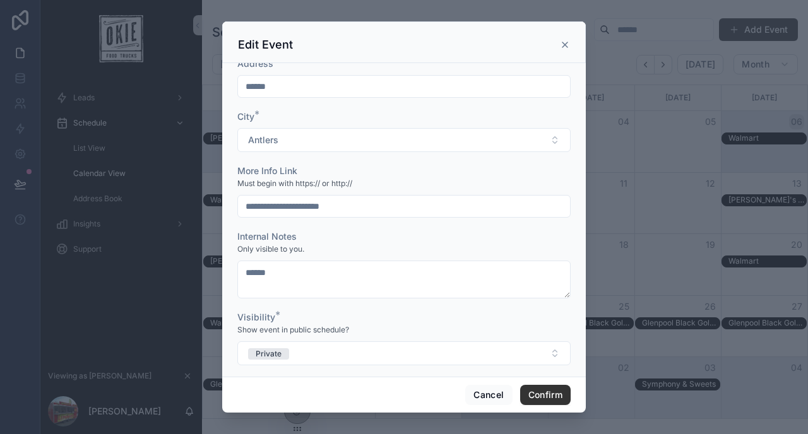
scroll to position [181, 0]
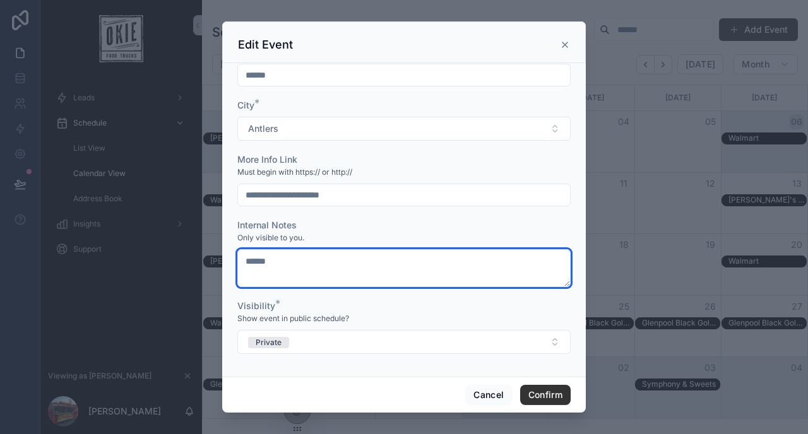
click at [334, 268] on textarea "******" at bounding box center [403, 268] width 333 height 38
type textarea "******"
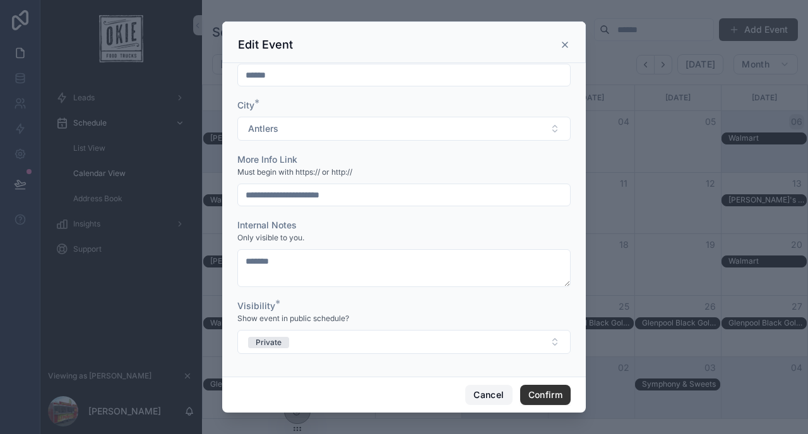
click at [481, 391] on button "Cancel" at bounding box center [488, 395] width 47 height 20
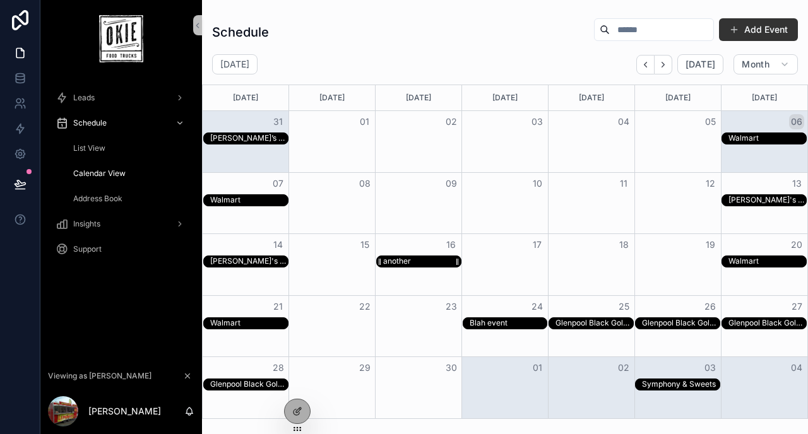
click at [429, 261] on div "another" at bounding box center [422, 261] width 78 height 11
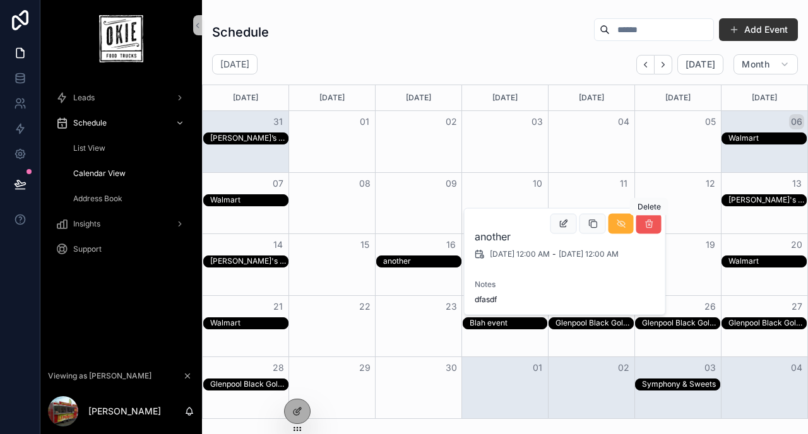
click at [648, 227] on icon "scrollable content" at bounding box center [649, 224] width 10 height 10
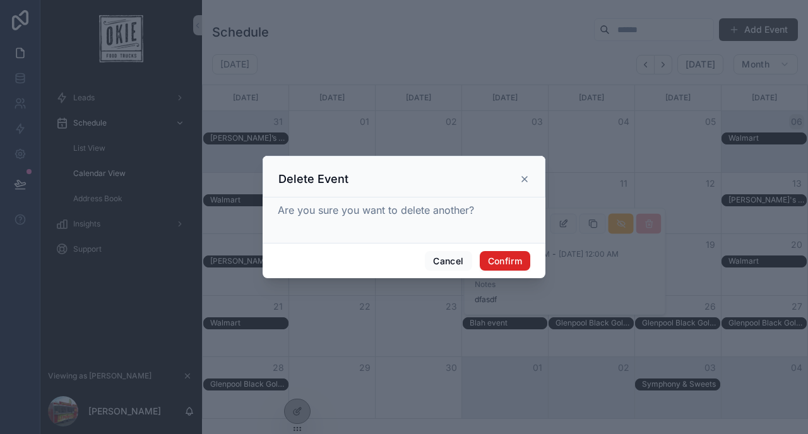
click at [506, 259] on button "Confirm" at bounding box center [505, 261] width 50 height 20
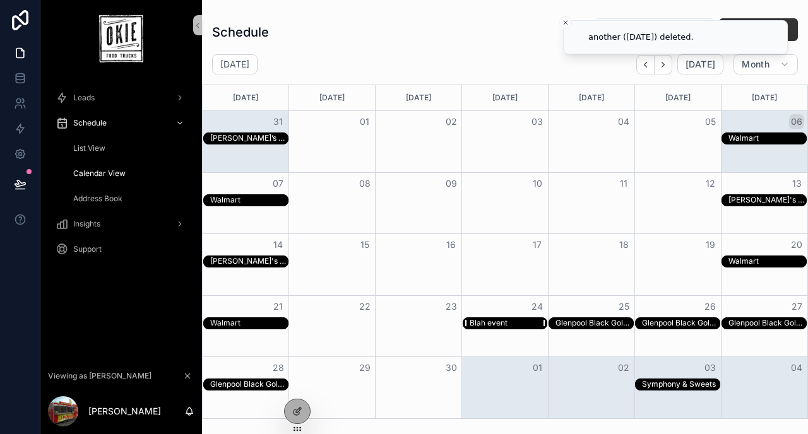
click at [484, 326] on div "Blah event" at bounding box center [489, 323] width 38 height 10
click at [491, 324] on div "Blah event" at bounding box center [489, 323] width 38 height 10
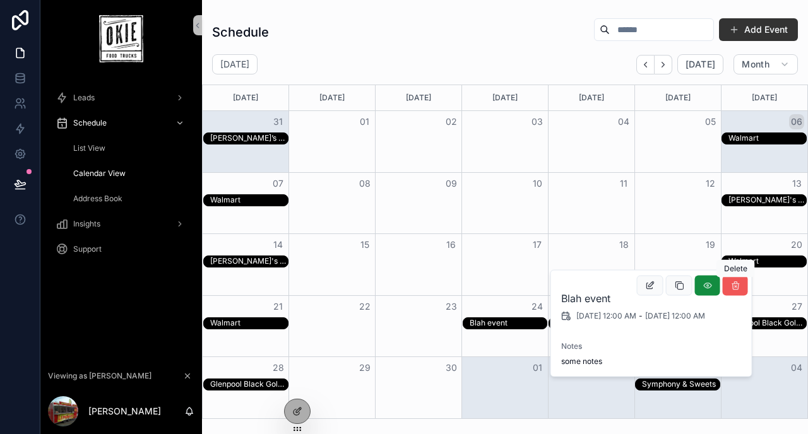
click at [730, 285] on icon "scrollable content" at bounding box center [735, 286] width 10 height 10
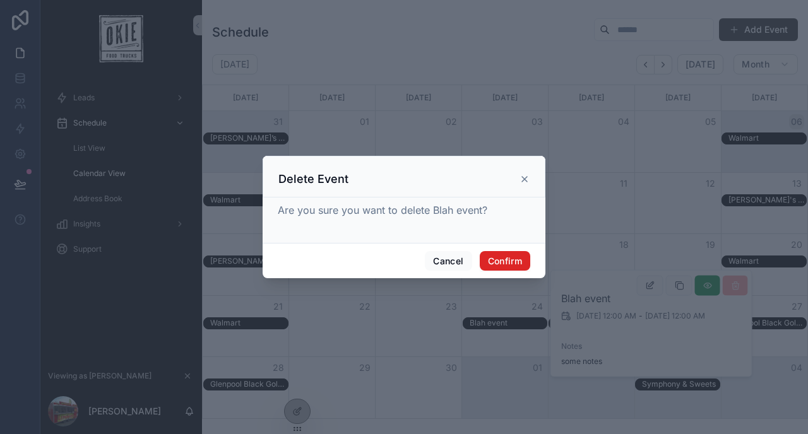
click at [524, 263] on button "Confirm" at bounding box center [505, 261] width 50 height 20
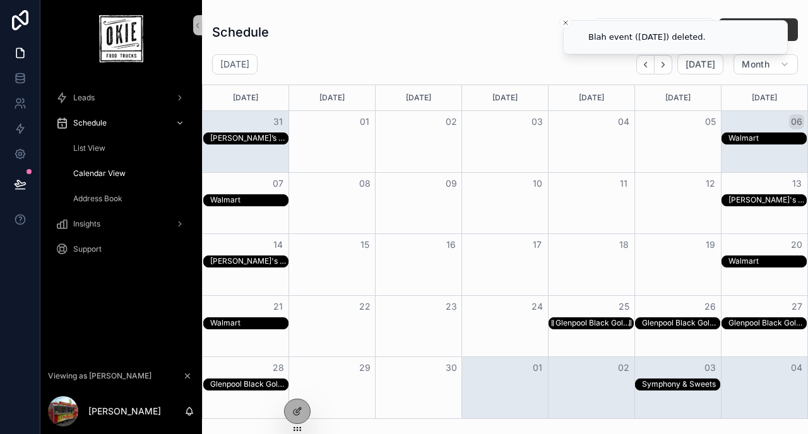
click at [584, 318] on div "Glenpool Black Gold Days" at bounding box center [594, 323] width 78 height 10
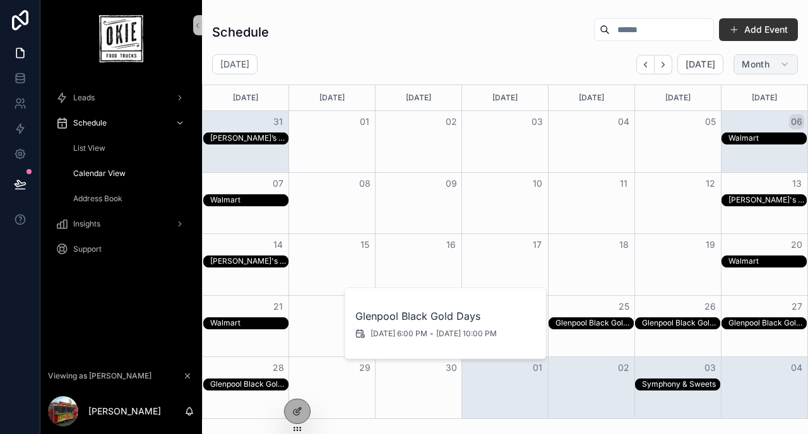
click at [753, 70] on button "Month" at bounding box center [765, 64] width 64 height 20
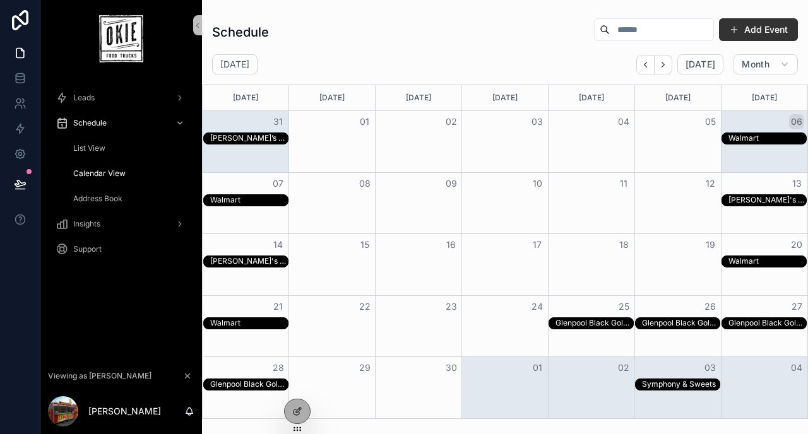
click at [477, 58] on div "September 2025 Today Month" at bounding box center [505, 64] width 606 height 20
click at [727, 33] on button "Add Event" at bounding box center [758, 29] width 79 height 23
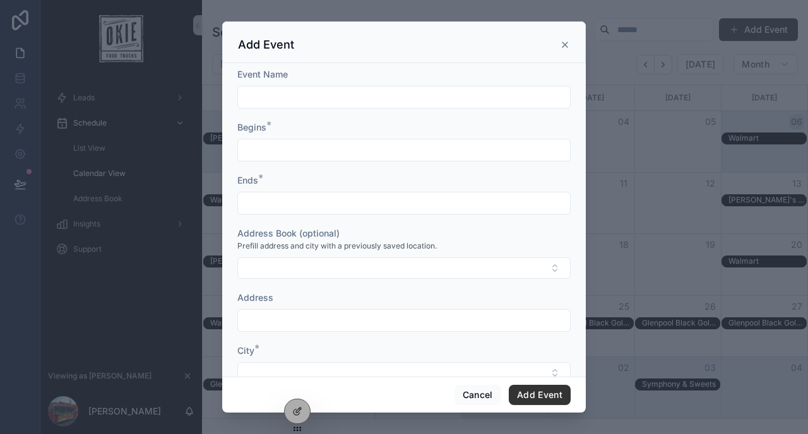
click at [403, 104] on input "scrollable content" at bounding box center [404, 97] width 332 height 18
type input "*"
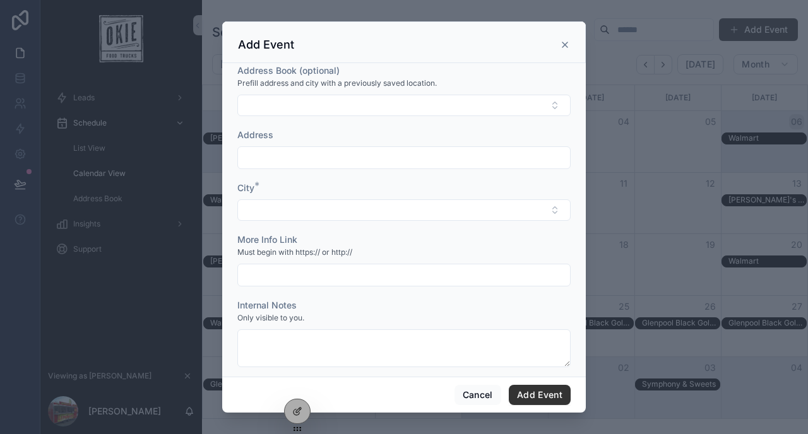
scroll to position [243, 0]
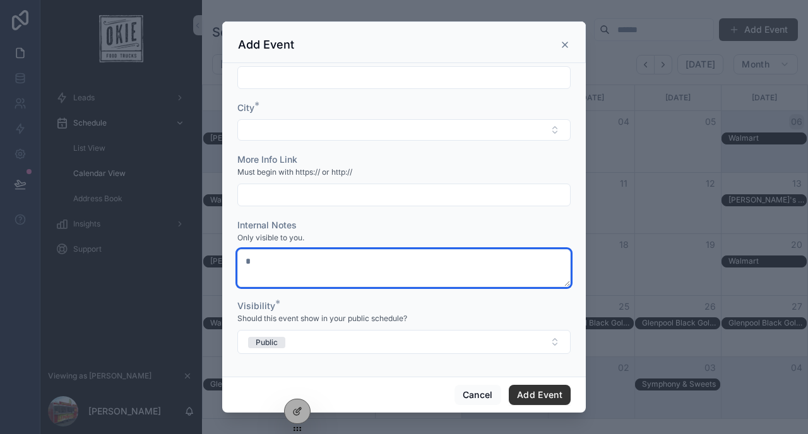
click at [295, 267] on textarea "*" at bounding box center [403, 268] width 333 height 38
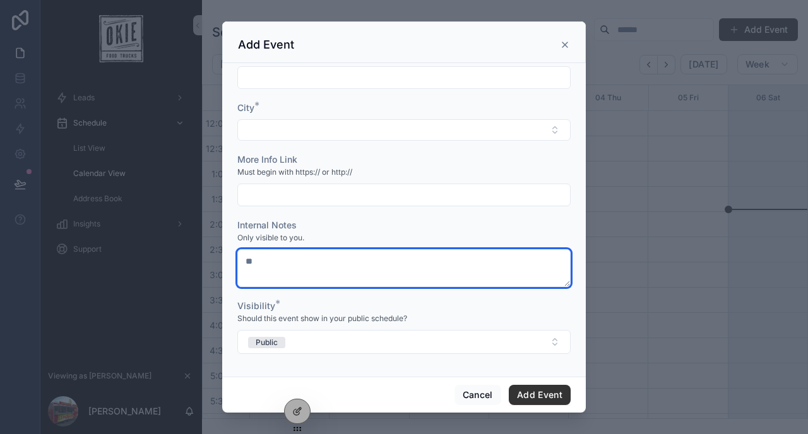
type textarea "*"
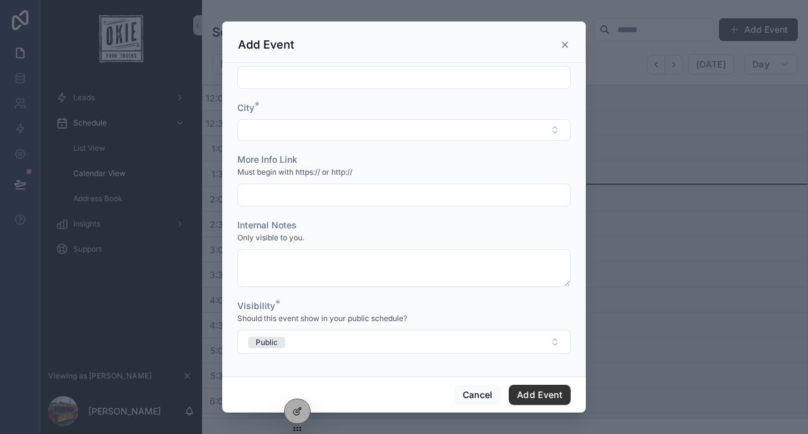
click at [312, 192] on input "scrollable content" at bounding box center [404, 195] width 332 height 18
type input "*"
click at [353, 232] on div "Only visible to you." at bounding box center [403, 238] width 333 height 13
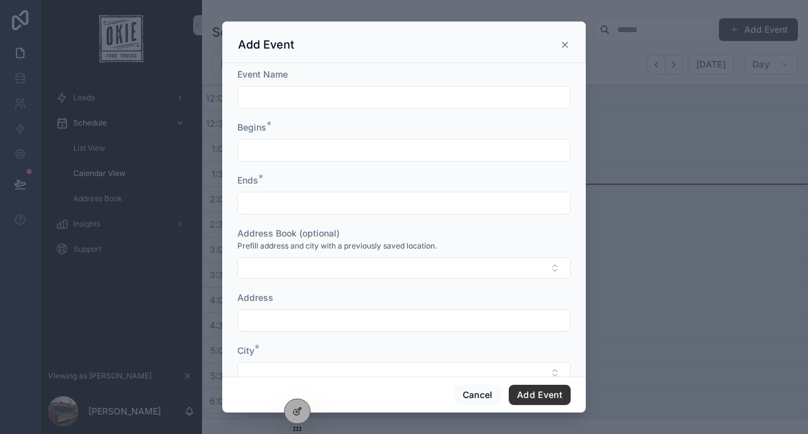
click at [564, 45] on icon "scrollable content" at bounding box center [564, 44] width 5 height 5
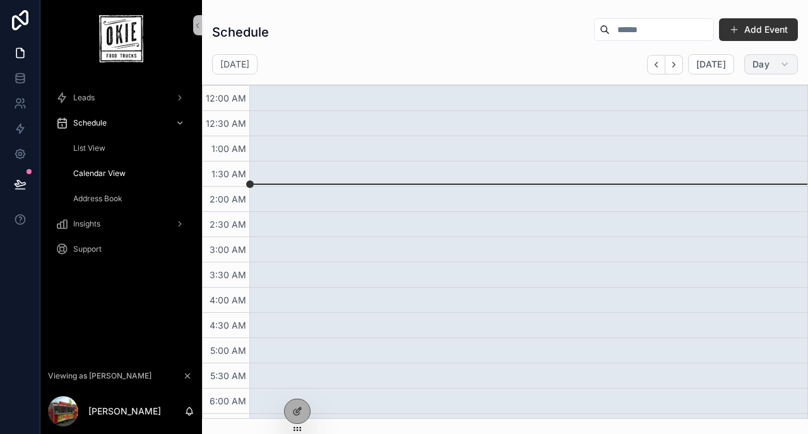
click at [778, 67] on button "Day" at bounding box center [771, 64] width 54 height 20
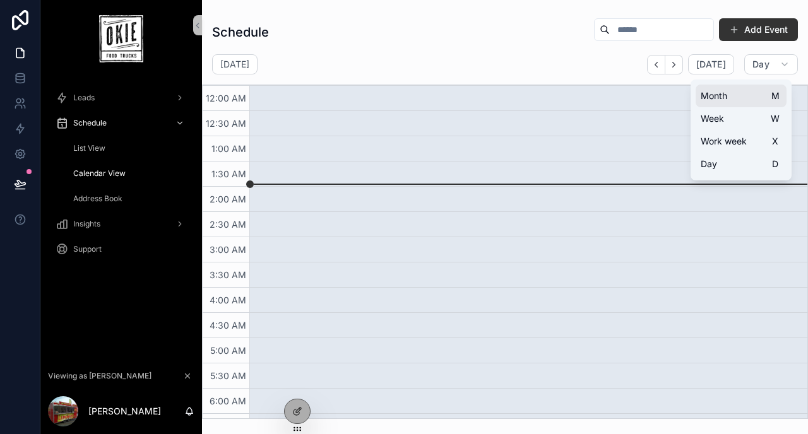
click at [740, 100] on button "Month M" at bounding box center [740, 96] width 91 height 23
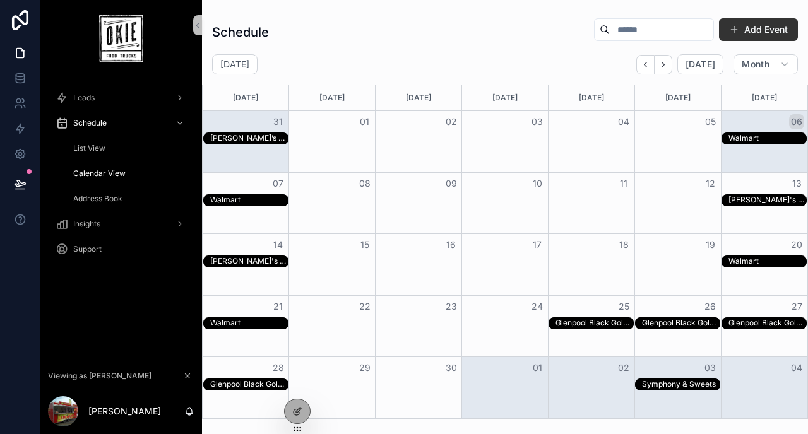
click at [449, 41] on div "Schedule Add Event" at bounding box center [505, 32] width 586 height 29
click at [476, 25] on div "Schedule Add Event" at bounding box center [505, 32] width 586 height 29
click at [762, 30] on button "Add Event" at bounding box center [758, 29] width 79 height 23
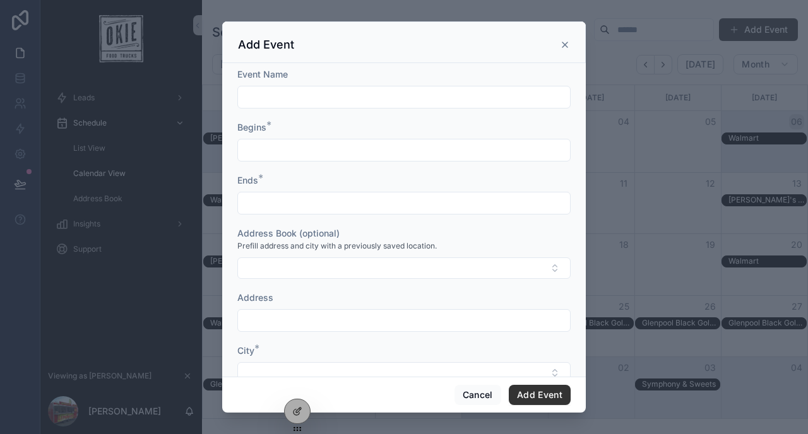
click at [355, 101] on input "scrollable content" at bounding box center [404, 97] width 332 height 18
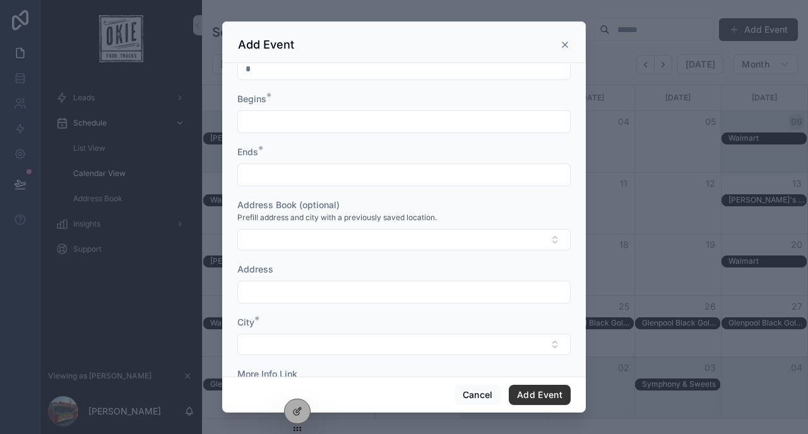
scroll to position [43, 0]
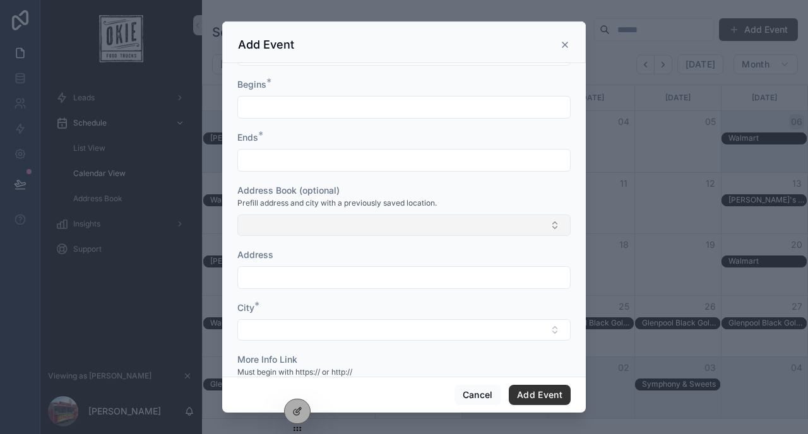
type input "*"
click at [282, 223] on button "Select Button" at bounding box center [403, 225] width 333 height 21
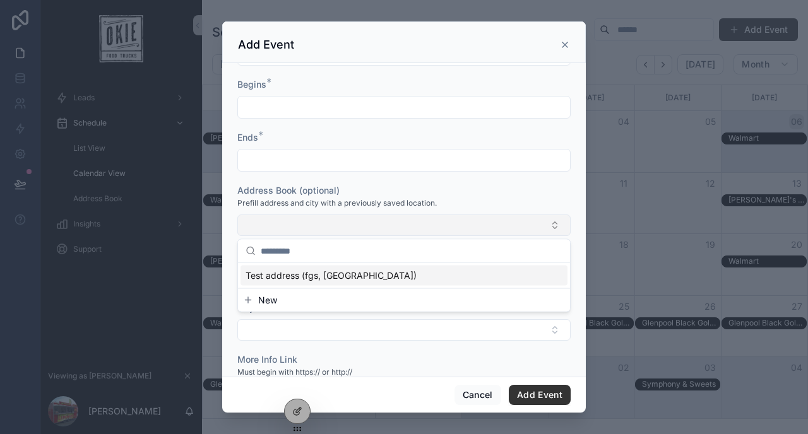
click at [282, 223] on button "Select Button" at bounding box center [403, 225] width 333 height 21
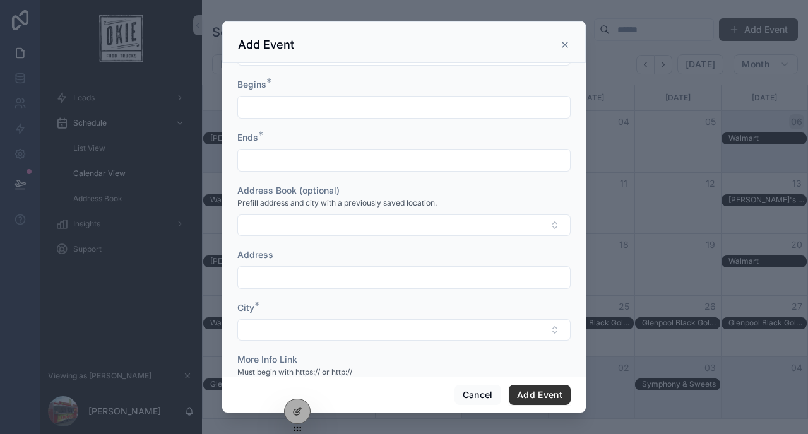
click at [272, 278] on input "scrollable content" at bounding box center [404, 278] width 332 height 18
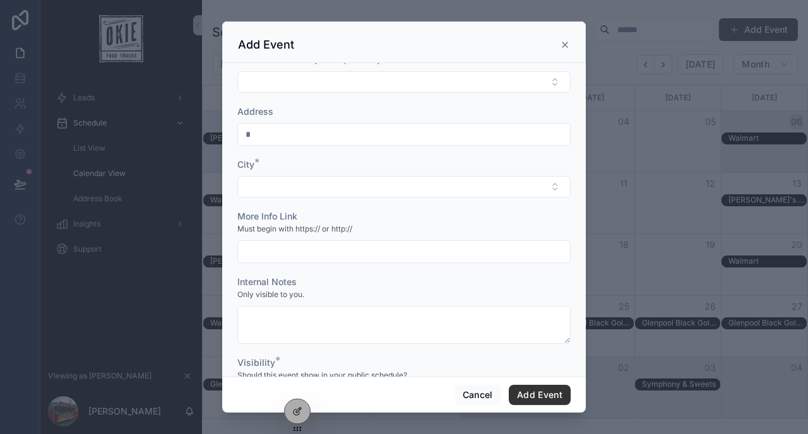
scroll to position [205, 0]
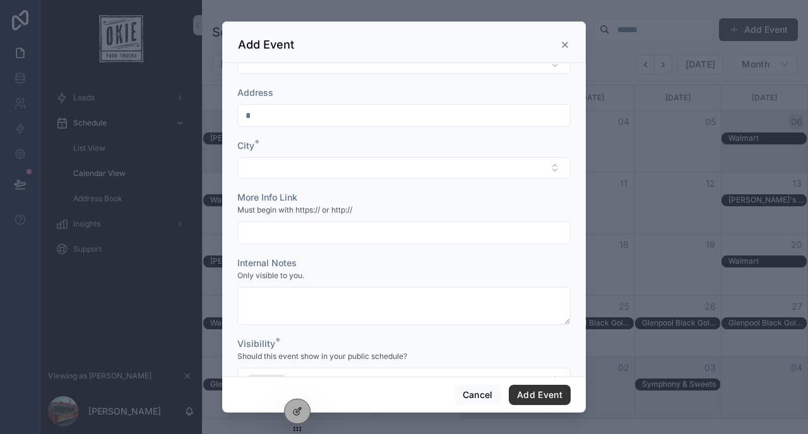
type input "*"
click at [271, 232] on input "scrollable content" at bounding box center [404, 233] width 332 height 18
type input "*"
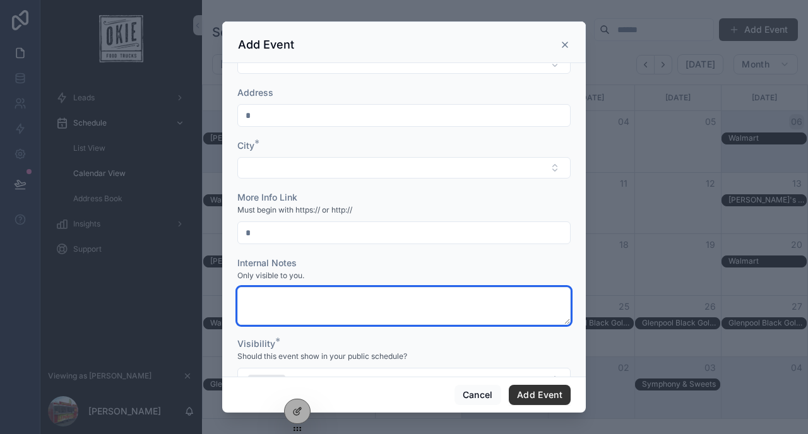
click at [289, 301] on textarea "scrollable content" at bounding box center [403, 306] width 333 height 38
type textarea "*"
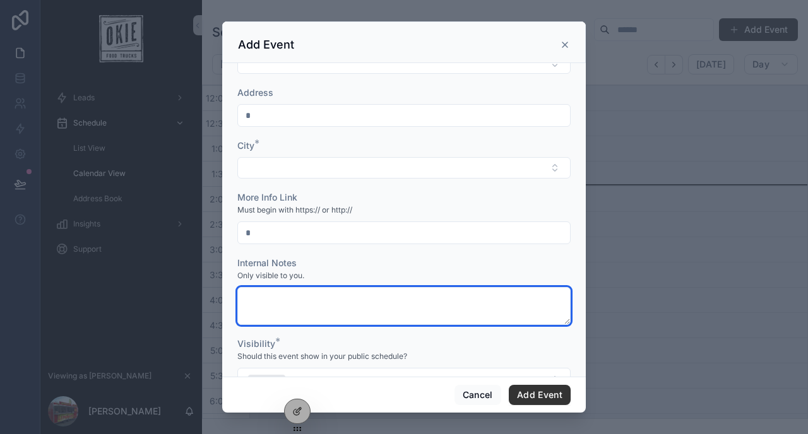
type textarea "*"
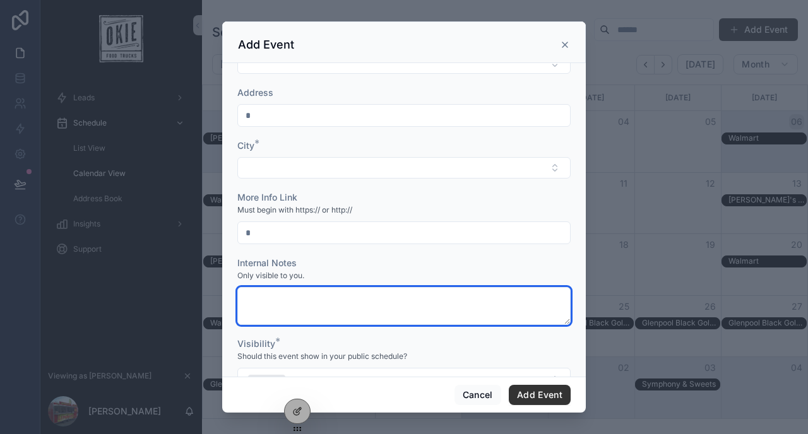
type textarea "*"
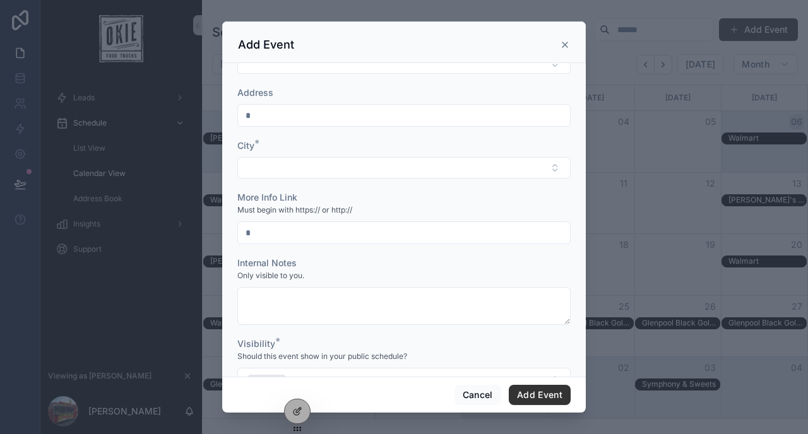
click at [565, 47] on icon "scrollable content" at bounding box center [565, 45] width 10 height 10
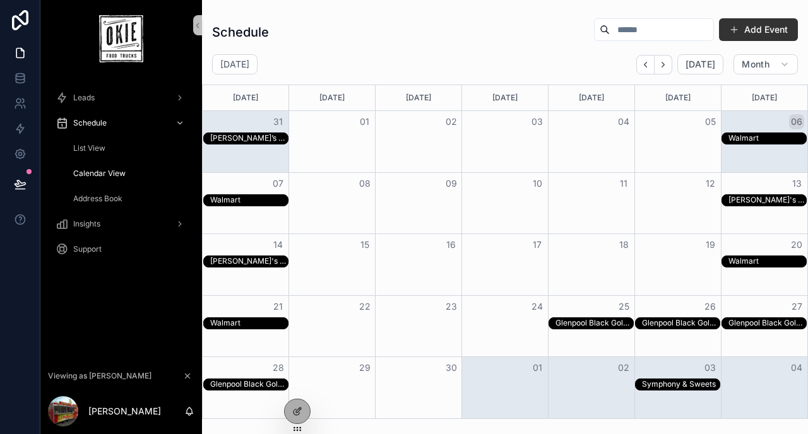
click at [476, 44] on div "Schedule Add Event" at bounding box center [505, 32] width 586 height 29
click at [757, 32] on button "Add Event" at bounding box center [758, 29] width 79 height 23
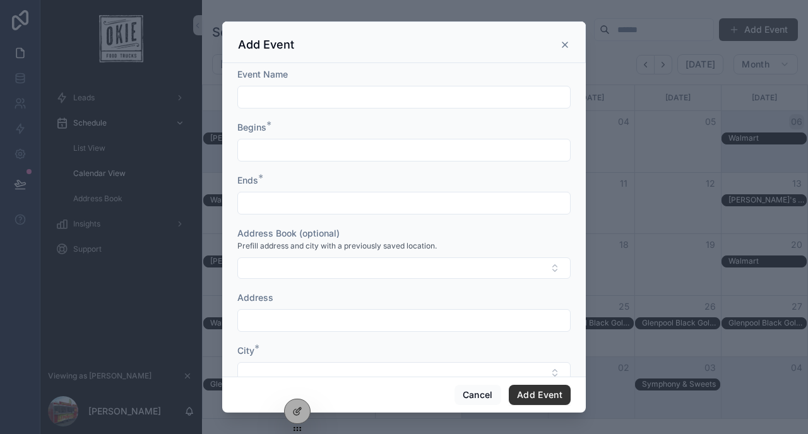
click at [344, 93] on input "scrollable content" at bounding box center [404, 97] width 332 height 18
type input "*"
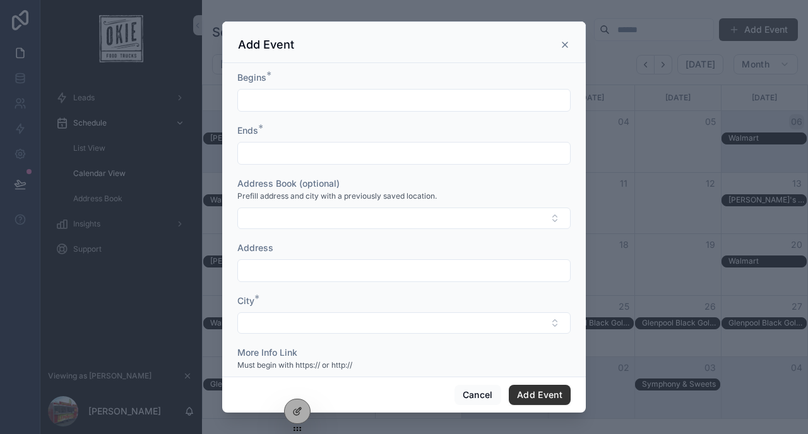
scroll to position [52, 0]
click at [278, 266] on input "scrollable content" at bounding box center [404, 268] width 332 height 18
type input "*"
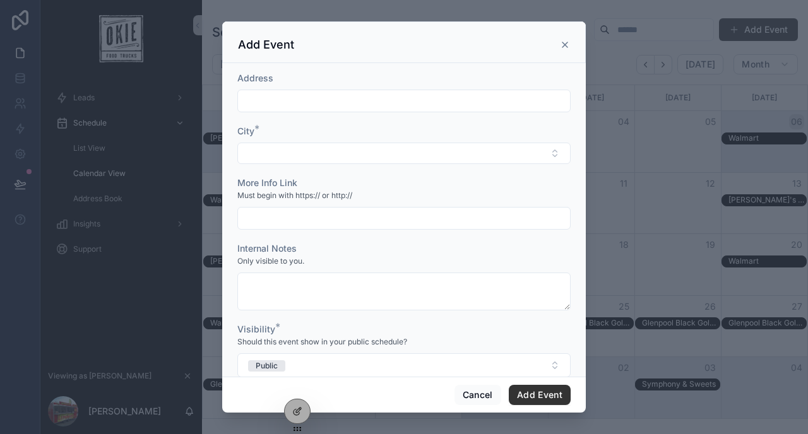
scroll to position [232, 0]
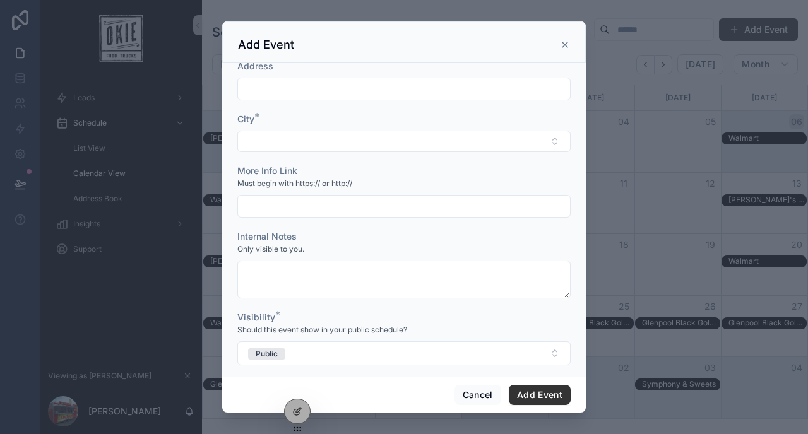
click at [269, 207] on input "scrollable content" at bounding box center [404, 207] width 332 height 18
type input "*"
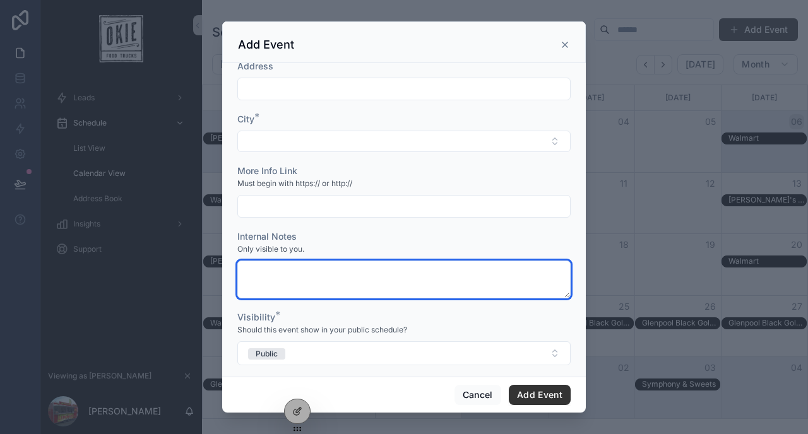
click at [267, 280] on textarea "scrollable content" at bounding box center [403, 280] width 333 height 38
type textarea "*"
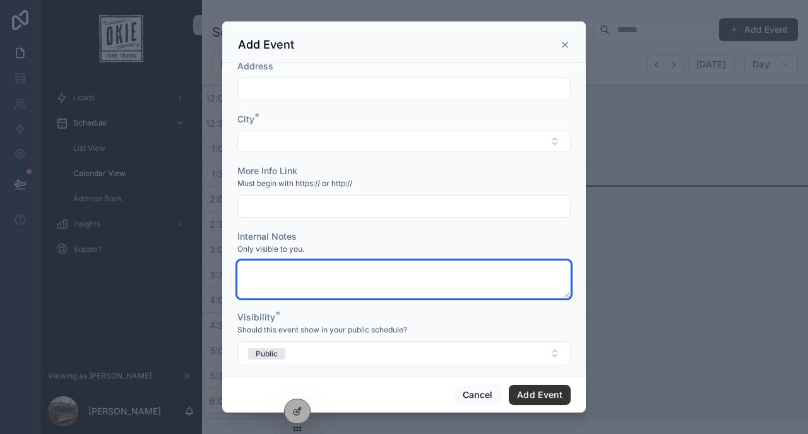
type textarea "*"
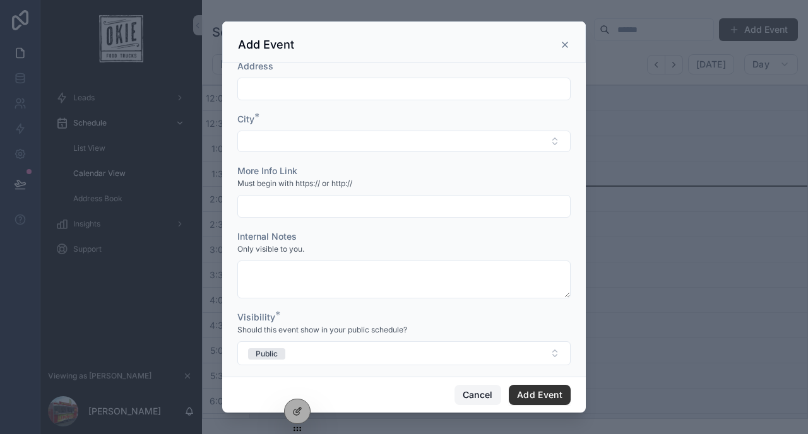
click at [476, 393] on button "Cancel" at bounding box center [477, 395] width 47 height 20
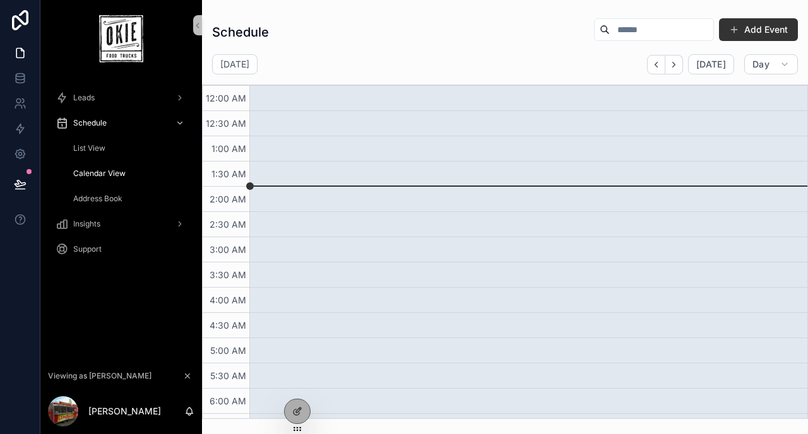
click at [386, 64] on div "Saturday Sep 06 Today Day" at bounding box center [505, 64] width 606 height 20
click at [743, 37] on button "Add Event" at bounding box center [758, 29] width 79 height 23
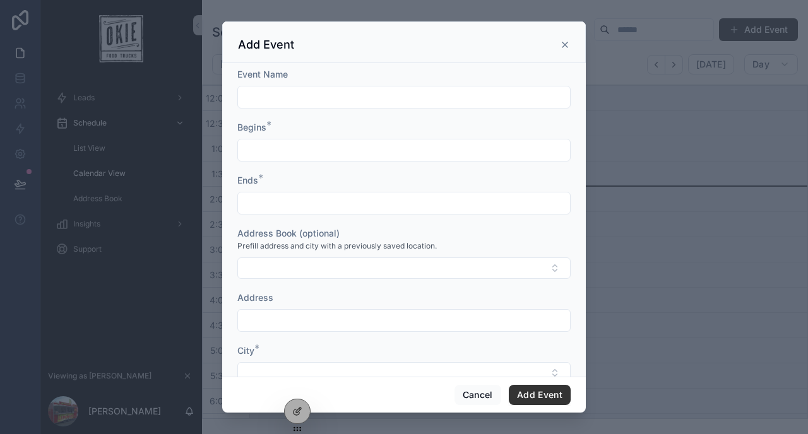
click at [363, 103] on input "scrollable content" at bounding box center [404, 97] width 332 height 18
type input "*"
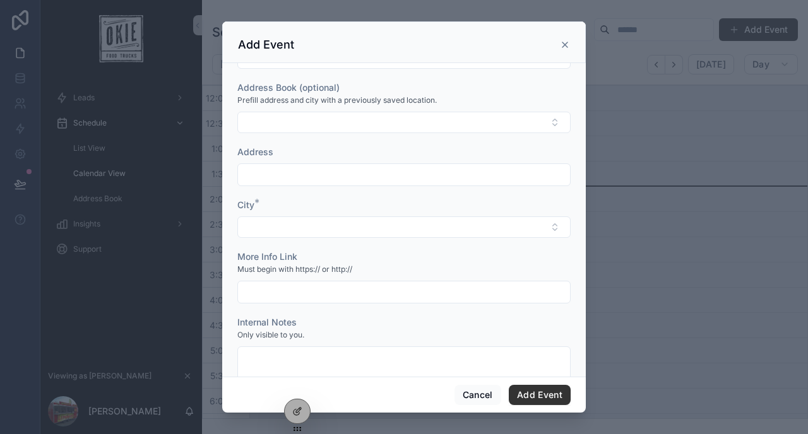
scroll to position [156, 0]
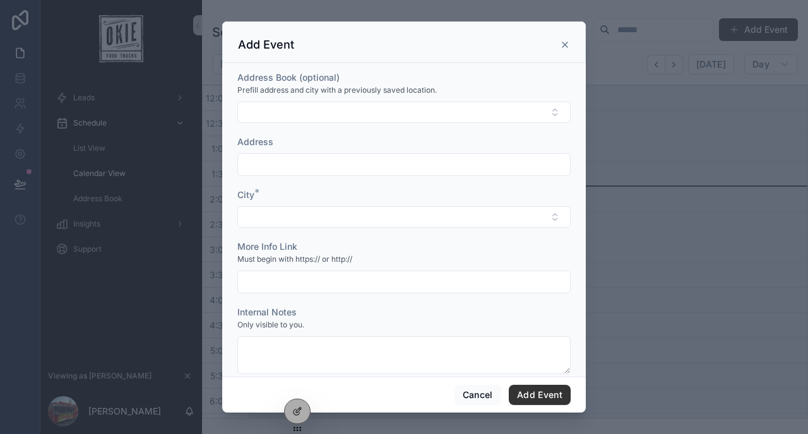
click at [277, 166] on input "scrollable content" at bounding box center [404, 165] width 332 height 18
type input "*"
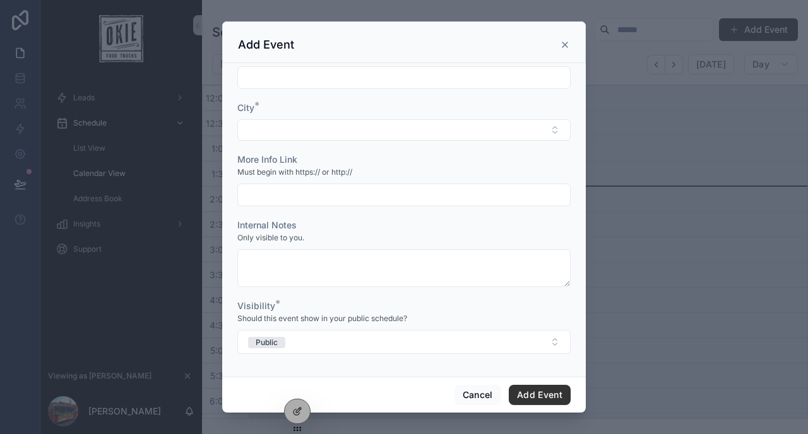
click at [299, 192] on input "scrollable content" at bounding box center [404, 195] width 332 height 18
type input "*"
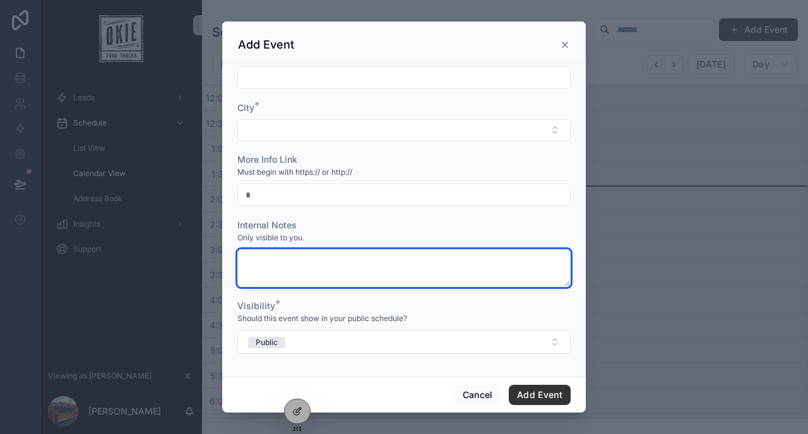
click at [324, 264] on textarea "scrollable content" at bounding box center [403, 268] width 333 height 38
type textarea "*"
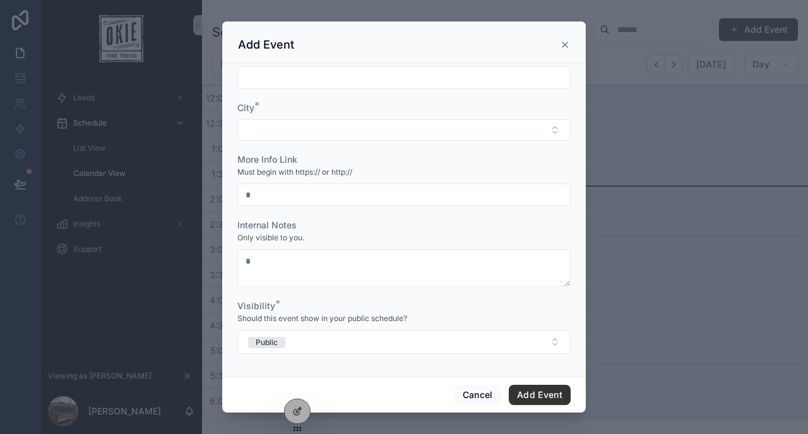
click at [562, 42] on icon "scrollable content" at bounding box center [565, 45] width 10 height 10
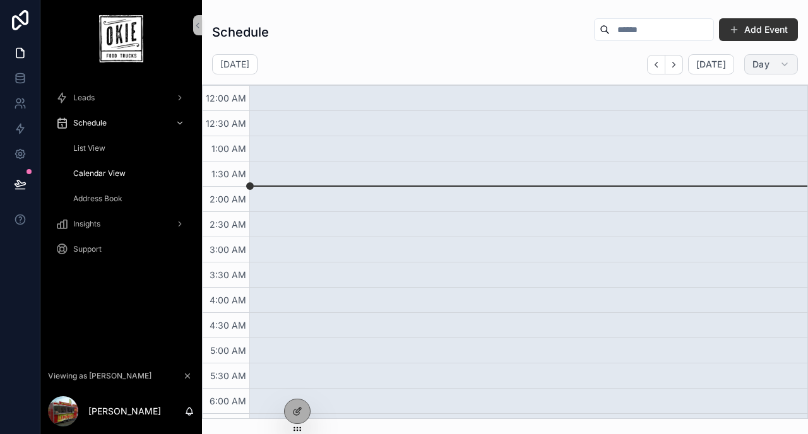
click at [764, 66] on span "Day" at bounding box center [760, 64] width 17 height 11
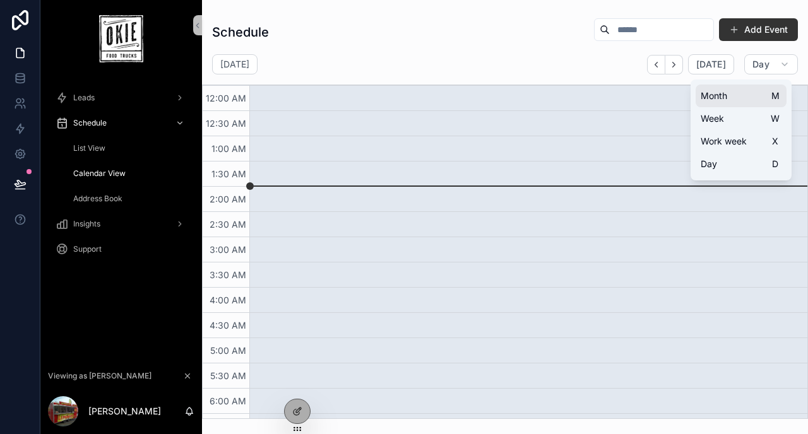
click at [733, 99] on button "Month M" at bounding box center [740, 96] width 91 height 23
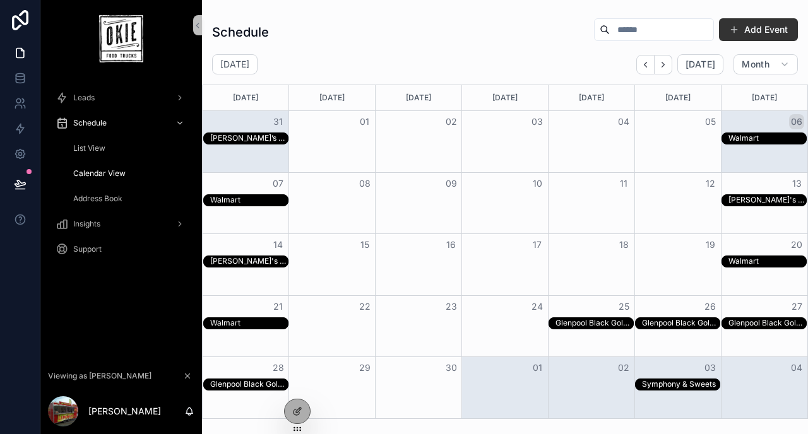
click at [386, 38] on div "Schedule Add Event" at bounding box center [505, 32] width 586 height 29
click at [745, 28] on button "Add Event" at bounding box center [758, 29] width 79 height 23
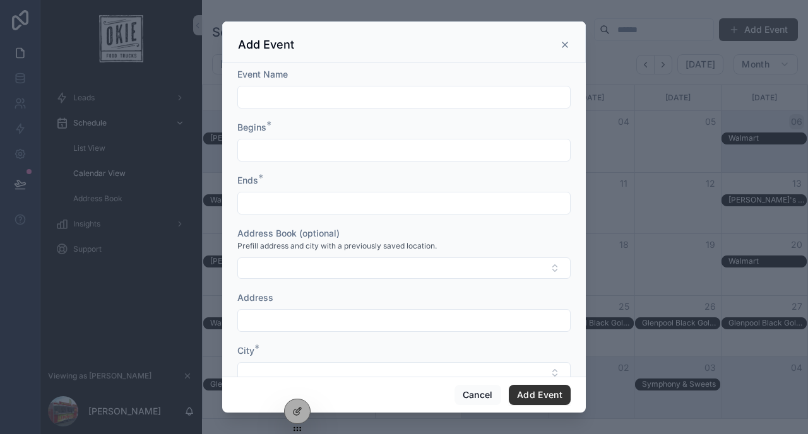
click at [402, 99] on input "scrollable content" at bounding box center [404, 97] width 332 height 18
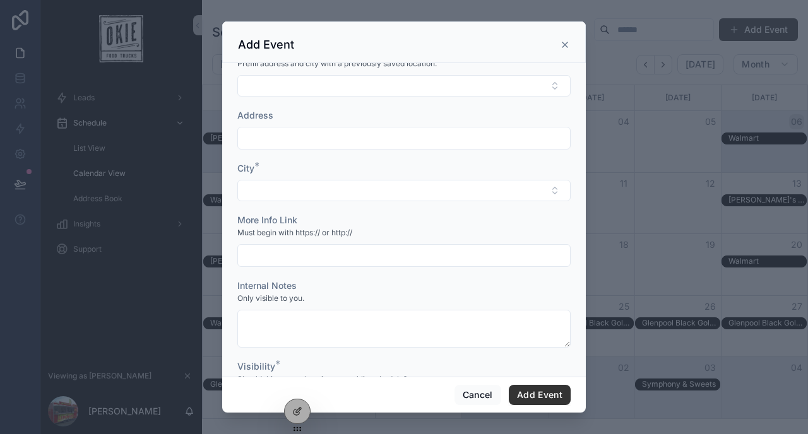
scroll to position [186, 0]
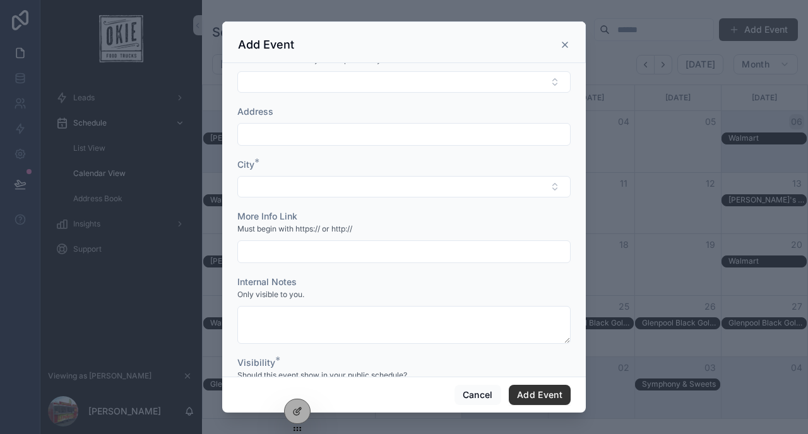
type input "*"
click at [290, 248] on input "scrollable content" at bounding box center [404, 252] width 332 height 18
type input "*"
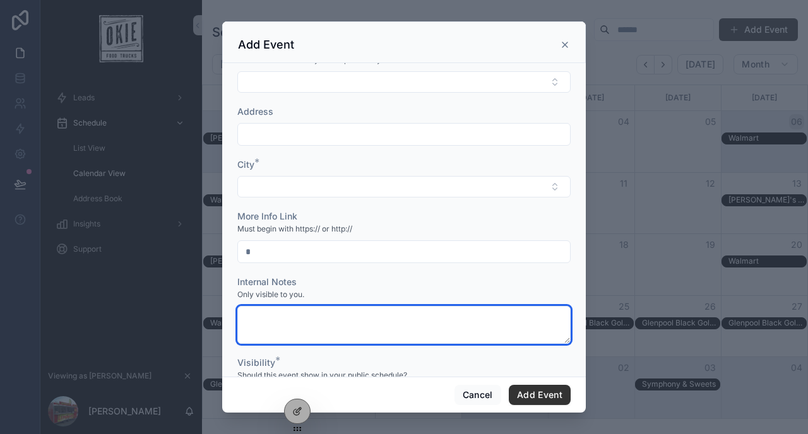
click at [272, 314] on textarea "scrollable content" at bounding box center [403, 325] width 333 height 38
type textarea "*"
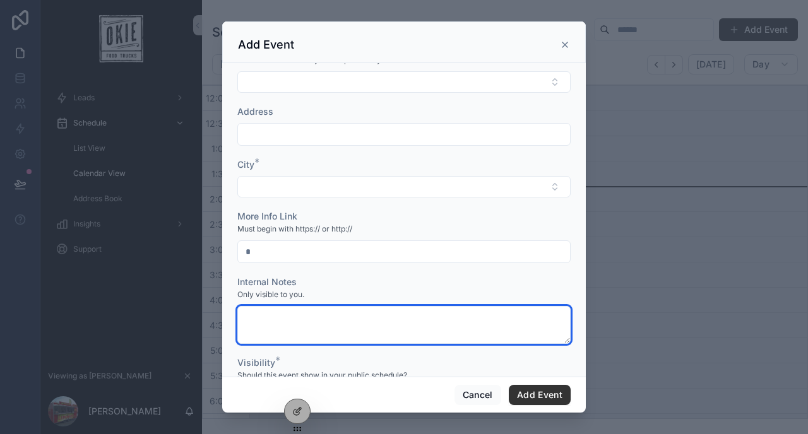
type textarea "*"
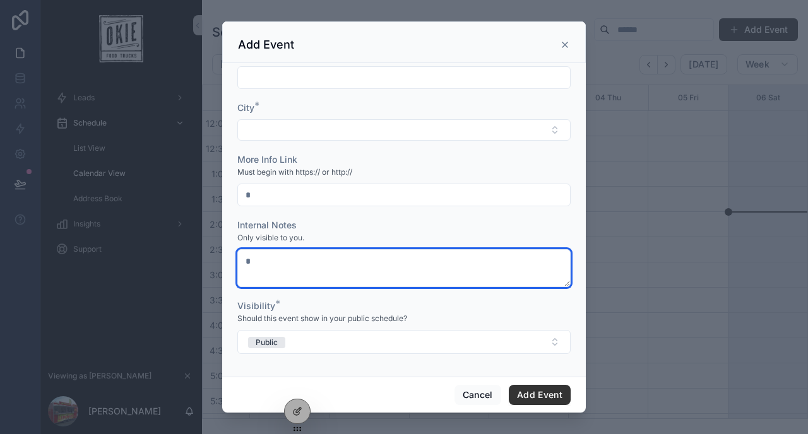
type textarea "*"
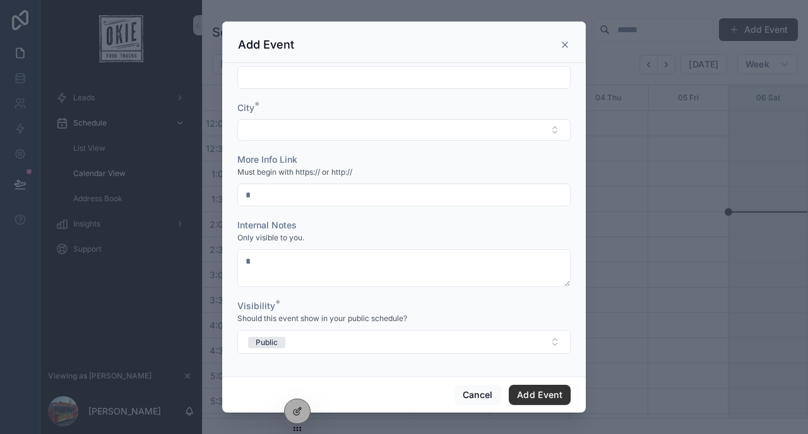
click at [155, 122] on div "scrollable content" at bounding box center [404, 217] width 808 height 434
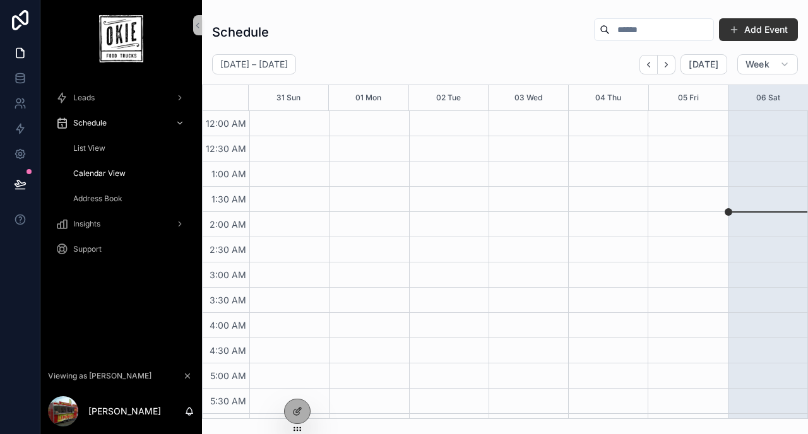
click at [111, 172] on span "Calendar View" at bounding box center [99, 174] width 52 height 10
click at [122, 170] on span "Calendar View" at bounding box center [99, 174] width 52 height 10
click at [101, 150] on span "List View" at bounding box center [89, 148] width 32 height 10
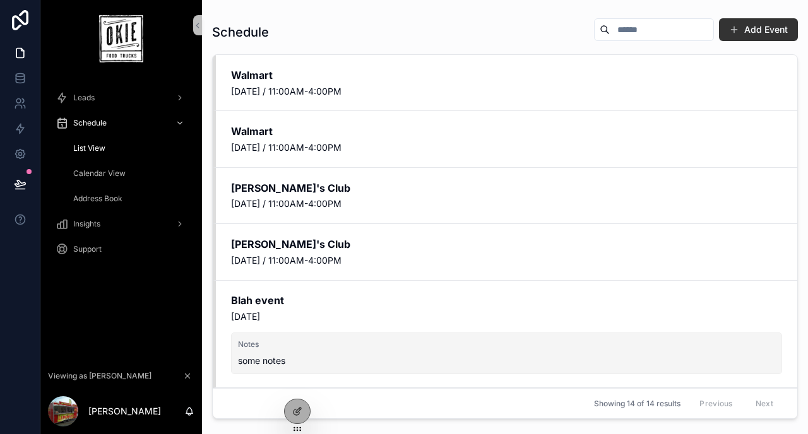
click at [102, 170] on span "Calendar View" at bounding box center [99, 174] width 52 height 10
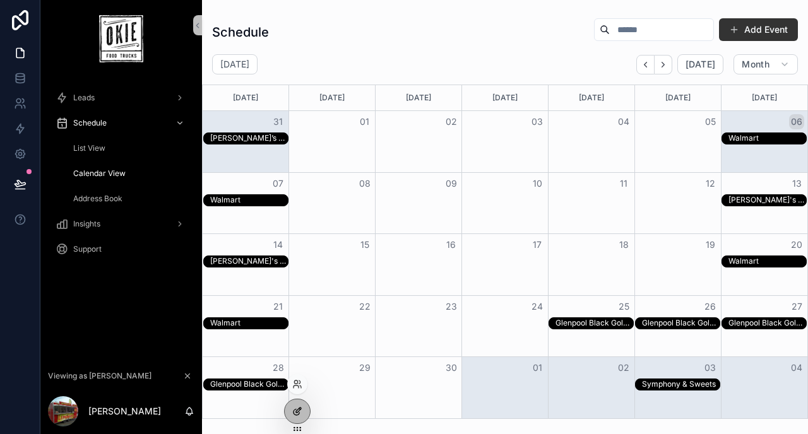
click at [298, 413] on icon at bounding box center [297, 411] width 10 height 10
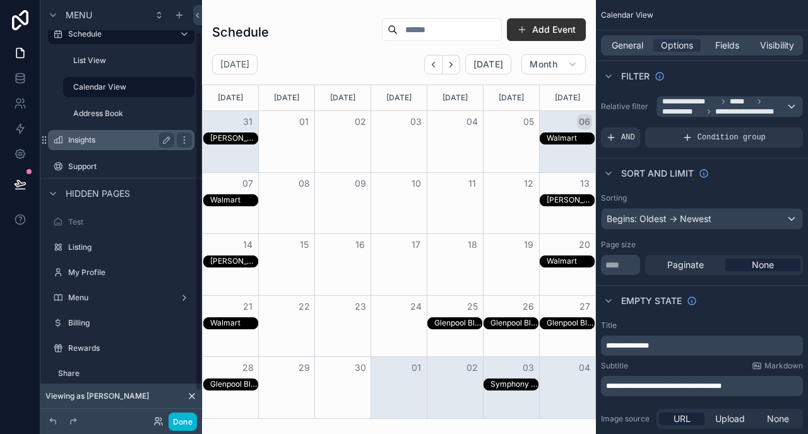
scroll to position [69, 0]
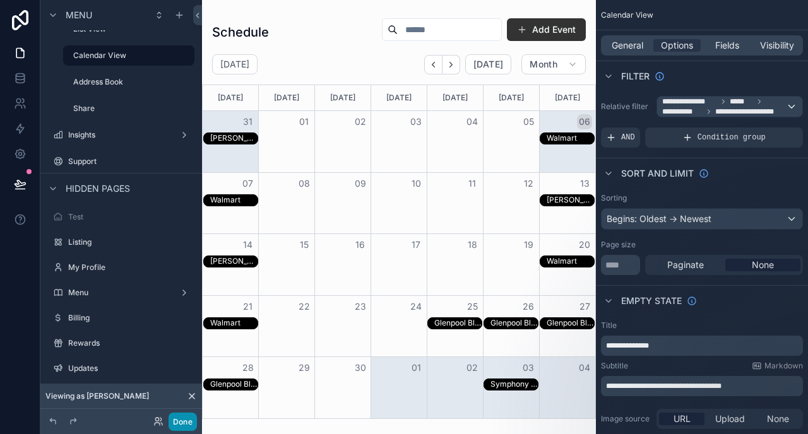
click at [183, 420] on button "Done" at bounding box center [183, 422] width 28 height 18
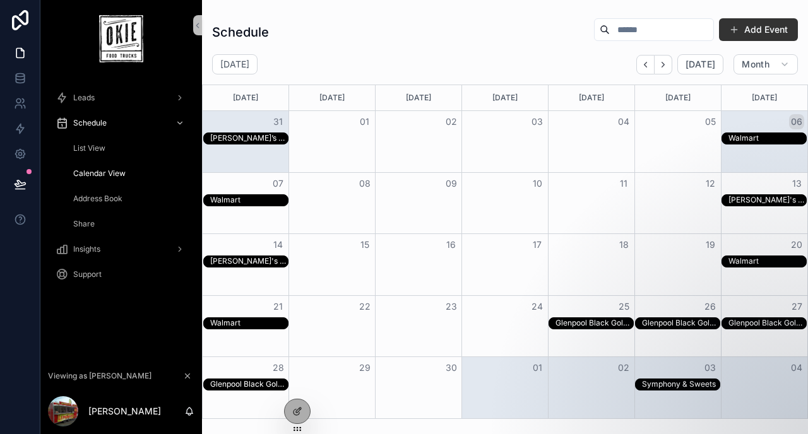
click at [93, 222] on div "Share" at bounding box center [129, 224] width 116 height 20
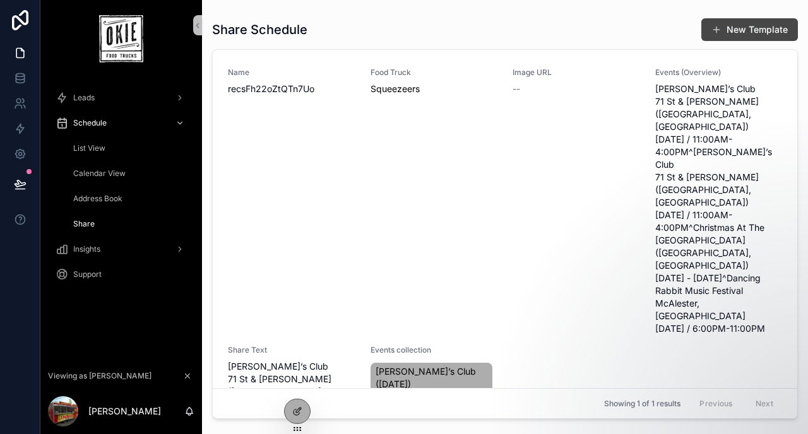
click at [728, 31] on button "New Template" at bounding box center [749, 29] width 97 height 23
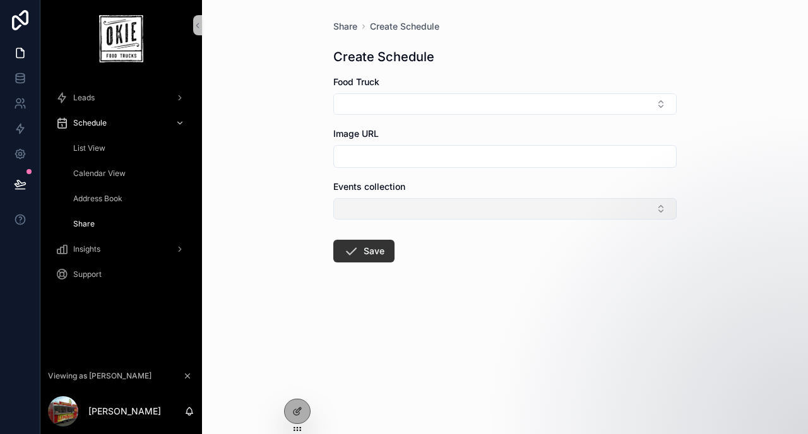
click at [414, 209] on button "Select Button" at bounding box center [504, 208] width 343 height 21
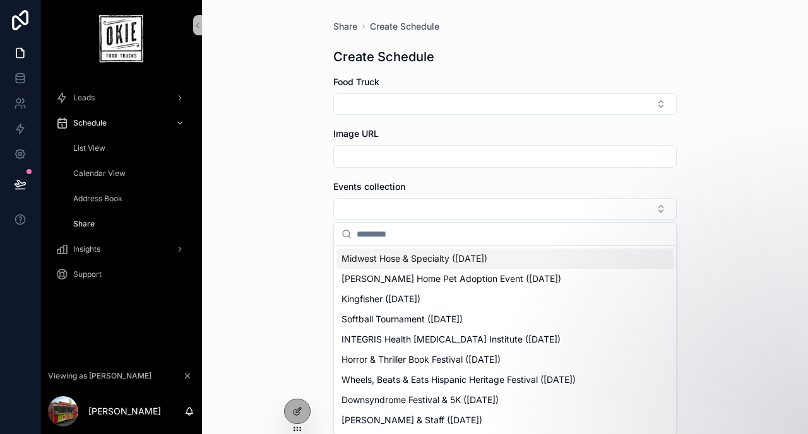
click at [725, 189] on div "Share Create Schedule Create Schedule Food Truck Image URL Events collection Sa…" at bounding box center [505, 217] width 606 height 434
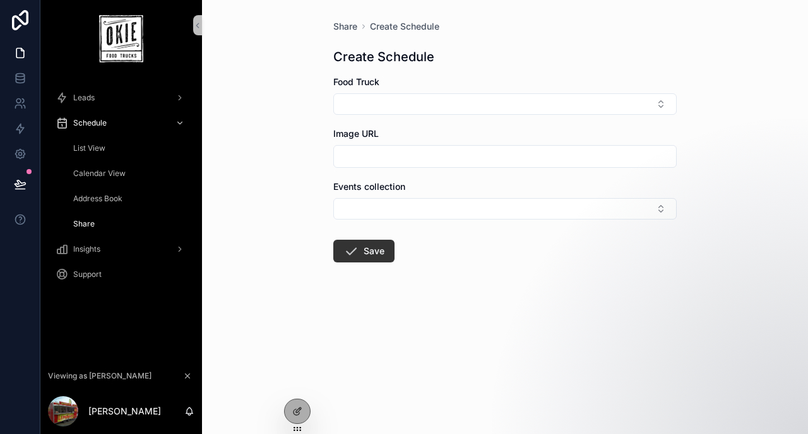
click at [96, 201] on span "Address Book" at bounding box center [97, 199] width 49 height 10
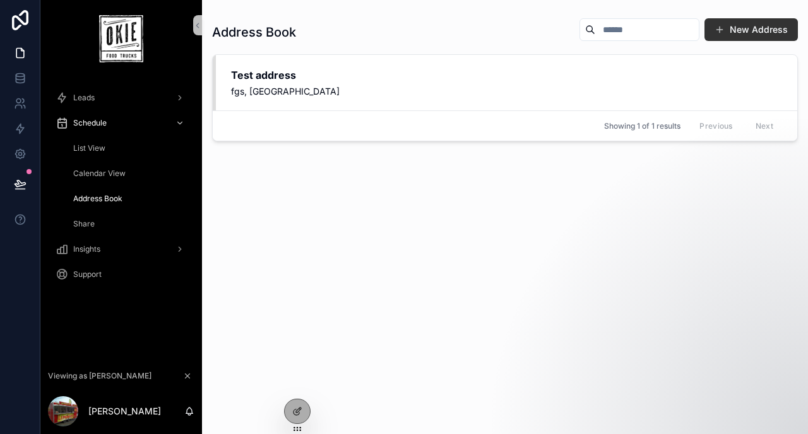
click at [86, 220] on span "Share" at bounding box center [83, 224] width 21 height 10
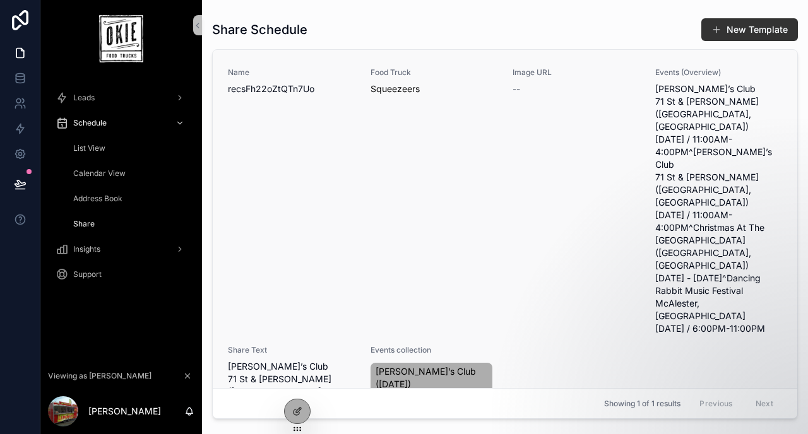
click at [435, 161] on div "Food Truck Squeezeers" at bounding box center [433, 202] width 127 height 268
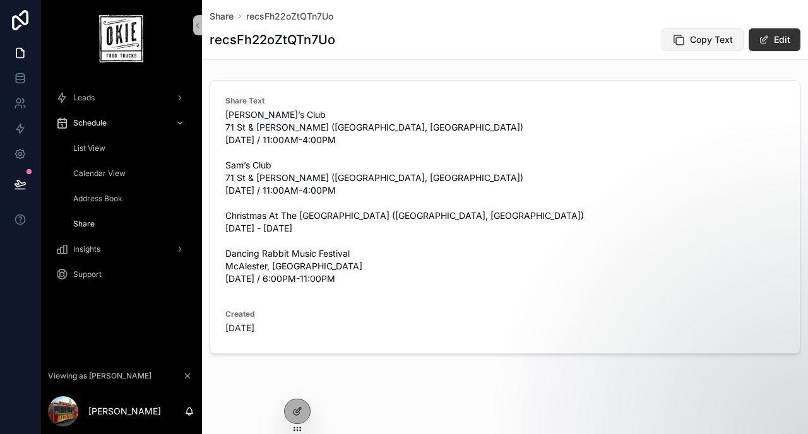
click at [700, 34] on span "Copy Text" at bounding box center [711, 39] width 43 height 13
click at [771, 35] on button "Edit" at bounding box center [775, 39] width 52 height 23
click at [93, 201] on span "Address Book" at bounding box center [97, 199] width 49 height 10
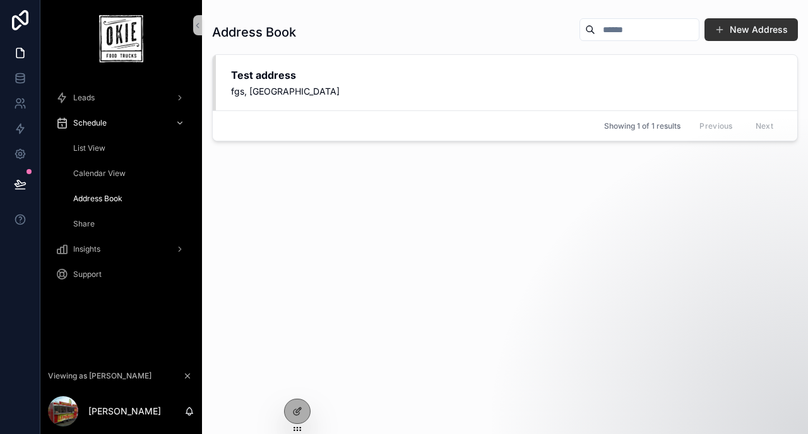
click at [85, 219] on span "Share" at bounding box center [83, 224] width 21 height 10
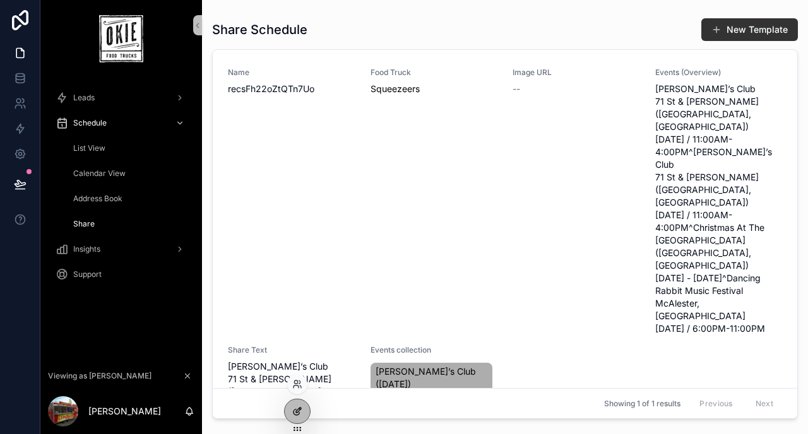
click at [295, 416] on icon at bounding box center [297, 411] width 10 height 10
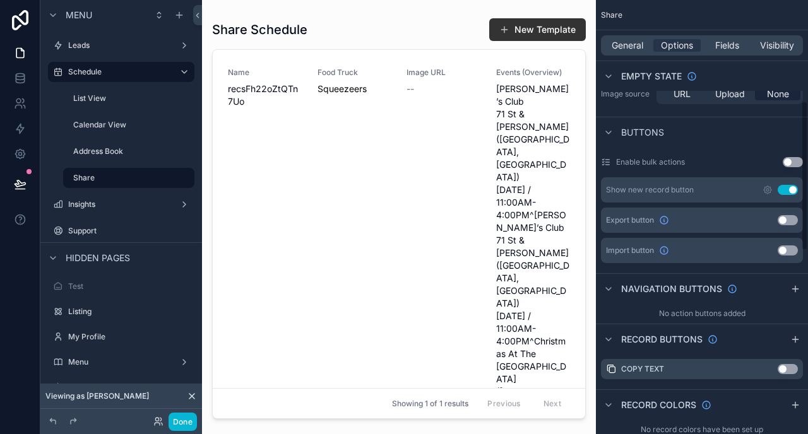
scroll to position [338, 0]
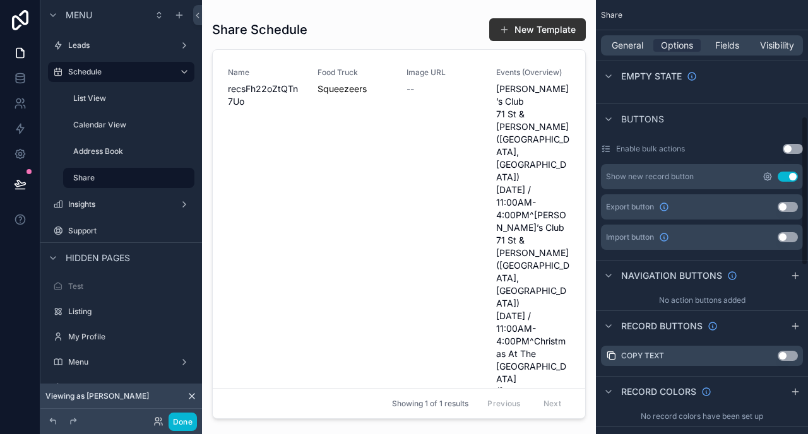
click at [768, 177] on icon "scrollable content" at bounding box center [767, 176] width 3 height 3
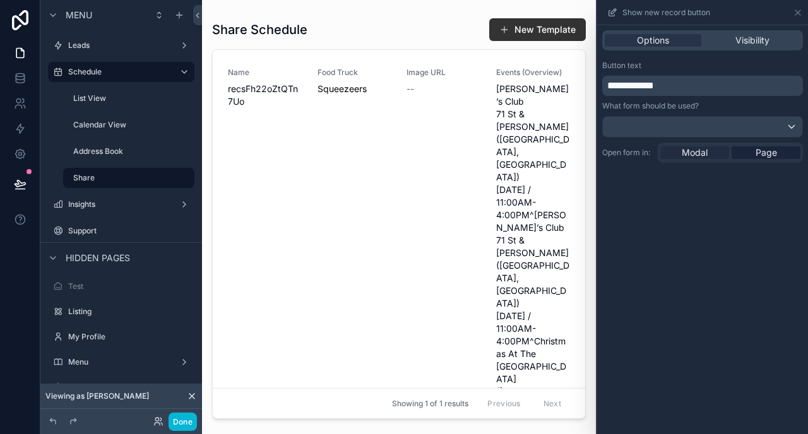
click at [686, 152] on span "Modal" at bounding box center [695, 152] width 26 height 13
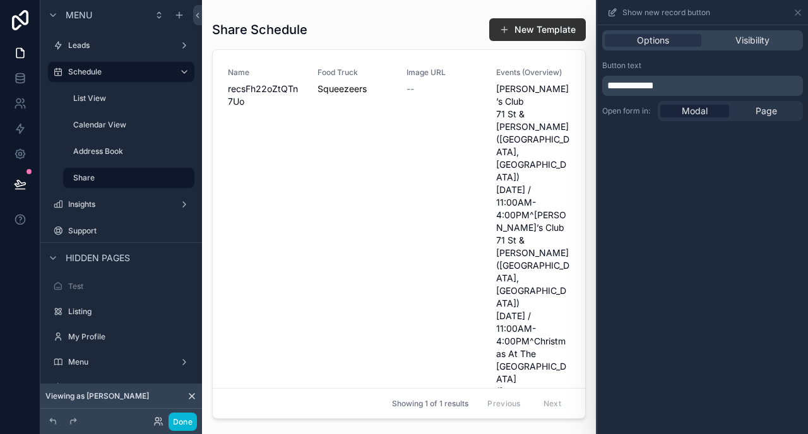
click at [538, 30] on div "scrollable content" at bounding box center [399, 209] width 394 height 419
click at [538, 30] on button "New Template" at bounding box center [537, 29] width 97 height 23
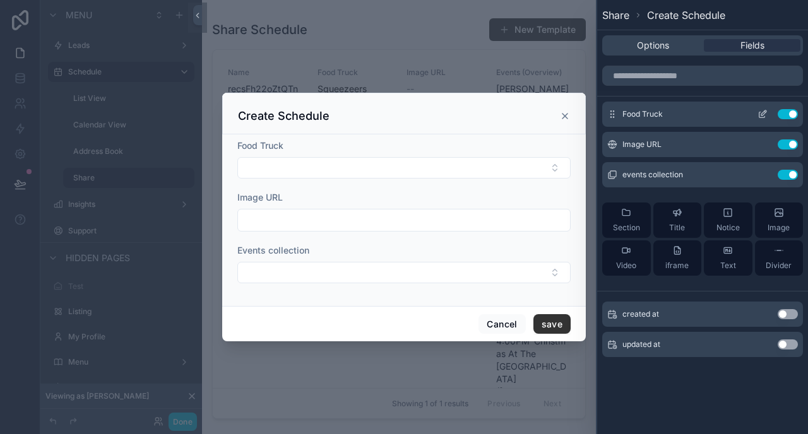
click at [764, 114] on icon at bounding box center [763, 112] width 5 height 5
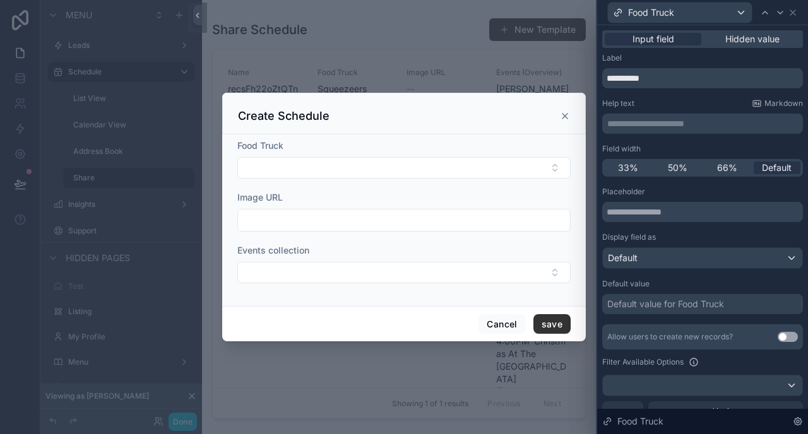
click at [741, 47] on div "Input field Hidden value" at bounding box center [702, 39] width 201 height 18
click at [735, 38] on span "Hidden value" at bounding box center [752, 39] width 54 height 13
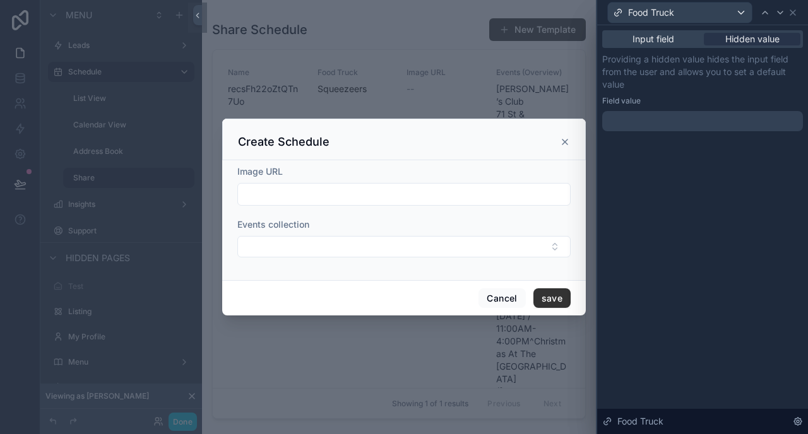
click at [647, 121] on div at bounding box center [702, 121] width 201 height 20
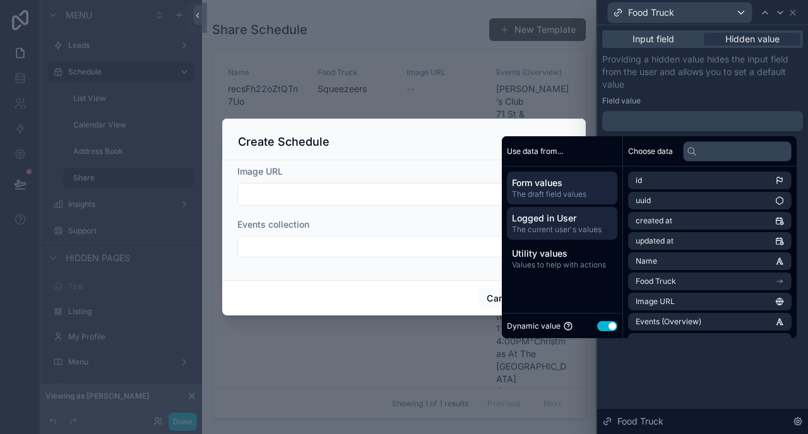
click at [555, 221] on span "Logged in User" at bounding box center [562, 218] width 100 height 13
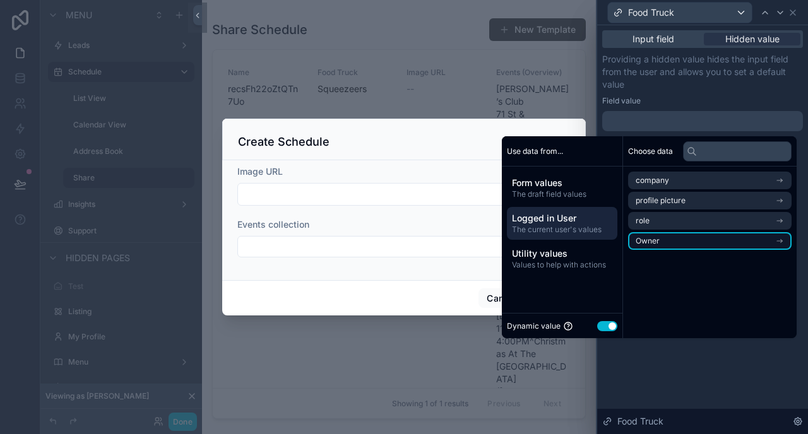
click at [653, 238] on li "Owner" at bounding box center [709, 241] width 163 height 18
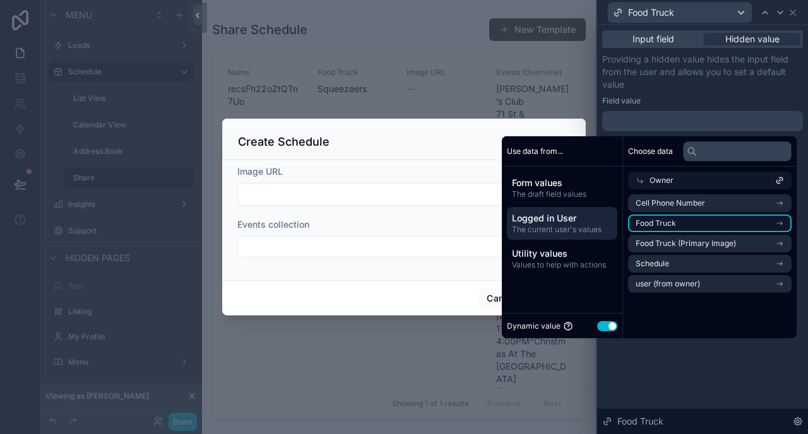
click at [676, 216] on li "Food Truck" at bounding box center [709, 224] width 163 height 18
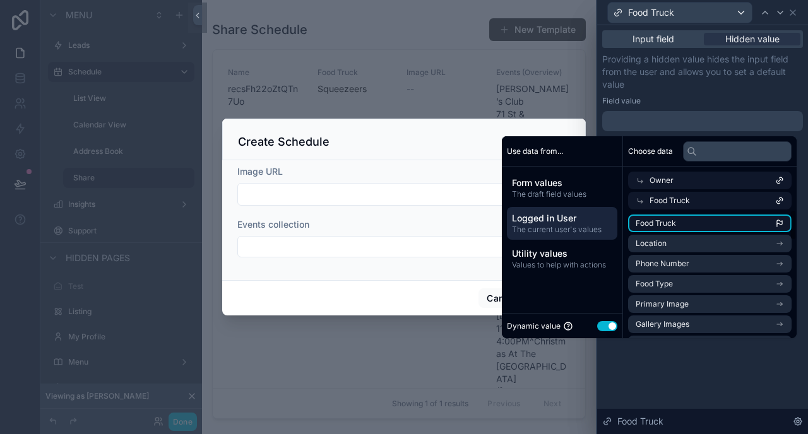
click at [714, 225] on li "Food Truck" at bounding box center [709, 224] width 163 height 18
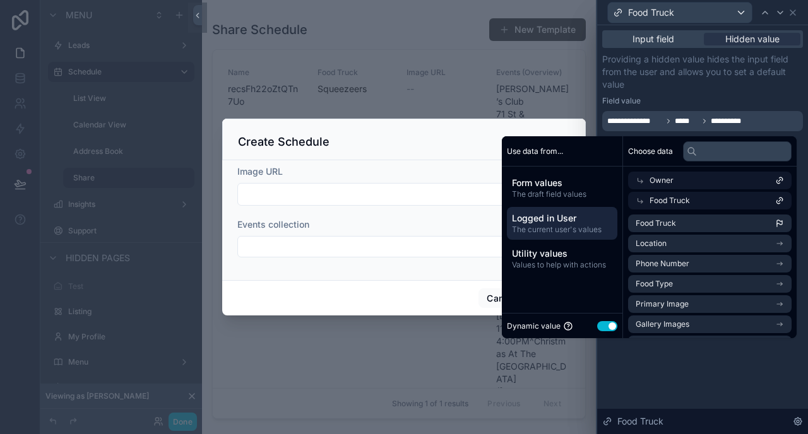
click at [688, 372] on div "**********" at bounding box center [702, 229] width 211 height 409
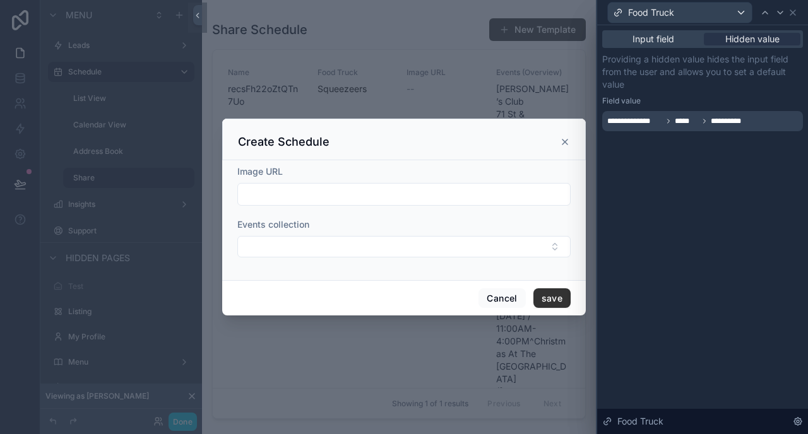
click at [655, 49] on div "**********" at bounding box center [702, 80] width 201 height 101
click at [792, 10] on icon at bounding box center [793, 13] width 10 height 10
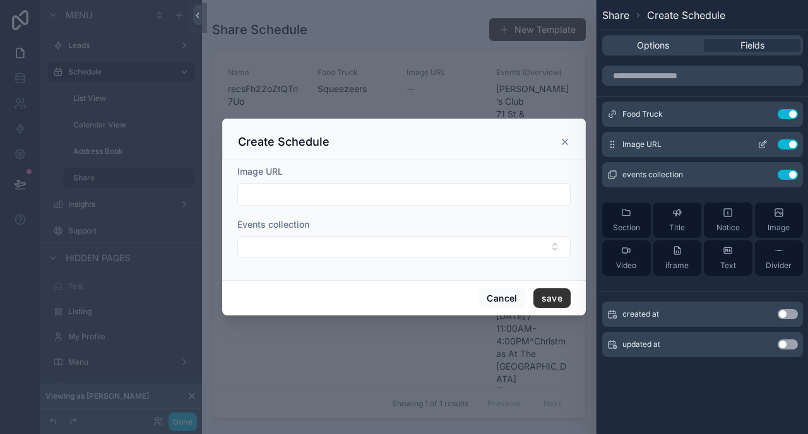
click at [783, 144] on button "Use setting" at bounding box center [788, 144] width 20 height 10
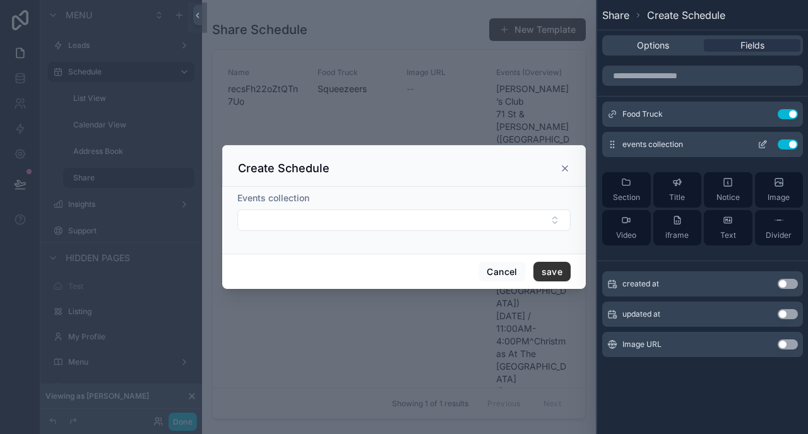
click at [766, 141] on icon at bounding box center [763, 143] width 5 height 5
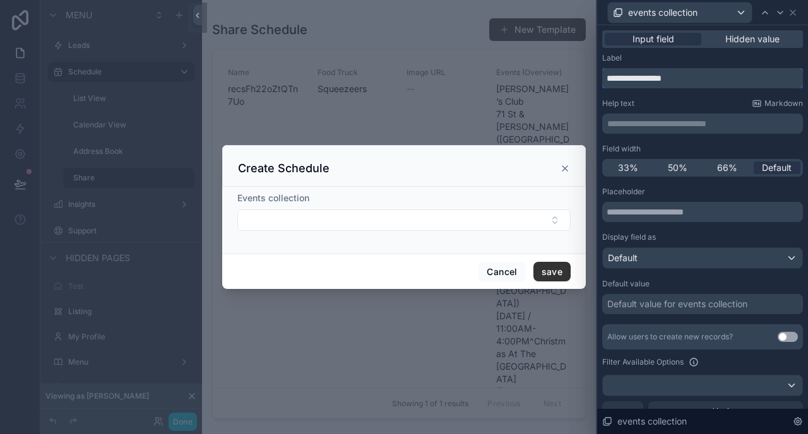
click at [689, 81] on input "**********" at bounding box center [702, 78] width 201 height 20
click at [796, 15] on icon at bounding box center [793, 13] width 10 height 10
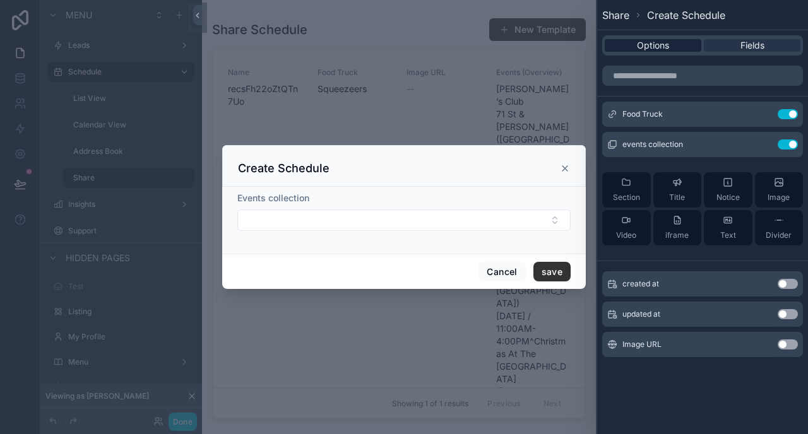
click at [639, 46] on span "Options" at bounding box center [653, 45] width 32 height 13
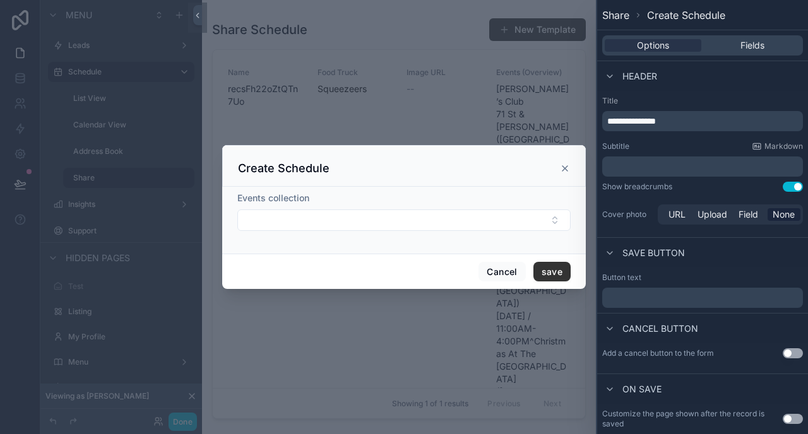
click at [656, 122] on span "**********" at bounding box center [631, 121] width 49 height 9
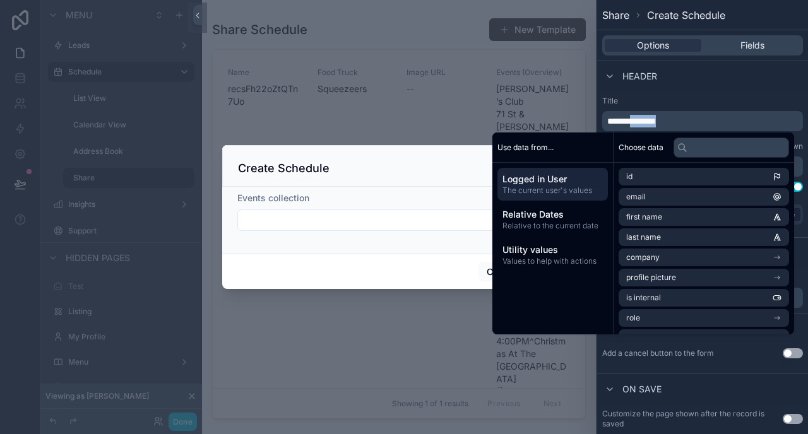
click at [656, 122] on span "**********" at bounding box center [631, 121] width 49 height 9
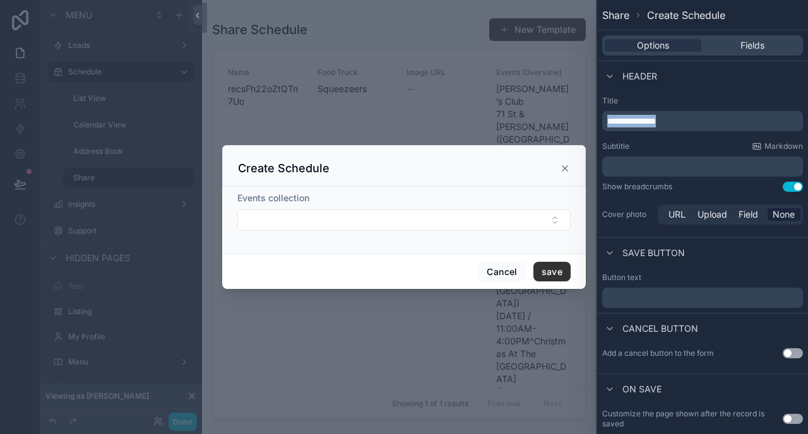
click at [656, 122] on span "**********" at bounding box center [631, 121] width 49 height 9
click at [743, 97] on label "Title" at bounding box center [702, 101] width 201 height 10
click at [683, 165] on p "﻿" at bounding box center [703, 166] width 193 height 13
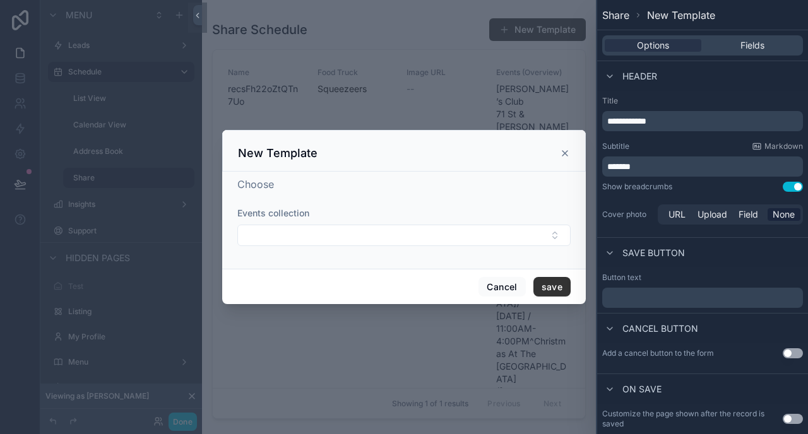
click at [695, 136] on div "**********" at bounding box center [702, 161] width 211 height 141
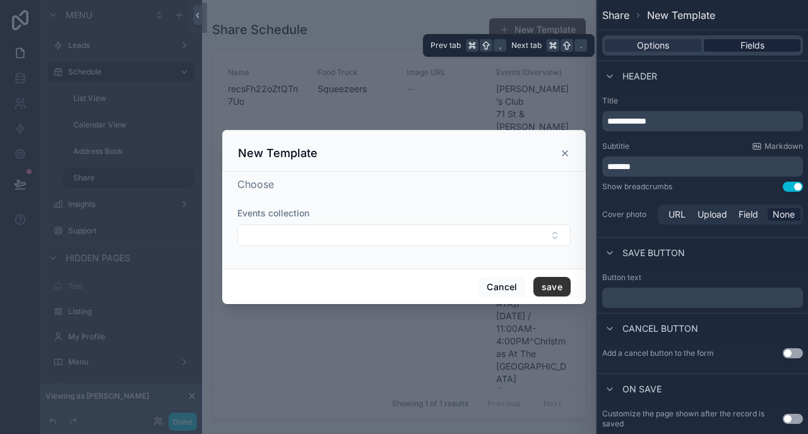
click at [738, 45] on div "Fields" at bounding box center [752, 45] width 97 height 13
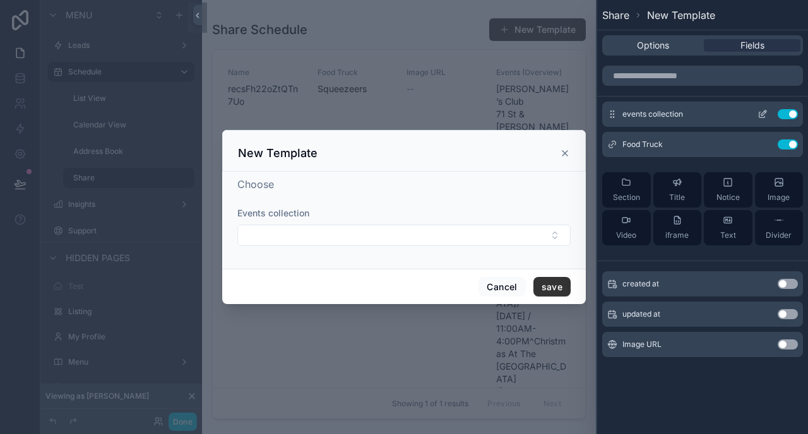
click at [763, 116] on icon at bounding box center [762, 114] width 10 height 10
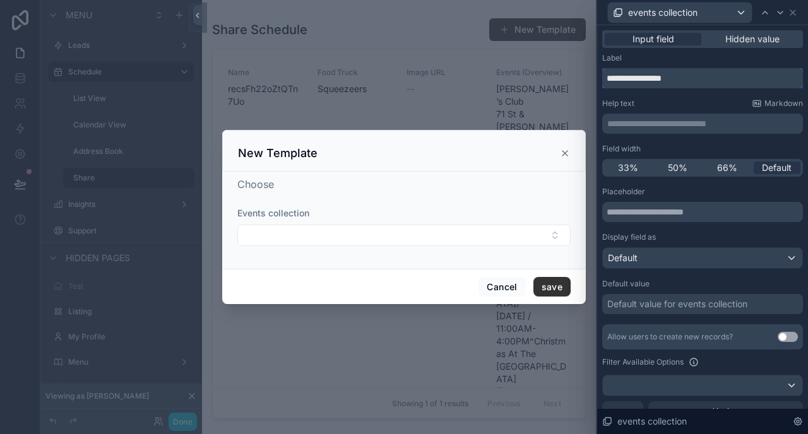
click at [675, 82] on input "**********" at bounding box center [702, 78] width 201 height 20
type input "******"
click at [677, 59] on div "Label" at bounding box center [702, 58] width 201 height 10
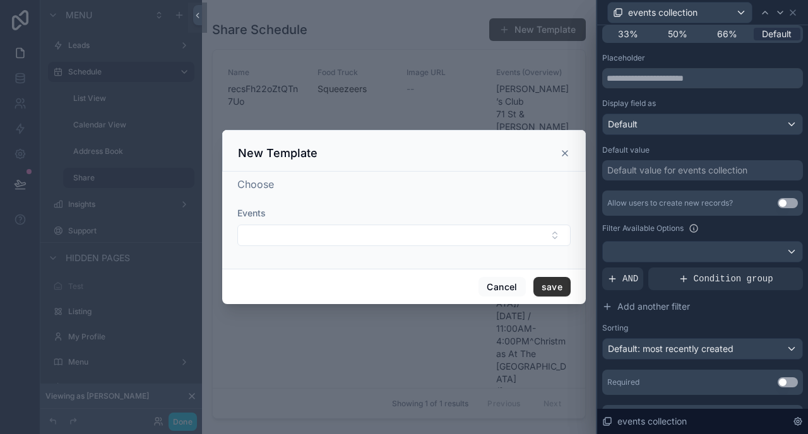
scroll to position [135, 0]
click at [723, 252] on div at bounding box center [702, 250] width 199 height 20
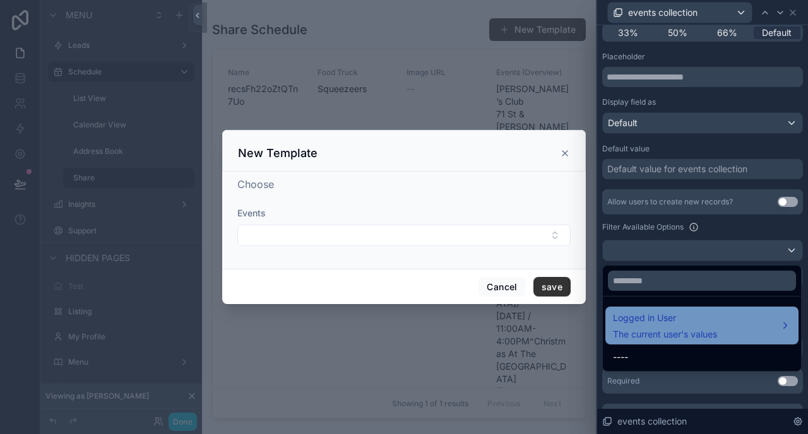
click at [685, 324] on span "Logged in User" at bounding box center [665, 318] width 104 height 15
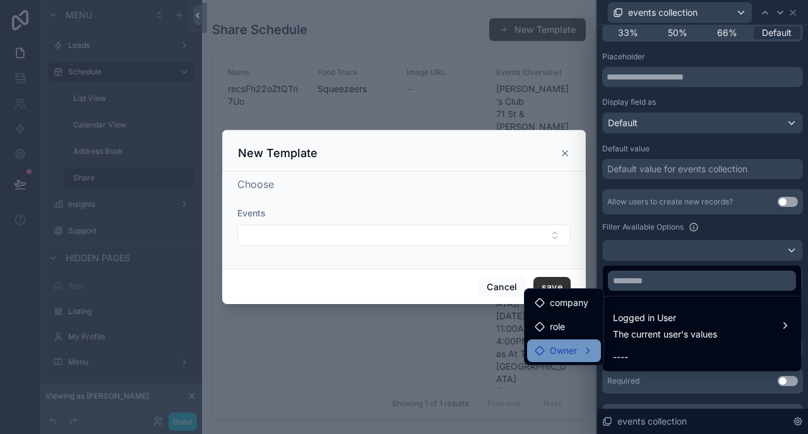
click at [580, 345] on div "Owner" at bounding box center [564, 350] width 59 height 15
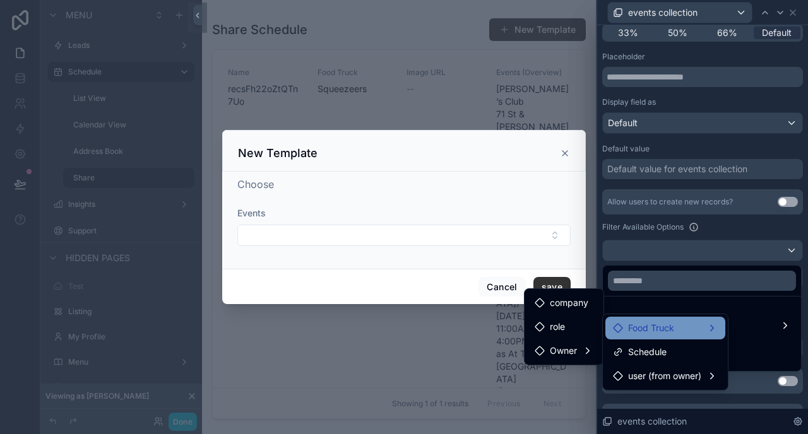
click at [663, 324] on span "Food Truck" at bounding box center [651, 328] width 46 height 15
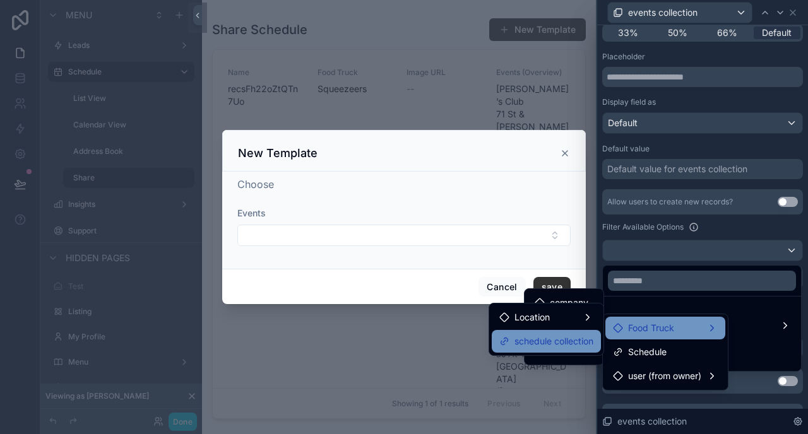
click at [566, 344] on span "schedule collection" at bounding box center [553, 341] width 79 height 15
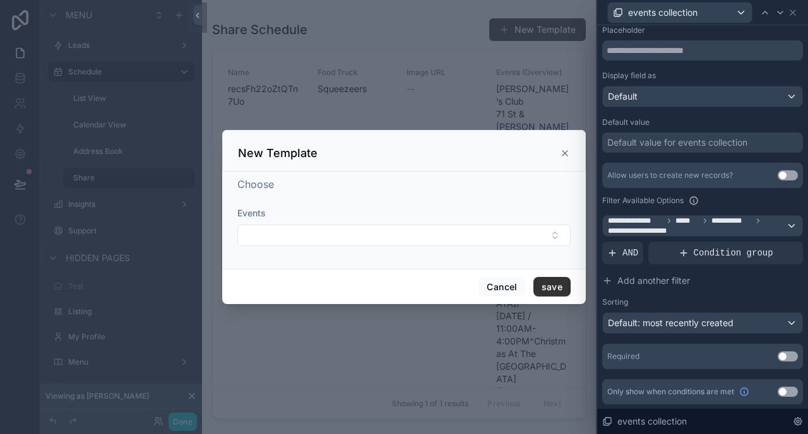
scroll to position [85, 0]
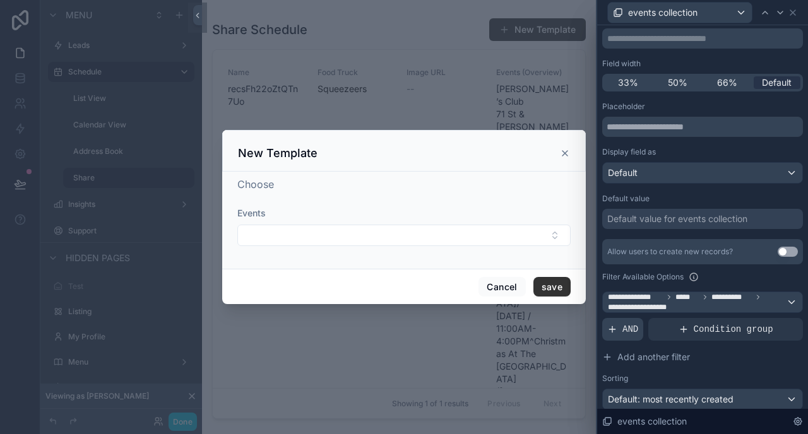
click at [622, 328] on div "AND" at bounding box center [622, 329] width 41 height 23
click at [769, 316] on icon at bounding box center [771, 320] width 8 height 8
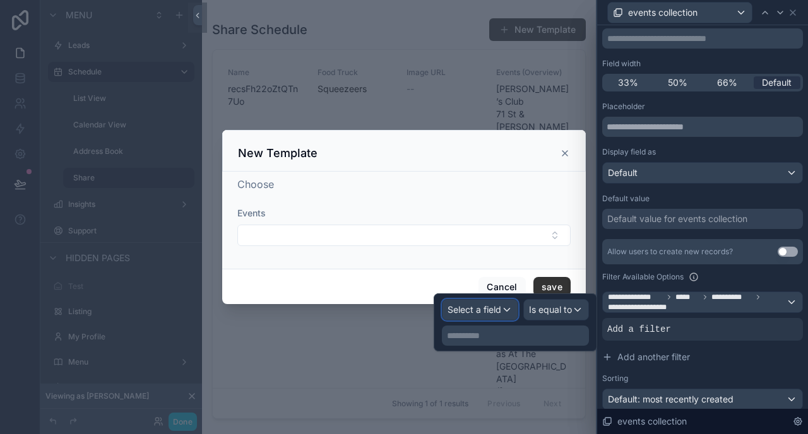
click at [487, 307] on span "Select a field" at bounding box center [474, 309] width 54 height 11
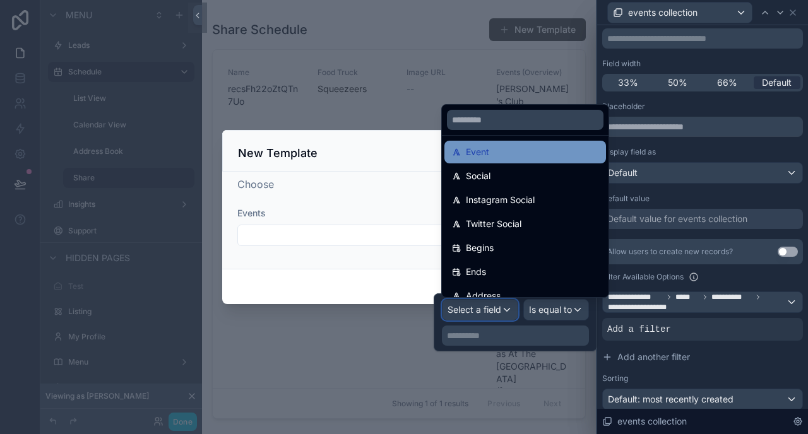
scroll to position [102, 0]
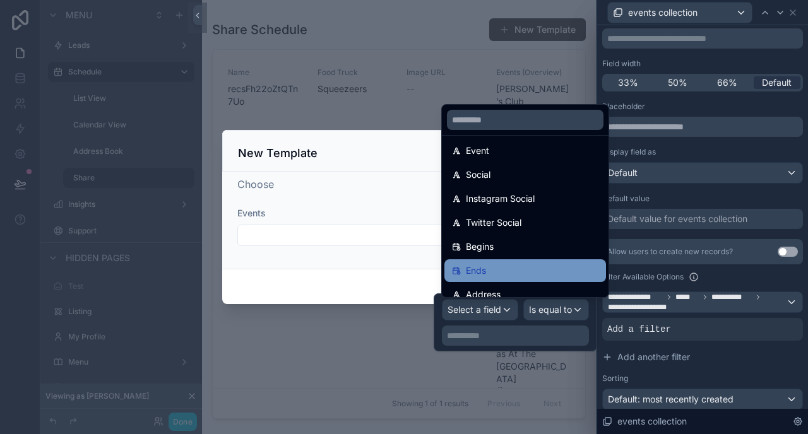
click at [511, 265] on div "Ends" at bounding box center [525, 270] width 146 height 15
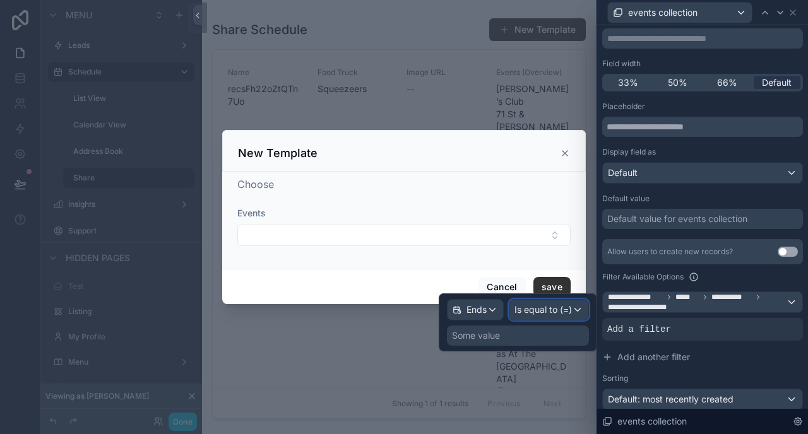
click at [535, 315] on span "Is equal to (=)" at bounding box center [542, 310] width 57 height 13
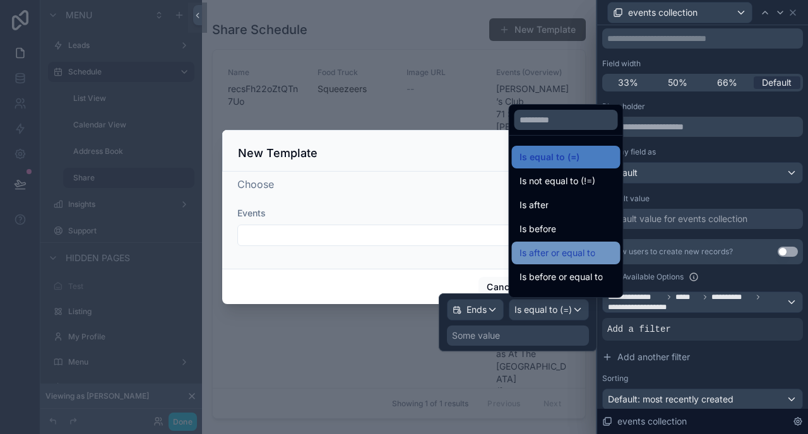
click at [576, 257] on span "Is after or equal to" at bounding box center [557, 253] width 76 height 15
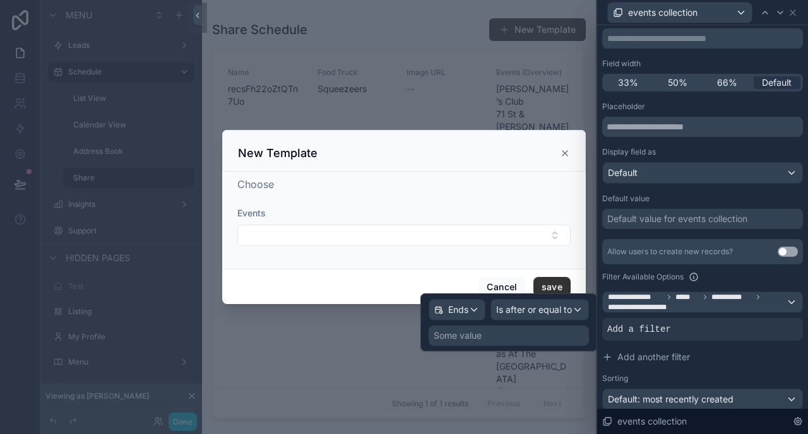
click at [472, 334] on div "Some value" at bounding box center [458, 335] width 48 height 13
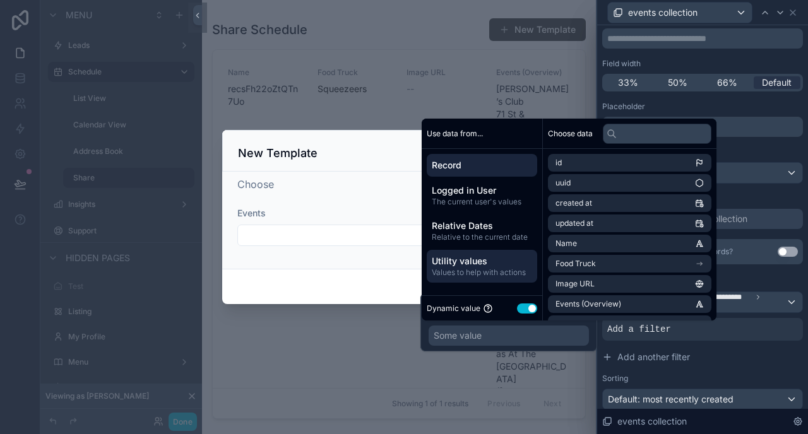
click at [468, 264] on span "Utility values" at bounding box center [482, 261] width 100 height 13
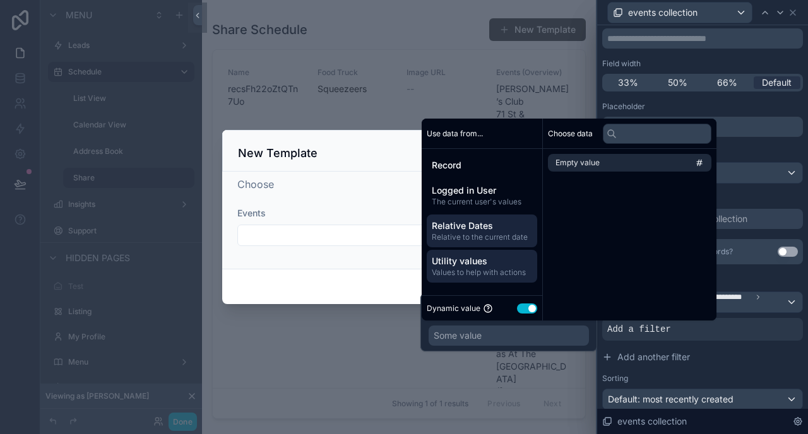
click at [492, 225] on span "Relative Dates" at bounding box center [482, 226] width 100 height 13
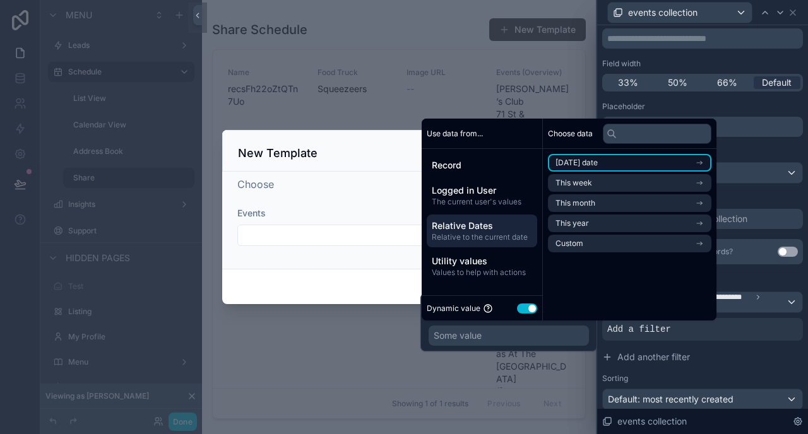
click at [598, 163] on span "Today's date" at bounding box center [576, 163] width 42 height 10
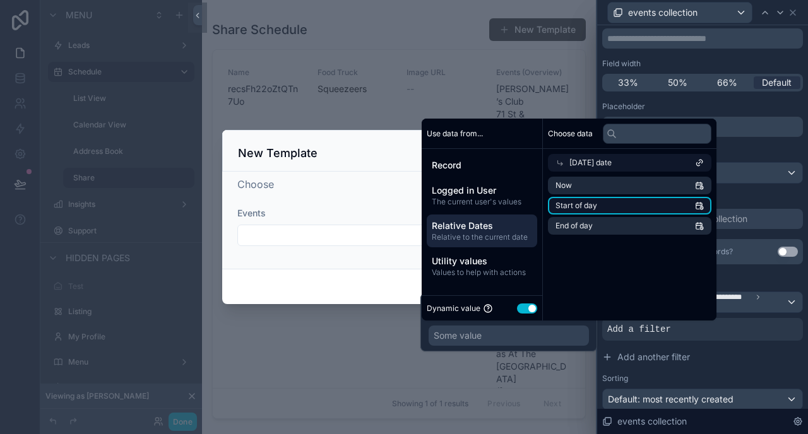
click at [595, 206] on span "Start of day" at bounding box center [576, 206] width 42 height 10
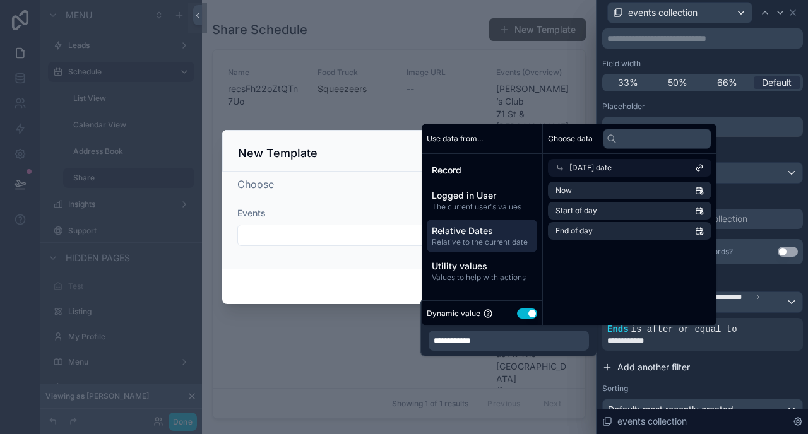
click at [745, 366] on button "Add another filter" at bounding box center [702, 367] width 201 height 23
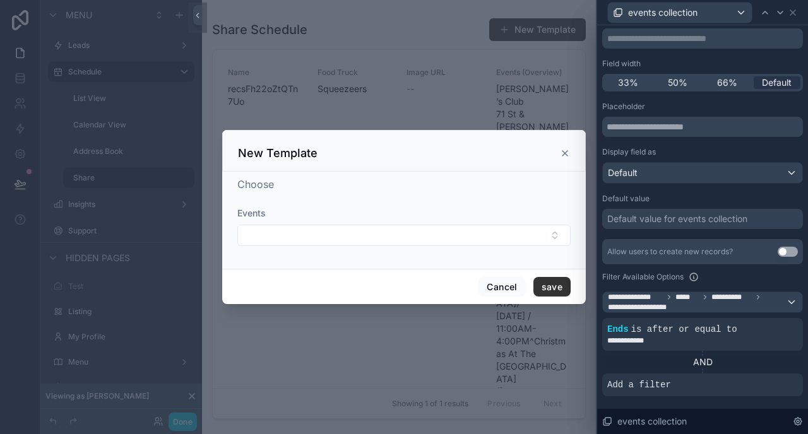
click at [745, 366] on div "AND" at bounding box center [702, 362] width 201 height 13
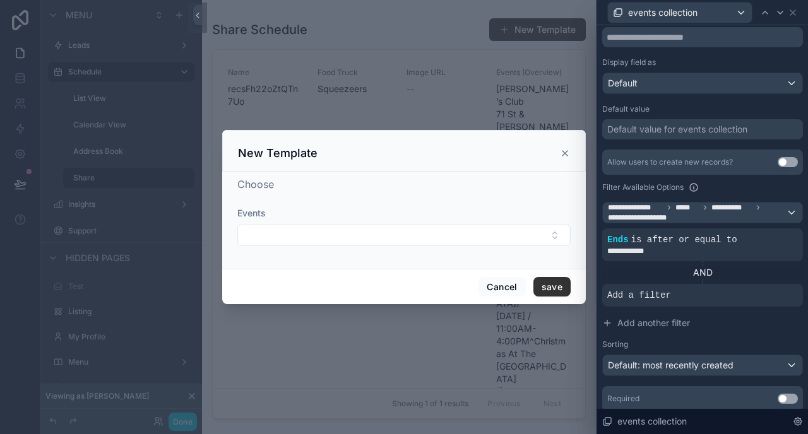
scroll to position [0, 0]
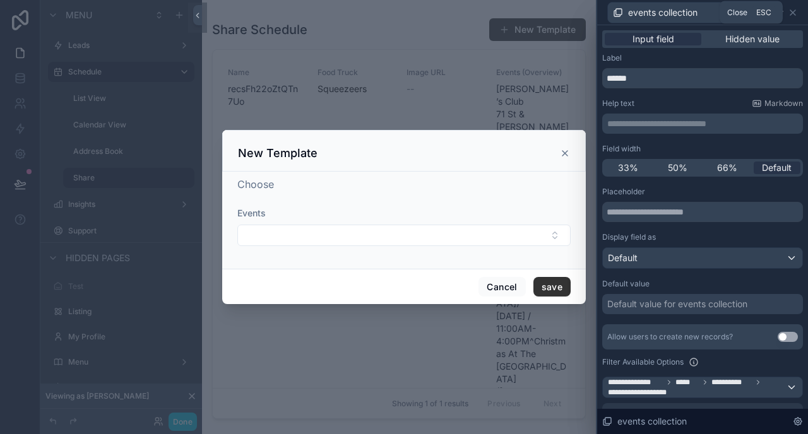
click at [798, 12] on div "events collection" at bounding box center [702, 12] width 201 height 25
click at [793, 11] on icon at bounding box center [792, 12] width 5 height 5
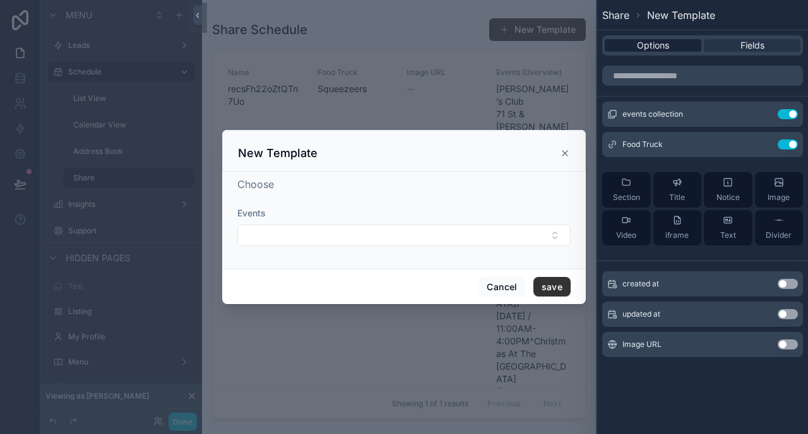
click at [657, 46] on span "Options" at bounding box center [653, 45] width 32 height 13
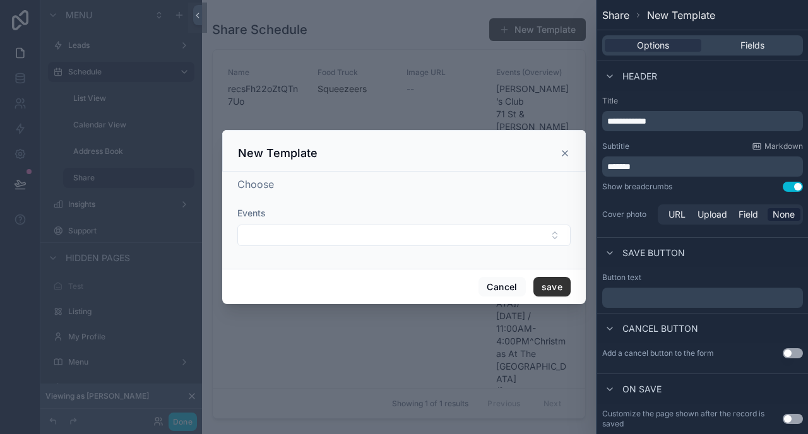
click at [672, 162] on p "******" at bounding box center [703, 166] width 193 height 13
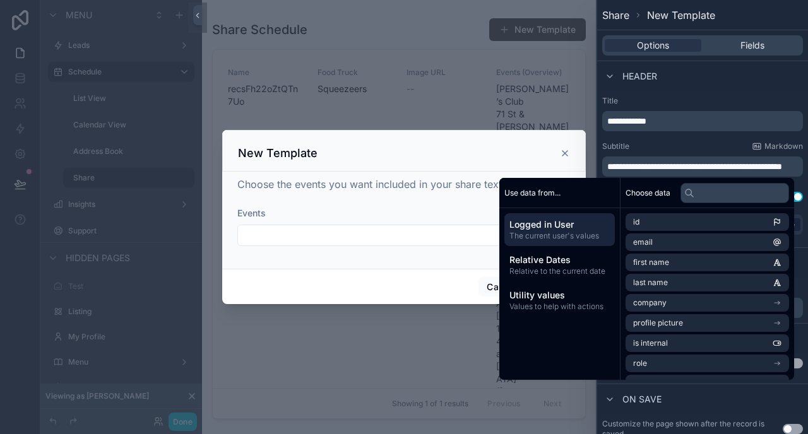
click at [695, 142] on div "Subtitle Markdown" at bounding box center [702, 146] width 201 height 10
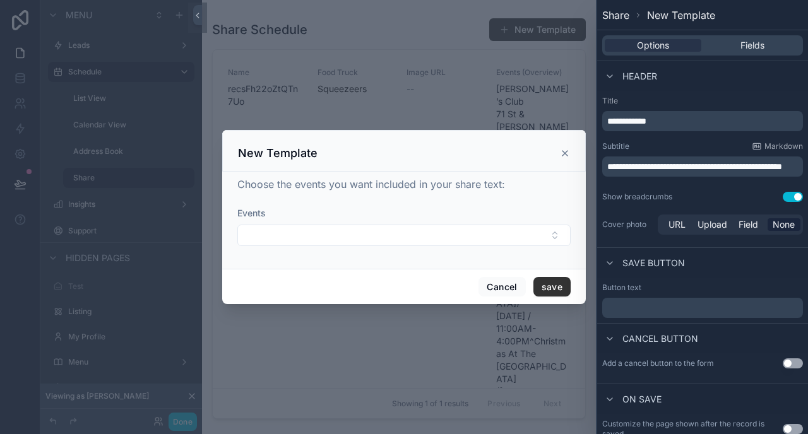
click at [535, 198] on div "Choose the events you want included in your share text: Events" at bounding box center [403, 218] width 333 height 82
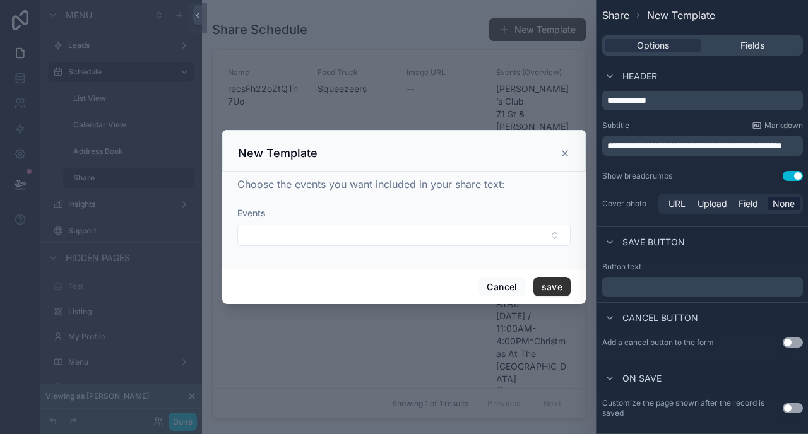
scroll to position [23, 0]
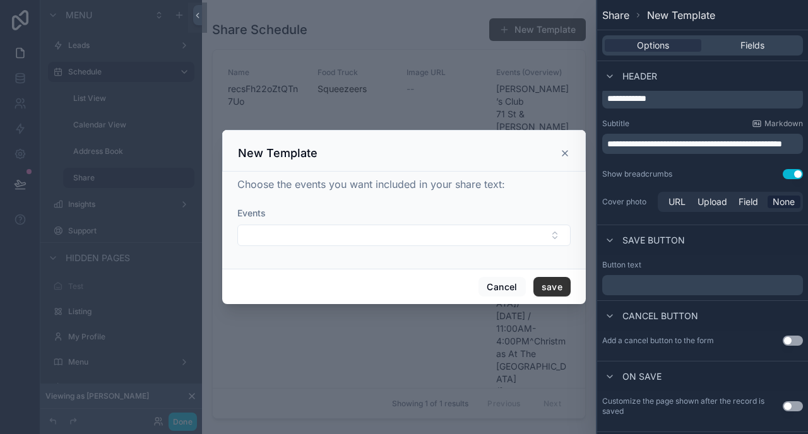
click at [649, 281] on p "﻿" at bounding box center [703, 285] width 193 height 15
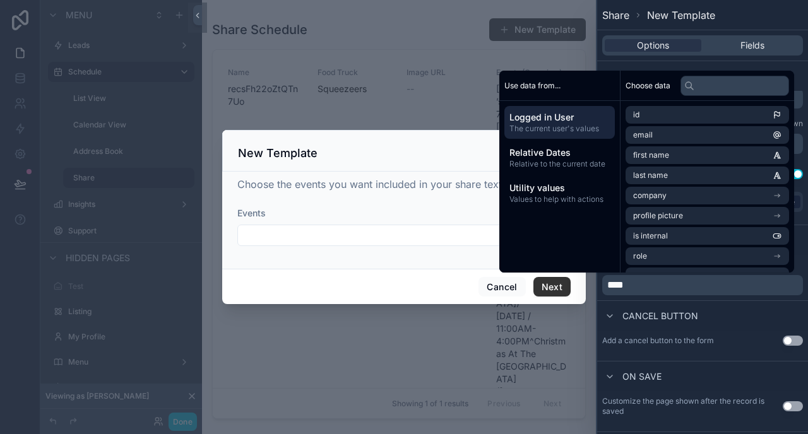
click at [258, 379] on div "scrollable content" at bounding box center [404, 217] width 808 height 434
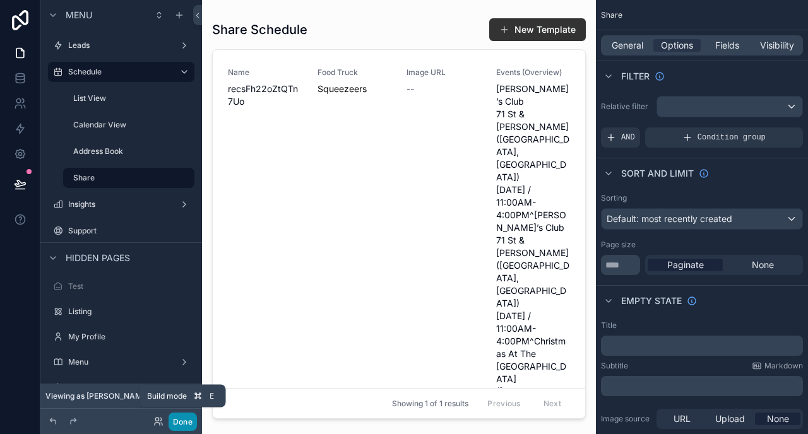
click at [182, 420] on button "Done" at bounding box center [183, 422] width 28 height 18
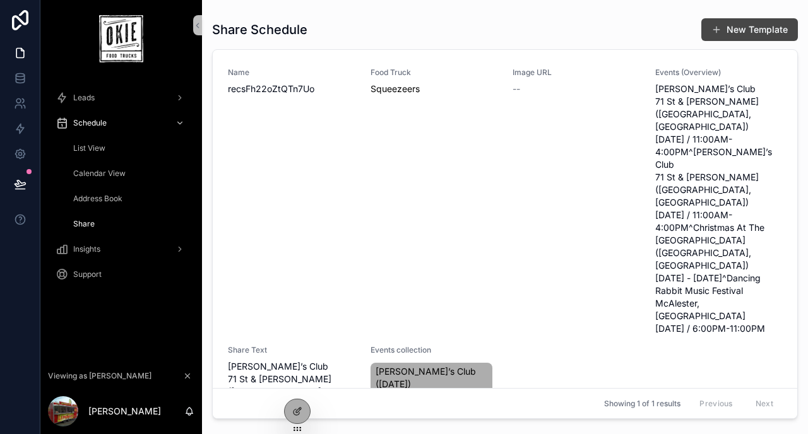
click at [778, 28] on button "New Template" at bounding box center [749, 29] width 97 height 23
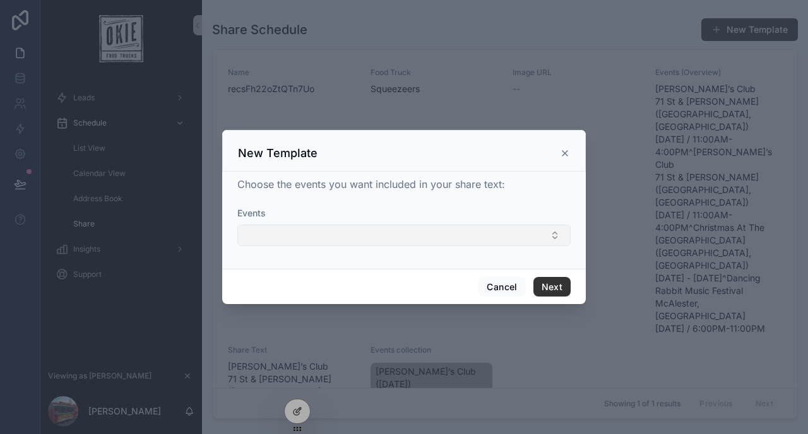
click at [343, 237] on button "Select Button" at bounding box center [403, 235] width 333 height 21
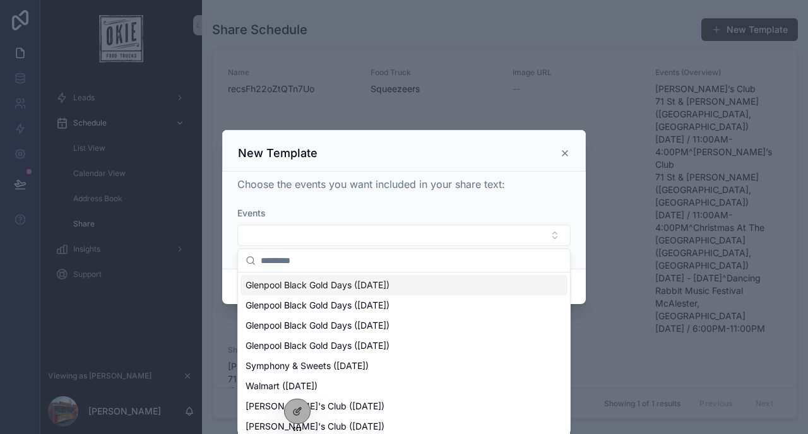
click at [518, 209] on div "Events" at bounding box center [403, 213] width 333 height 13
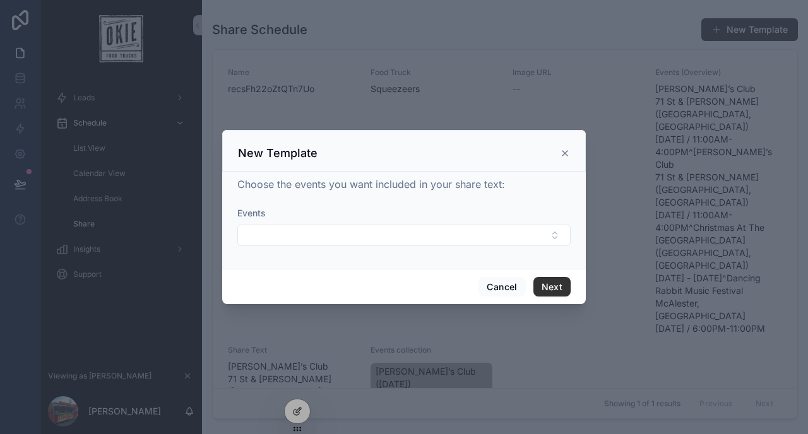
click at [565, 153] on icon "scrollable content" at bounding box center [564, 153] width 5 height 5
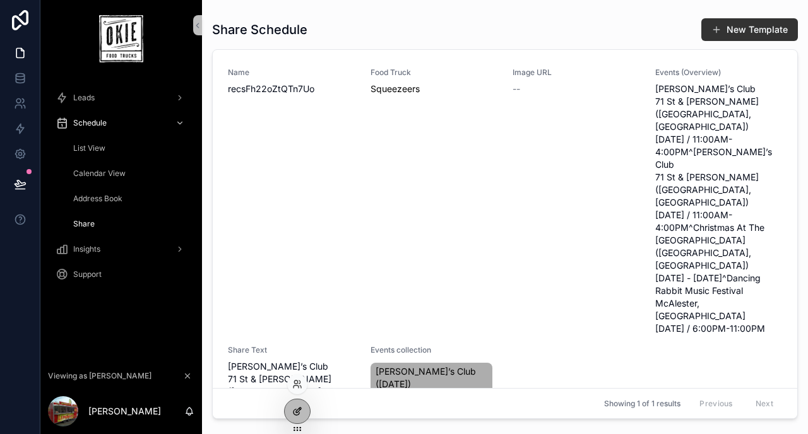
click at [304, 410] on div at bounding box center [297, 411] width 25 height 24
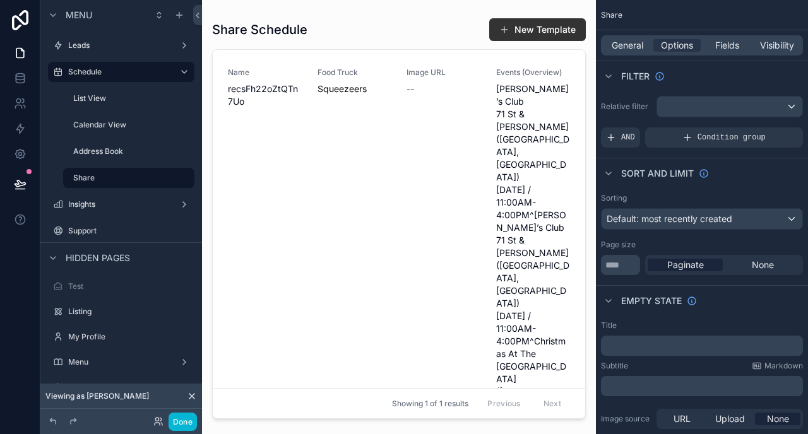
click at [526, 28] on div "scrollable content" at bounding box center [399, 209] width 394 height 419
click at [535, 29] on button "New Template" at bounding box center [537, 29] width 97 height 23
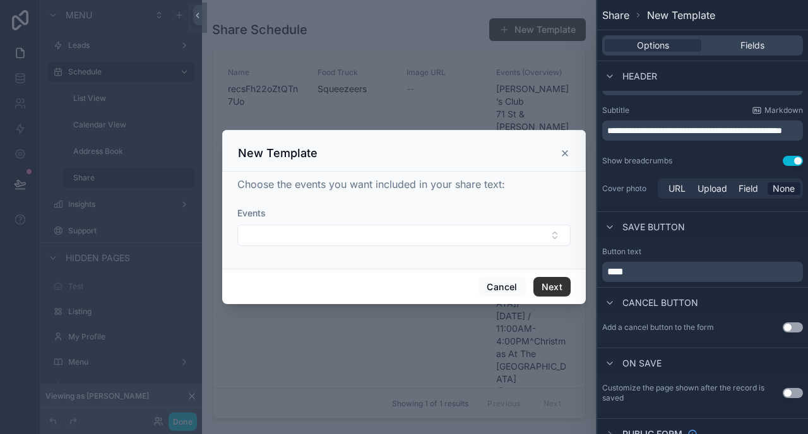
scroll to position [50, 0]
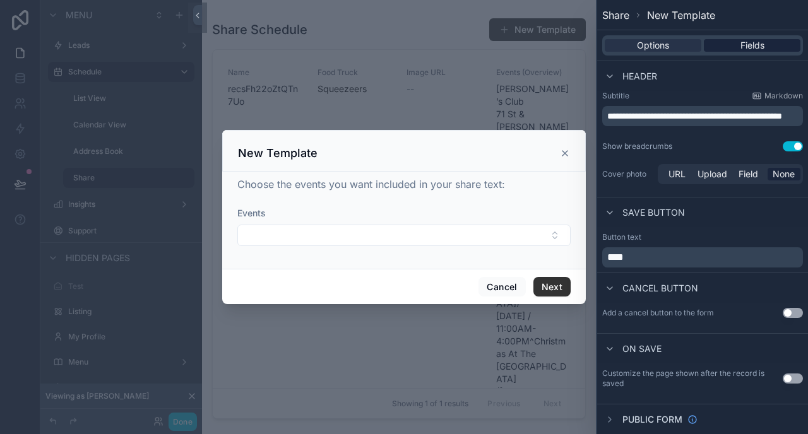
click at [754, 42] on span "Fields" at bounding box center [752, 45] width 24 height 13
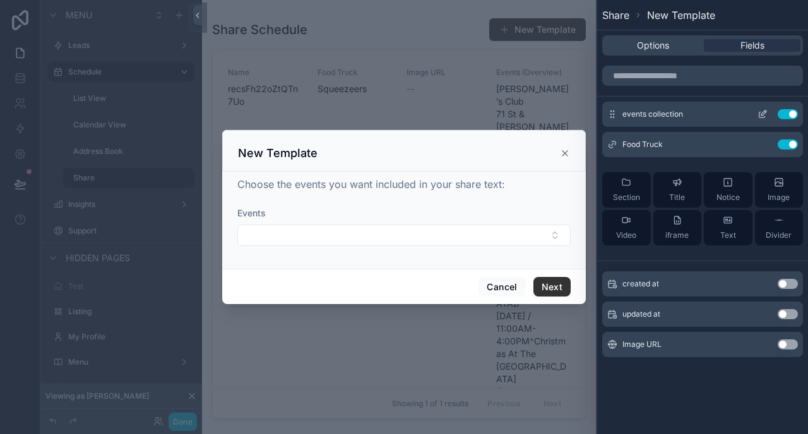
click at [761, 115] on icon at bounding box center [763, 112] width 5 height 5
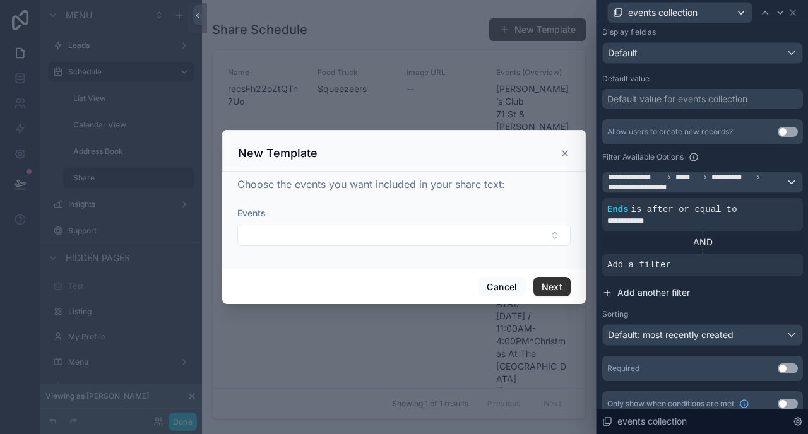
scroll to position [217, 0]
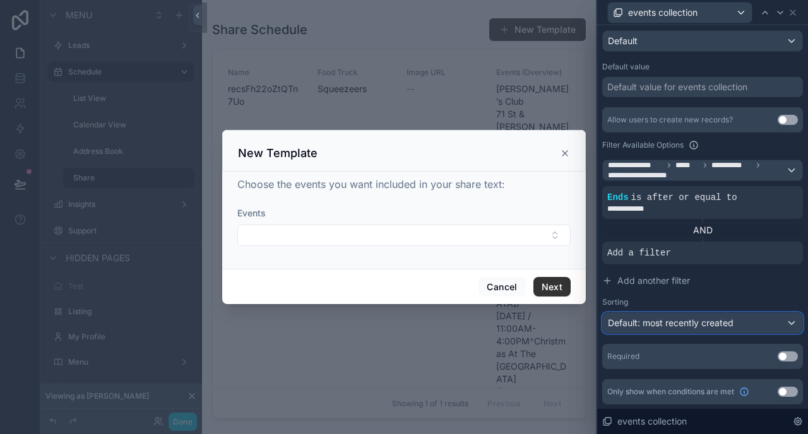
click at [662, 323] on span "Default: most recently created" at bounding box center [671, 322] width 126 height 11
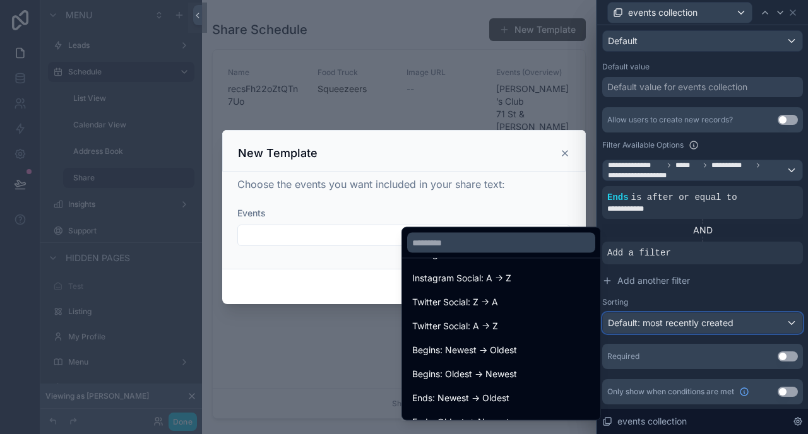
scroll to position [245, 0]
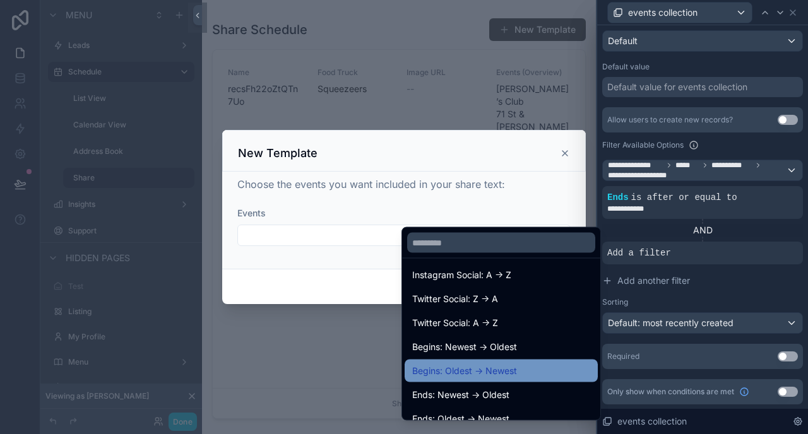
click at [474, 376] on span "Begins: Oldest -> Newest" at bounding box center [464, 371] width 105 height 15
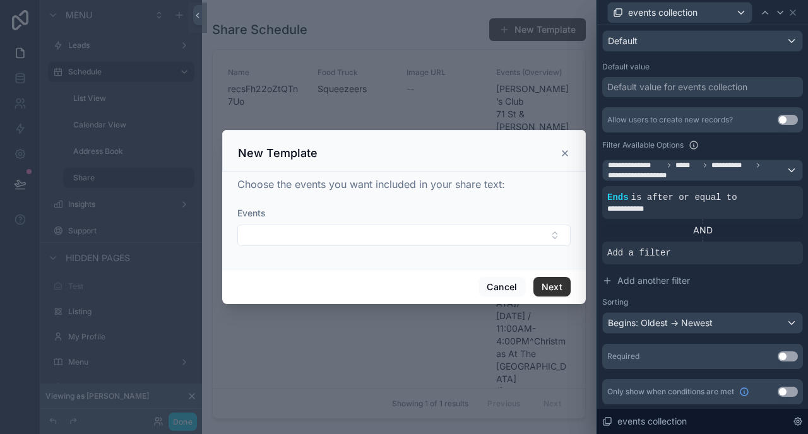
click at [788, 357] on button "Use setting" at bounding box center [788, 357] width 20 height 10
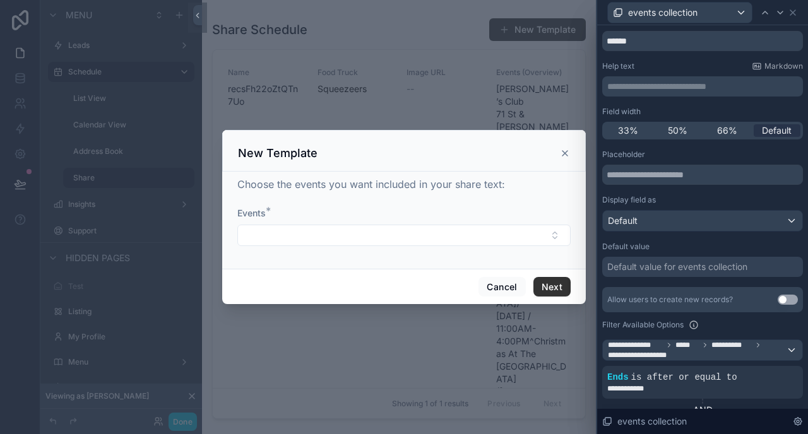
scroll to position [28, 0]
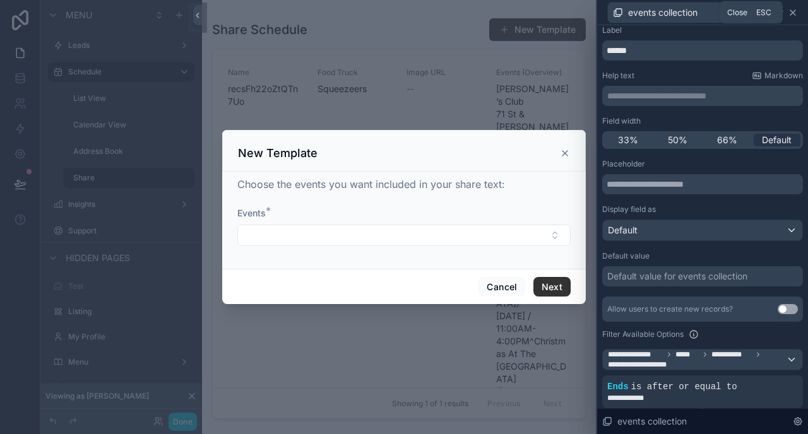
click at [791, 13] on icon at bounding box center [793, 13] width 10 height 10
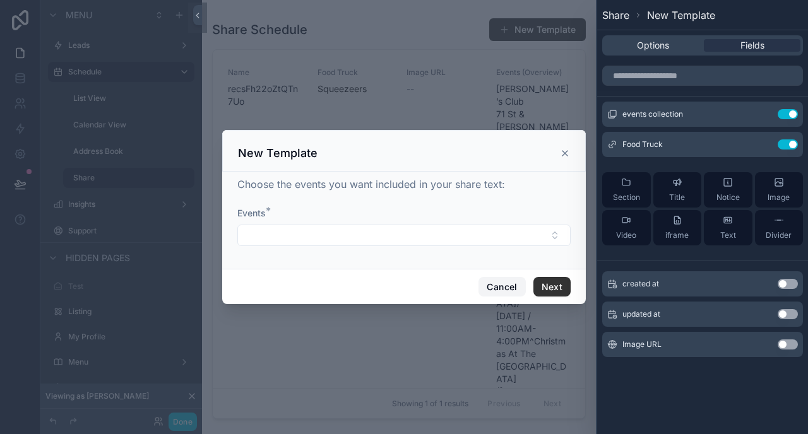
click at [509, 283] on button "Cancel" at bounding box center [501, 287] width 47 height 20
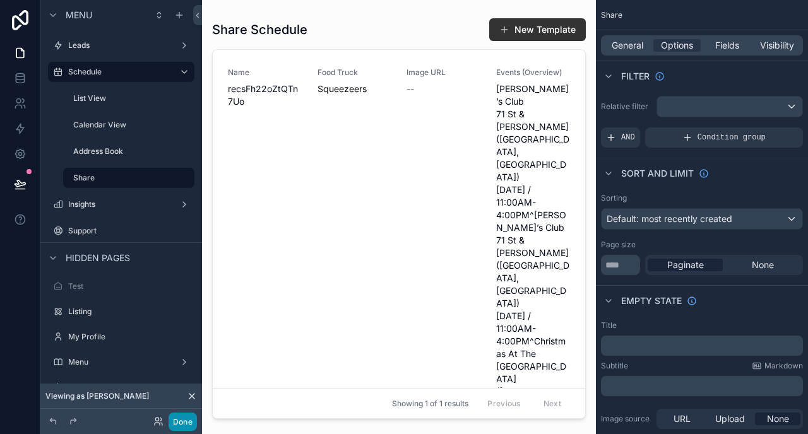
click at [182, 418] on button "Done" at bounding box center [183, 422] width 28 height 18
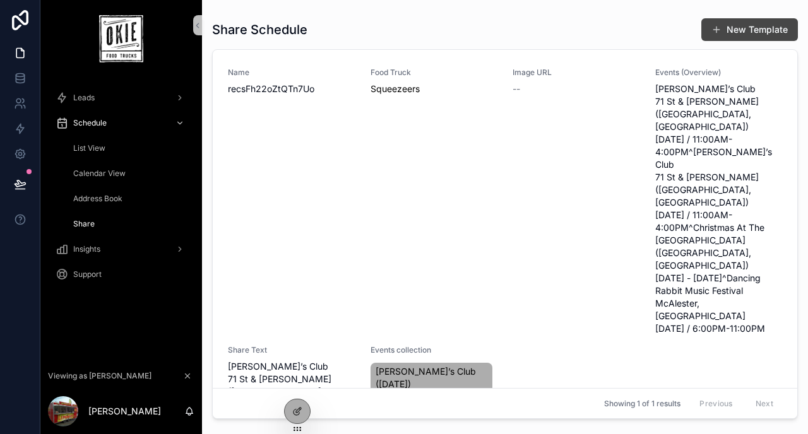
click at [750, 33] on button "New Template" at bounding box center [749, 29] width 97 height 23
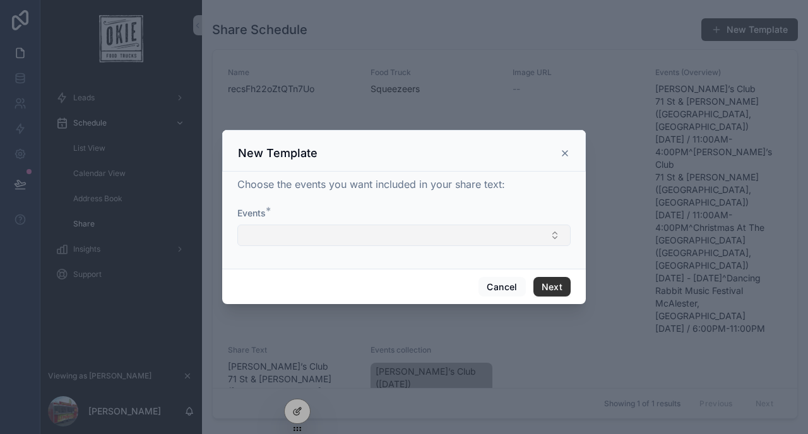
click at [320, 233] on button "Select Button" at bounding box center [403, 235] width 333 height 21
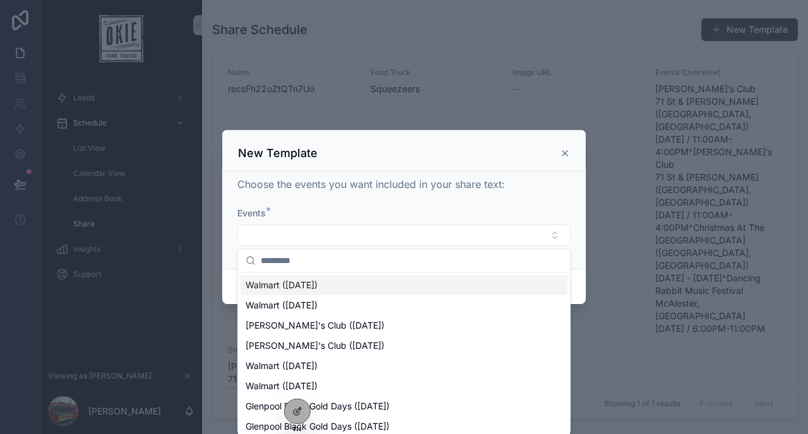
click at [307, 286] on span "Walmart ([DATE])" at bounding box center [282, 285] width 72 height 13
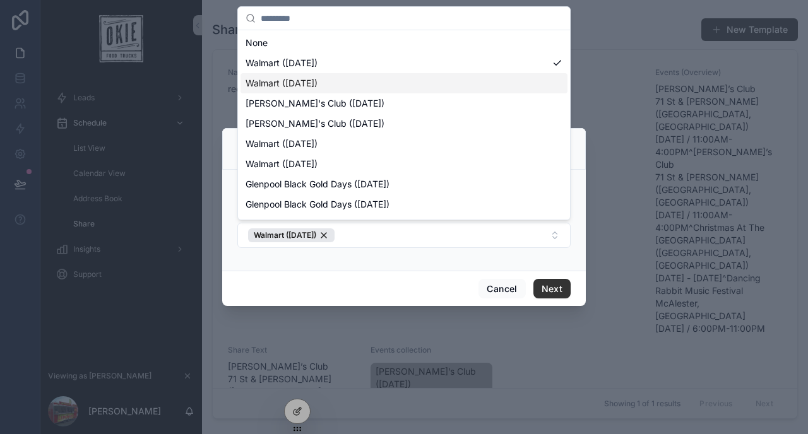
click at [317, 83] on span "Walmart ([DATE])" at bounding box center [282, 83] width 72 height 13
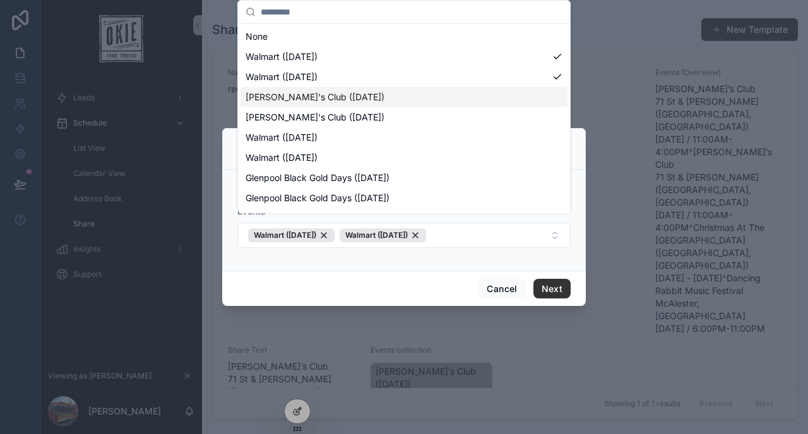
click at [338, 98] on span "[PERSON_NAME]'s Club ([DATE])" at bounding box center [315, 97] width 139 height 13
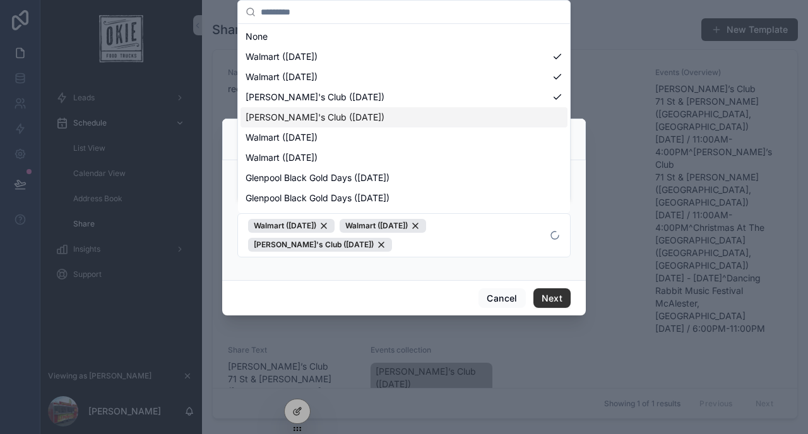
click at [337, 123] on span "[PERSON_NAME]'s Club ([DATE])" at bounding box center [315, 117] width 139 height 13
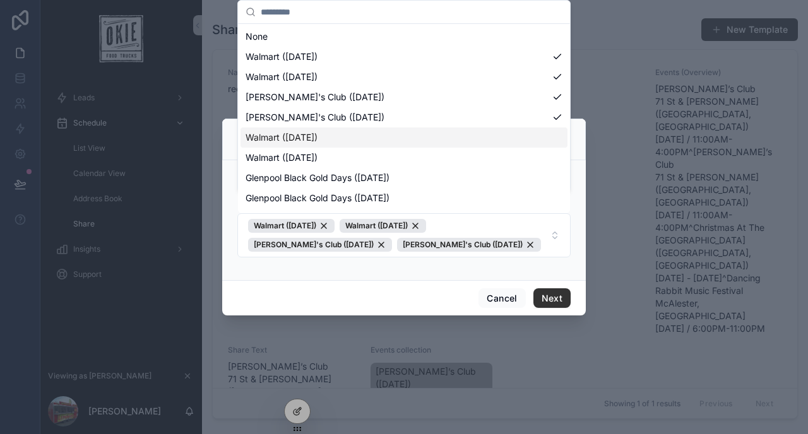
click at [333, 145] on div "Walmart ([DATE])" at bounding box center [403, 137] width 327 height 20
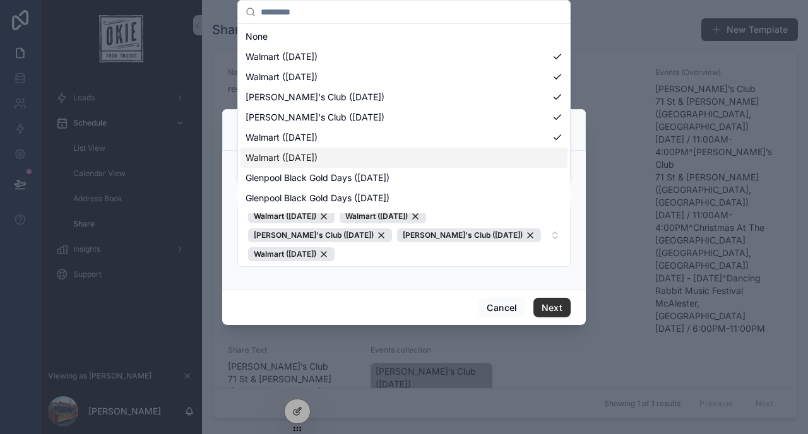
click at [317, 158] on span "Walmart ([DATE])" at bounding box center [282, 157] width 72 height 13
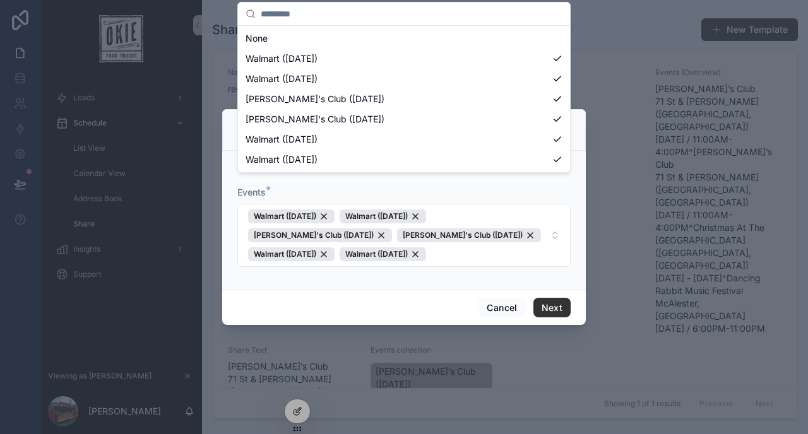
click at [368, 290] on div "Choose the events you want included in your share text: Events * Walmart (Satur…" at bounding box center [404, 220] width 364 height 139
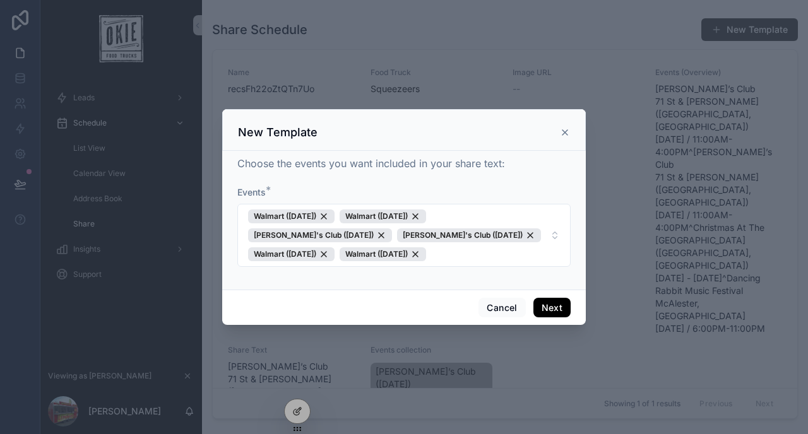
click at [552, 318] on button "Next" at bounding box center [551, 308] width 37 height 20
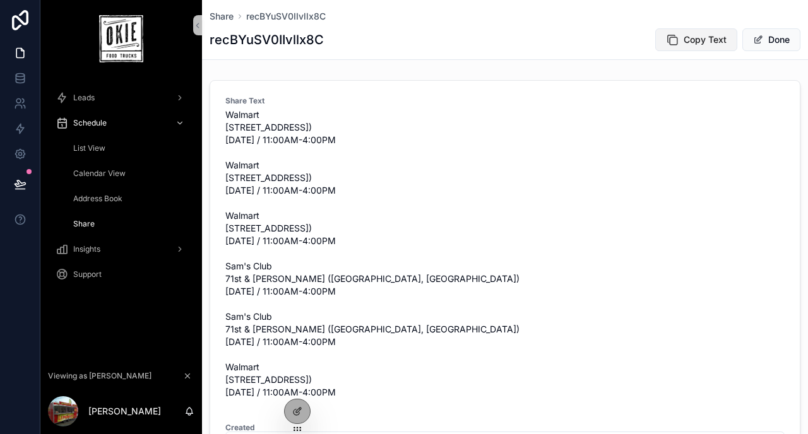
click at [706, 42] on span "Copy Text" at bounding box center [705, 39] width 43 height 13
click at [223, 16] on span "Share" at bounding box center [222, 16] width 24 height 13
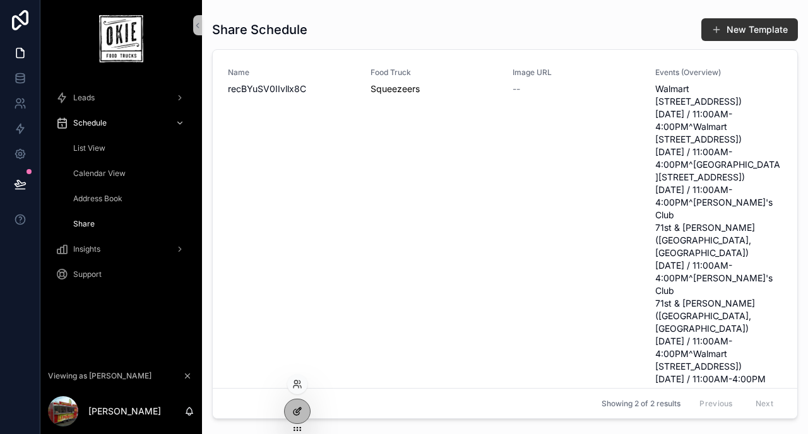
click at [296, 410] on icon at bounding box center [297, 411] width 10 height 10
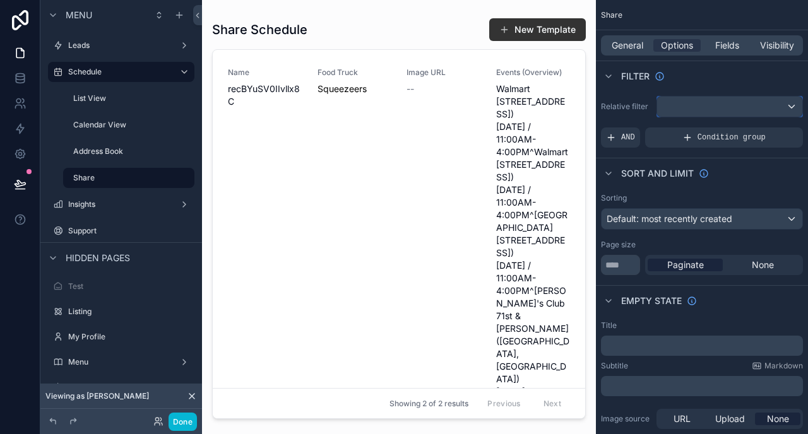
click at [733, 108] on div "scrollable content" at bounding box center [729, 107] width 145 height 20
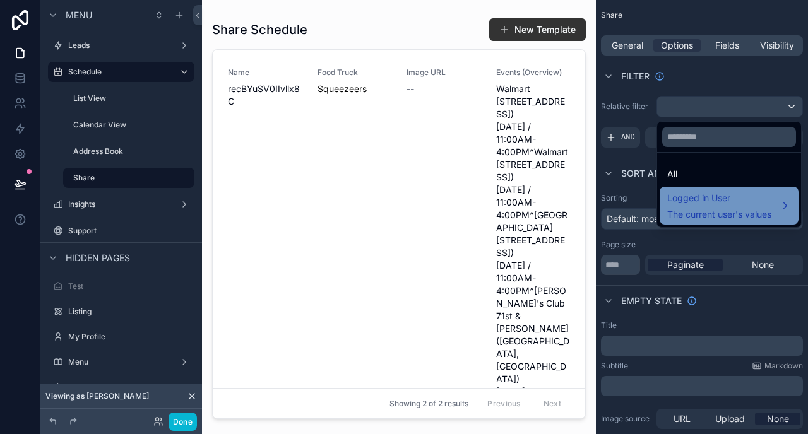
click at [704, 201] on span "Logged in User" at bounding box center [719, 198] width 104 height 15
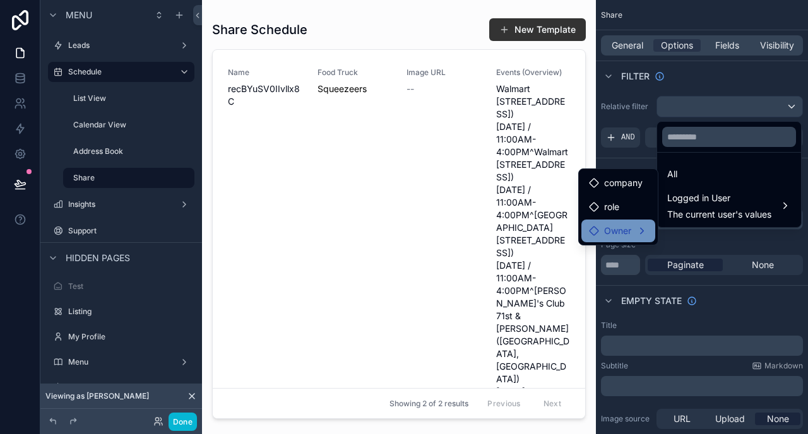
click at [618, 223] on div "Owner" at bounding box center [618, 231] width 74 height 23
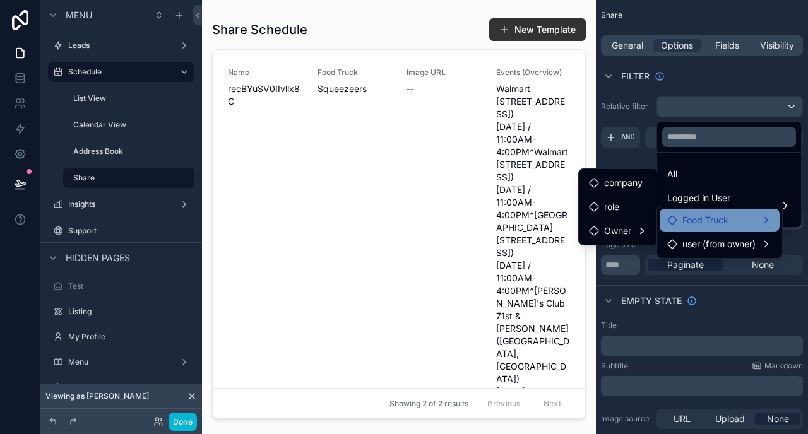
click at [688, 223] on span "Food Truck" at bounding box center [705, 220] width 46 height 15
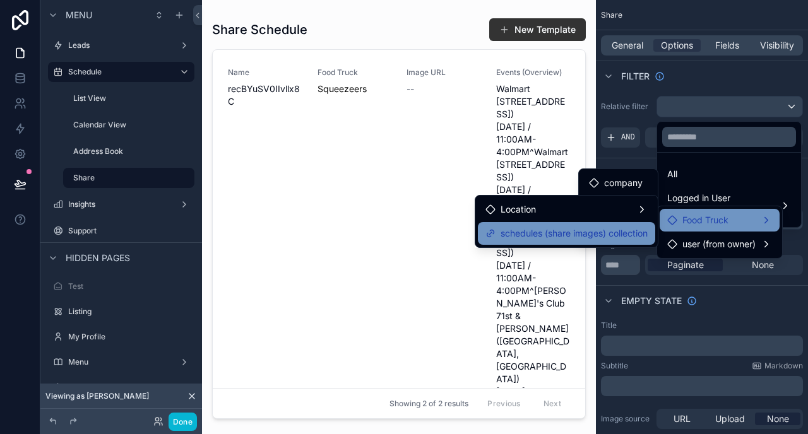
click at [575, 238] on span "schedules (share images) collection" at bounding box center [573, 233] width 147 height 15
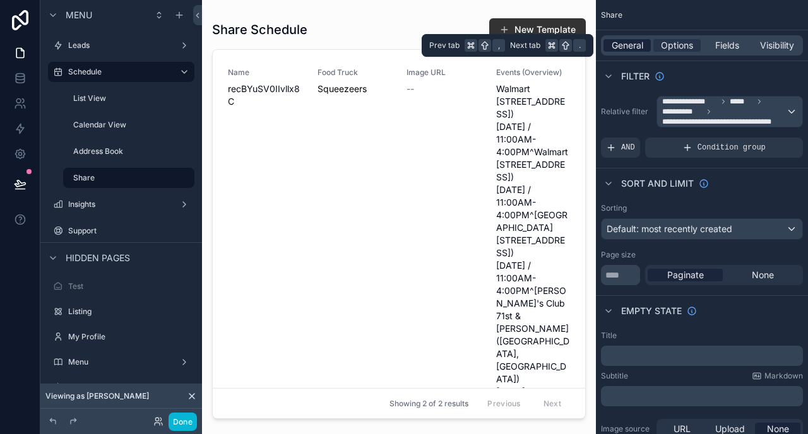
click at [628, 47] on span "General" at bounding box center [628, 45] width 32 height 13
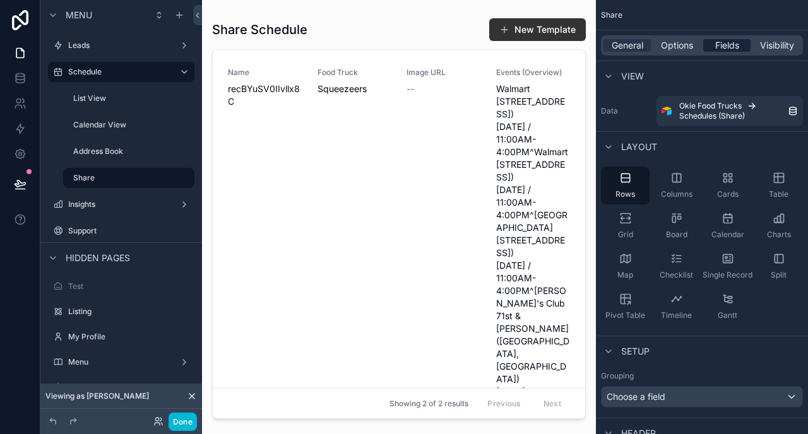
click at [730, 42] on span "Fields" at bounding box center [727, 45] width 24 height 13
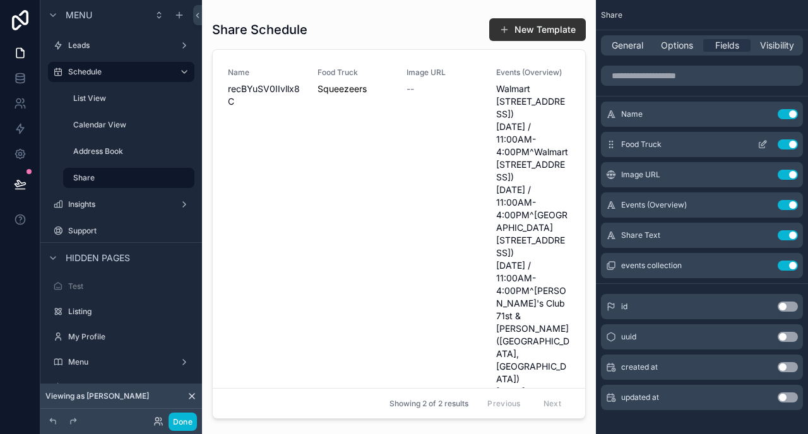
click at [789, 147] on button "Use setting" at bounding box center [788, 144] width 20 height 10
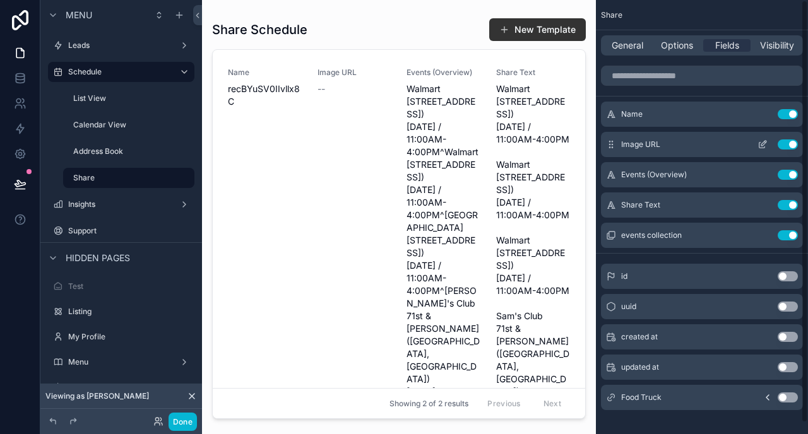
click at [790, 145] on button "Use setting" at bounding box center [788, 144] width 20 height 10
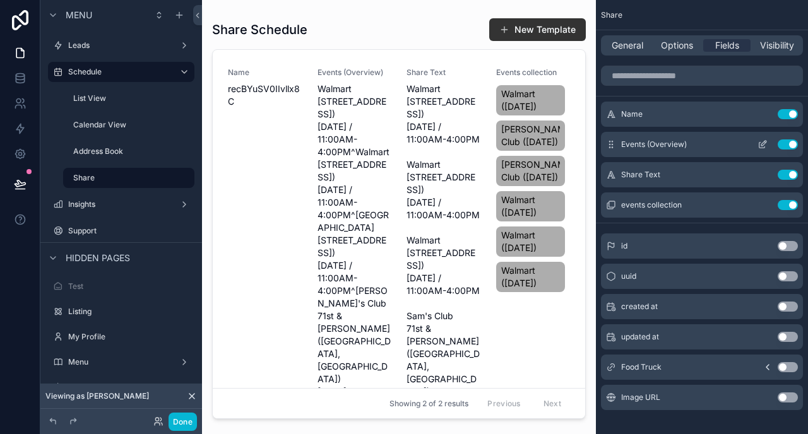
click at [791, 141] on button "Use setting" at bounding box center [788, 144] width 20 height 10
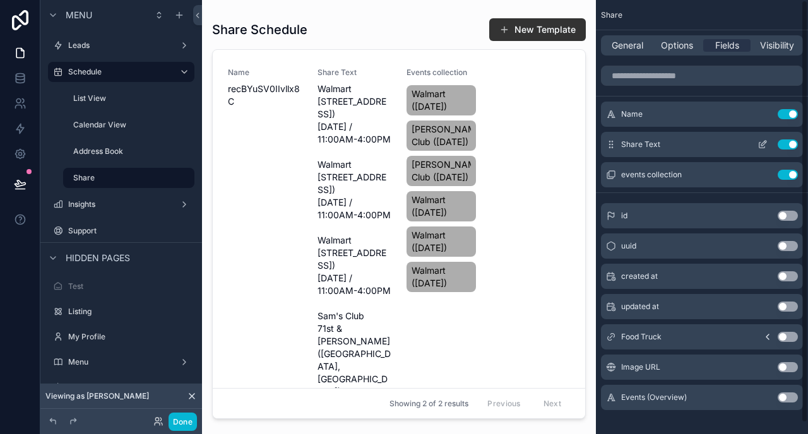
click at [793, 144] on button "Use setting" at bounding box center [788, 144] width 20 height 10
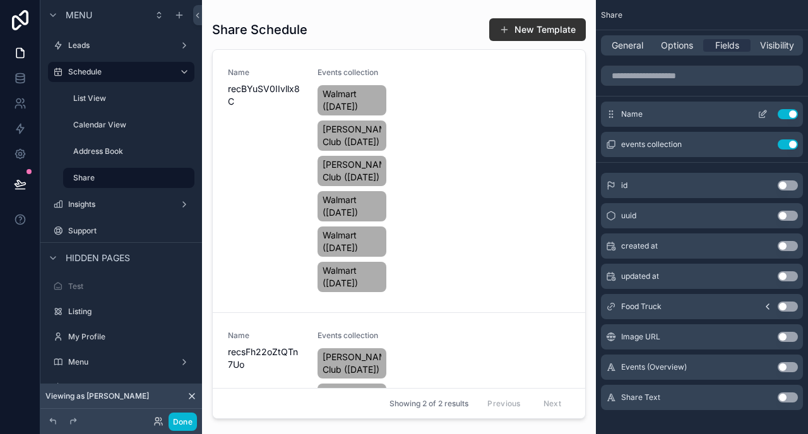
click at [762, 116] on icon "scrollable content" at bounding box center [762, 114] width 10 height 10
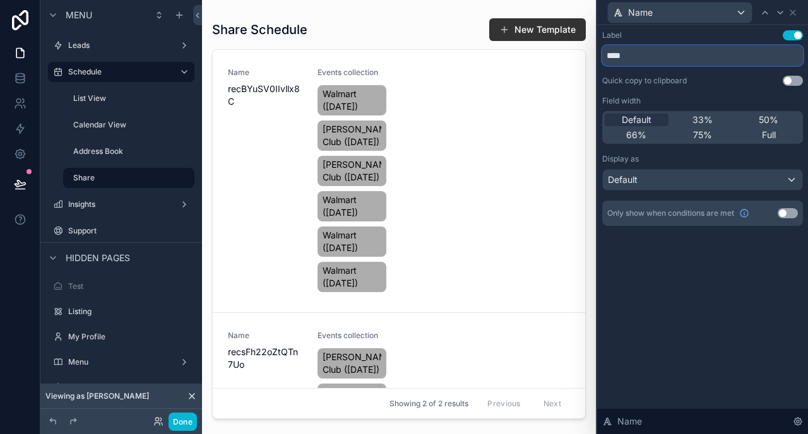
click at [665, 56] on input "****" at bounding box center [702, 55] width 201 height 20
type input "********"
click at [756, 129] on div "Full" at bounding box center [769, 135] width 64 height 13
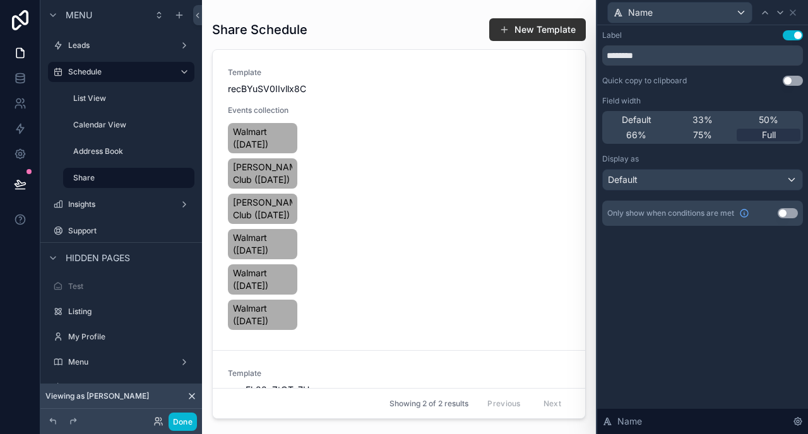
click at [347, 127] on div "scrollable content" at bounding box center [399, 209] width 394 height 419
click at [397, 164] on div "Template recBYuSV0IIvllx8C Events collection Walmart (Saturday, September 20, 2…" at bounding box center [399, 200] width 342 height 265
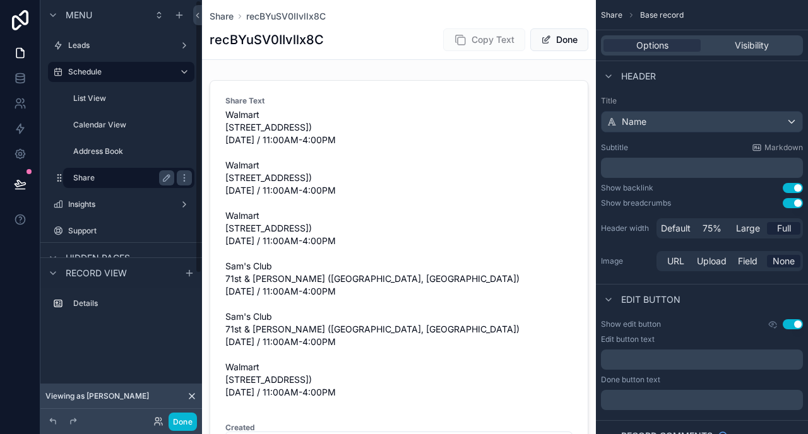
click at [97, 176] on label "Share" at bounding box center [121, 178] width 96 height 10
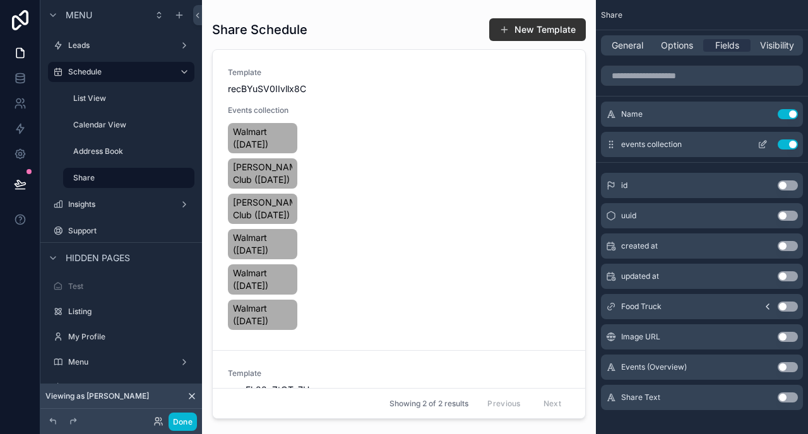
click at [762, 145] on icon "scrollable content" at bounding box center [762, 144] width 10 height 10
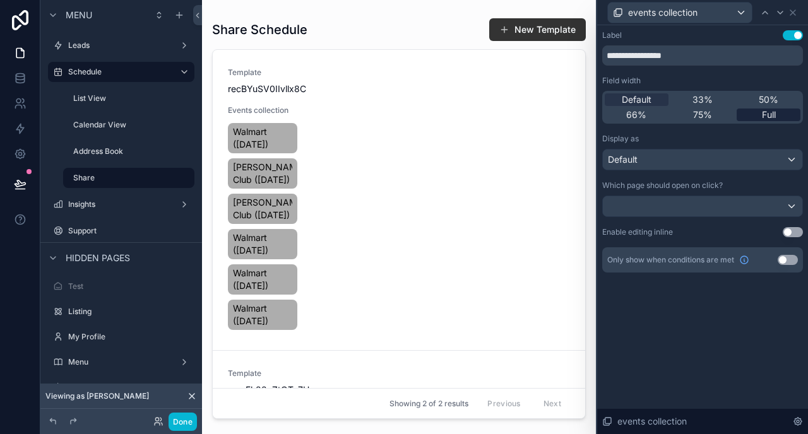
click at [767, 117] on span "Full" at bounding box center [769, 115] width 14 height 13
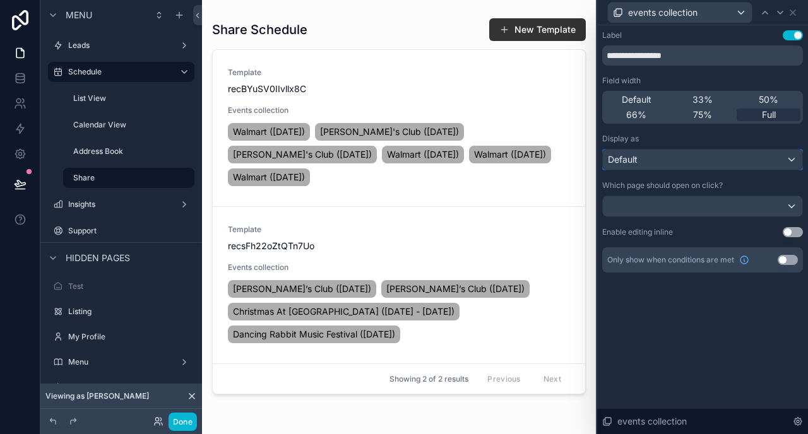
click at [689, 160] on div "Default" at bounding box center [702, 160] width 199 height 20
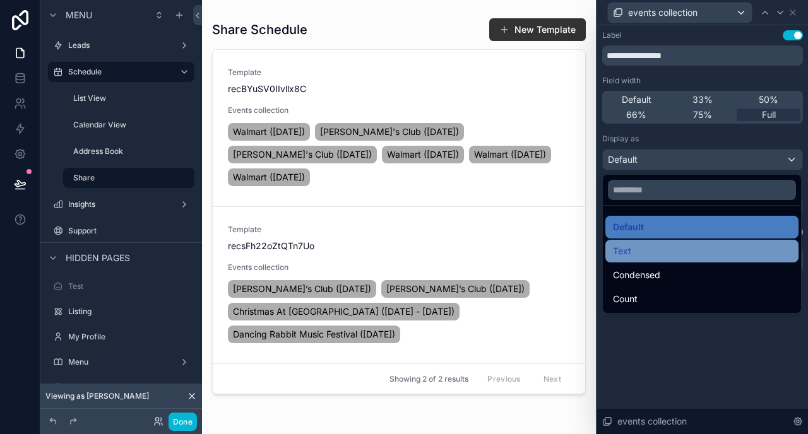
click at [648, 262] on div "Text" at bounding box center [701, 251] width 193 height 23
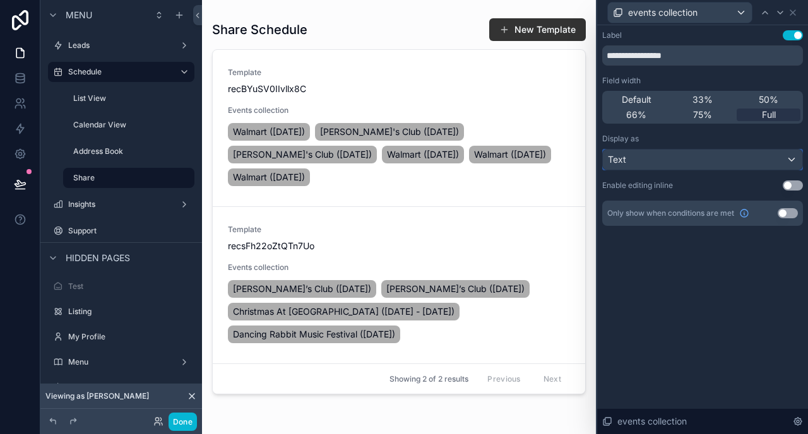
click at [670, 159] on div "Text" at bounding box center [702, 160] width 199 height 20
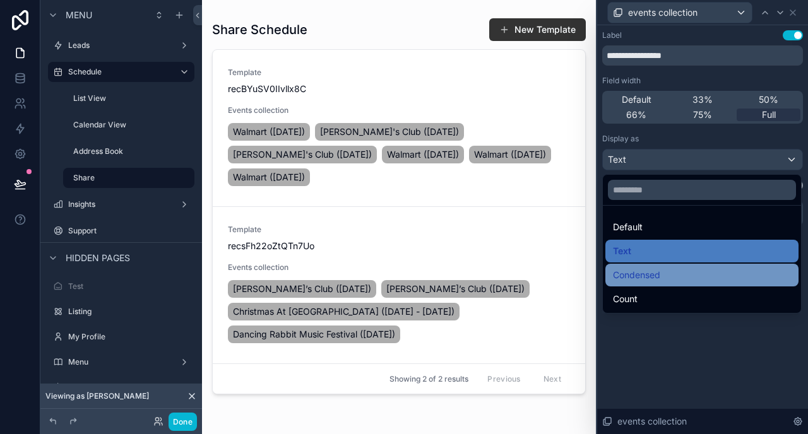
click at [661, 273] on div "Condensed" at bounding box center [702, 275] width 178 height 15
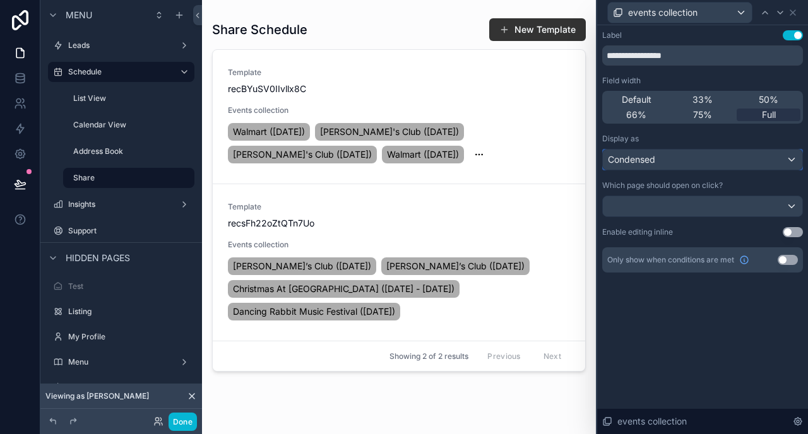
click at [668, 162] on div "Condensed" at bounding box center [702, 160] width 199 height 20
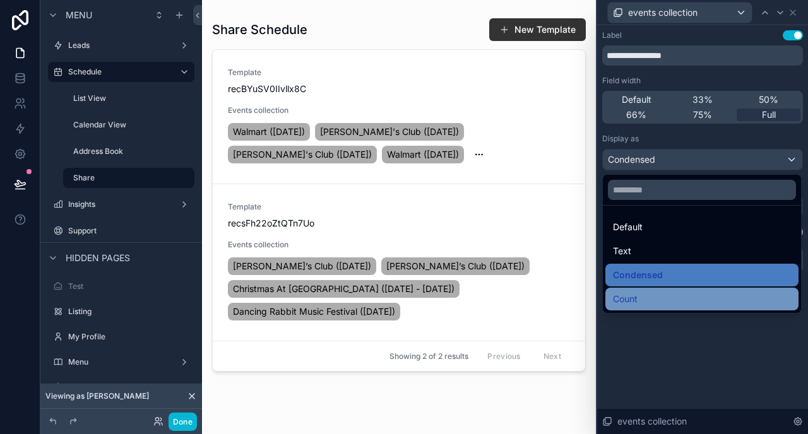
click at [663, 292] on div "Count" at bounding box center [702, 299] width 178 height 15
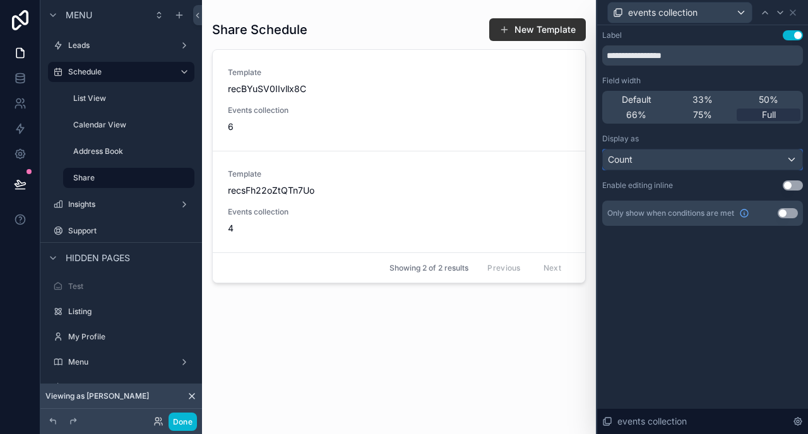
click at [661, 156] on div "Count" at bounding box center [702, 160] width 199 height 20
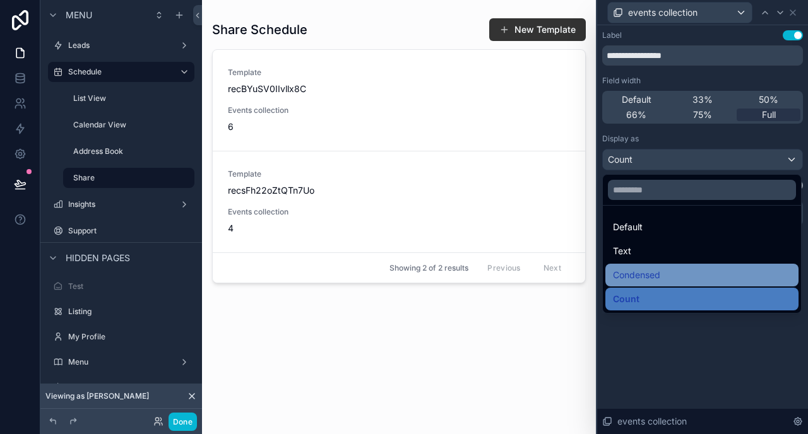
click at [668, 272] on div "Condensed" at bounding box center [702, 275] width 178 height 15
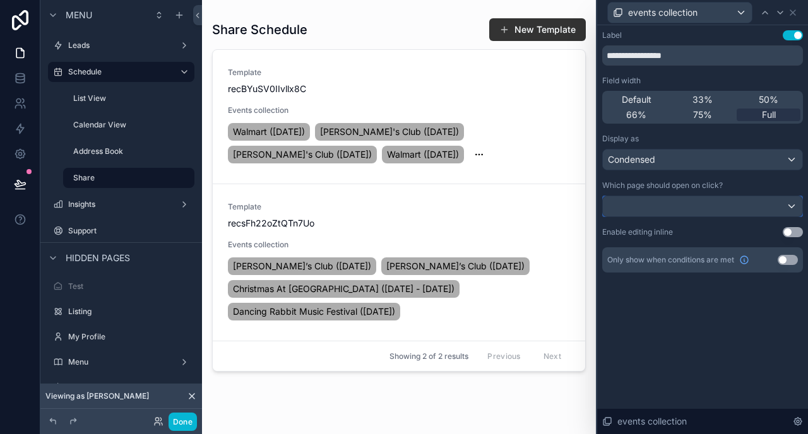
click at [715, 206] on div at bounding box center [702, 206] width 199 height 20
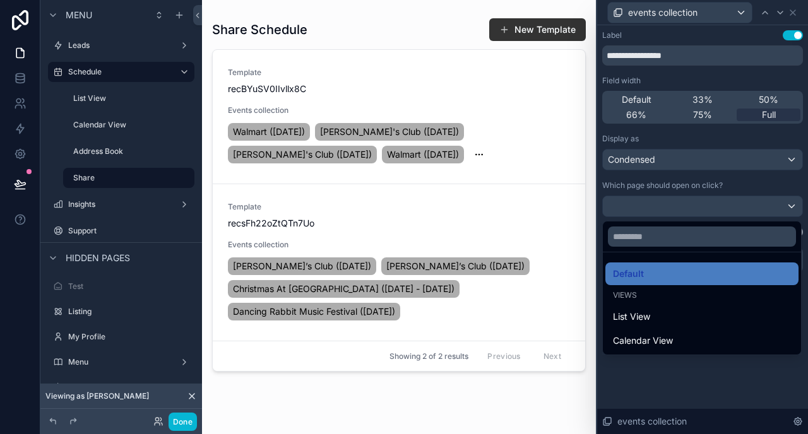
click at [758, 177] on div at bounding box center [702, 217] width 211 height 434
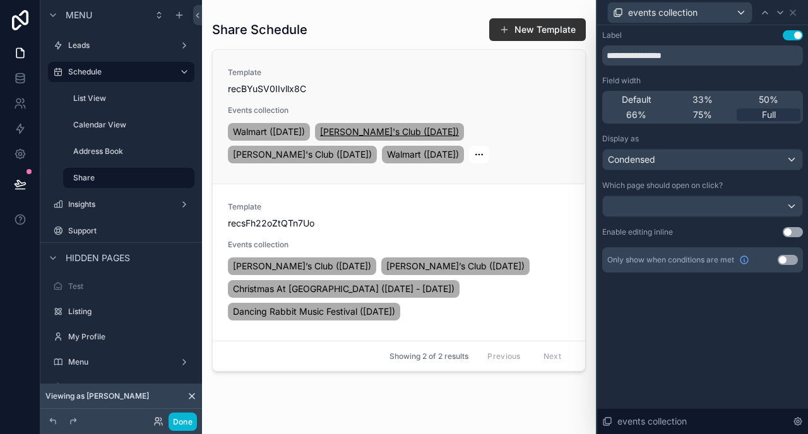
click at [320, 138] on span "[PERSON_NAME]'s Club ([DATE])" at bounding box center [389, 132] width 139 height 13
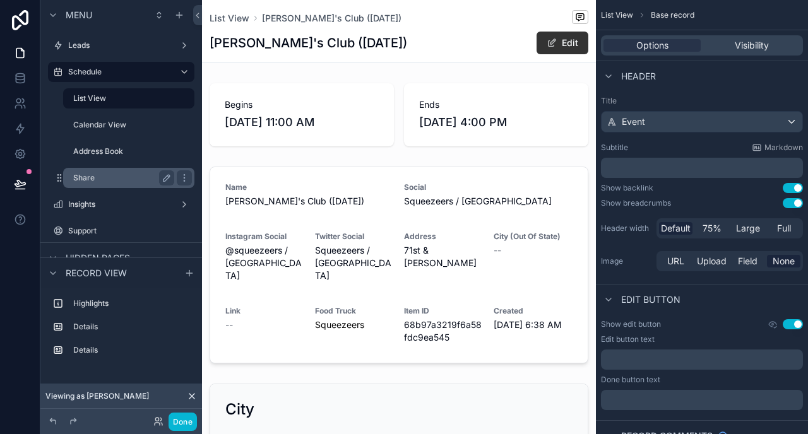
click at [121, 175] on label "Share" at bounding box center [121, 178] width 96 height 10
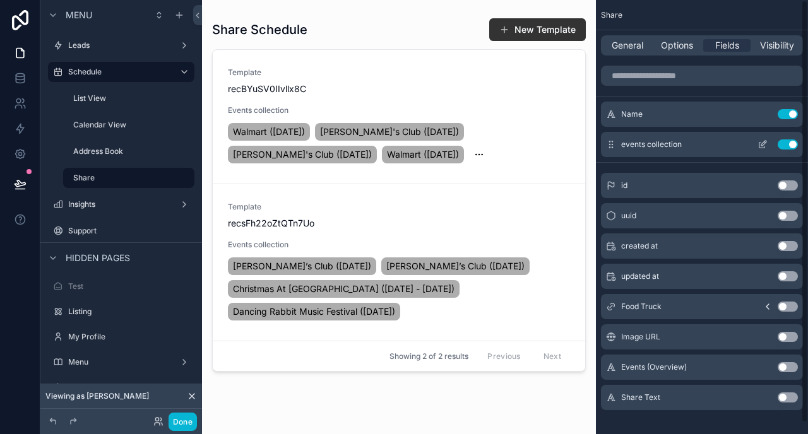
click at [766, 144] on icon "scrollable content" at bounding box center [762, 144] width 10 height 10
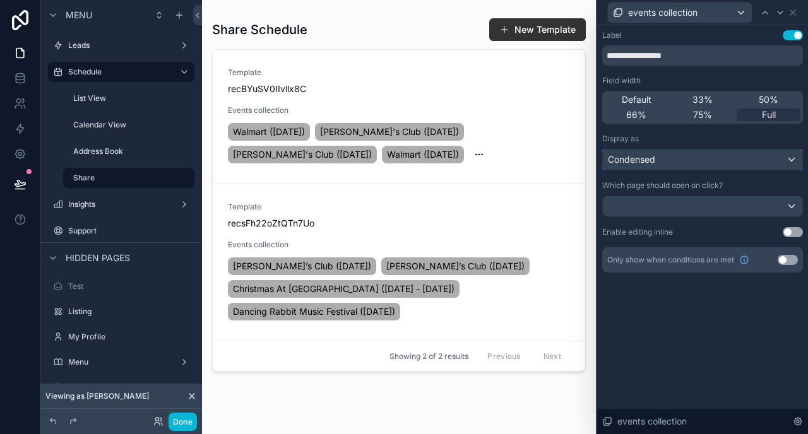
click at [697, 160] on div "Condensed" at bounding box center [702, 160] width 199 height 20
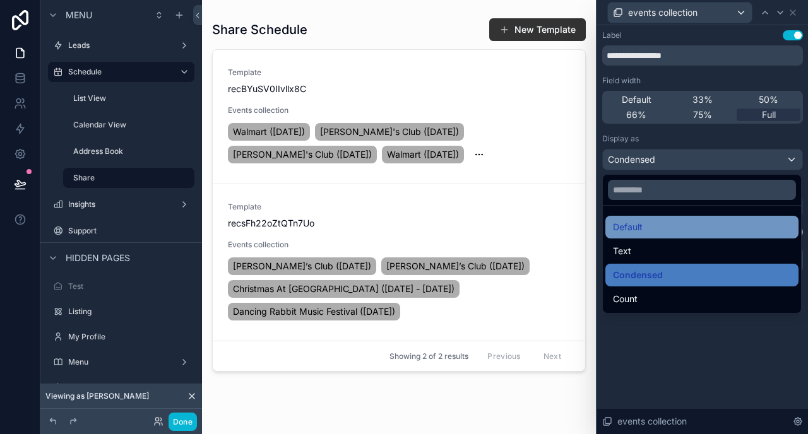
click at [684, 226] on div "Default" at bounding box center [702, 227] width 178 height 15
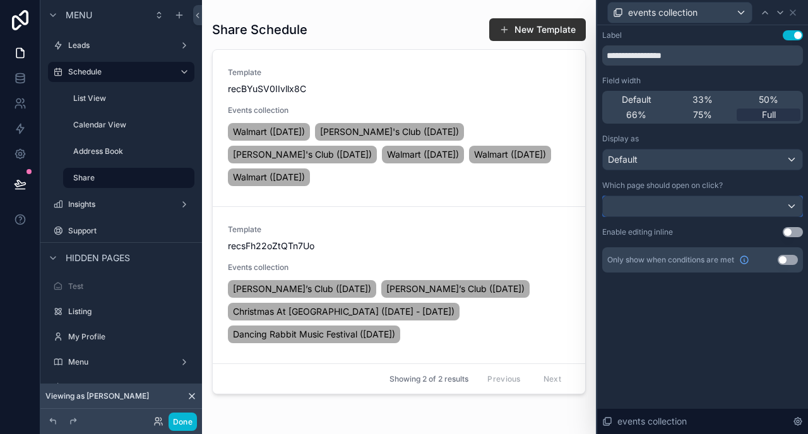
click at [682, 204] on div at bounding box center [702, 206] width 199 height 20
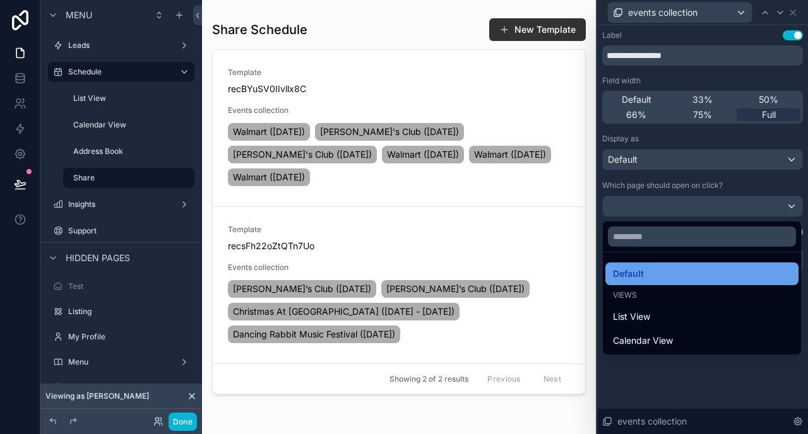
click at [670, 269] on div "Default" at bounding box center [702, 273] width 178 height 15
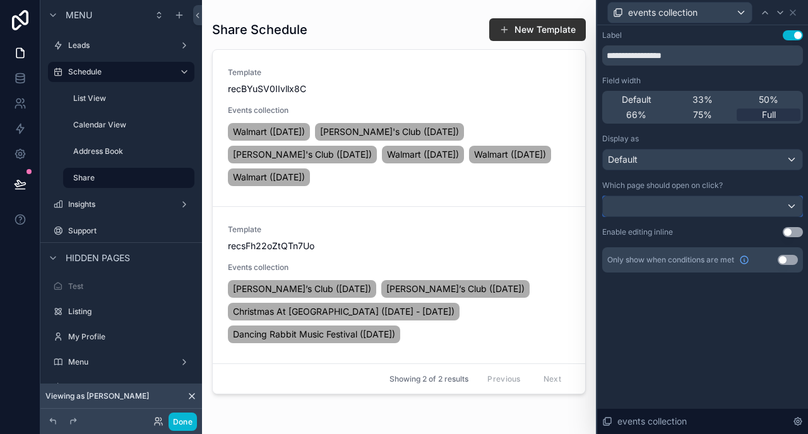
click at [668, 206] on div at bounding box center [702, 206] width 199 height 20
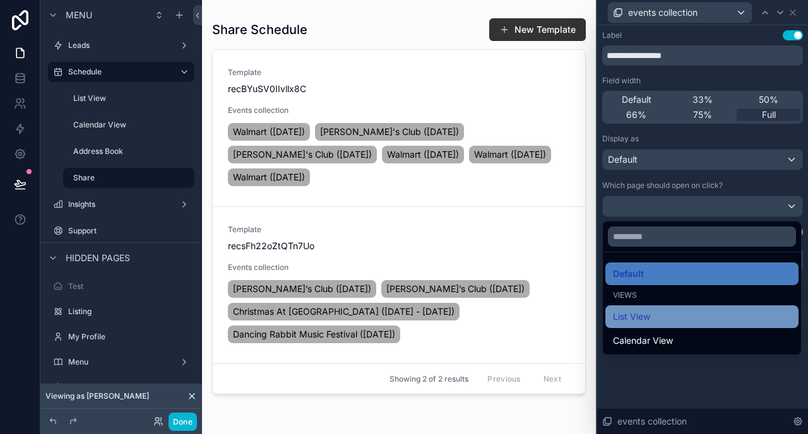
click at [651, 307] on div "List View" at bounding box center [701, 316] width 193 height 23
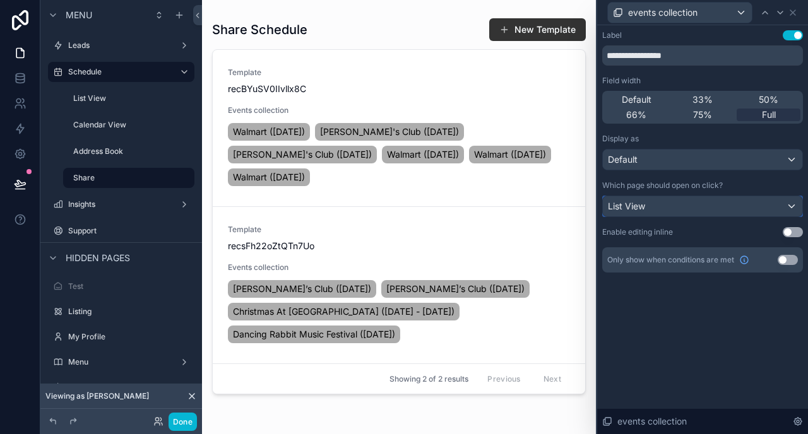
click at [672, 206] on div "List View" at bounding box center [702, 206] width 199 height 20
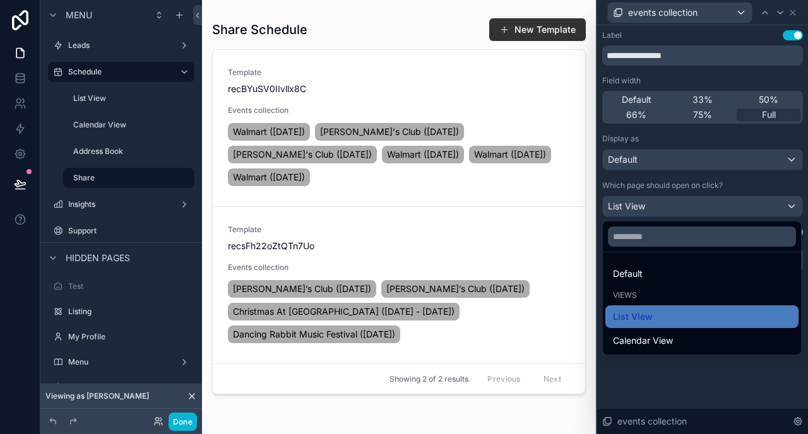
click at [636, 256] on ul "Default Views List View Calendar View" at bounding box center [702, 303] width 198 height 102
click at [674, 156] on div at bounding box center [702, 217] width 211 height 434
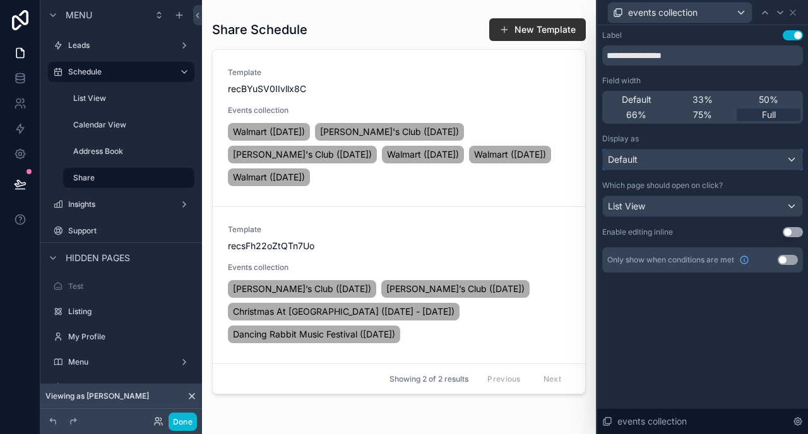
click at [674, 156] on div "Default" at bounding box center [702, 160] width 199 height 20
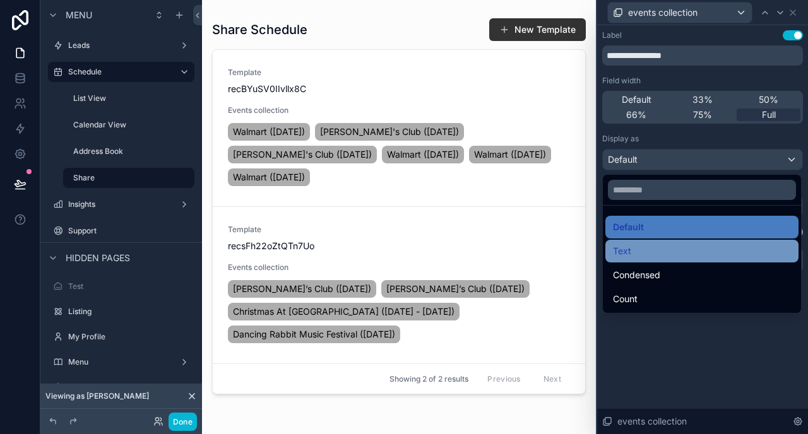
click at [644, 245] on div "Text" at bounding box center [702, 251] width 178 height 15
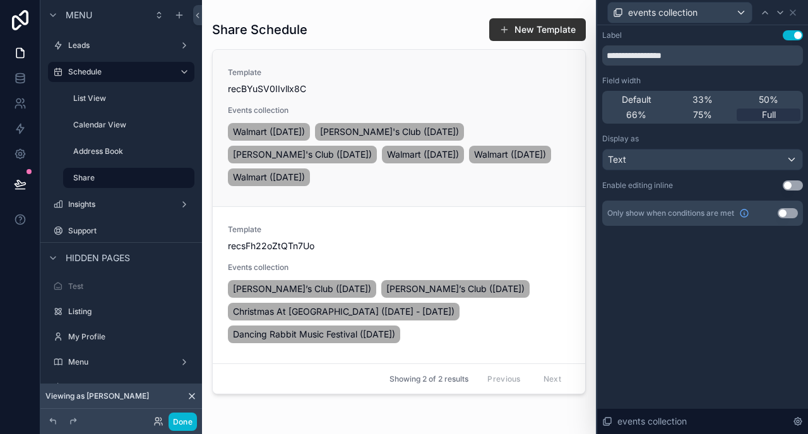
click at [305, 131] on span "Walmart ([DATE])" at bounding box center [269, 132] width 72 height 13
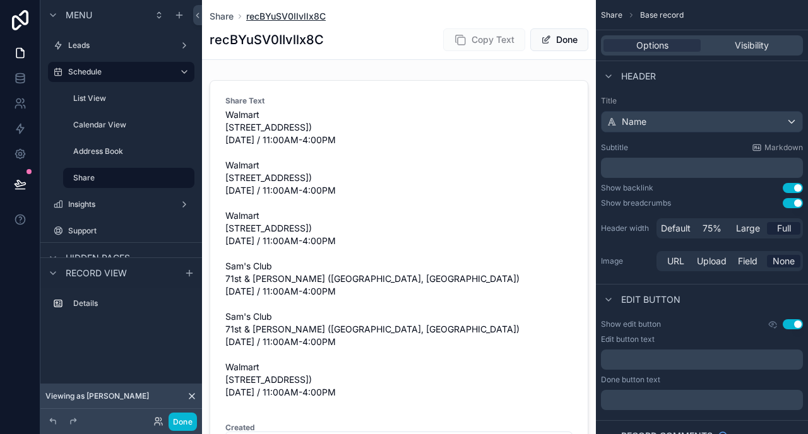
click at [298, 18] on span "recBYuSV0IIvllx8C" at bounding box center [286, 16] width 80 height 13
click at [231, 12] on span "Share" at bounding box center [222, 16] width 24 height 13
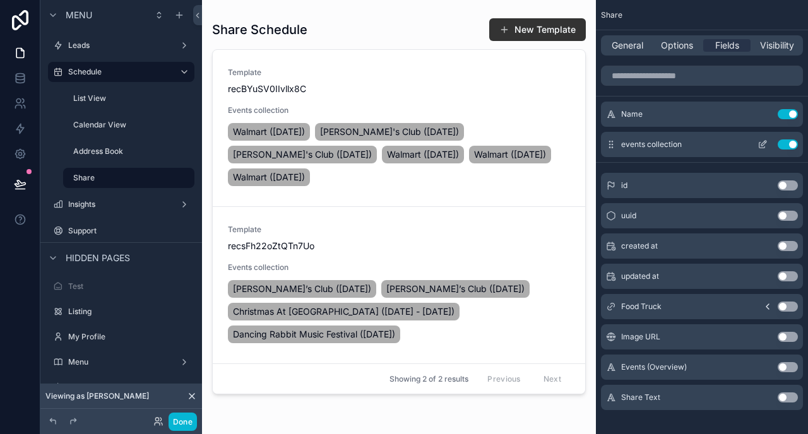
click at [762, 146] on icon "scrollable content" at bounding box center [762, 144] width 10 height 10
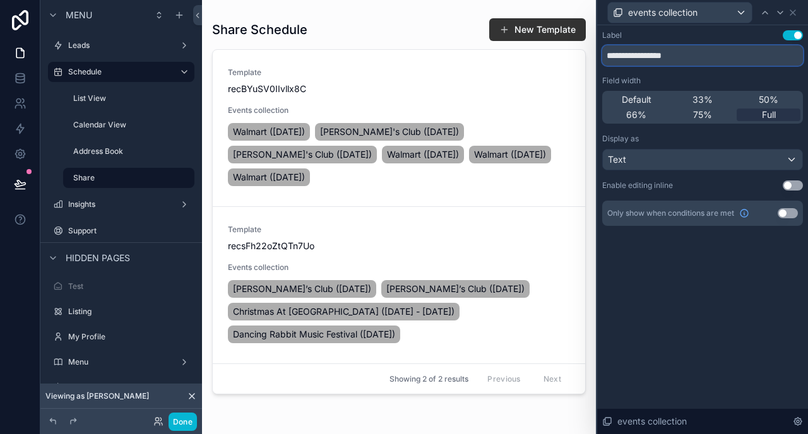
click at [666, 59] on input "**********" at bounding box center [702, 55] width 201 height 20
type input "******"
click at [685, 167] on div "Text" at bounding box center [702, 160] width 199 height 20
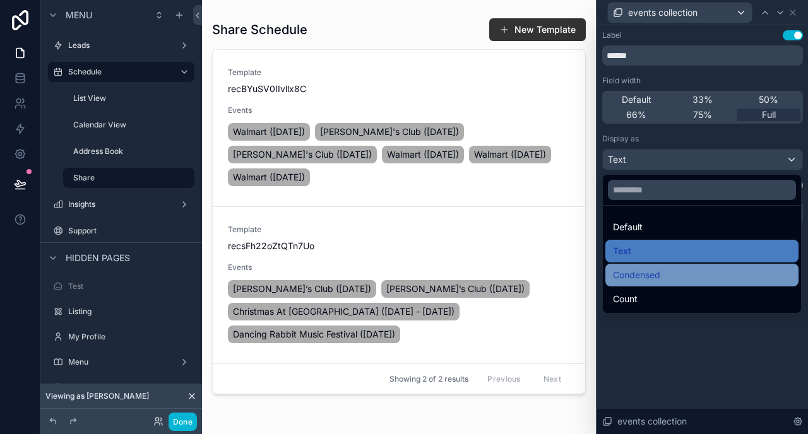
click at [658, 275] on span "Condensed" at bounding box center [636, 275] width 47 height 15
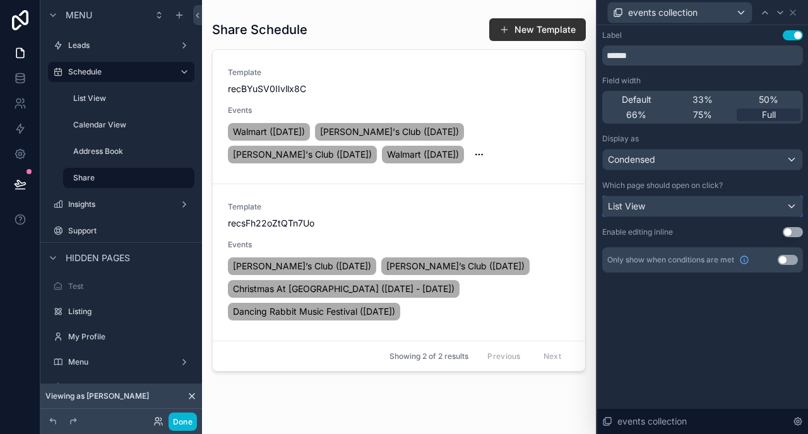
click at [629, 205] on span "List View" at bounding box center [626, 206] width 37 height 13
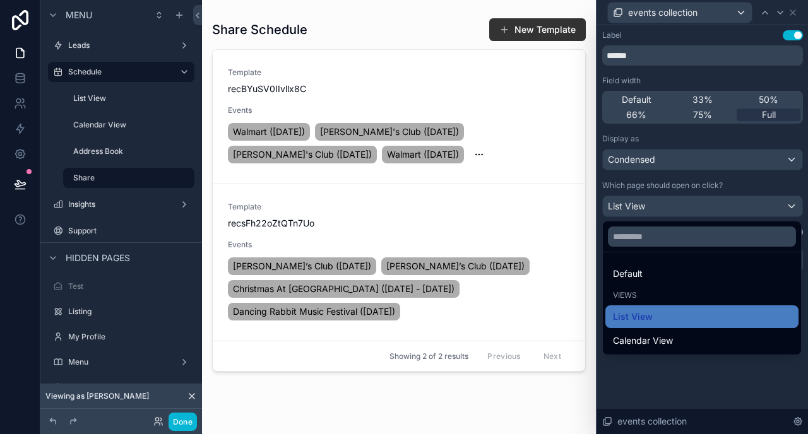
click at [758, 181] on div at bounding box center [702, 217] width 211 height 434
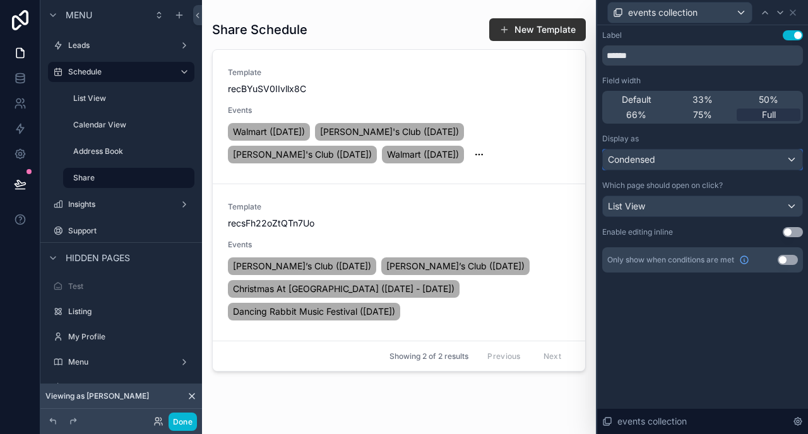
click at [690, 160] on div "Condensed" at bounding box center [702, 160] width 199 height 20
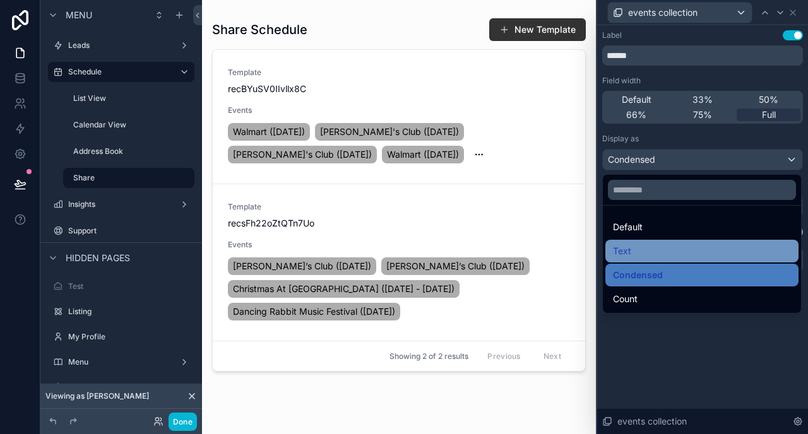
click at [649, 251] on div "Text" at bounding box center [702, 251] width 178 height 15
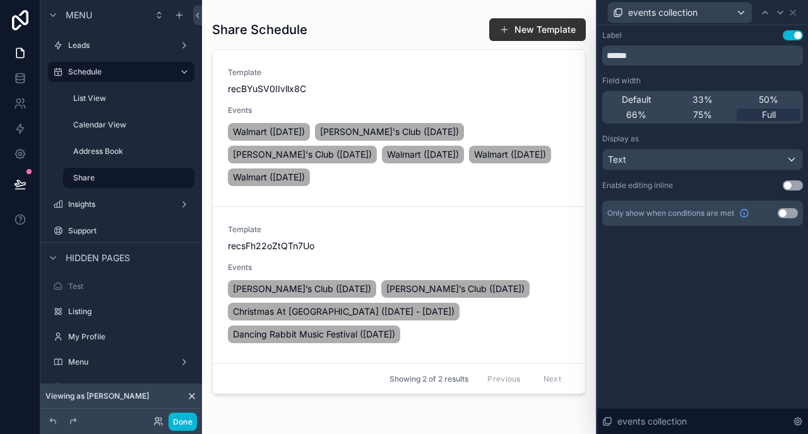
click at [789, 185] on button "Use setting" at bounding box center [793, 186] width 20 height 10
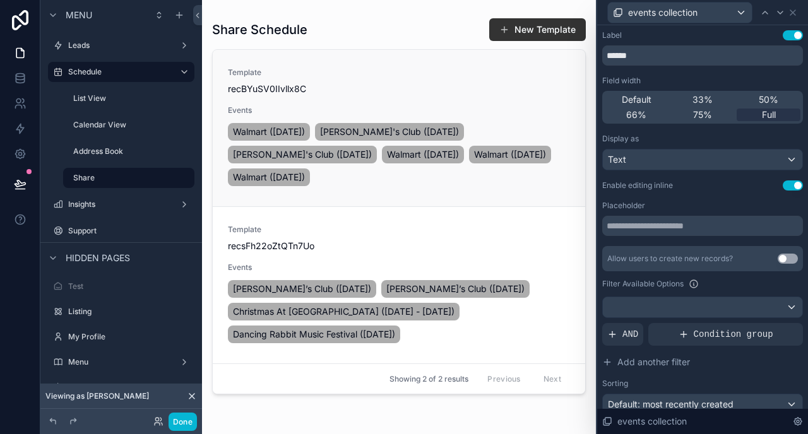
click at [393, 141] on div "Walmart (Saturday, September 20, 2025) Sam's Club (Saturday, September 13, 2025…" at bounding box center [399, 155] width 342 height 68
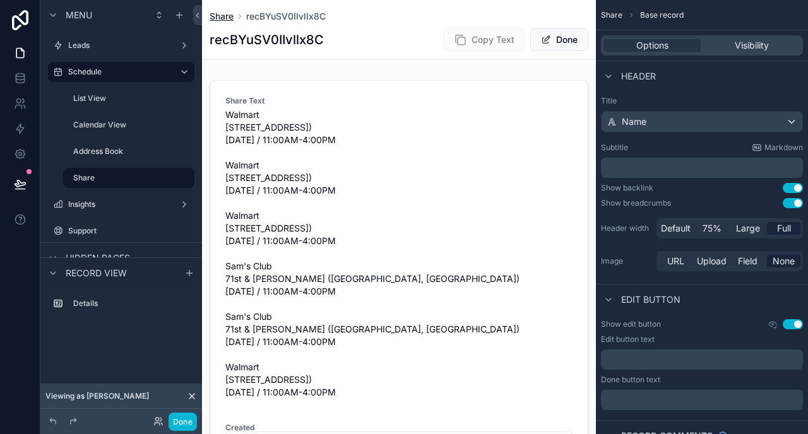
click at [230, 16] on span "Share" at bounding box center [222, 16] width 24 height 13
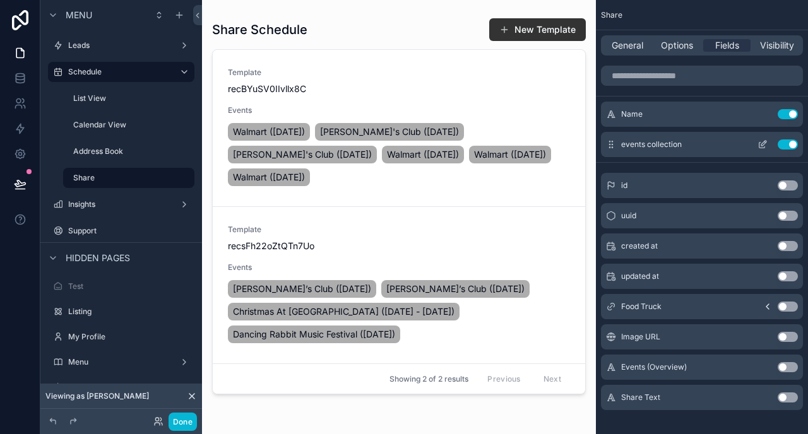
click at [762, 143] on icon "scrollable content" at bounding box center [762, 144] width 10 height 10
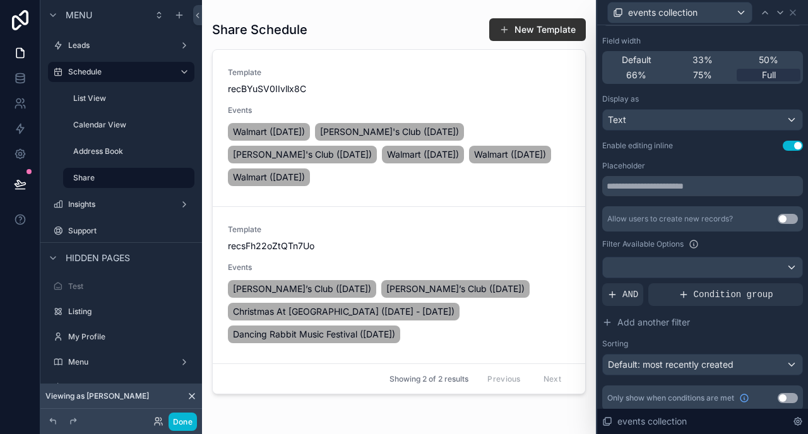
scroll to position [47, 0]
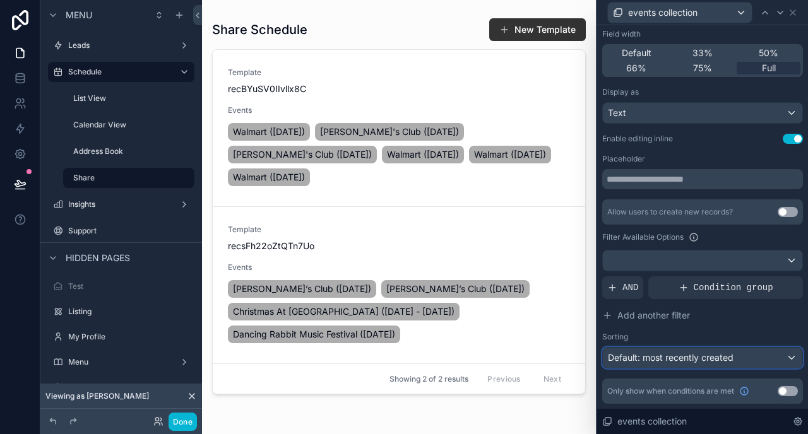
click at [758, 361] on div "Default: most recently created" at bounding box center [702, 358] width 199 height 20
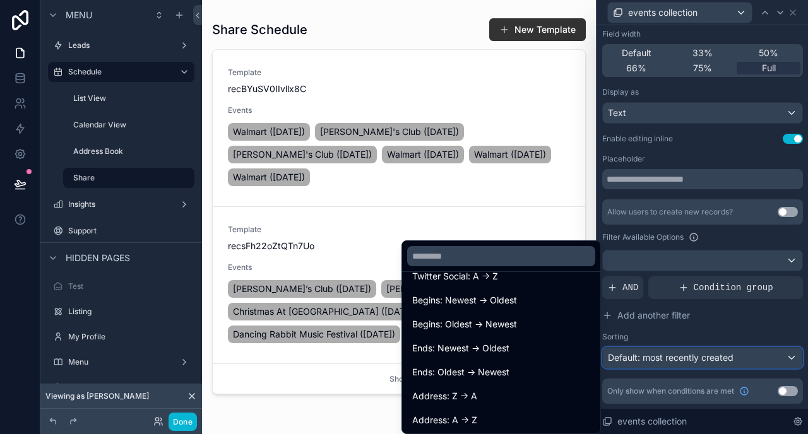
scroll to position [252, 0]
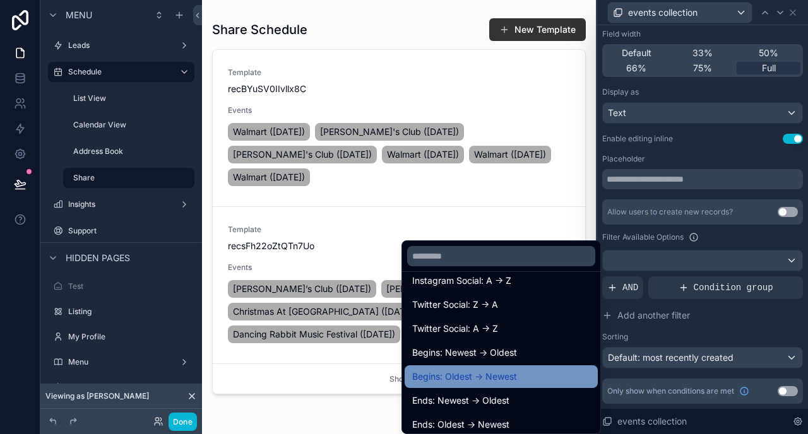
click at [488, 374] on span "Begins: Oldest -> Newest" at bounding box center [464, 376] width 105 height 15
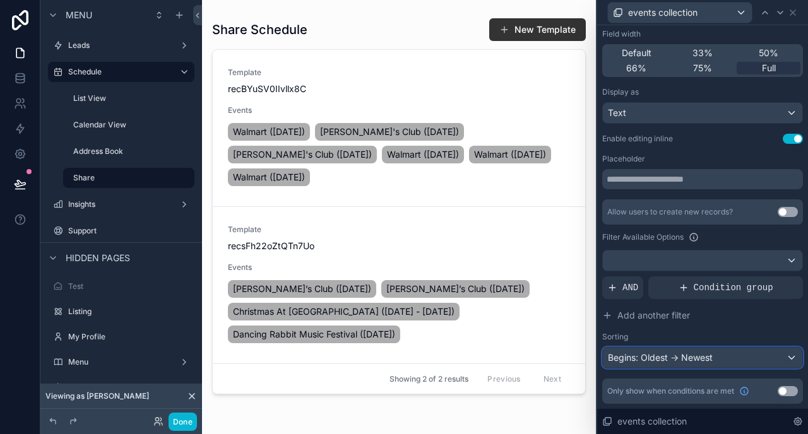
click at [656, 357] on div "Begins: Oldest -> Newest" at bounding box center [702, 358] width 199 height 20
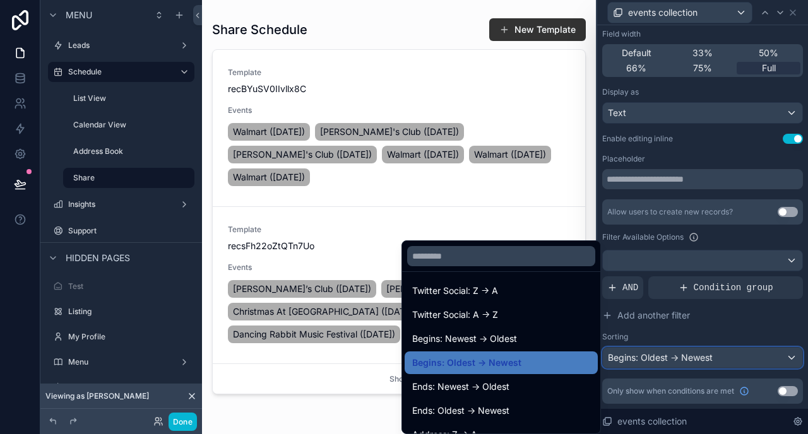
scroll to position [266, 0]
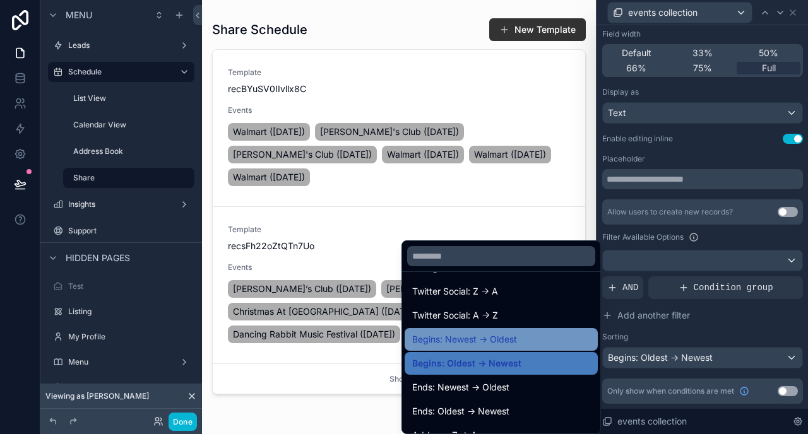
click at [499, 338] on span "Begins: Newest -> Oldest" at bounding box center [464, 339] width 105 height 15
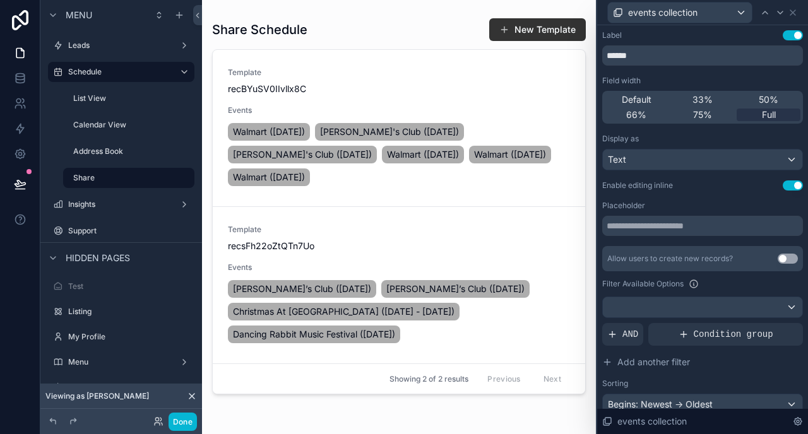
scroll to position [47, 0]
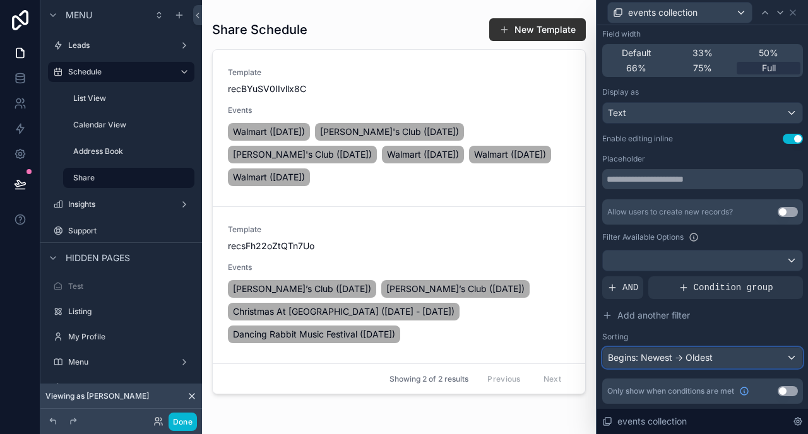
click at [660, 359] on div "Begins: Newest -> Oldest" at bounding box center [702, 358] width 199 height 20
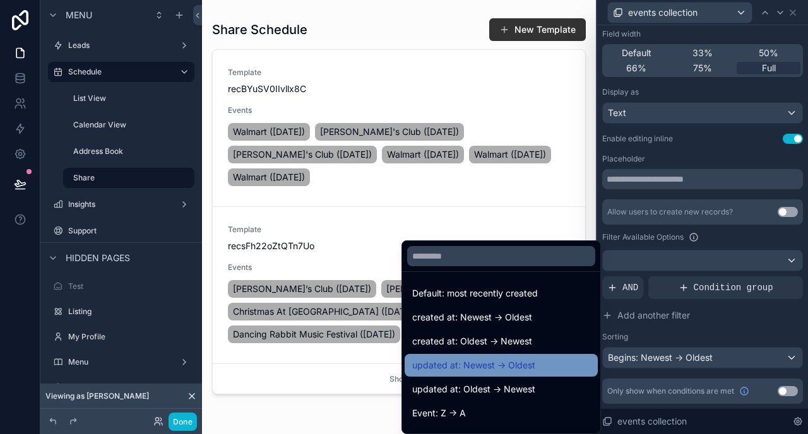
click at [514, 361] on span "updated at: Newest -> Oldest" at bounding box center [473, 365] width 123 height 15
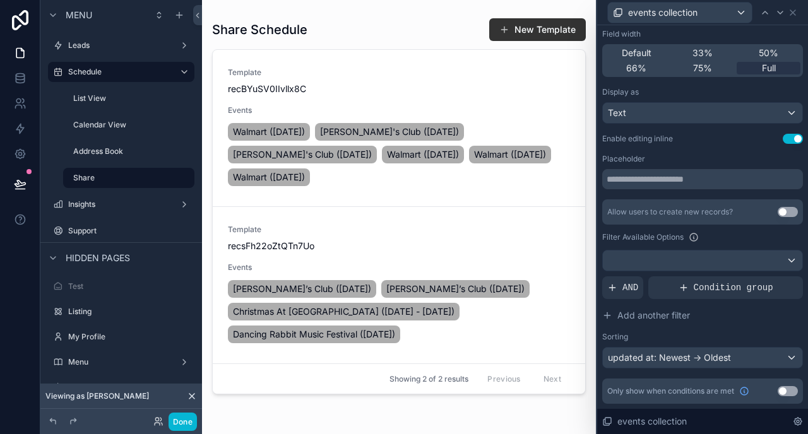
scroll to position [0, 0]
click at [405, 11] on div "Share Schedule New Template Template recBYuSV0IIvllx8C Events Walmart (Saturday…" at bounding box center [399, 214] width 374 height 409
click at [187, 413] on button "Done" at bounding box center [183, 422] width 28 height 18
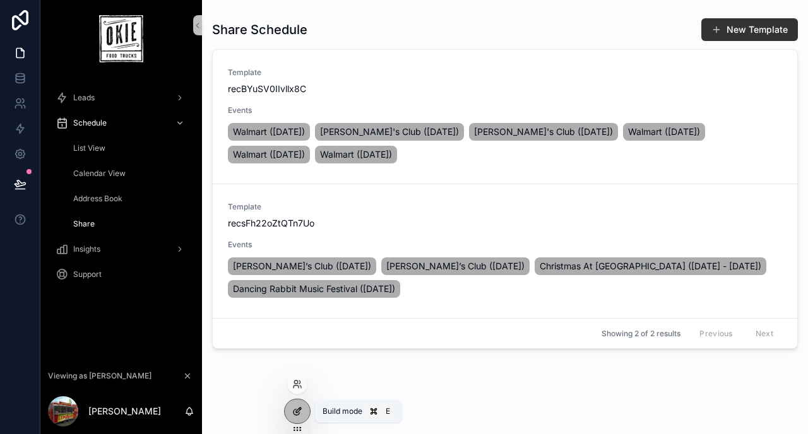
click at [293, 408] on icon at bounding box center [297, 411] width 10 height 10
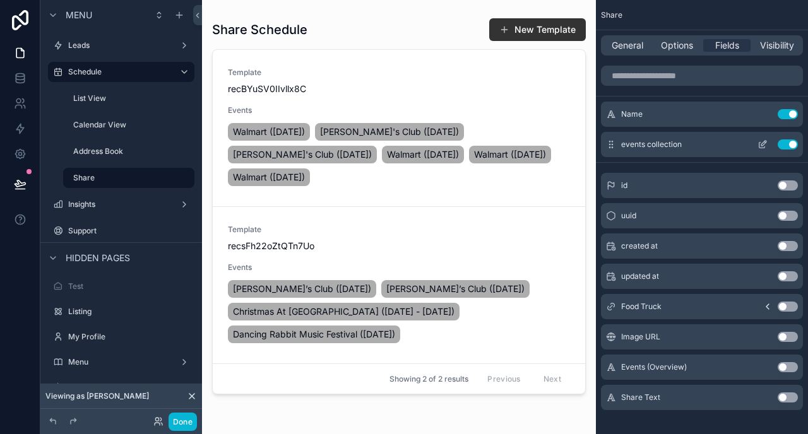
click at [788, 146] on button "Use setting" at bounding box center [788, 144] width 20 height 10
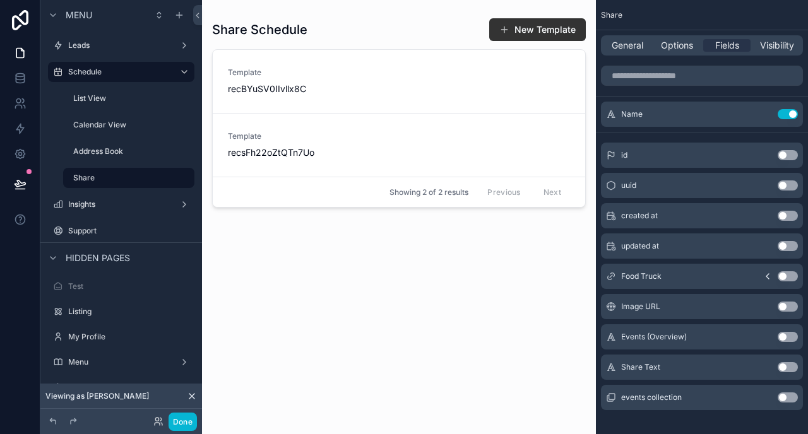
click at [372, 276] on div "scrollable content" at bounding box center [399, 209] width 394 height 419
click at [762, 115] on icon "scrollable content" at bounding box center [762, 114] width 10 height 10
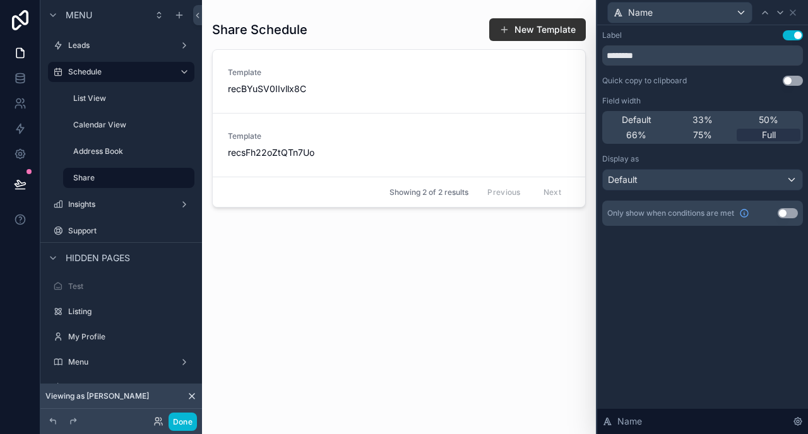
click at [794, 35] on button "Use setting" at bounding box center [793, 35] width 20 height 10
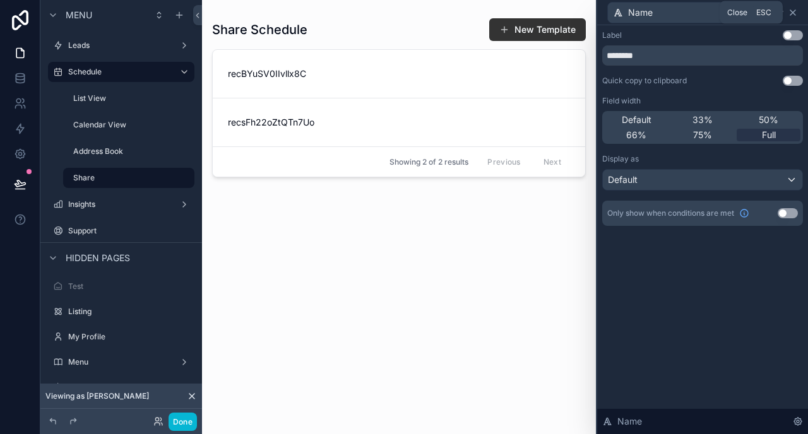
click at [794, 12] on icon at bounding box center [793, 13] width 10 height 10
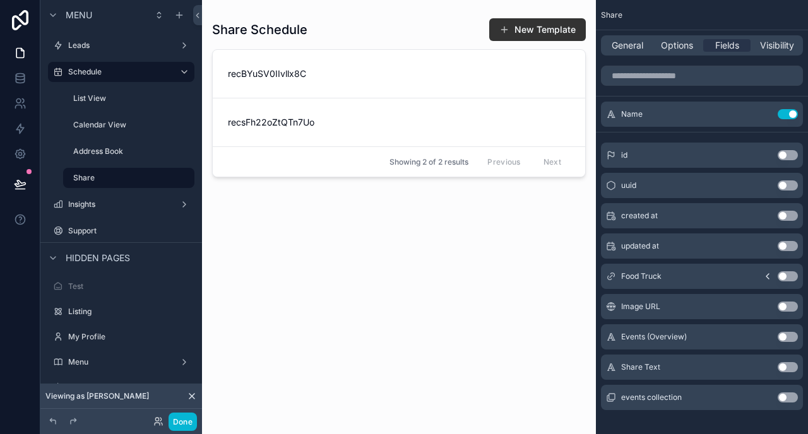
click at [788, 213] on button "Use setting" at bounding box center [788, 216] width 20 height 10
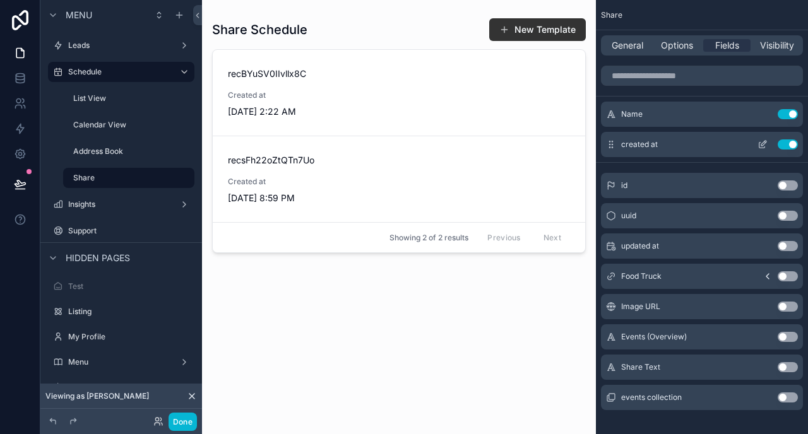
click at [765, 145] on icon "scrollable content" at bounding box center [762, 144] width 10 height 10
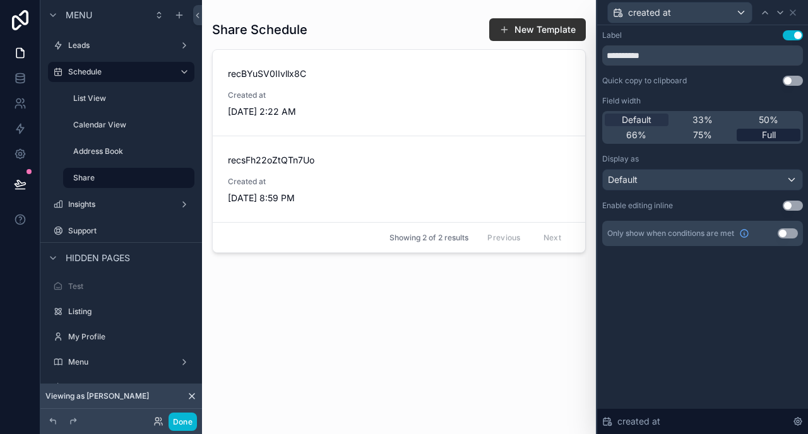
click at [771, 133] on span "Full" at bounding box center [769, 135] width 14 height 13
click at [694, 176] on div "Default" at bounding box center [702, 180] width 199 height 20
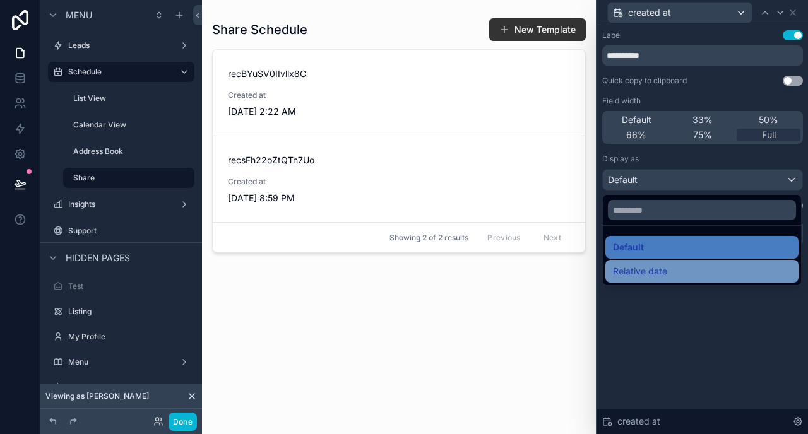
click at [651, 269] on span "Relative date" at bounding box center [640, 271] width 54 height 15
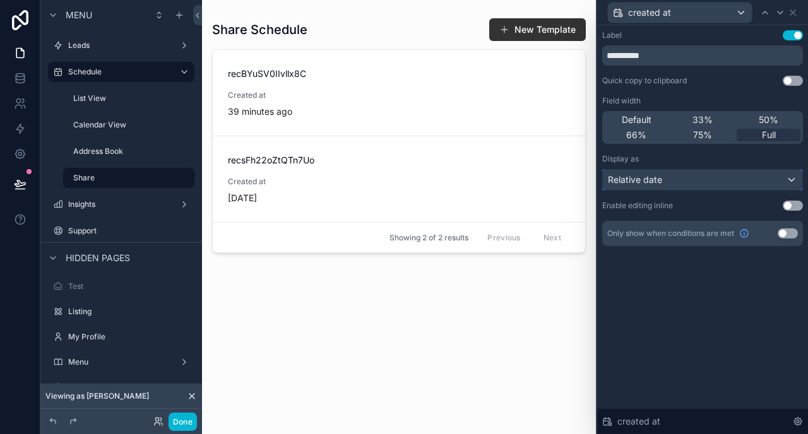
click at [661, 176] on div "Relative date" at bounding box center [702, 180] width 199 height 20
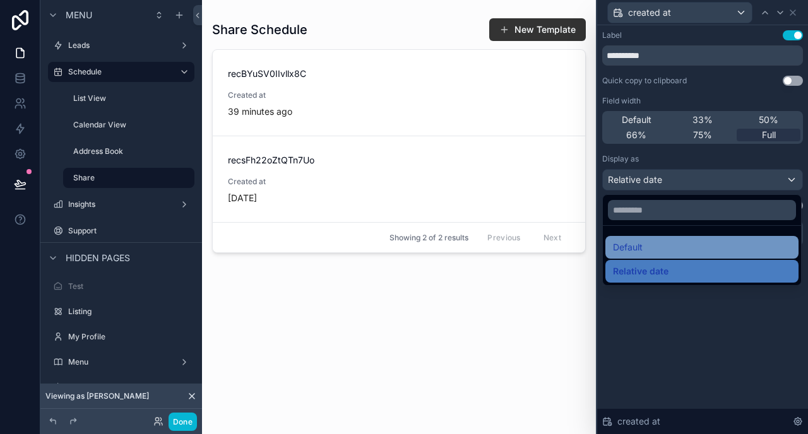
click at [645, 244] on div "Default" at bounding box center [702, 247] width 178 height 15
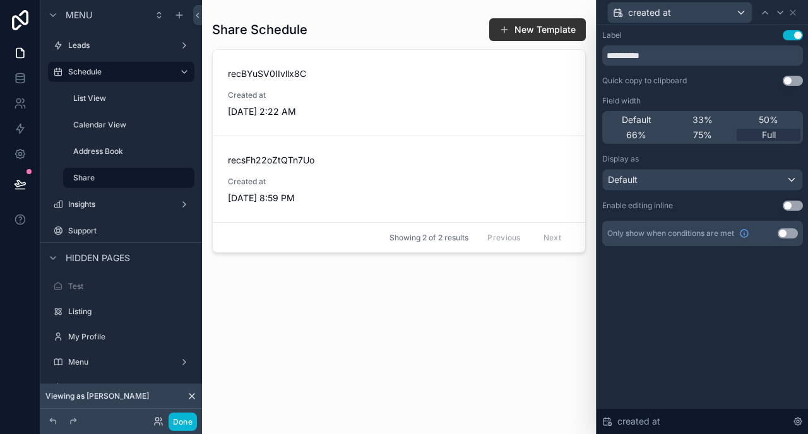
click at [485, 343] on div "Share Schedule New Template recBYuSV0IIvllx8C Created at 9/6/2025 2:22 AM recsF…" at bounding box center [399, 214] width 374 height 409
click at [791, 16] on icon at bounding box center [793, 13] width 10 height 10
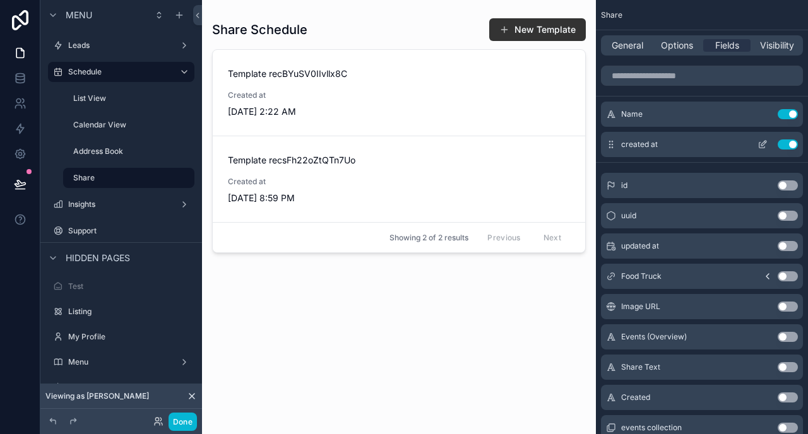
click at [785, 142] on button "Use setting" at bounding box center [788, 144] width 20 height 10
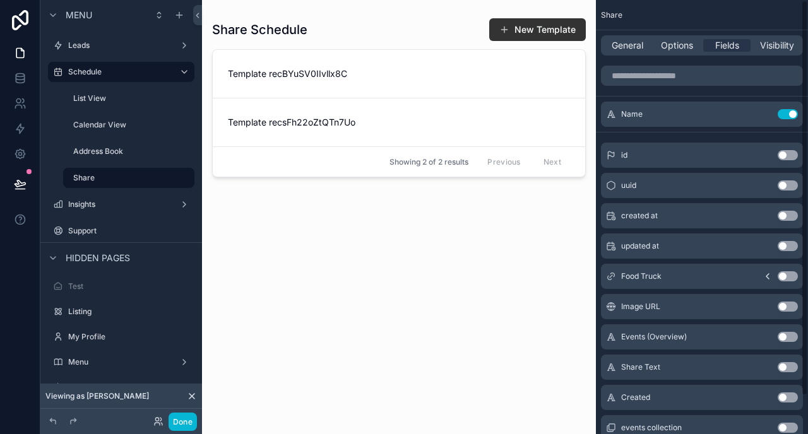
scroll to position [42, 0]
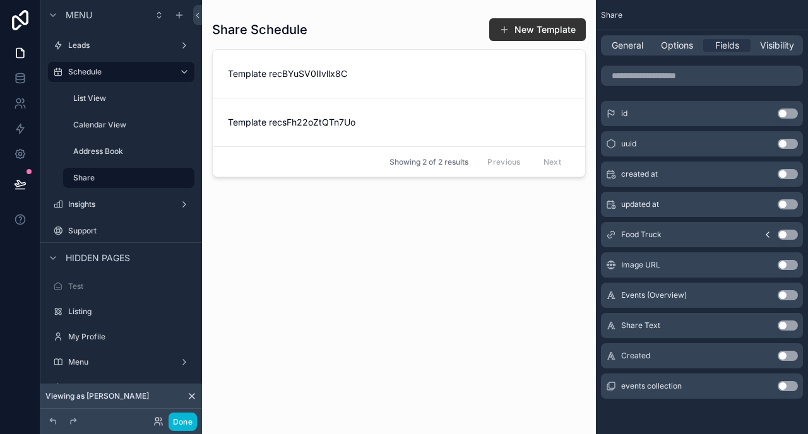
click at [784, 357] on button "Use setting" at bounding box center [788, 356] width 20 height 10
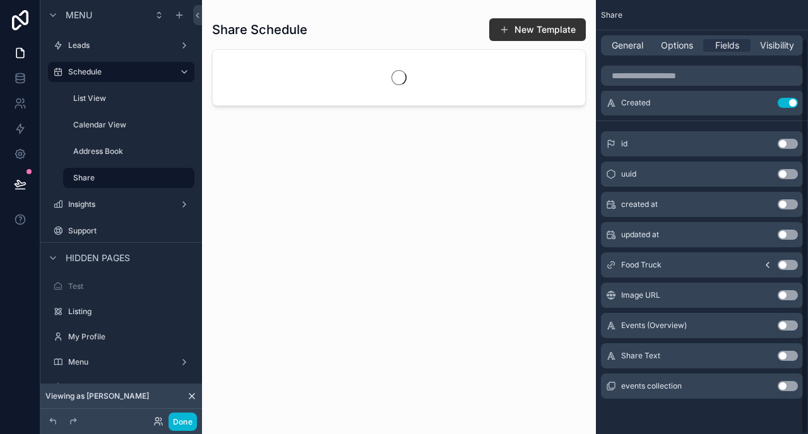
scroll to position [0, 0]
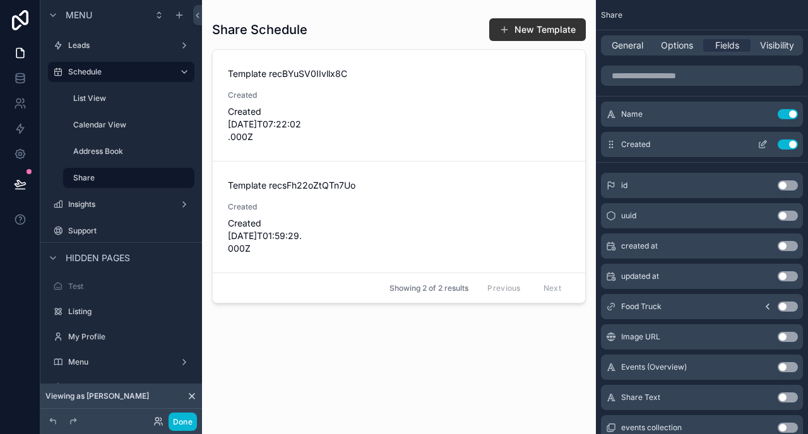
click at [762, 145] on icon "scrollable content" at bounding box center [762, 144] width 10 height 10
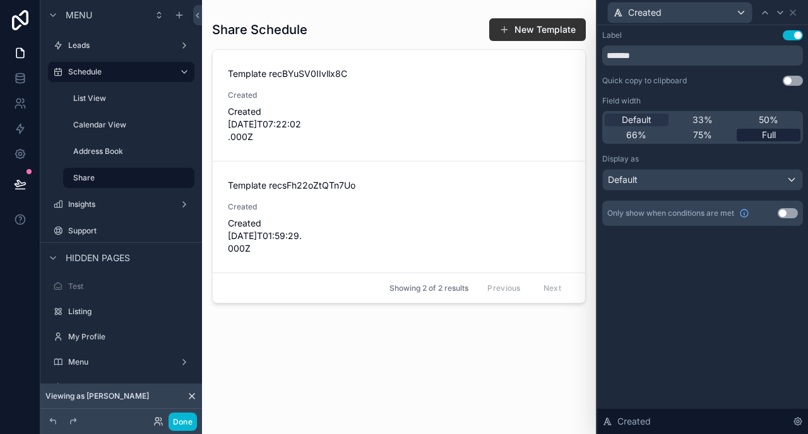
click at [769, 137] on span "Full" at bounding box center [769, 135] width 14 height 13
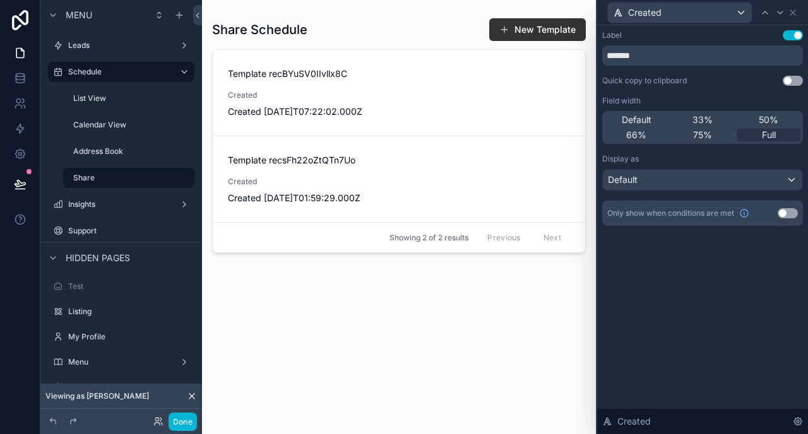
click at [795, 27] on div "Label Use setting ******* Quick copy to clipboard Use setting Field width Defau…" at bounding box center [702, 140] width 211 height 231
click at [795, 36] on button "Use setting" at bounding box center [793, 35] width 20 height 10
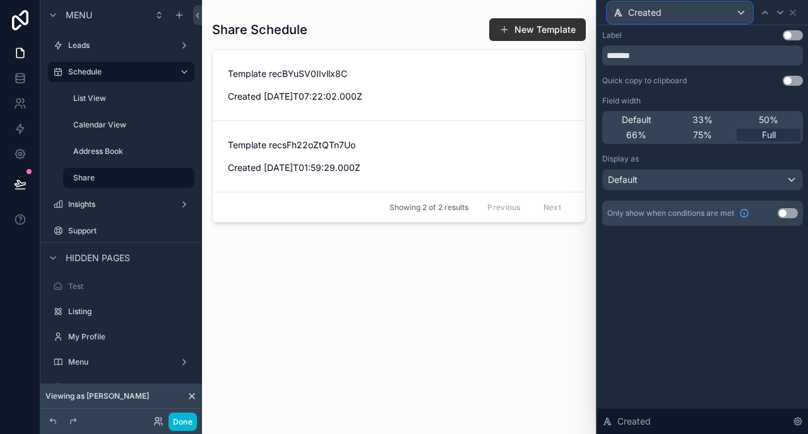
click at [702, 11] on div "Created" at bounding box center [680, 13] width 144 height 20
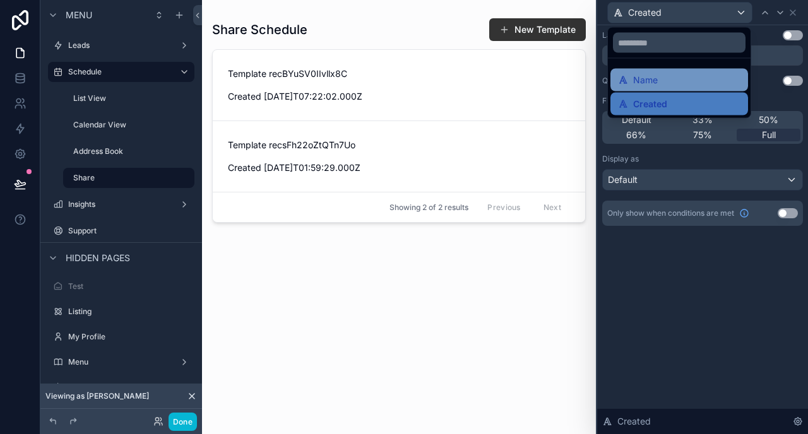
click at [663, 74] on div "Name" at bounding box center [679, 80] width 122 height 15
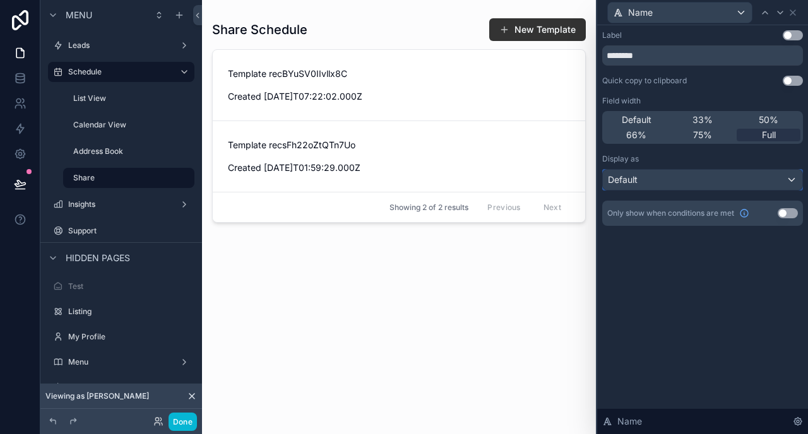
click at [635, 177] on span "Default" at bounding box center [623, 180] width 30 height 13
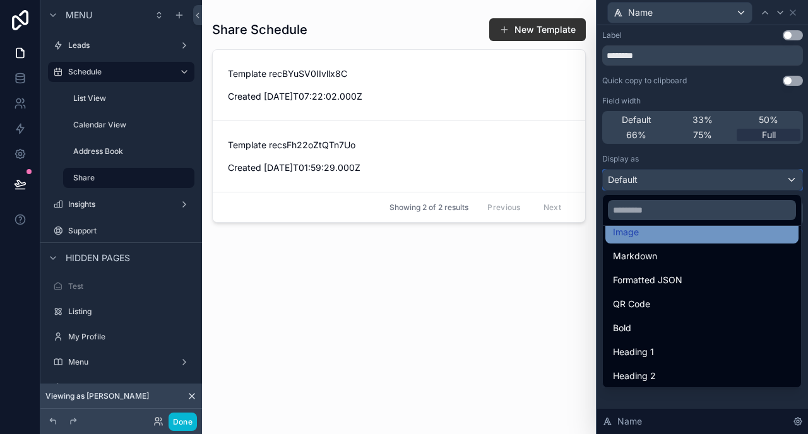
scroll to position [90, 0]
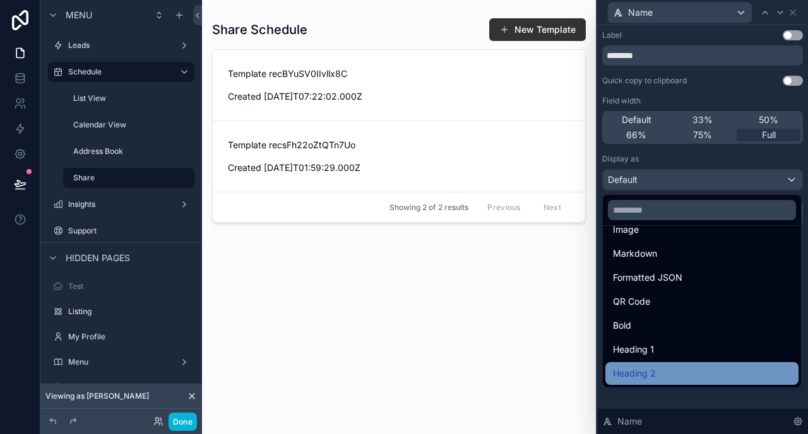
click at [644, 376] on span "Heading 2" at bounding box center [634, 373] width 43 height 15
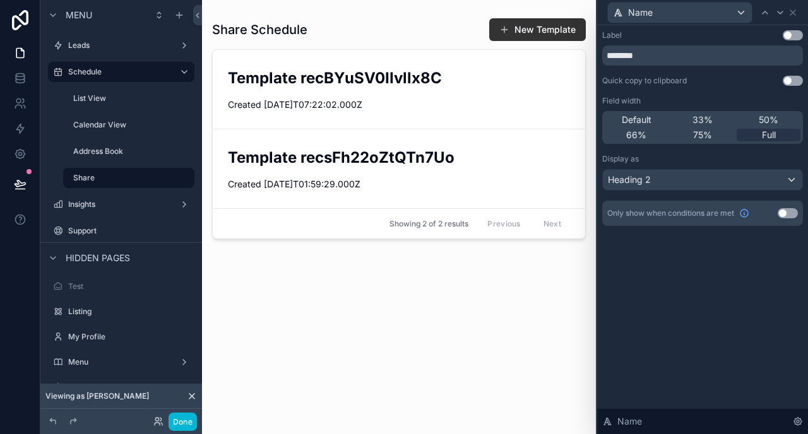
click at [406, 366] on div "Share Schedule New Template Template recBYuSV0IIvllx8C Created 2025-09-06T07:22…" at bounding box center [399, 214] width 374 height 409
click at [382, 319] on div "Share Schedule New Template Template recBYuSV0IIvllx8C Created 2025-09-06T07:22…" at bounding box center [399, 214] width 374 height 409
click at [408, 79] on h2 "Template recBYuSV0IIvllx8C" at bounding box center [399, 78] width 342 height 21
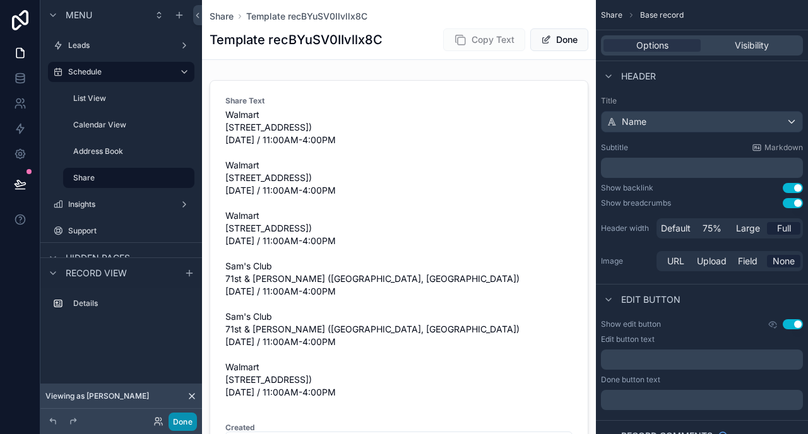
click at [175, 419] on button "Done" at bounding box center [183, 422] width 28 height 18
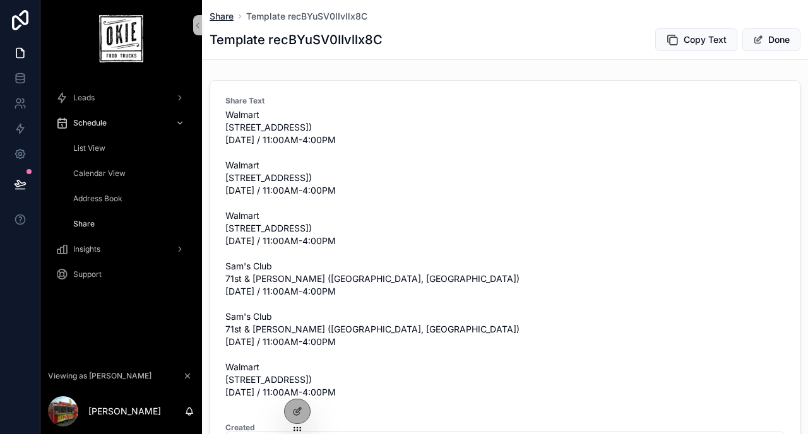
click at [222, 17] on span "Share" at bounding box center [222, 16] width 24 height 13
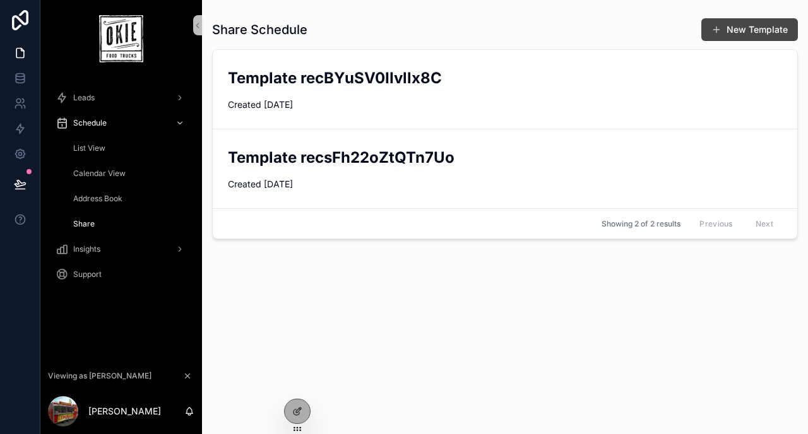
click at [758, 37] on button "New Template" at bounding box center [749, 29] width 97 height 23
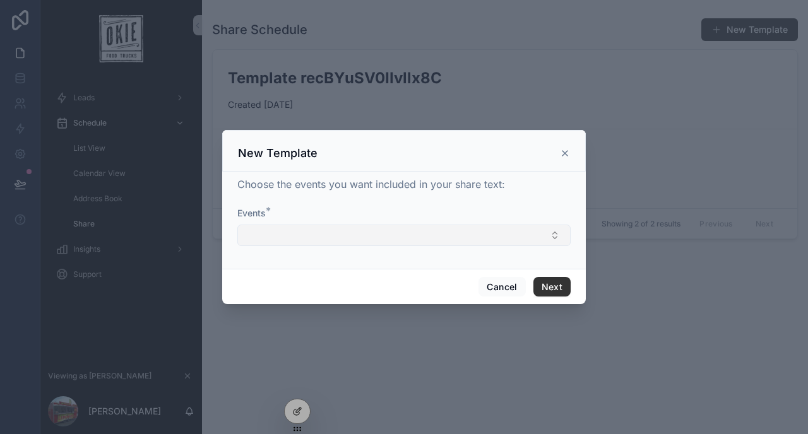
click at [377, 243] on button "Select Button" at bounding box center [403, 235] width 333 height 21
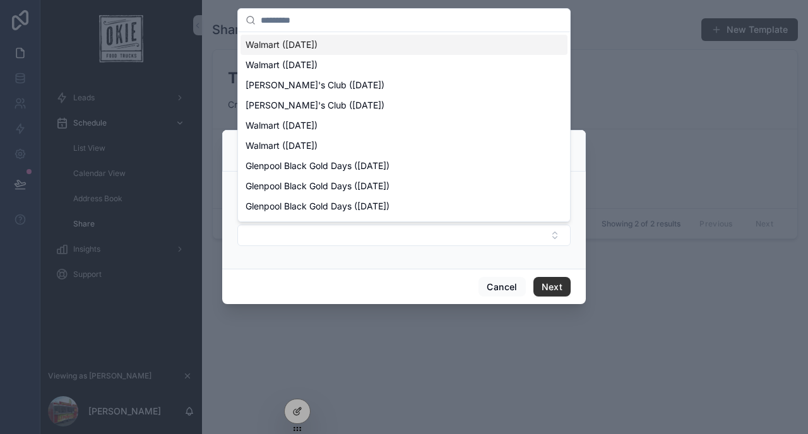
click at [440, 300] on div "Cancel Next" at bounding box center [404, 287] width 364 height 36
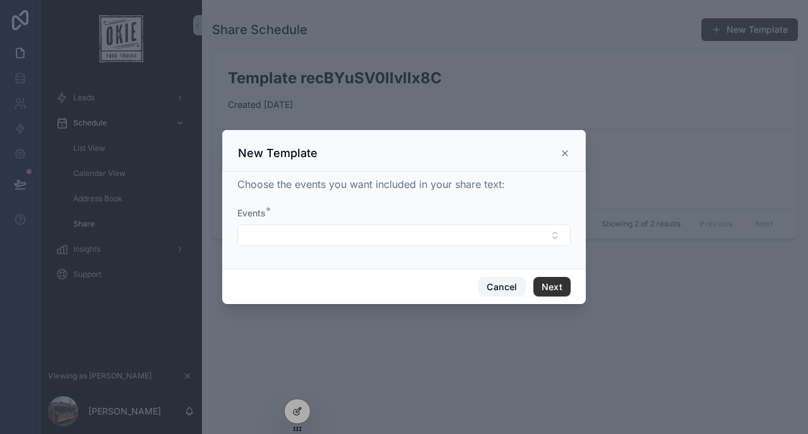
click at [507, 282] on button "Cancel" at bounding box center [501, 287] width 47 height 20
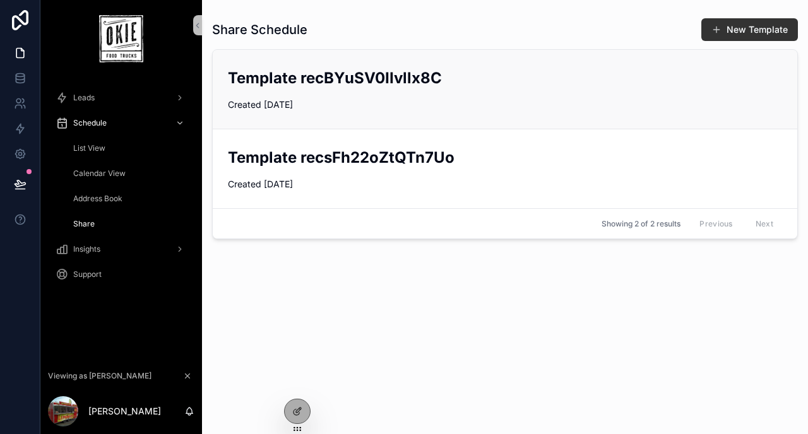
click at [394, 57] on link "Template recBYuSV0IIvllx8C Created [DATE]" at bounding box center [505, 89] width 584 height 79
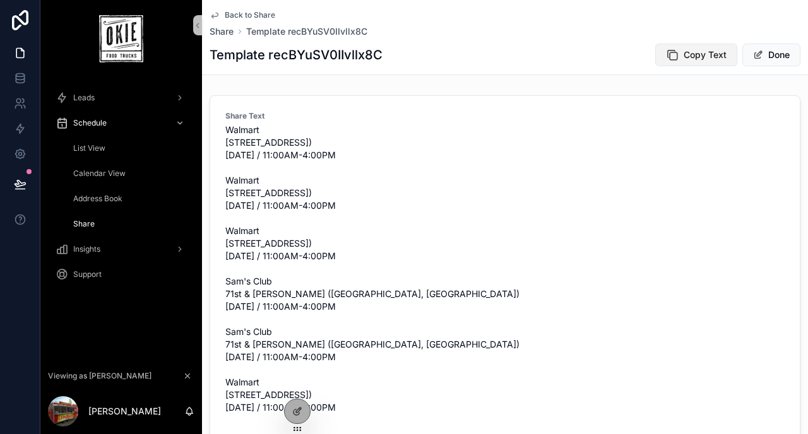
click at [707, 57] on span "Copy Text" at bounding box center [705, 55] width 43 height 13
click at [293, 411] on icon at bounding box center [296, 413] width 6 height 6
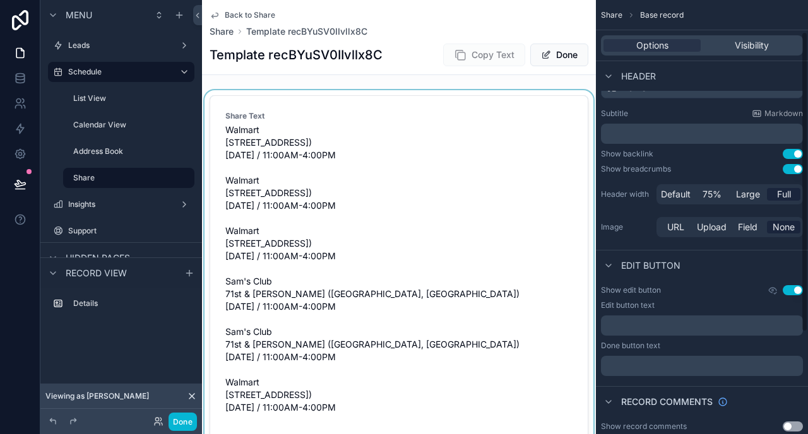
scroll to position [46, 0]
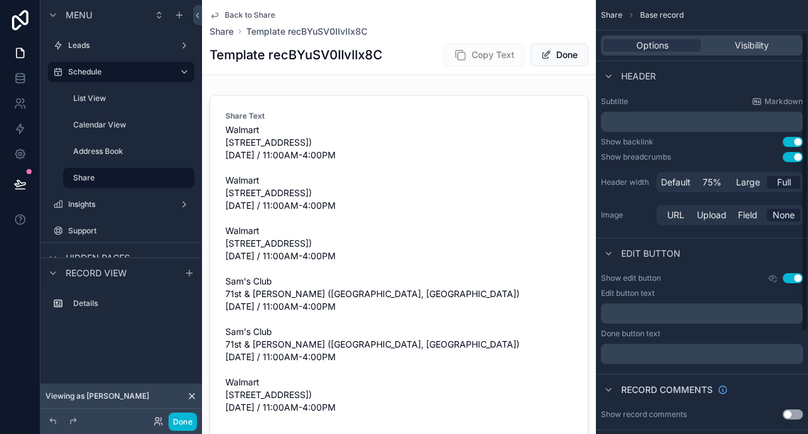
click at [421, 44] on div "Template recBYuSV0IIvllx8C Copy Text Done" at bounding box center [399, 55] width 379 height 24
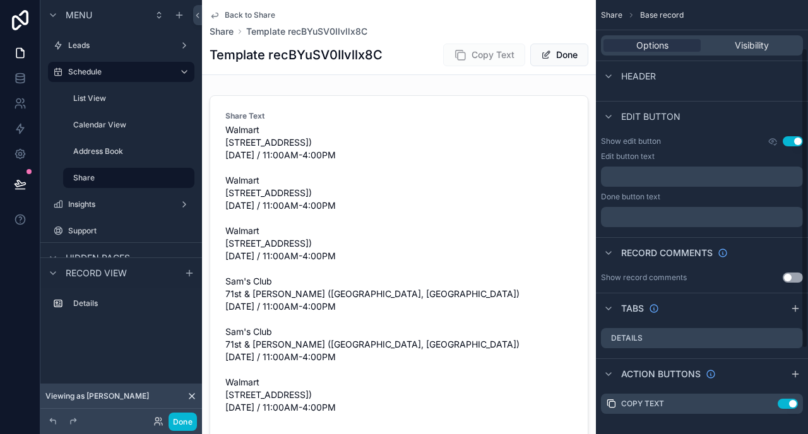
scroll to position [193, 0]
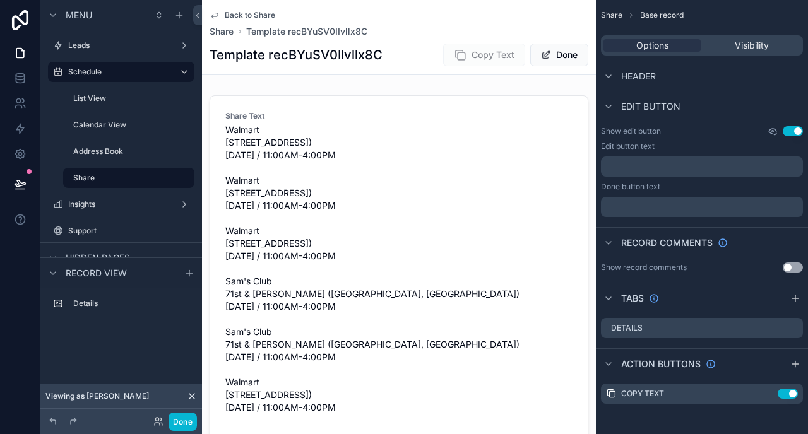
click at [774, 132] on icon "scrollable content" at bounding box center [772, 131] width 10 height 10
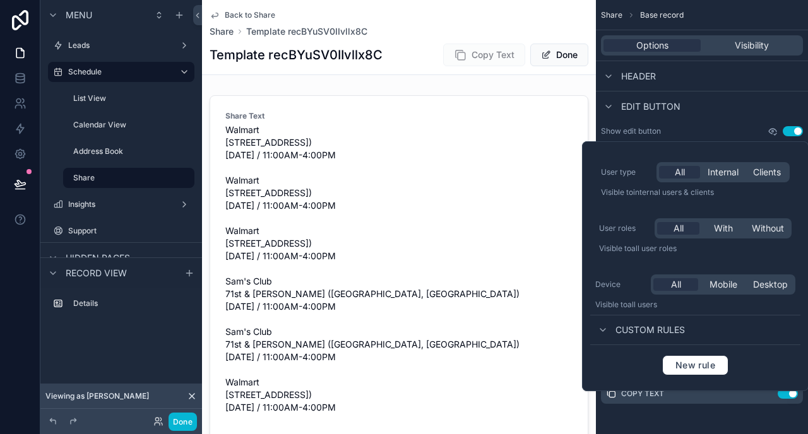
click at [774, 132] on icon "scrollable content" at bounding box center [772, 131] width 10 height 10
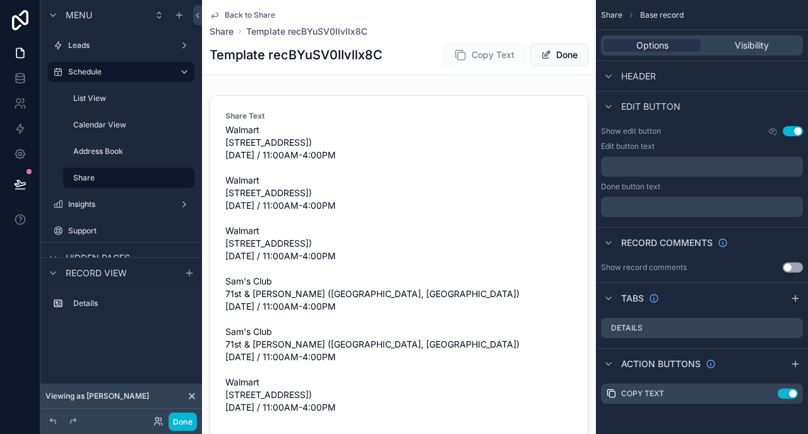
click at [727, 122] on div "Show edit button Use setting Edit button text ﻿ Done button text ﻿" at bounding box center [702, 171] width 212 height 101
click at [660, 168] on p "﻿" at bounding box center [703, 167] width 194 height 10
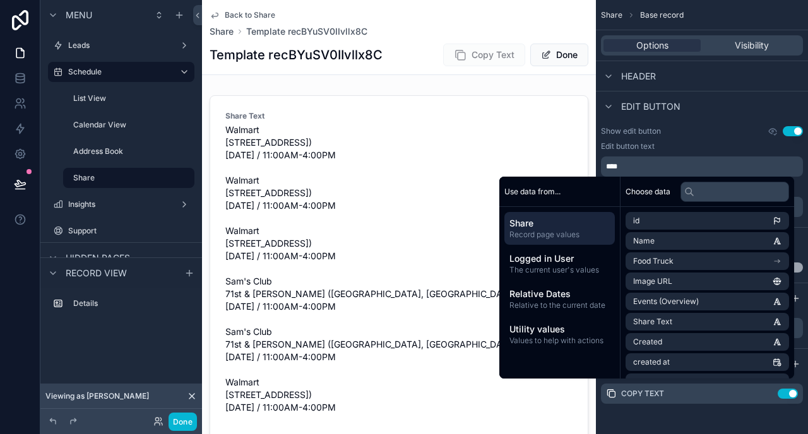
click at [719, 101] on div "Edit button" at bounding box center [702, 106] width 212 height 30
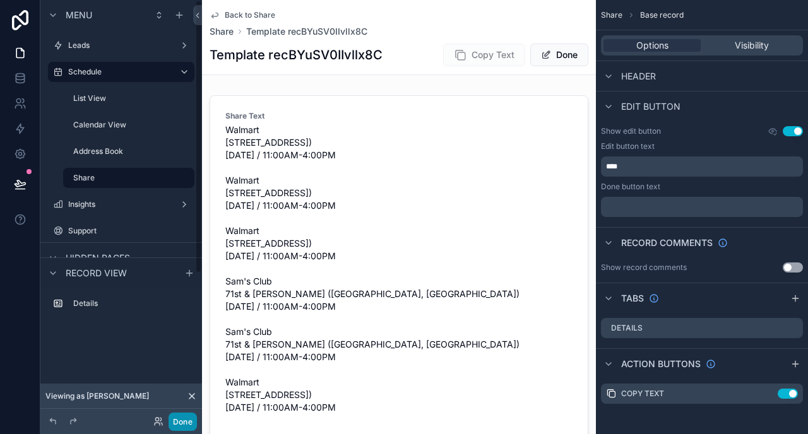
click at [174, 421] on button "Done" at bounding box center [183, 422] width 28 height 18
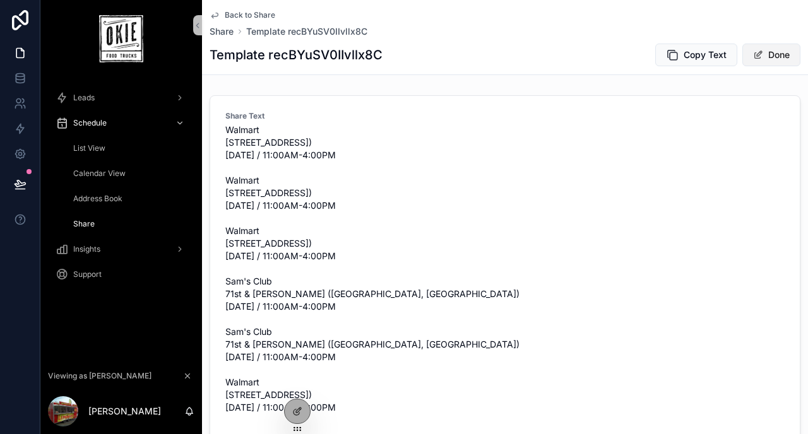
click at [766, 53] on button "Done" at bounding box center [771, 55] width 58 height 23
click at [766, 53] on span "scrollable content" at bounding box center [764, 55] width 10 height 10
click at [302, 408] on icon at bounding box center [297, 411] width 10 height 10
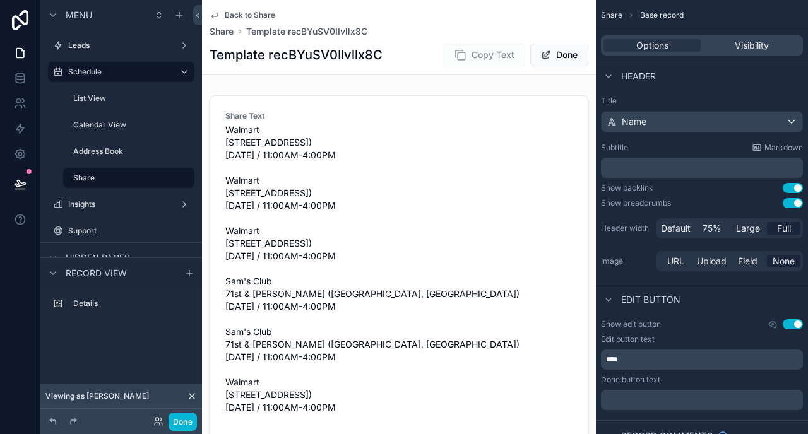
click at [790, 186] on button "Use setting" at bounding box center [793, 188] width 20 height 10
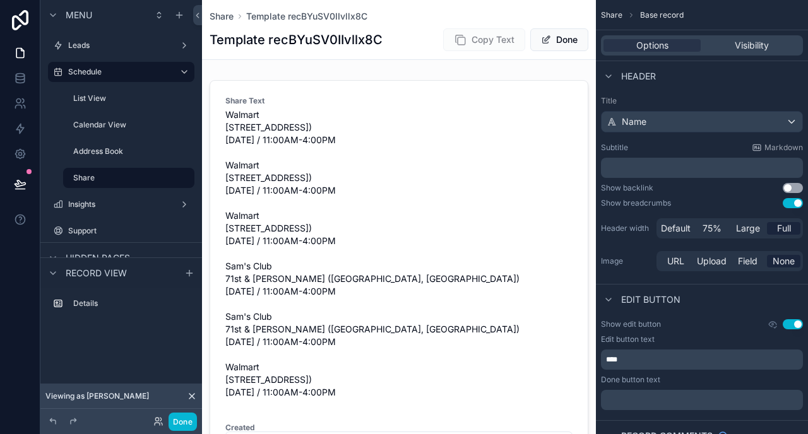
click at [790, 186] on button "Use setting" at bounding box center [793, 188] width 20 height 10
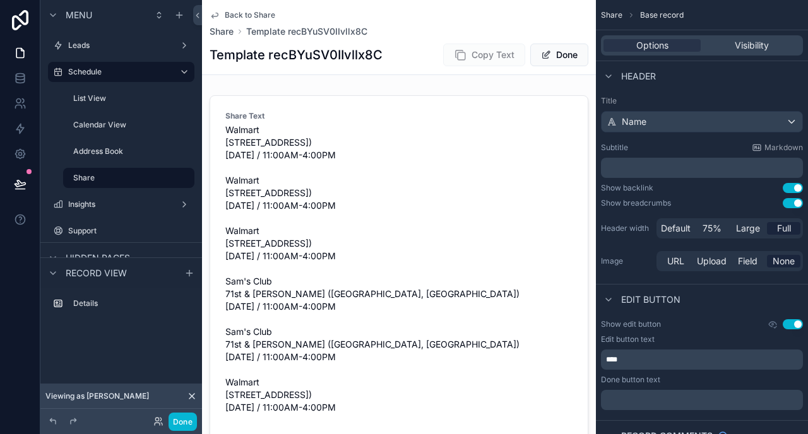
click at [791, 322] on button "Use setting" at bounding box center [793, 324] width 20 height 10
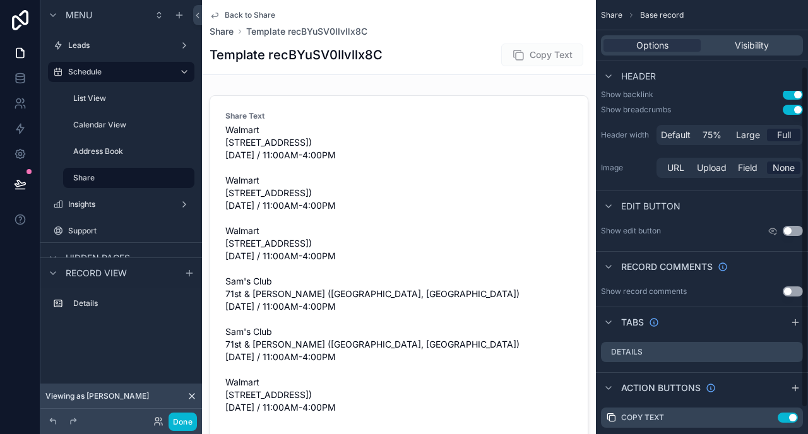
scroll to position [117, 0]
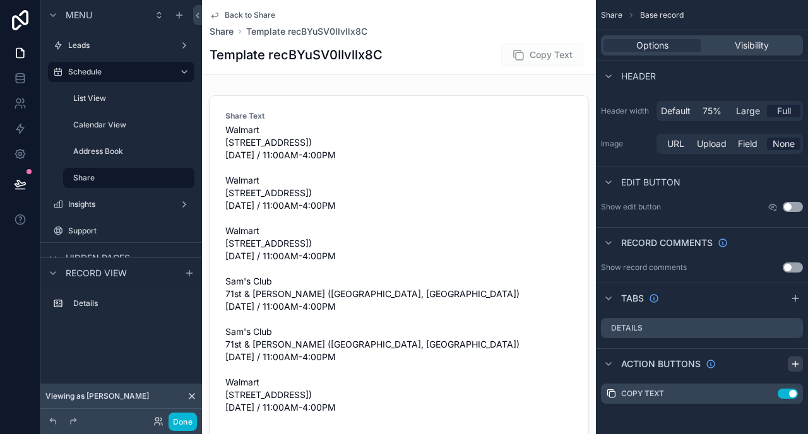
click at [798, 365] on icon "scrollable content" at bounding box center [795, 364] width 10 height 10
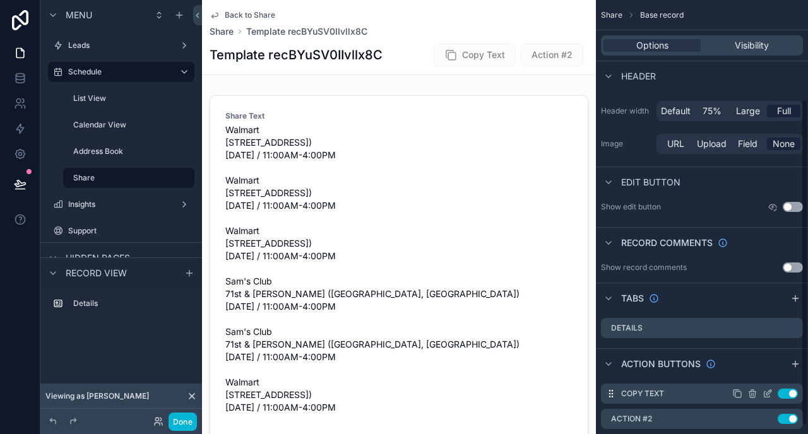
scroll to position [143, 0]
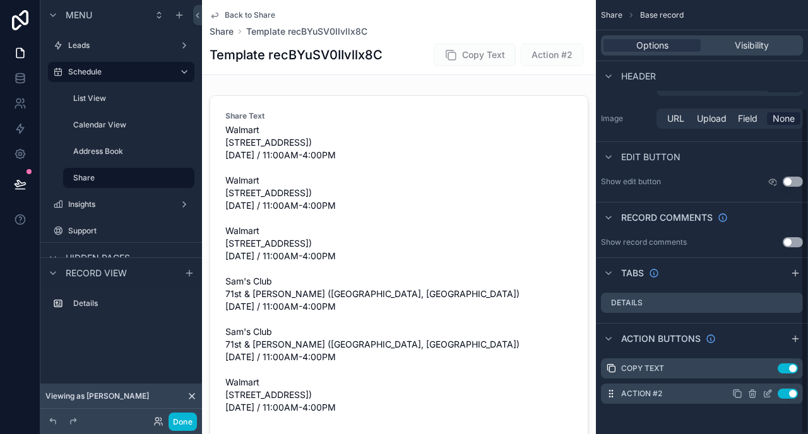
click at [764, 392] on icon "scrollable content" at bounding box center [767, 395] width 6 height 6
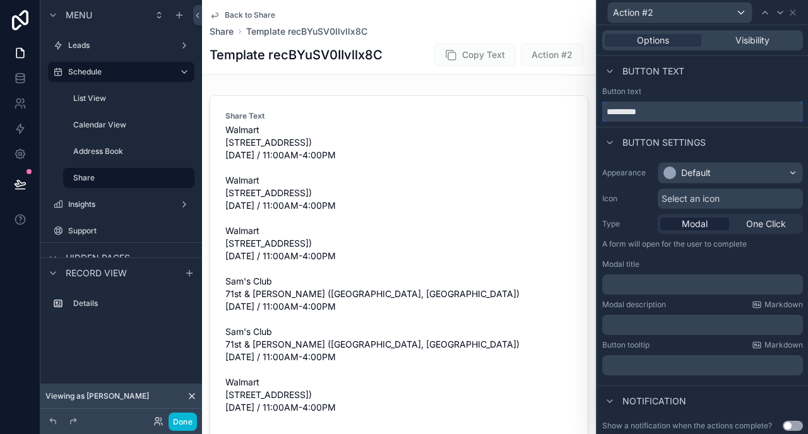
click at [655, 112] on input "*********" at bounding box center [702, 112] width 201 height 20
type input "****"
click at [690, 198] on span "Select an icon" at bounding box center [690, 198] width 58 height 13
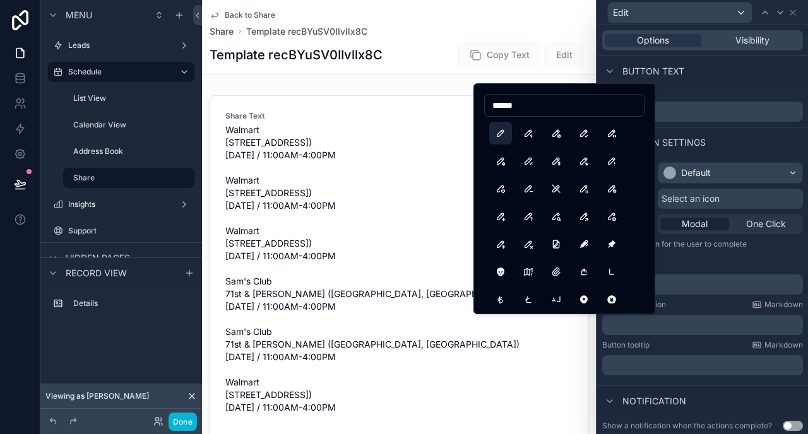
type input "******"
click at [502, 135] on button "Pencil" at bounding box center [500, 133] width 23 height 23
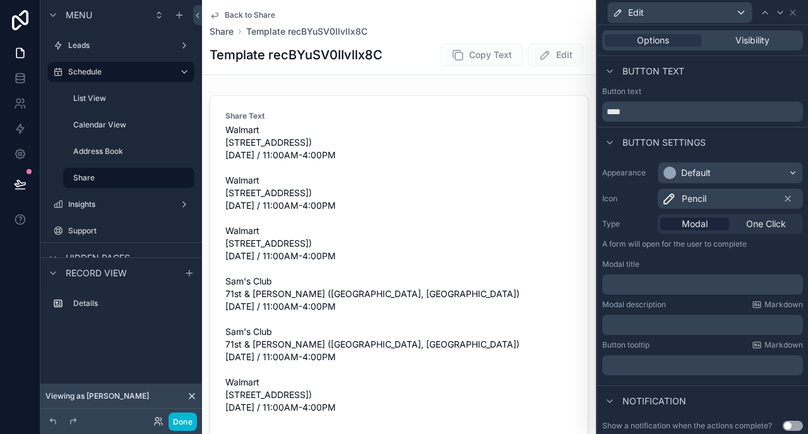
click at [685, 280] on p "﻿" at bounding box center [703, 284] width 193 height 13
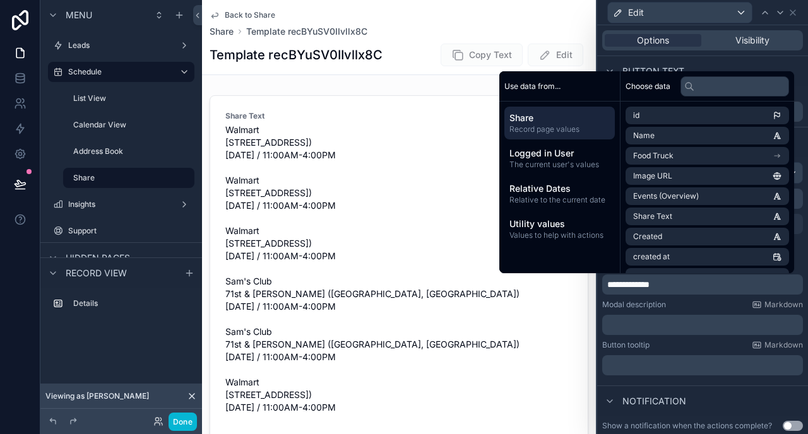
scroll to position [60, 0]
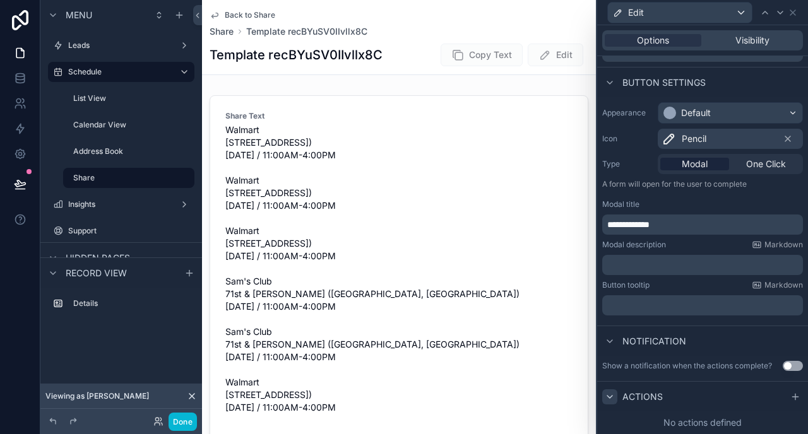
click at [613, 395] on icon at bounding box center [610, 397] width 10 height 10
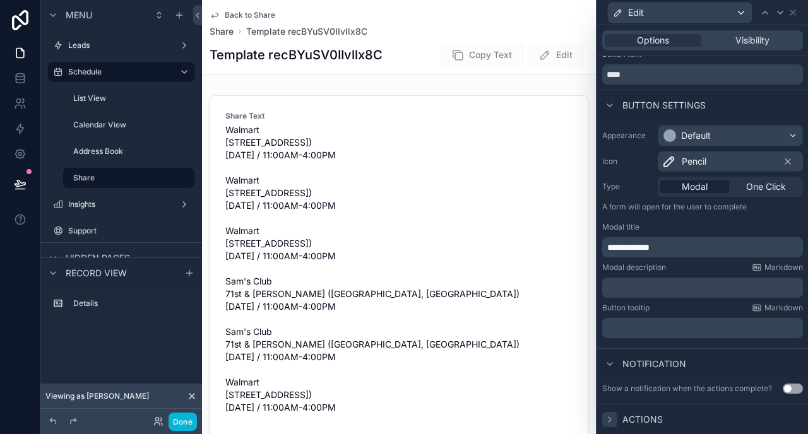
click at [630, 418] on span "Actions" at bounding box center [642, 419] width 40 height 13
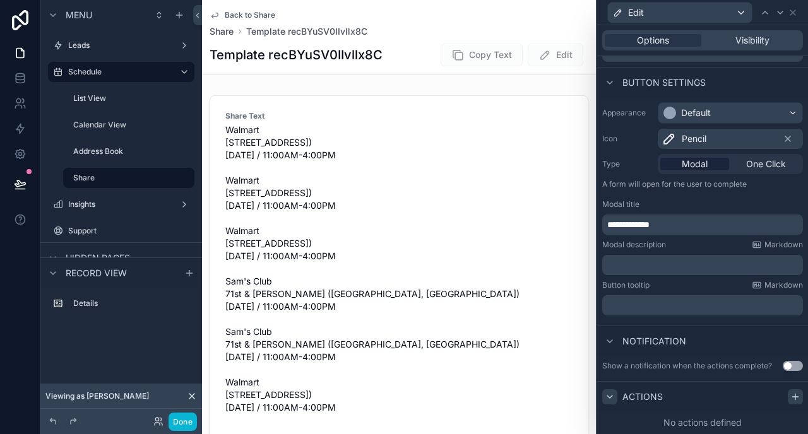
click at [795, 395] on icon at bounding box center [795, 397] width 0 height 6
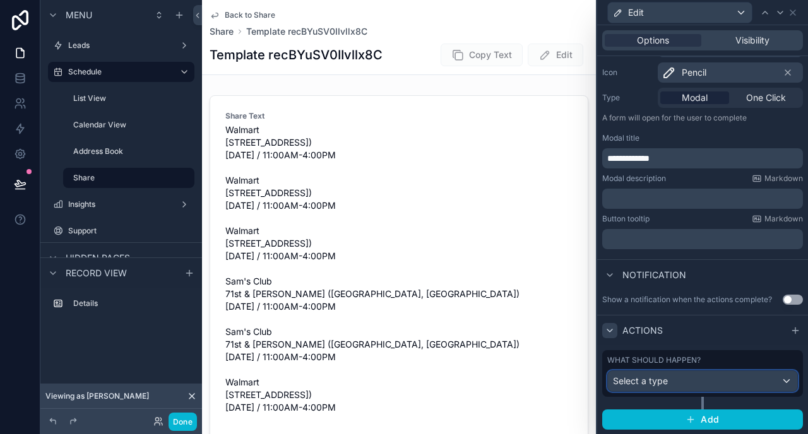
click at [654, 383] on span "Select a type" at bounding box center [640, 381] width 55 height 11
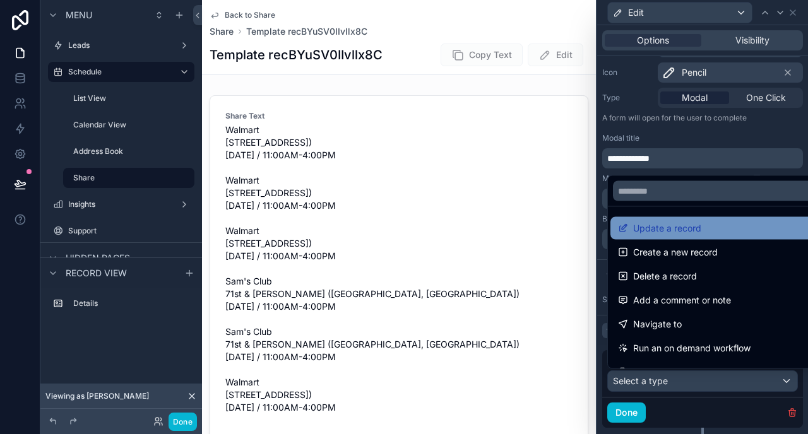
click at [648, 232] on span "Update a record" at bounding box center [667, 228] width 68 height 15
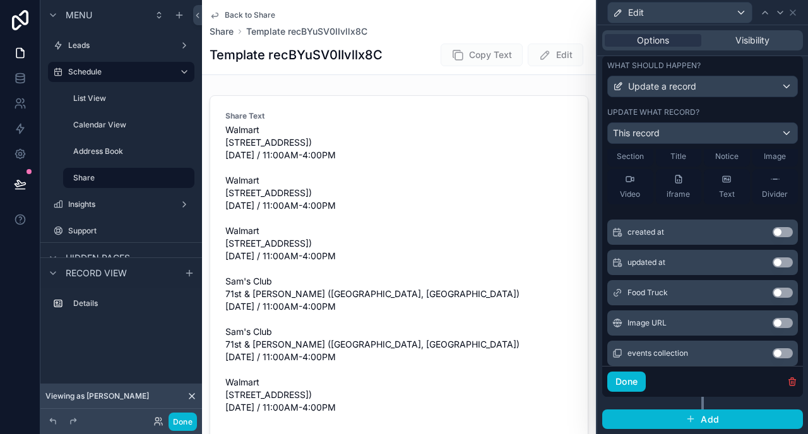
scroll to position [79, 0]
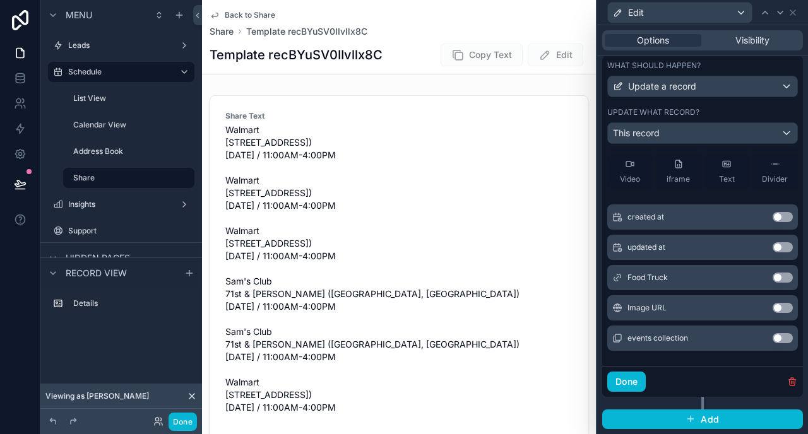
click at [781, 337] on button "Use setting" at bounding box center [782, 338] width 20 height 10
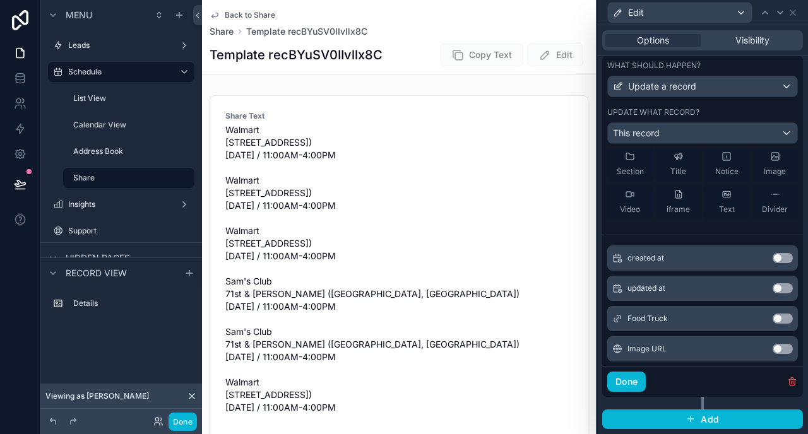
scroll to position [0, 0]
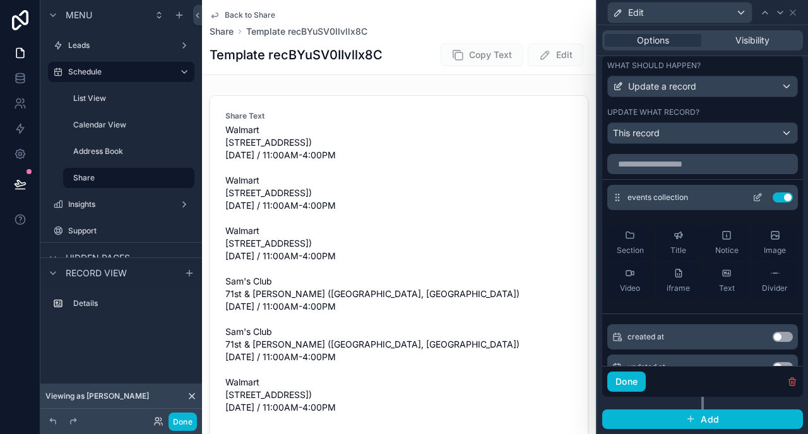
click at [755, 197] on icon at bounding box center [757, 197] width 10 height 10
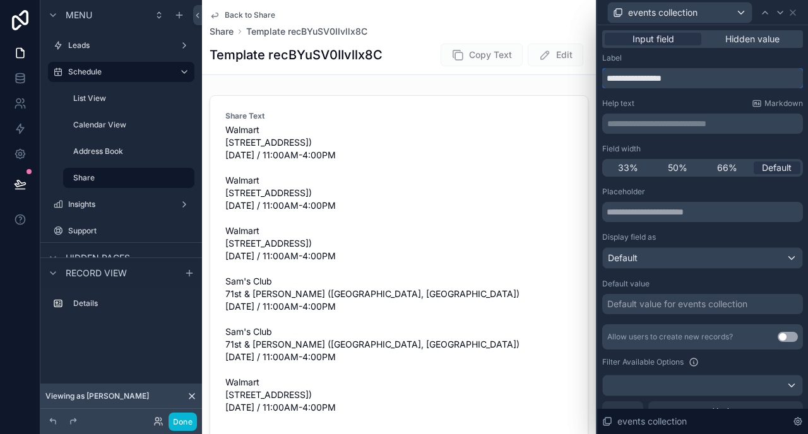
click at [656, 79] on input "**********" at bounding box center [702, 78] width 201 height 20
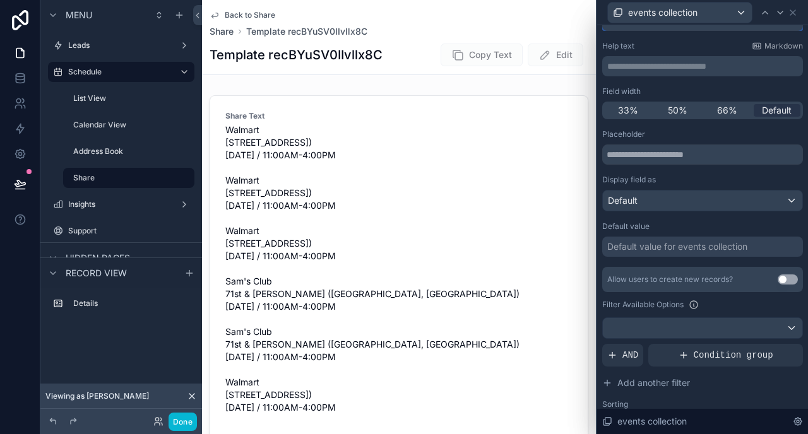
scroll to position [61, 0]
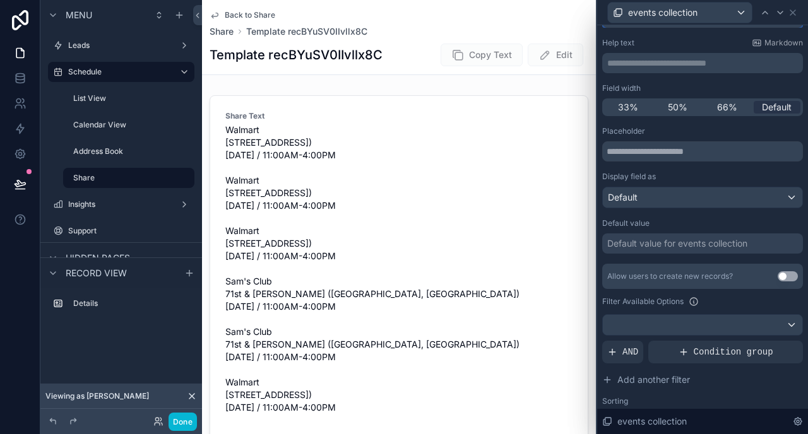
type input "******"
click at [664, 201] on div "Default" at bounding box center [702, 197] width 199 height 20
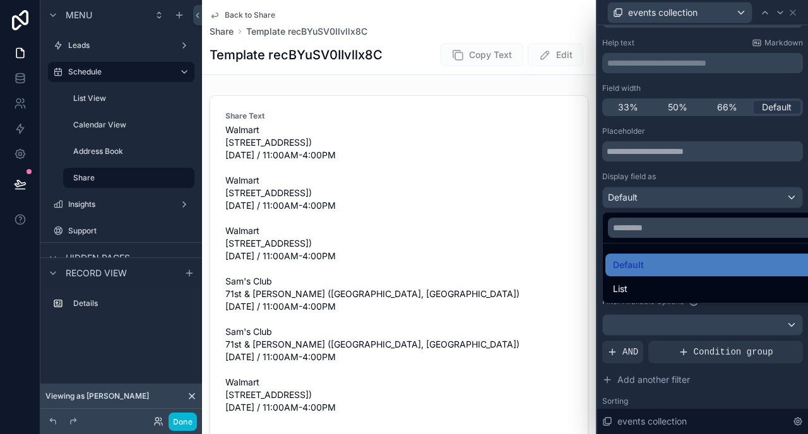
click at [664, 201] on div at bounding box center [702, 217] width 211 height 434
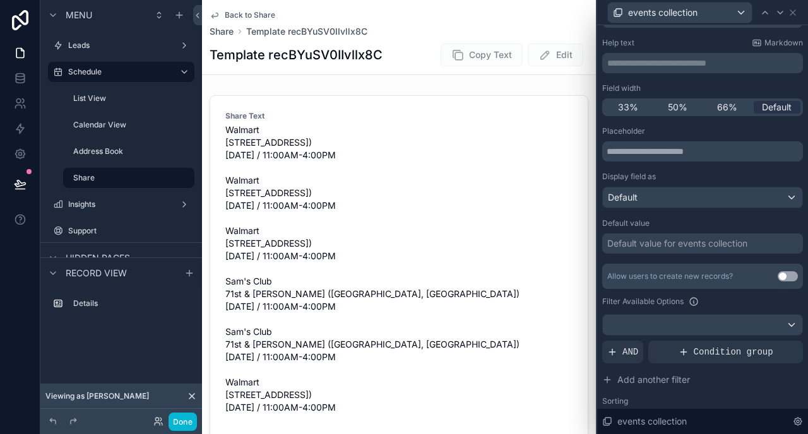
click at [685, 173] on div "Display field as" at bounding box center [702, 177] width 201 height 10
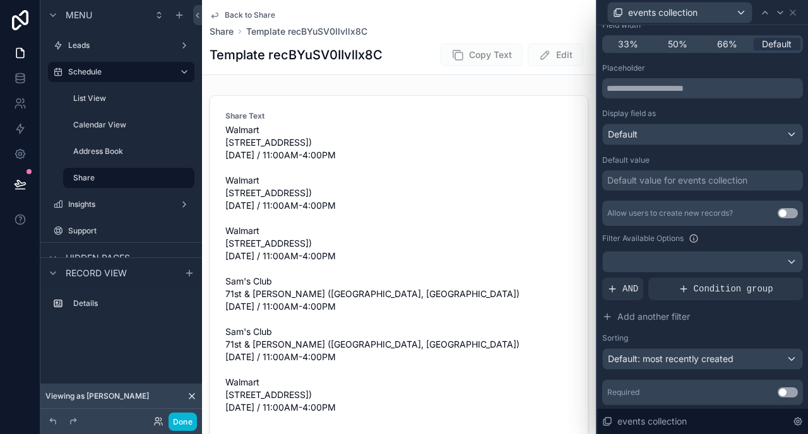
scroll to position [127, 0]
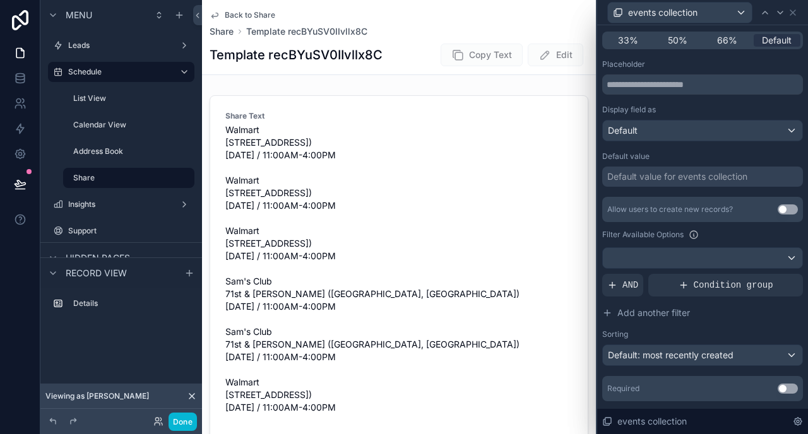
click at [659, 180] on div "Default value for events collection" at bounding box center [677, 176] width 140 height 13
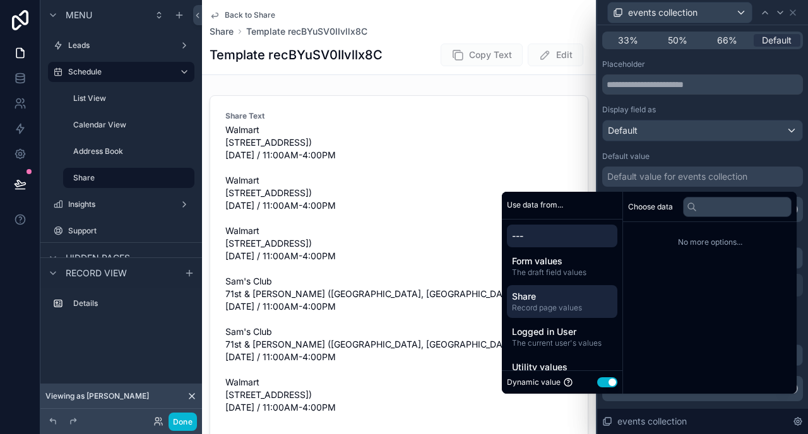
click at [531, 305] on span "Record page values" at bounding box center [562, 308] width 100 height 10
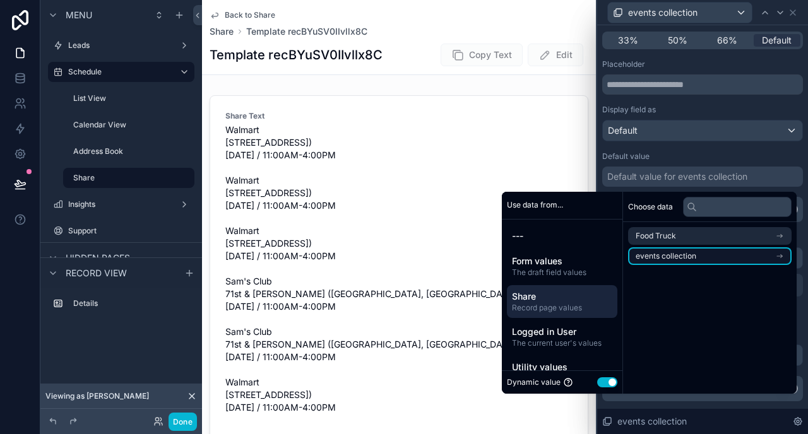
click at [735, 256] on li "events collection" at bounding box center [709, 256] width 163 height 18
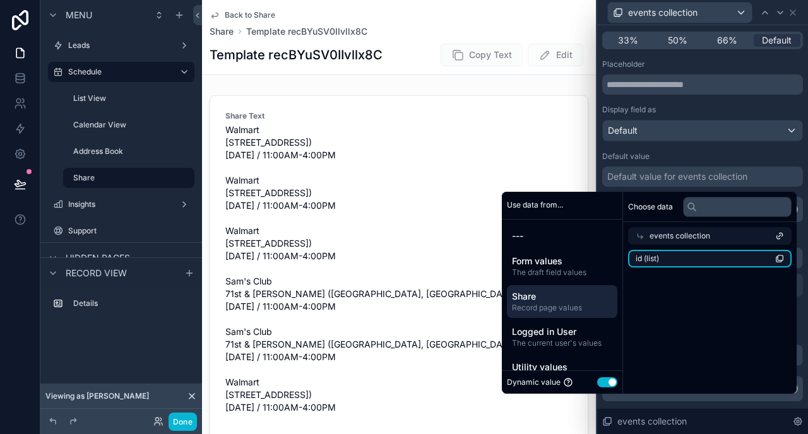
click at [702, 259] on li "id (list)" at bounding box center [709, 259] width 163 height 18
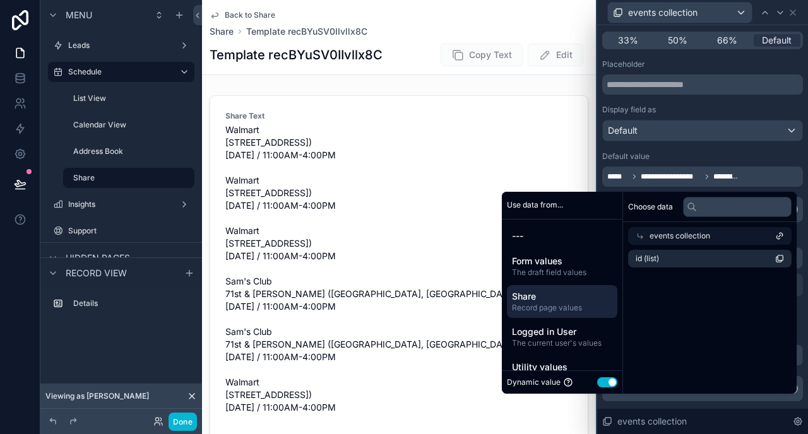
click at [722, 144] on div "**********" at bounding box center [702, 230] width 201 height 342
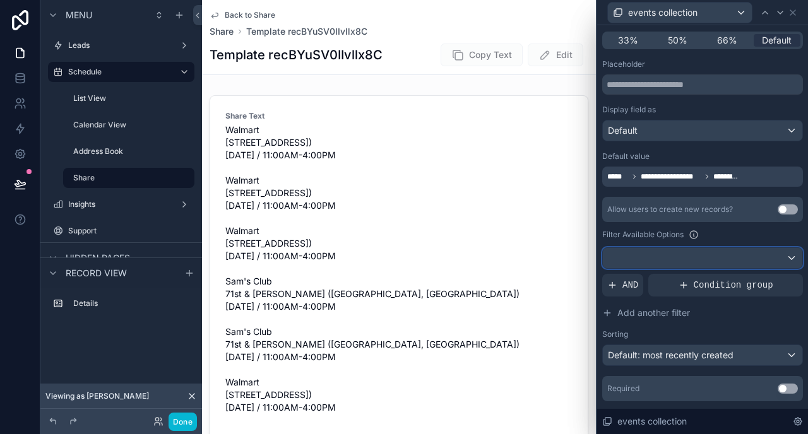
click at [777, 259] on div at bounding box center [702, 258] width 199 height 20
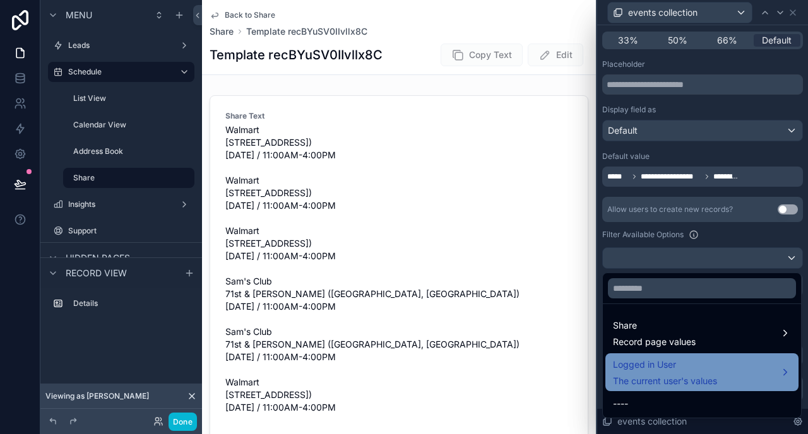
click at [672, 376] on span "The current user's values" at bounding box center [665, 381] width 104 height 13
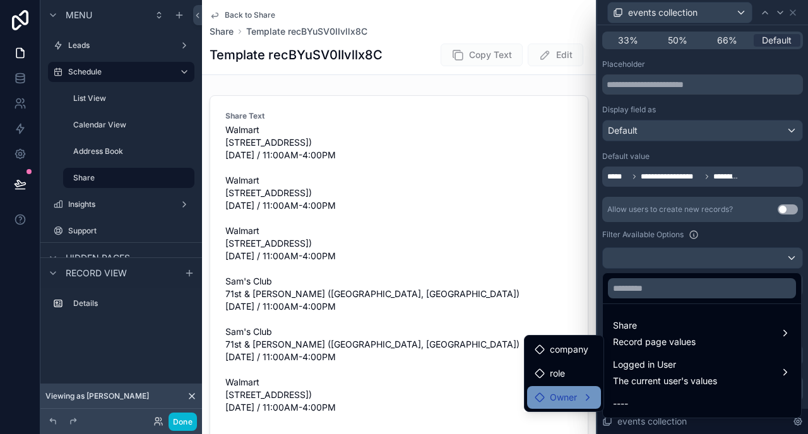
click at [570, 394] on span "Owner" at bounding box center [563, 397] width 27 height 15
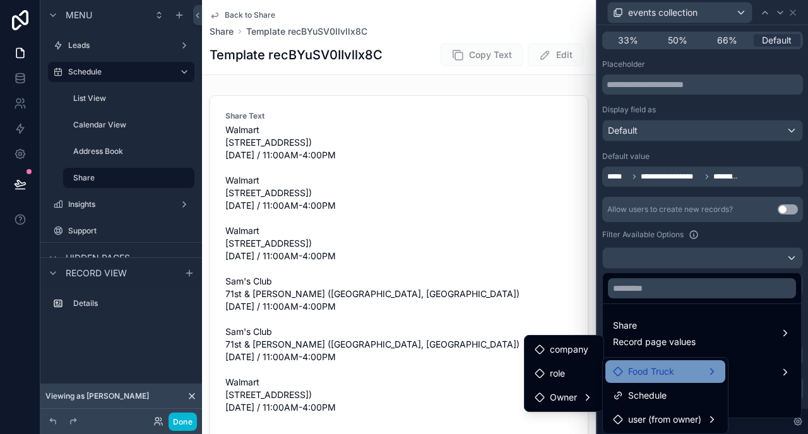
click at [664, 370] on span "Food Truck" at bounding box center [651, 371] width 46 height 15
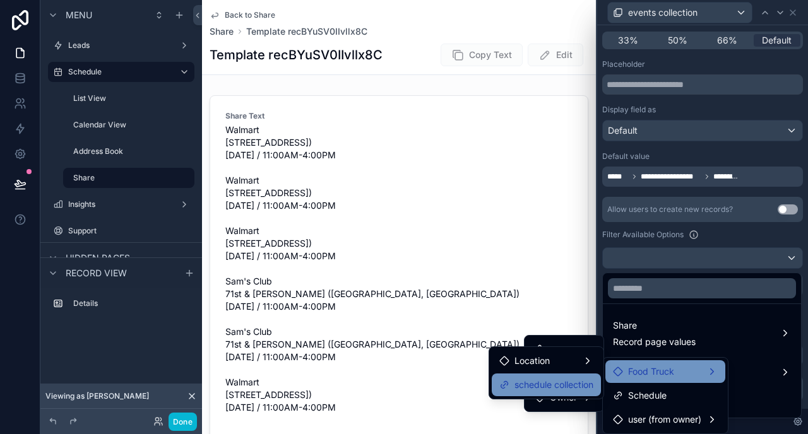
click at [560, 389] on span "schedule collection" at bounding box center [553, 384] width 79 height 15
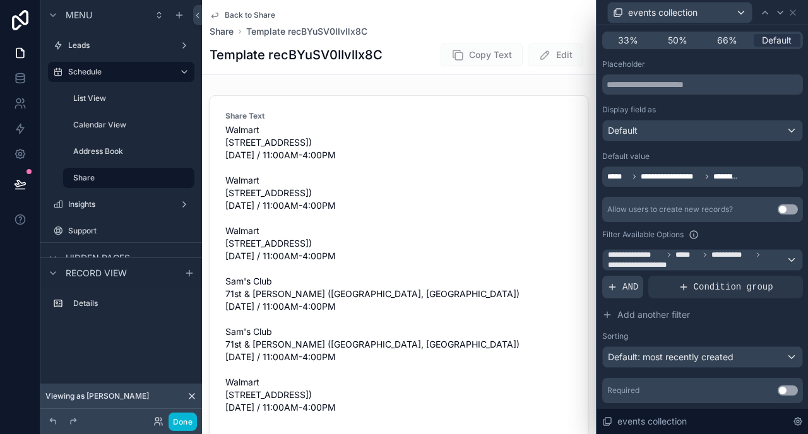
click at [629, 283] on span "AND" at bounding box center [630, 287] width 16 height 13
click at [771, 271] on div at bounding box center [771, 277] width 18 height 18
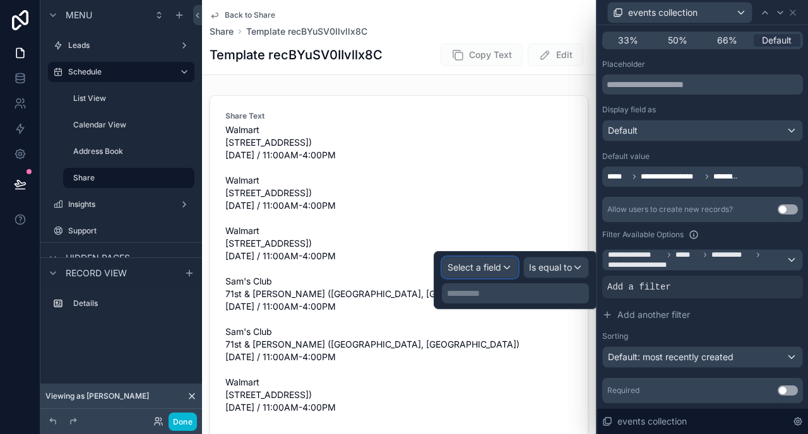
click at [466, 268] on span "Select a field" at bounding box center [474, 267] width 54 height 11
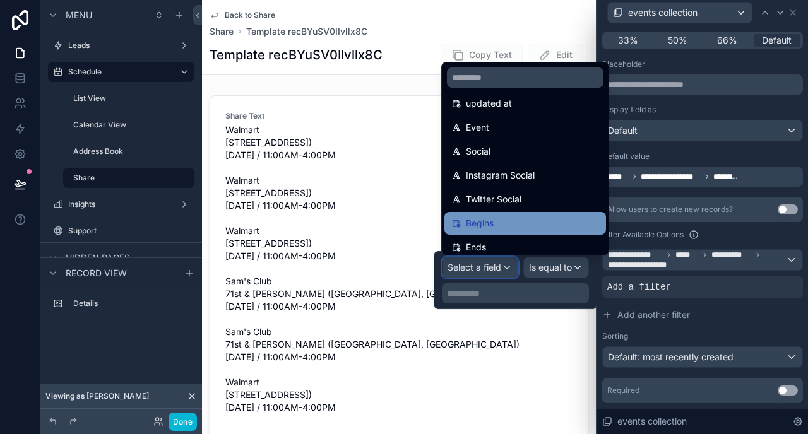
scroll to position [114, 0]
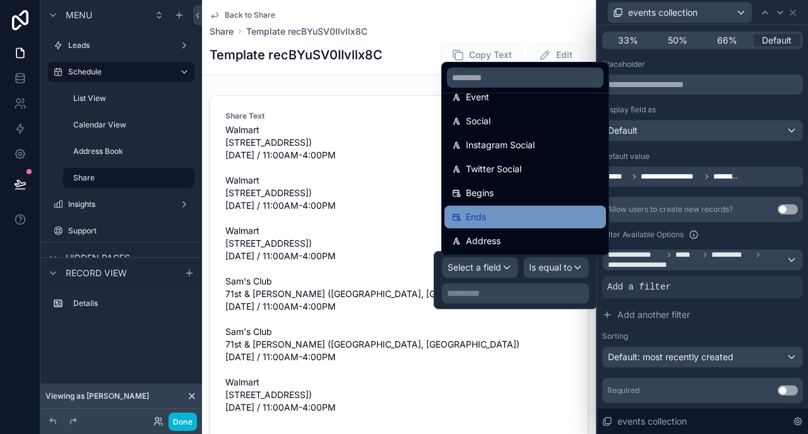
click at [479, 211] on span "Ends" at bounding box center [476, 217] width 20 height 15
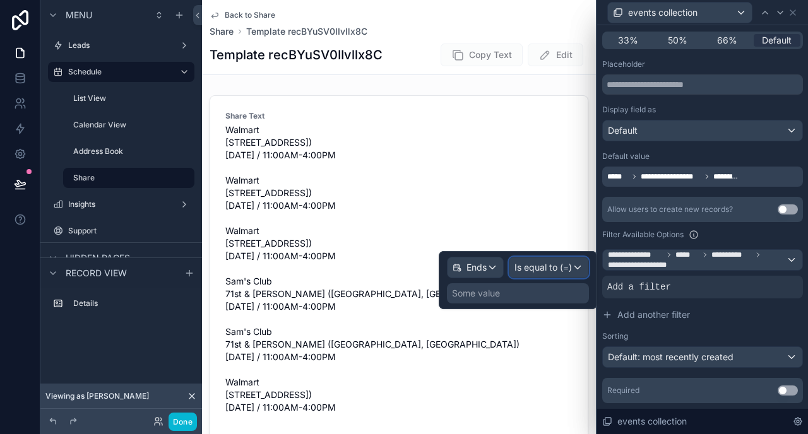
click at [540, 269] on span "Is equal to (=)" at bounding box center [542, 267] width 57 height 13
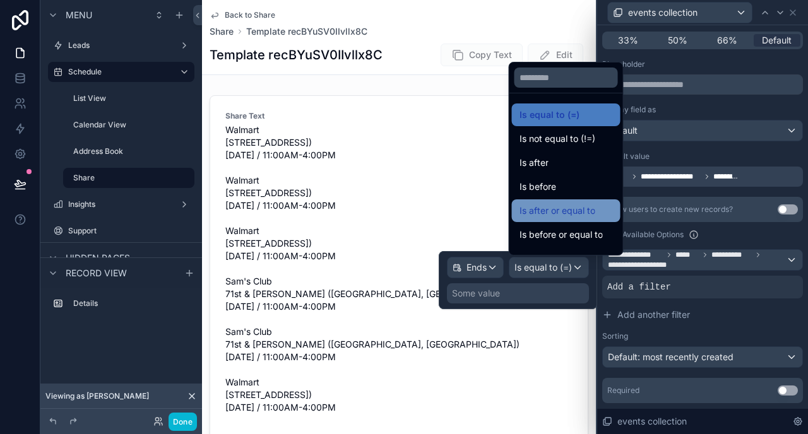
click at [544, 208] on span "Is after or equal to" at bounding box center [557, 210] width 76 height 15
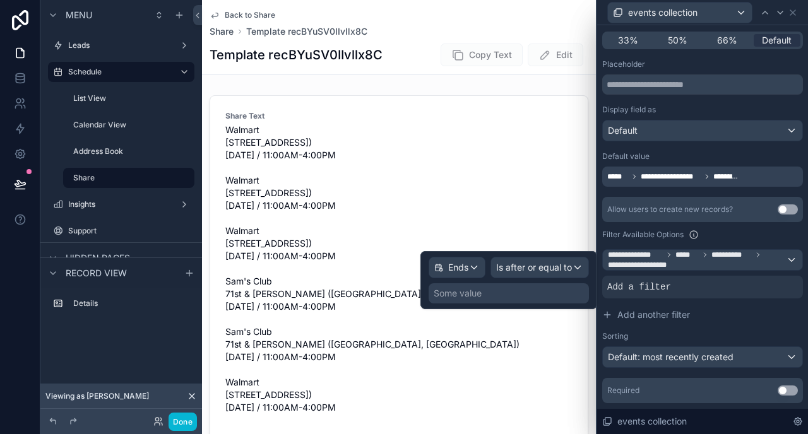
click at [472, 293] on div "Some value" at bounding box center [458, 293] width 48 height 13
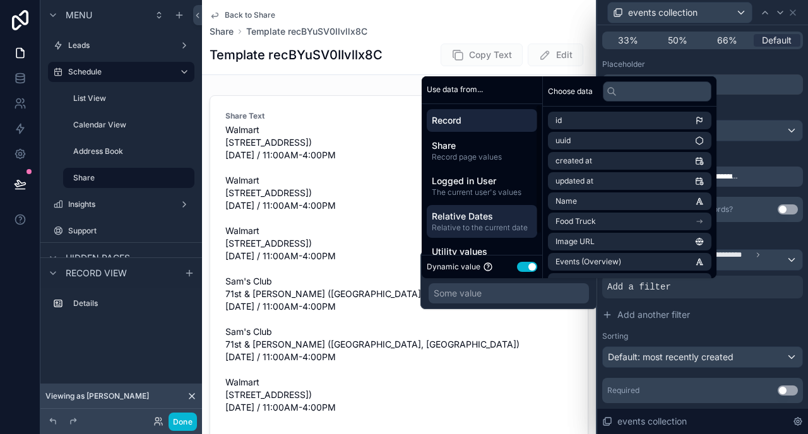
click at [466, 221] on span "Relative Dates" at bounding box center [482, 216] width 100 height 13
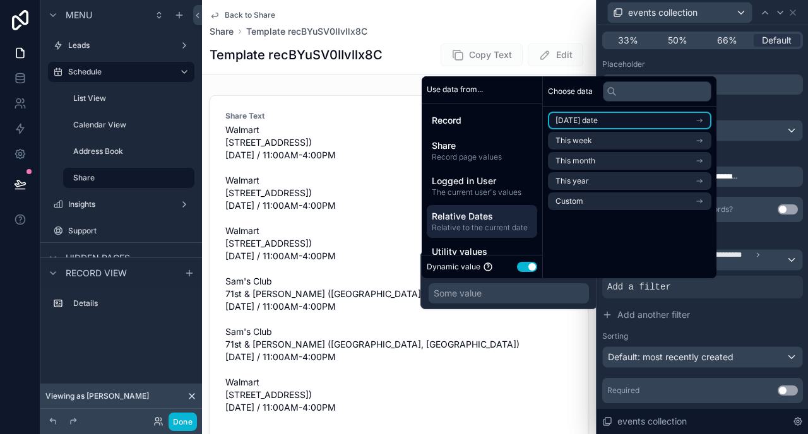
click at [596, 118] on span "Today's date" at bounding box center [576, 120] width 42 height 10
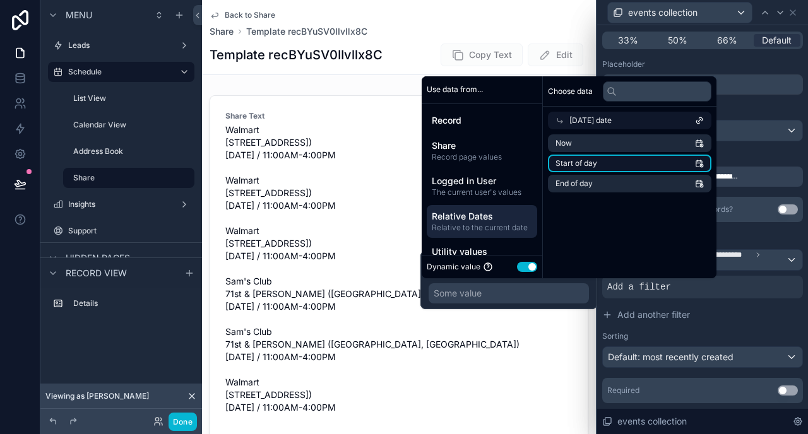
click at [598, 164] on li "Start of day" at bounding box center [629, 164] width 163 height 18
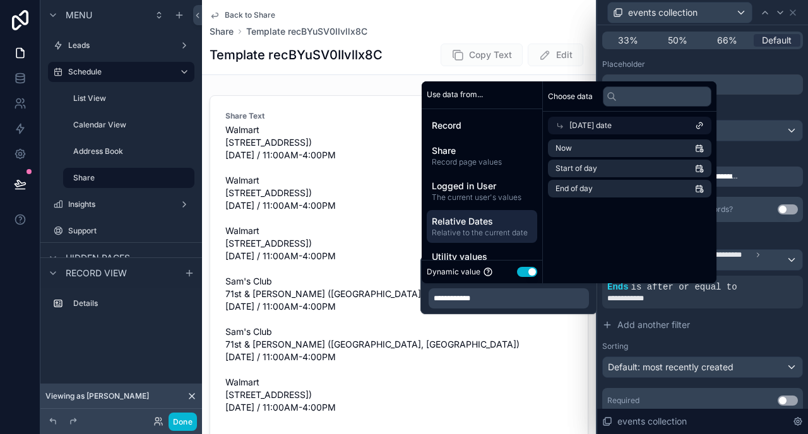
click at [779, 235] on div "Filter Available Options" at bounding box center [702, 234] width 201 height 15
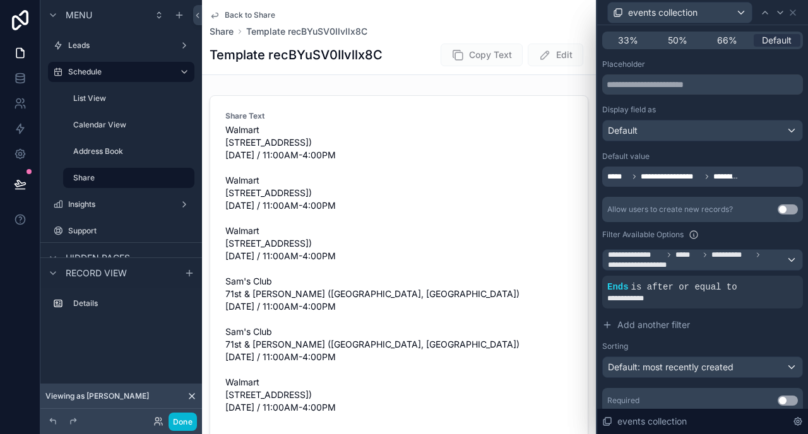
scroll to position [172, 0]
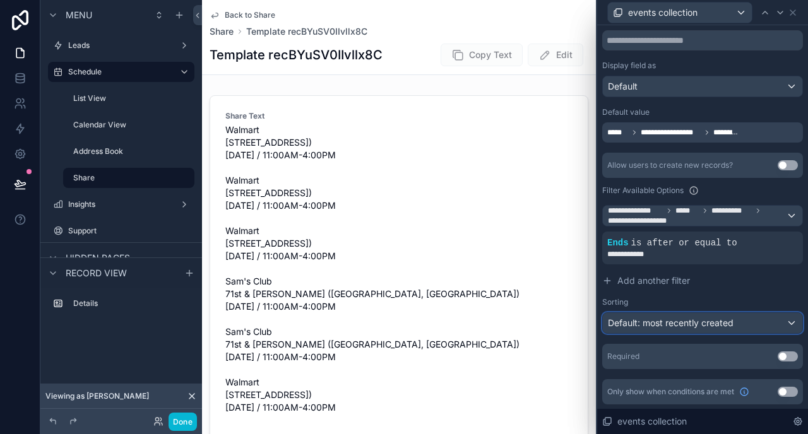
click at [675, 324] on span "Default: most recently created" at bounding box center [671, 322] width 126 height 11
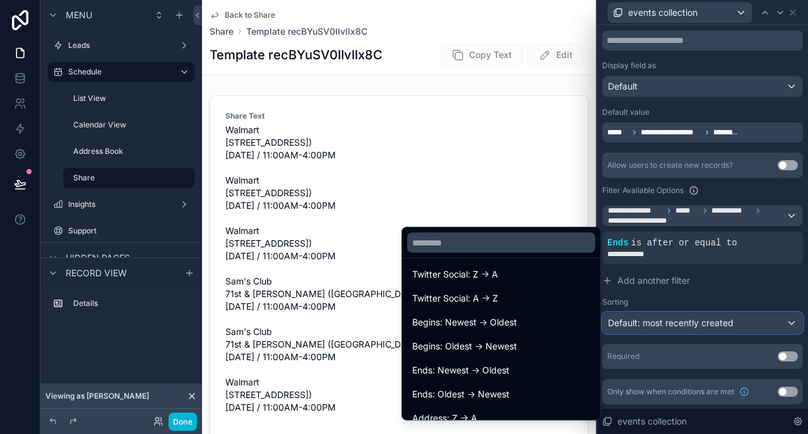
scroll to position [278, 0]
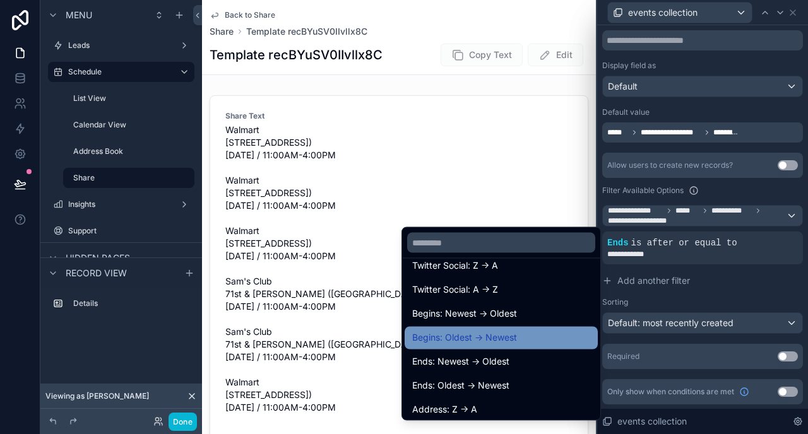
click at [482, 333] on span "Begins: Oldest -> Newest" at bounding box center [464, 338] width 105 height 15
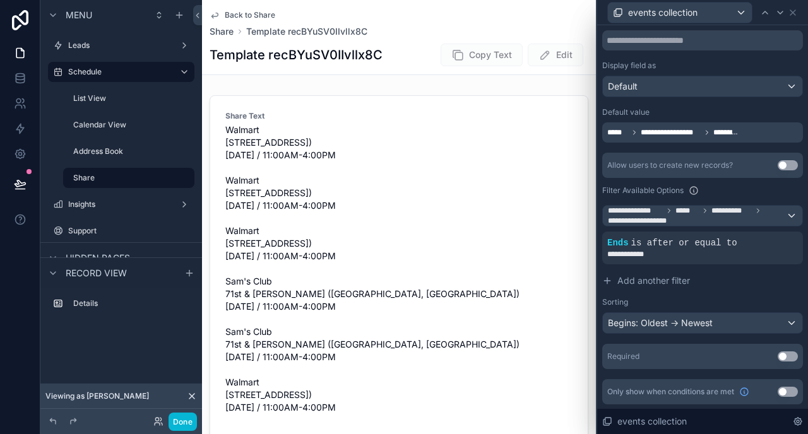
click at [786, 354] on button "Use setting" at bounding box center [788, 357] width 20 height 10
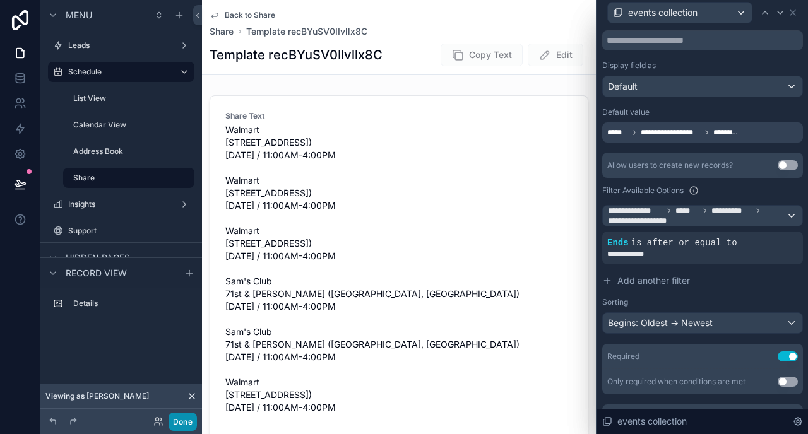
click at [187, 415] on button "Done" at bounding box center [183, 422] width 28 height 18
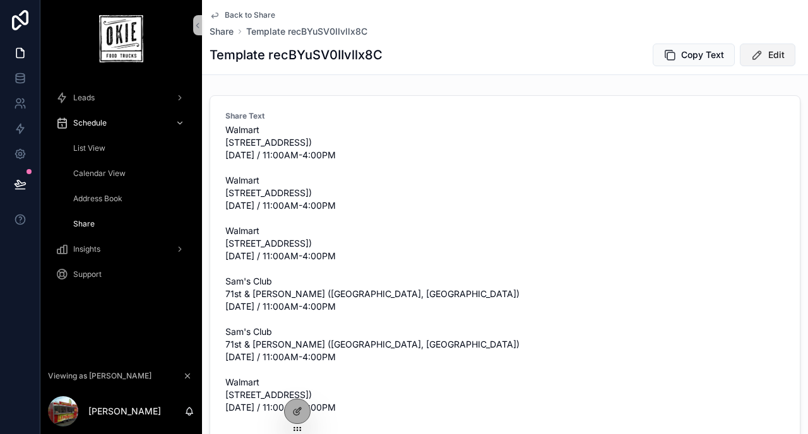
click at [785, 54] on button "Edit" at bounding box center [768, 55] width 56 height 23
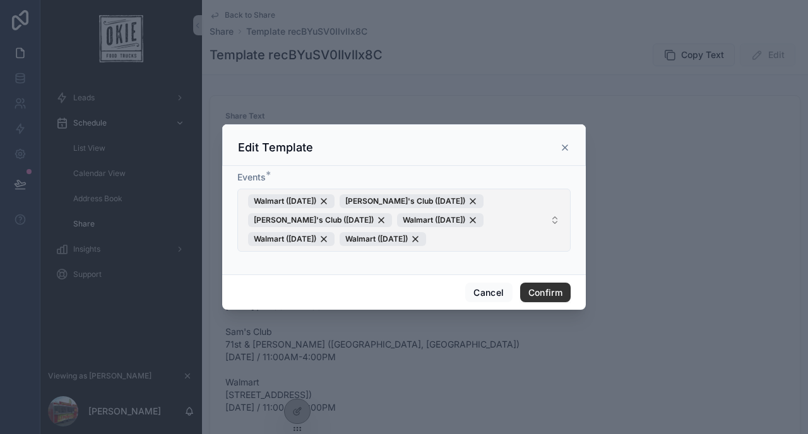
click at [548, 219] on button "Walmart (Saturday, September 20, 2025) Sam's Club (Saturday, September 13, 2025…" at bounding box center [403, 220] width 333 height 63
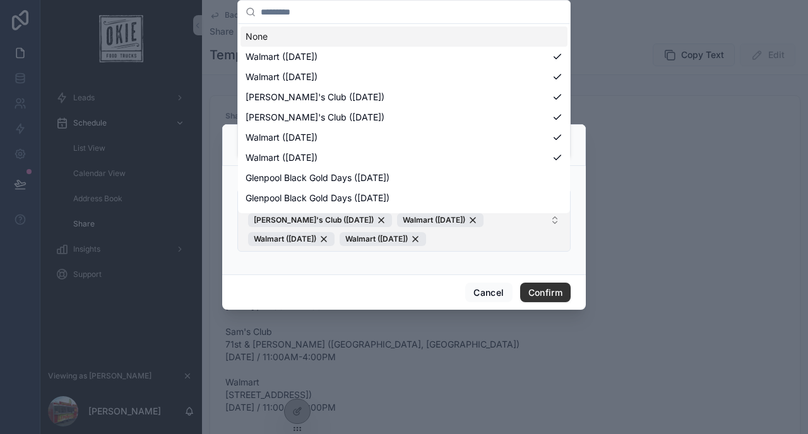
click at [548, 219] on button "Walmart (Saturday, September 20, 2025) Sam's Club (Saturday, September 13, 2025…" at bounding box center [403, 220] width 333 height 63
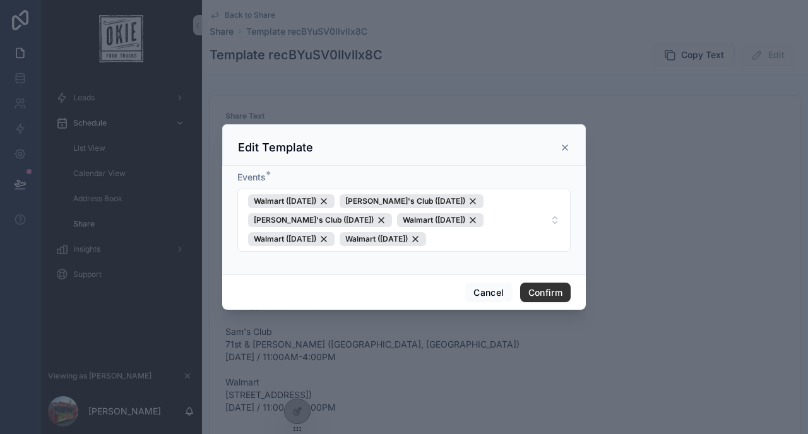
click at [563, 145] on icon at bounding box center [564, 147] width 5 height 5
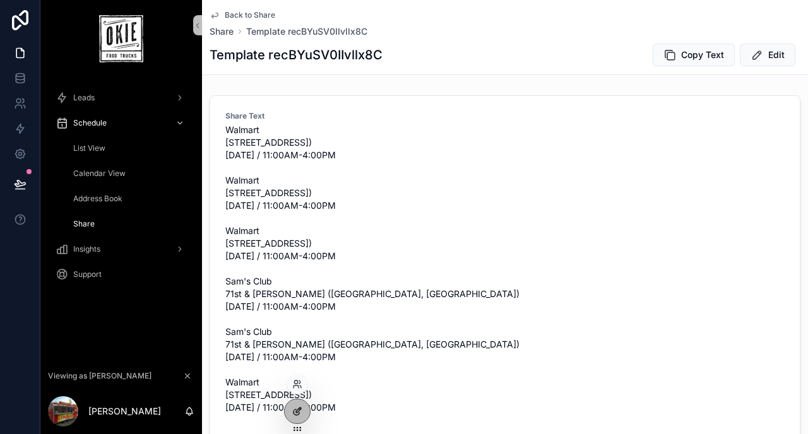
click at [297, 412] on icon at bounding box center [298, 410] width 5 height 5
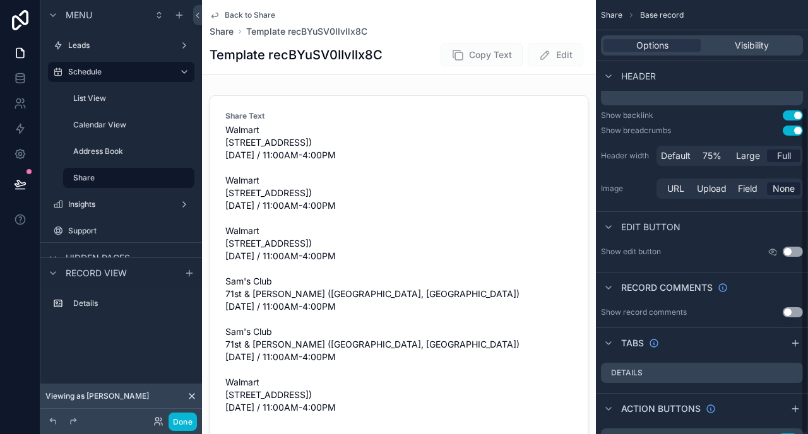
scroll to position [143, 0]
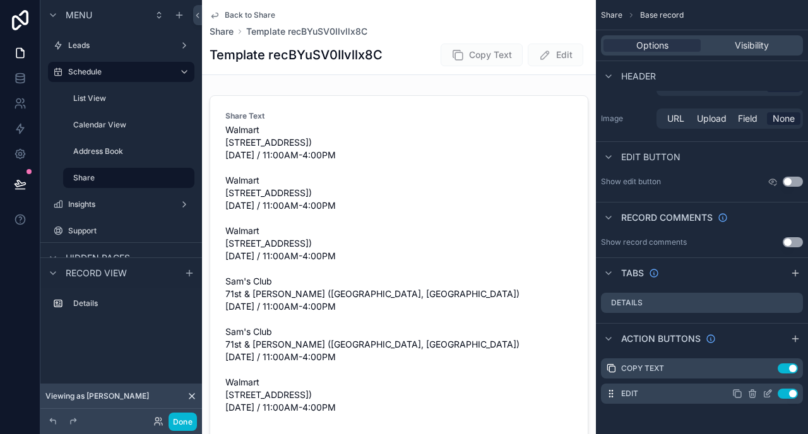
click at [765, 394] on icon "scrollable content" at bounding box center [767, 394] width 10 height 10
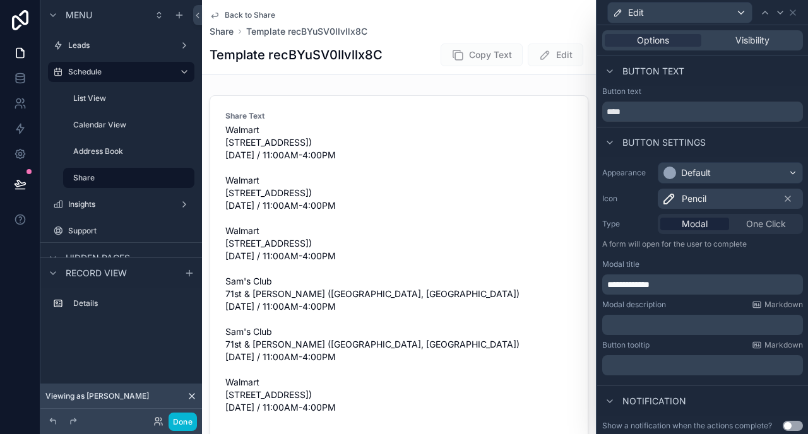
scroll to position [173, 0]
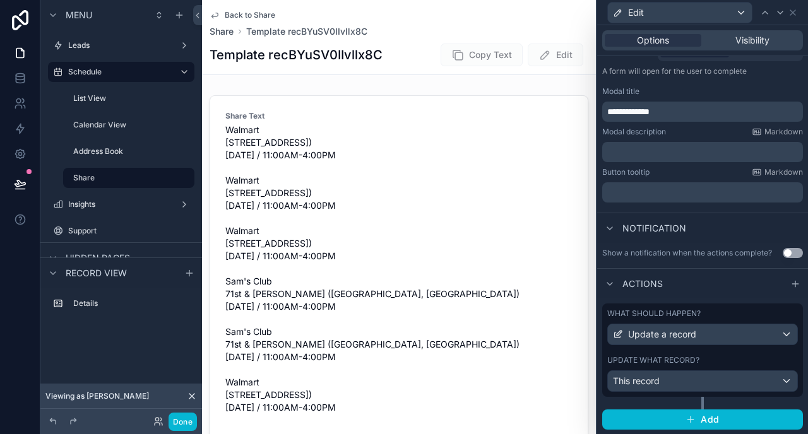
click at [678, 314] on label "What should happen?" at bounding box center [653, 314] width 93 height 10
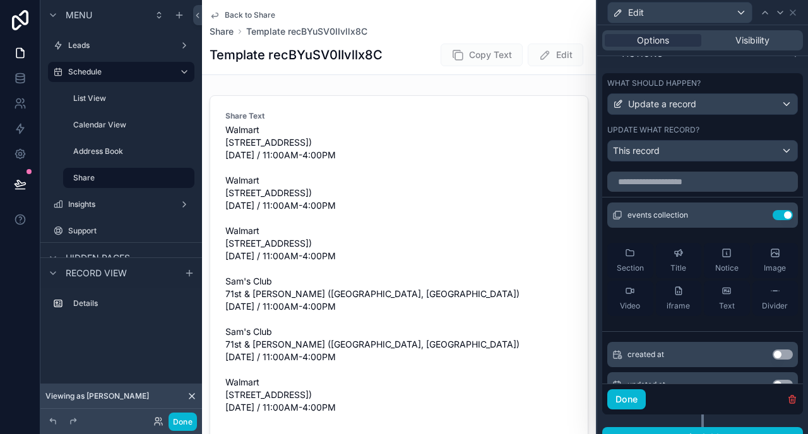
scroll to position [417, 0]
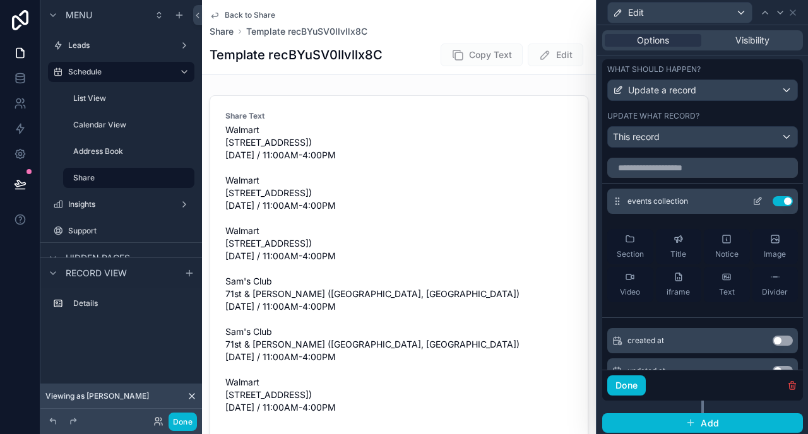
click at [759, 199] on icon at bounding box center [757, 201] width 10 height 10
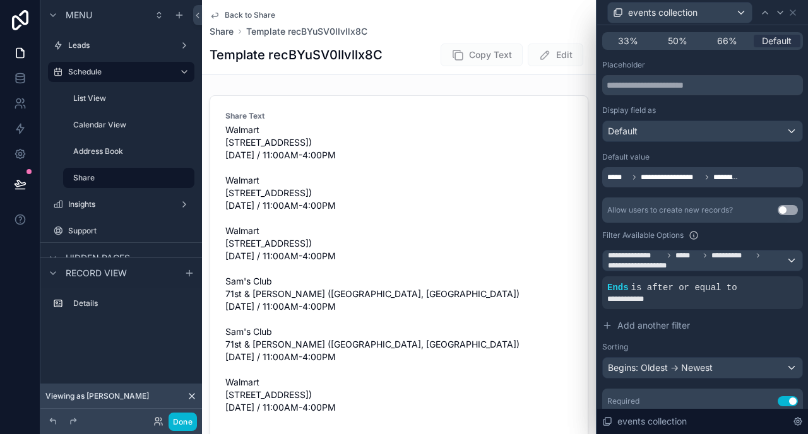
scroll to position [132, 0]
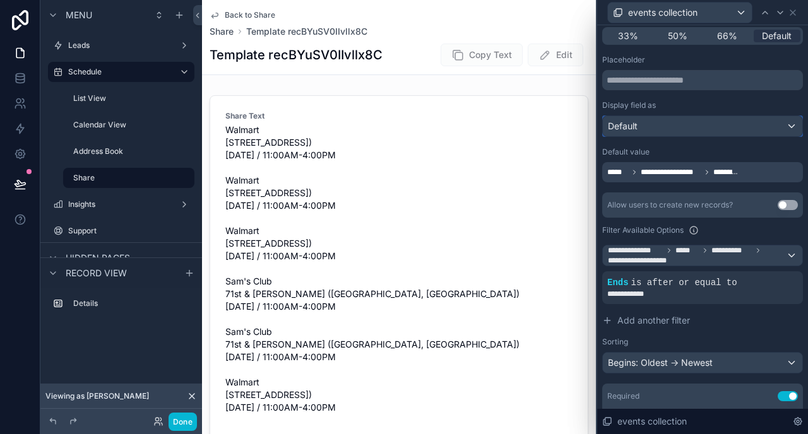
click at [672, 125] on div "Default" at bounding box center [702, 126] width 199 height 20
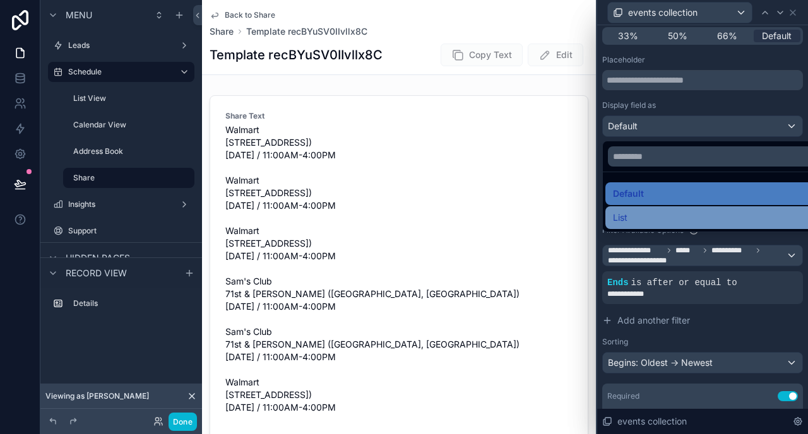
click at [654, 215] on div "List" at bounding box center [717, 217] width 208 height 15
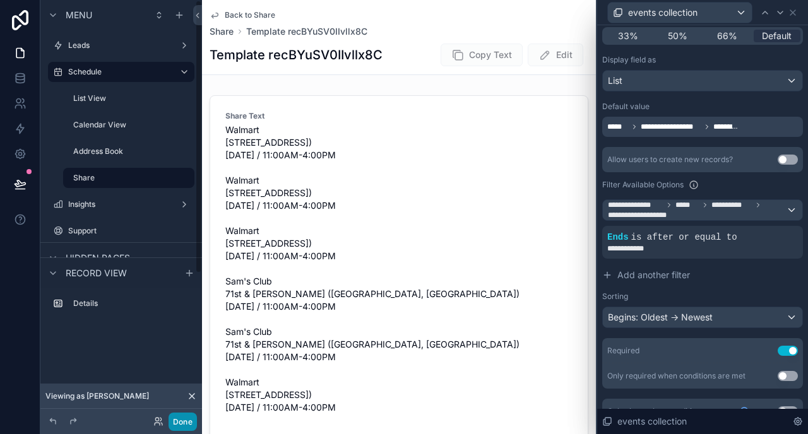
click at [174, 418] on button "Done" at bounding box center [183, 422] width 28 height 18
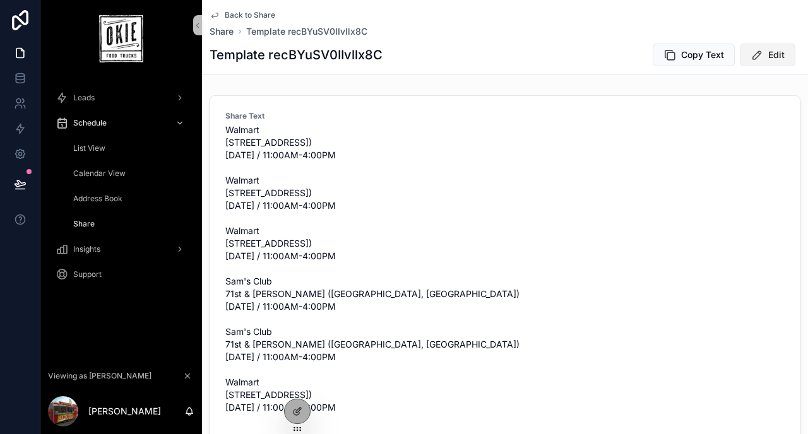
click at [754, 53] on icon "scrollable content" at bounding box center [756, 55] width 13 height 13
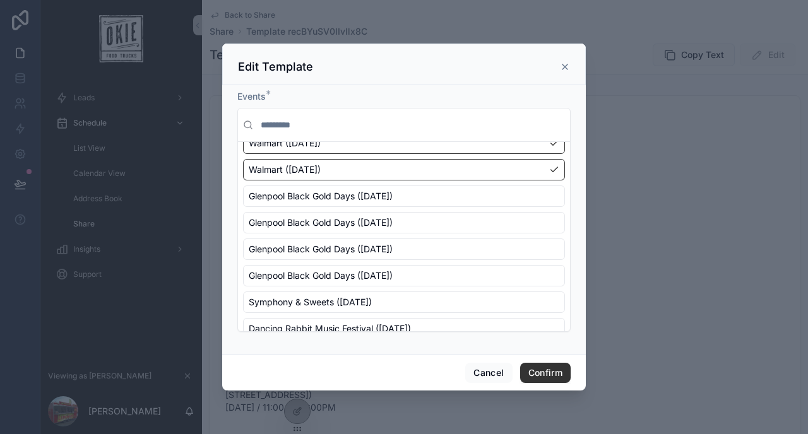
scroll to position [167, 0]
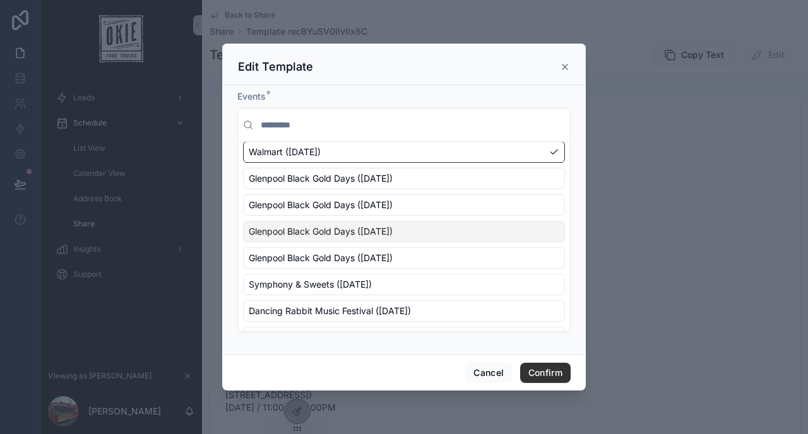
click at [393, 236] on span "Glenpool Black Gold Days ([DATE])" at bounding box center [321, 231] width 144 height 13
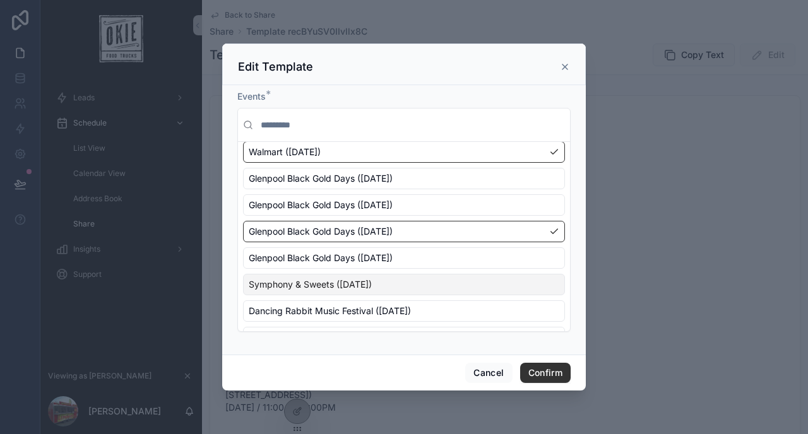
click at [437, 277] on div "Symphony & Sweets ([DATE])" at bounding box center [404, 284] width 322 height 21
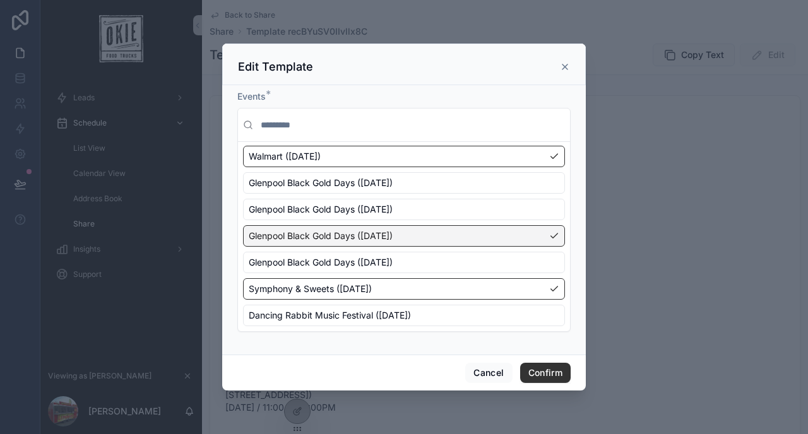
scroll to position [192, 0]
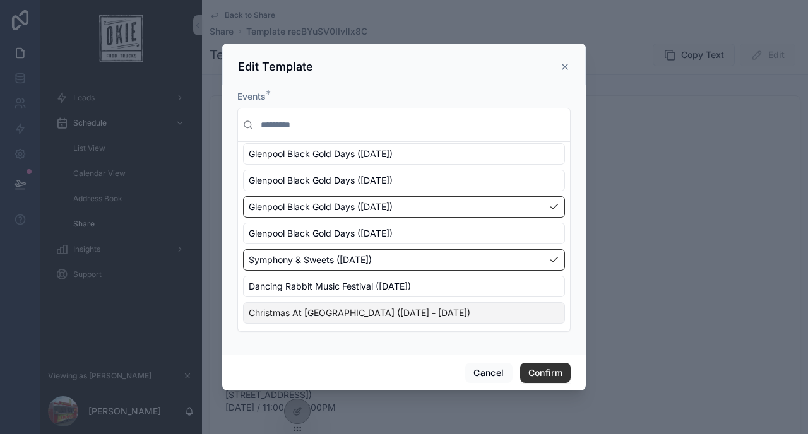
click at [454, 312] on span "Christmas At [GEOGRAPHIC_DATA] ([DATE] - [DATE])" at bounding box center [360, 313] width 222 height 13
click at [532, 367] on button "Confirm" at bounding box center [545, 373] width 50 height 20
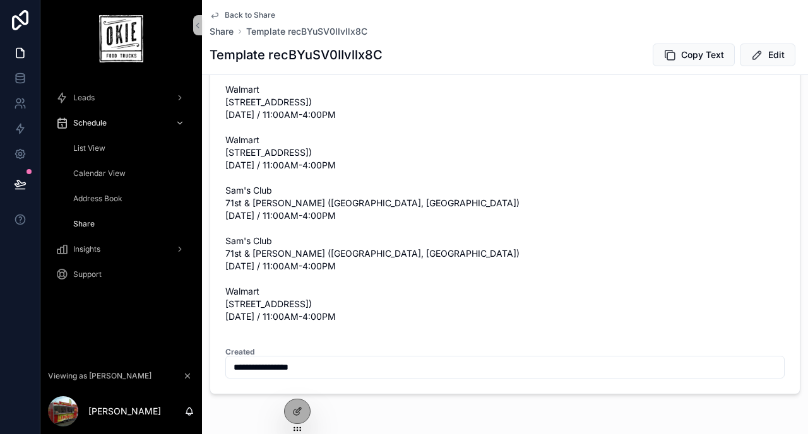
scroll to position [0, 0]
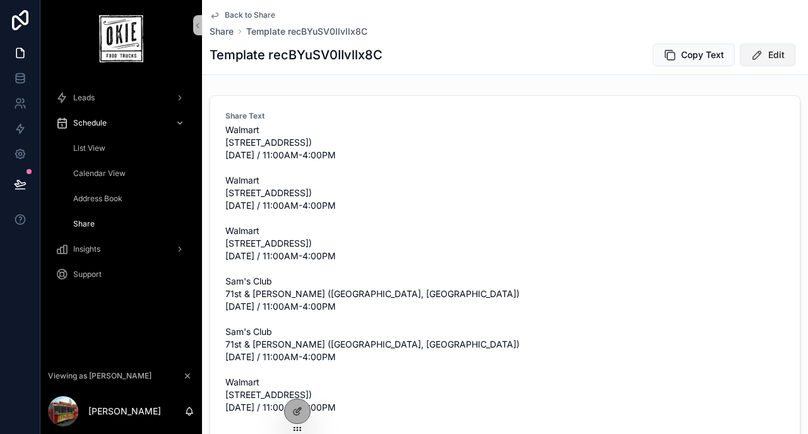
click at [750, 50] on icon "scrollable content" at bounding box center [756, 55] width 13 height 13
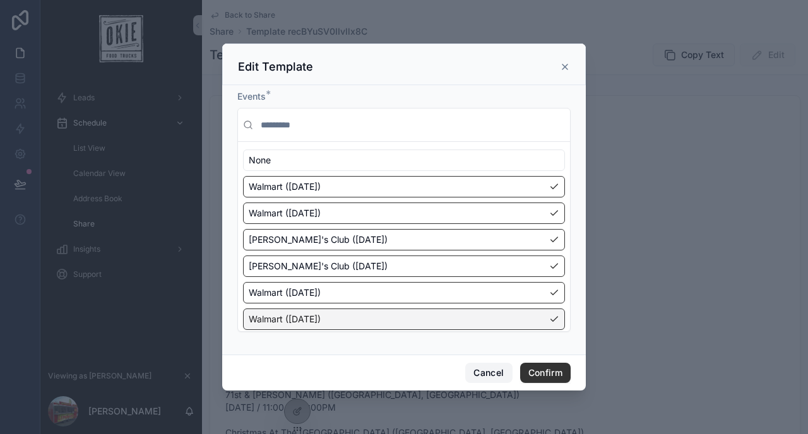
click at [467, 370] on button "Cancel" at bounding box center [488, 373] width 47 height 20
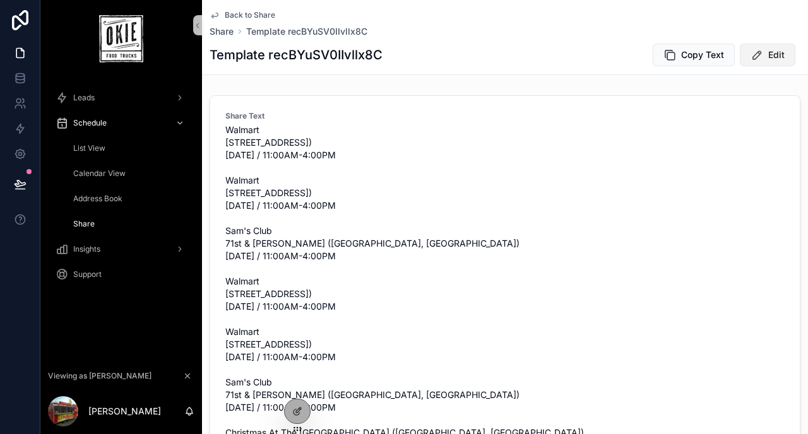
click at [767, 55] on button "Edit" at bounding box center [768, 55] width 56 height 23
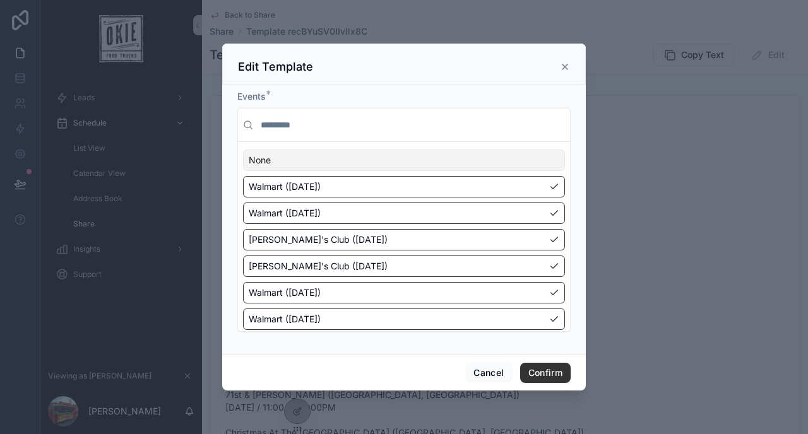
click at [427, 163] on div "None" at bounding box center [404, 160] width 322 height 21
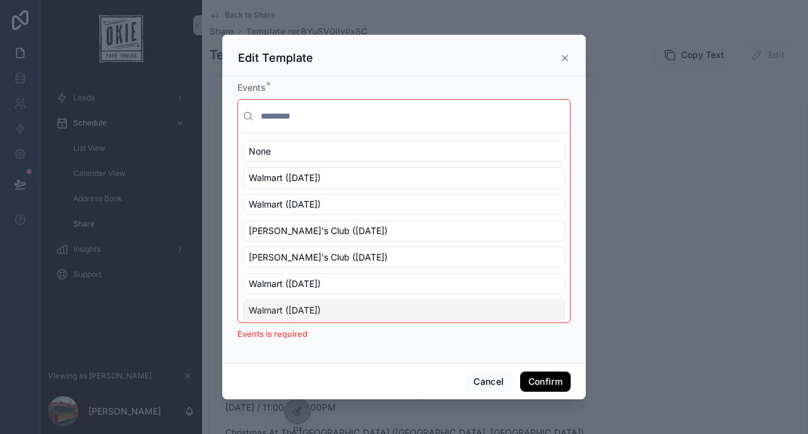
drag, startPoint x: 531, startPoint y: 391, endPoint x: 536, endPoint y: 380, distance: 12.7
click at [536, 380] on button "Confirm" at bounding box center [545, 382] width 50 height 20
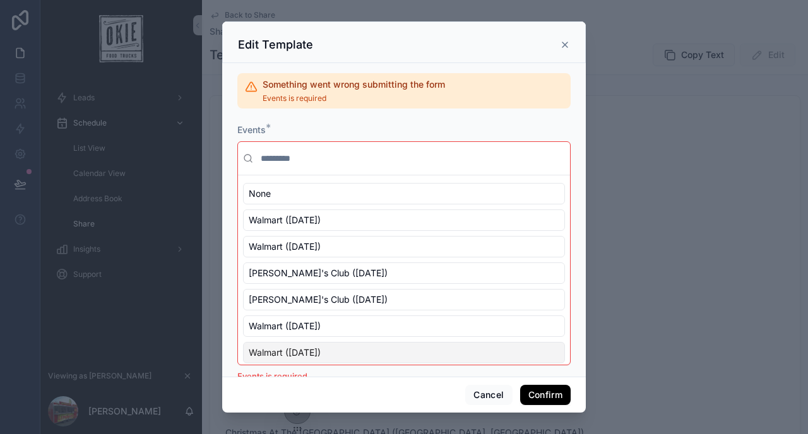
click at [536, 380] on div "Cancel Confirm" at bounding box center [404, 395] width 364 height 36
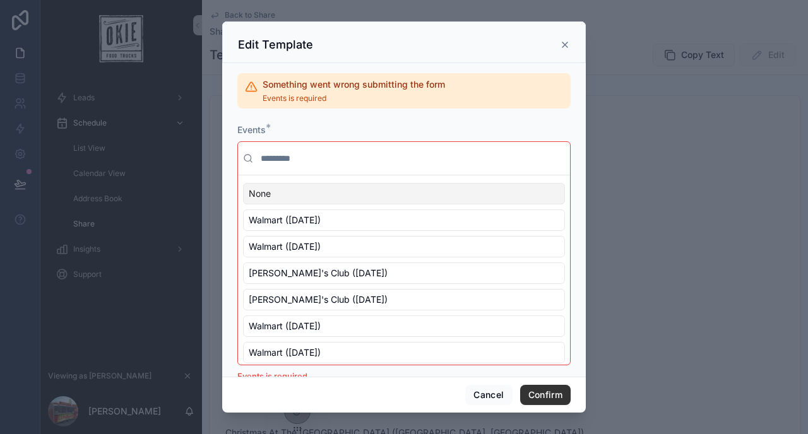
click at [566, 45] on icon at bounding box center [565, 45] width 10 height 10
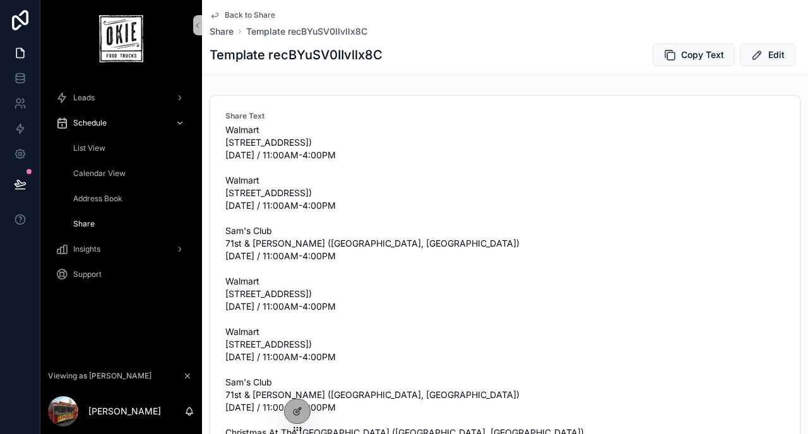
click at [86, 220] on span "Share" at bounding box center [83, 224] width 21 height 10
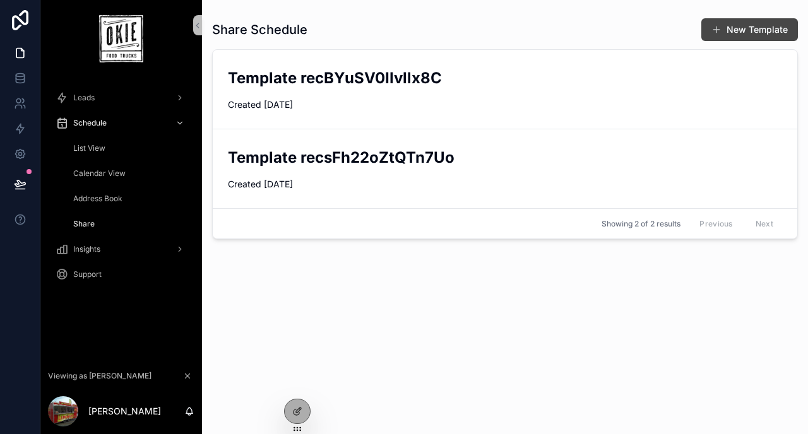
click at [719, 31] on span "scrollable content" at bounding box center [716, 30] width 10 height 10
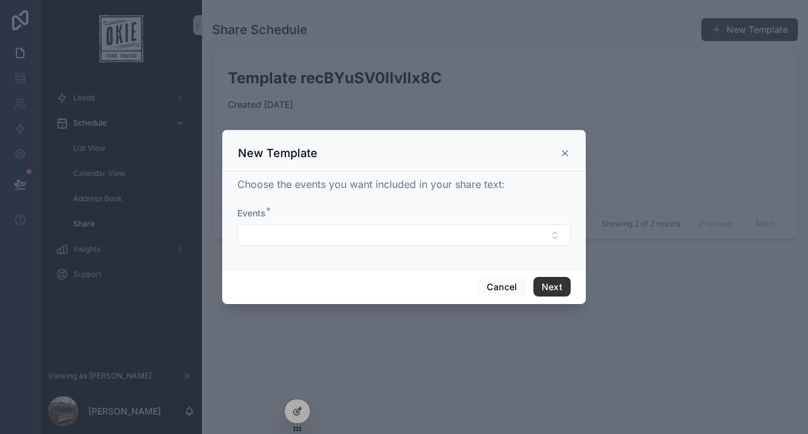
click at [566, 153] on icon "scrollable content" at bounding box center [565, 153] width 10 height 10
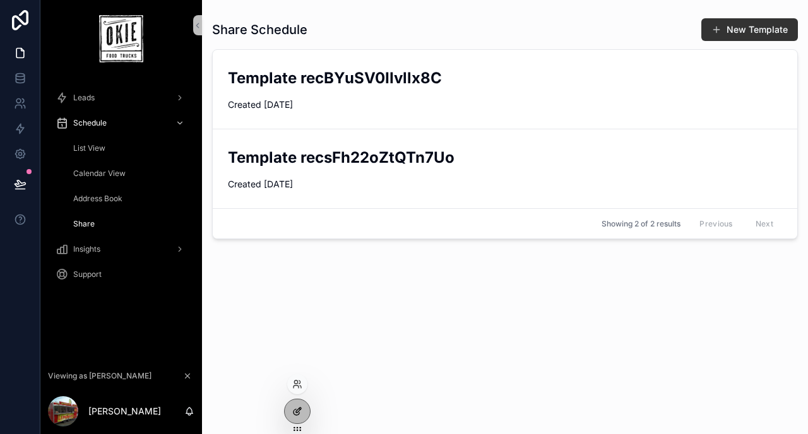
click at [303, 406] on div at bounding box center [297, 411] width 25 height 24
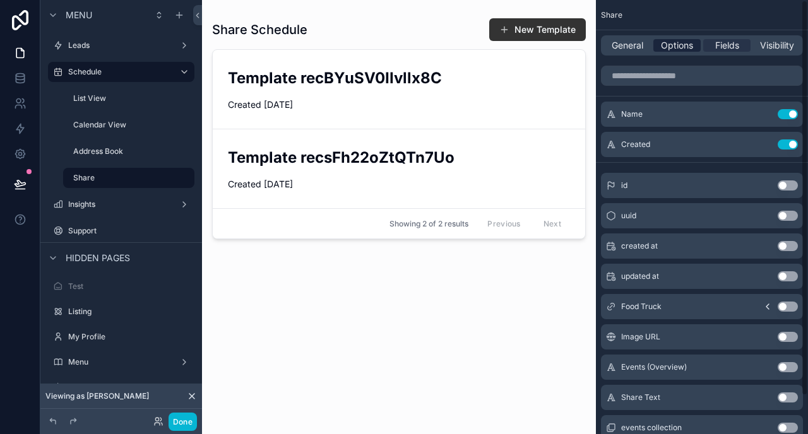
click at [684, 49] on span "Options" at bounding box center [677, 45] width 32 height 13
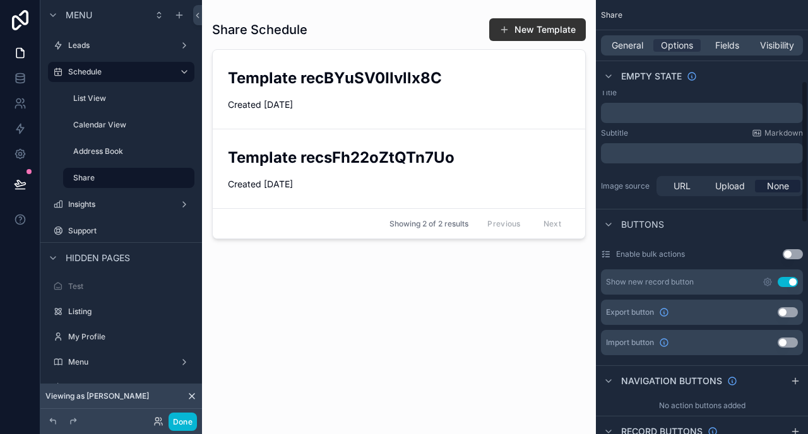
scroll to position [300, 0]
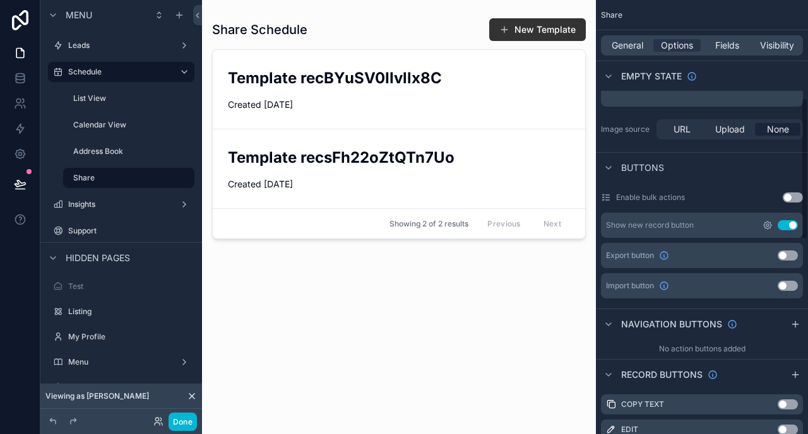
click at [767, 226] on icon "scrollable content" at bounding box center [767, 225] width 3 height 3
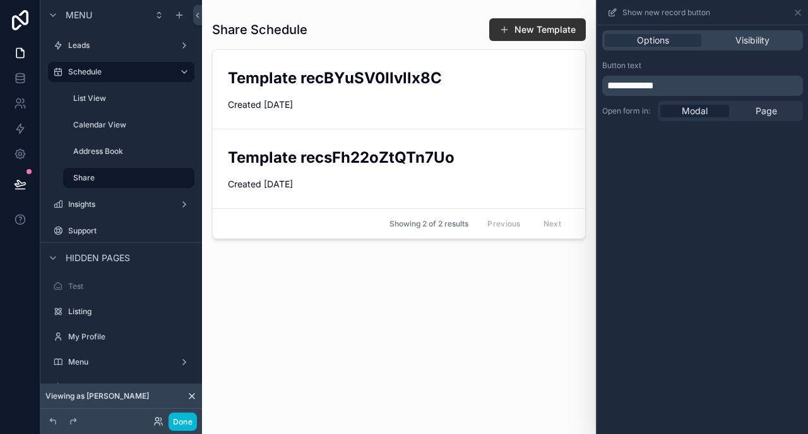
click at [560, 30] on div "scrollable content" at bounding box center [399, 209] width 394 height 419
click at [526, 31] on button "New Template" at bounding box center [537, 29] width 97 height 23
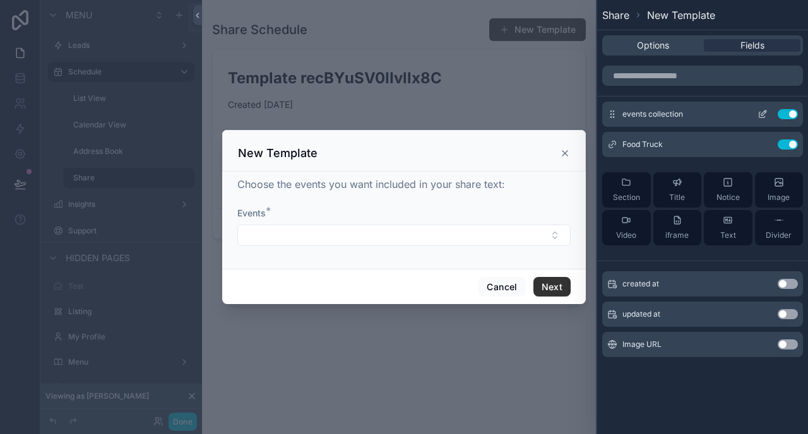
click at [762, 110] on icon at bounding box center [762, 114] width 10 height 10
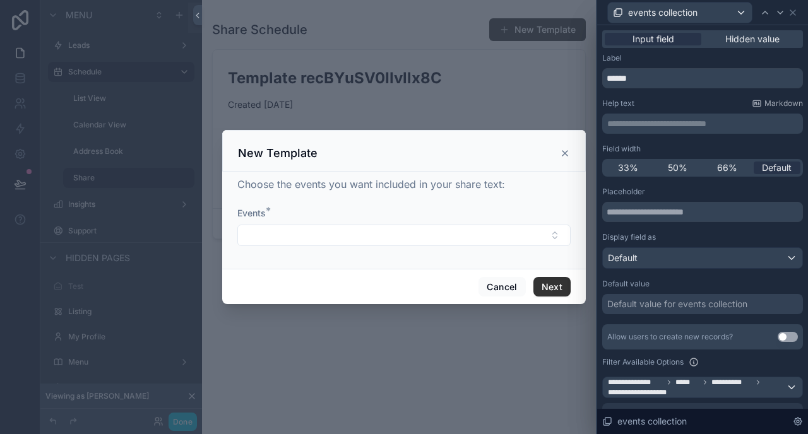
scroll to position [86, 0]
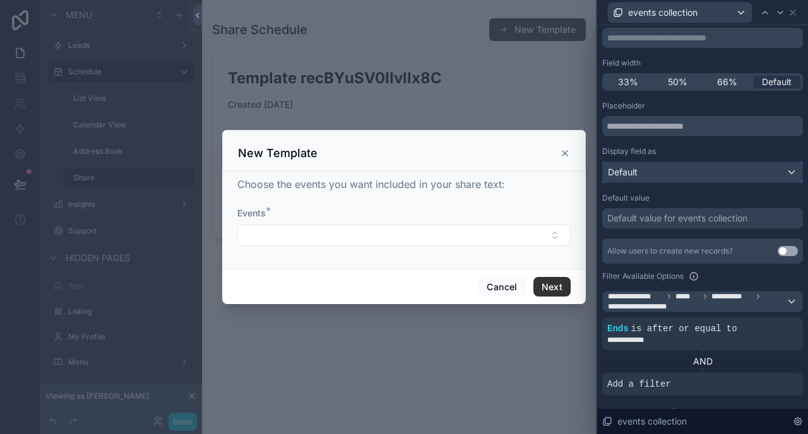
click at [665, 174] on div "Default" at bounding box center [702, 172] width 199 height 20
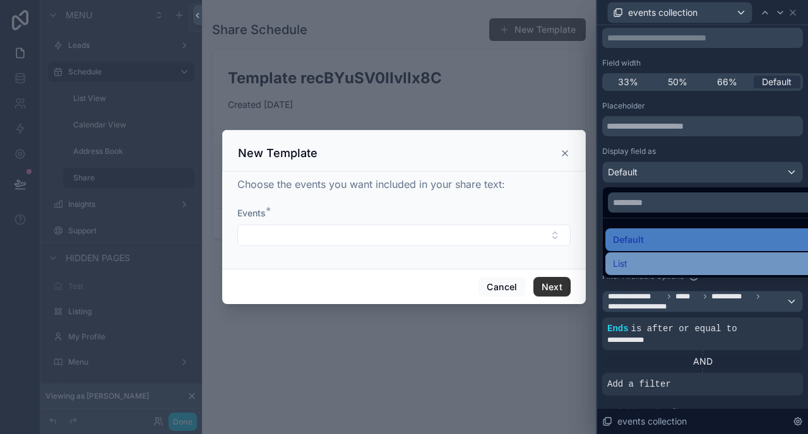
click at [635, 256] on div "List" at bounding box center [716, 263] width 223 height 23
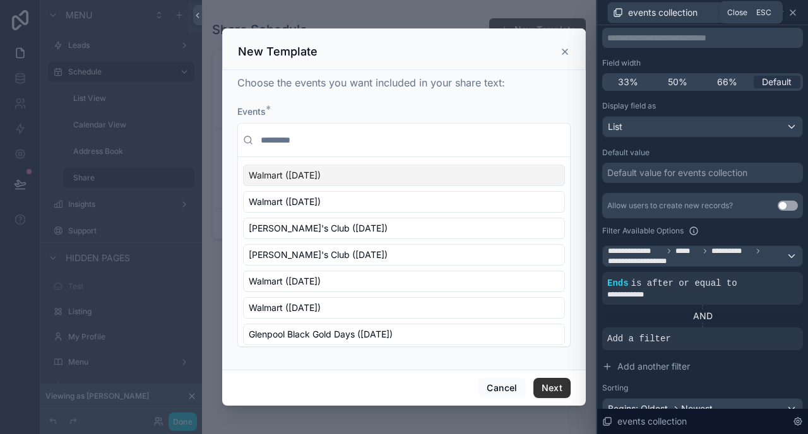
click at [793, 10] on icon at bounding box center [793, 13] width 10 height 10
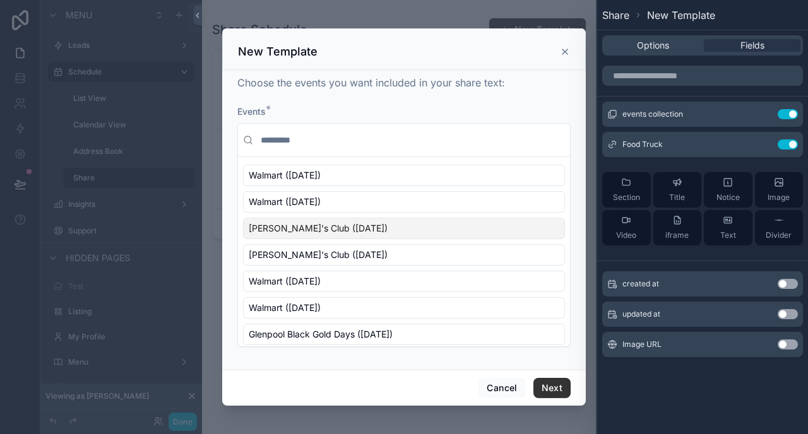
click at [569, 50] on icon "scrollable content" at bounding box center [565, 52] width 10 height 10
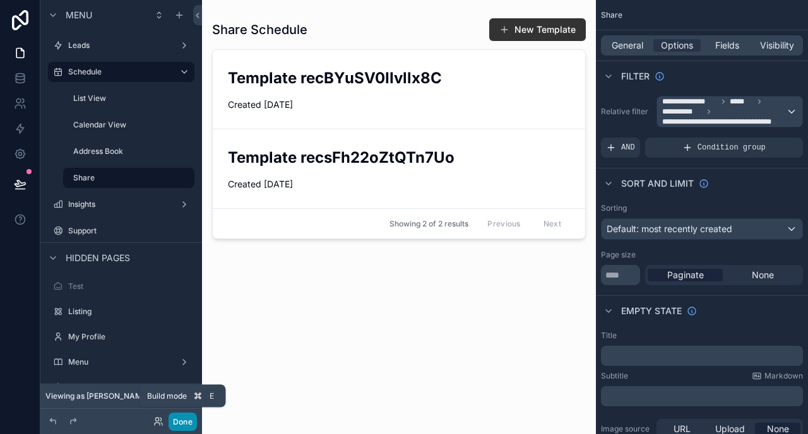
click at [174, 423] on button "Done" at bounding box center [183, 422] width 28 height 18
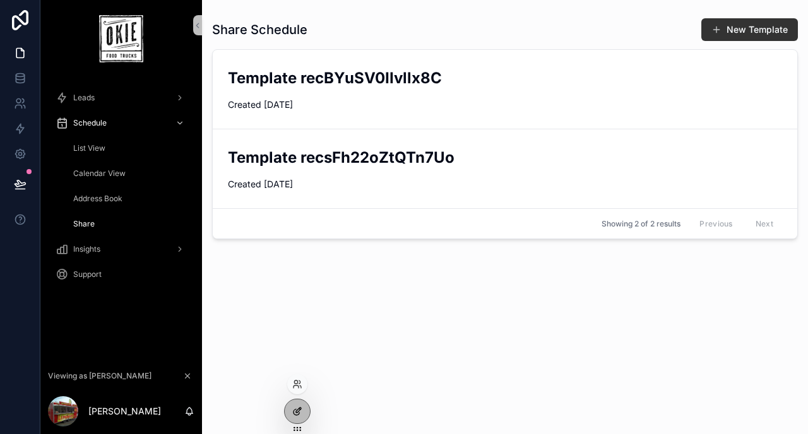
click at [293, 408] on icon at bounding box center [297, 411] width 10 height 10
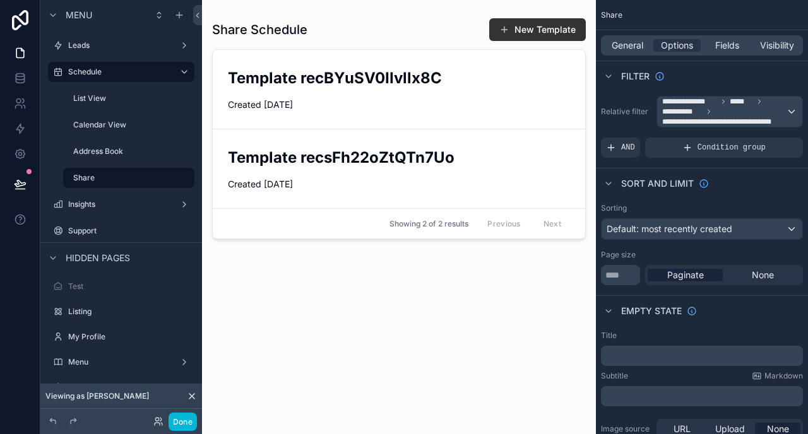
click at [543, 30] on div "scrollable content" at bounding box center [399, 209] width 394 height 419
click at [530, 31] on button "New Template" at bounding box center [537, 29] width 97 height 23
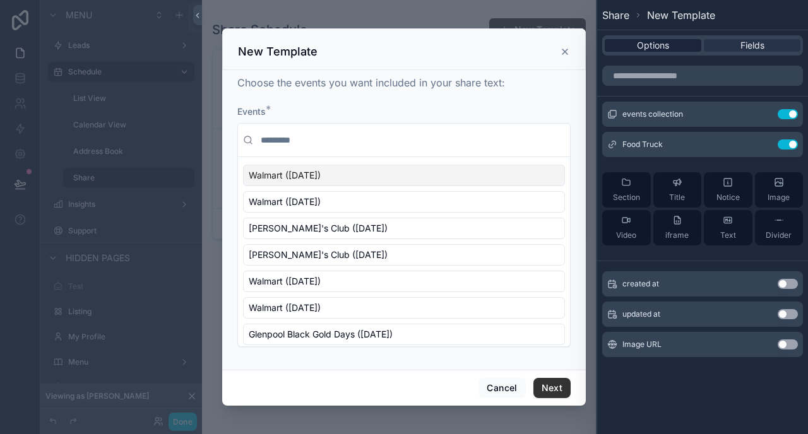
click at [668, 47] on span "Options" at bounding box center [653, 45] width 32 height 13
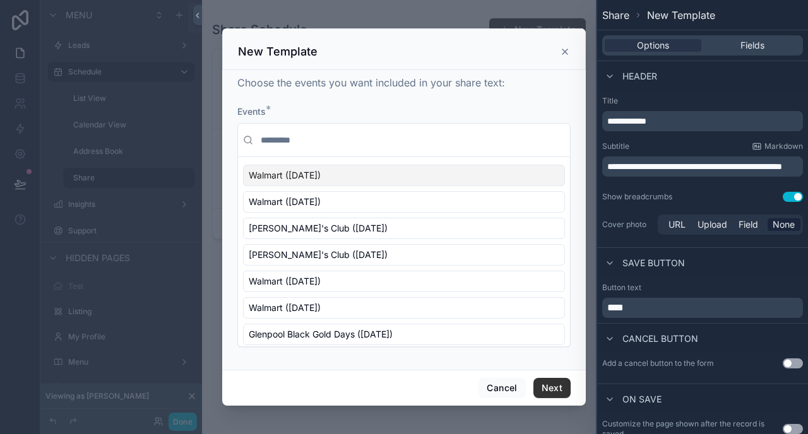
scroll to position [50, 0]
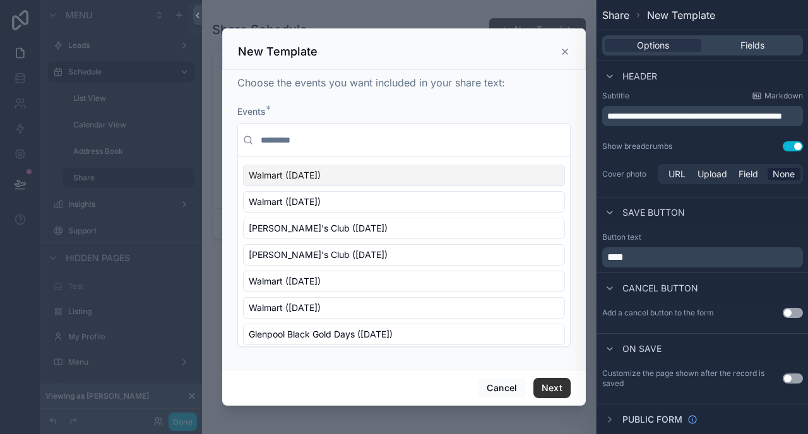
click at [640, 255] on p "****" at bounding box center [703, 257] width 193 height 15
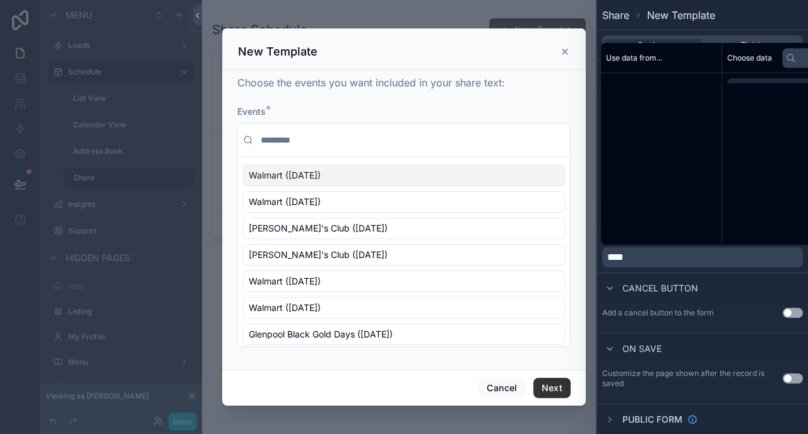
click at [640, 255] on p "****" at bounding box center [703, 257] width 193 height 15
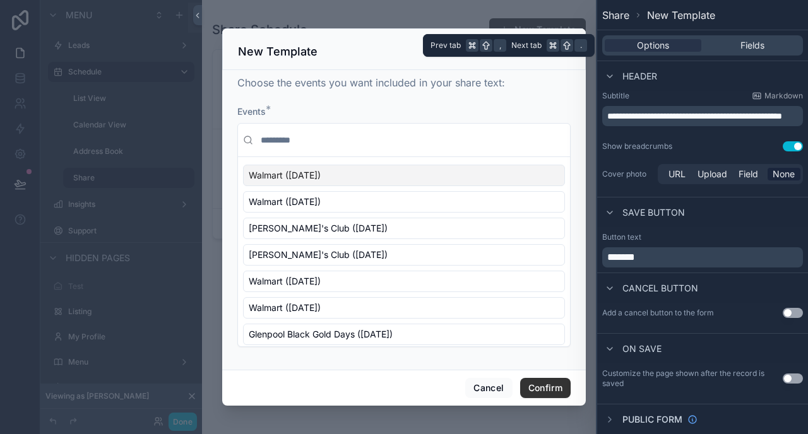
click at [800, 33] on div "Options Fields" at bounding box center [702, 45] width 211 height 30
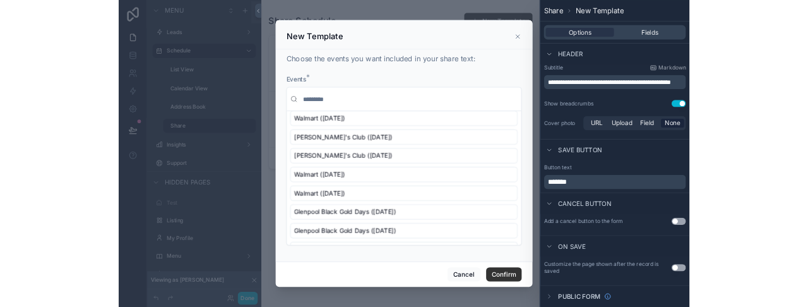
scroll to position [0, 0]
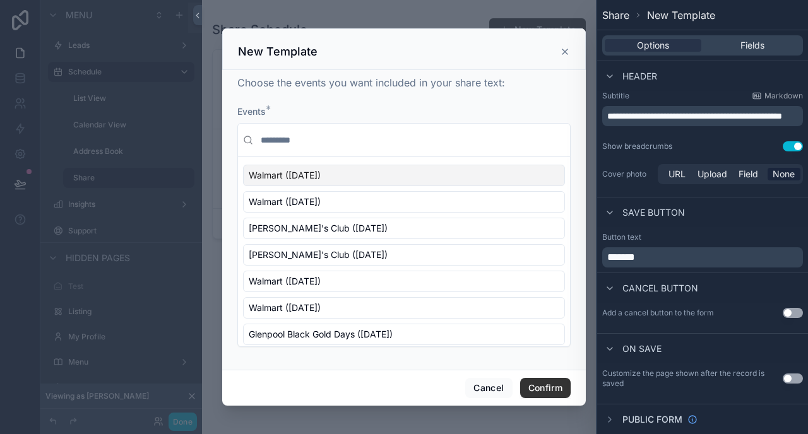
click at [562, 53] on icon "scrollable content" at bounding box center [565, 52] width 10 height 10
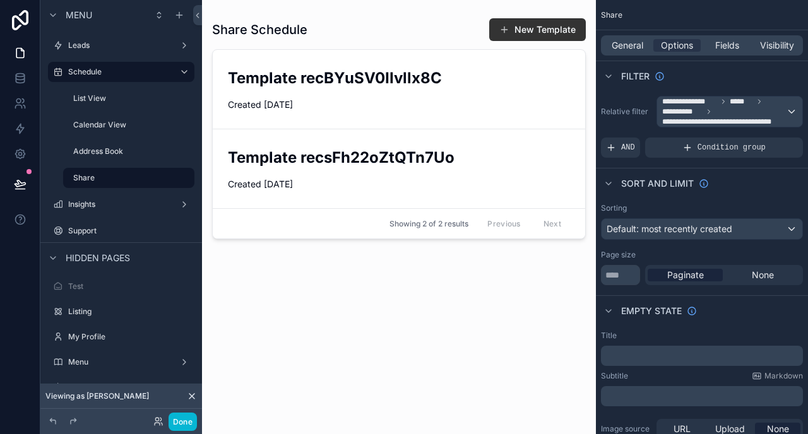
click at [408, 307] on div "Share Schedule New Template Template recBYuSV0IIvllx8C Created September 6, 202…" at bounding box center [399, 214] width 374 height 409
click at [353, 329] on div "Share Schedule New Template Template recBYuSV0IIvllx8C Created September 6, 202…" at bounding box center [399, 214] width 374 height 409
click at [181, 427] on button "Done" at bounding box center [183, 422] width 28 height 18
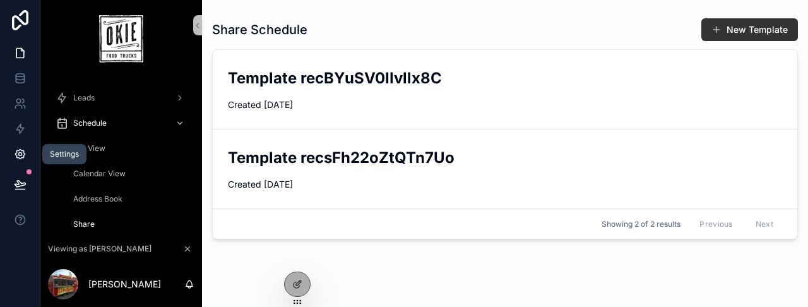
click at [16, 151] on icon at bounding box center [19, 154] width 9 height 9
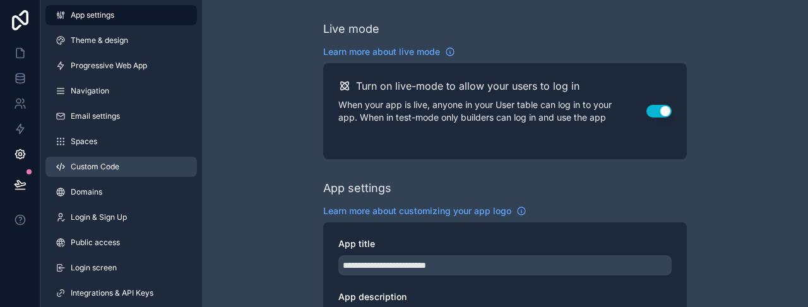
click at [110, 169] on span "Custom Code" at bounding box center [95, 167] width 49 height 10
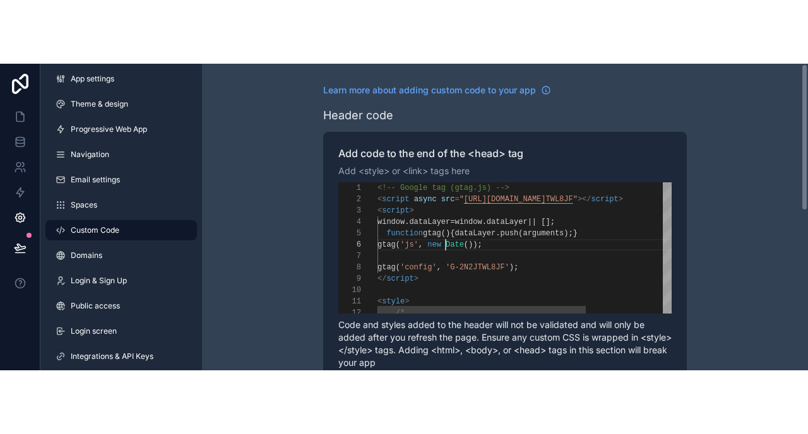
scroll to position [57, 68]
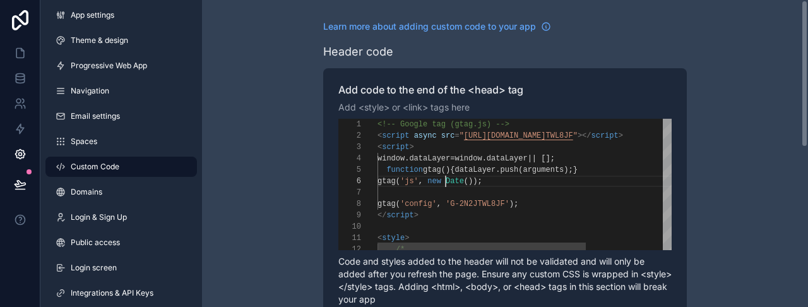
click at [441, 181] on span "new" at bounding box center [434, 181] width 14 height 9
type textarea "**********"
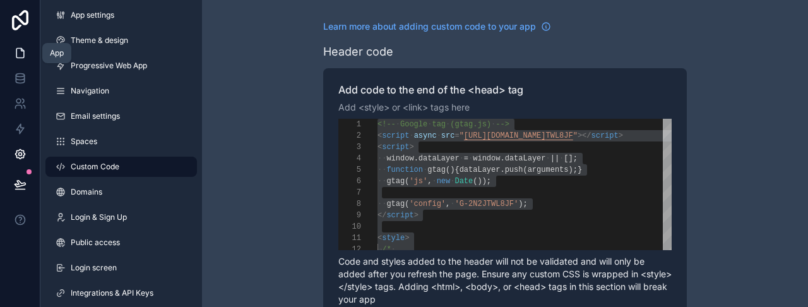
click at [15, 49] on icon at bounding box center [20, 53] width 13 height 13
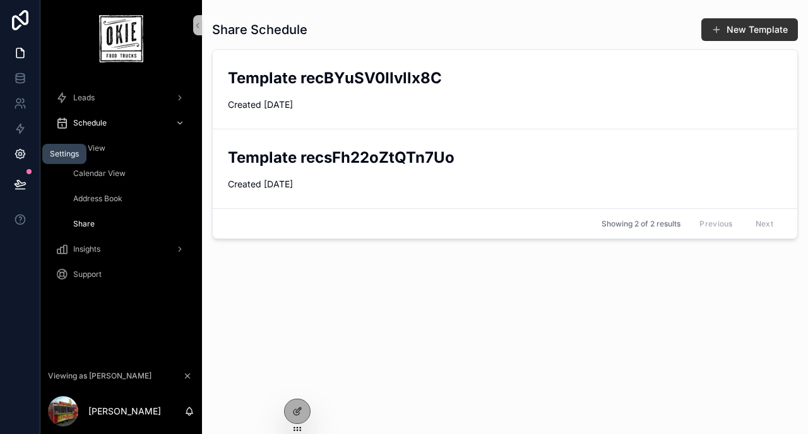
click at [18, 152] on icon at bounding box center [20, 154] width 13 height 13
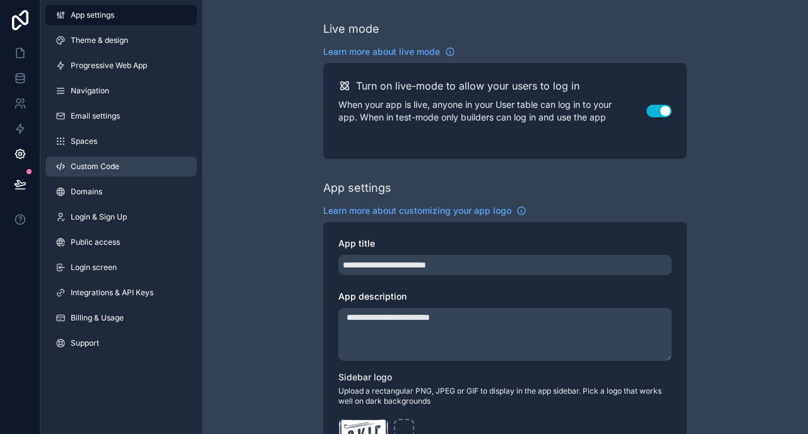
click at [100, 167] on span "Custom Code" at bounding box center [95, 167] width 49 height 10
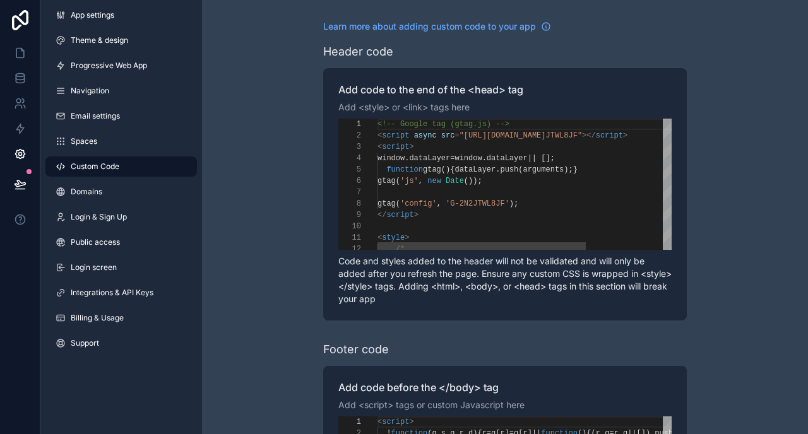
scroll to position [91, 0]
click at [508, 189] on div "scrollable content" at bounding box center [584, 192] width 415 height 11
type textarea "**********"
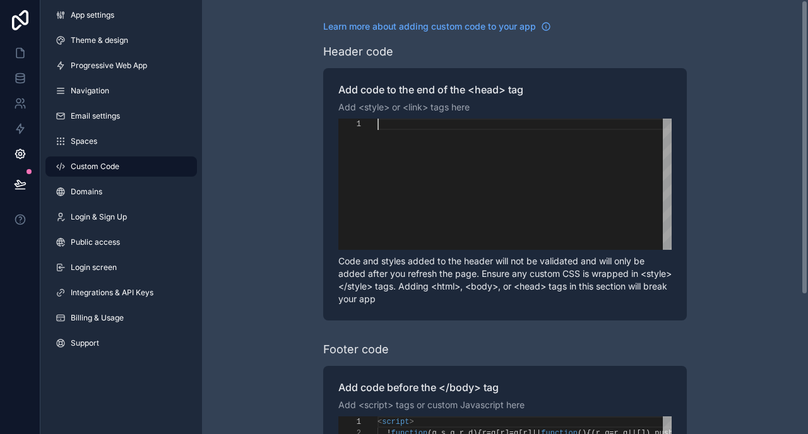
scroll to position [0, 0]
paste textarea "********"
type textarea "********"
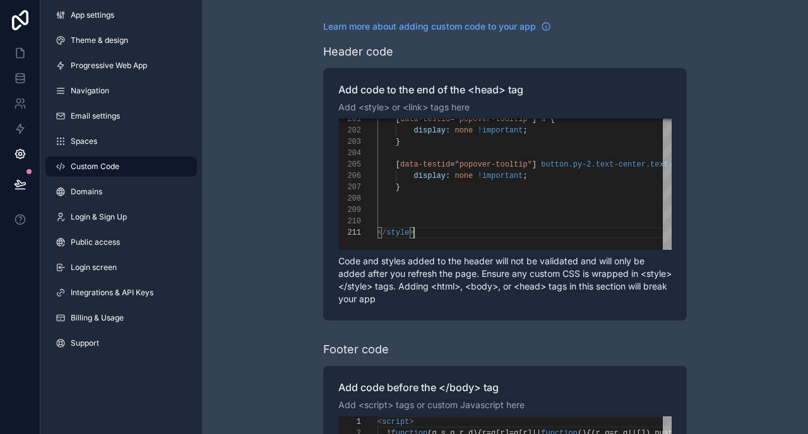
click at [255, 172] on div "Learn more about adding custom code to your app Header code Add code to the end…" at bounding box center [505, 319] width 606 height 639
click at [18, 50] on icon at bounding box center [20, 53] width 13 height 13
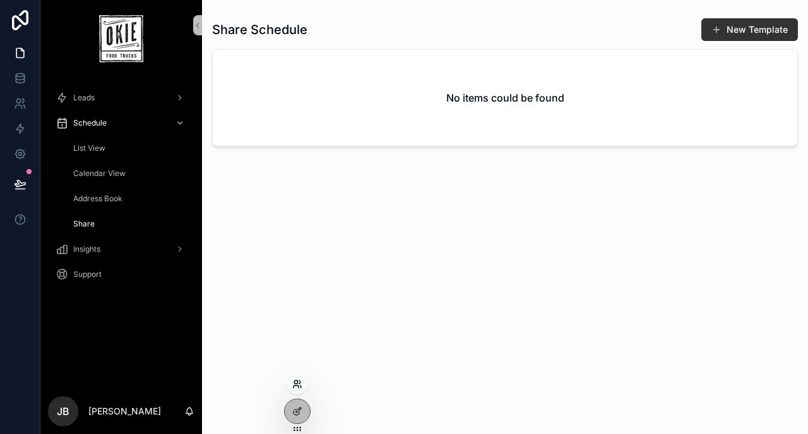
click at [295, 382] on icon at bounding box center [297, 384] width 10 height 10
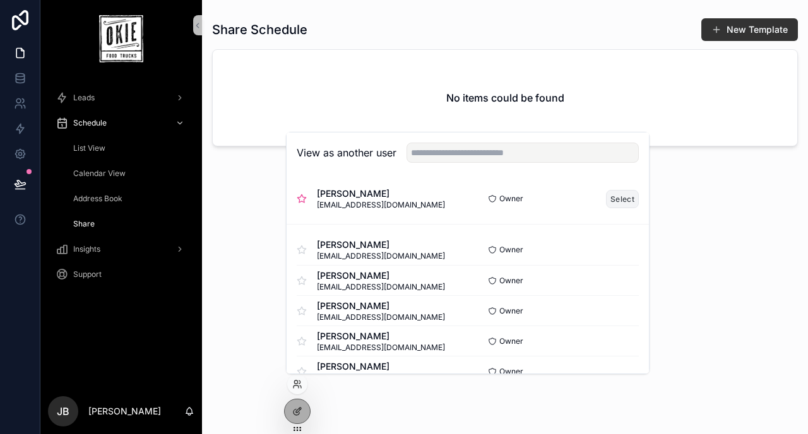
click at [624, 199] on button "Select" at bounding box center [622, 199] width 33 height 18
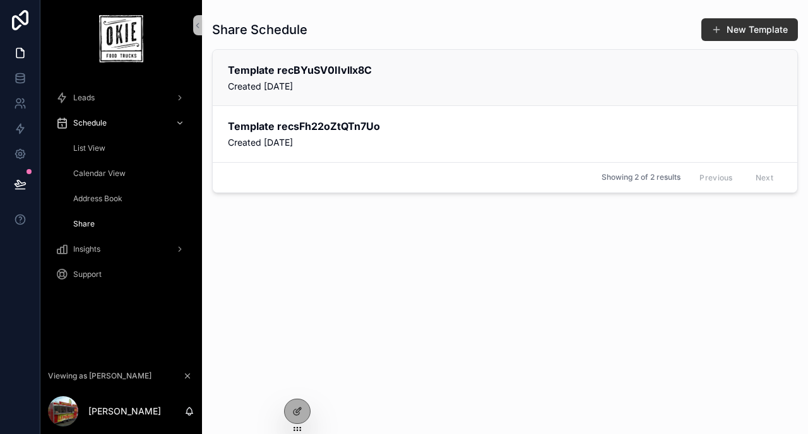
click at [410, 82] on span "Created [DATE]" at bounding box center [505, 86] width 554 height 13
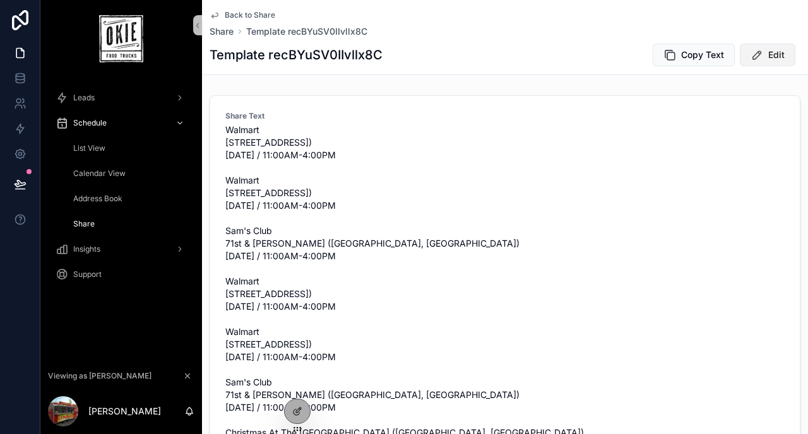
click at [761, 50] on icon "scrollable content" at bounding box center [756, 55] width 13 height 13
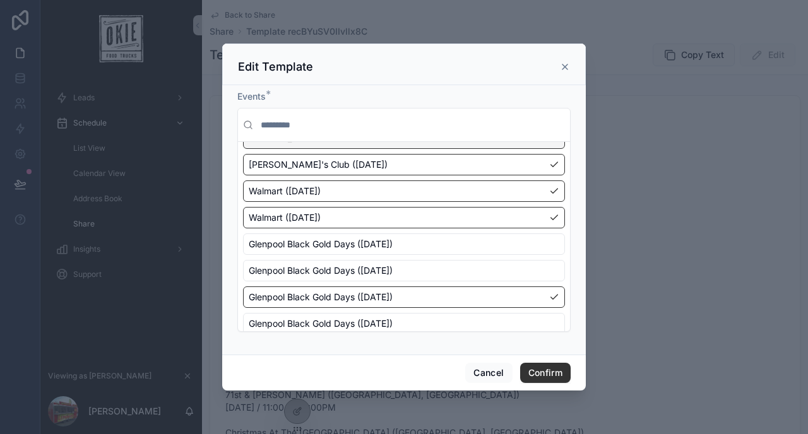
scroll to position [192, 0]
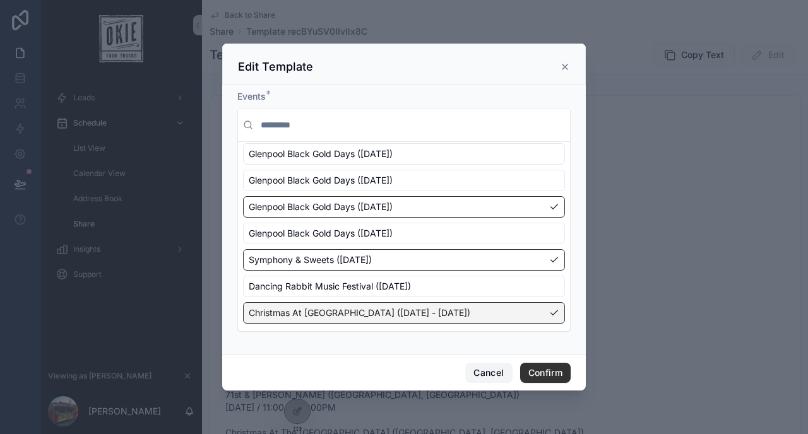
click at [470, 374] on button "Cancel" at bounding box center [488, 373] width 47 height 20
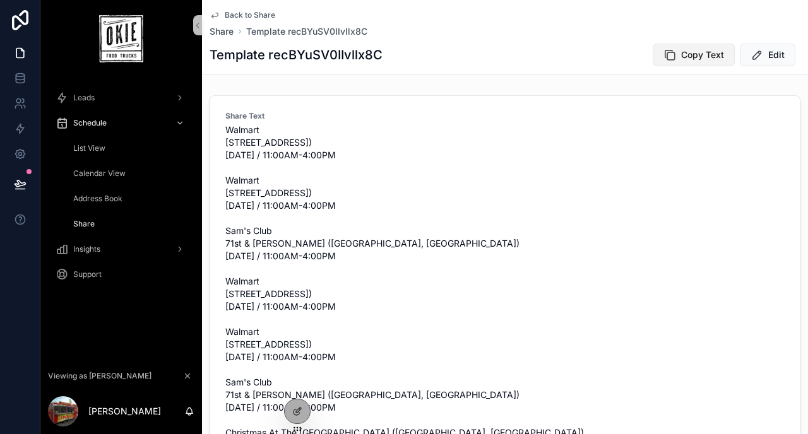
click at [697, 52] on span "Copy Text" at bounding box center [702, 55] width 43 height 13
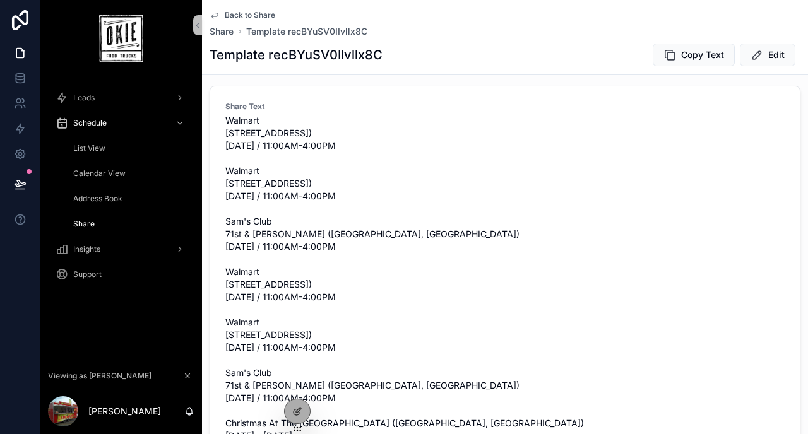
scroll to position [0, 0]
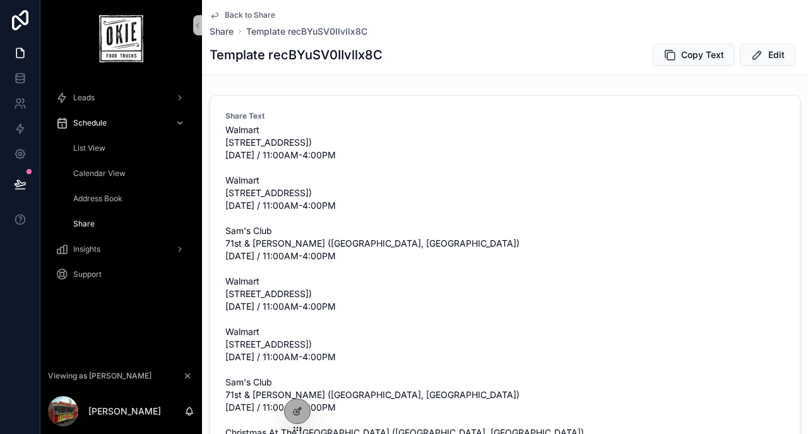
click at [321, 158] on span "Walmart [STREET_ADDRESS]) [DATE] / 11:00AM-4:00PM Walmart [STREET_ADDRESS]) [DA…" at bounding box center [504, 338] width 559 height 429
click at [292, 172] on span "Walmart [STREET_ADDRESS]) [DATE] / 11:00AM-4:00PM Walmart [STREET_ADDRESS]) [DA…" at bounding box center [504, 338] width 559 height 429
click at [89, 146] on span "List View" at bounding box center [89, 148] width 32 height 10
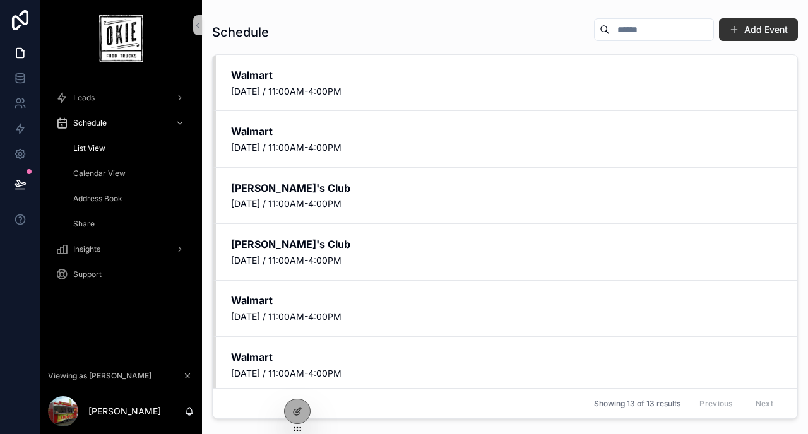
click at [99, 199] on span "Address Book" at bounding box center [97, 199] width 49 height 10
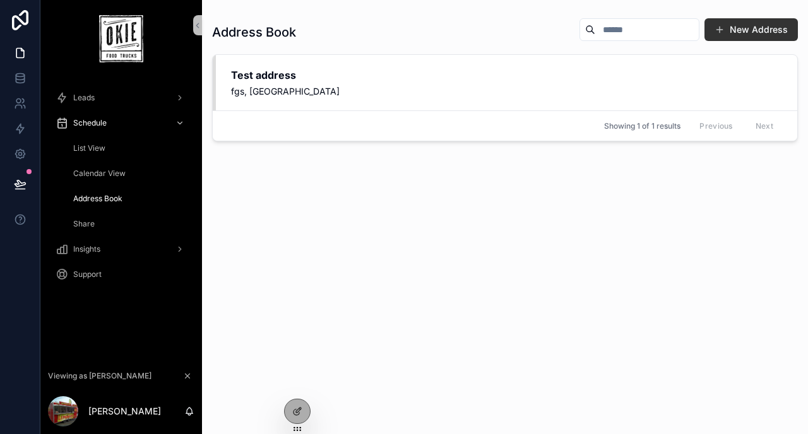
click at [90, 222] on span "Share" at bounding box center [83, 224] width 21 height 10
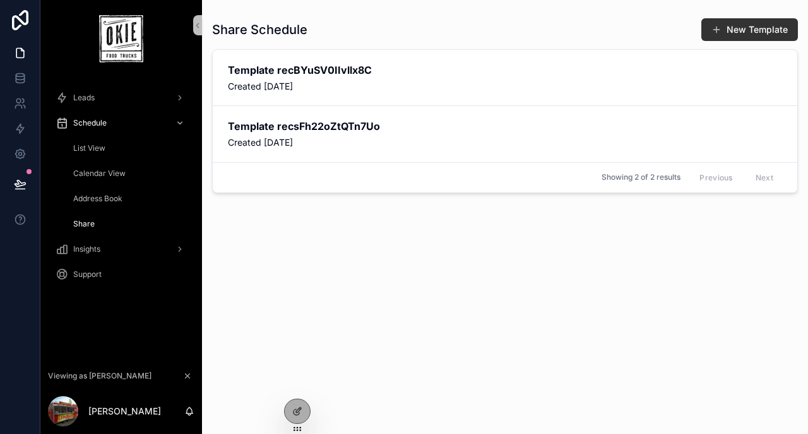
click at [85, 222] on span "Share" at bounding box center [83, 224] width 21 height 10
click at [81, 223] on span "Share" at bounding box center [83, 224] width 21 height 10
click at [93, 196] on span "Address Book" at bounding box center [97, 199] width 49 height 10
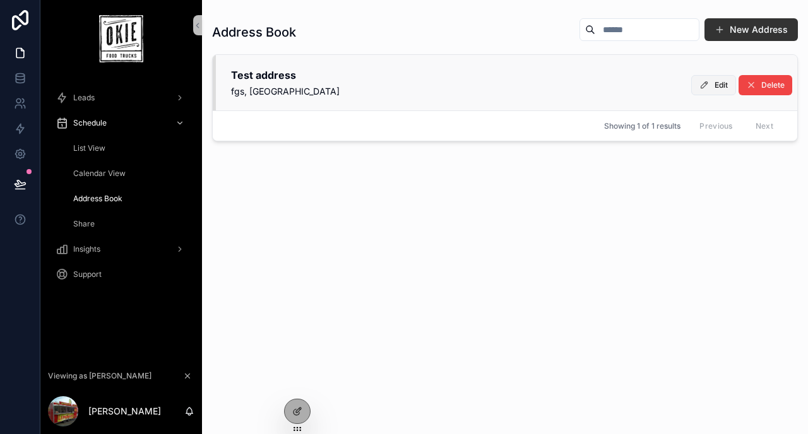
click at [714, 86] on span "Edit" at bounding box center [720, 85] width 13 height 10
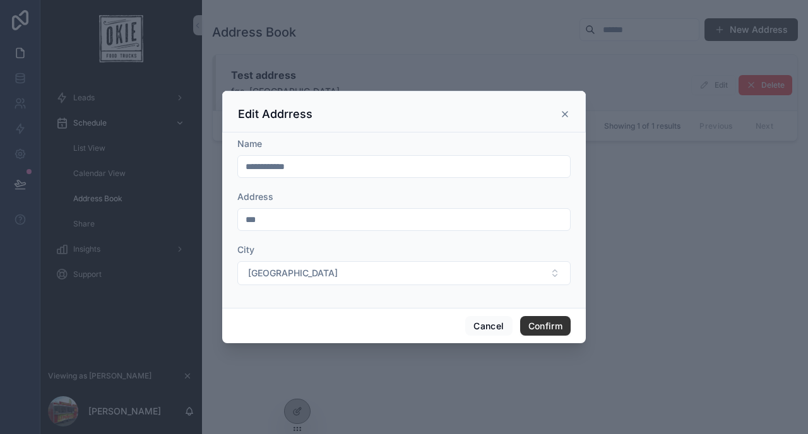
click at [566, 112] on icon at bounding box center [564, 114] width 5 height 5
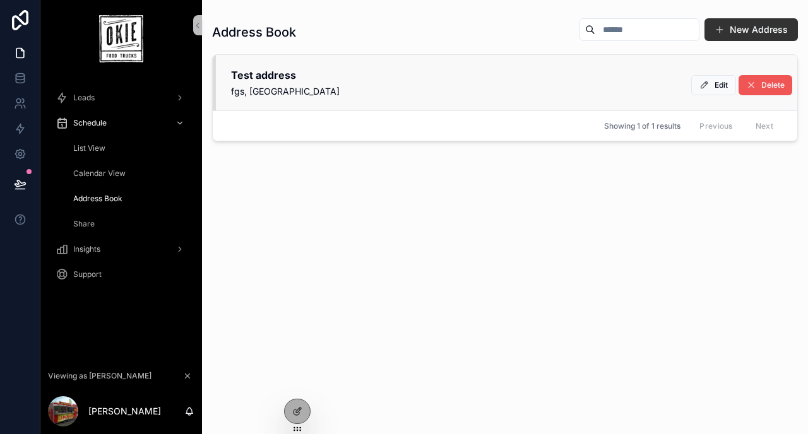
click at [747, 85] on icon "scrollable content" at bounding box center [751, 85] width 10 height 10
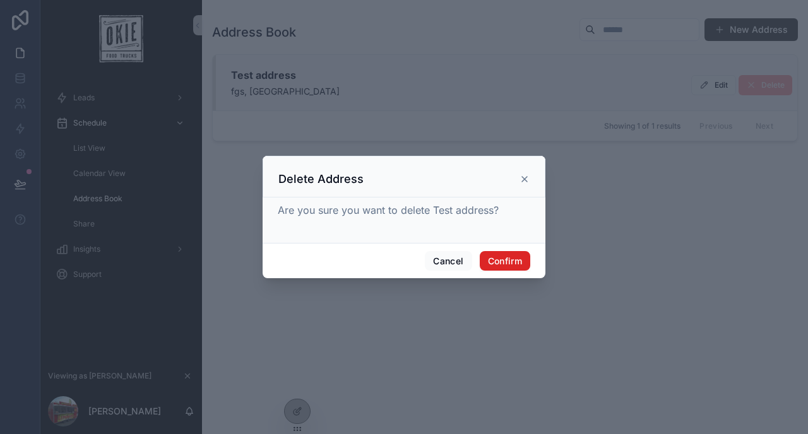
click at [507, 255] on button "Confirm" at bounding box center [505, 261] width 50 height 20
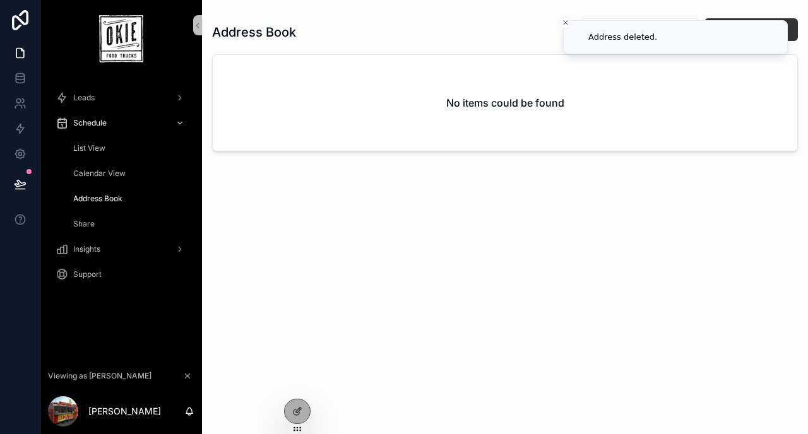
click at [507, 255] on div "Address Book New Address No items could be found" at bounding box center [505, 214] width 586 height 409
click at [92, 153] on span "List View" at bounding box center [89, 148] width 32 height 10
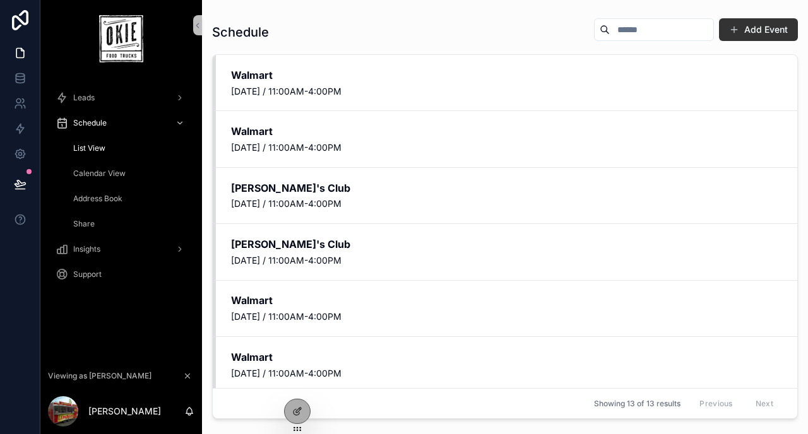
click at [88, 171] on span "Calendar View" at bounding box center [99, 174] width 52 height 10
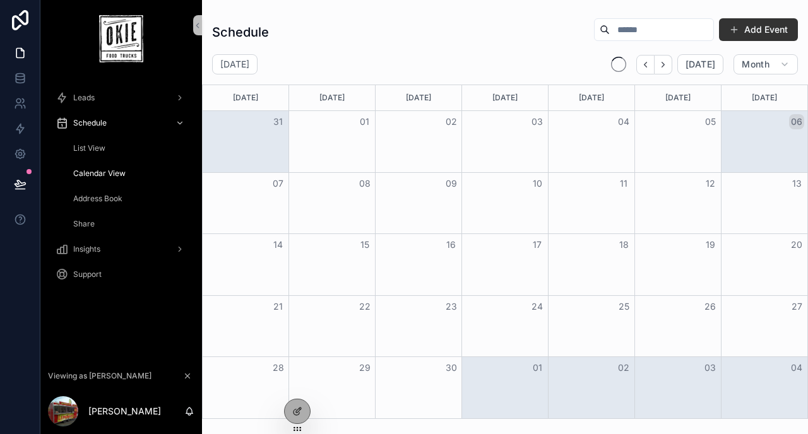
click at [85, 224] on span "Share" at bounding box center [83, 224] width 21 height 10
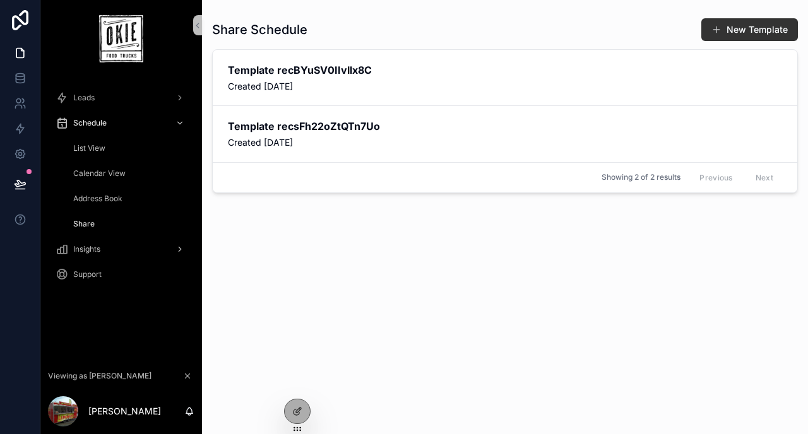
click at [127, 251] on div "Insights" at bounding box center [121, 249] width 131 height 20
